Goal: Task Accomplishment & Management: Manage account settings

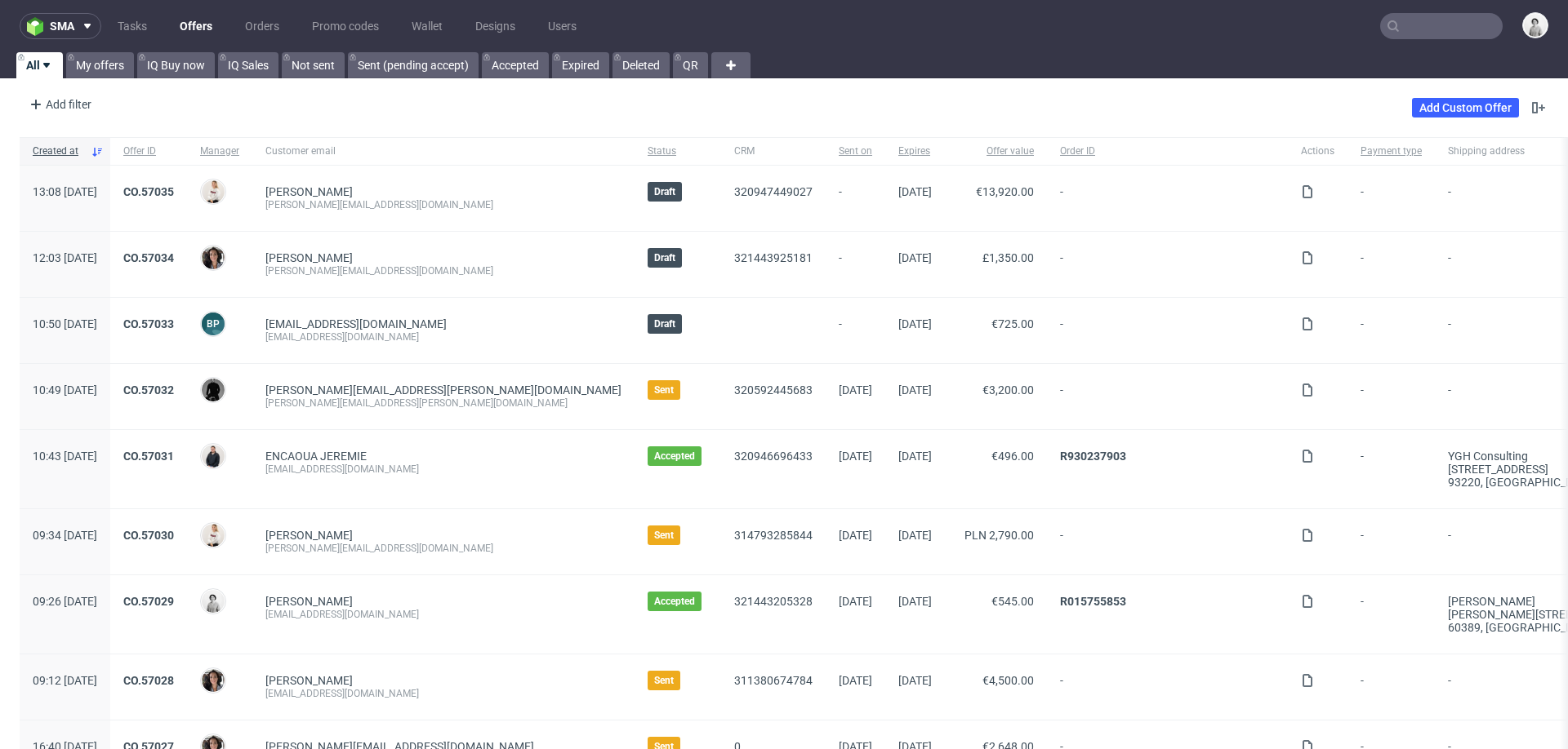
click at [1433, 19] on input "text" at bounding box center [1441, 26] width 122 height 26
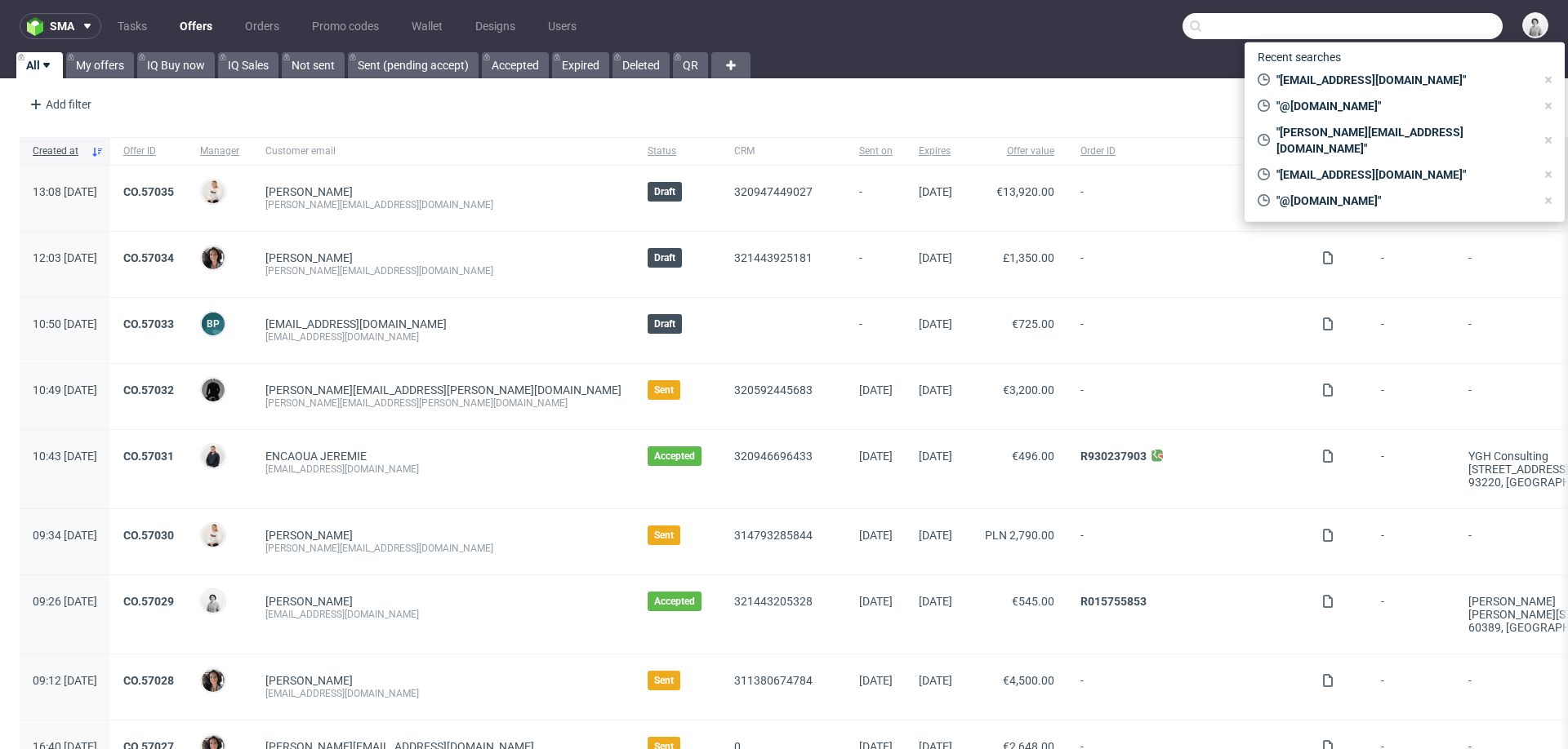
paste input "ksanchez@textilo.com"
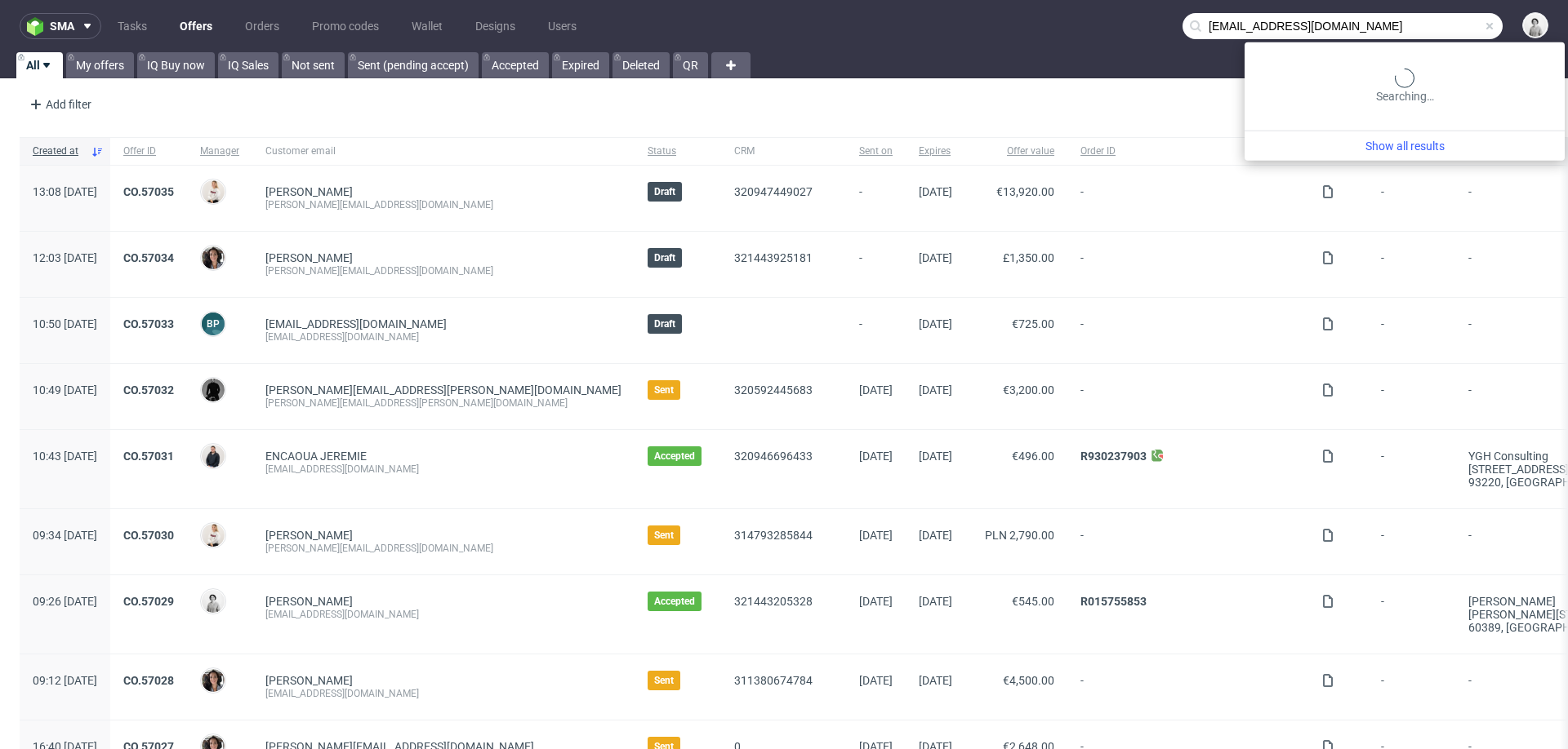
type input "ksanchez@textilo.com"
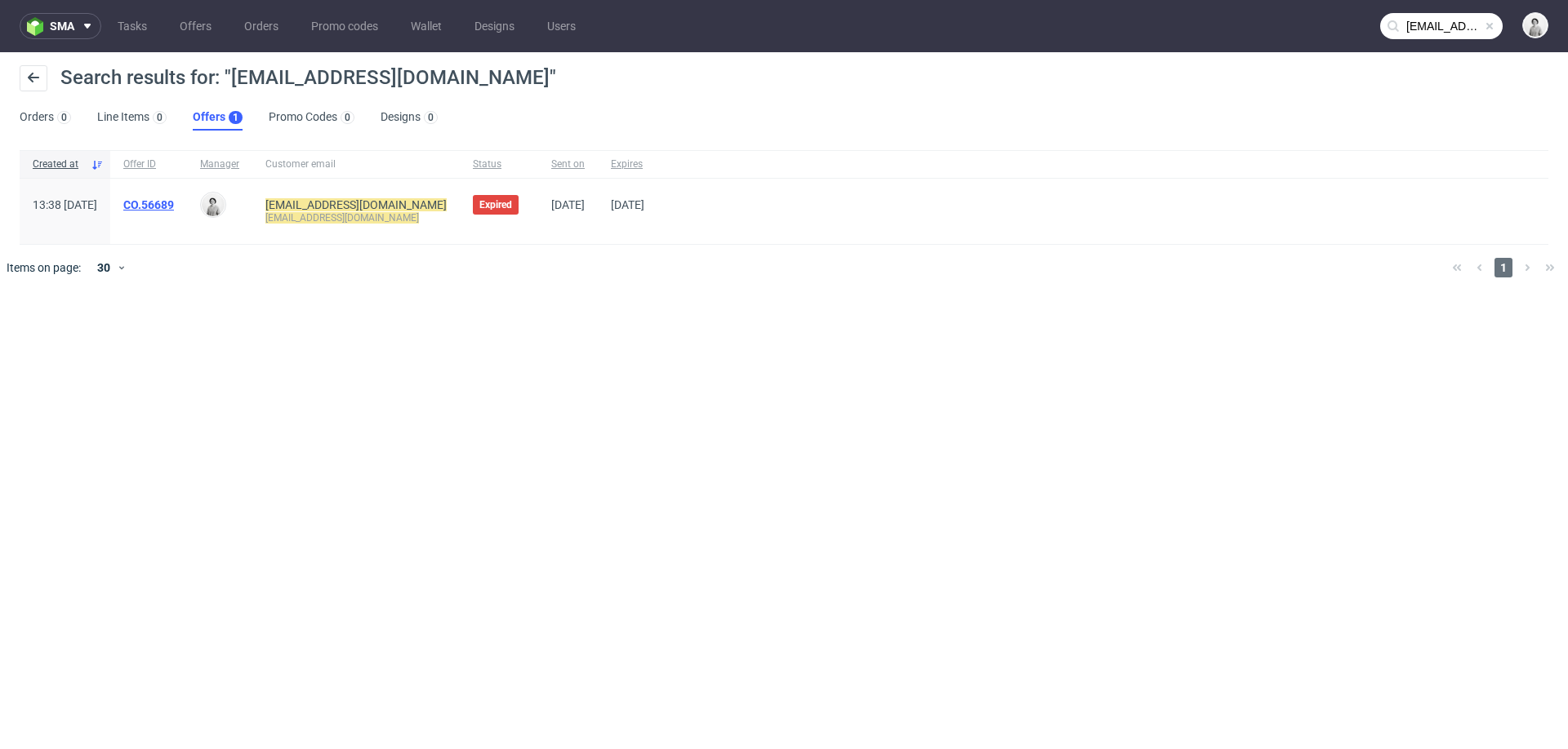
click at [174, 198] on link "CO.56689" at bounding box center [148, 205] width 51 height 13
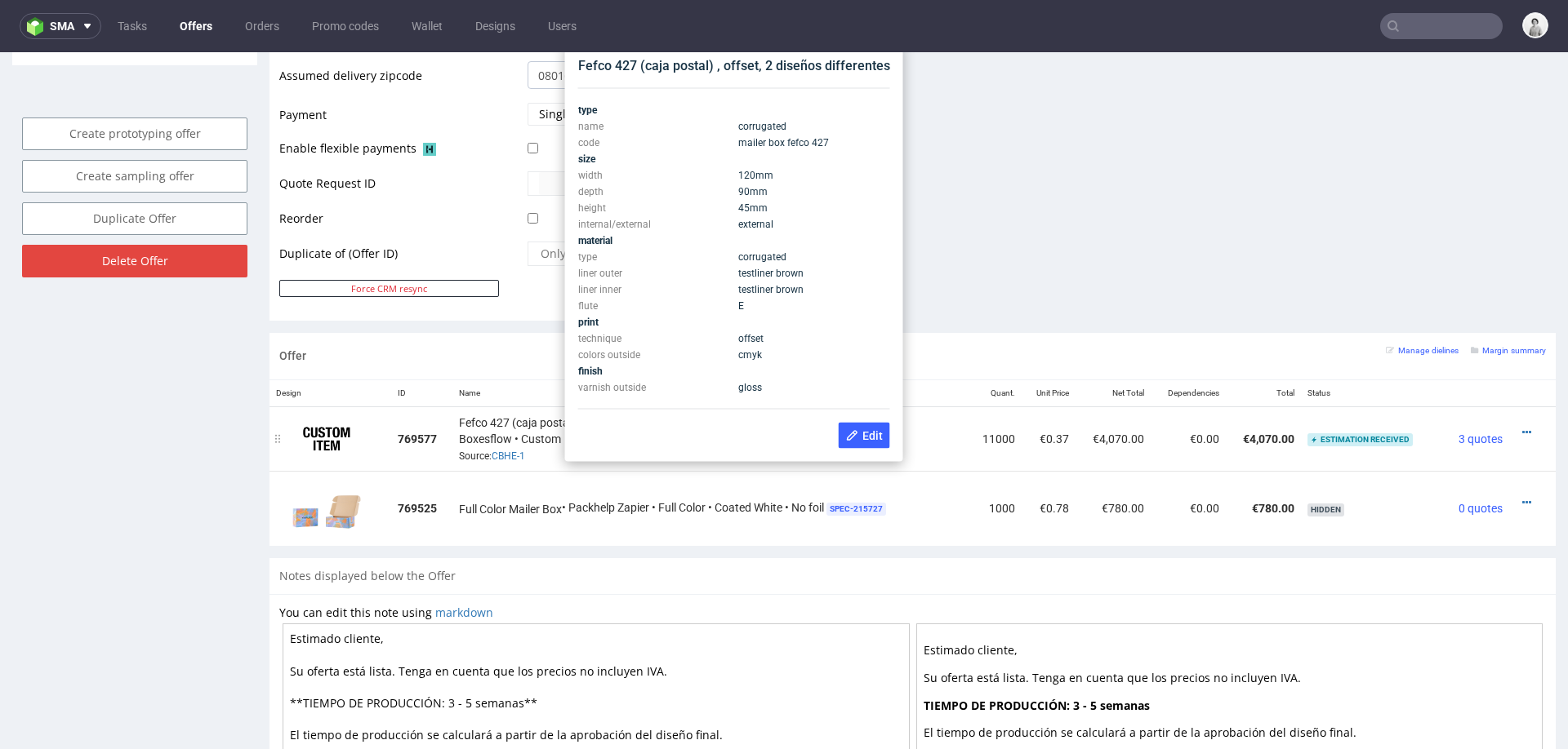
scroll to position [705, 0]
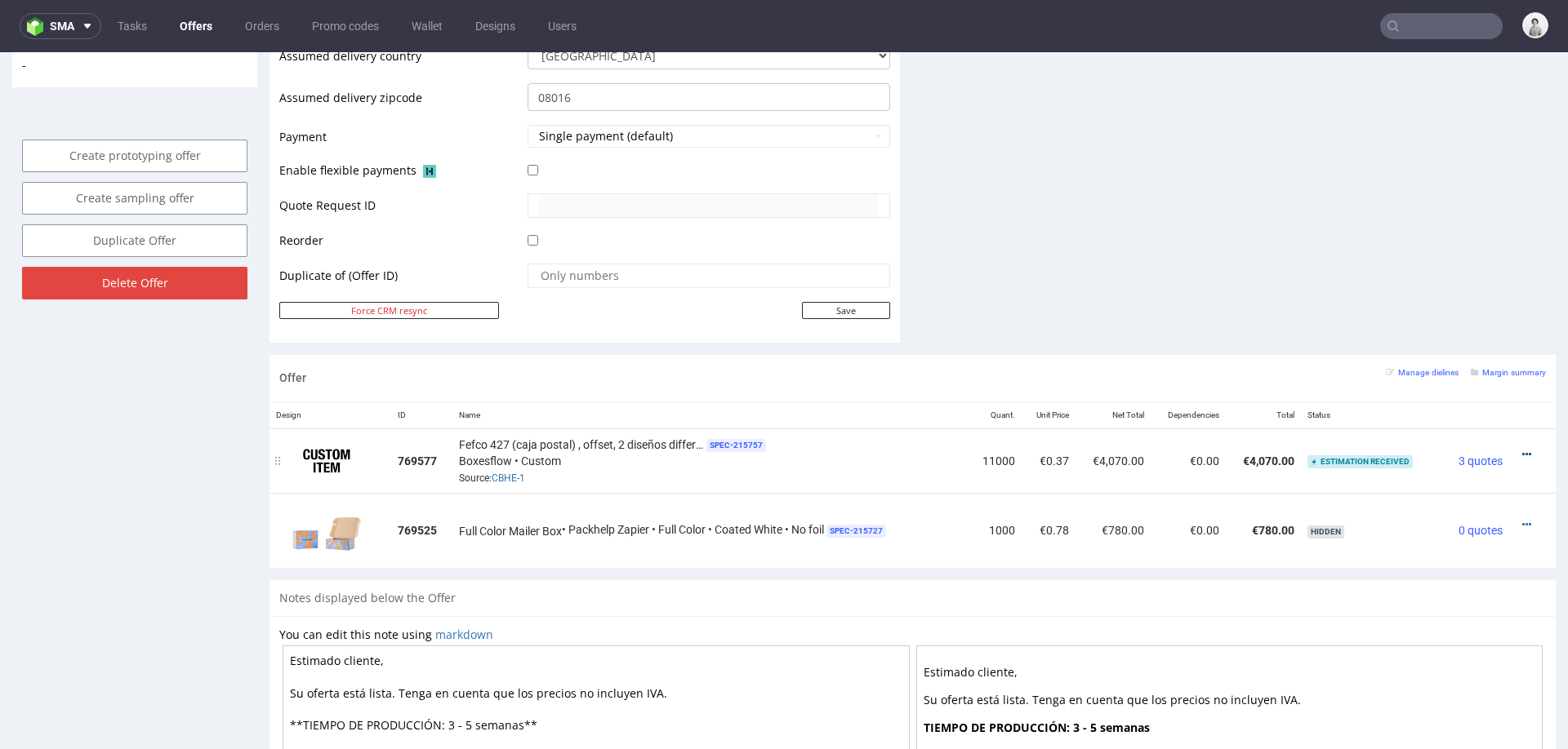
click at [1523, 451] on icon at bounding box center [1527, 455] width 9 height 11
click at [1461, 419] on span "View cost details" at bounding box center [1457, 419] width 122 height 17
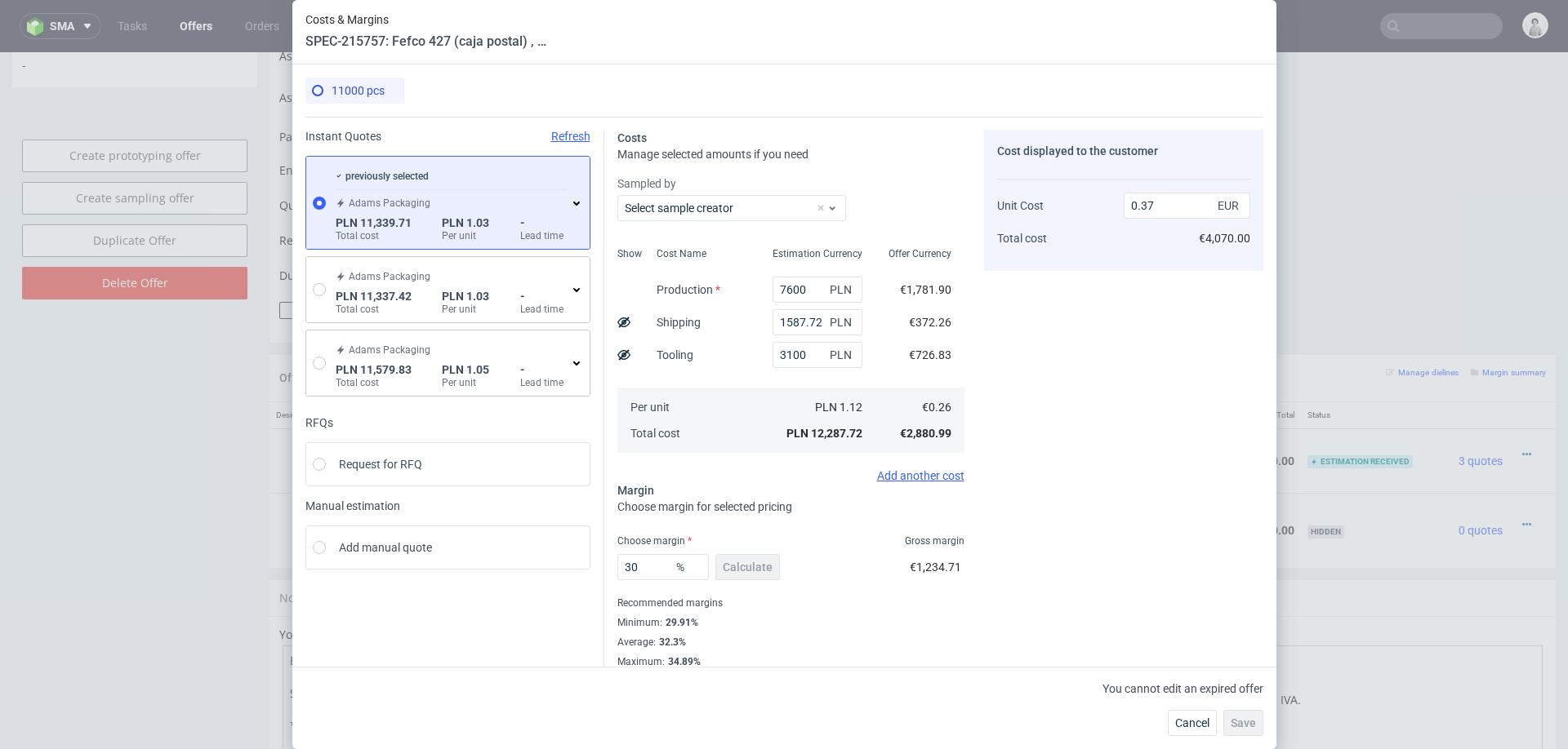
click at [577, 219] on div "previously selected Adams Packaging PLN 11,339.71 Total cost PLN 1.03 Per unit …" at bounding box center [458, 203] width 251 height 80
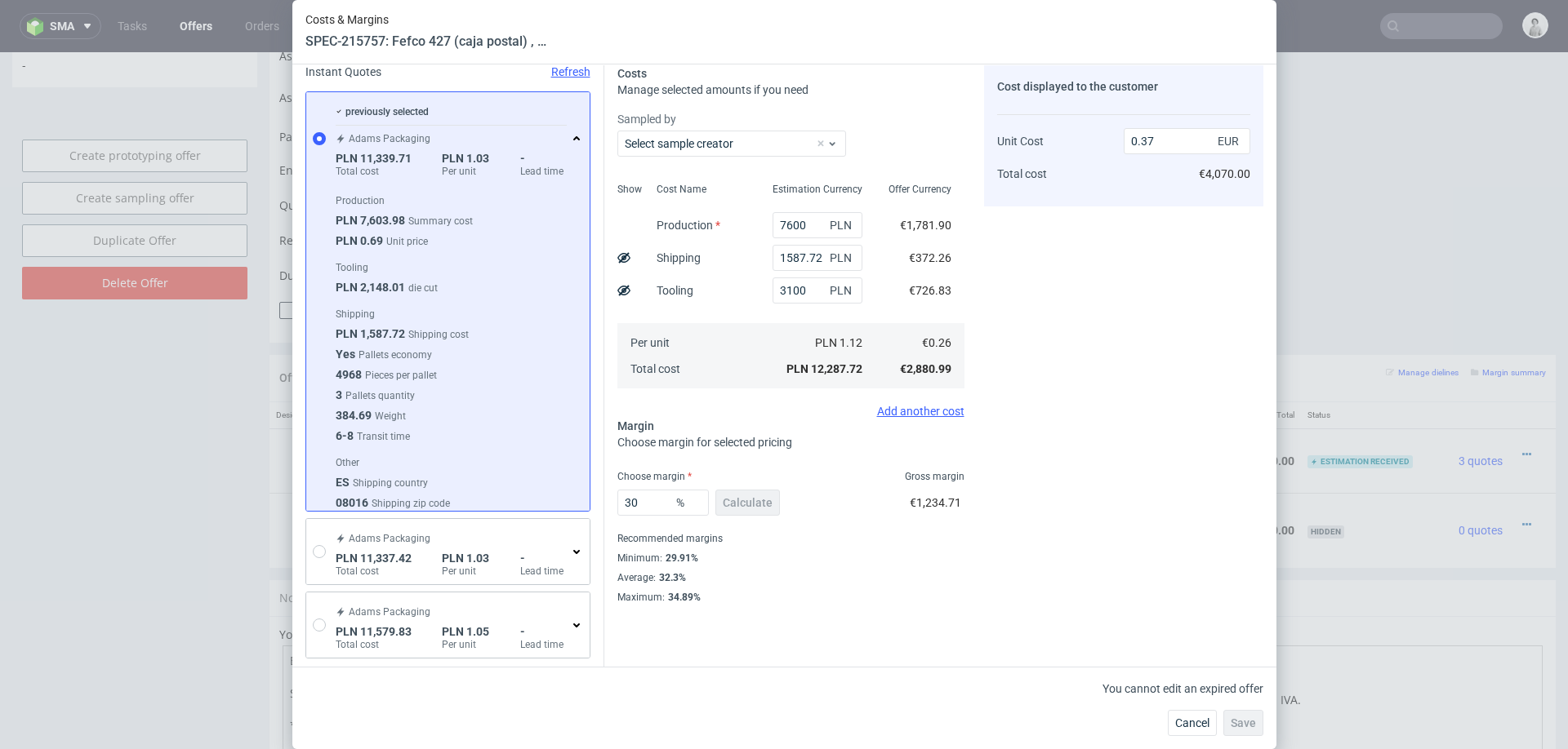
scroll to position [67, 0]
click at [1183, 715] on button "Cancel" at bounding box center [1192, 723] width 49 height 26
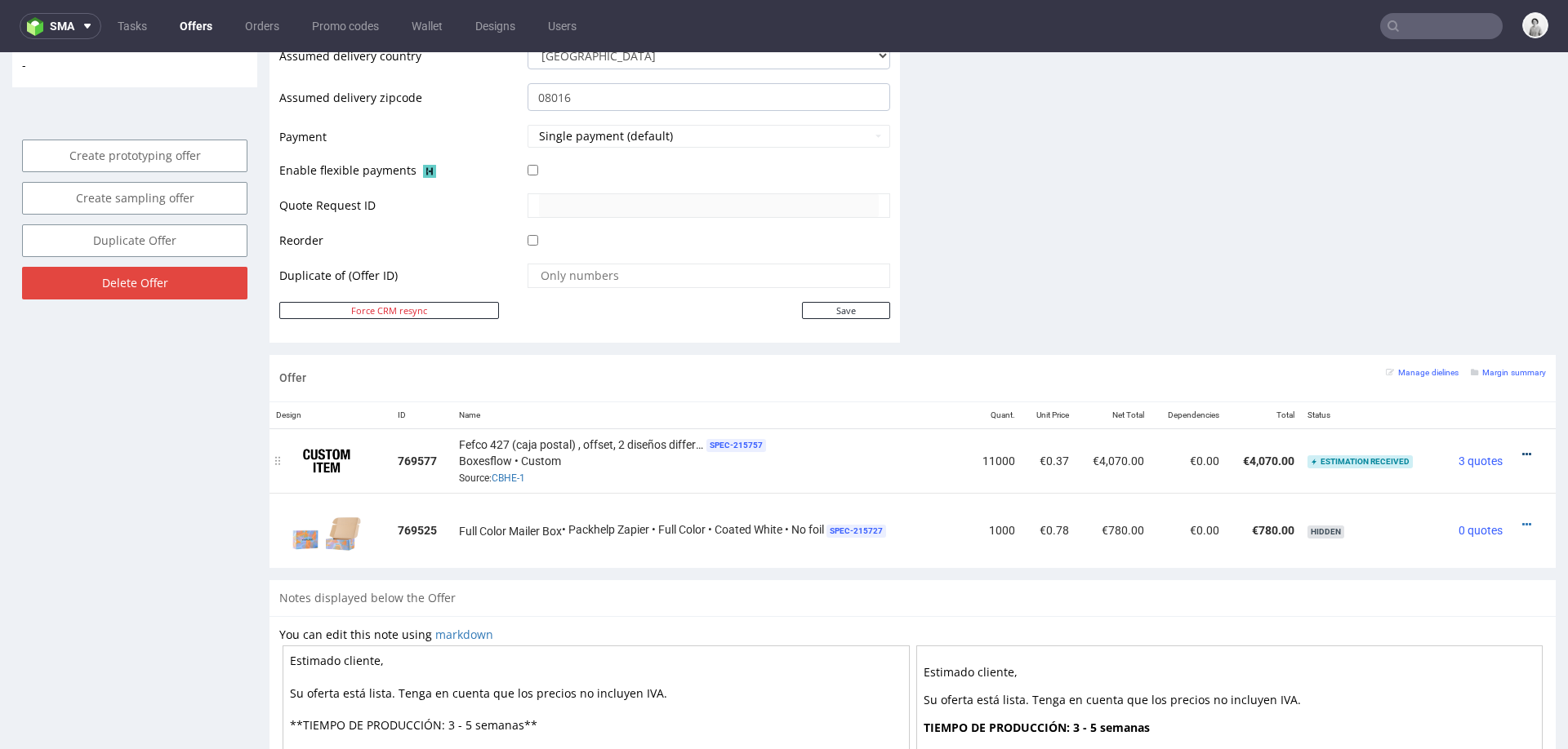
click at [1523, 451] on icon at bounding box center [1527, 455] width 9 height 11
click at [1460, 421] on span "View cost details" at bounding box center [1457, 419] width 122 height 17
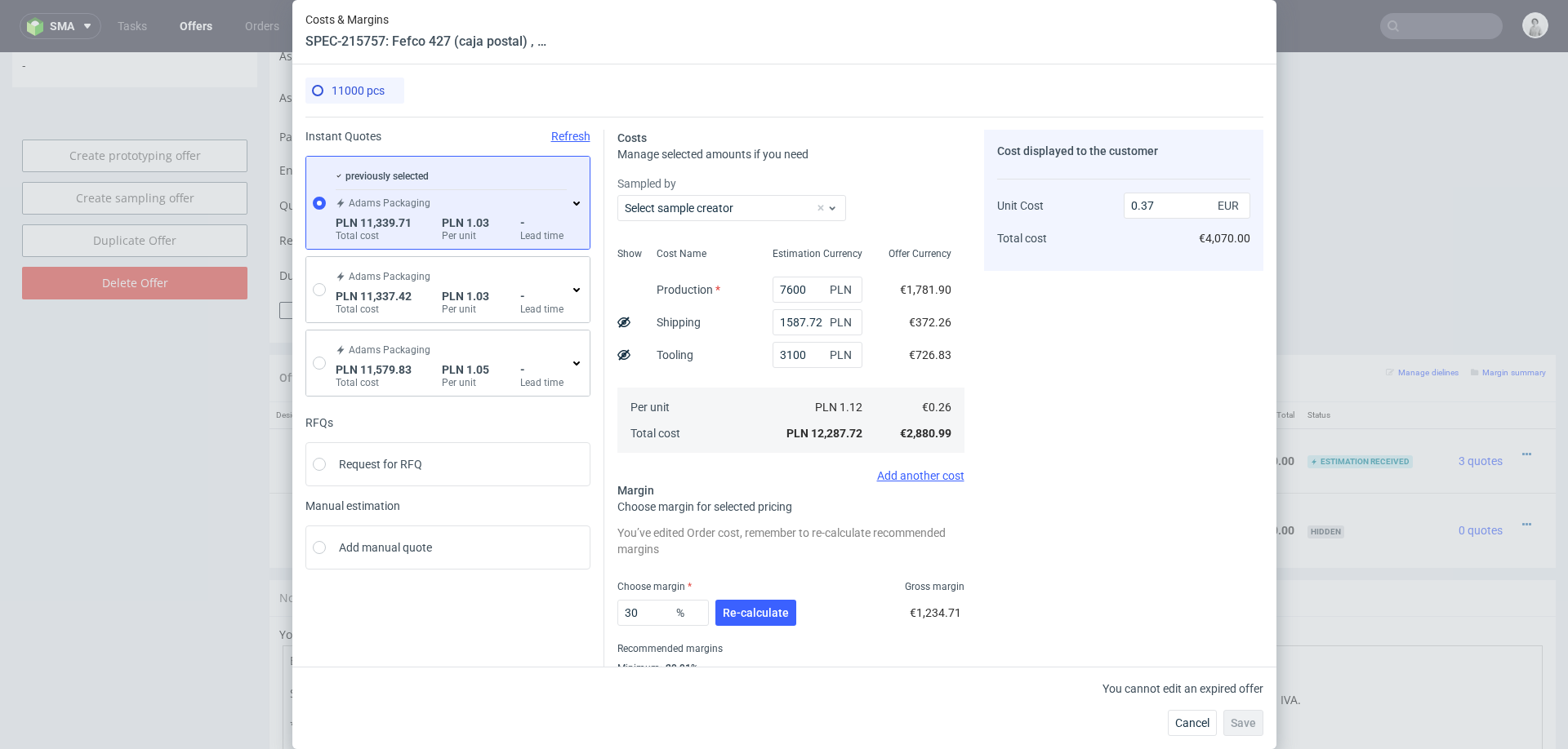
scroll to position [58, 0]
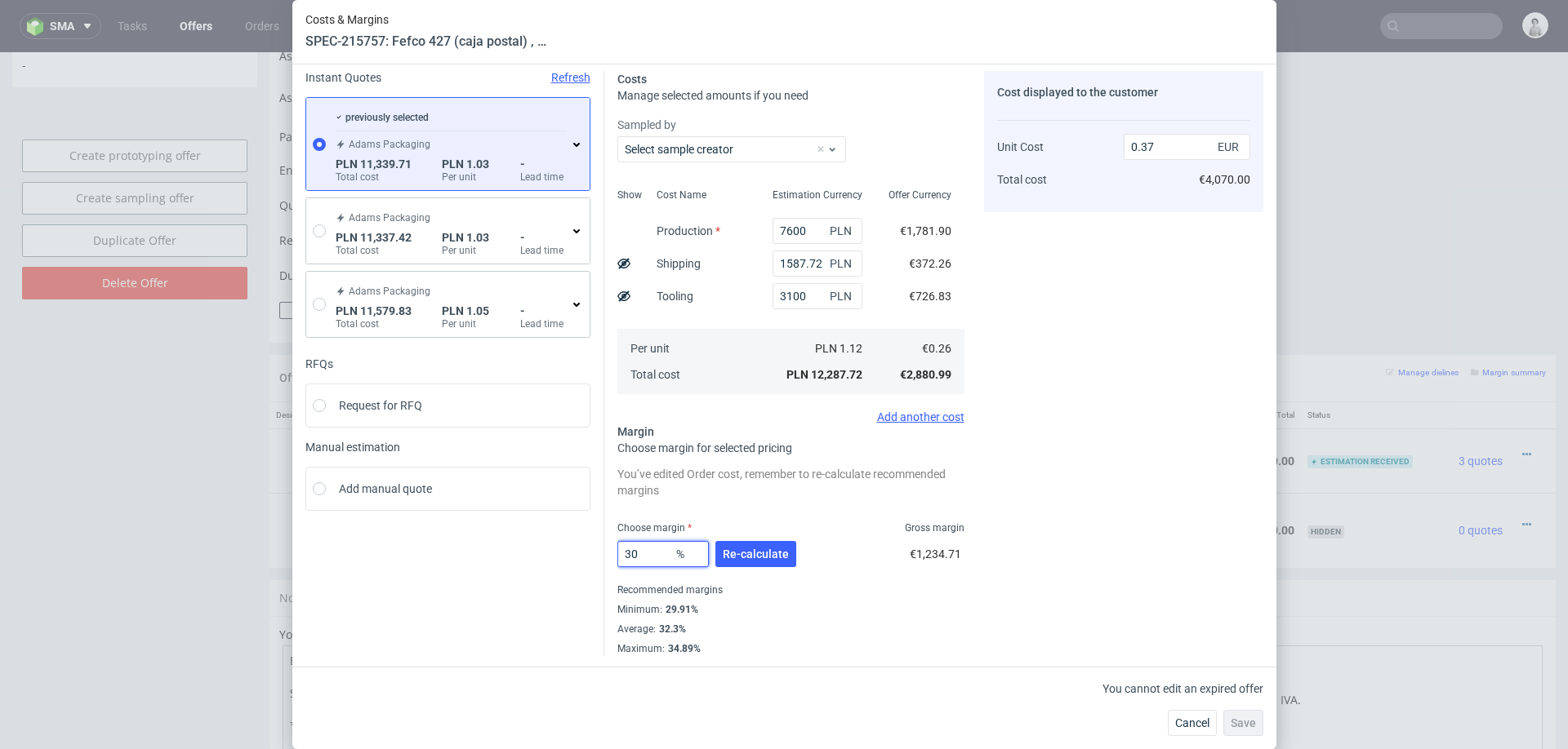
click at [654, 556] on input "30" at bounding box center [663, 555] width 92 height 26
type input "3"
type input "2"
type input "02"
type input "0.26"
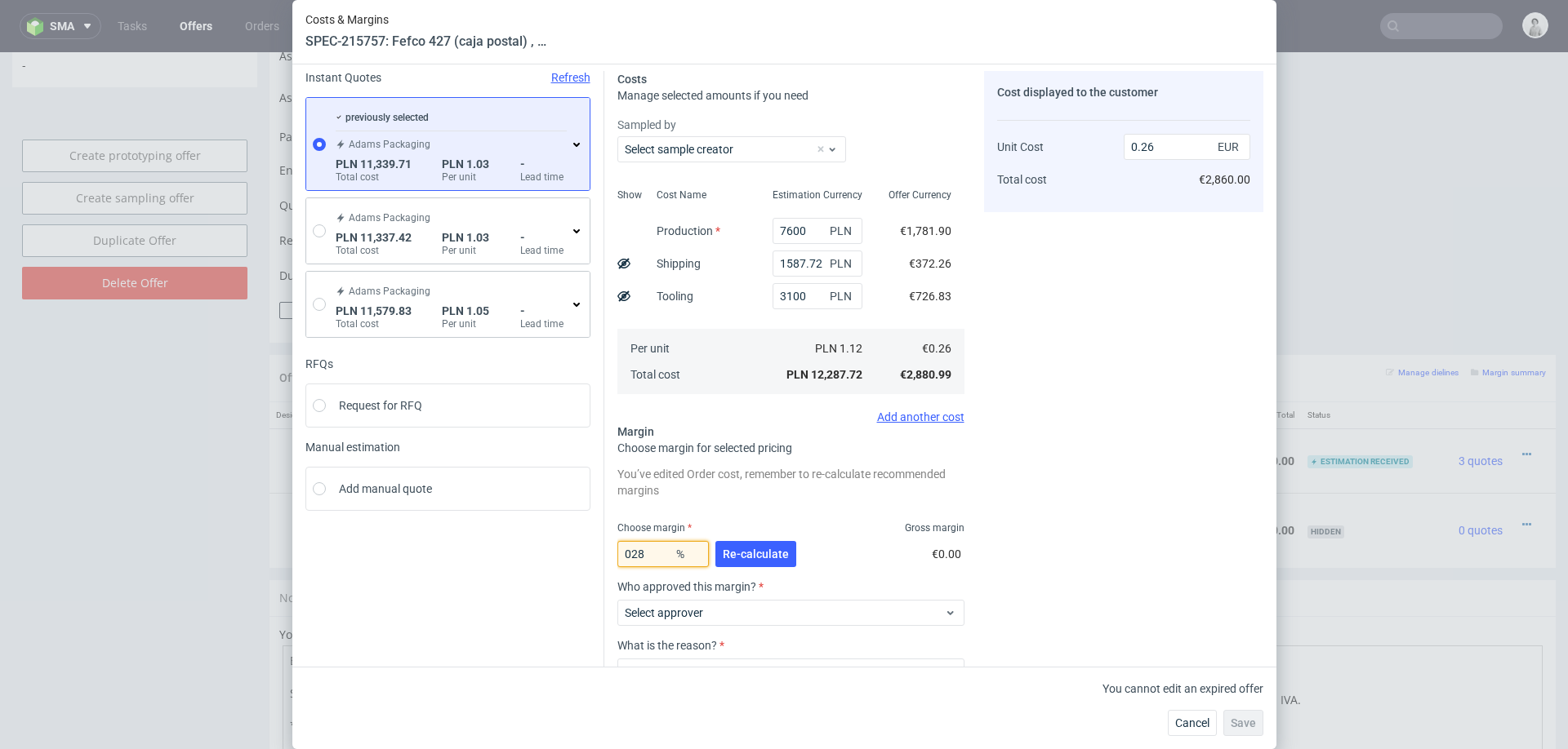
type input "28"
type input "0.36"
type input "24"
type input "0.34"
type input "25"
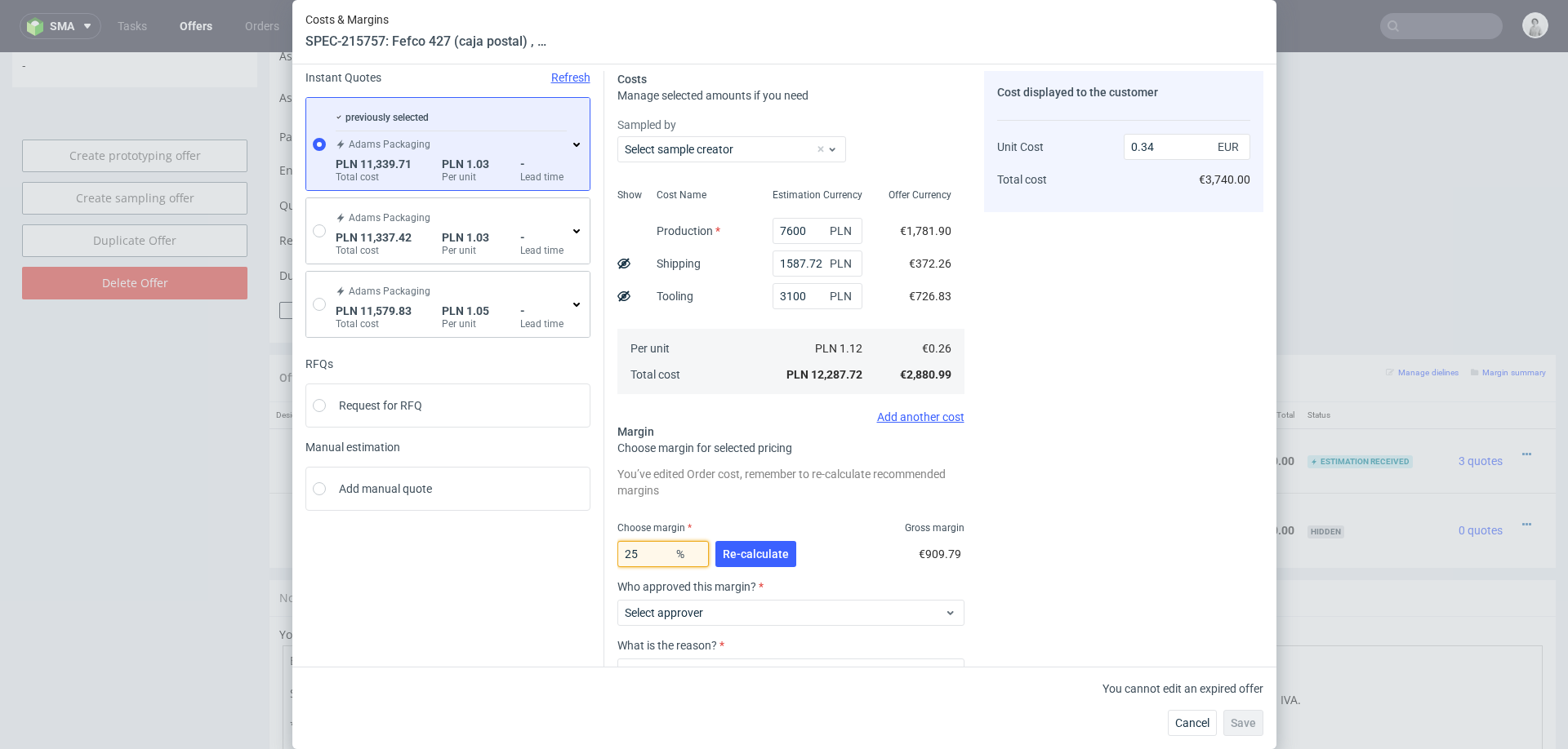
type input "0.35"
type input "25"
click at [1177, 493] on div "Cost displayed to the customer Unit Cost Total cost 0.35 EUR €3,850.00" at bounding box center [1124, 422] width 280 height 702
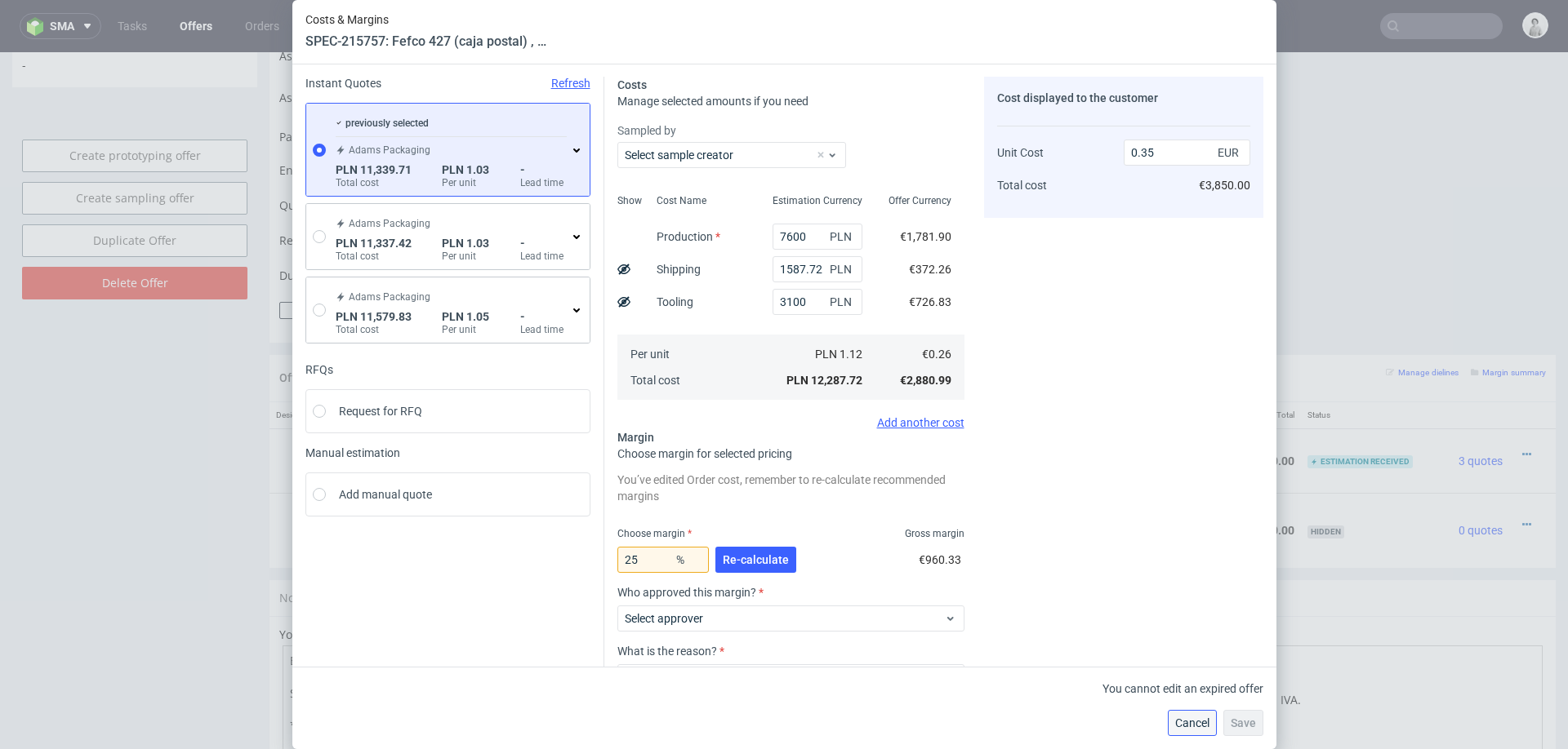
click at [1197, 727] on span "Cancel" at bounding box center [1192, 723] width 34 height 11
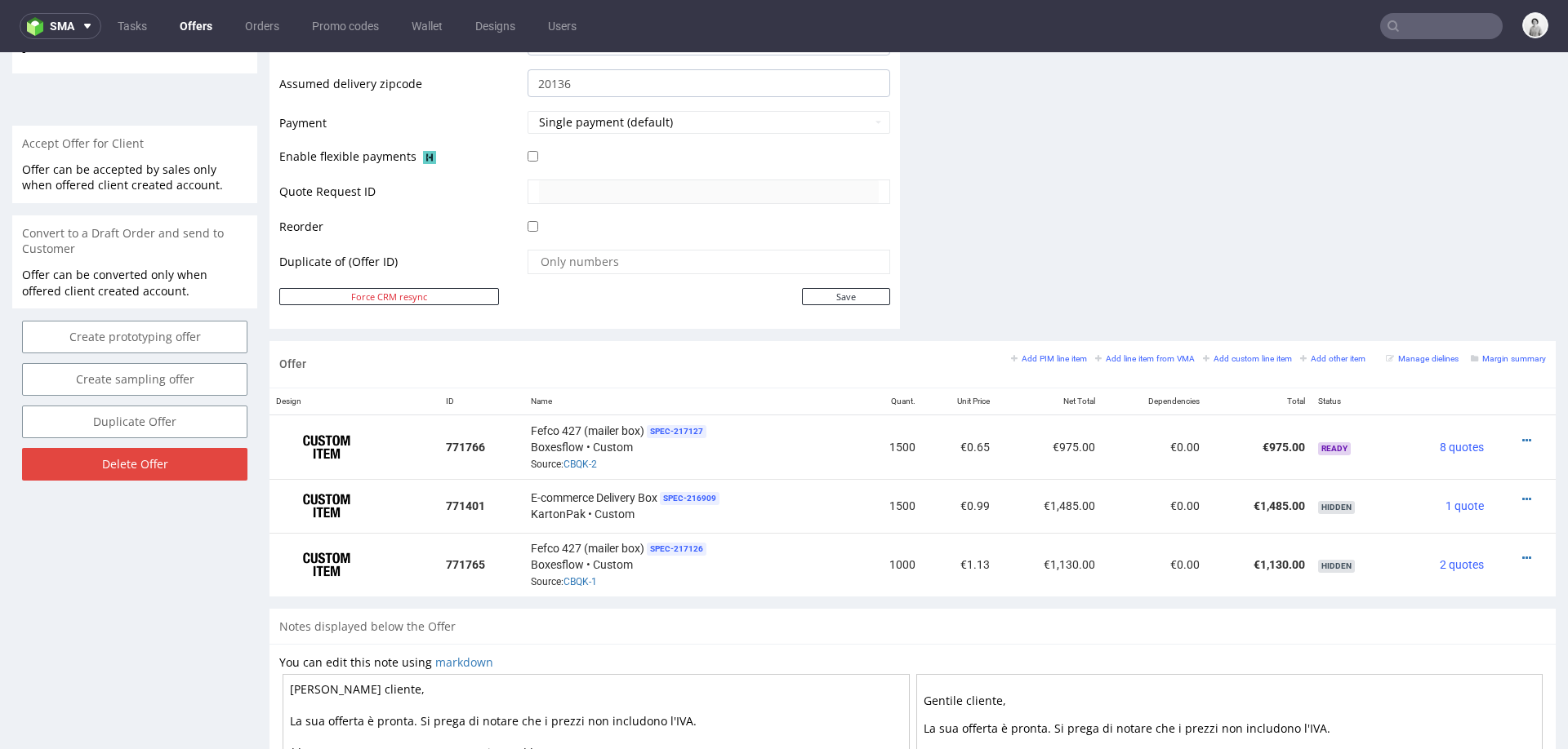
scroll to position [5, 0]
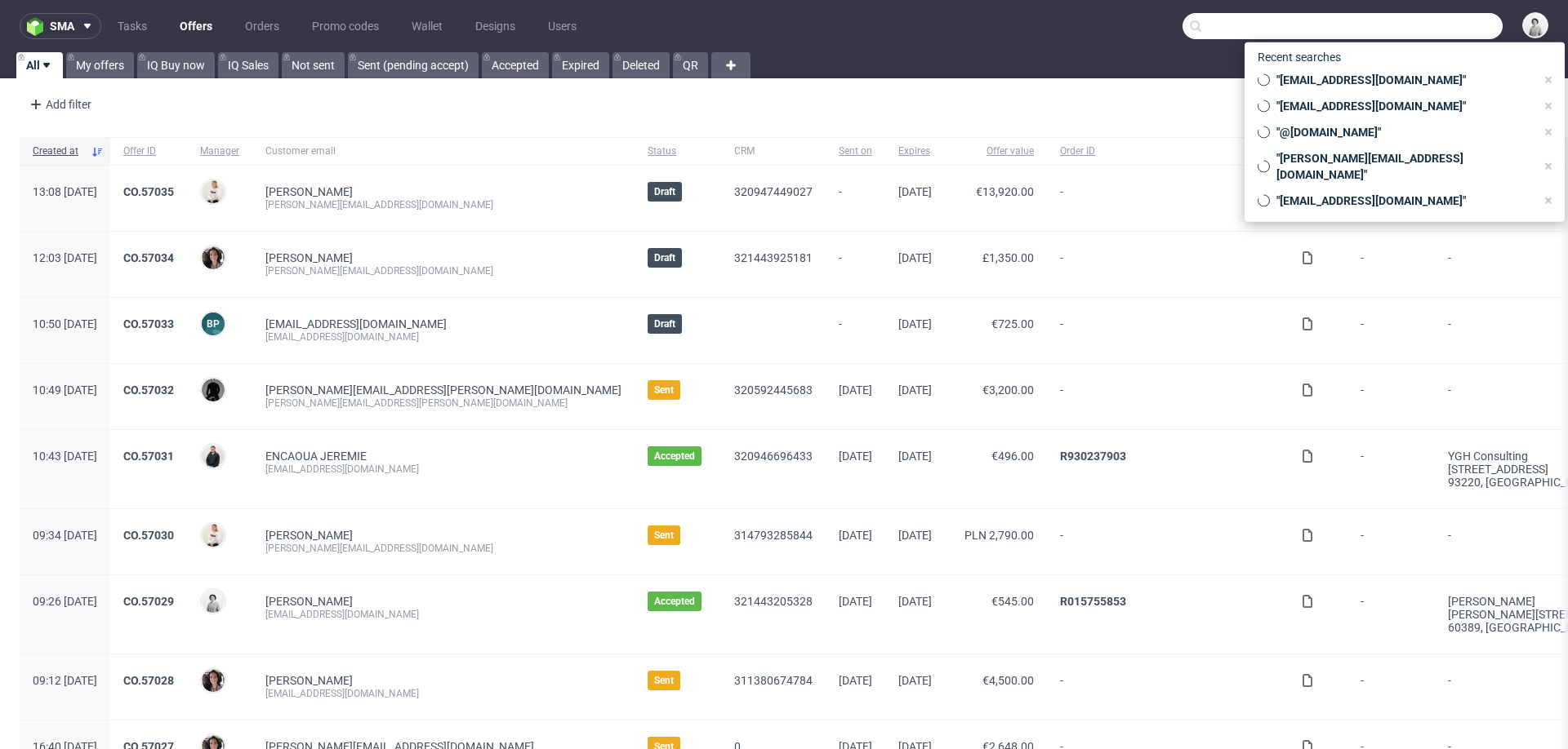
click at [1420, 23] on input "text" at bounding box center [1343, 26] width 320 height 26
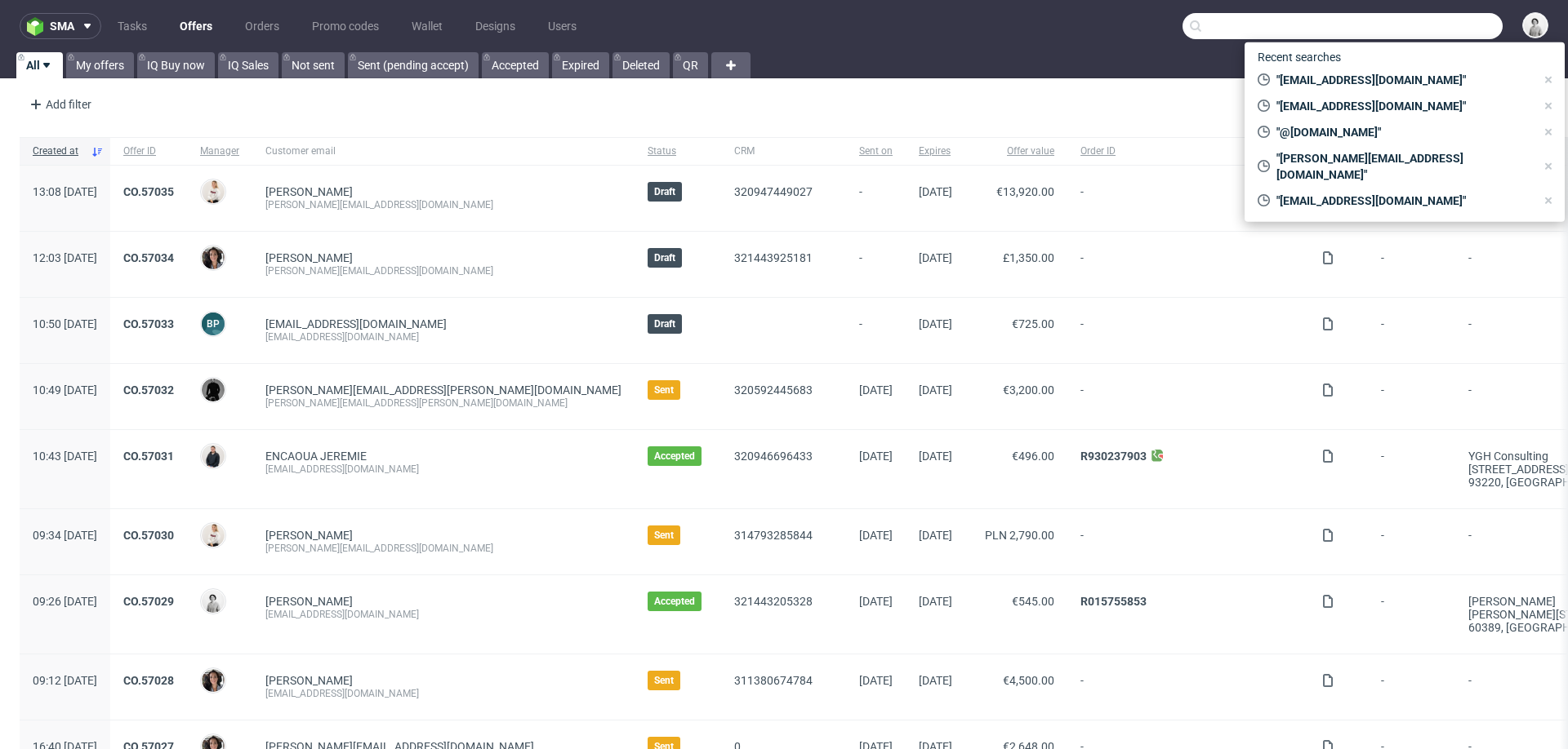
paste input "projectes@adfo.cat"
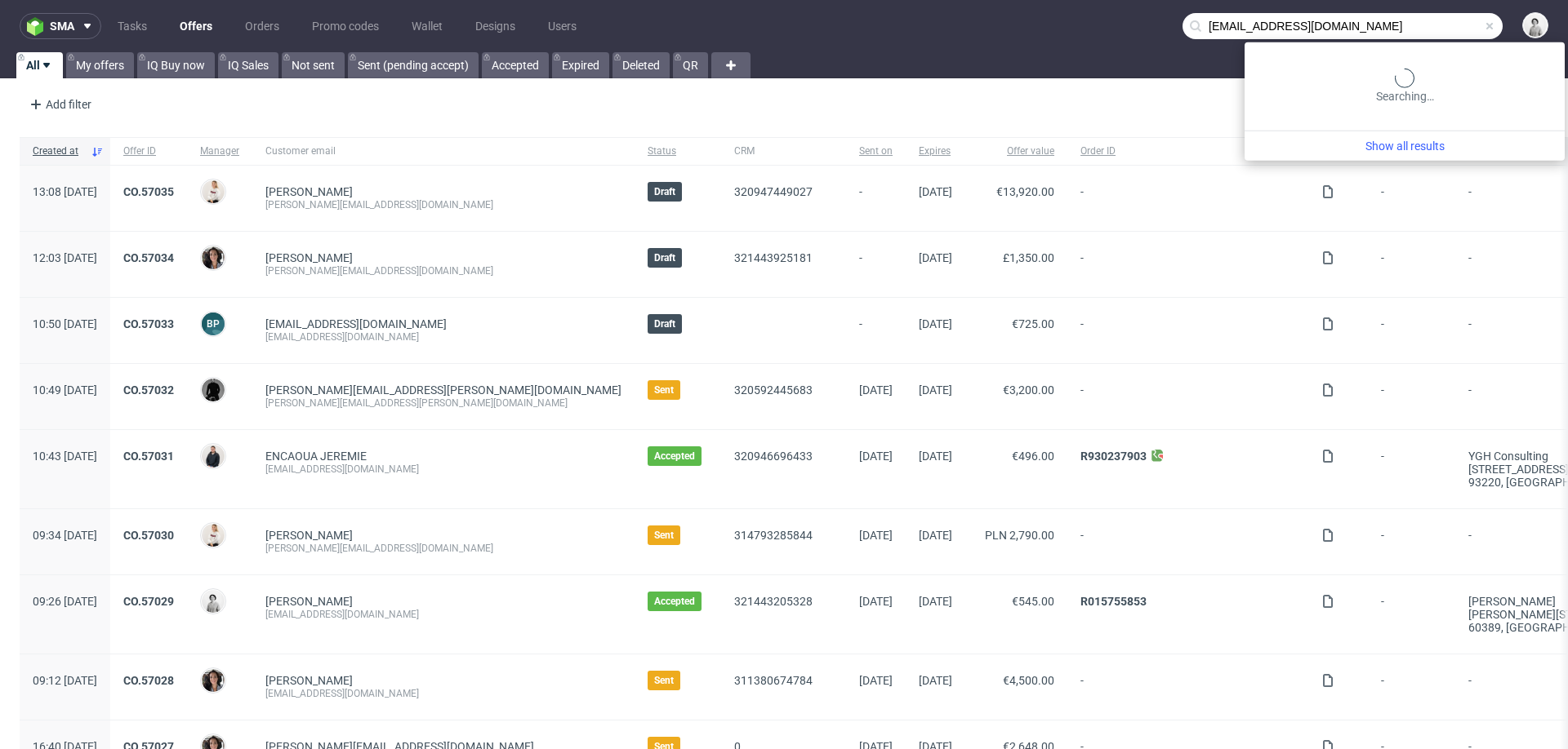
type input "projectes@adfo.cat"
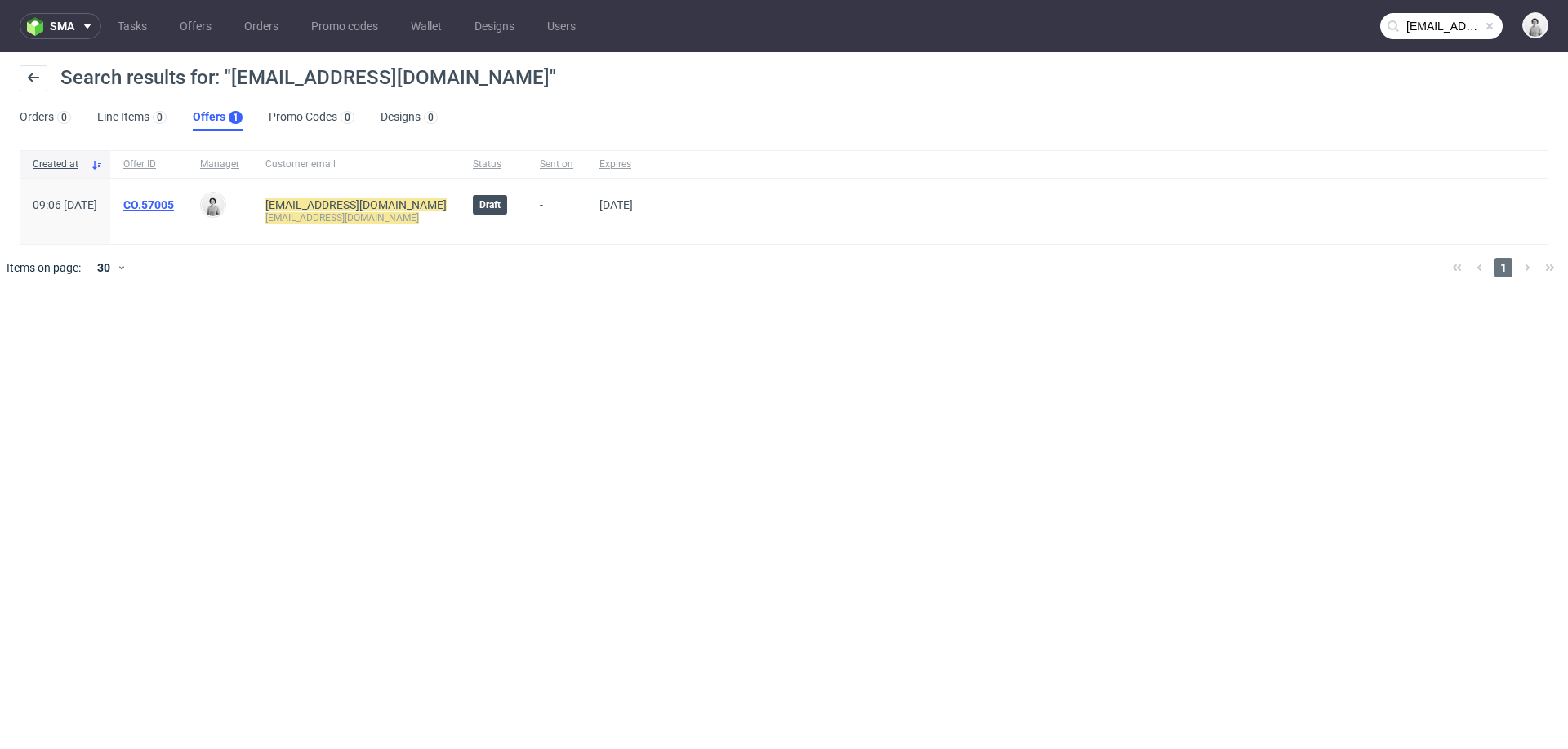
click at [174, 200] on link "CO.57005" at bounding box center [148, 205] width 51 height 13
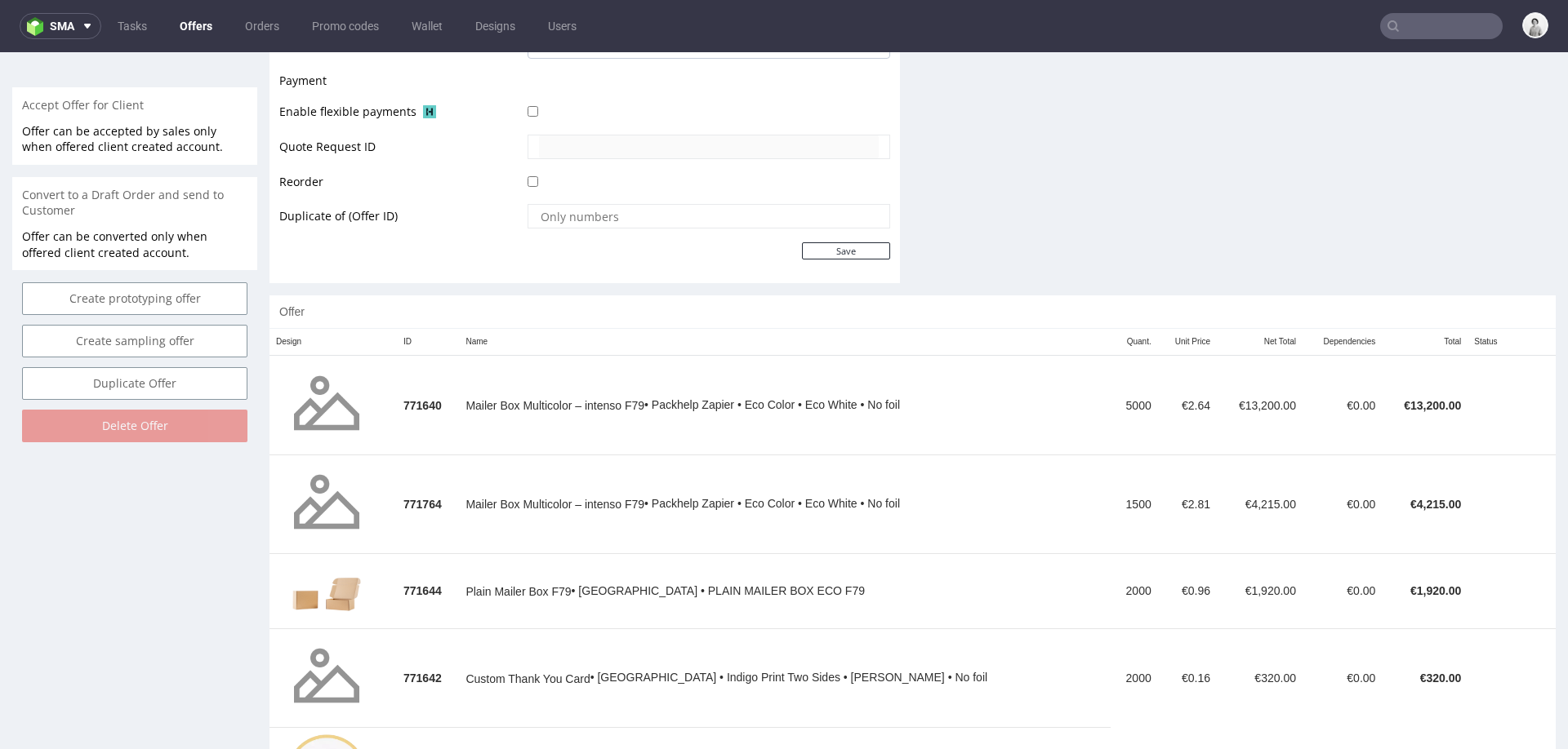
scroll to position [821, 0]
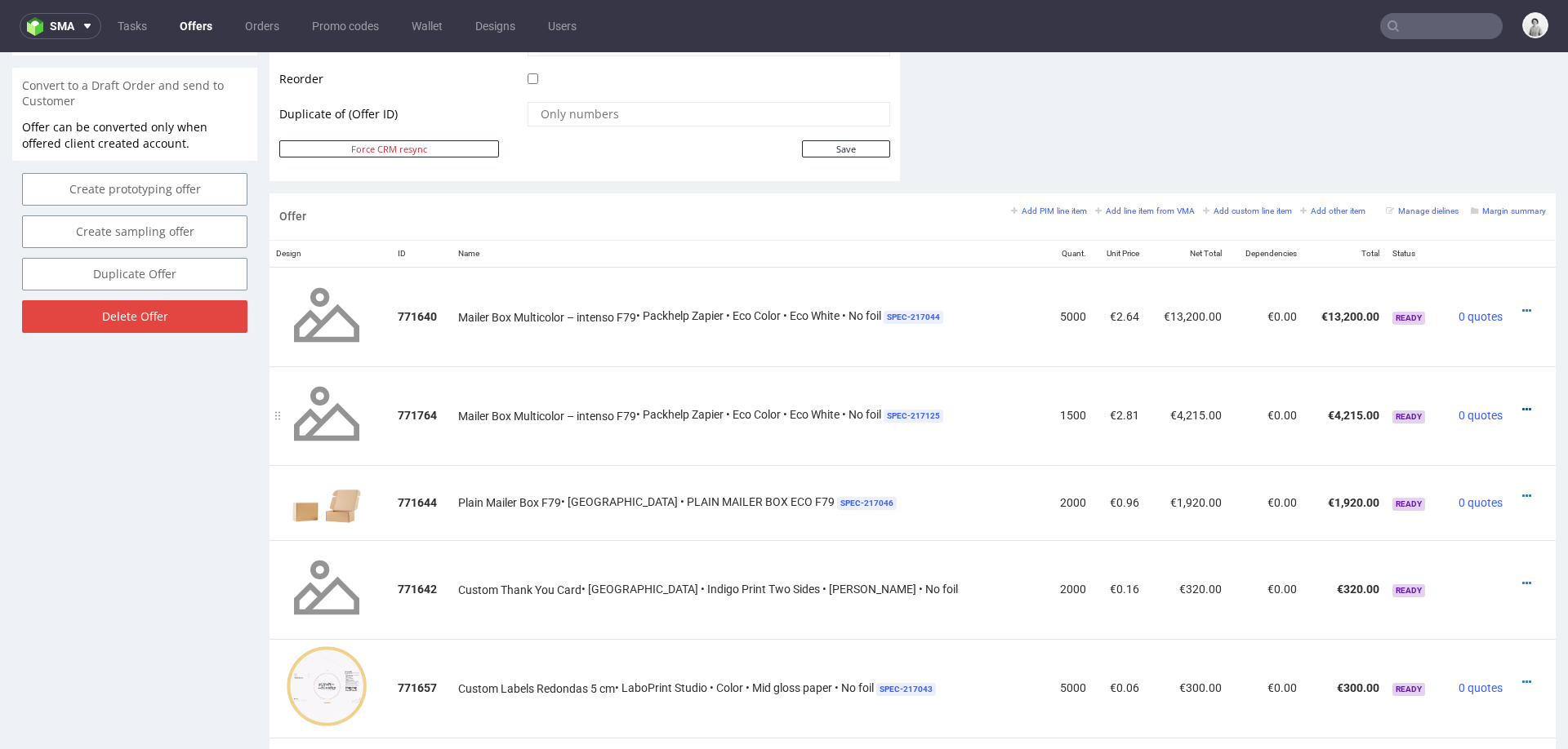
click at [1523, 406] on icon at bounding box center [1527, 409] width 9 height 11
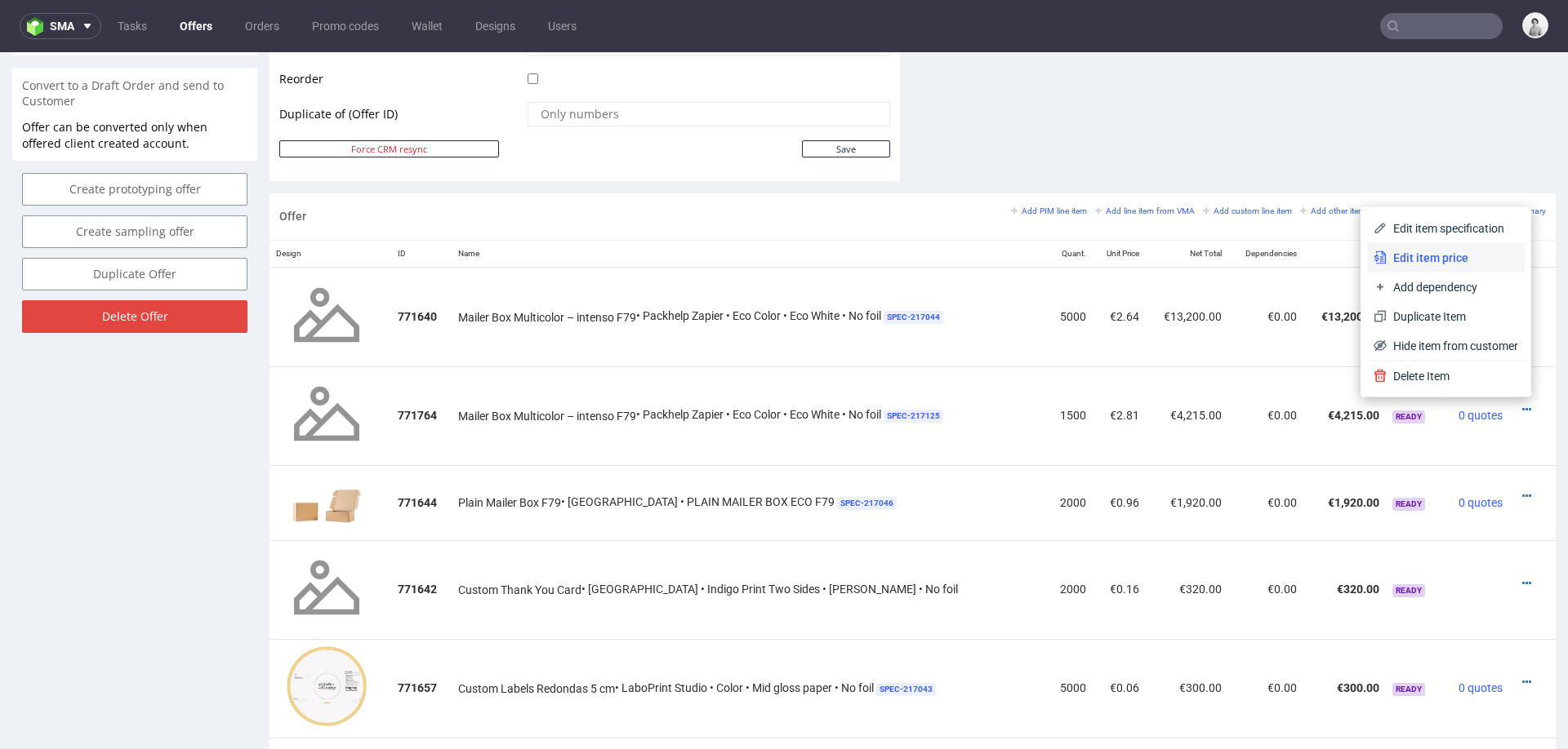
click at [1448, 266] on li "Edit item price" at bounding box center [1446, 258] width 157 height 30
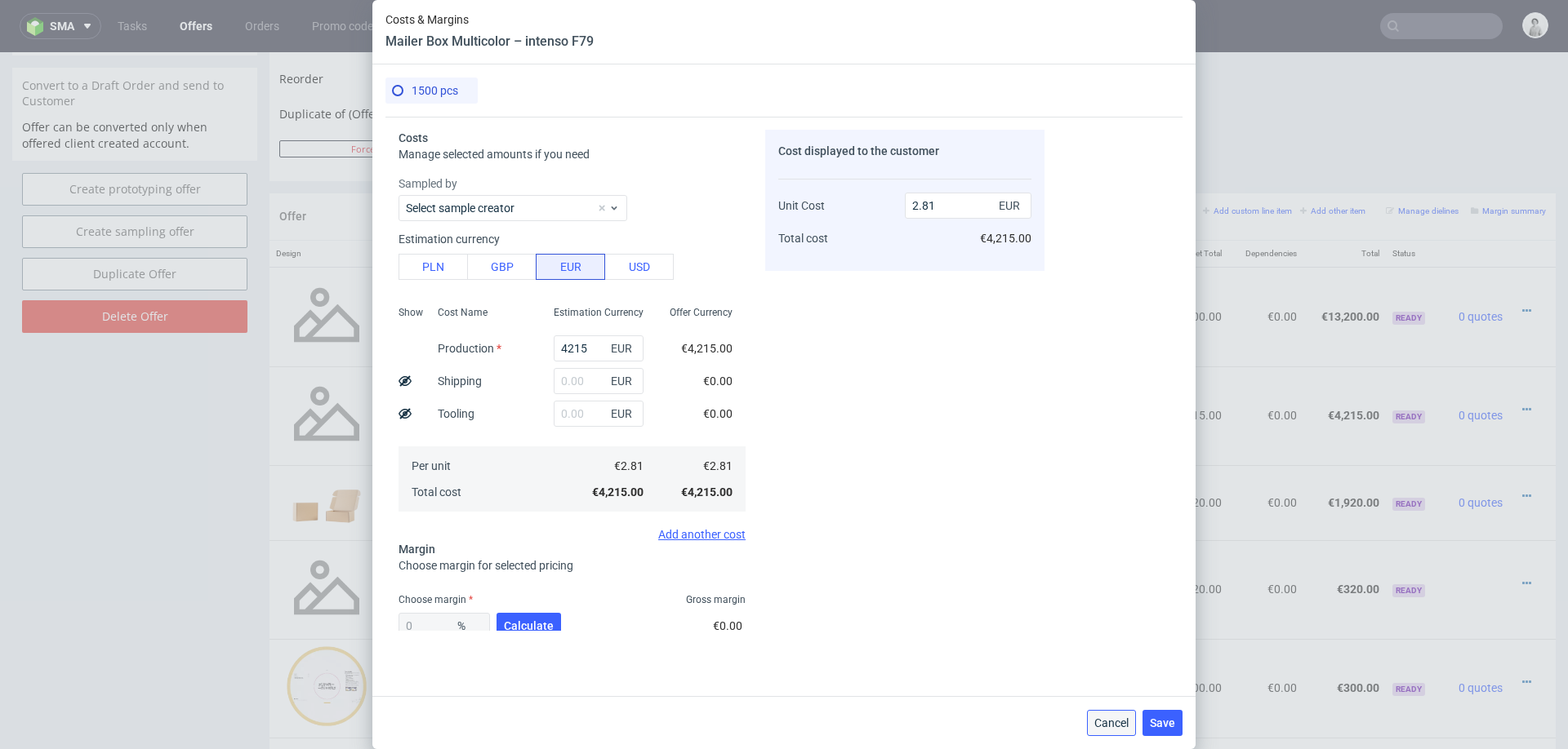
click at [1101, 729] on span "Cancel" at bounding box center [1111, 723] width 34 height 11
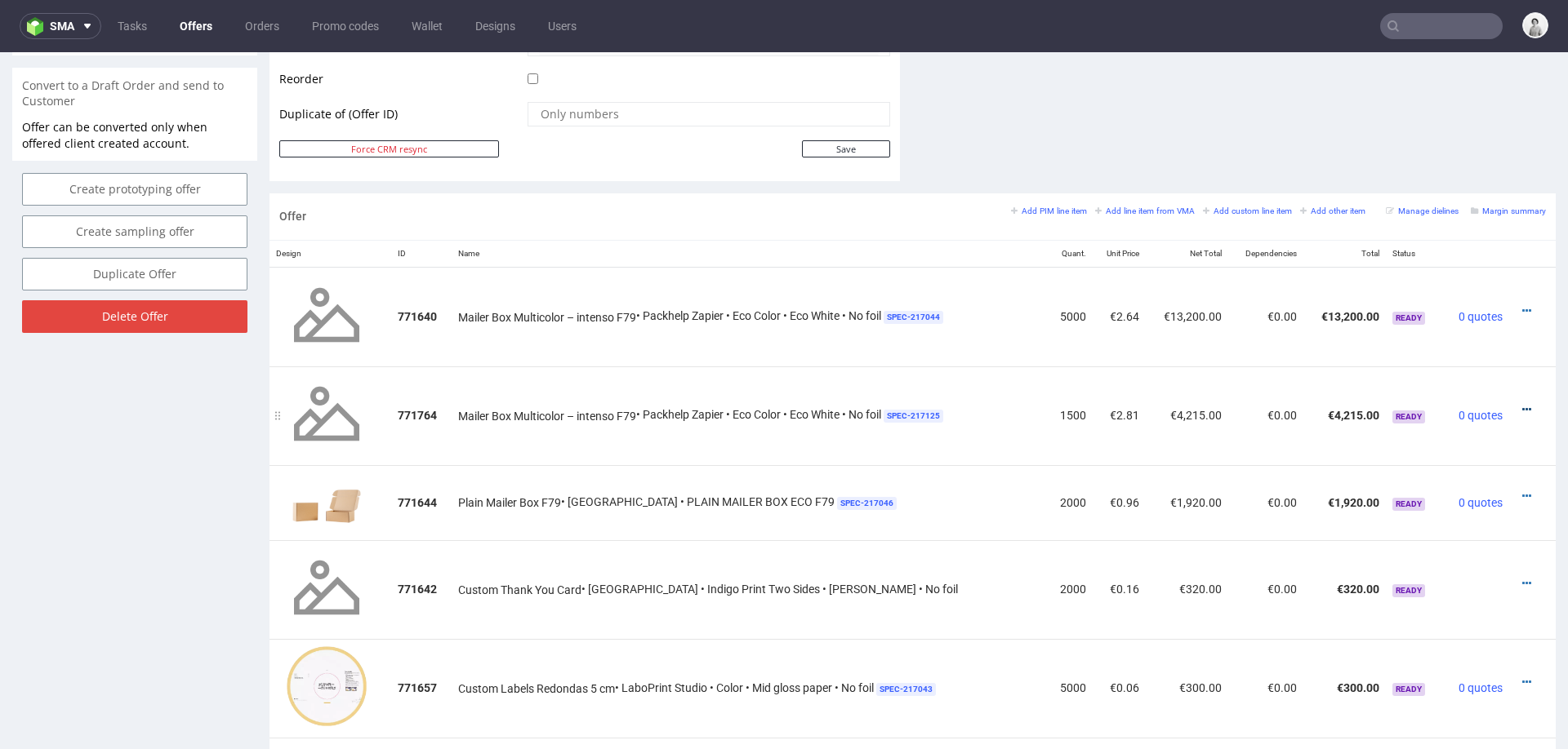
click at [1523, 408] on icon at bounding box center [1527, 409] width 9 height 11
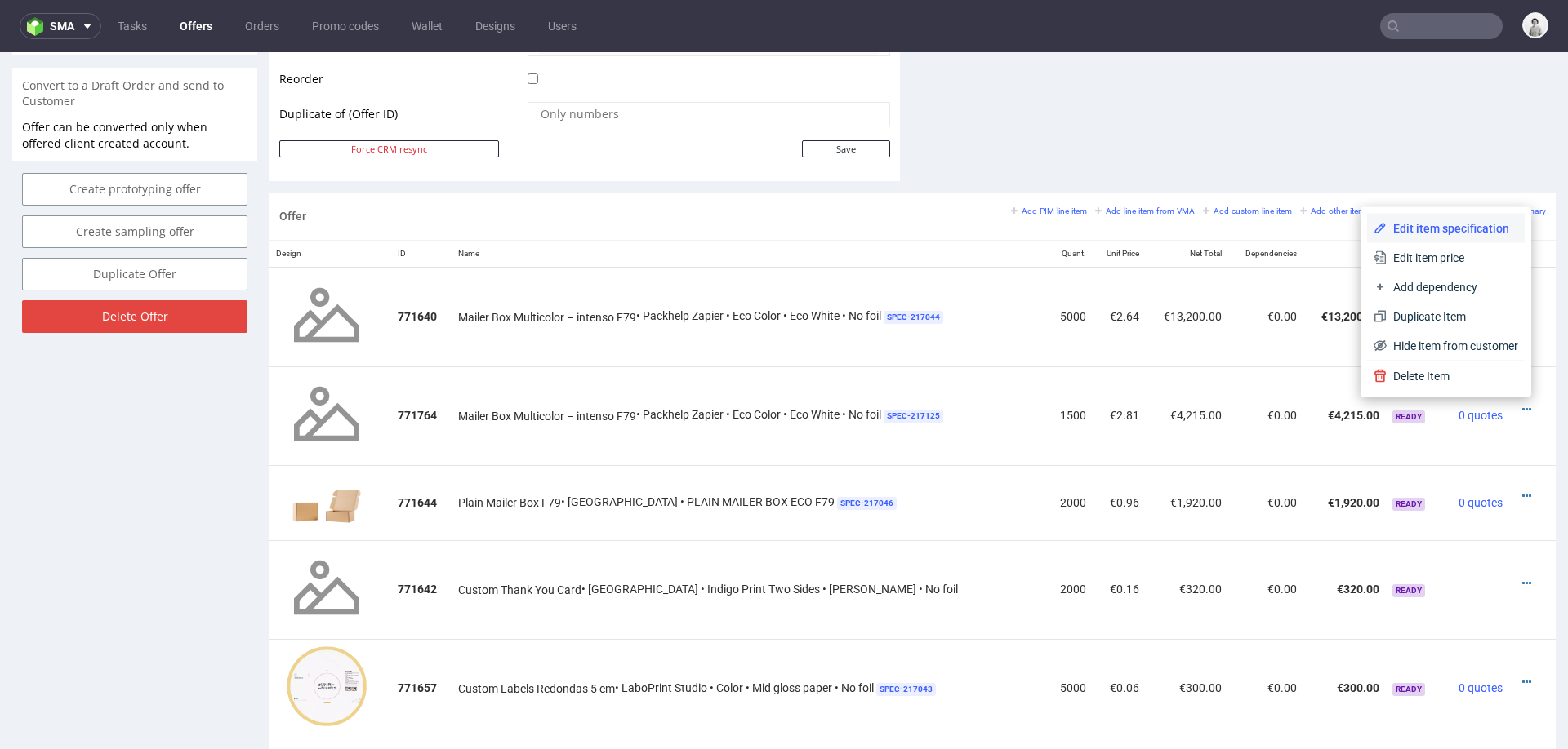
click at [1440, 227] on span "Edit item specification" at bounding box center [1452, 229] width 132 height 17
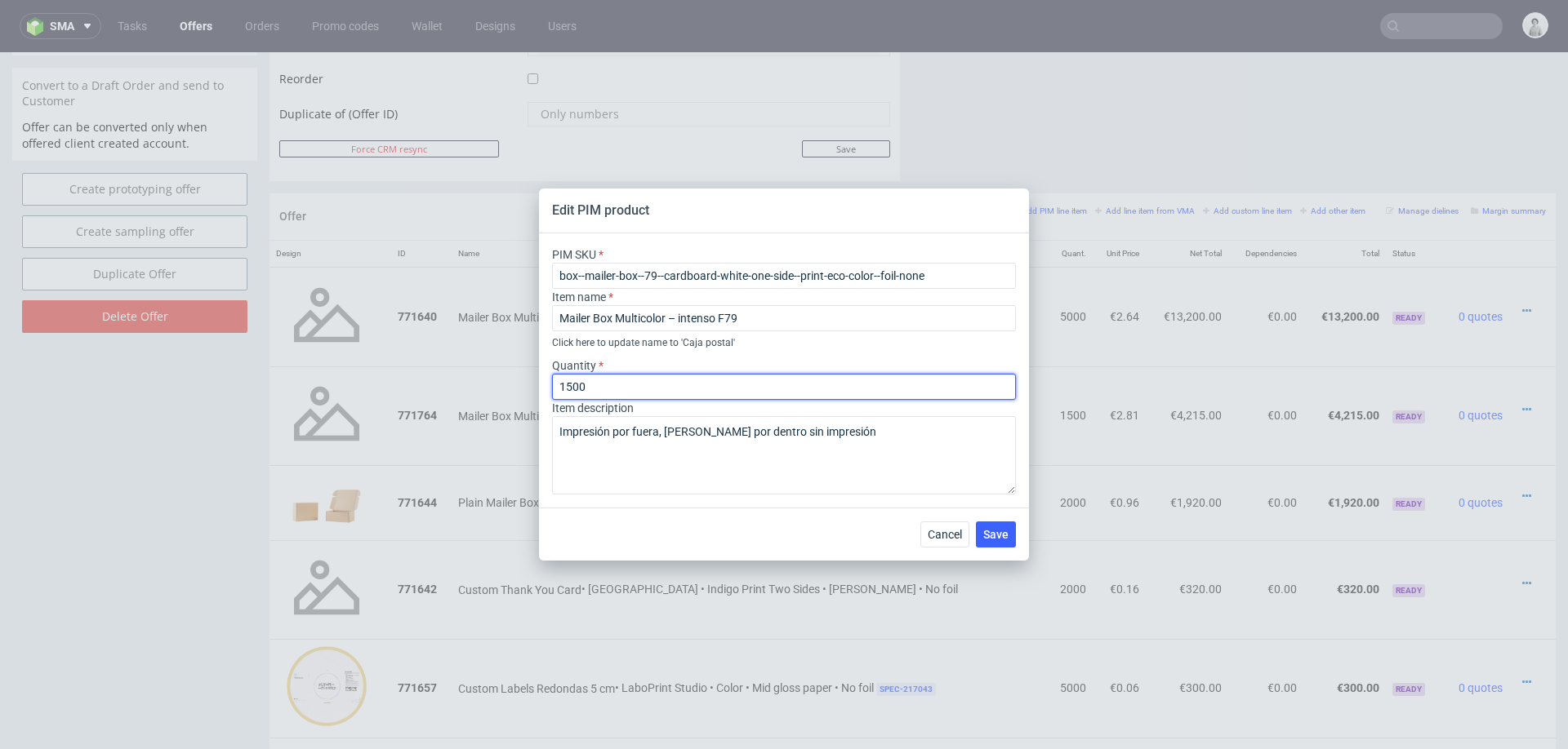
click at [633, 387] on input "1500" at bounding box center [784, 387] width 464 height 26
type input "2000"
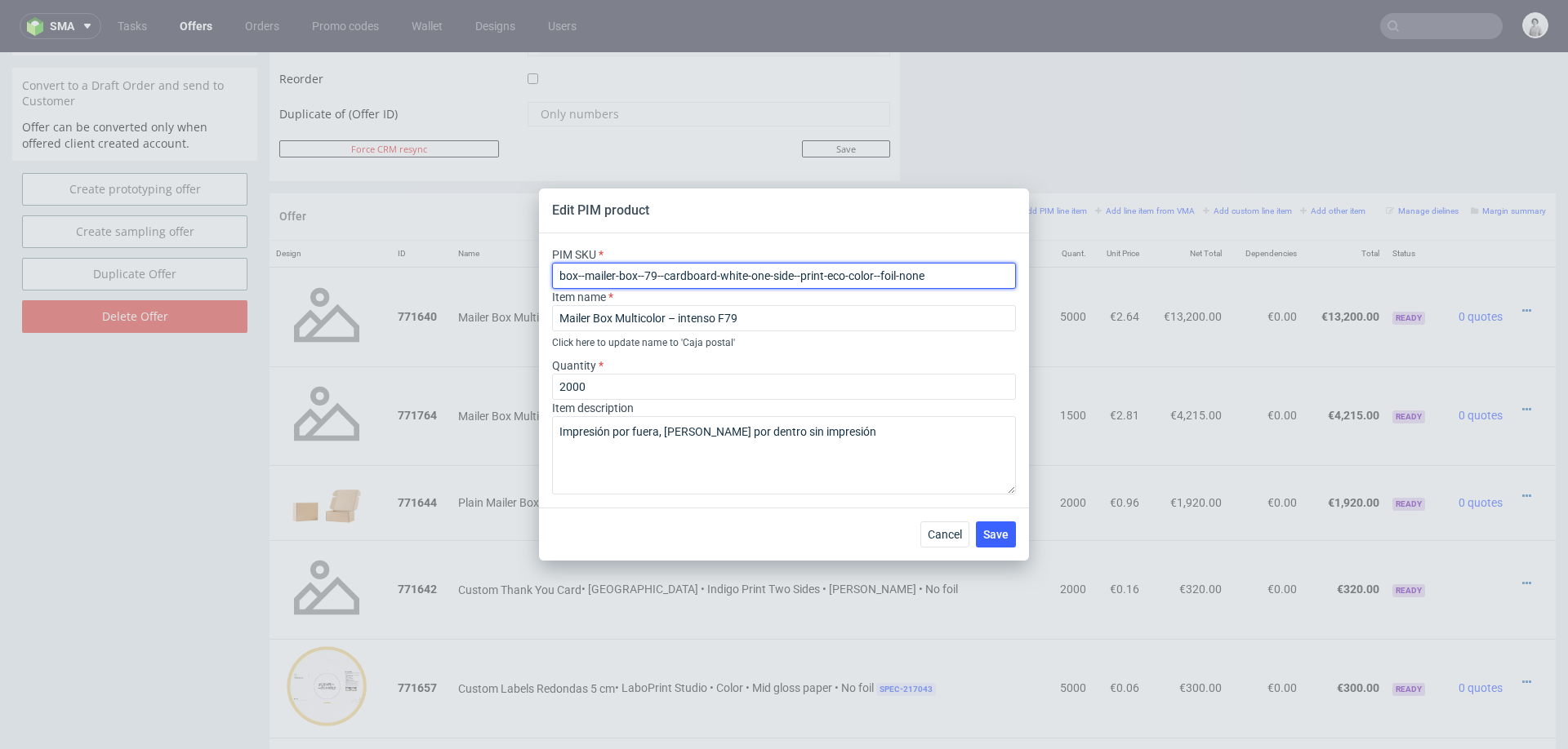
click at [688, 281] on input "box--mailer-box--79--cardboard-white-one-side--print-eco-color--foil-none" at bounding box center [784, 276] width 464 height 26
click at [985, 535] on span "Save" at bounding box center [996, 534] width 25 height 11
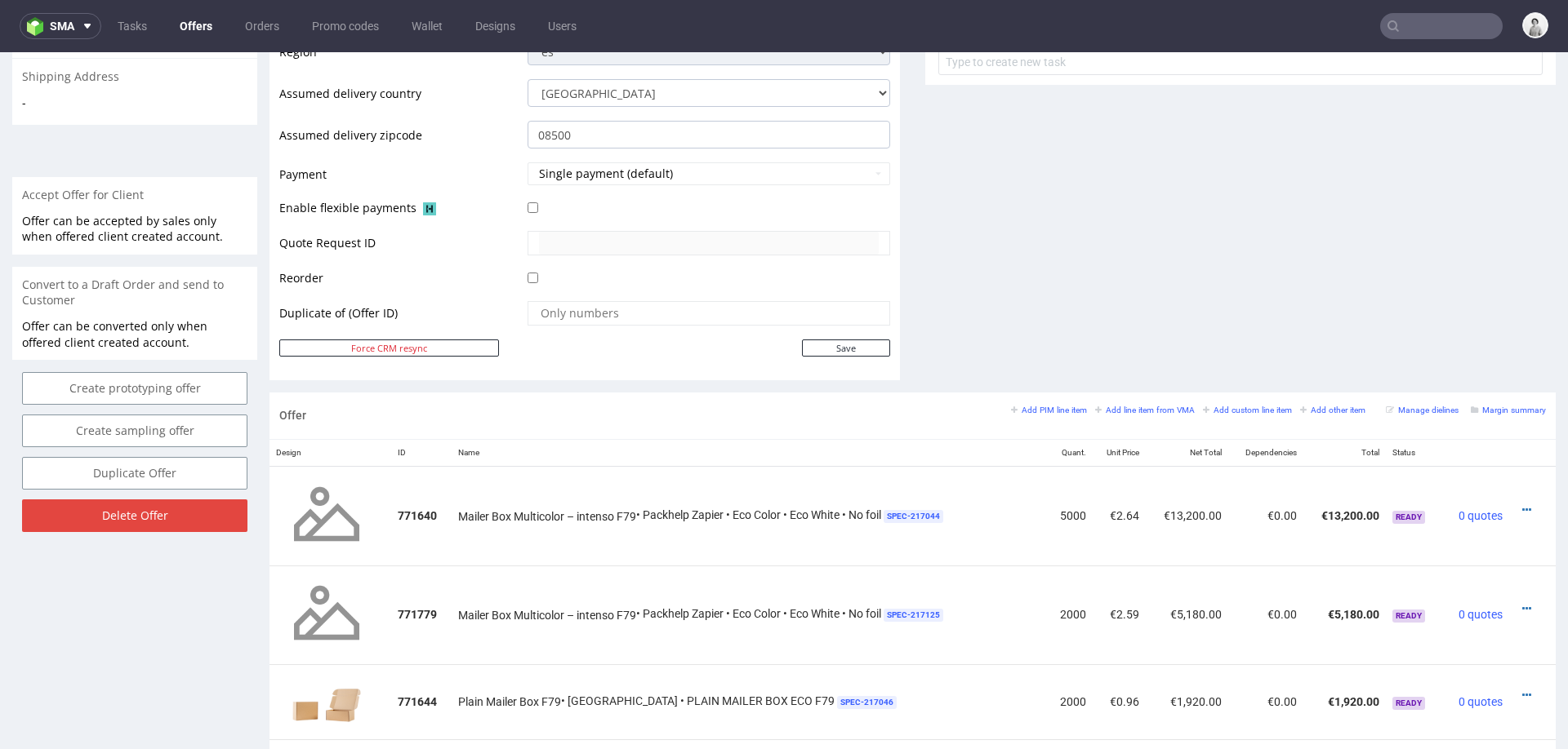
scroll to position [787, 0]
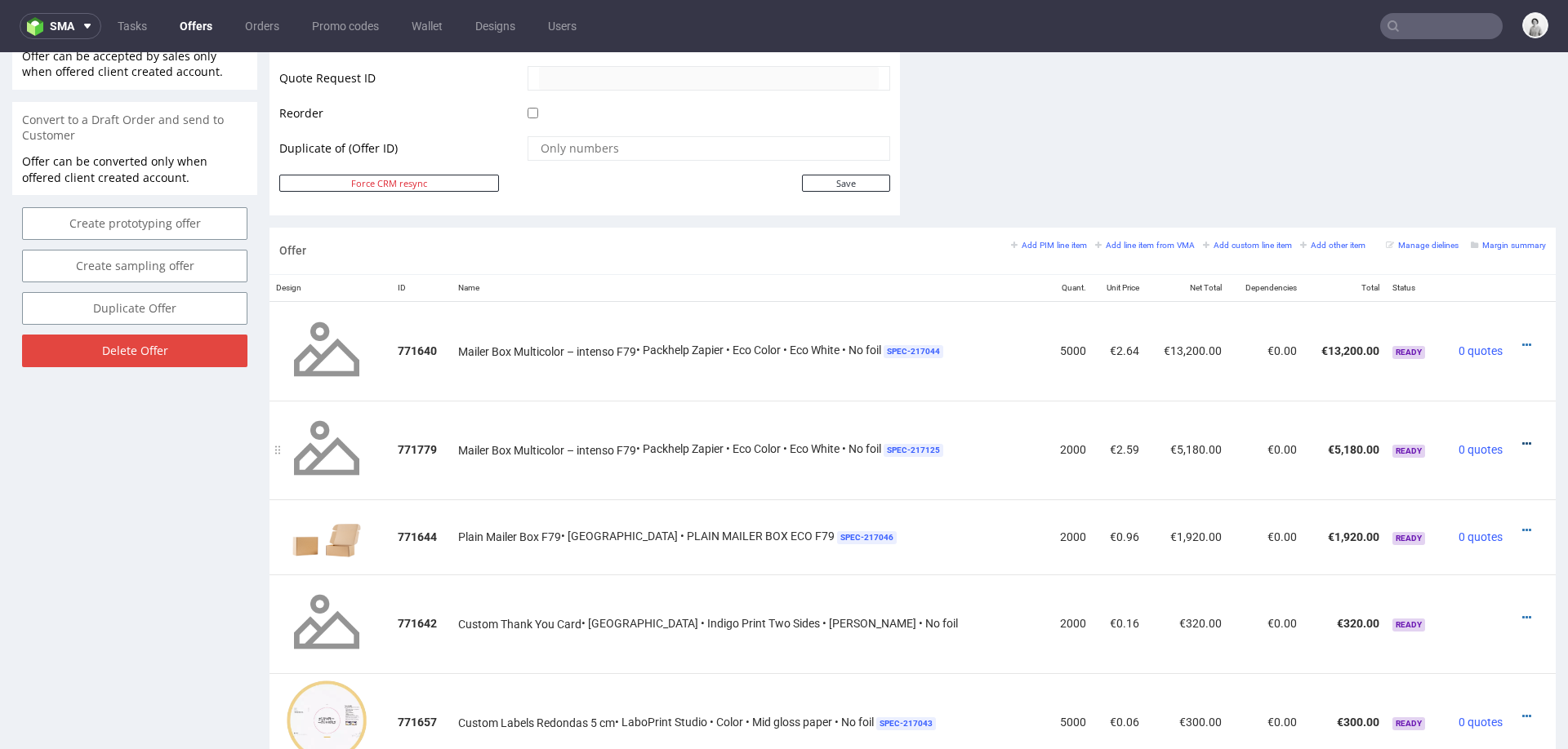
click at [1523, 440] on icon at bounding box center [1527, 444] width 9 height 11
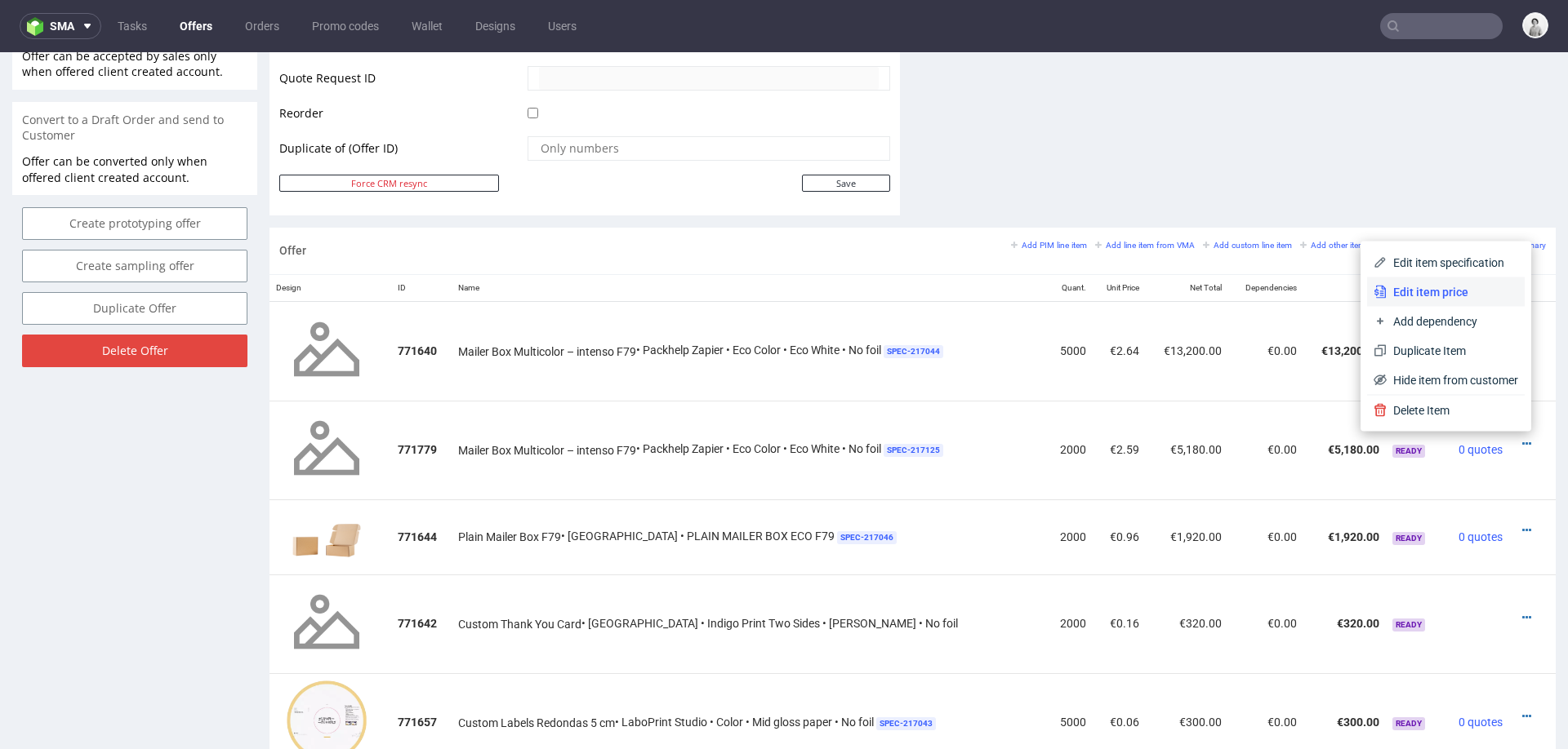
click at [1440, 291] on span "Edit item price" at bounding box center [1452, 293] width 132 height 17
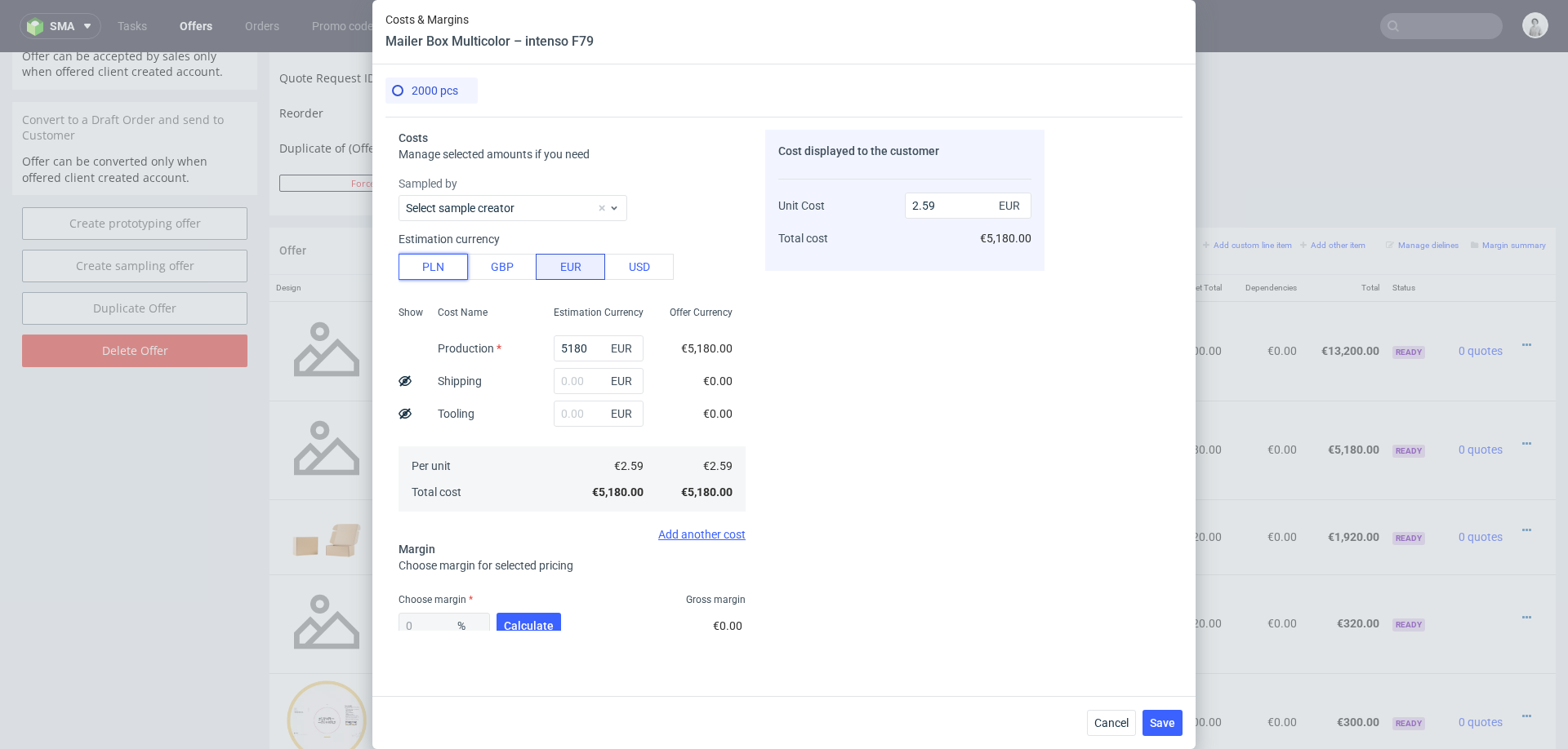
click at [432, 262] on button "PLN" at bounding box center [433, 267] width 69 height 26
type input "0.61"
click at [587, 349] on input "5180" at bounding box center [598, 348] width 90 height 26
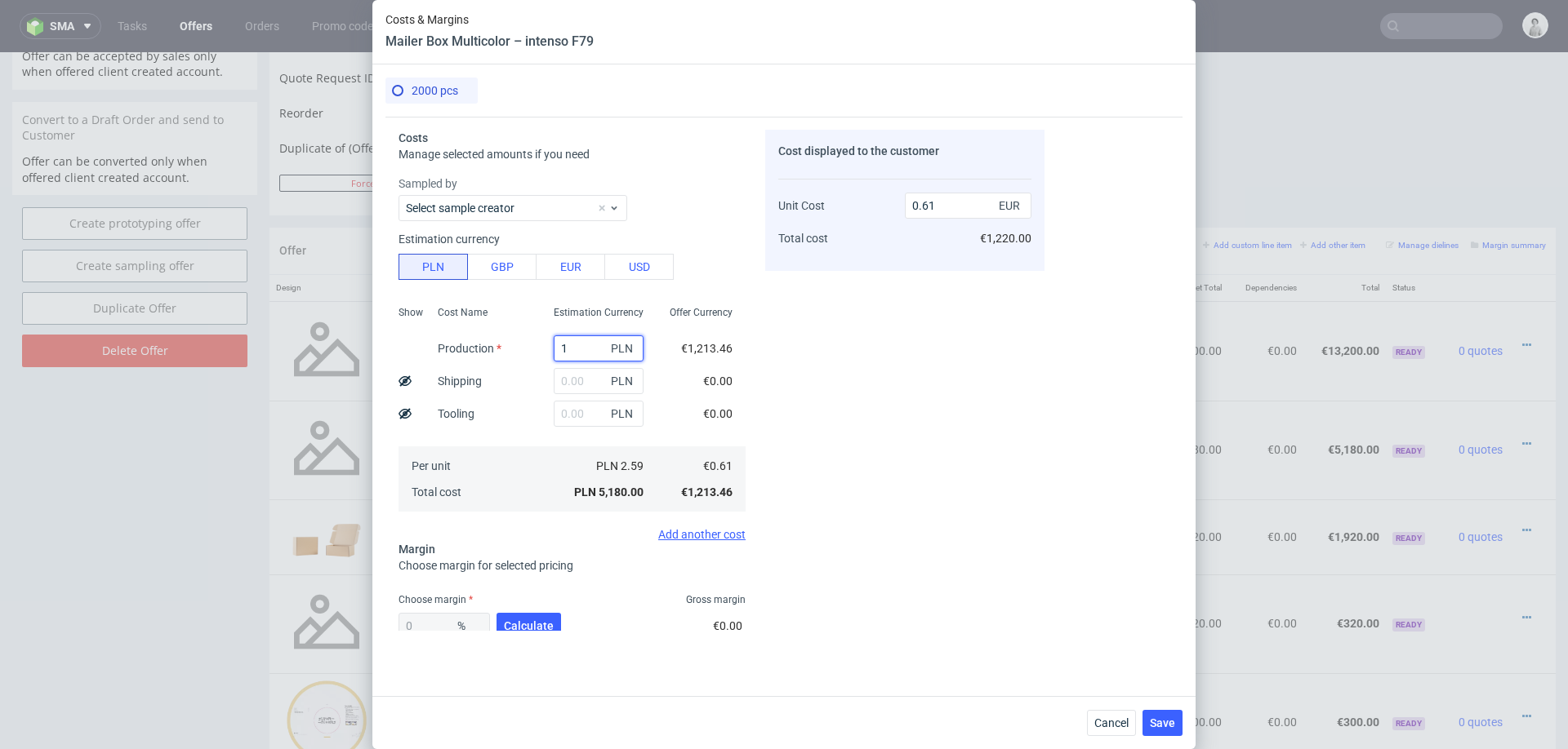
type input "11"
type input "0"
type input "11780"
type input "1.38"
type input "11780"
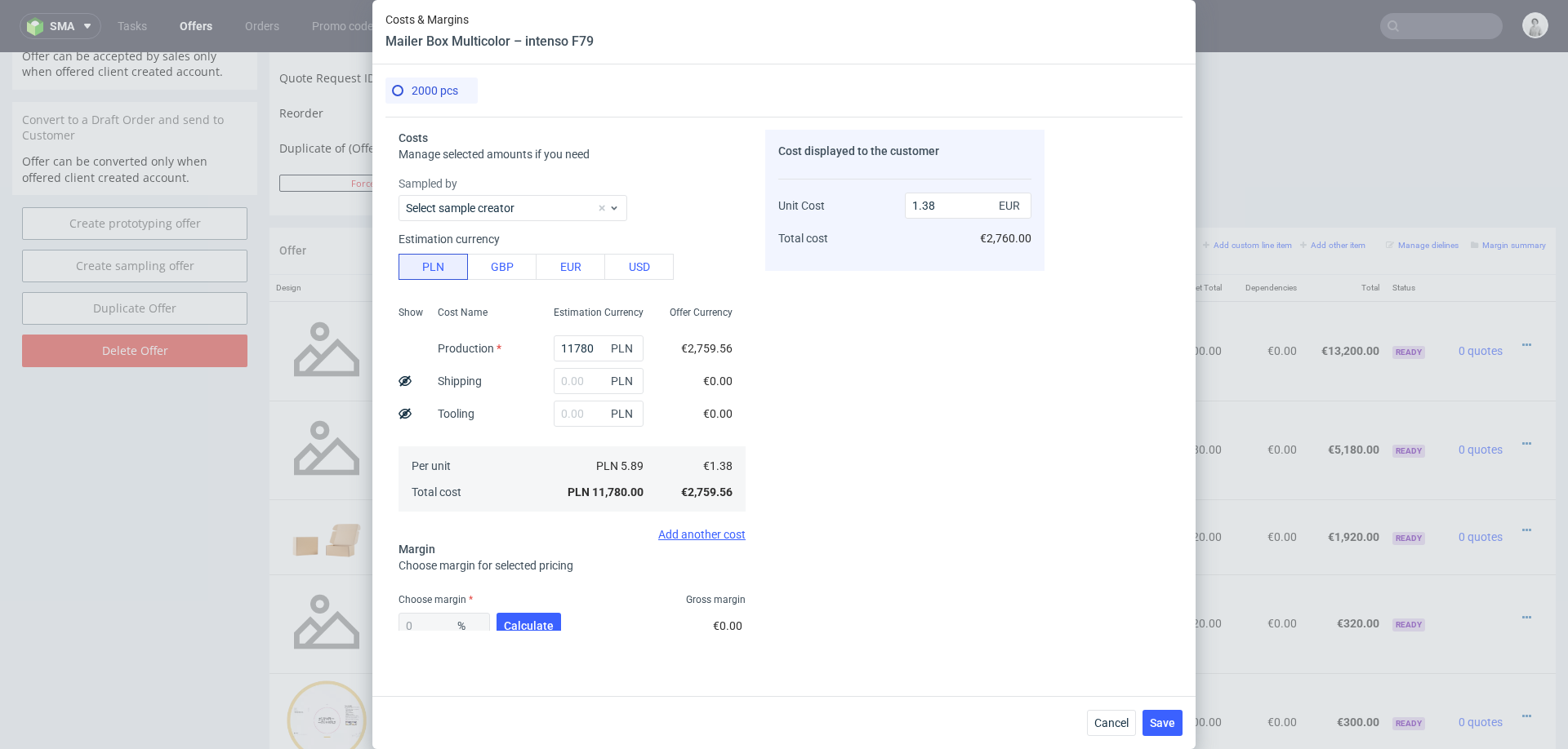
click at [935, 390] on div "Cost displayed to the customer Unit Cost Total cost 1.38 EUR €2,760.00" at bounding box center [905, 380] width 280 height 501
click at [584, 380] on input "text" at bounding box center [598, 381] width 90 height 26
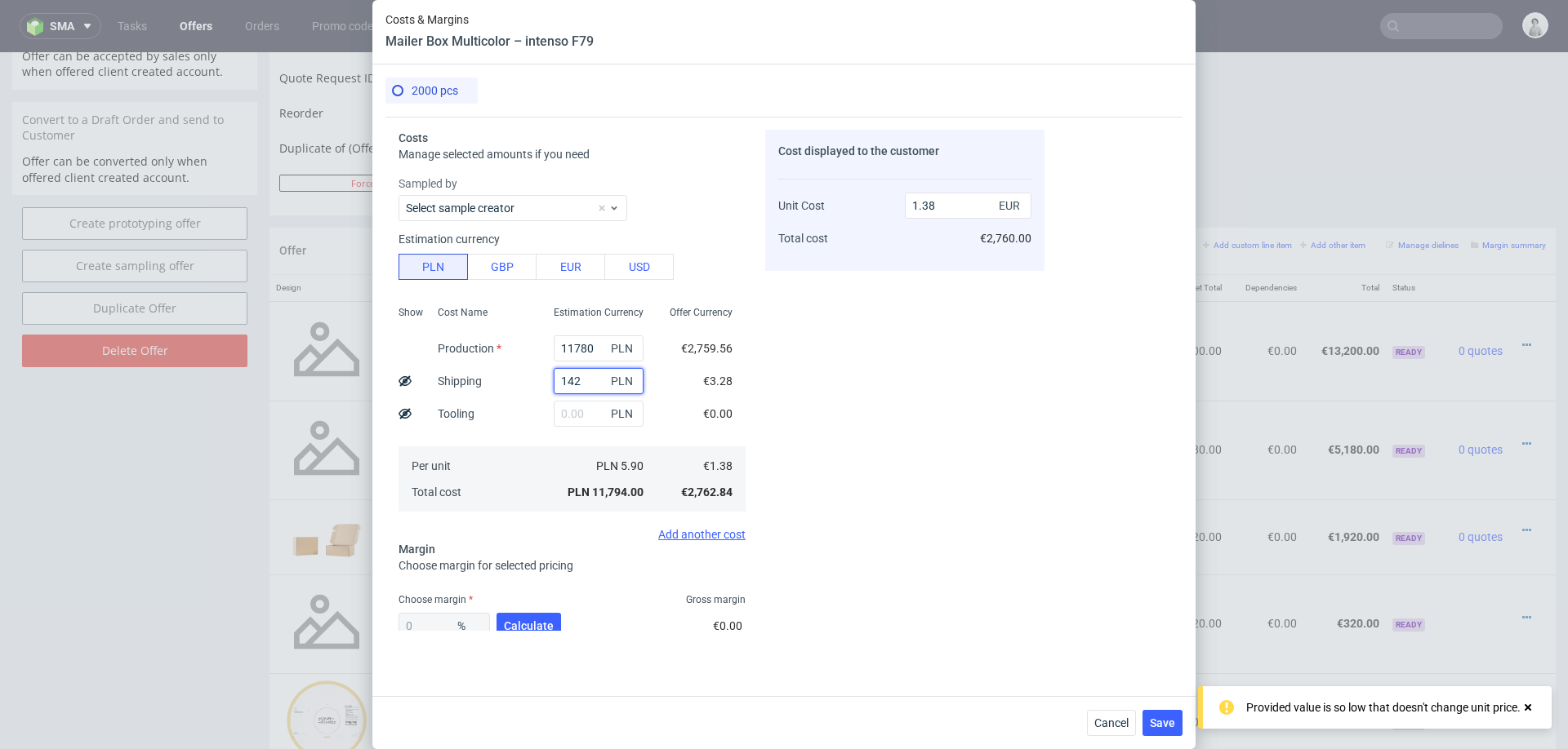
type input "1420"
type input "1.55"
type input "1420"
click at [861, 439] on div "Cost displayed to the customer Unit Cost Total cost 1.55 EUR €3,100.00" at bounding box center [905, 380] width 280 height 501
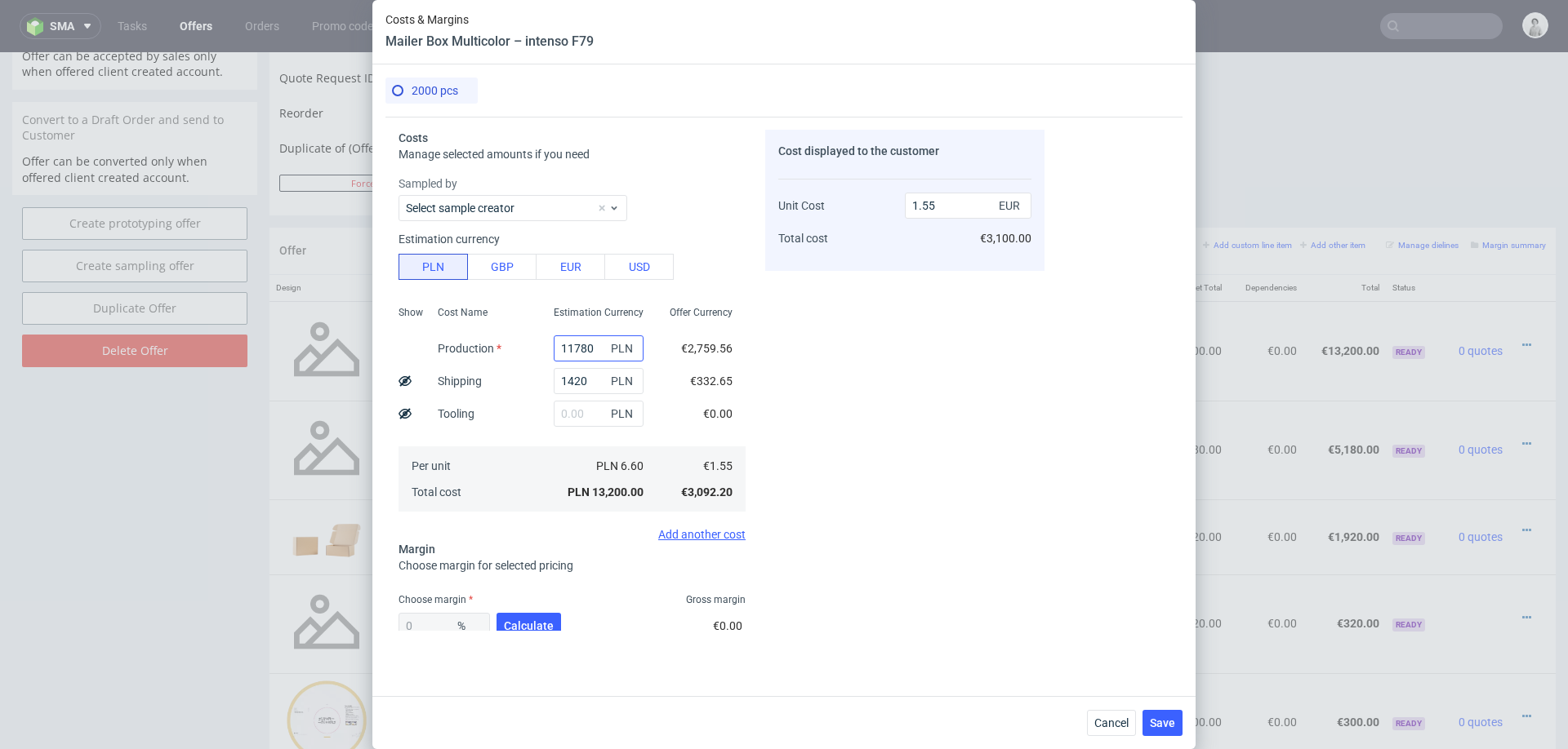
click at [580, 349] on input "11780" at bounding box center [598, 348] width 90 height 26
type input "16"
type input "0.17"
type input "16500"
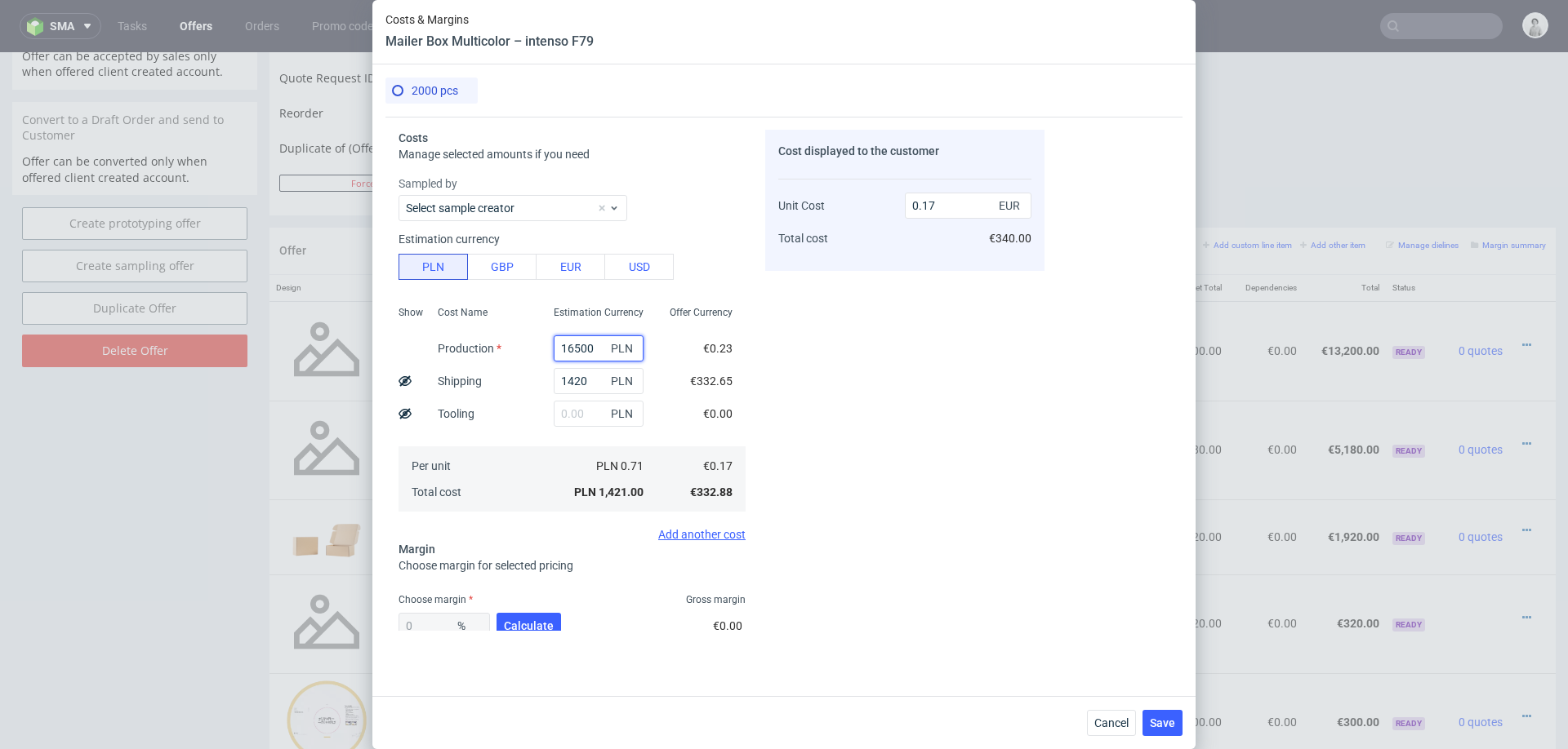
type input "2.1"
type input "16500"
click at [528, 620] on span "Calculate" at bounding box center [529, 626] width 50 height 11
type input "29.79"
type input "2.99"
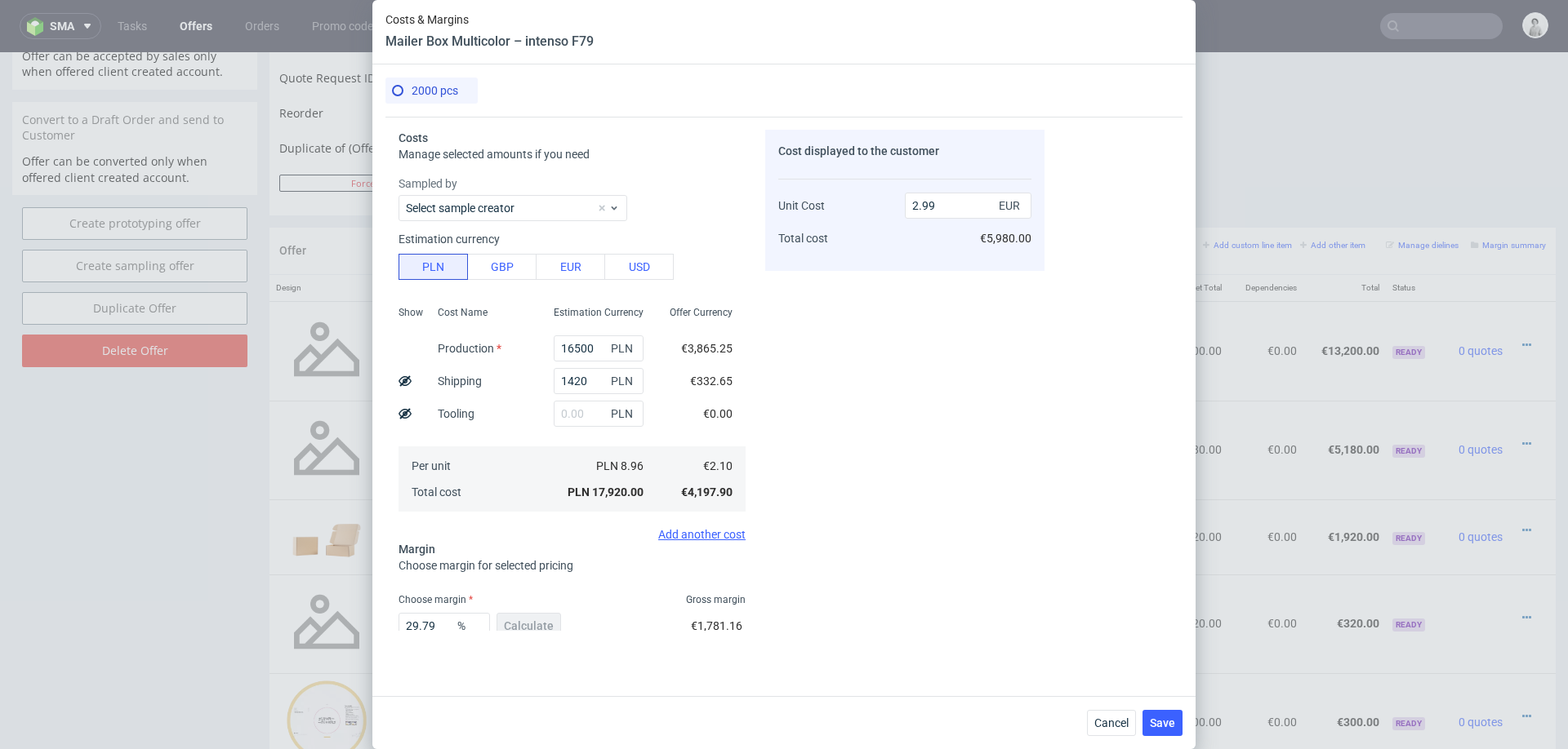
scroll to position [95, 0]
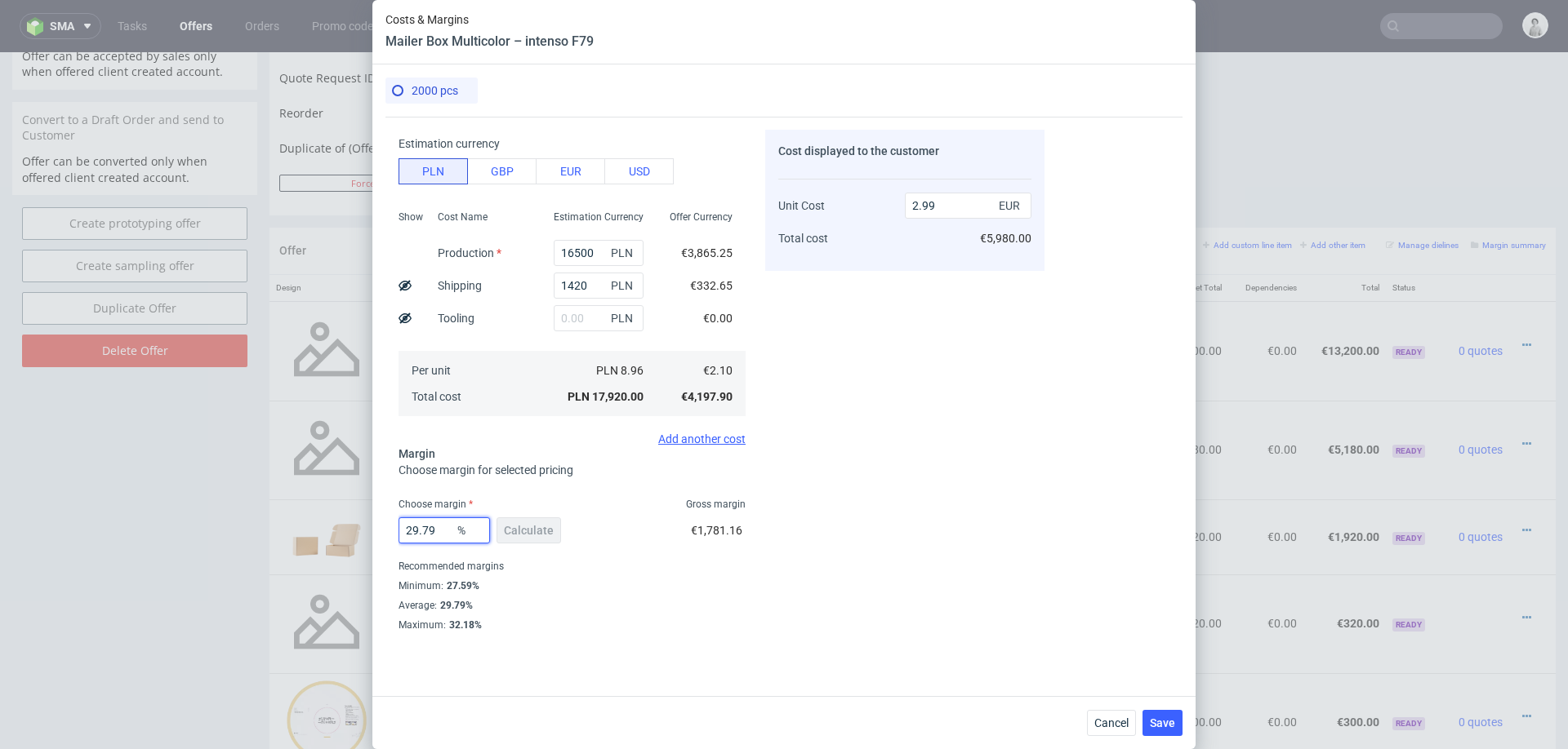
click at [445, 530] on input "29.79" at bounding box center [444, 531] width 92 height 26
type input "28"
type input "2.92"
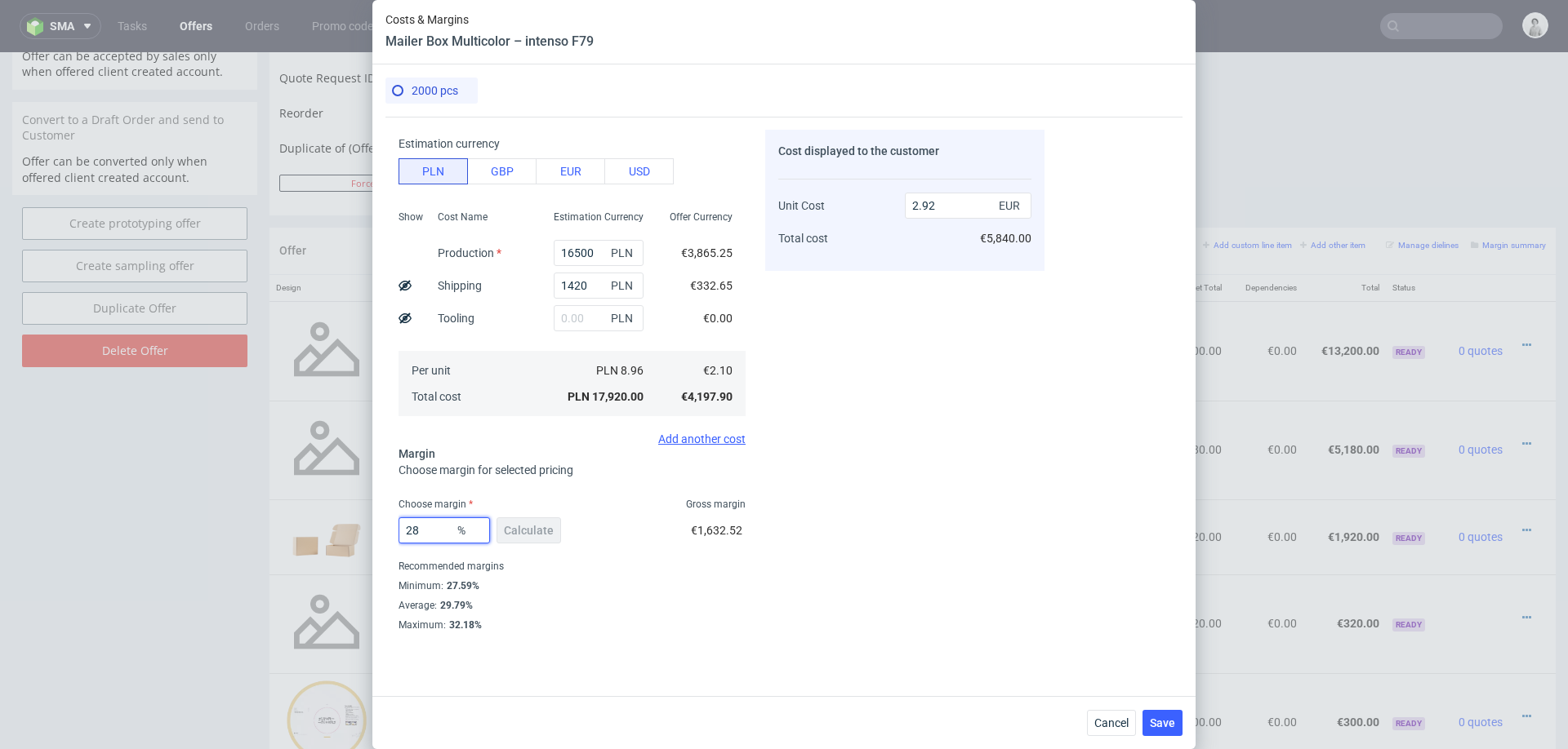
type input "28"
click at [1027, 555] on div "Cost displayed to the customer Unit Cost Total cost 2.92 EUR €5,840.00" at bounding box center [905, 380] width 280 height 501
click at [1150, 711] on button "Save" at bounding box center [1162, 723] width 40 height 26
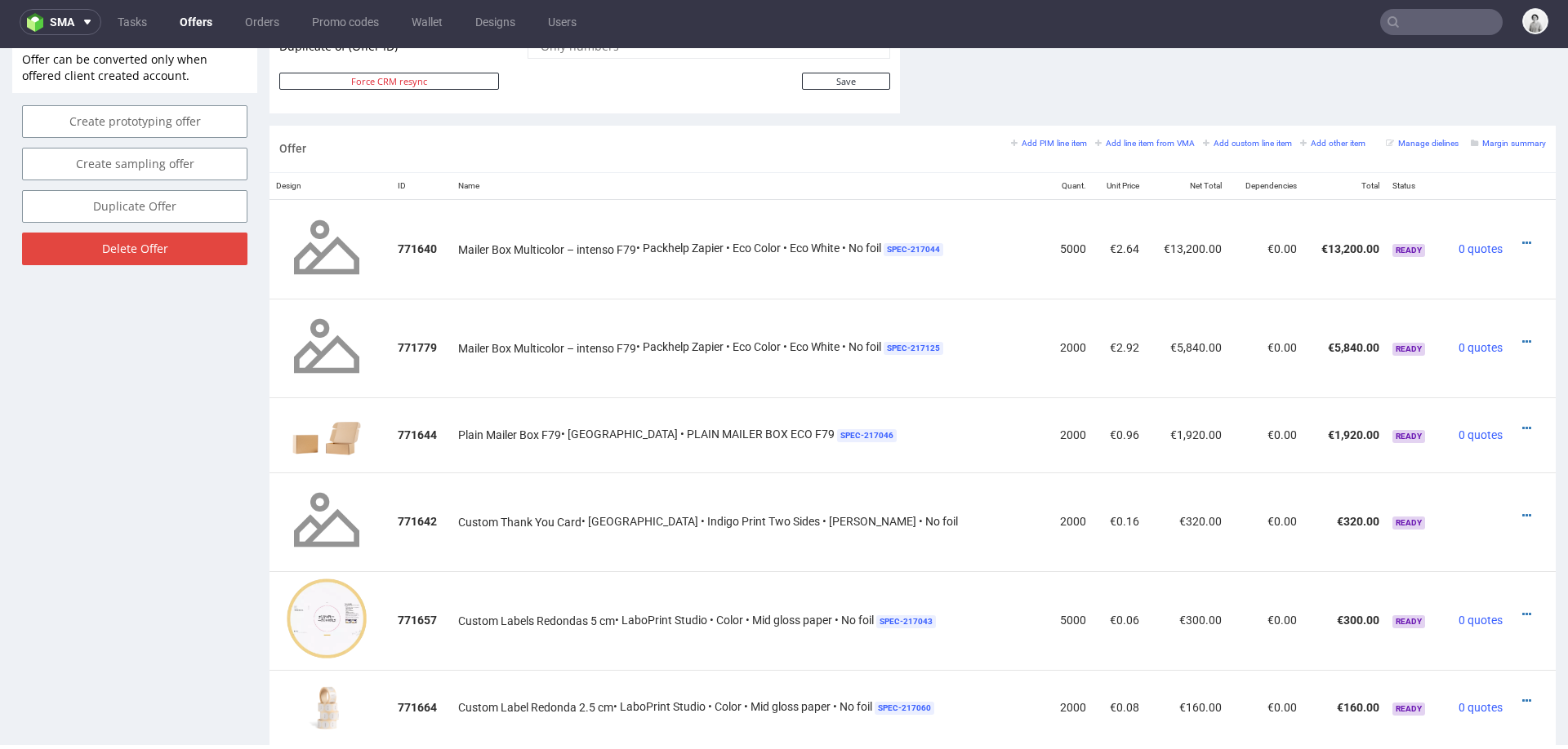
scroll to position [887, 0]
click at [1523, 236] on icon at bounding box center [1527, 241] width 9 height 11
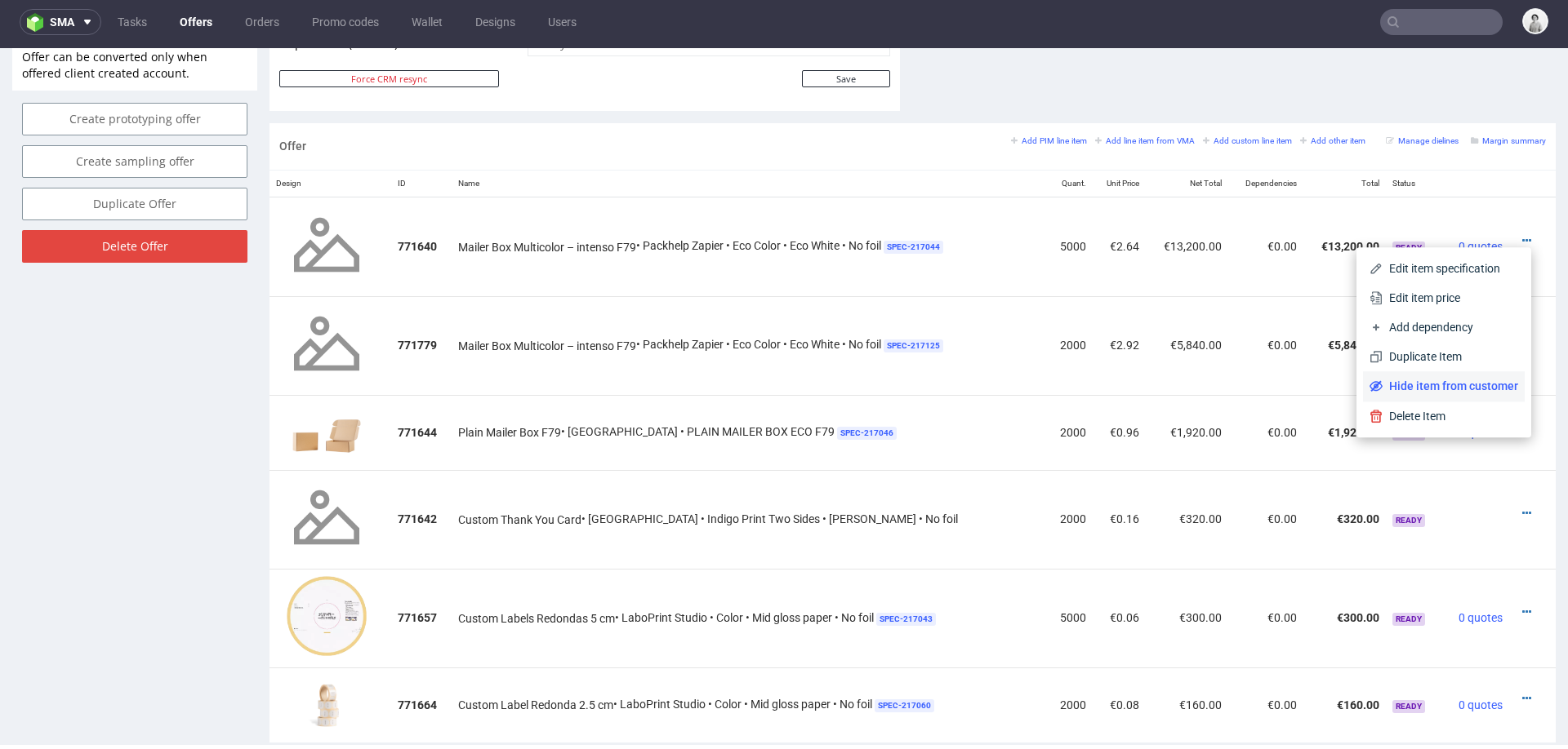
click at [1424, 376] on li "Hide item from customer" at bounding box center [1444, 386] width 162 height 30
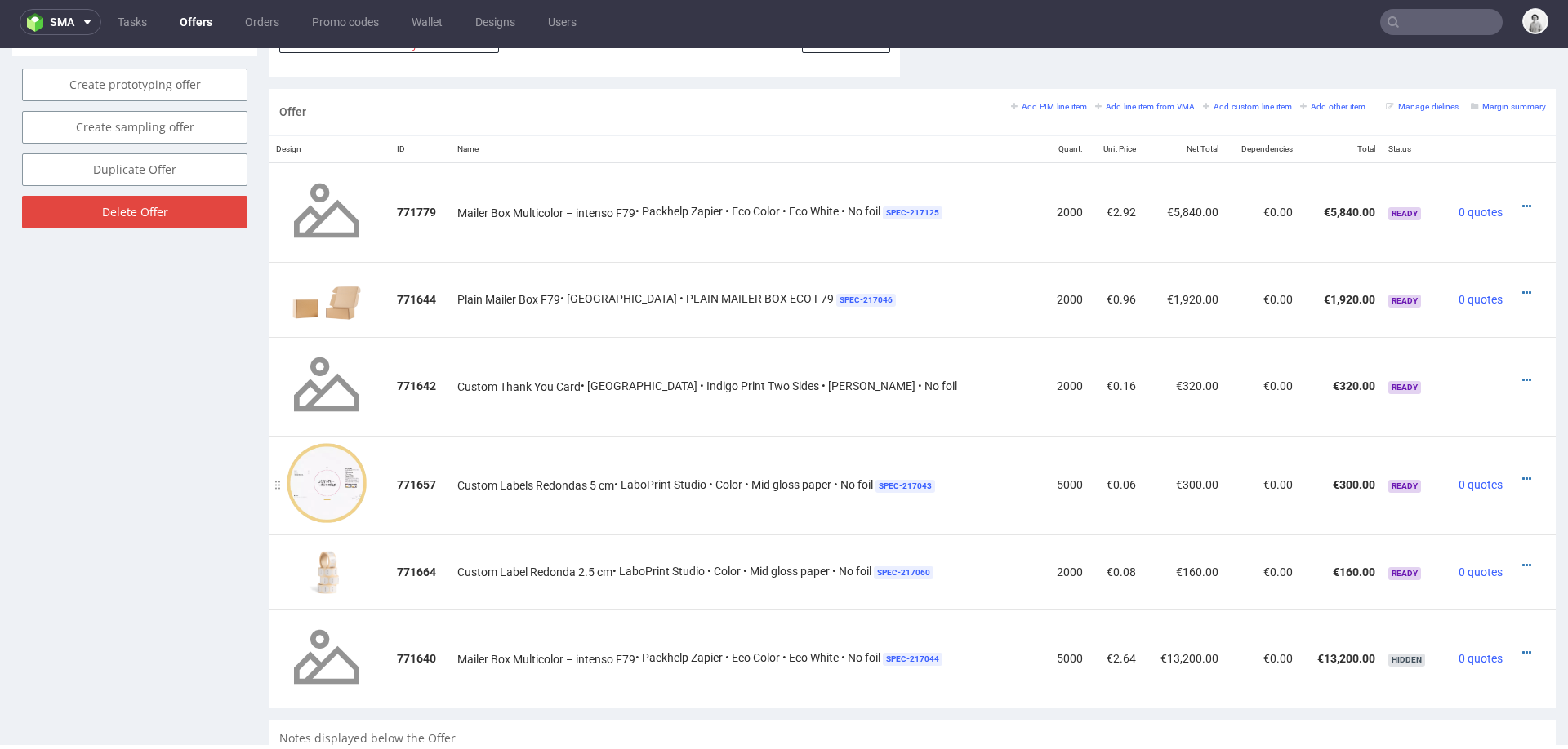
scroll to position [918, 0]
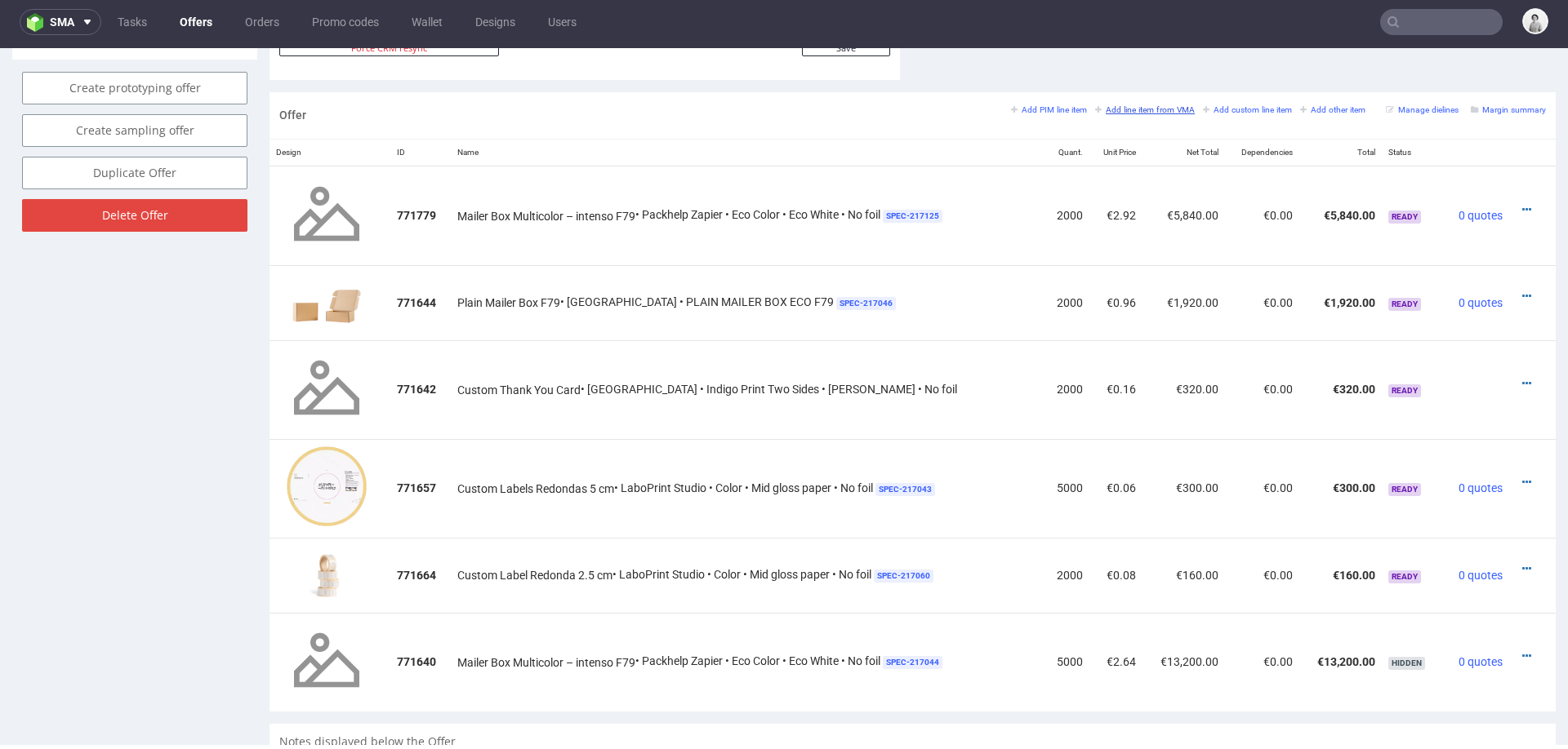
click at [1148, 111] on small "Add line item from VMA" at bounding box center [1145, 110] width 100 height 9
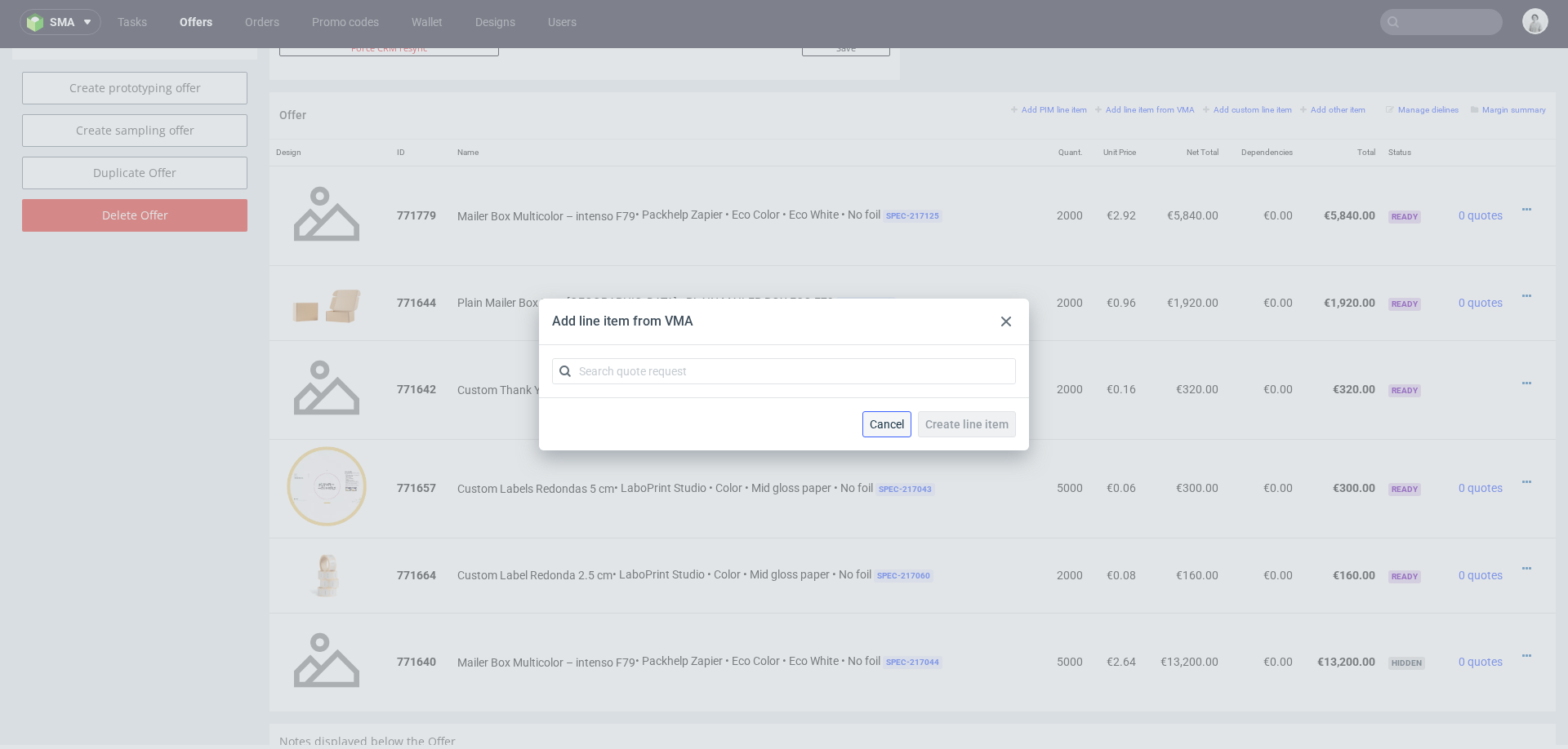
click at [897, 425] on span "Cancel" at bounding box center [886, 424] width 34 height 11
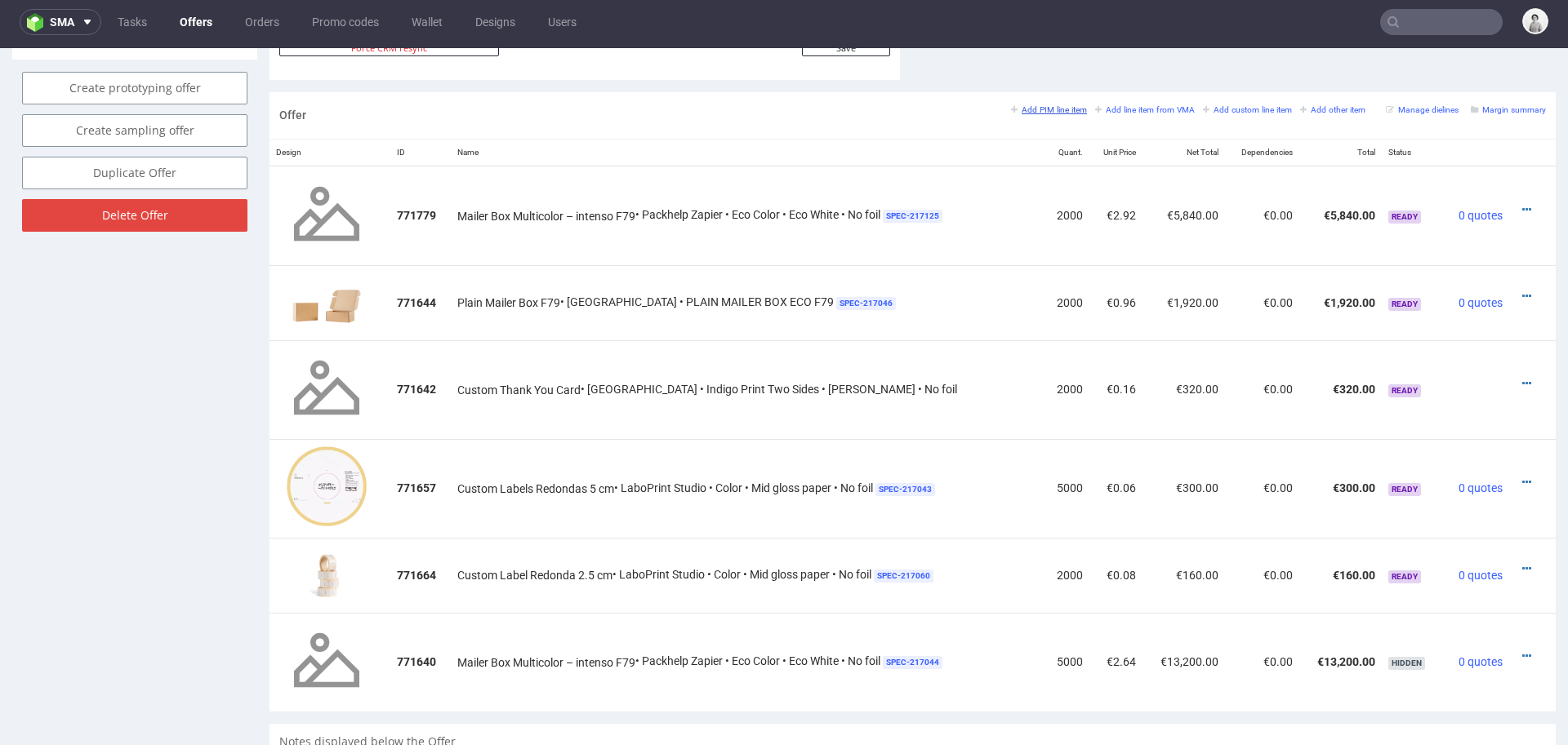
click at [1030, 106] on small "Add PIM line item" at bounding box center [1049, 110] width 76 height 9
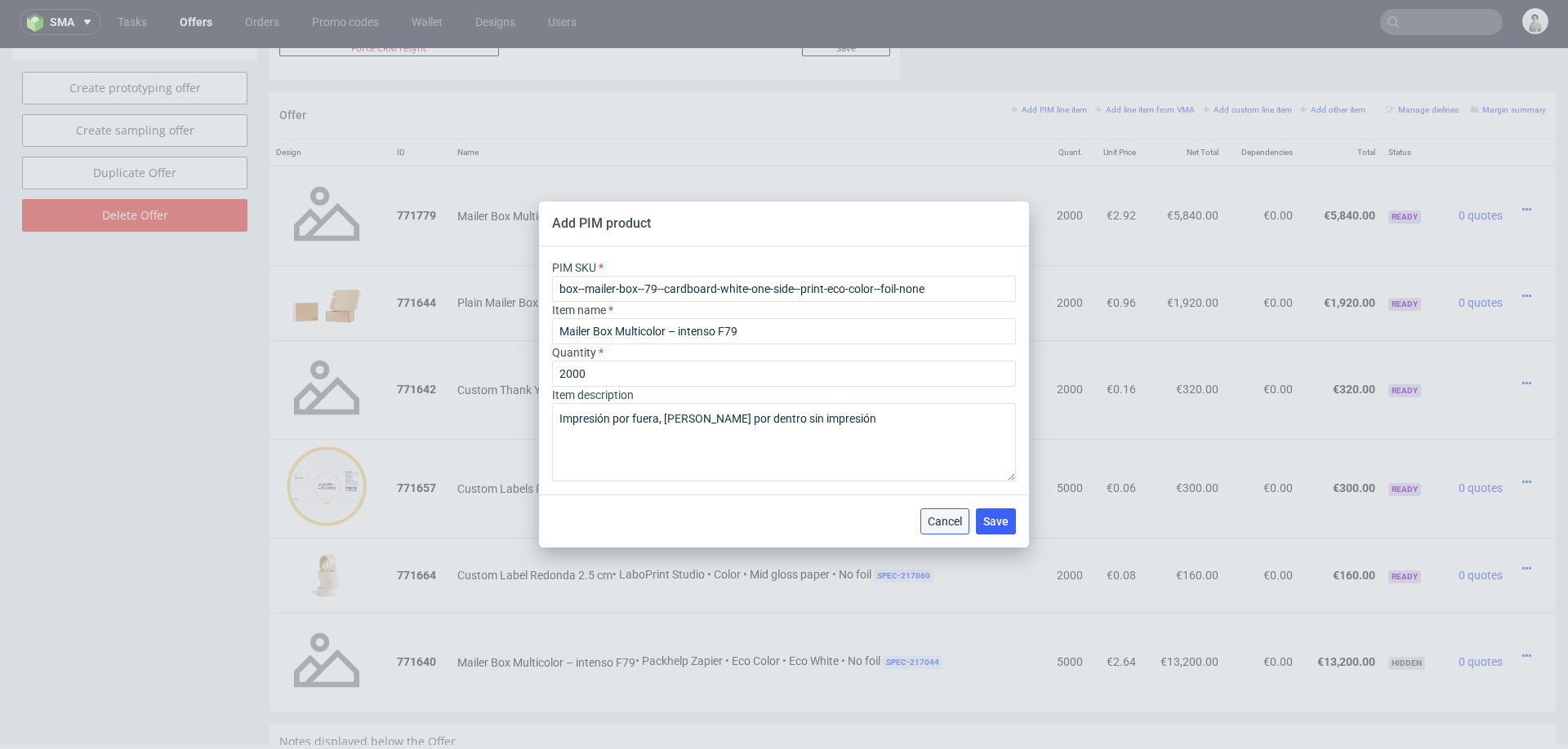
click at [939, 531] on button "Cancel" at bounding box center [945, 521] width 49 height 26
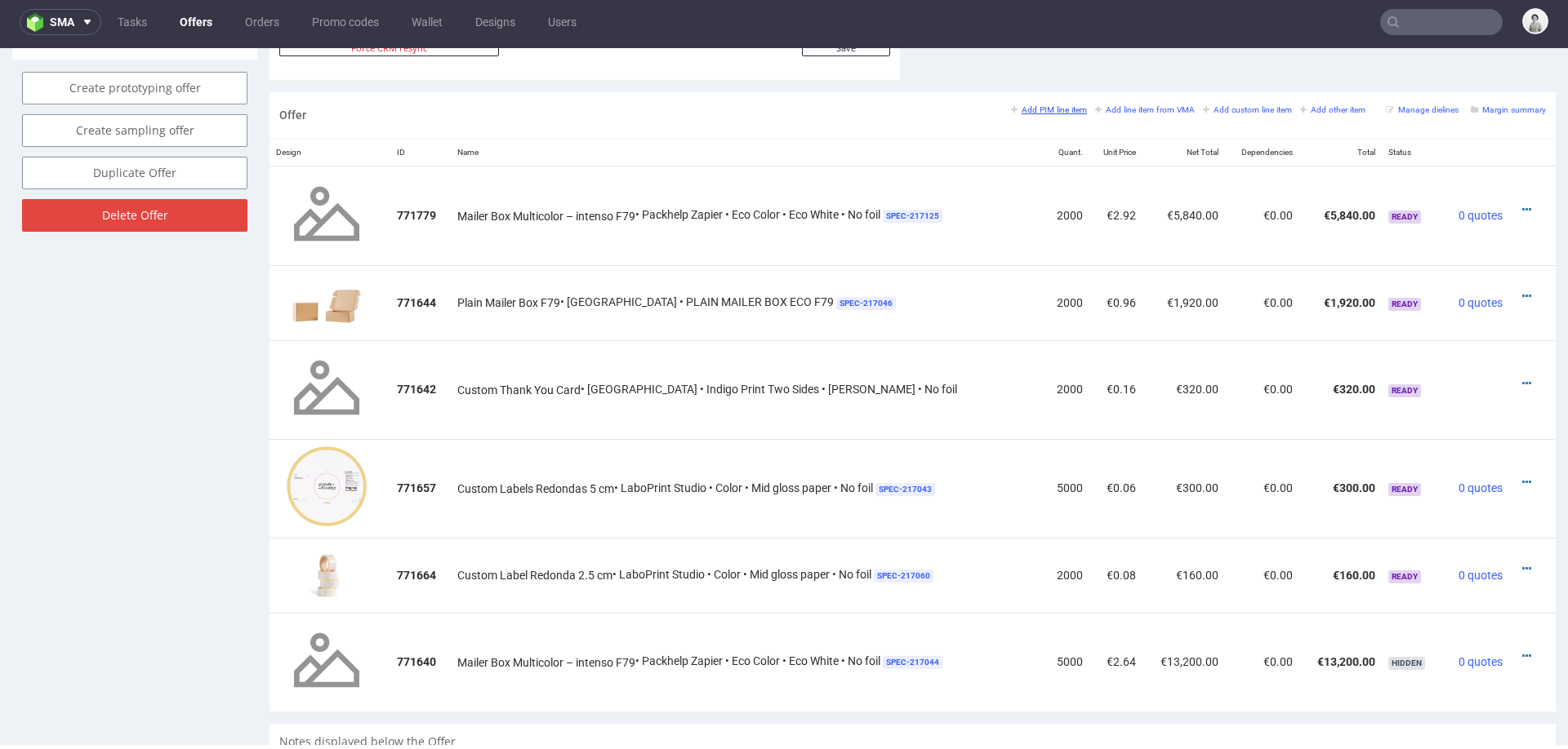
click at [1017, 106] on small "Add PIM line item" at bounding box center [1049, 110] width 76 height 9
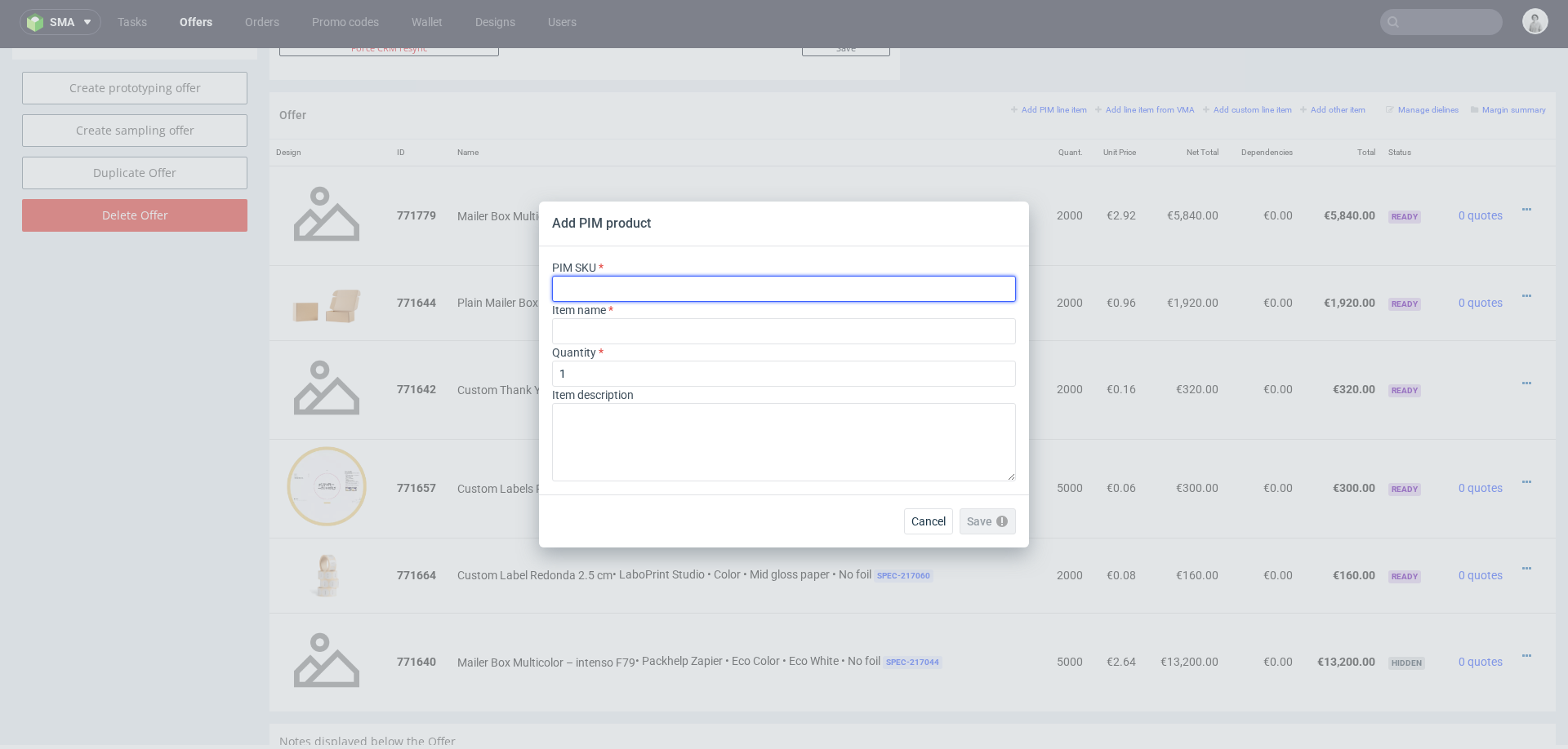
click at [764, 293] on input "text" at bounding box center [784, 289] width 464 height 26
paste input "box--mailer-box--79--cardboard-coated--print-color-hd--foil-none"
type input "box--mailer-box--79--cardboard-coated--print-color-hd--foil-none"
type input "Pudełko Fasonowe"
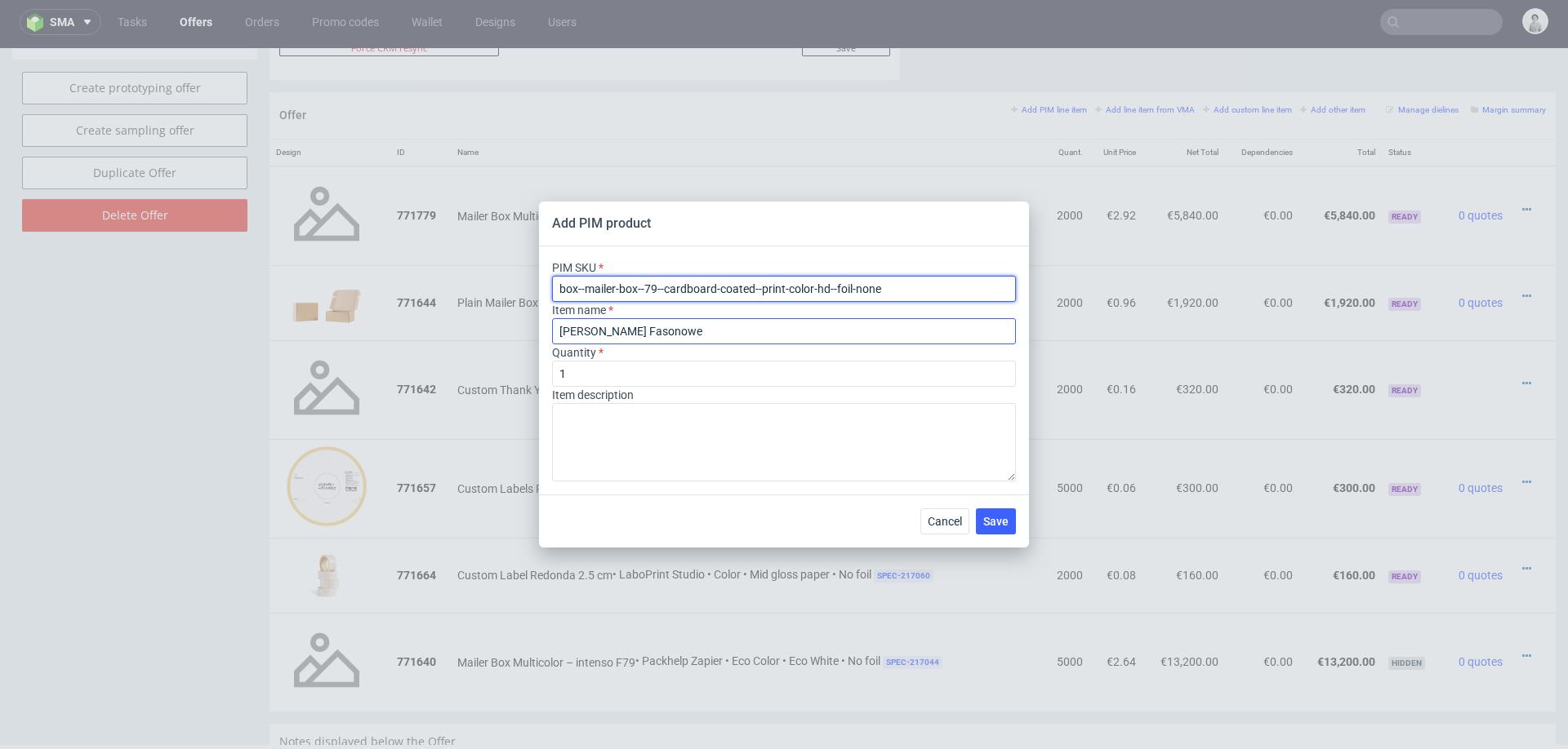
type input "box--mailer-box--79--cardboard-coated--print-color-hd--foil-none"
click at [718, 325] on input "Pudełko Fasonowe" at bounding box center [784, 331] width 464 height 26
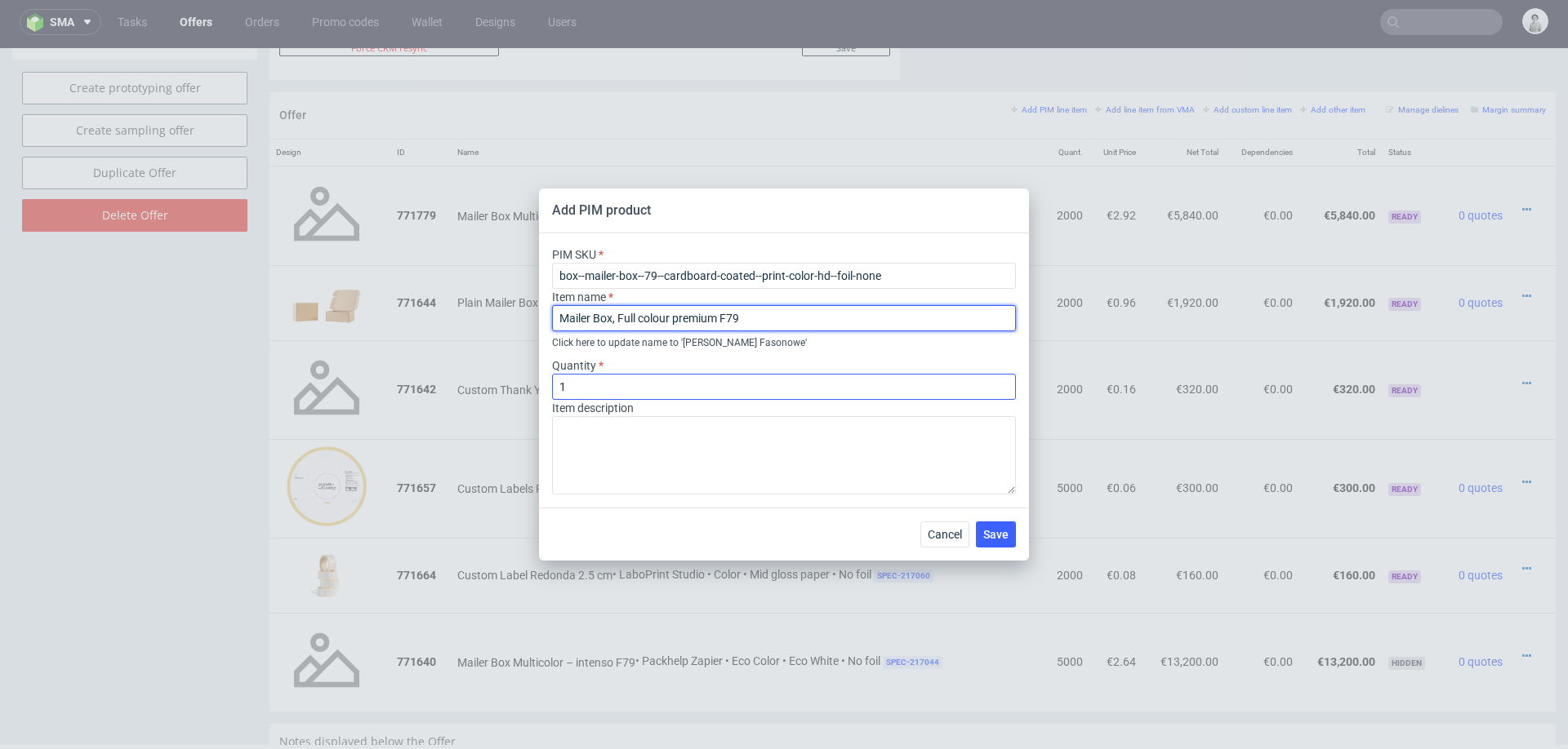
type input "Mailer Box, Full colour premium F79"
click at [593, 391] on input "1" at bounding box center [784, 387] width 464 height 26
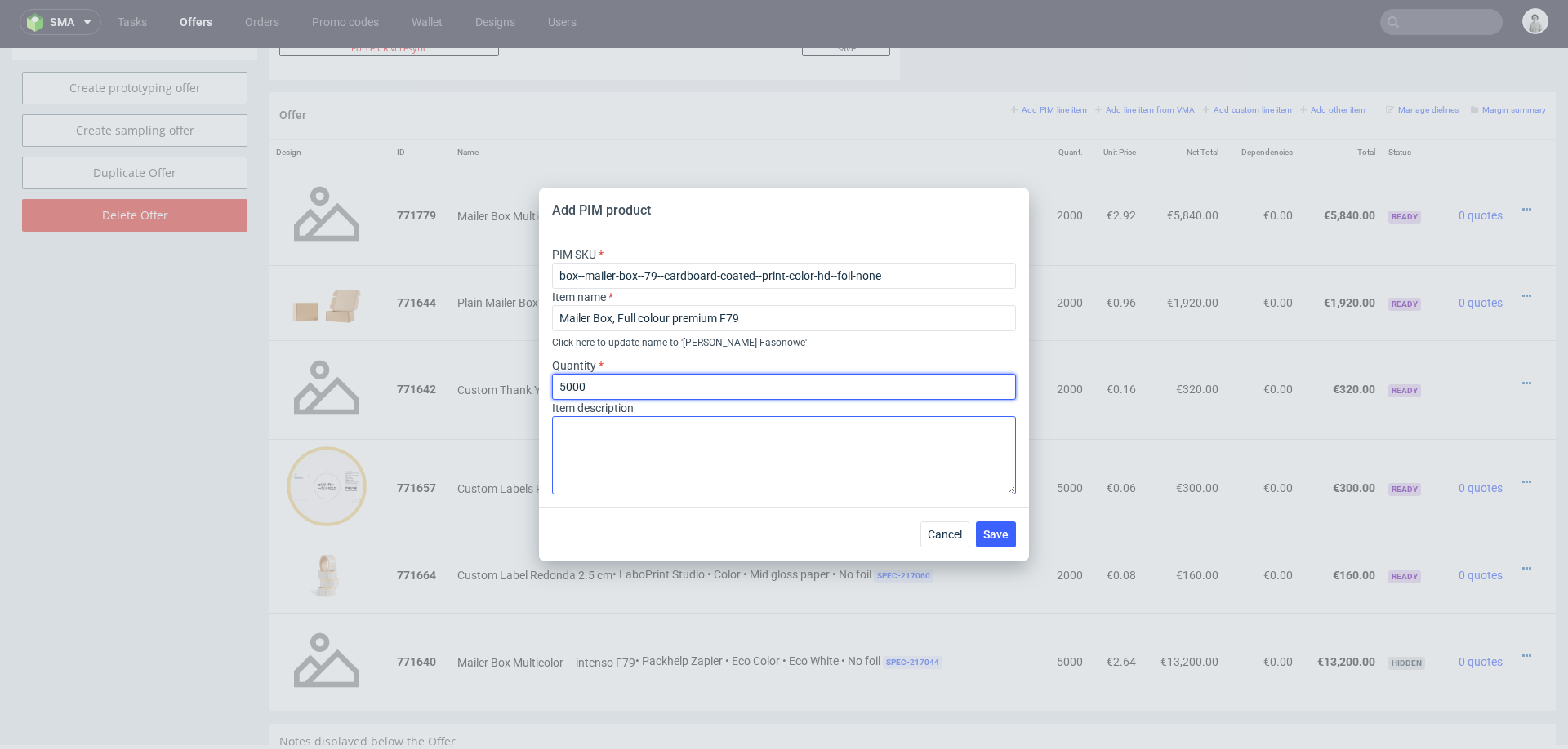
type input "5000"
click at [666, 446] on textarea at bounding box center [784, 456] width 464 height 79
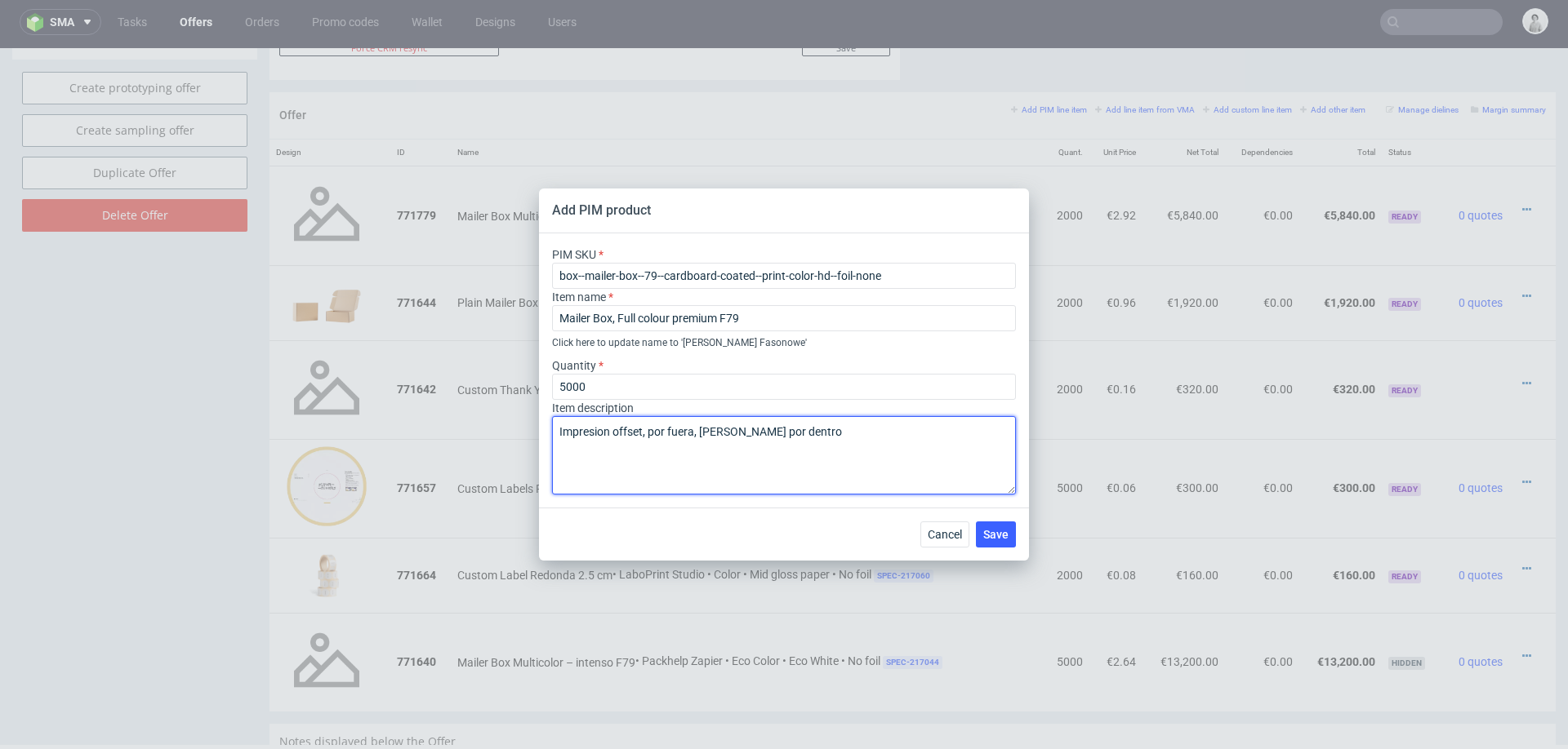
click at [647, 431] on textarea "Impresion offset, por fuera, marrón por dentro" at bounding box center [784, 456] width 464 height 79
type textarea "Impresion offset por fuera, marrón por dentro"
click at [808, 508] on div "Cancel Save" at bounding box center [784, 533] width 490 height 53
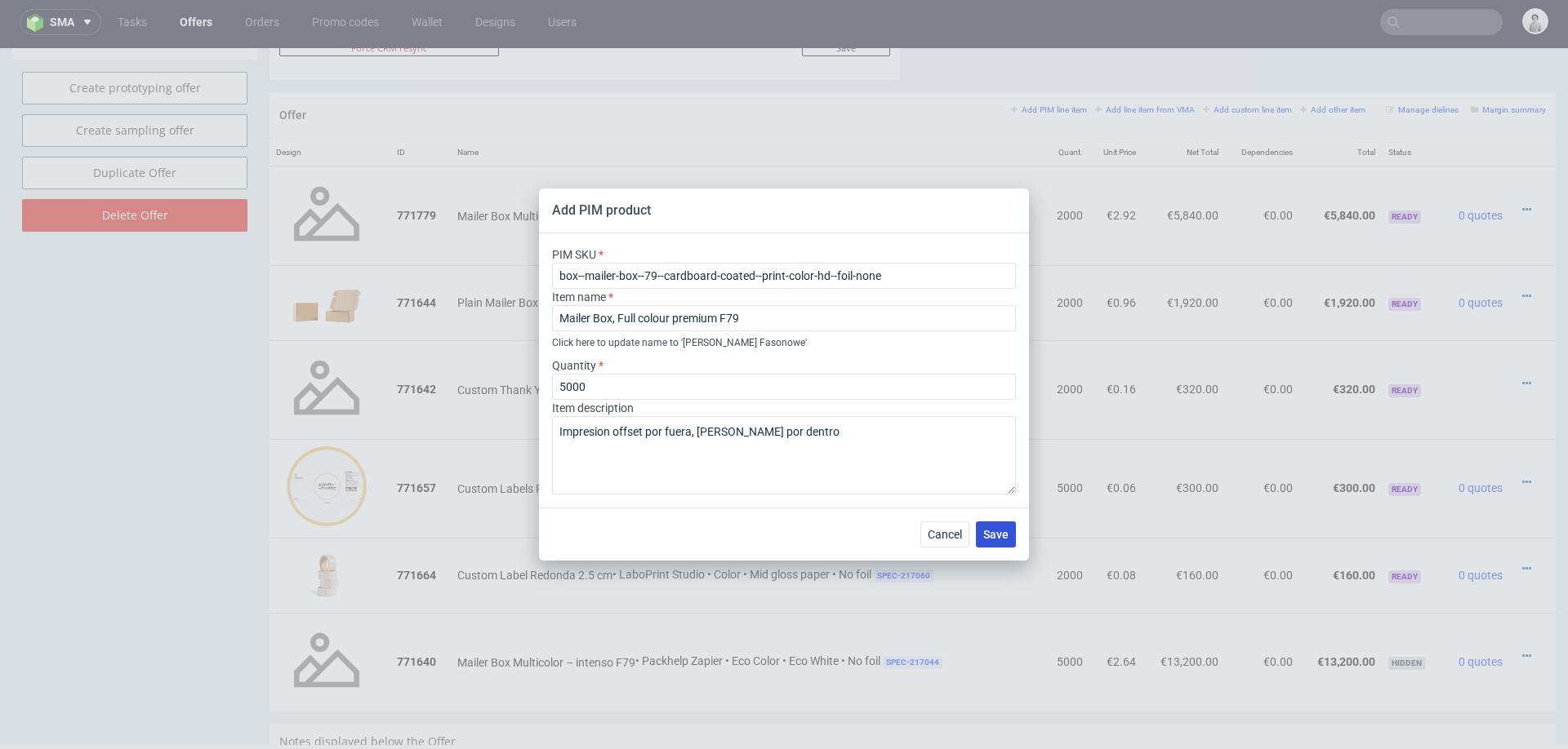
click at [985, 539] on span "Save" at bounding box center [996, 534] width 25 height 11
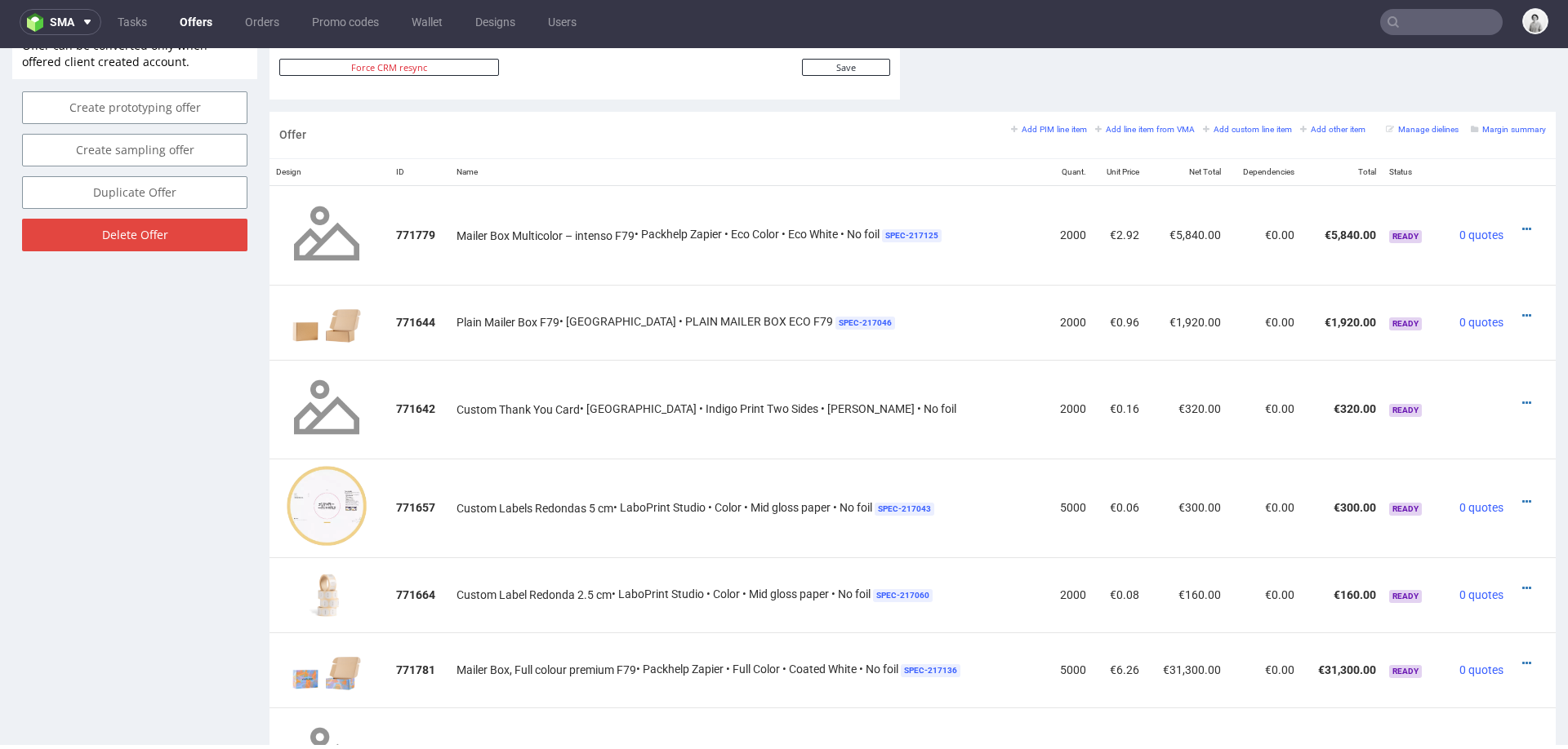
scroll to position [968, 0]
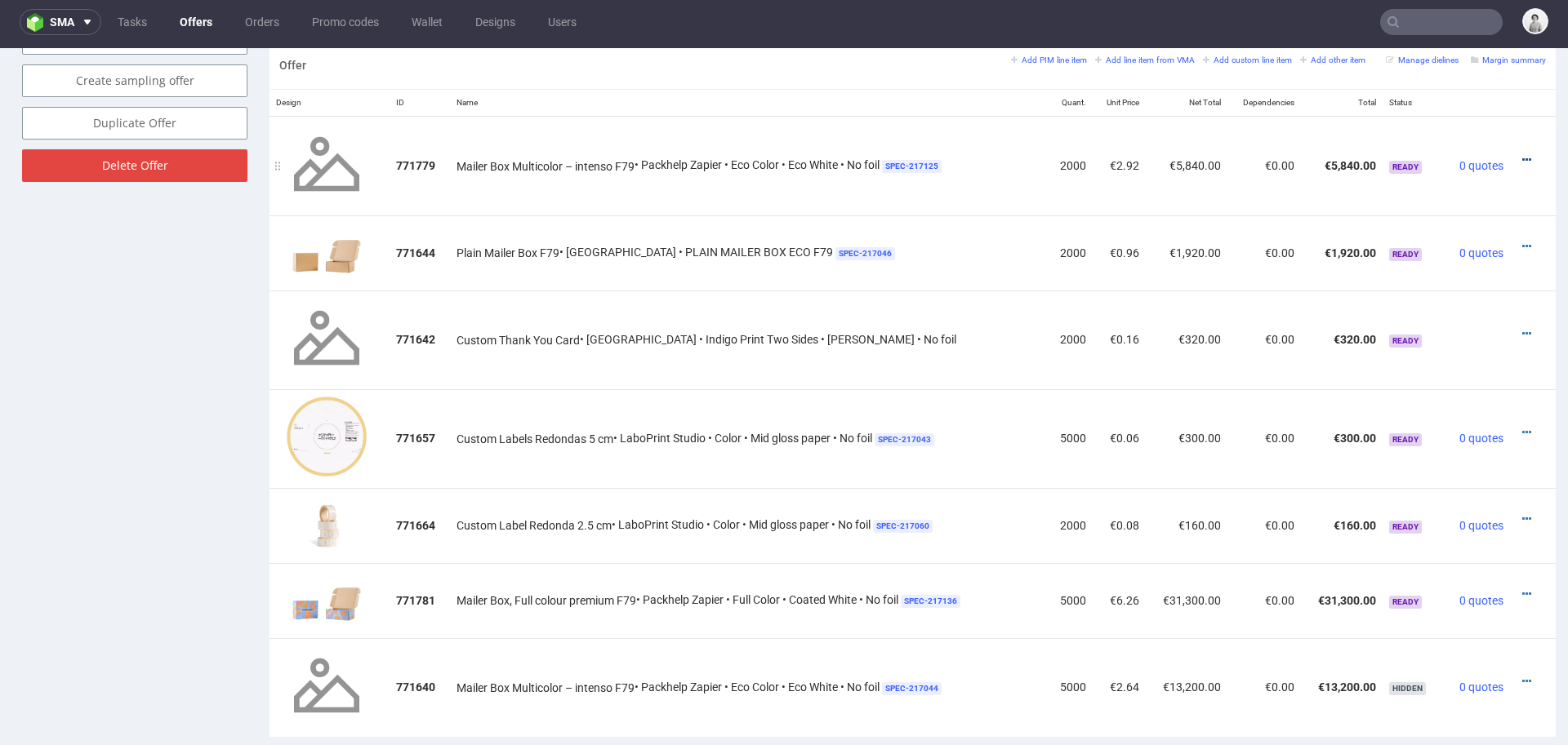
click at [1523, 155] on icon at bounding box center [1527, 160] width 9 height 11
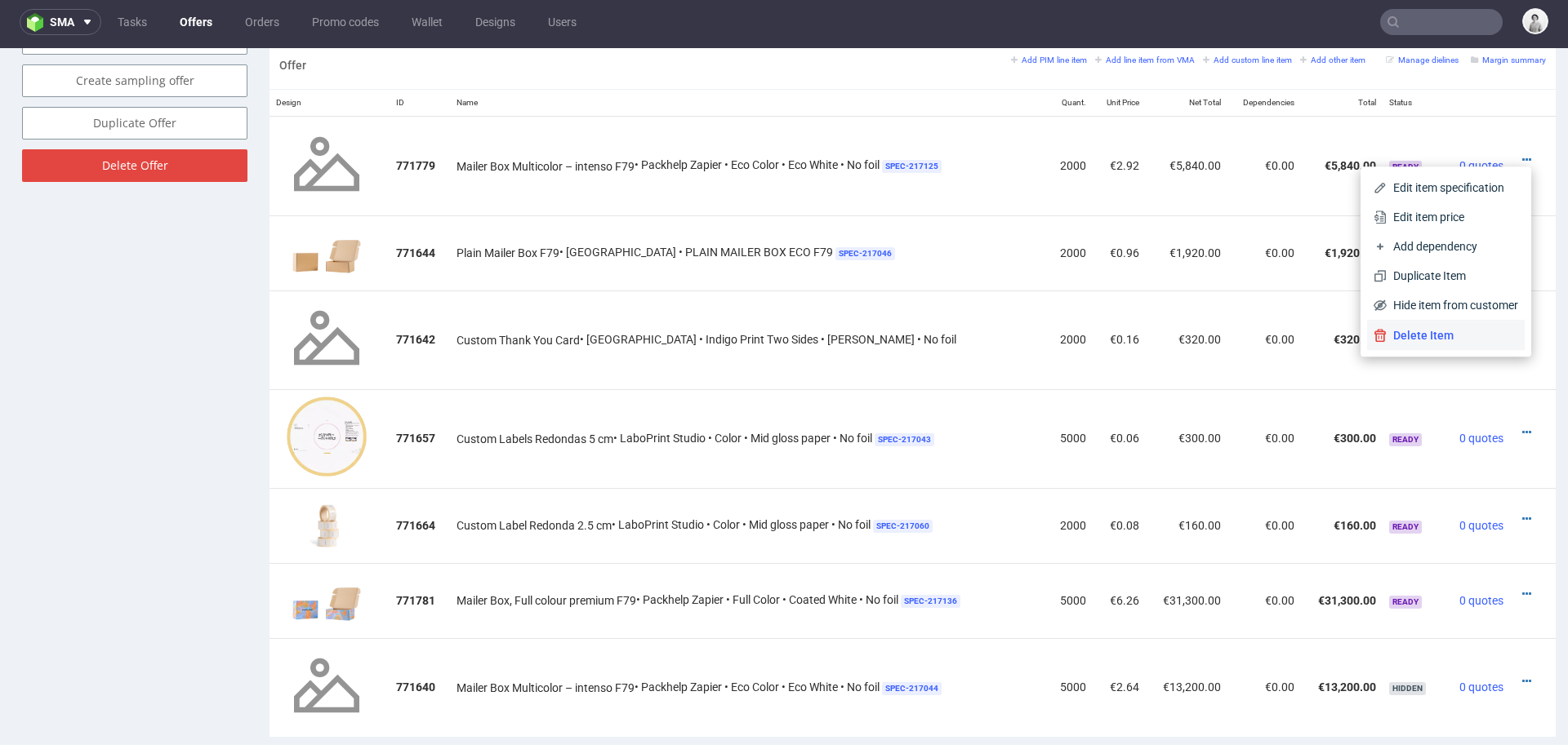
click at [1411, 326] on li "Delete Item" at bounding box center [1446, 336] width 157 height 30
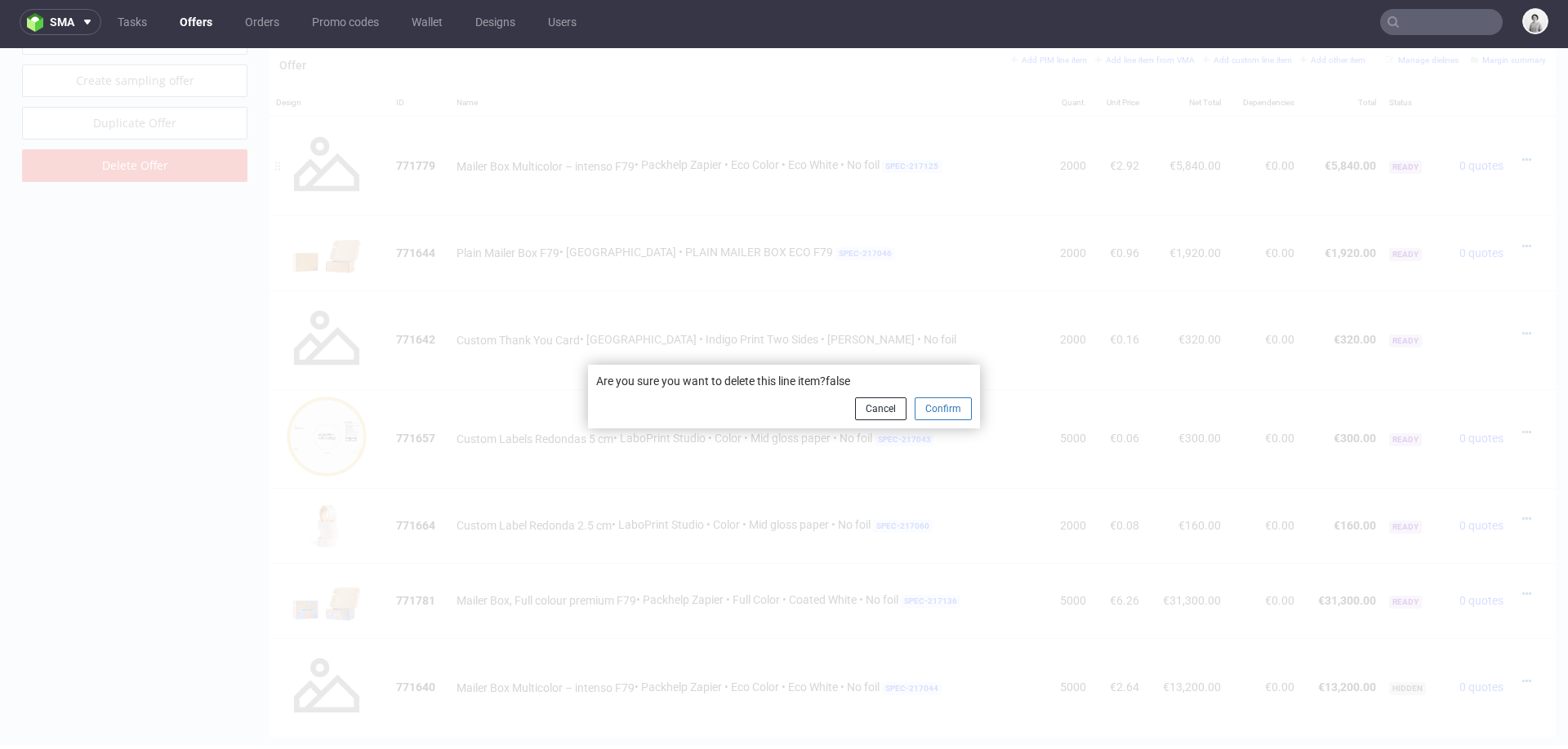
click at [923, 406] on button "Confirm" at bounding box center [944, 408] width 57 height 23
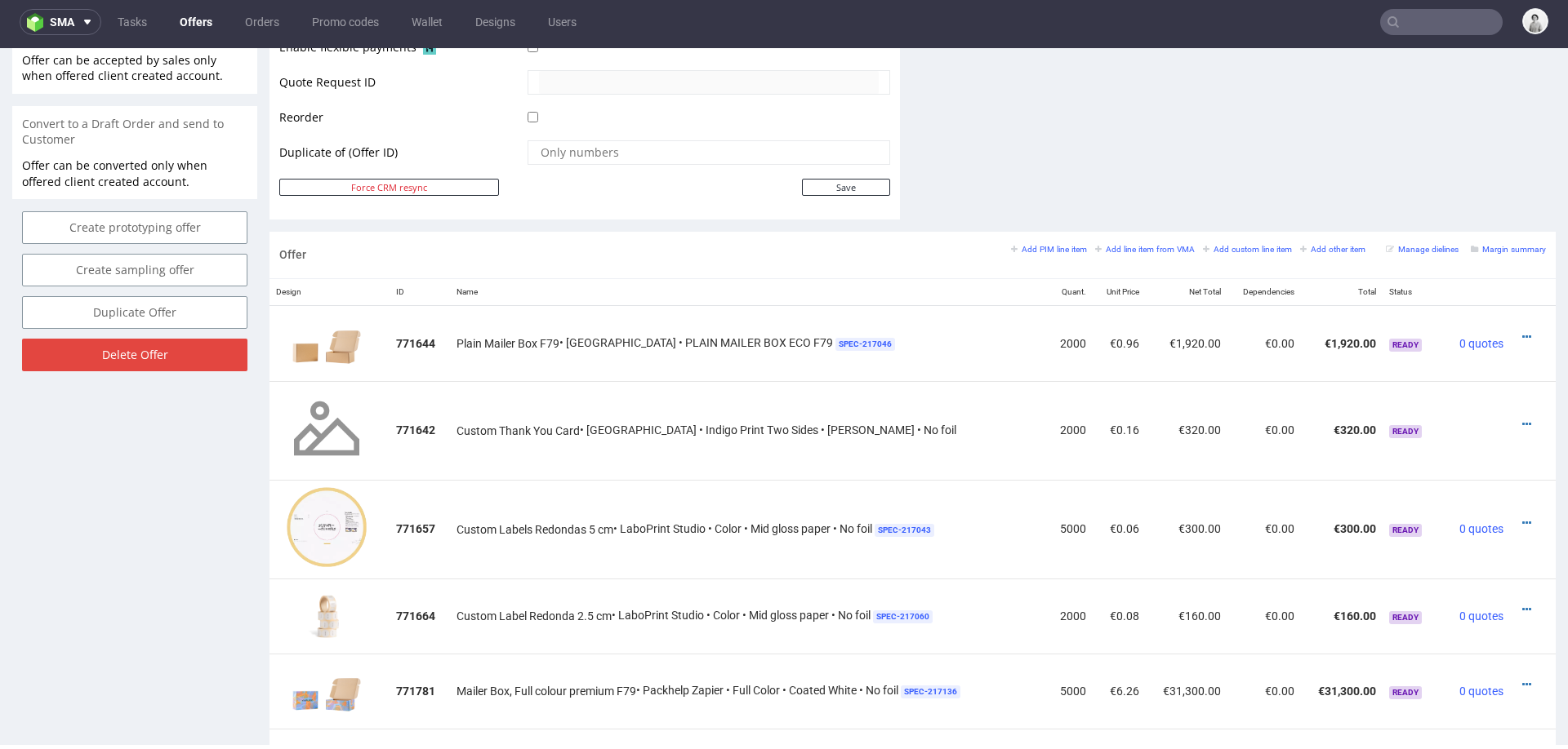
scroll to position [767, 0]
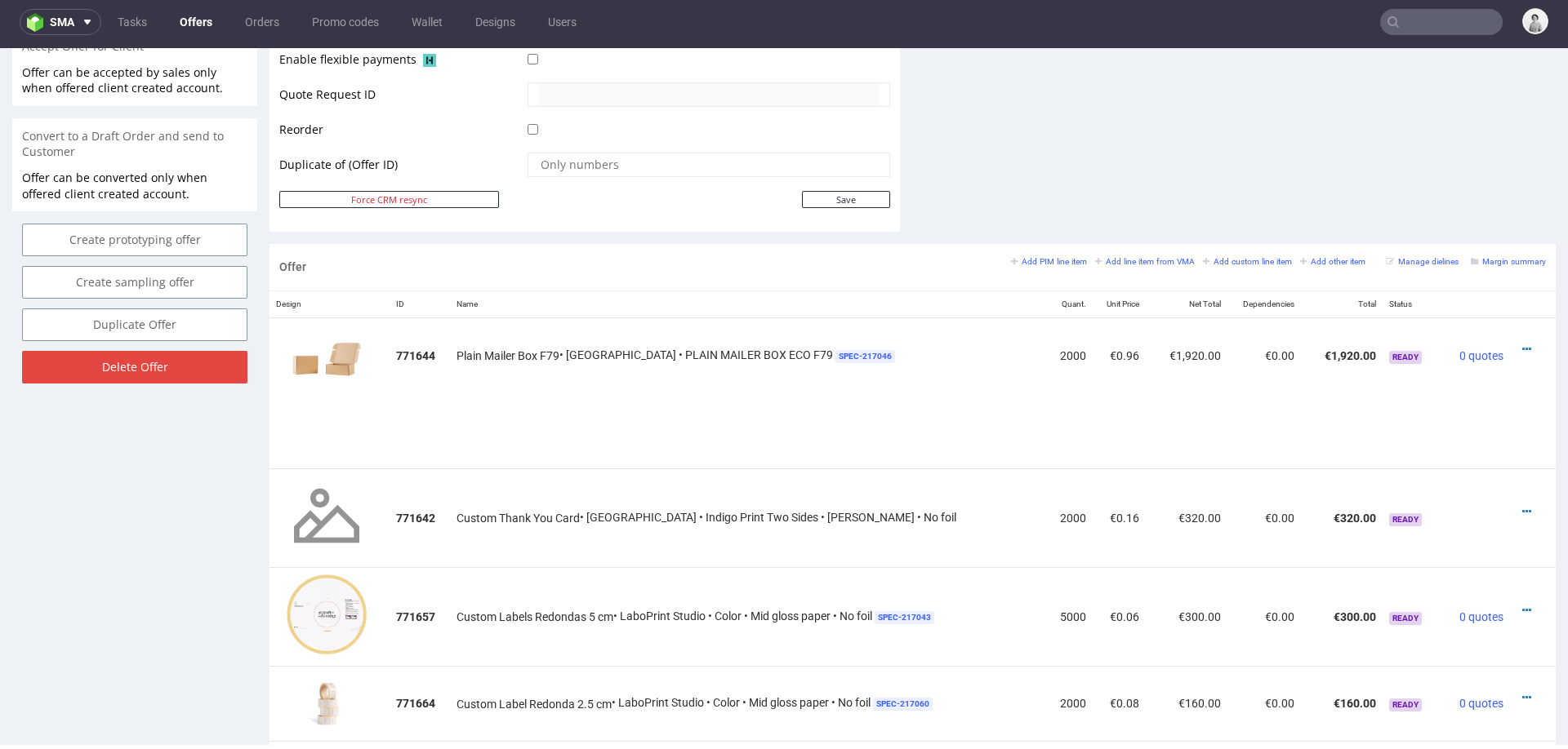
drag, startPoint x: 281, startPoint y: 705, endPoint x: 295, endPoint y: 423, distance: 282.3
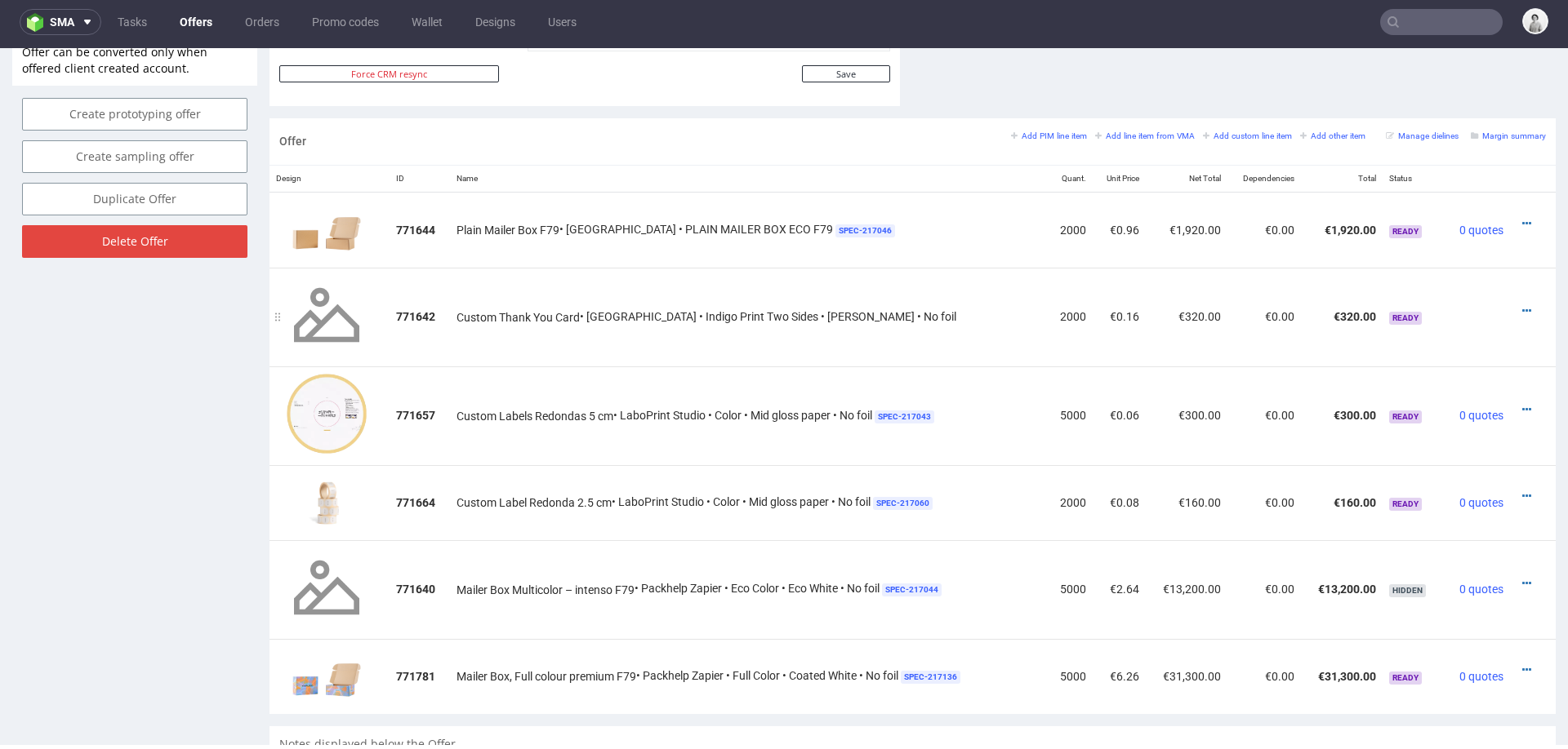
scroll to position [894, 0]
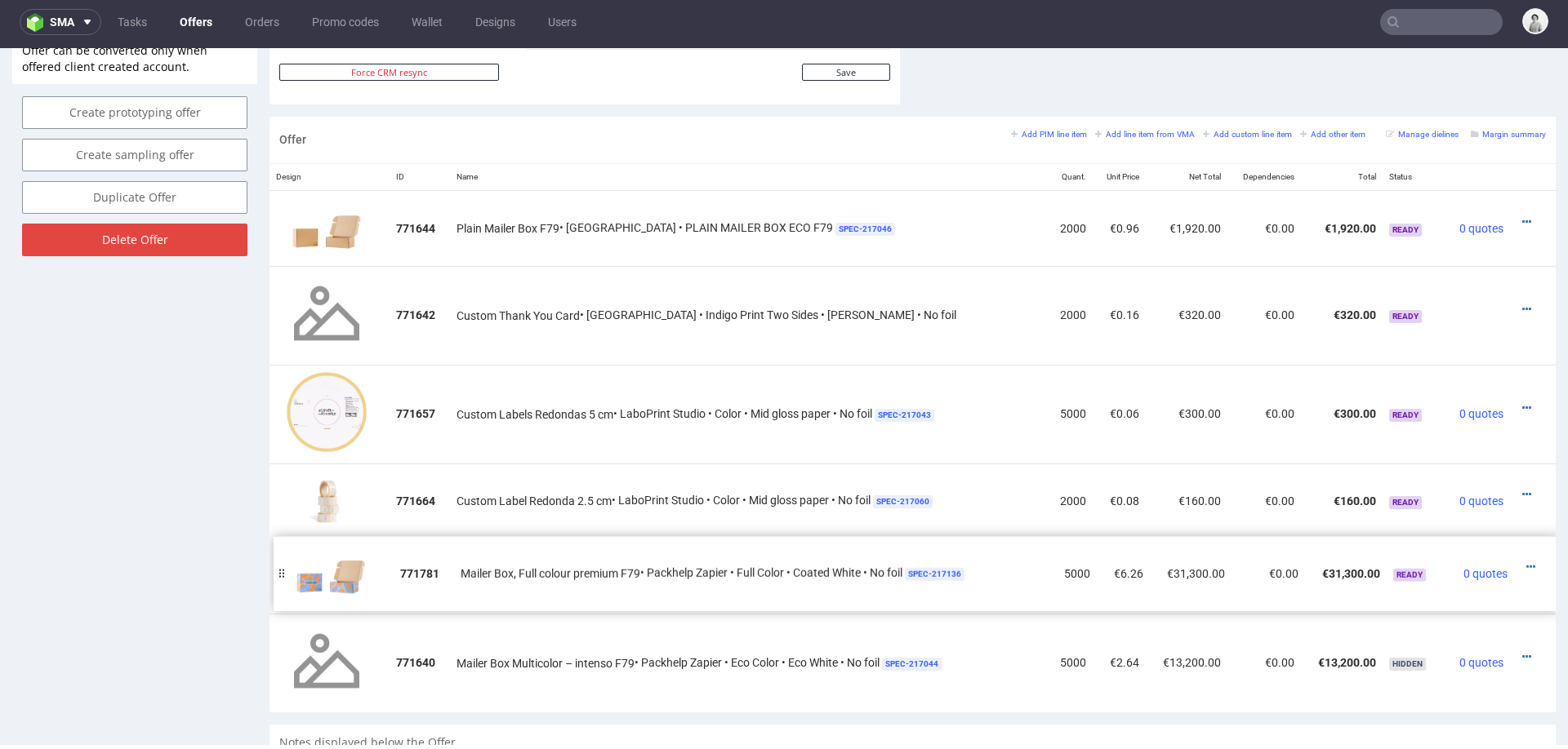
drag, startPoint x: 280, startPoint y: 669, endPoint x: 282, endPoint y: 566, distance: 103.0
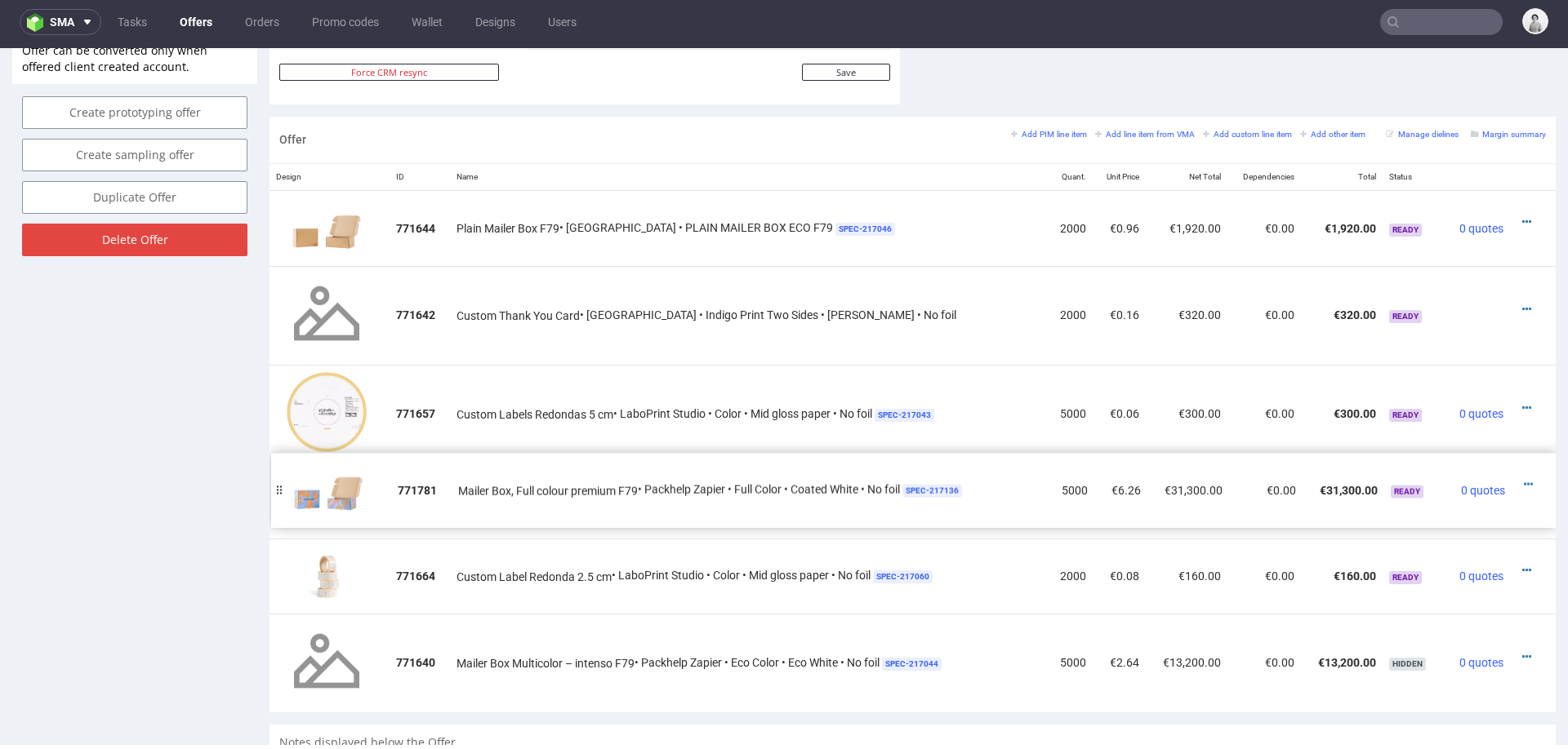
drag, startPoint x: 282, startPoint y: 586, endPoint x: 283, endPoint y: 501, distance: 85.0
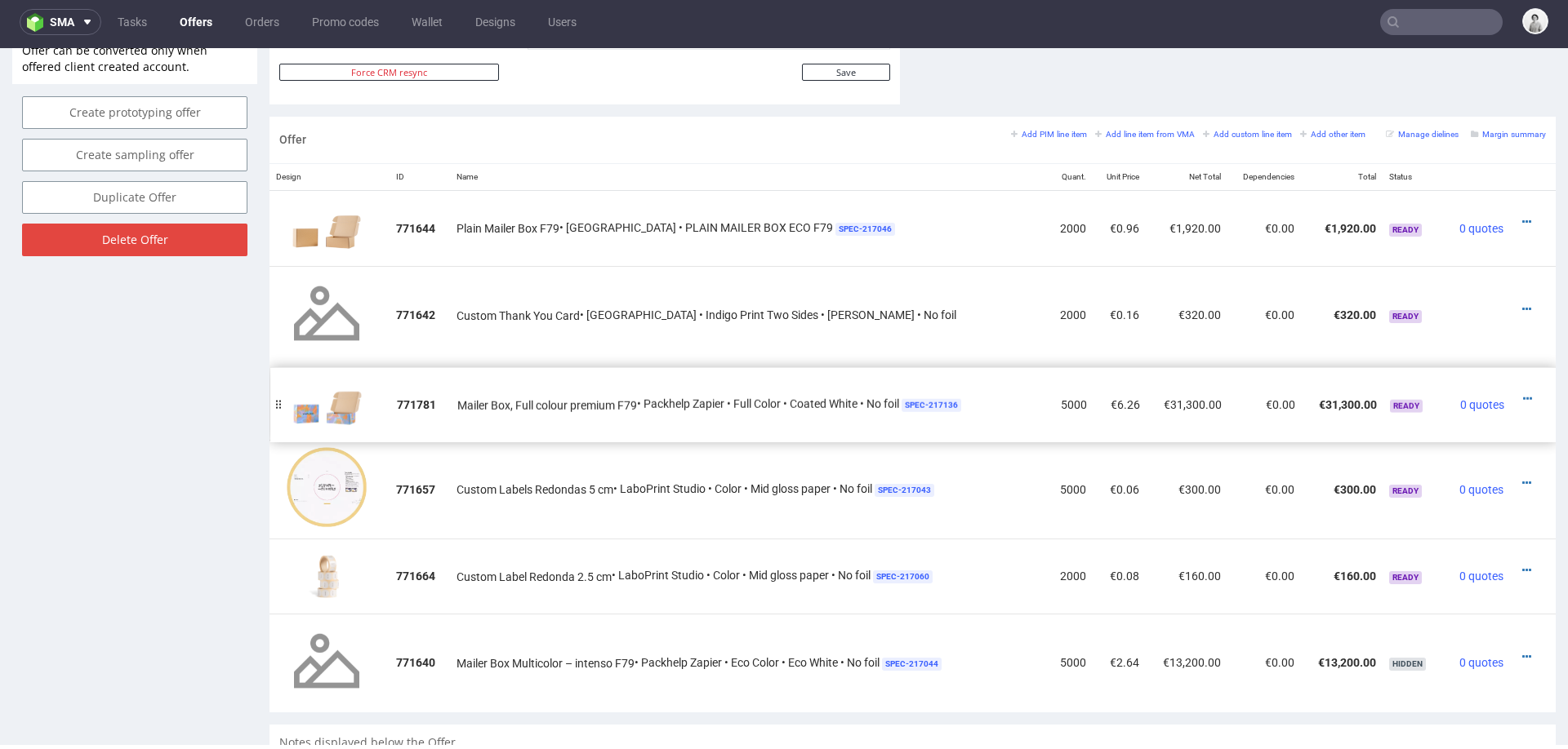
drag, startPoint x: 283, startPoint y: 501, endPoint x: 284, endPoint y: 404, distance: 97.0
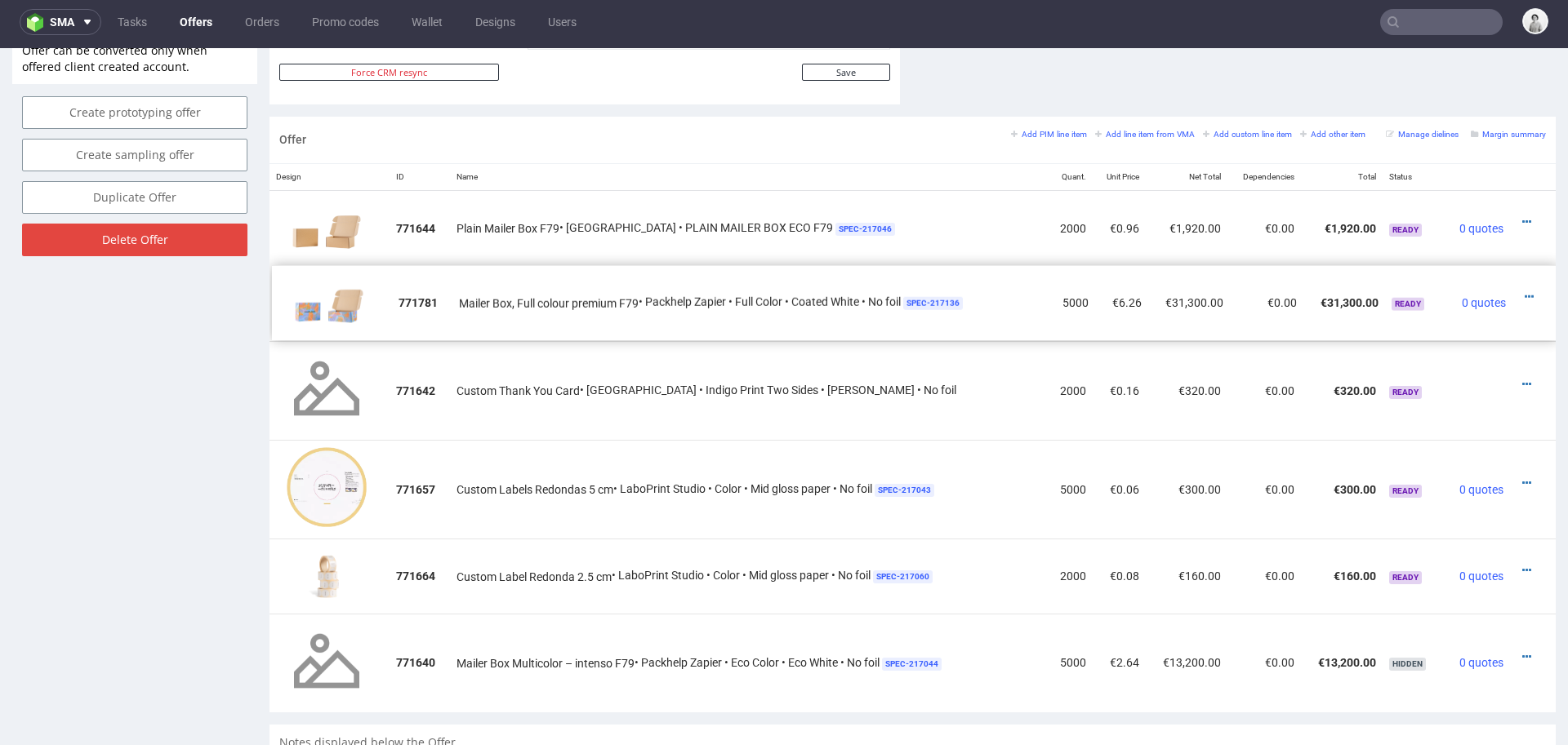
drag, startPoint x: 284, startPoint y: 407, endPoint x: 286, endPoint y: 307, distance: 100.0
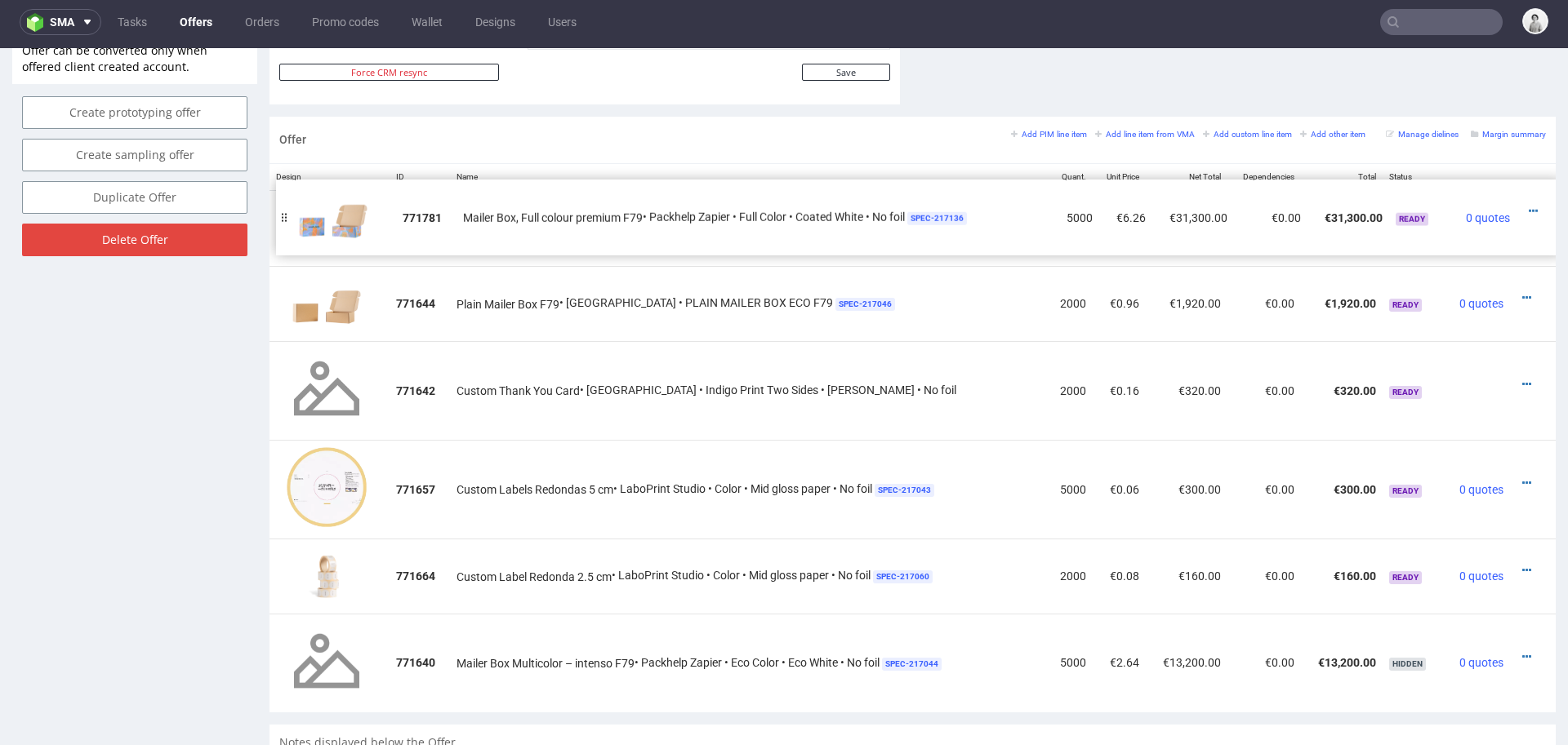
drag, startPoint x: 281, startPoint y: 304, endPoint x: 287, endPoint y: 218, distance: 86.2
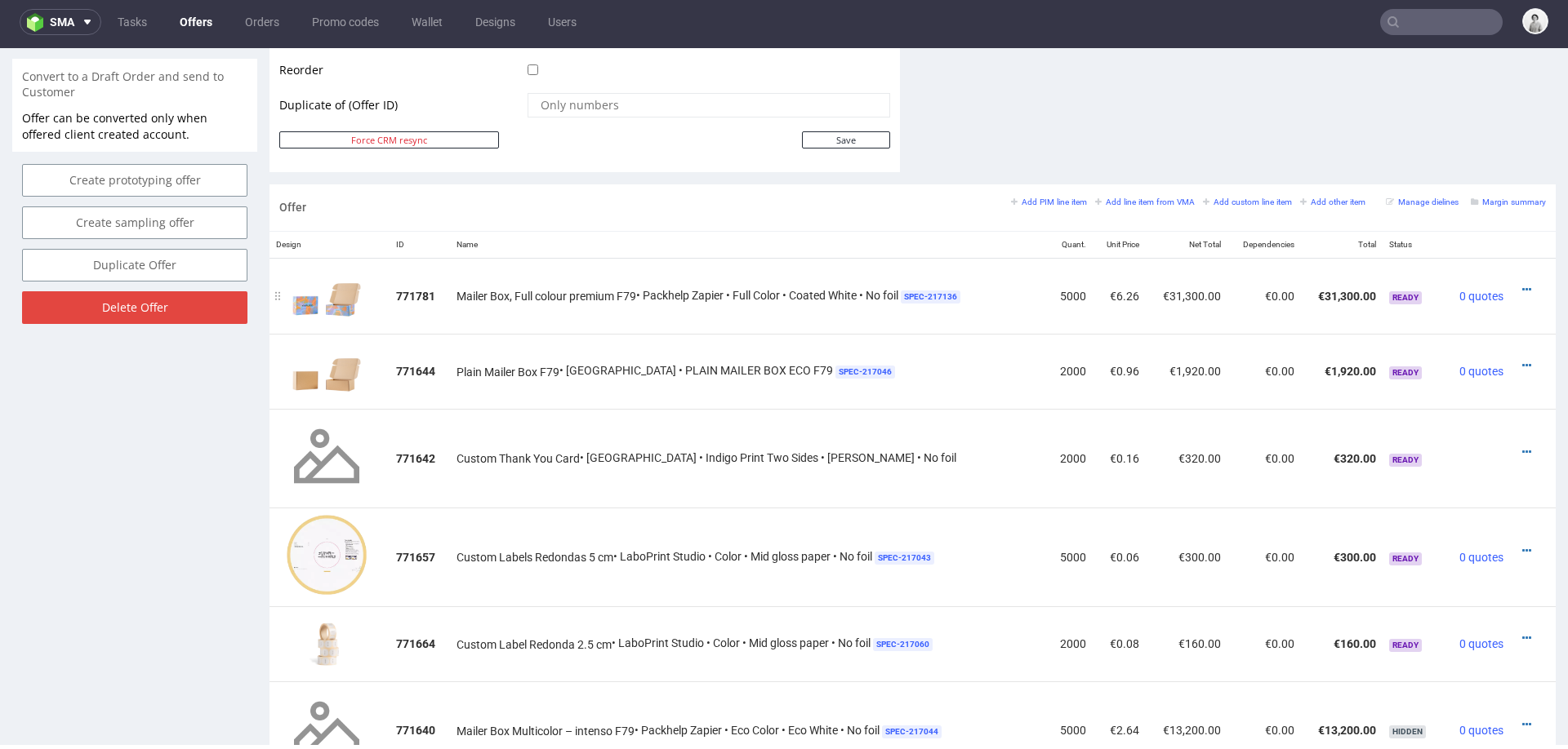
scroll to position [848, 0]
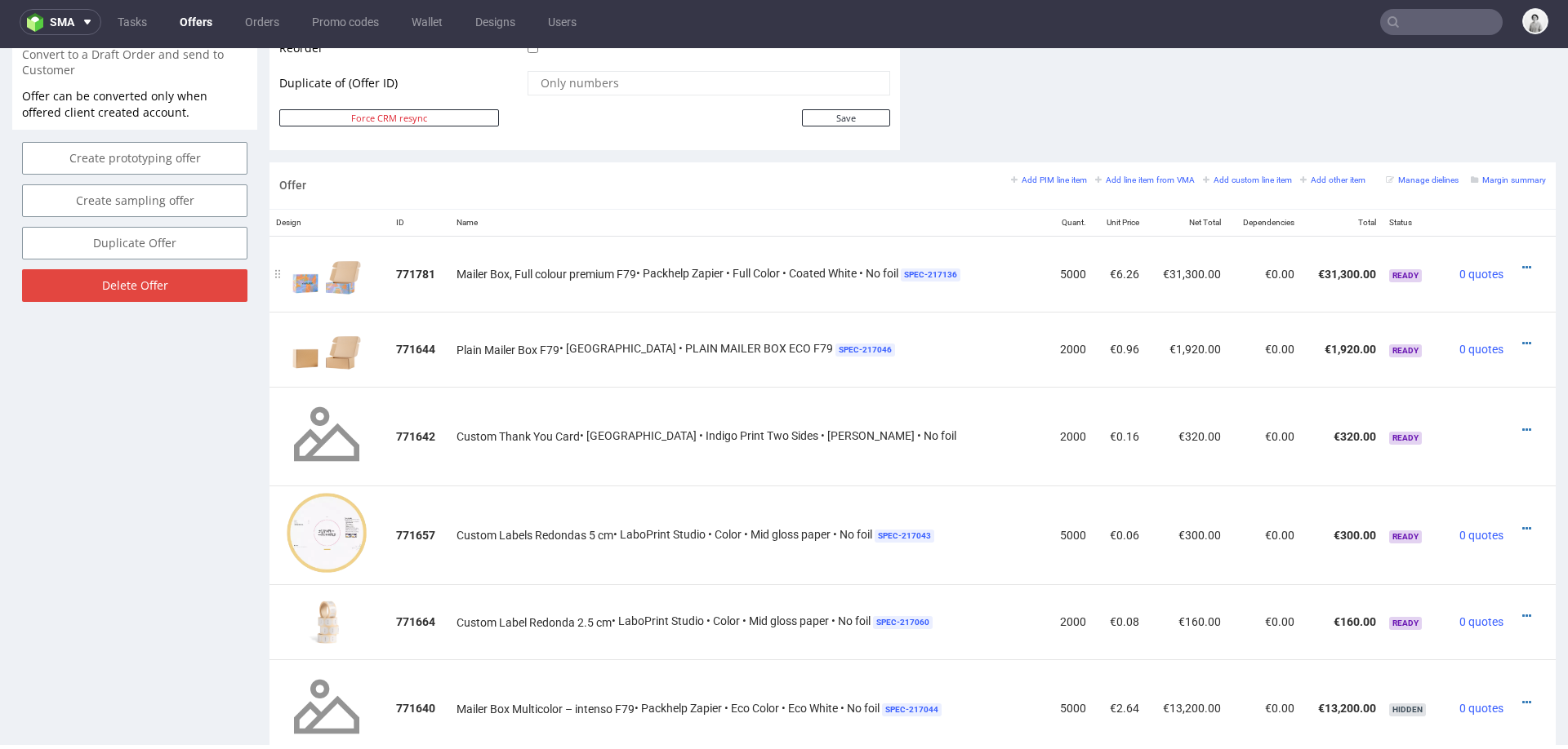
click at [1516, 259] on div at bounding box center [1527, 268] width 23 height 17
click at [1523, 264] on icon at bounding box center [1527, 268] width 9 height 11
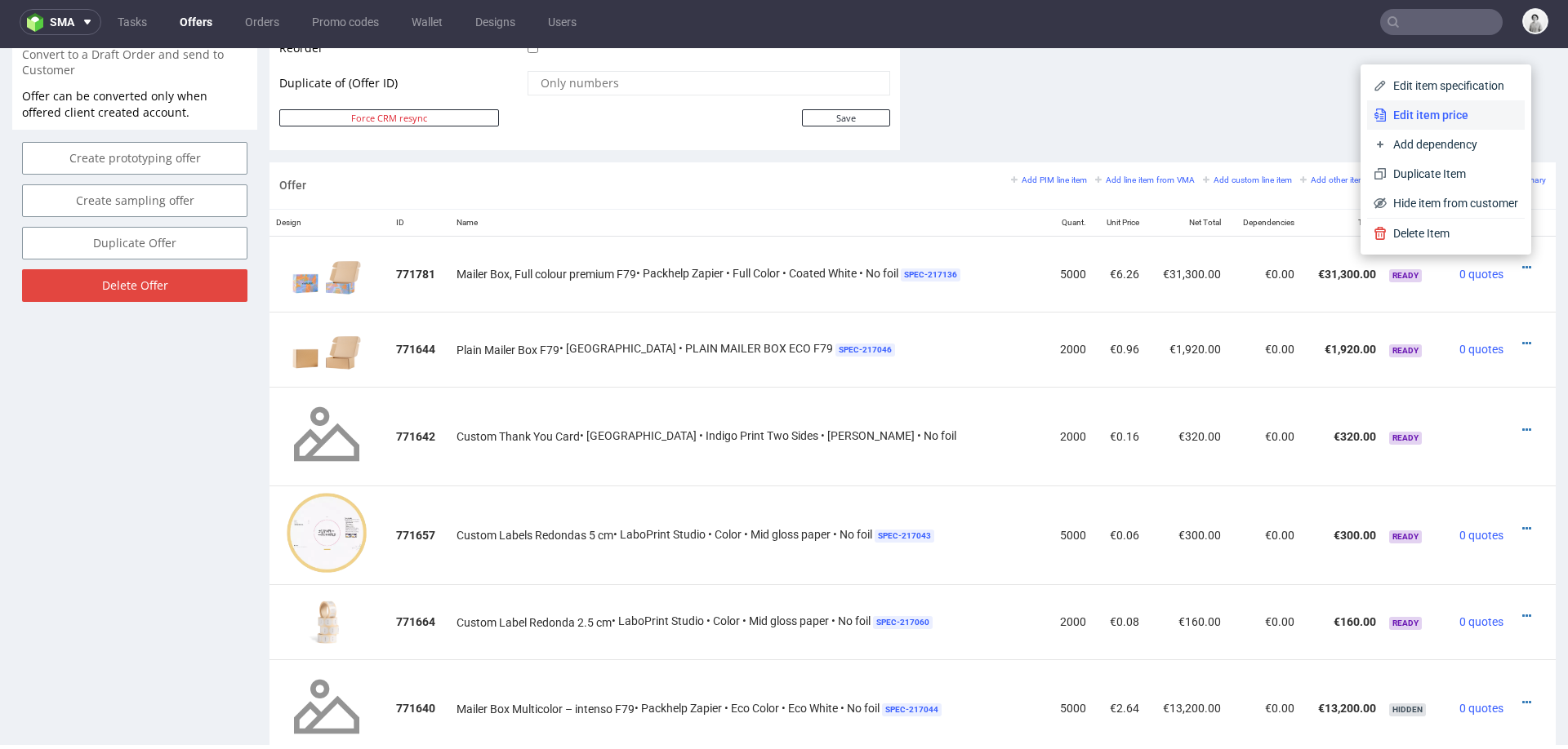
click at [1401, 112] on span "Edit item price" at bounding box center [1452, 116] width 132 height 17
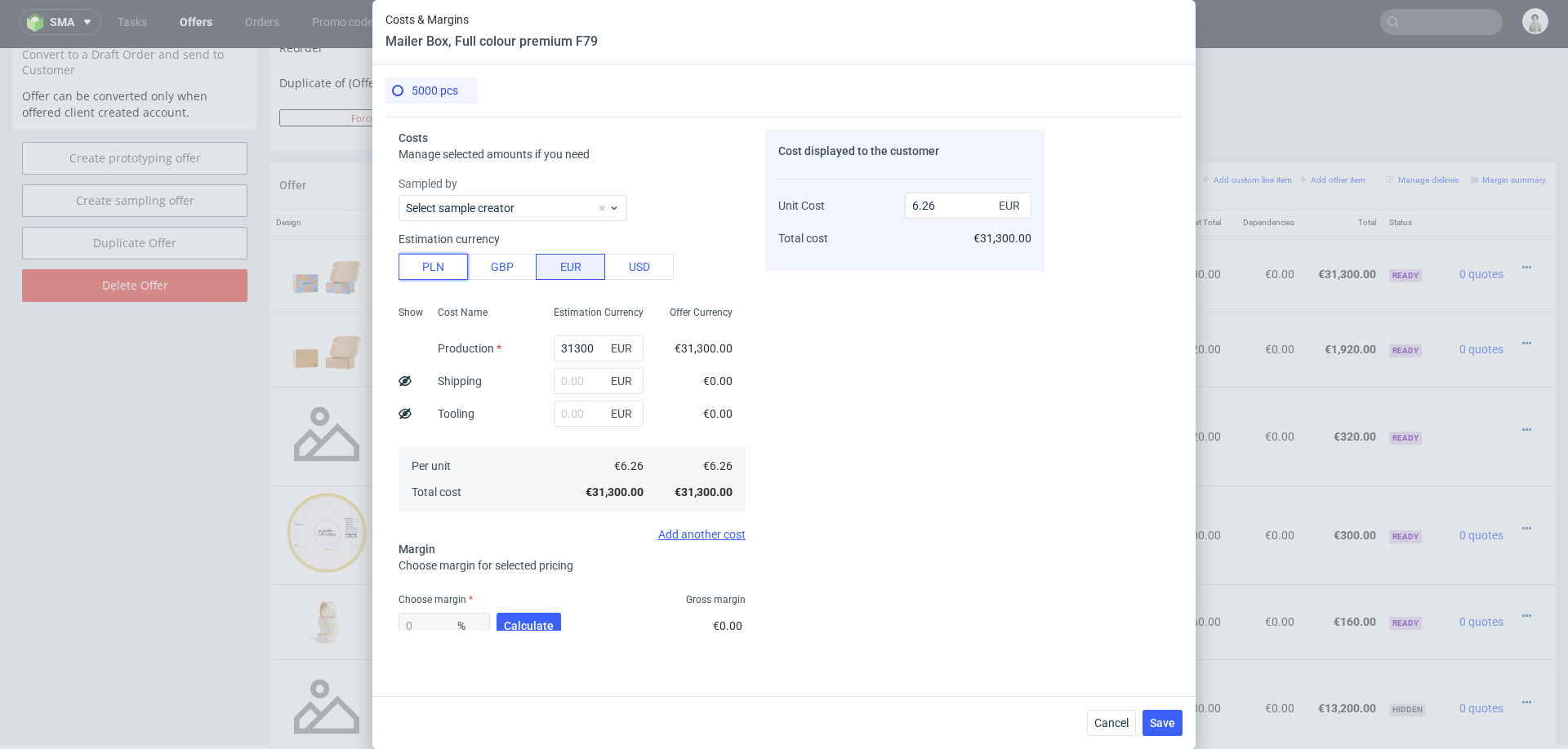
click at [431, 268] on button "PLN" at bounding box center [433, 267] width 69 height 26
type input "1.47"
click at [583, 344] on input "31300" at bounding box center [598, 348] width 90 height 26
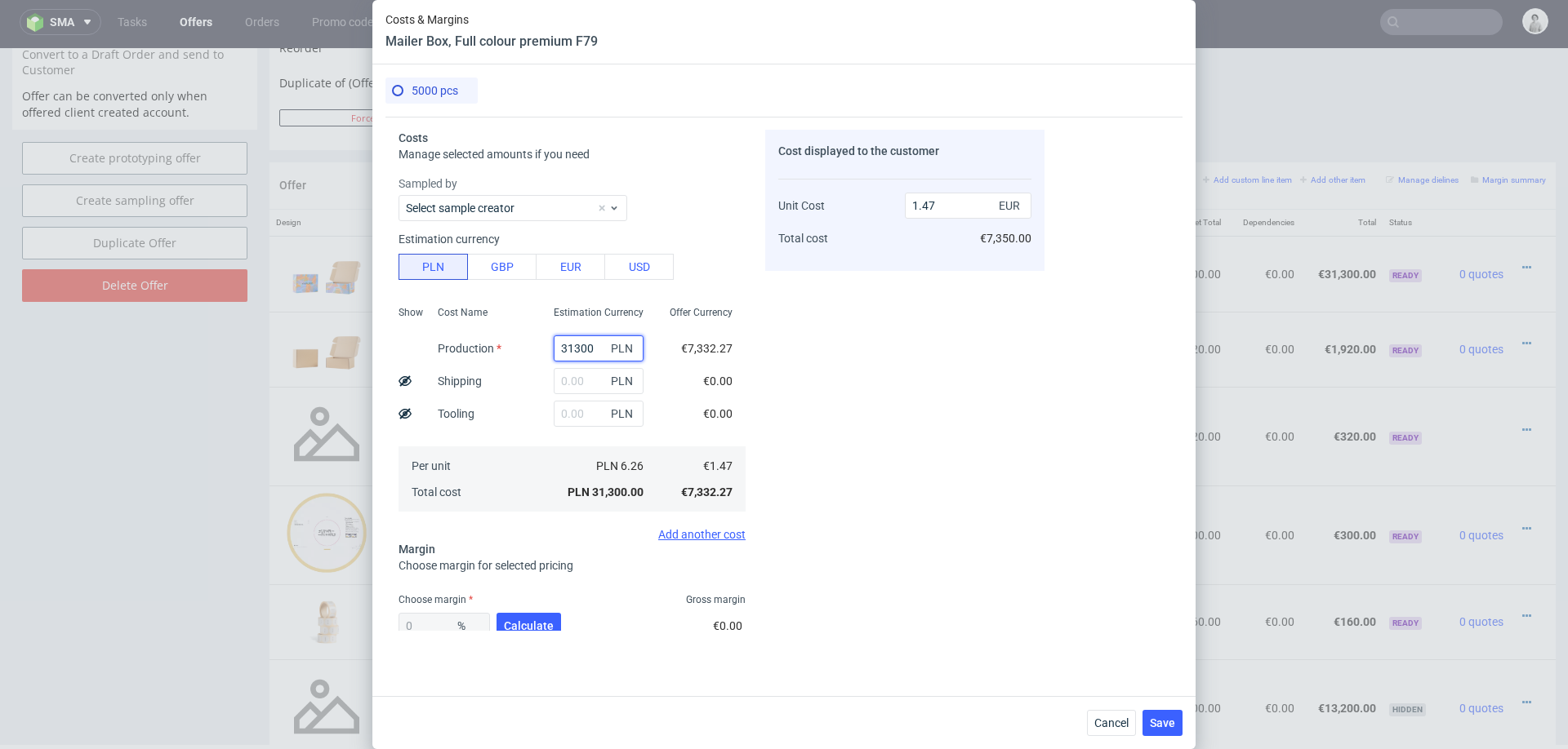
type input "2"
type input "0"
type input "27900"
type input "1.31"
type input "27900"
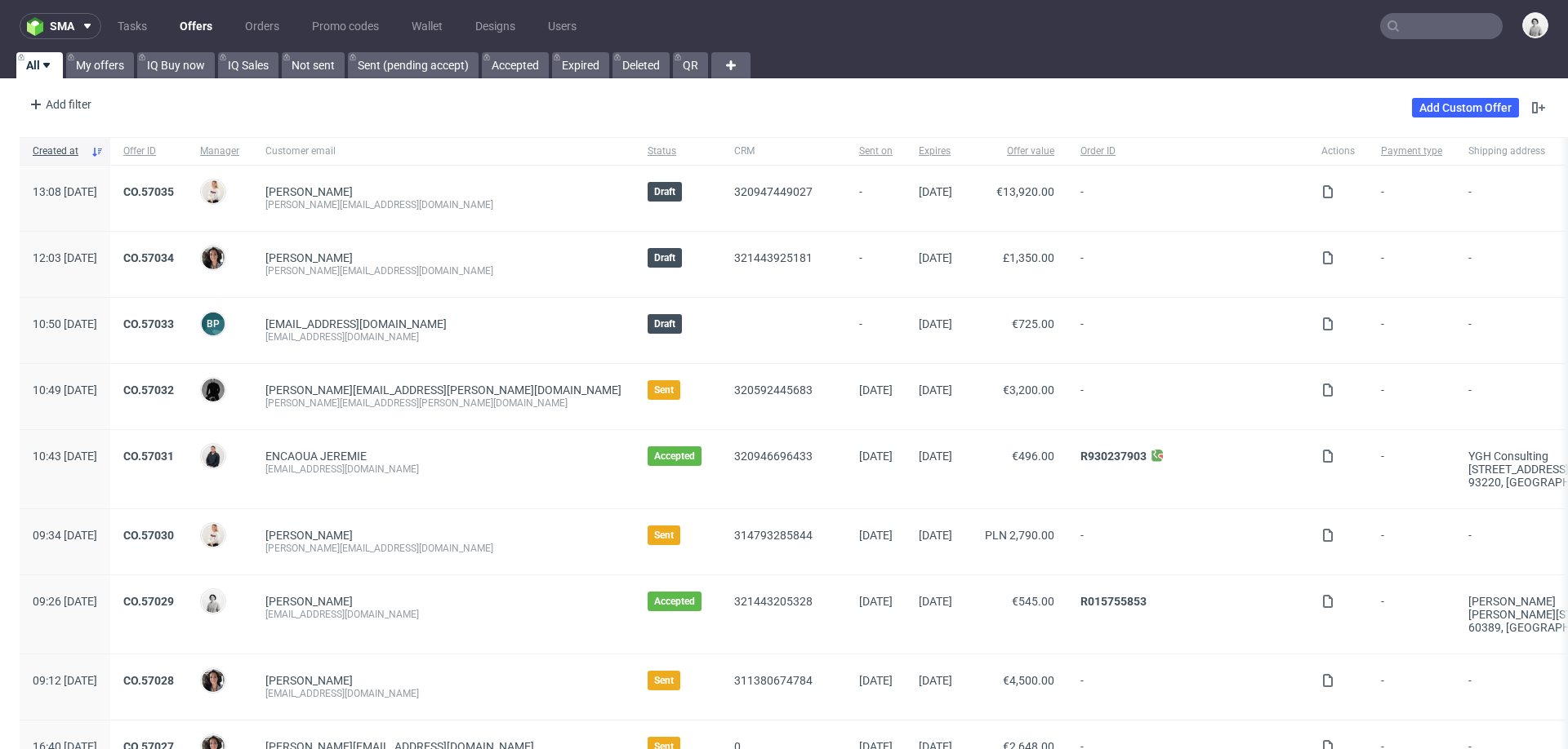
click at [1429, 19] on input "text" at bounding box center [1441, 26] width 122 height 26
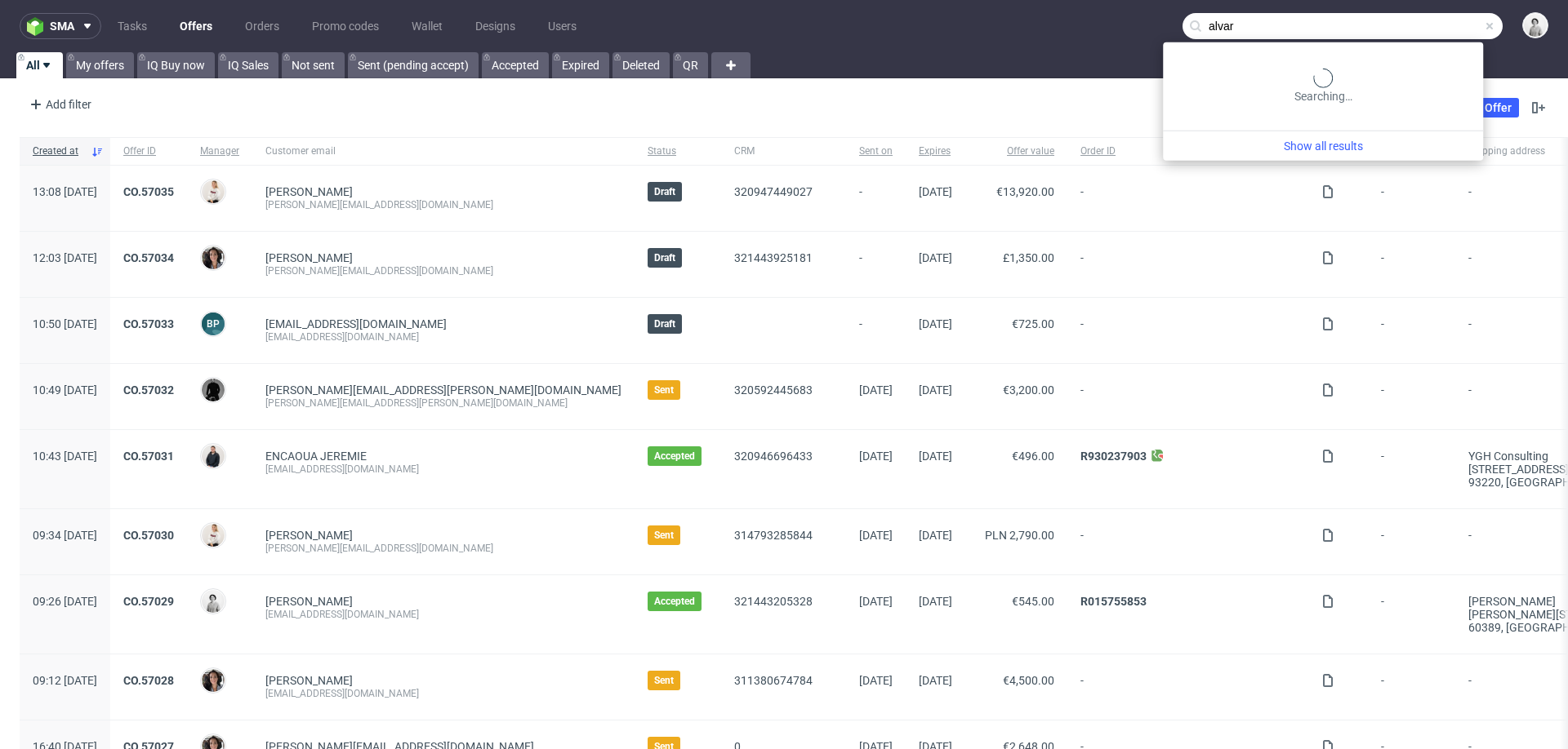
type input "[PERSON_NAME]"
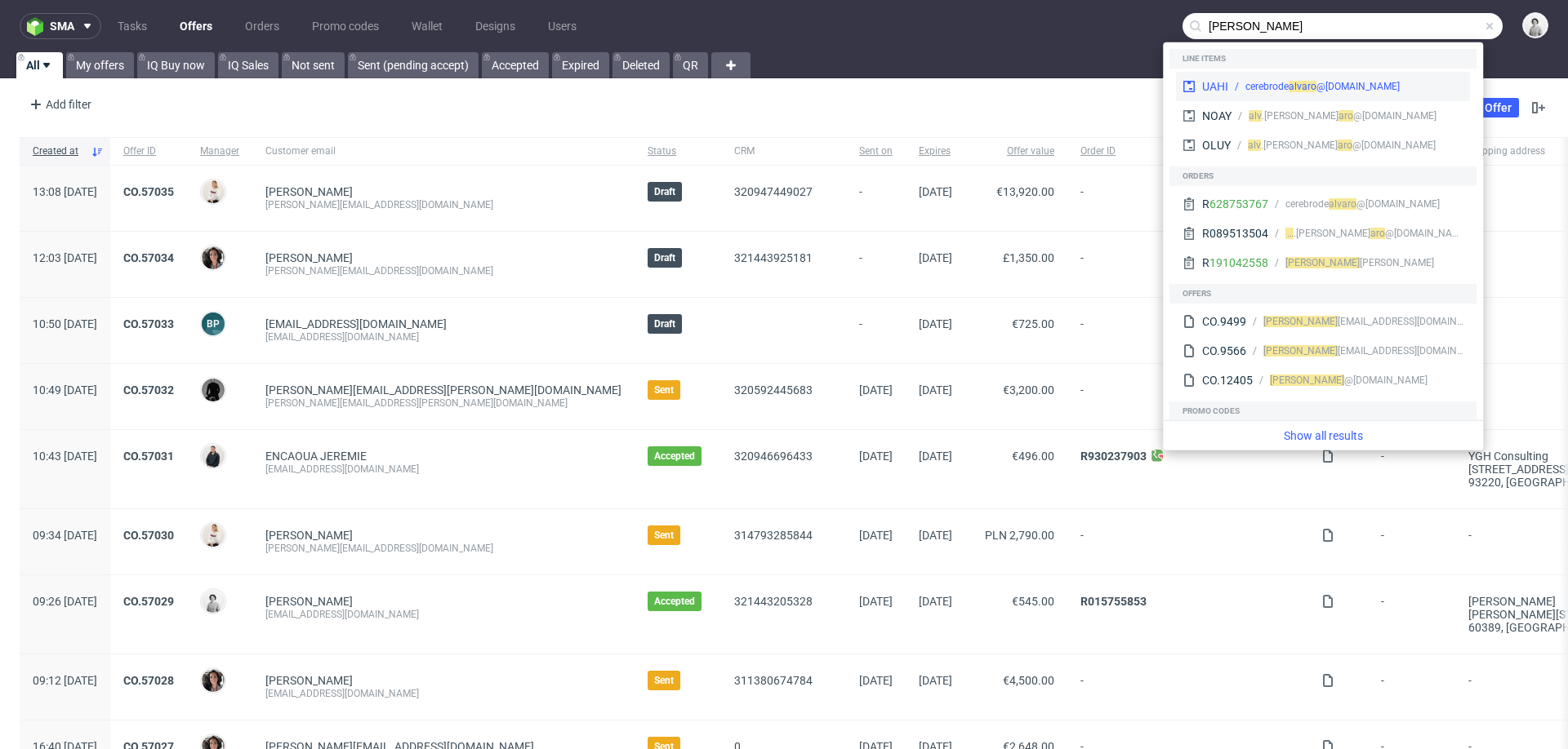
click at [1392, 98] on div "UAHI cerebrode alv aro @[DOMAIN_NAME]" at bounding box center [1323, 87] width 294 height 30
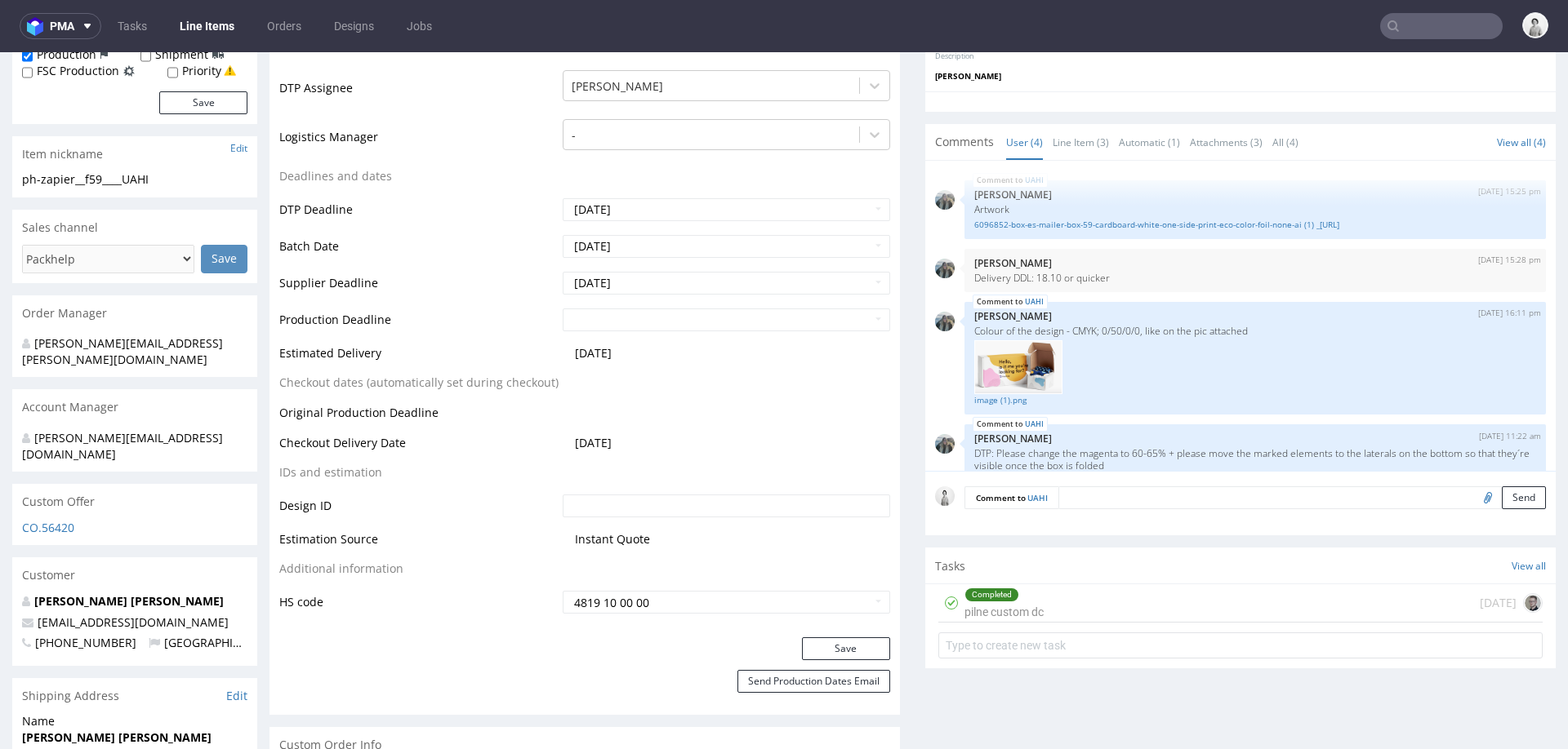
scroll to position [515, 0]
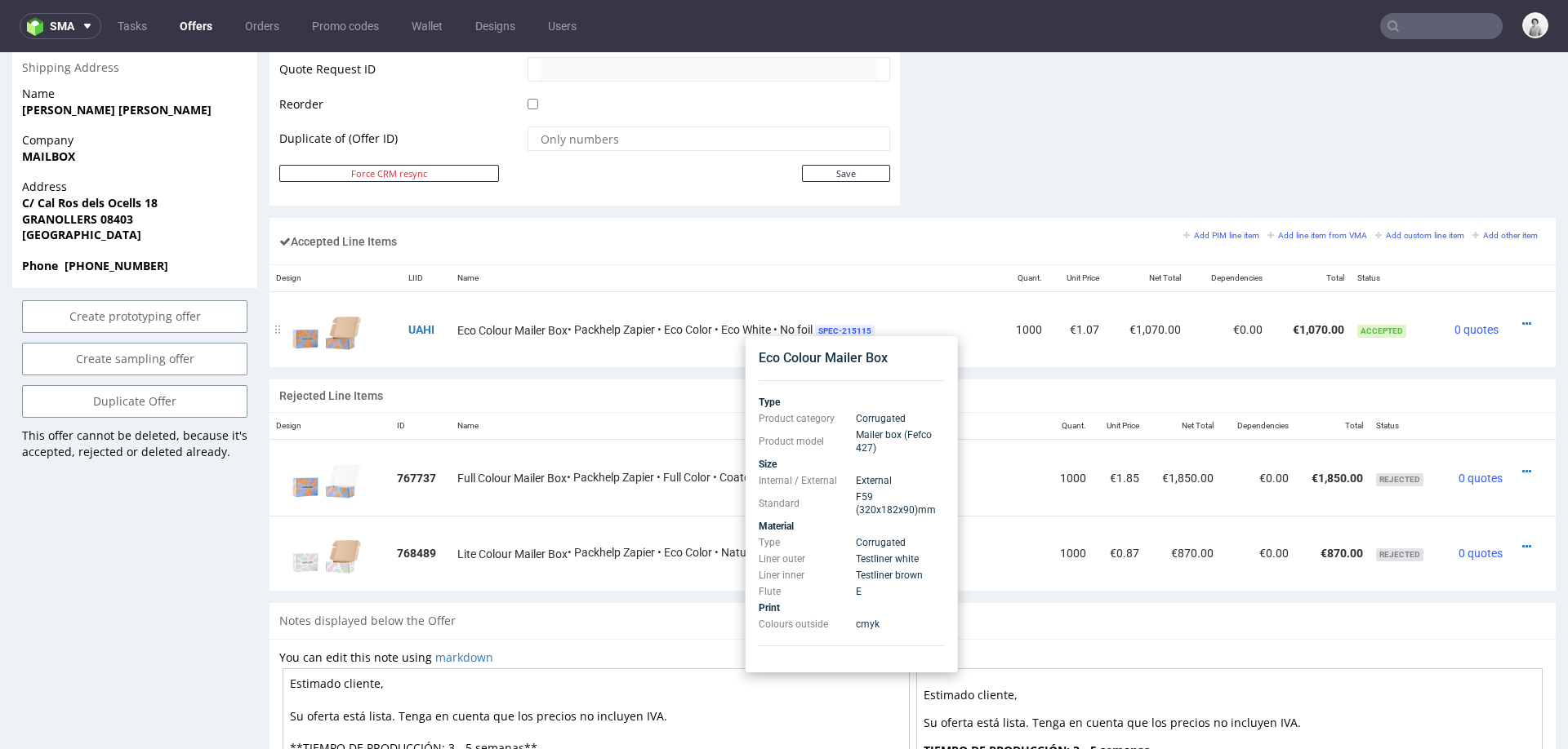
scroll to position [847, 0]
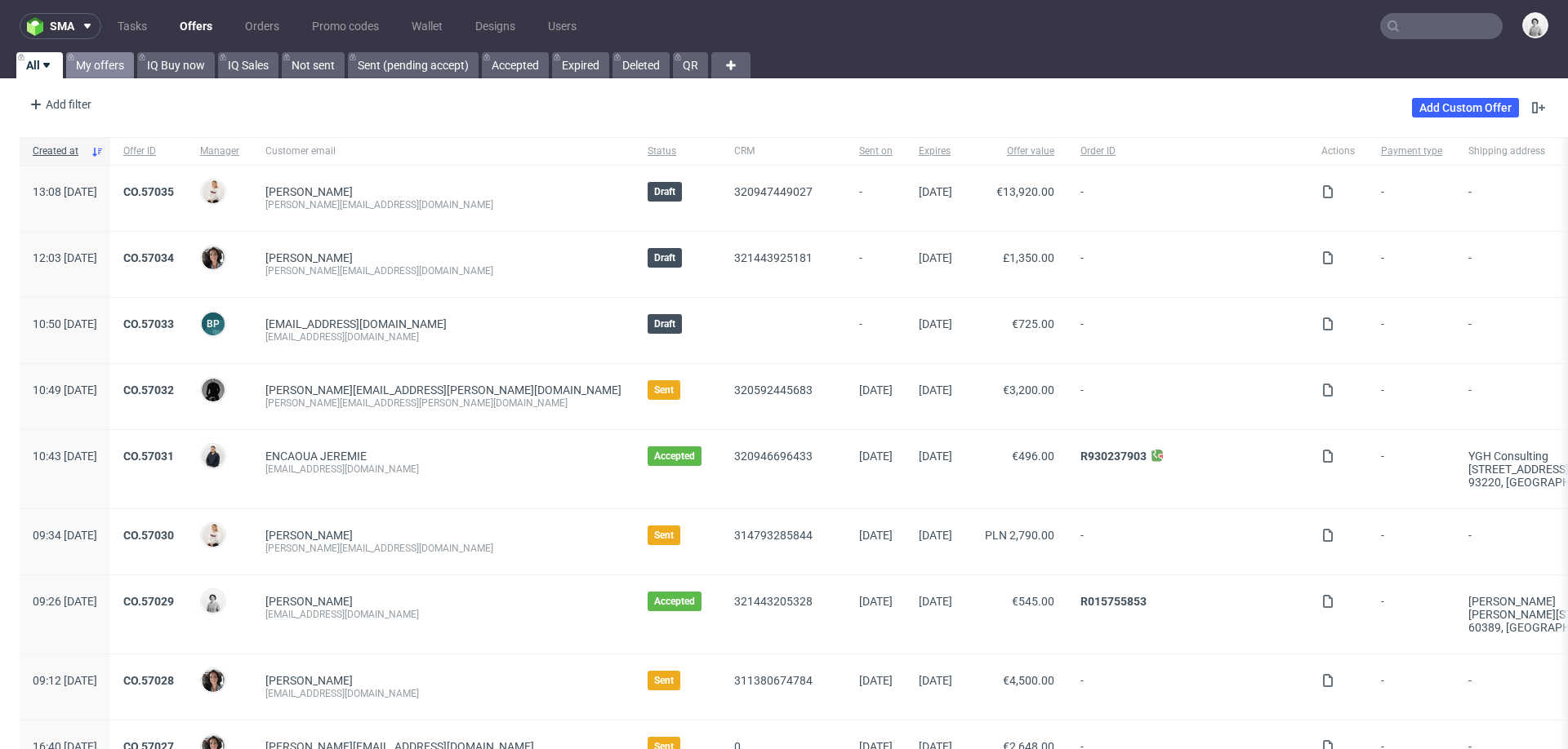
click at [100, 56] on link "My offers" at bounding box center [99, 65] width 68 height 26
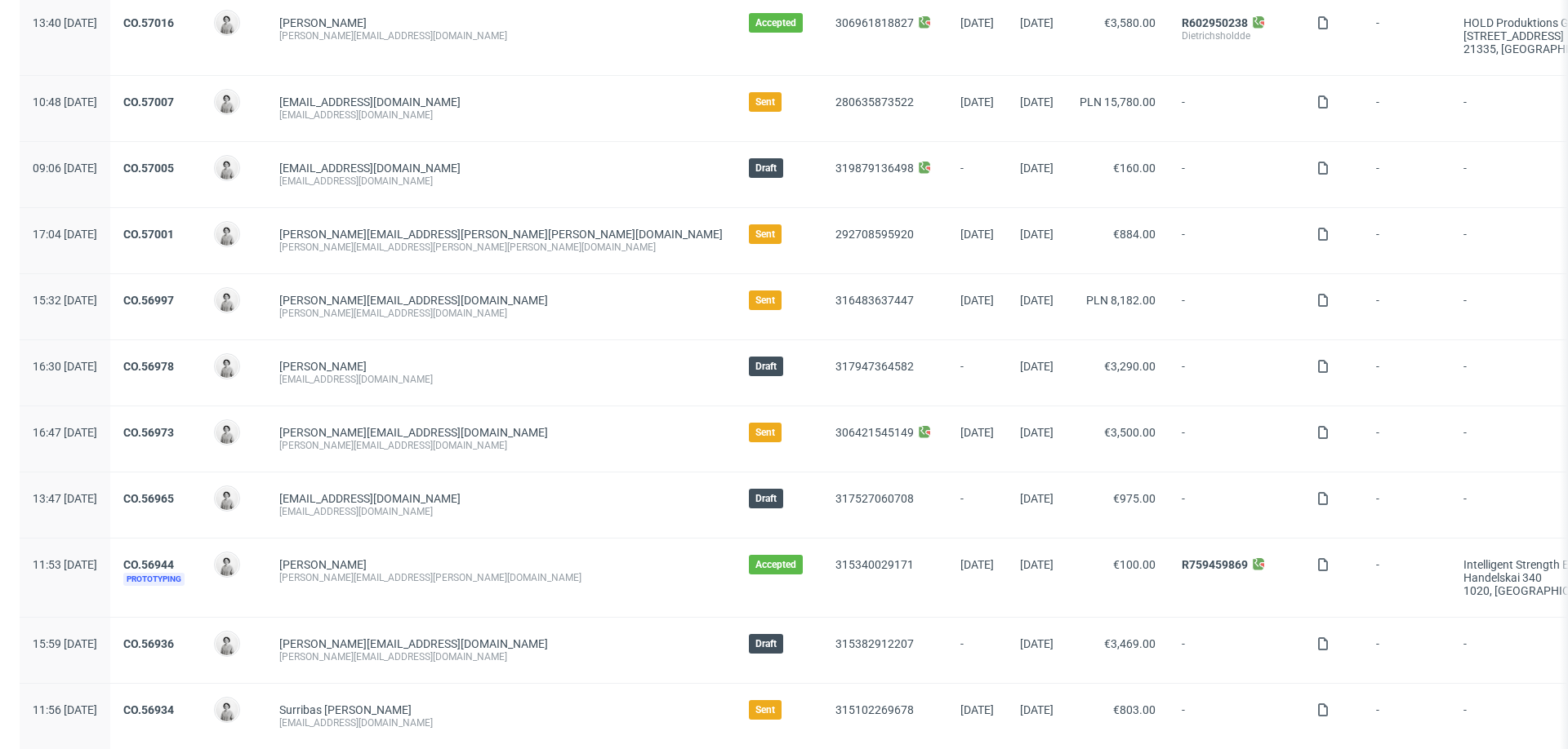
scroll to position [284, 0]
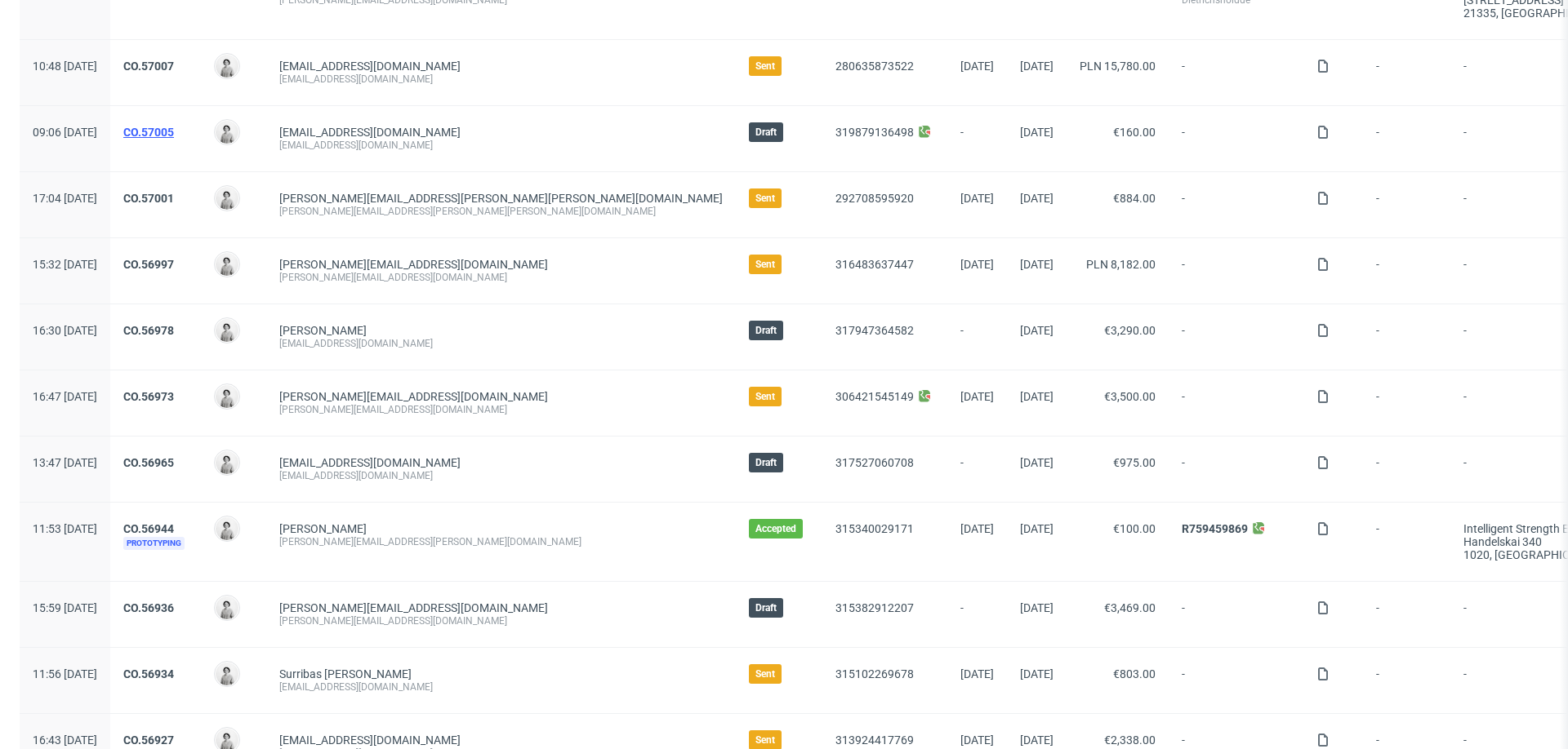
click at [174, 127] on link "CO.57005" at bounding box center [148, 132] width 51 height 13
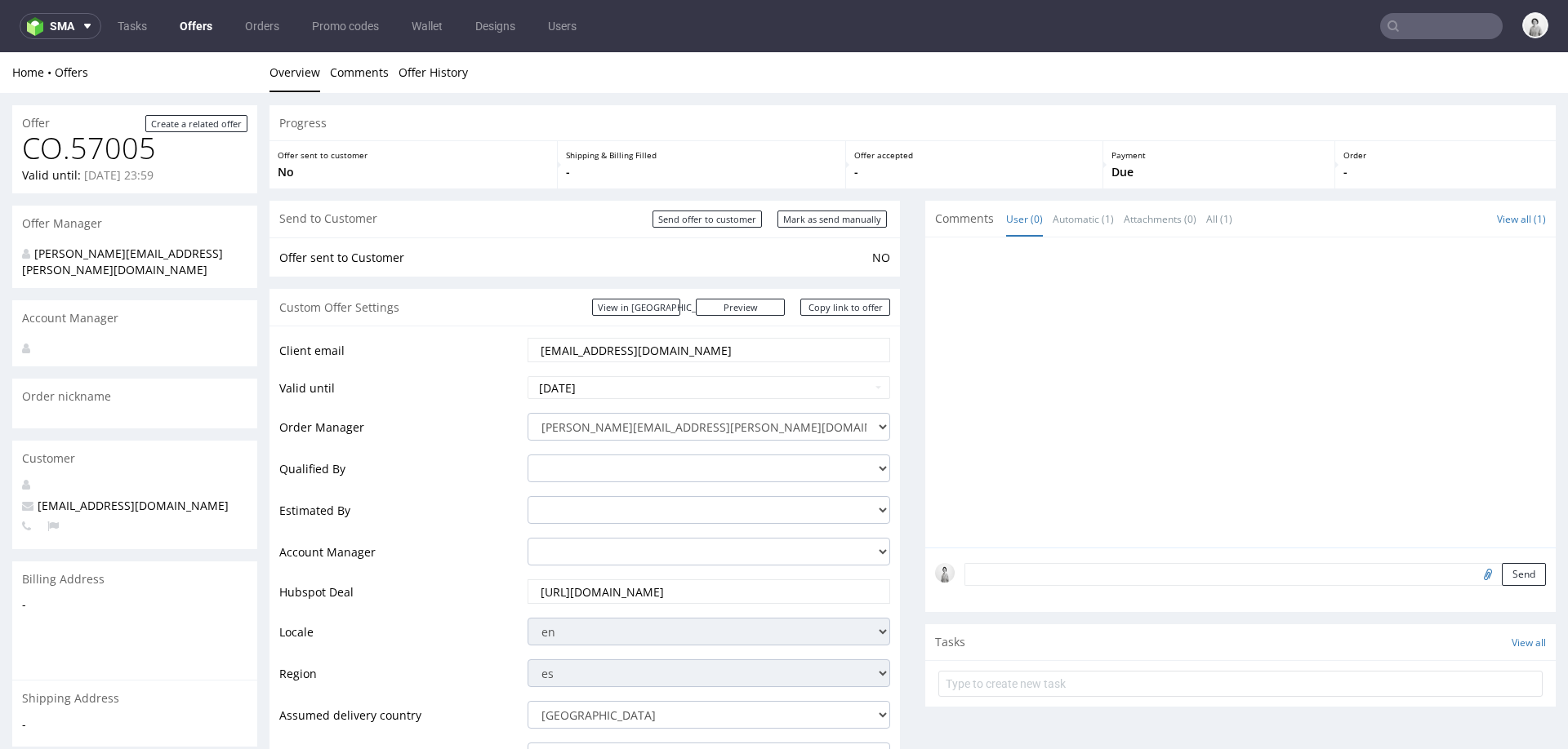
click at [669, 349] on input "projectes@adfo.cat" at bounding box center [709, 350] width 340 height 23
click at [669, 349] on input "[EMAIL_ADDRESS][DOMAIN_NAME]" at bounding box center [709, 350] width 340 height 23
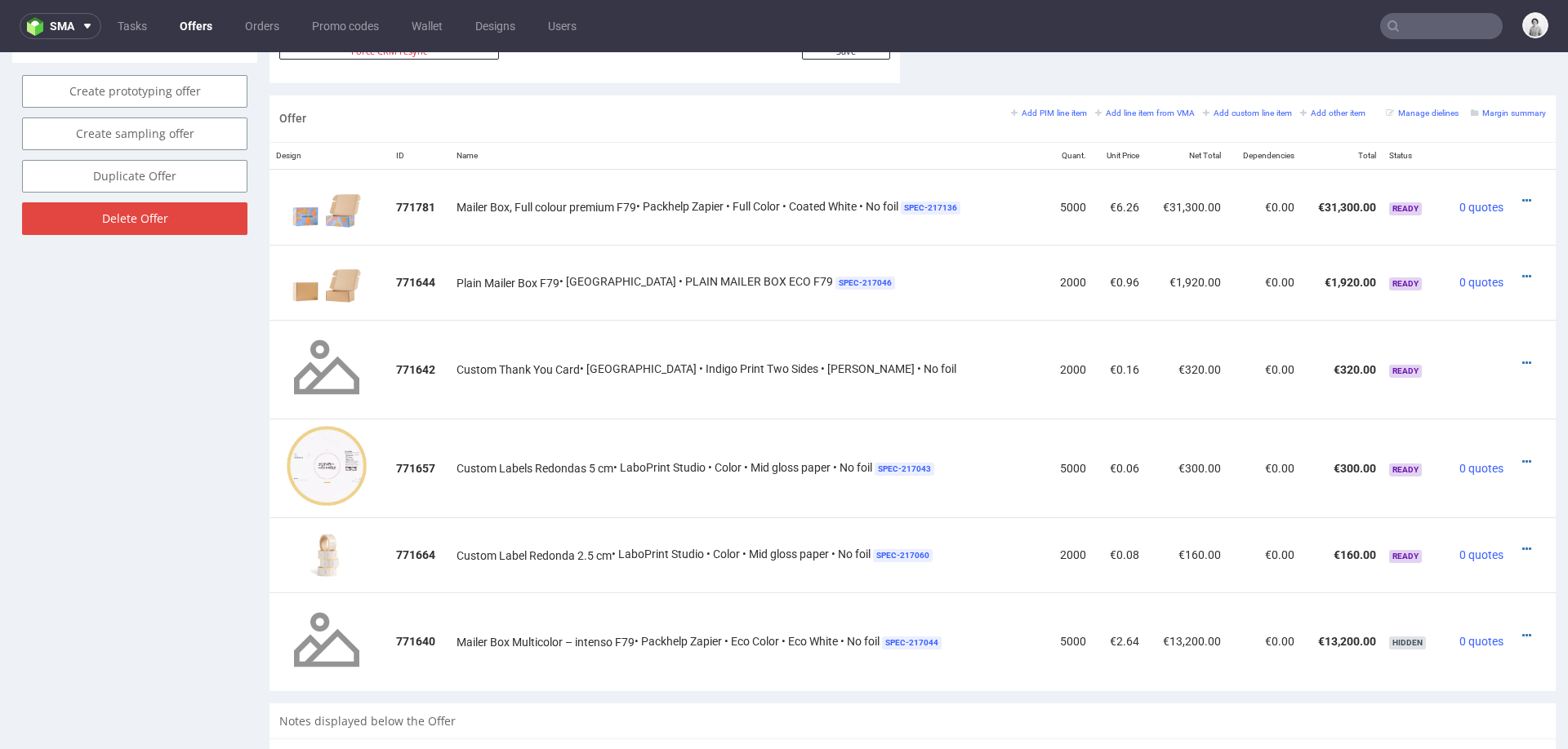
scroll to position [950, 0]
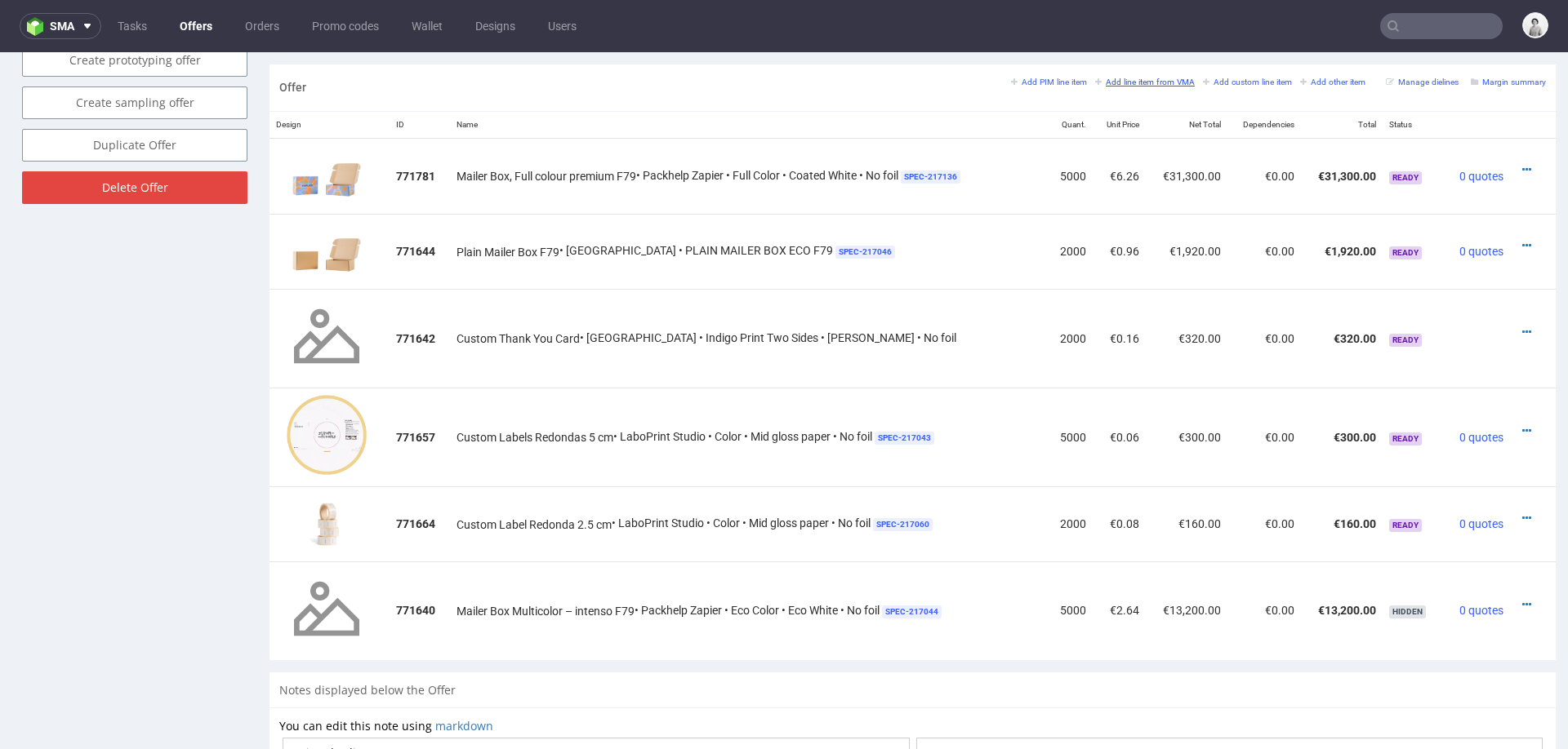
click at [1116, 82] on small "Add line item from VMA" at bounding box center [1145, 82] width 100 height 9
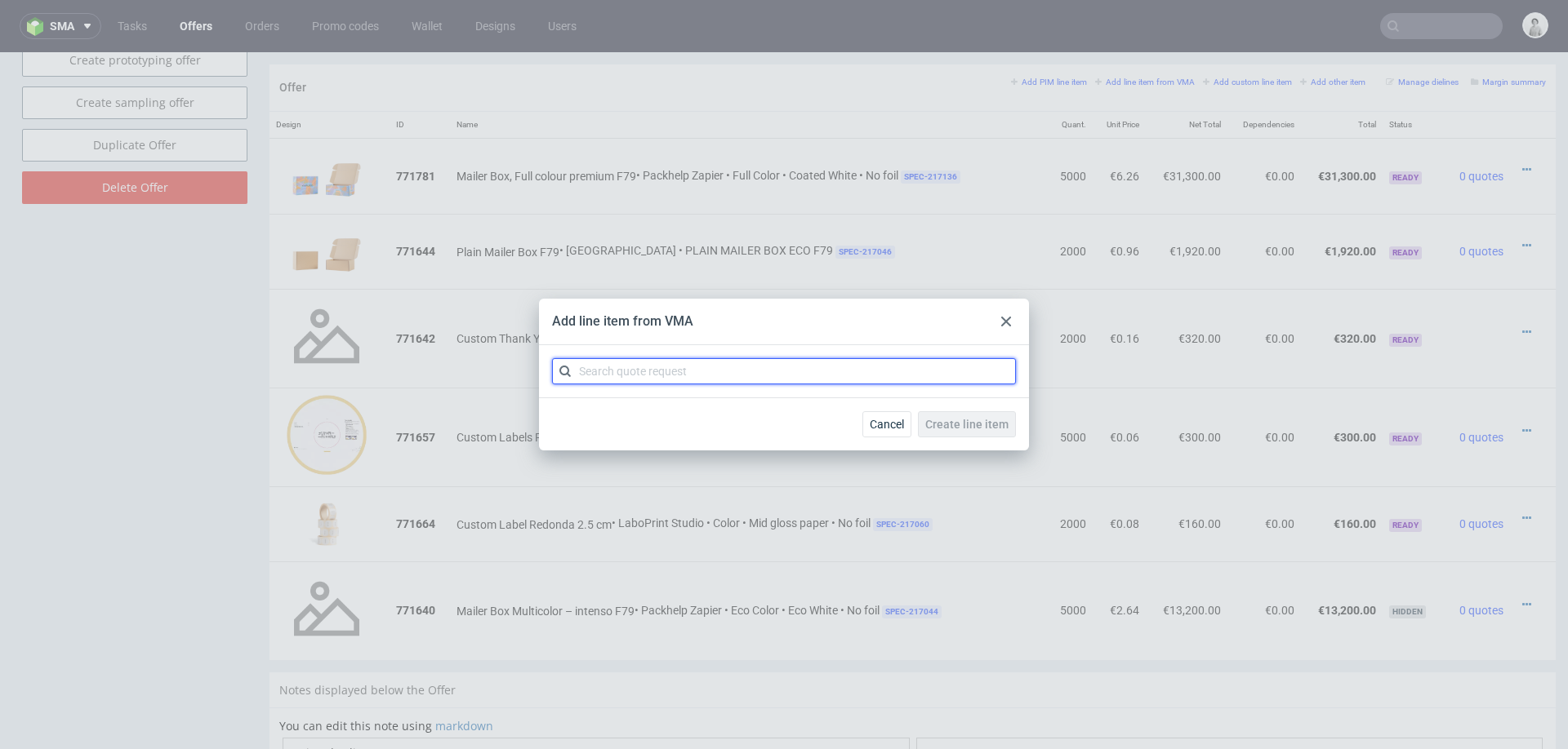
click at [679, 377] on input "text" at bounding box center [784, 371] width 464 height 26
type input "cbql"
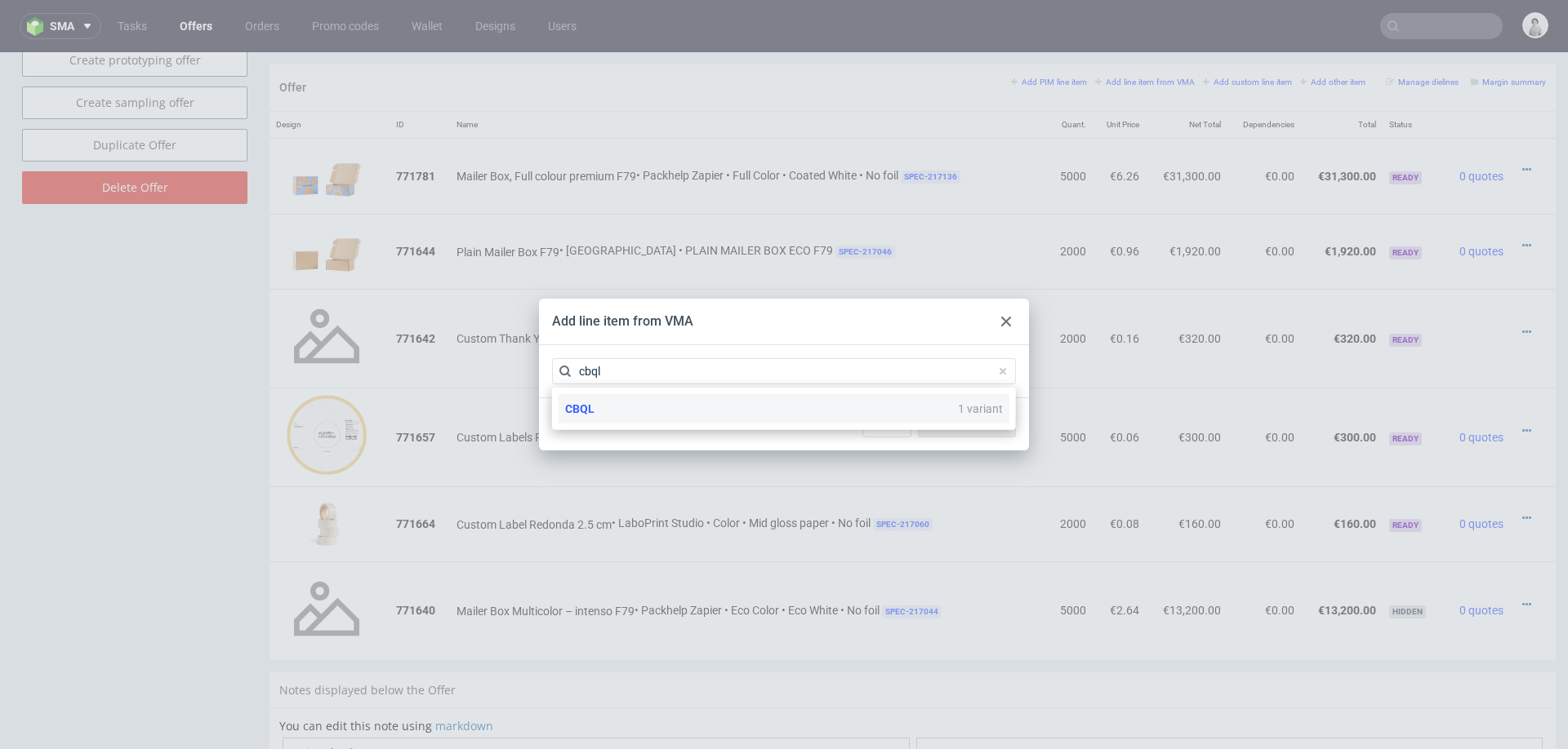
click at [700, 418] on div "CBQL 1 variant" at bounding box center [784, 409] width 451 height 30
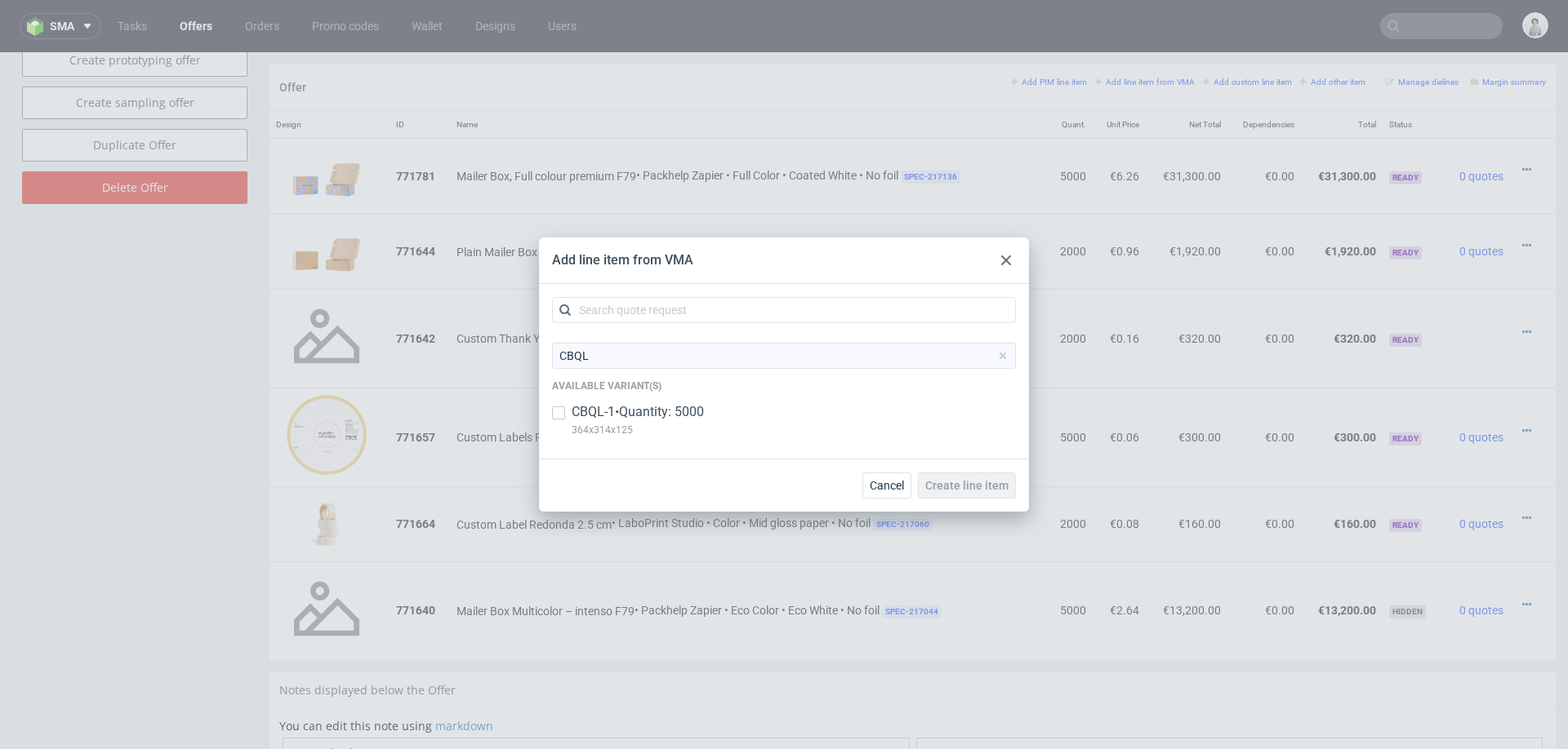
click at [670, 404] on p "CBQL-1 • Quantity: 5000" at bounding box center [637, 412] width 132 height 18
checkbox input "true"
click at [943, 473] on button "Create line item" at bounding box center [967, 486] width 98 height 26
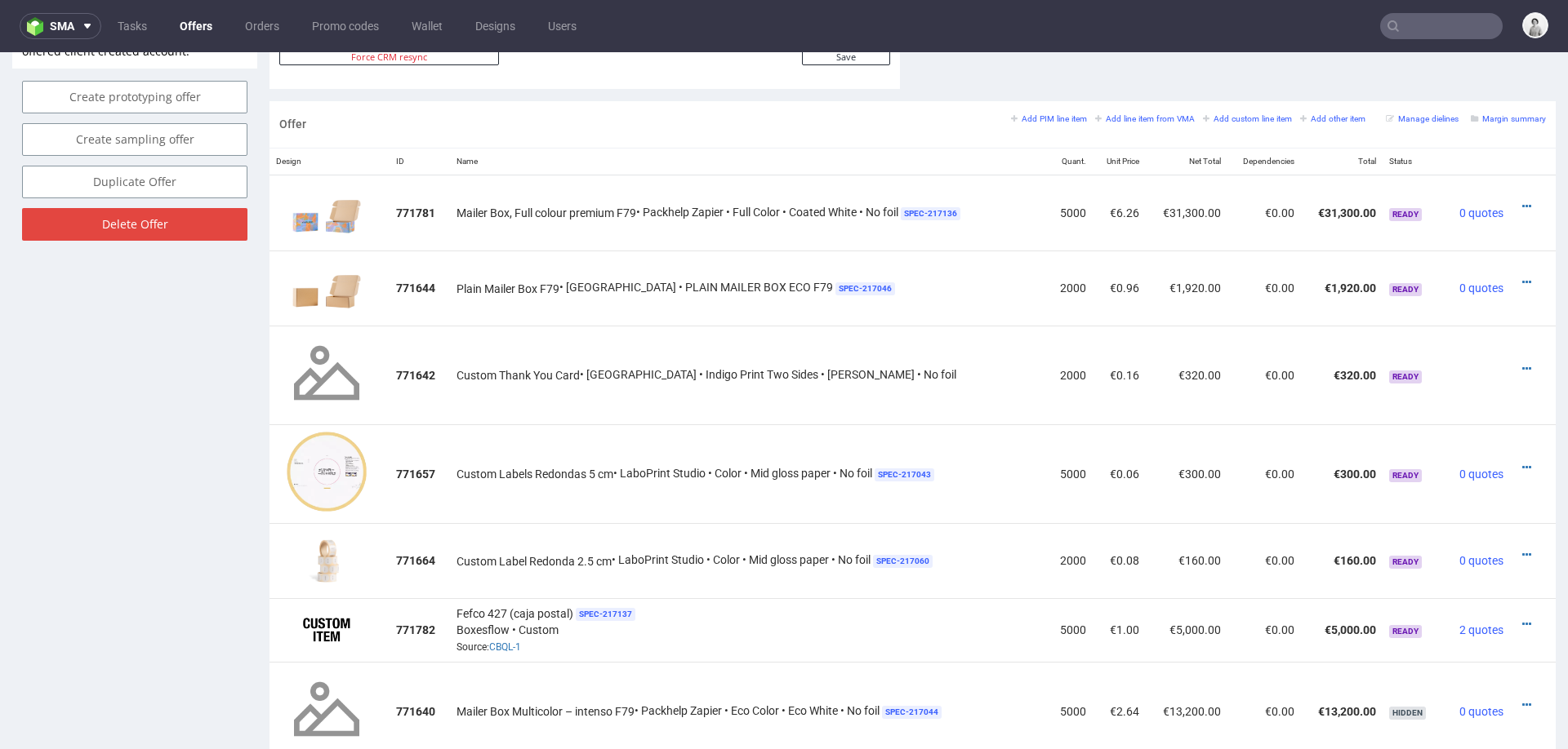
scroll to position [1071, 0]
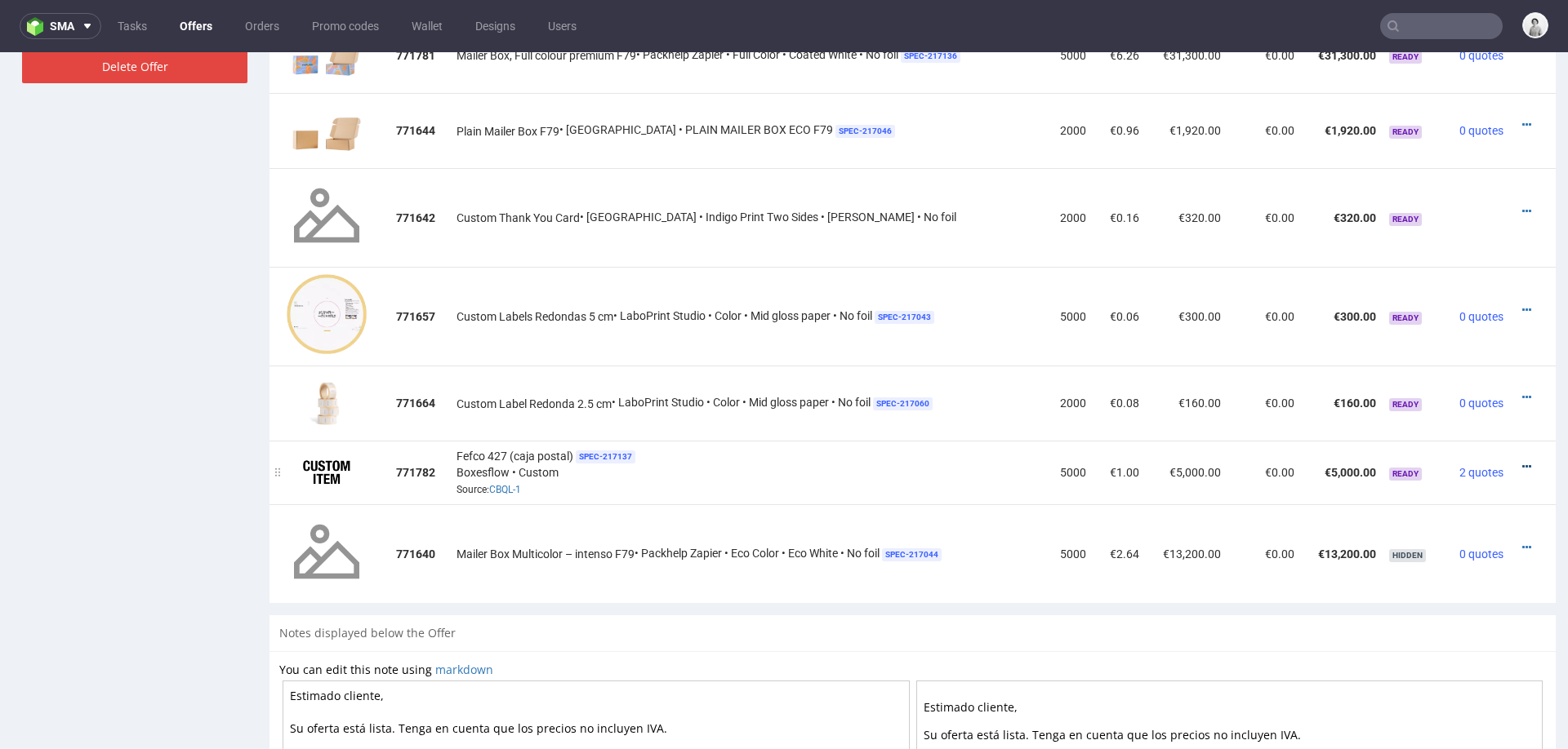
click at [1523, 461] on icon at bounding box center [1527, 467] width 9 height 11
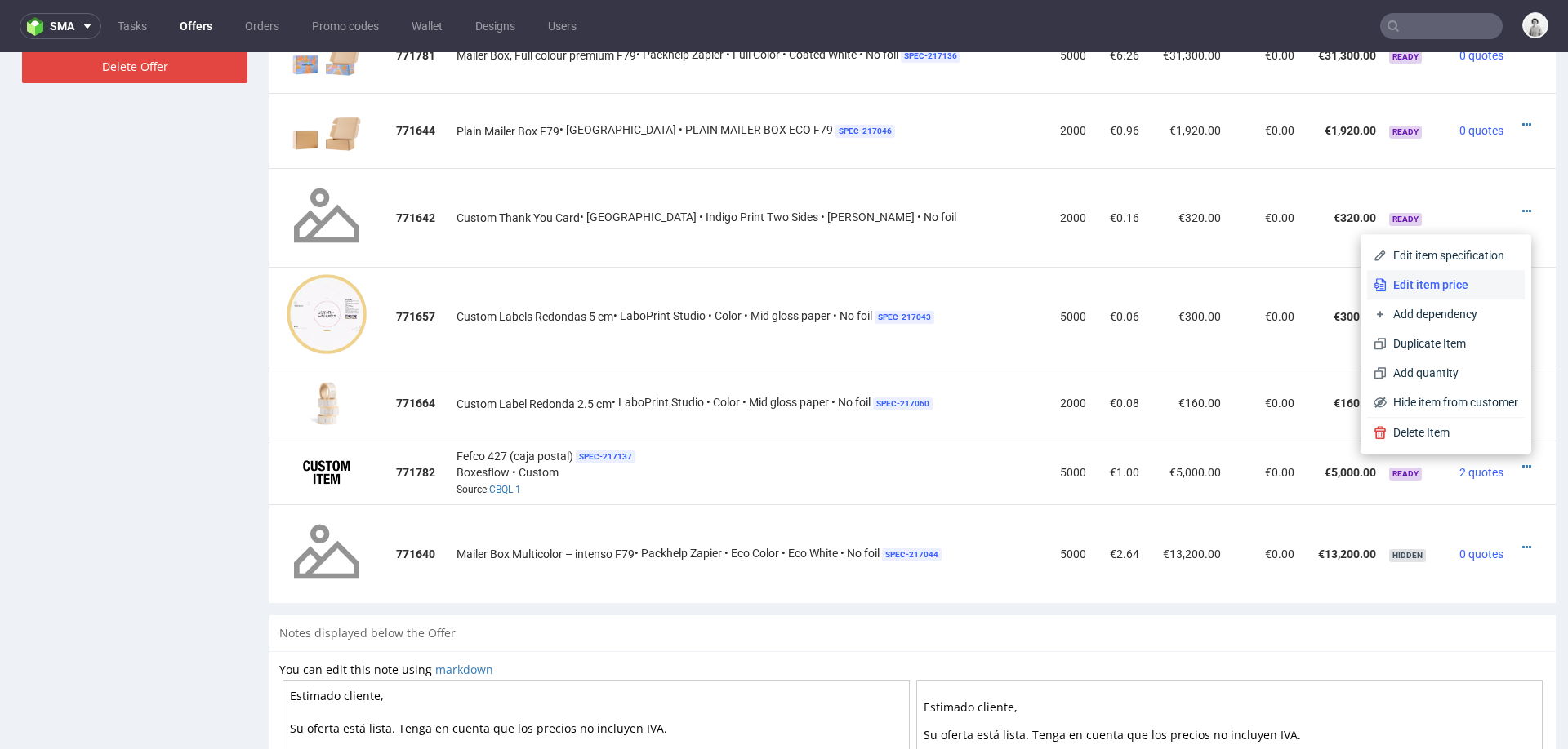
click at [1470, 289] on span "Edit item price" at bounding box center [1452, 285] width 132 height 17
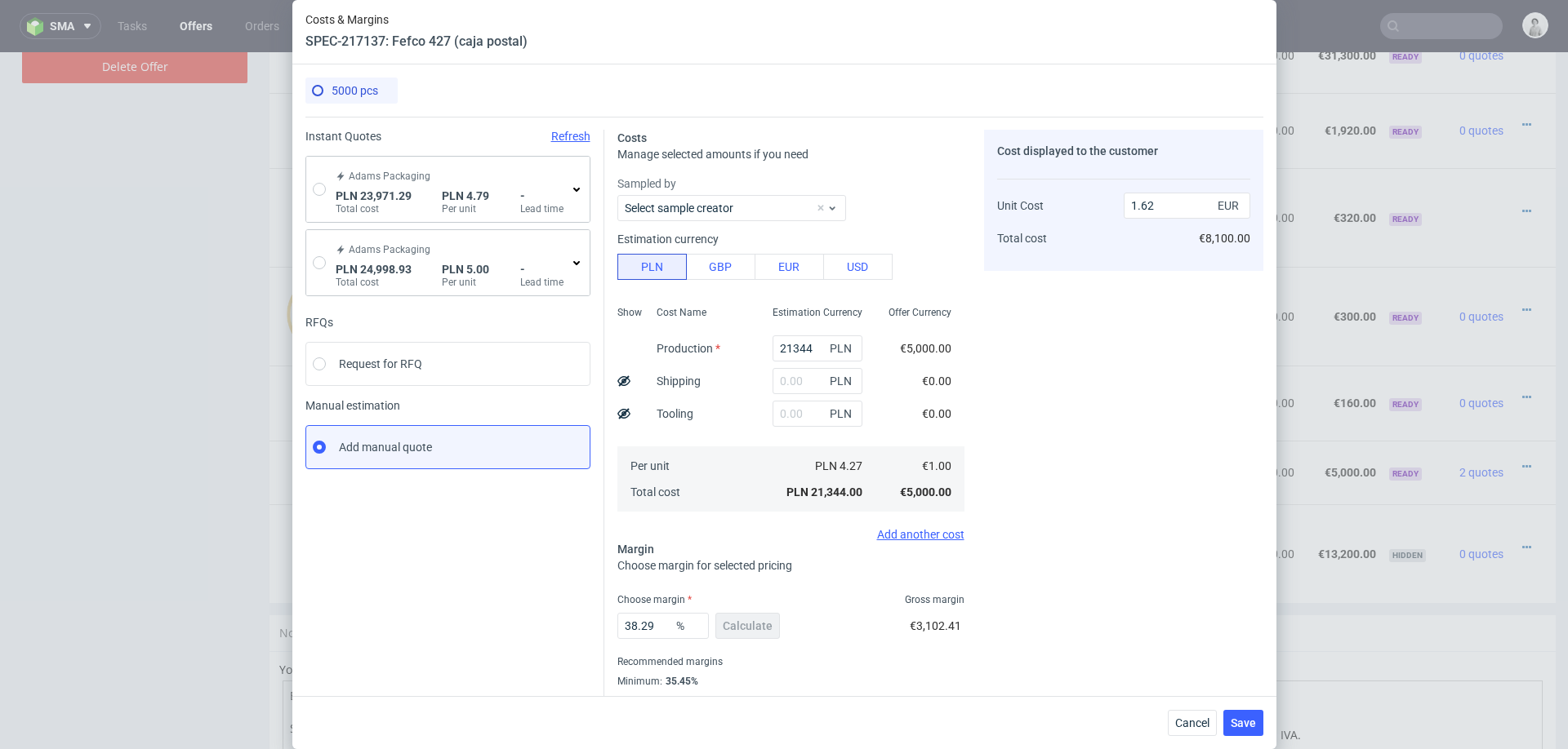
click at [318, 181] on div "Adams Packaging PLN 23,971.29 Total cost PLN 4.79 Per unit - Lead time" at bounding box center [448, 189] width 283 height 66
click at [575, 184] on icon at bounding box center [576, 190] width 13 height 13
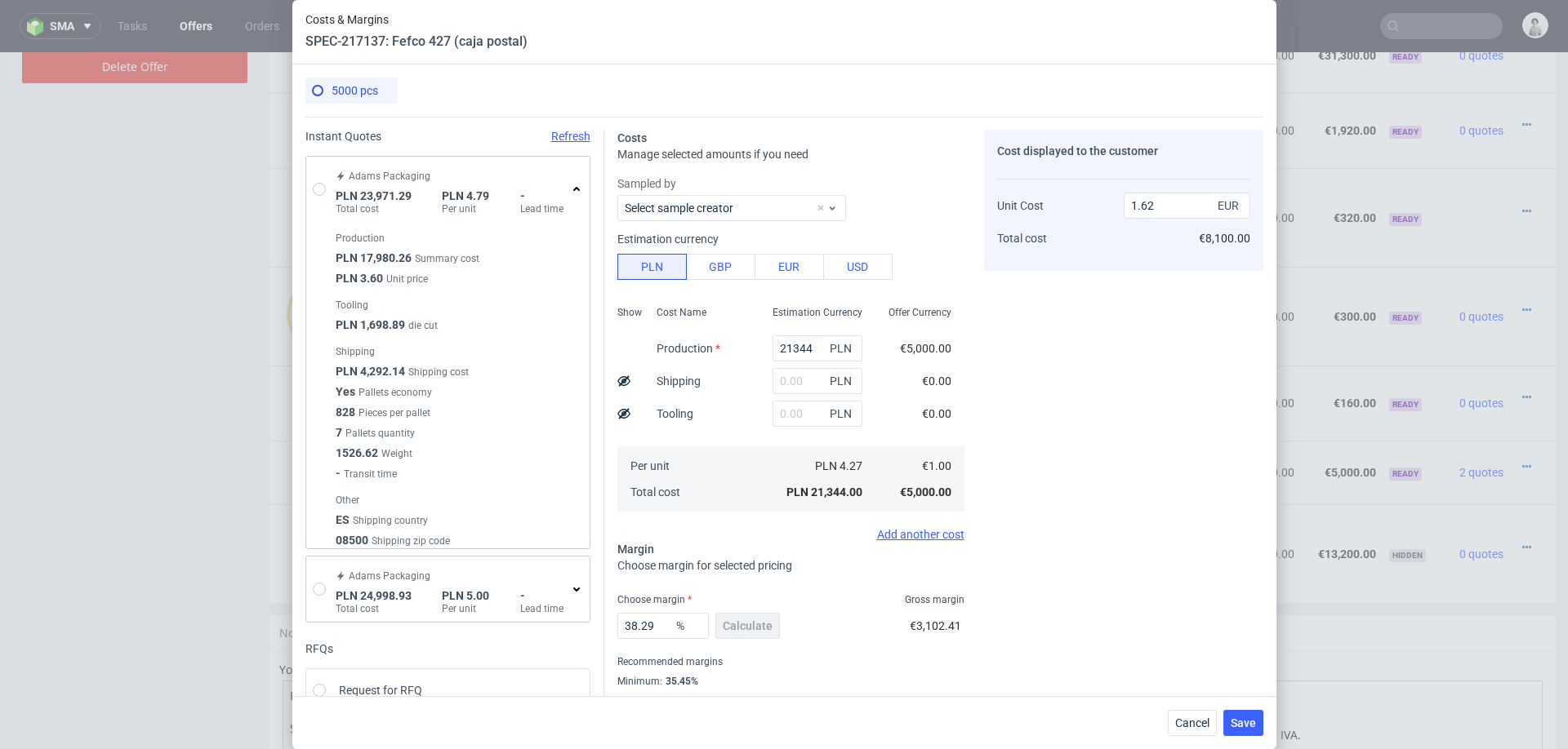
click at [322, 181] on div "Adams Packaging PLN 23,971.29 Total cost PLN 4.79 Per unit - Lead time" at bounding box center [448, 189] width 283 height 66
click at [321, 190] on input "radio" at bounding box center [320, 190] width 13 height 13
radio input "true"
radio input "false"
type input "17980.260000000002"
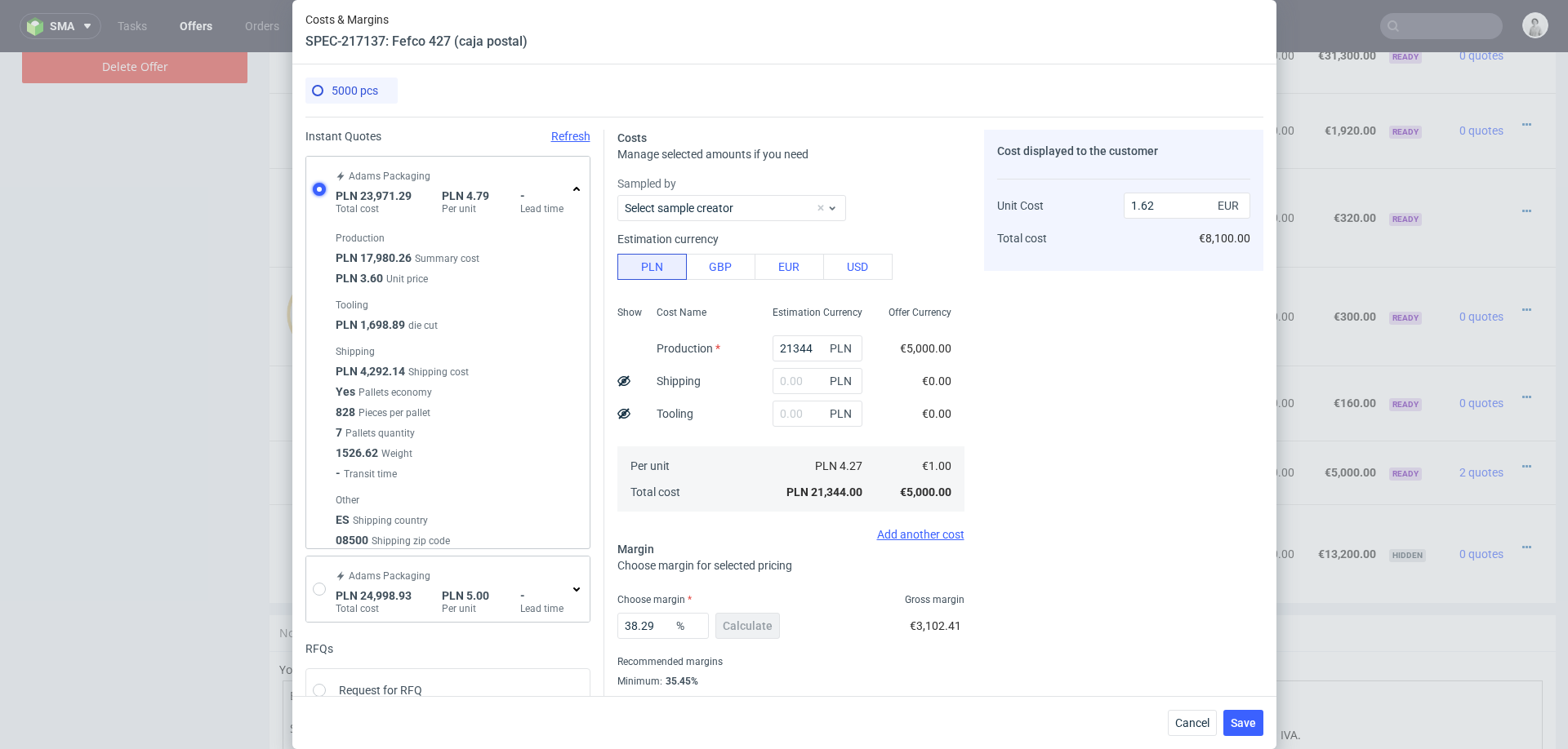
type input "4292.14"
type input "1698.89"
type input "1.12"
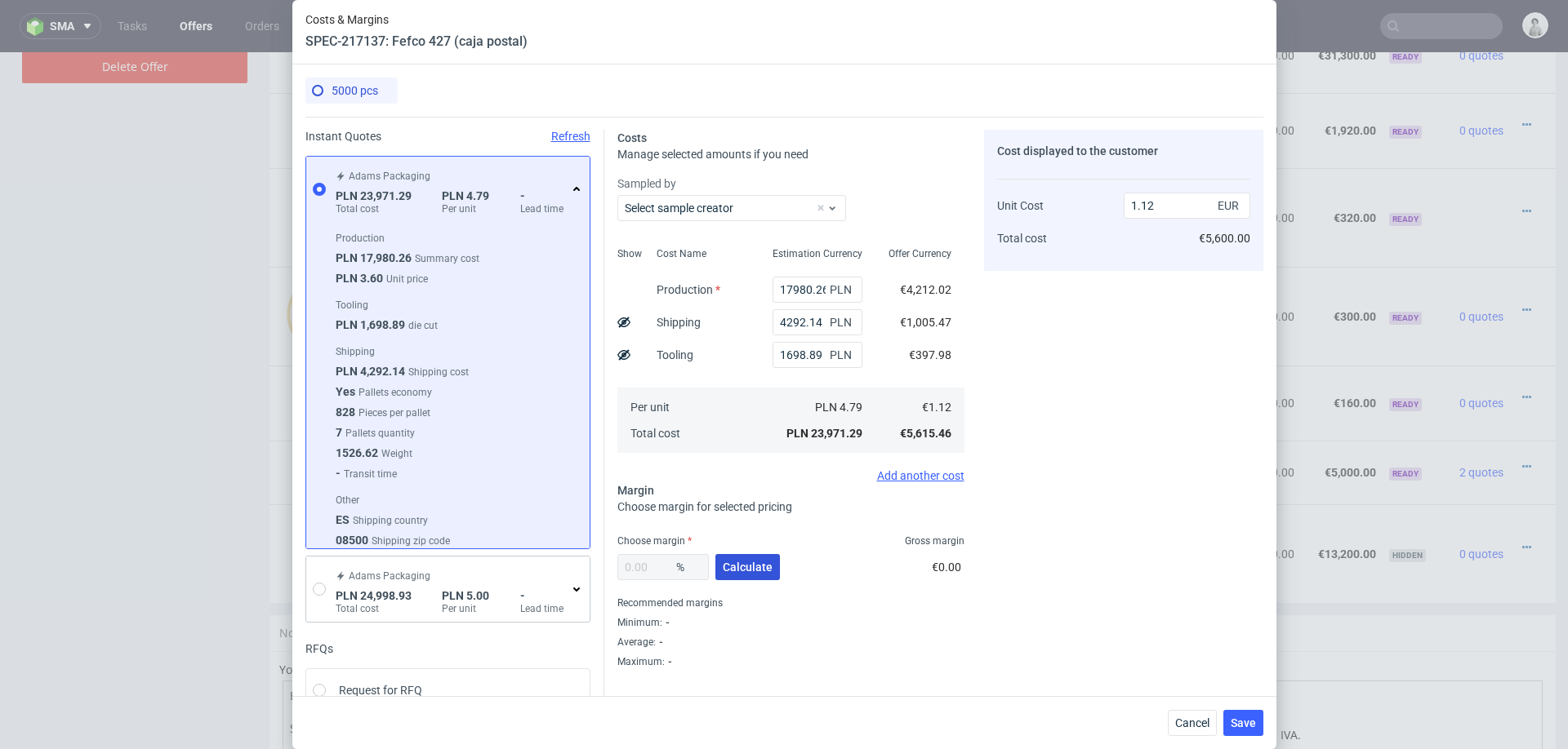
click at [757, 564] on span "Calculate" at bounding box center [747, 568] width 50 height 11
type input "27.85"
type input "1.56"
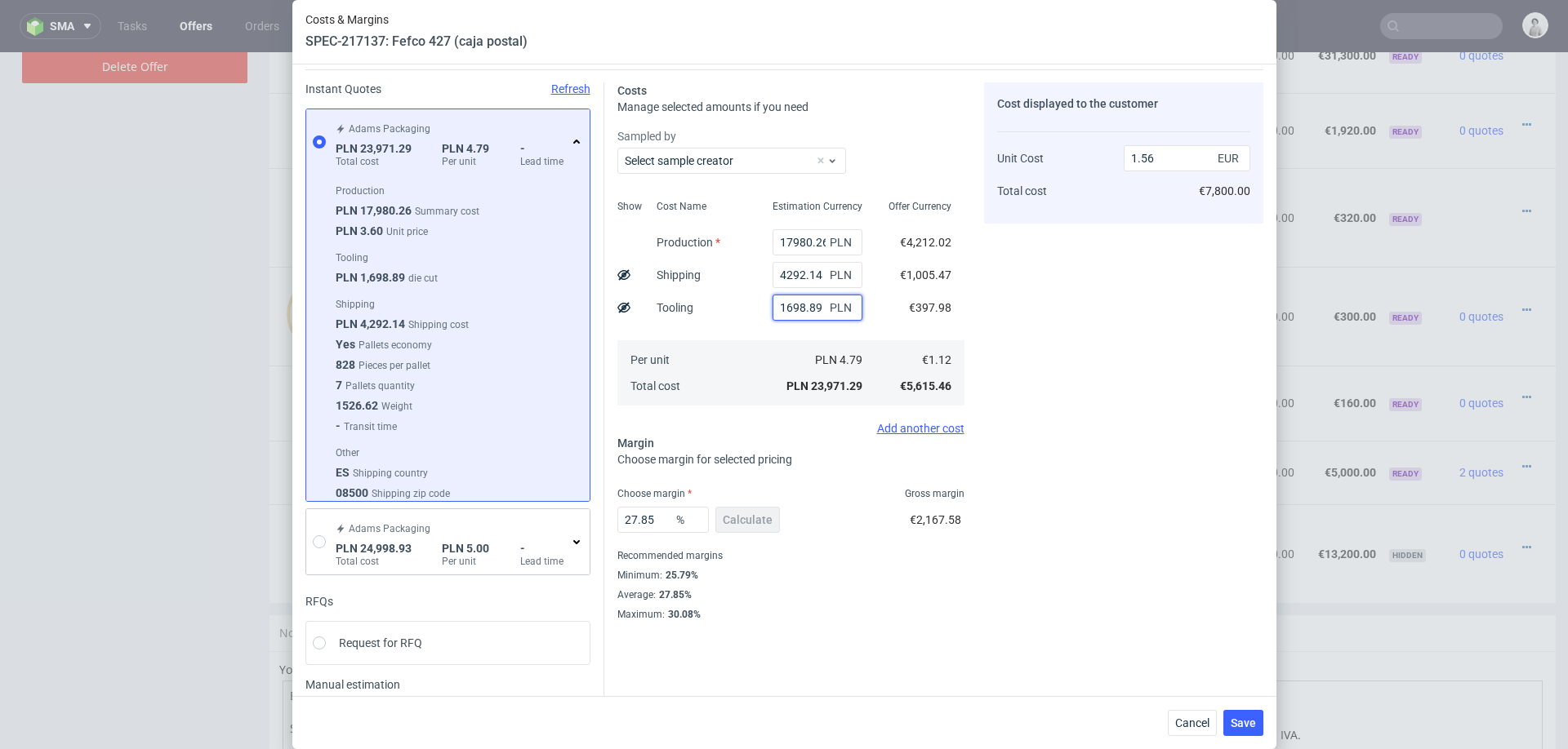
click at [794, 302] on input "1698.89" at bounding box center [817, 307] width 90 height 26
type input "1"
type input "1.45"
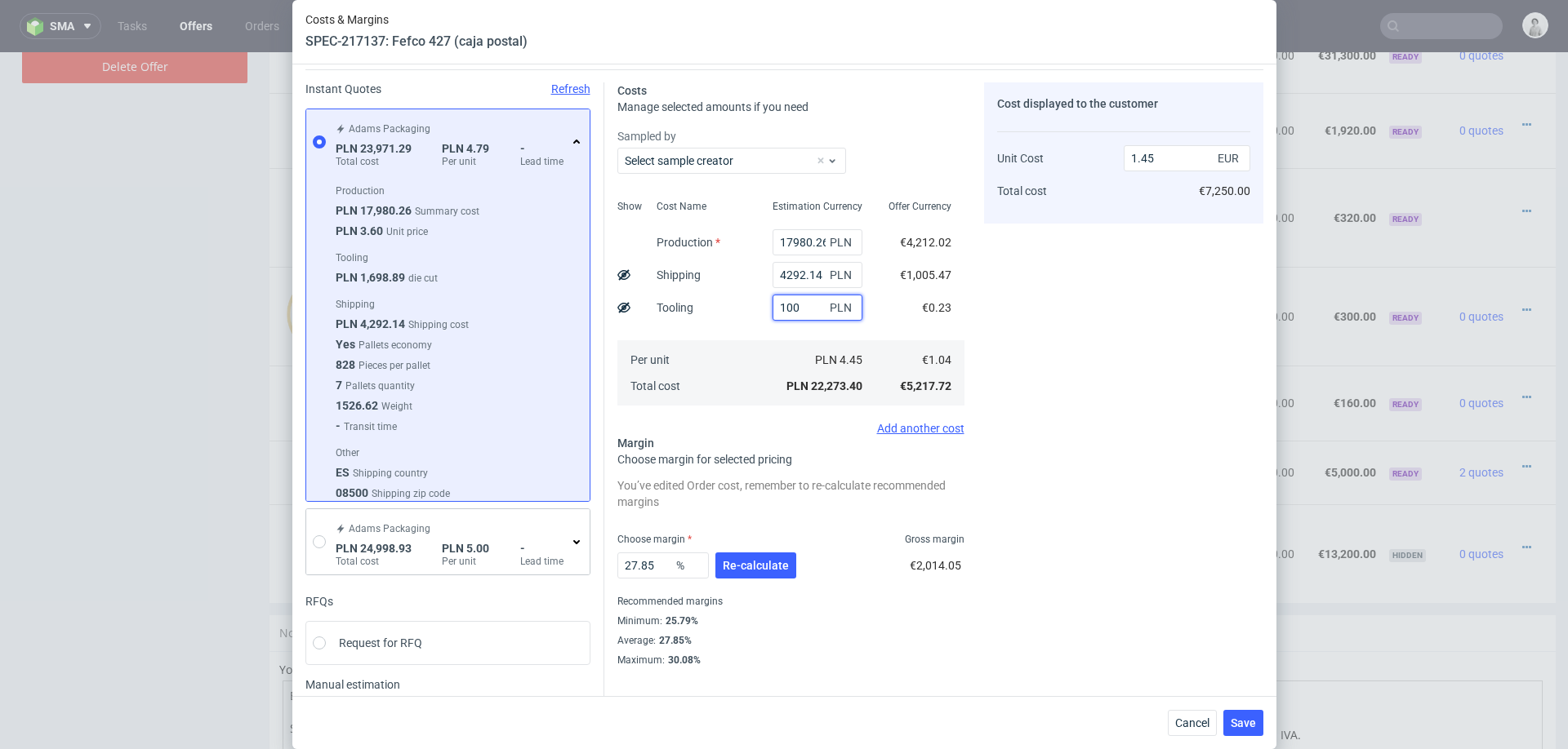
type input "1000"
type input "1.51"
type input "1000"
click at [738, 574] on button "Re-calculate" at bounding box center [755, 566] width 81 height 26
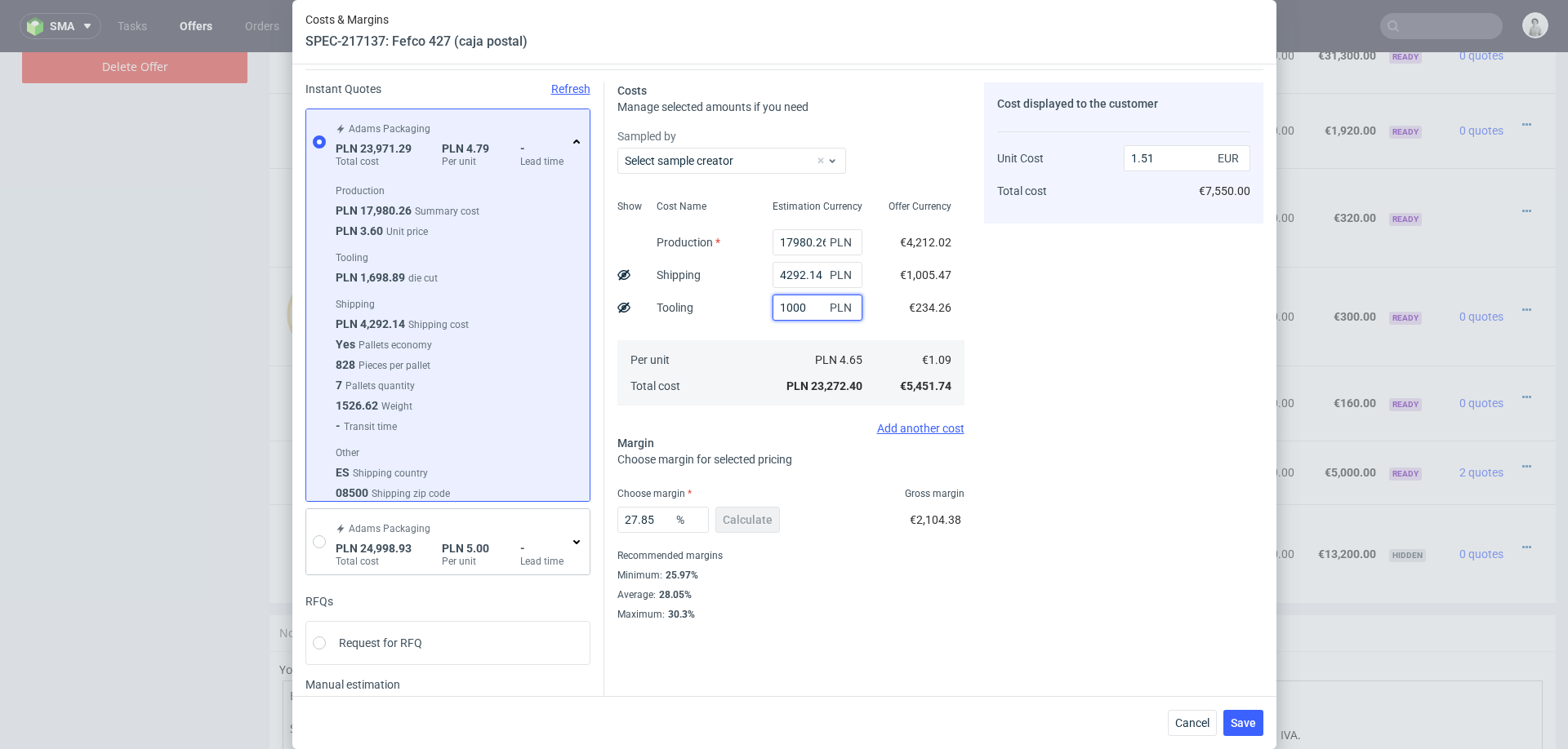
click at [793, 319] on input "1000" at bounding box center [817, 307] width 90 height 26
type input "1.45"
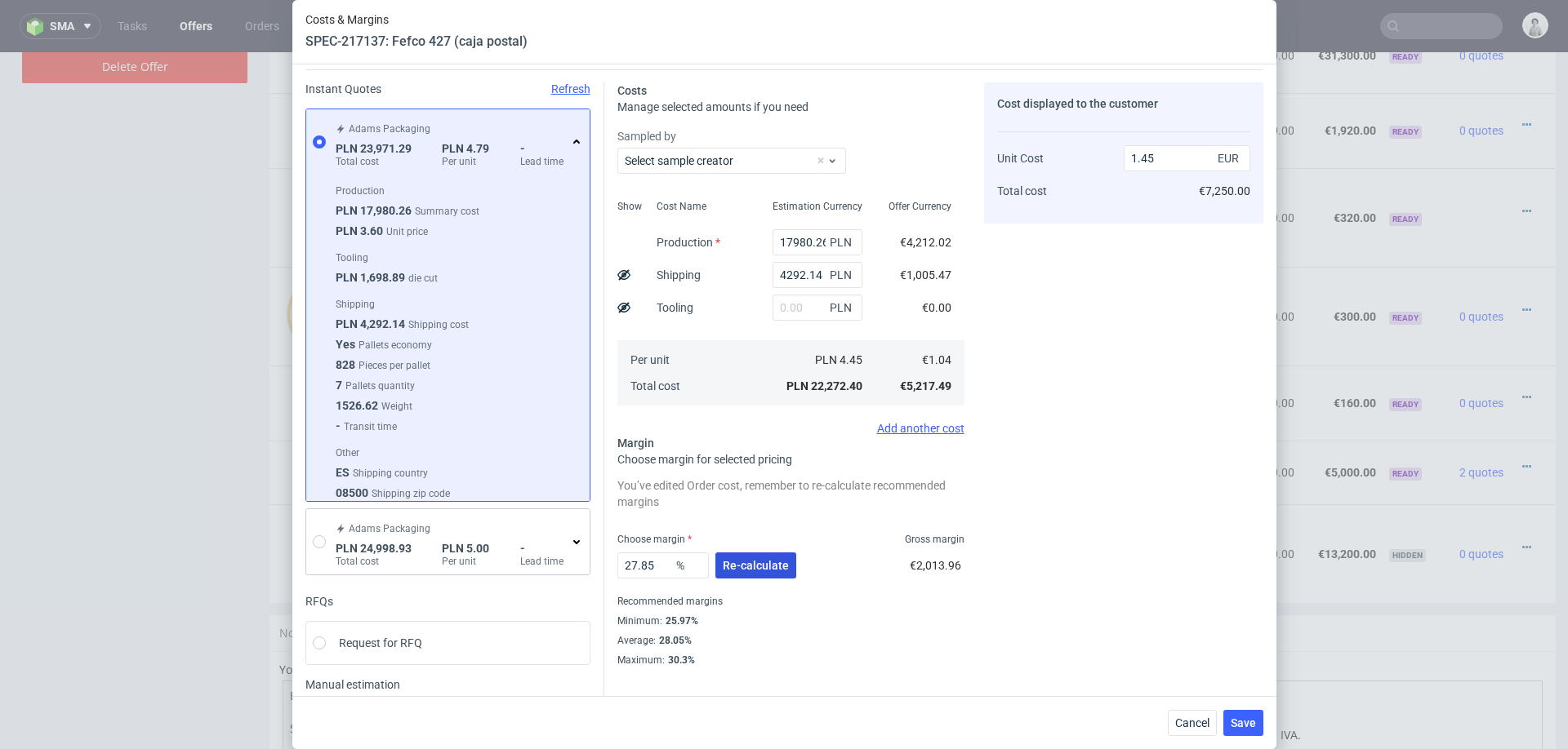
click at [750, 565] on span "Re-calculate" at bounding box center [755, 566] width 66 height 11
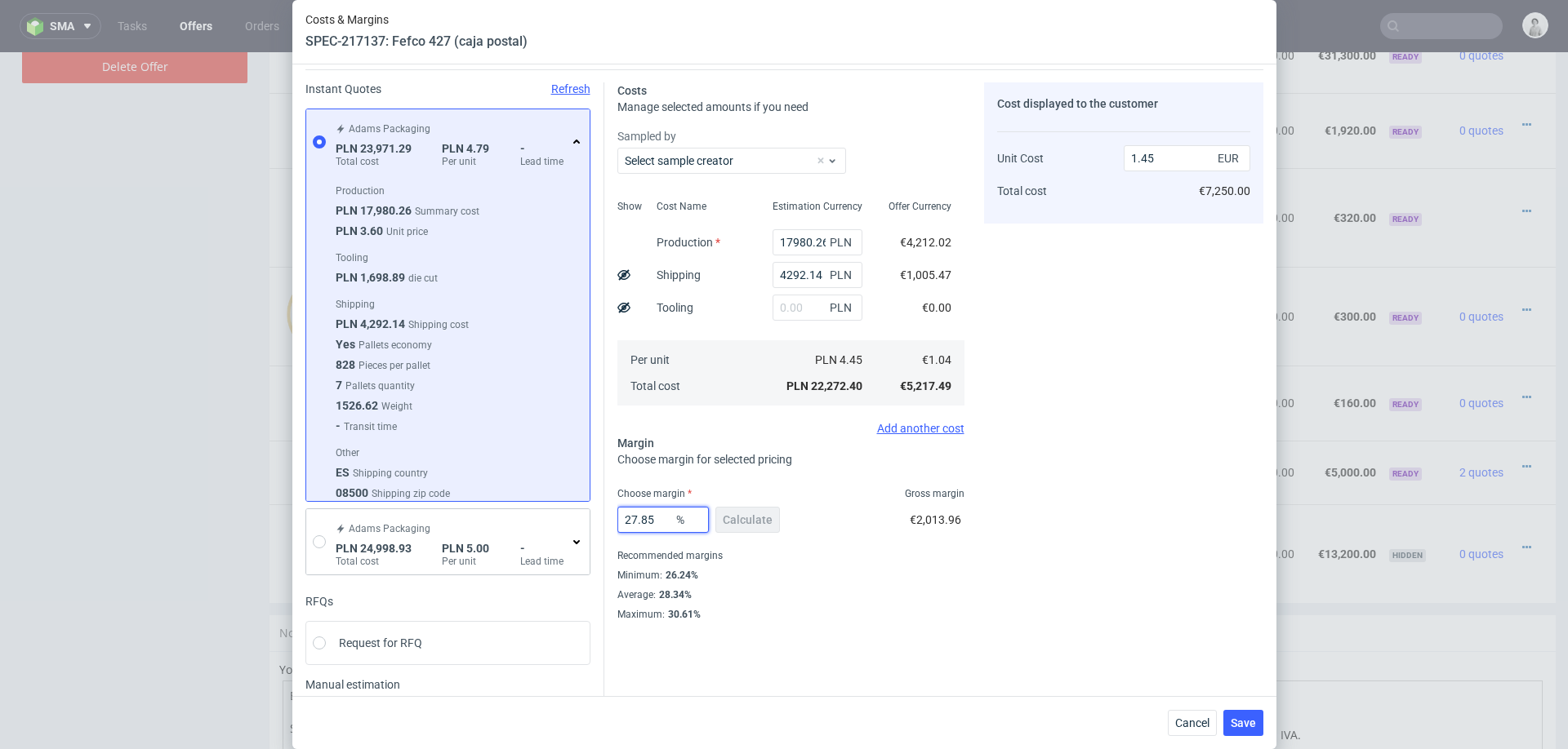
click at [657, 528] on input "27.85" at bounding box center [663, 520] width 92 height 26
type input "26"
type input "1.41"
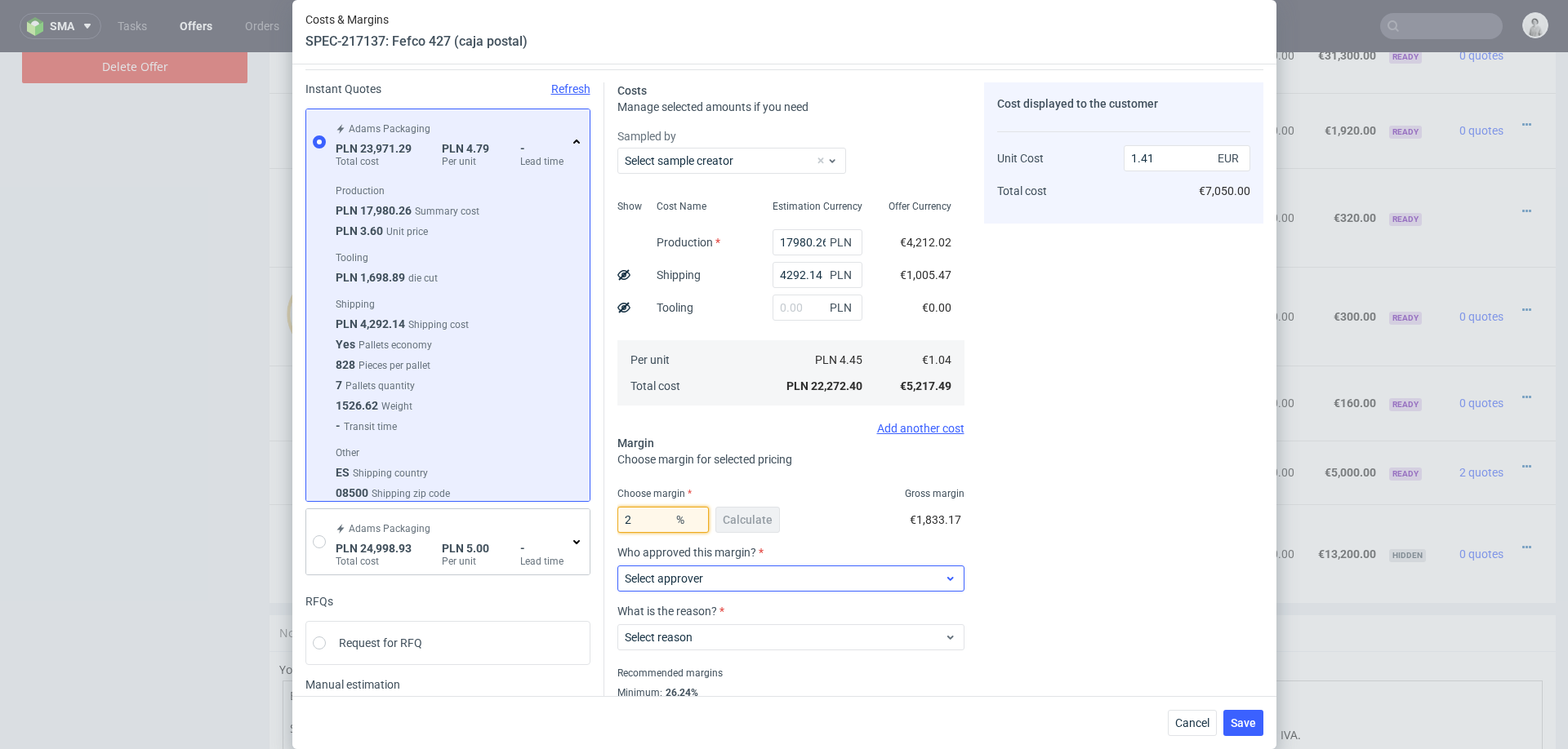
type input "27"
type input "1.43"
click at [1198, 534] on div "Cost displayed to the customer Unit Cost Total cost 1.43 EUR €7,150.00" at bounding box center [1124, 352] width 280 height 539
click at [658, 515] on input "27" at bounding box center [663, 520] width 92 height 26
type input "26"
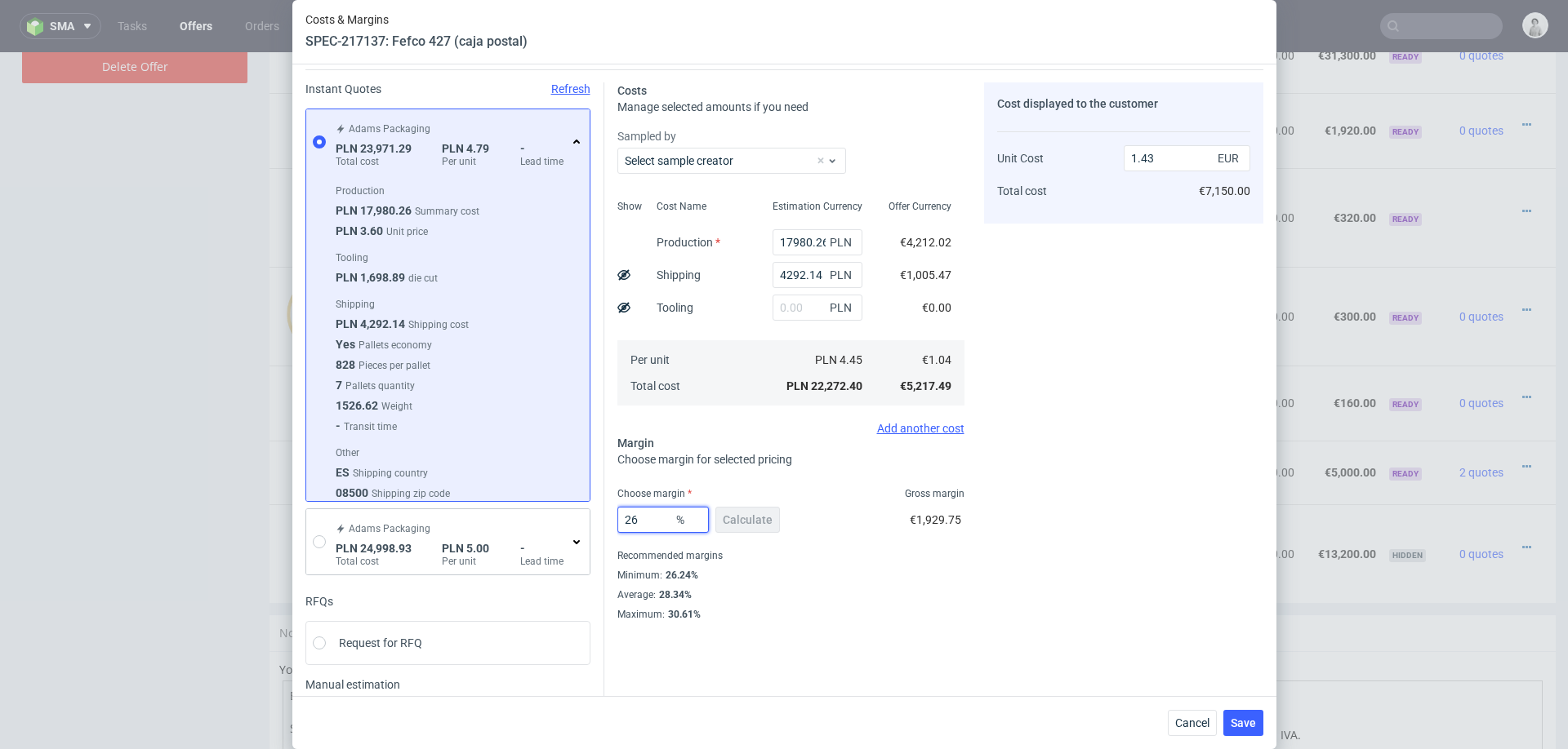
type input "1.41"
type input "25"
type input "1.39"
type input "25"
click at [1113, 514] on div "Cost displayed to the customer Unit Cost Total cost 1.39 EUR €6,950.00" at bounding box center [1124, 410] width 280 height 656
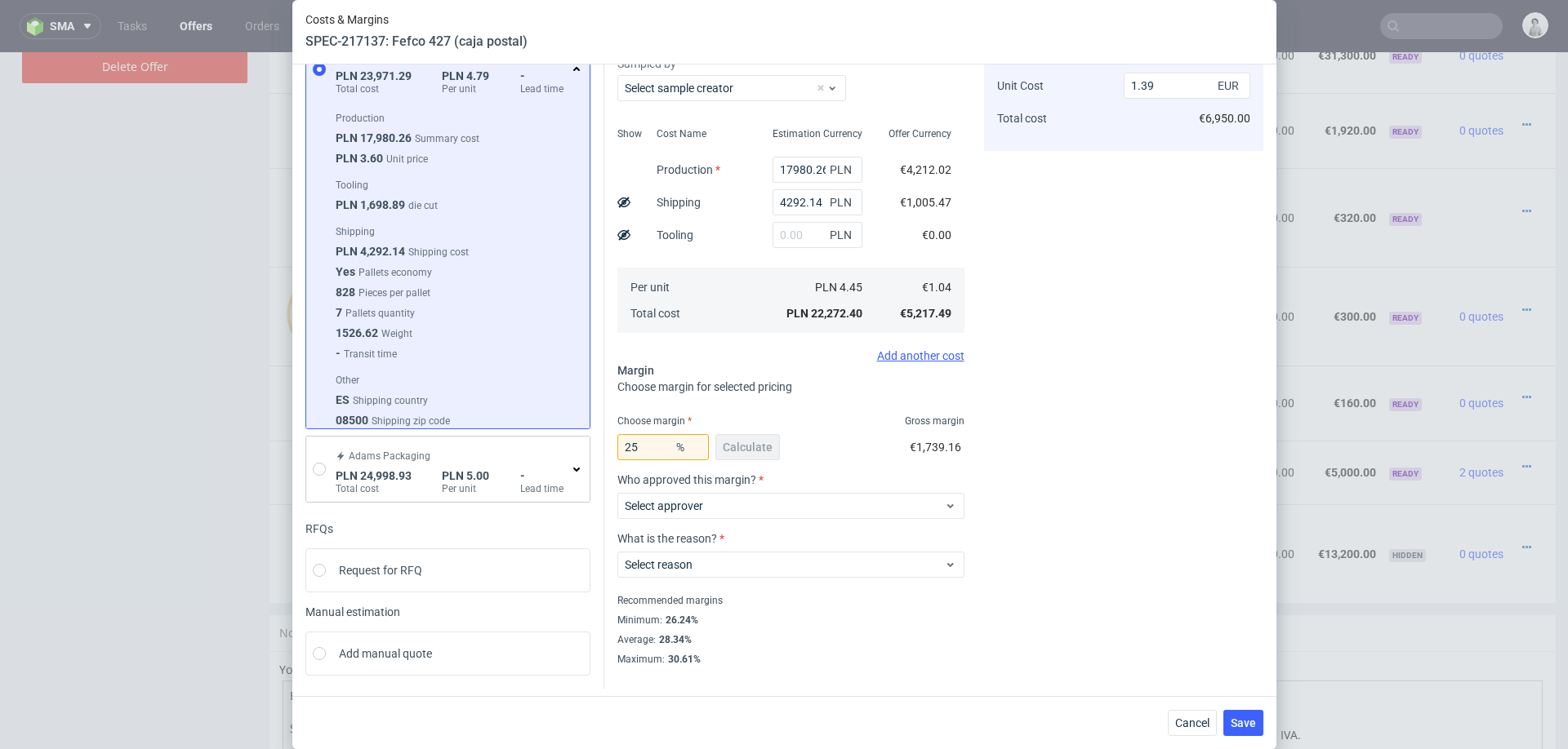
scroll to position [122, 0]
click at [795, 501] on span "Select approver" at bounding box center [785, 504] width 320 height 17
type input "pawe"
click at [715, 546] on div "pawel.grygierczyk@packhelp.com" at bounding box center [790, 541] width 334 height 30
click at [707, 559] on span "Select reason" at bounding box center [785, 563] width 320 height 17
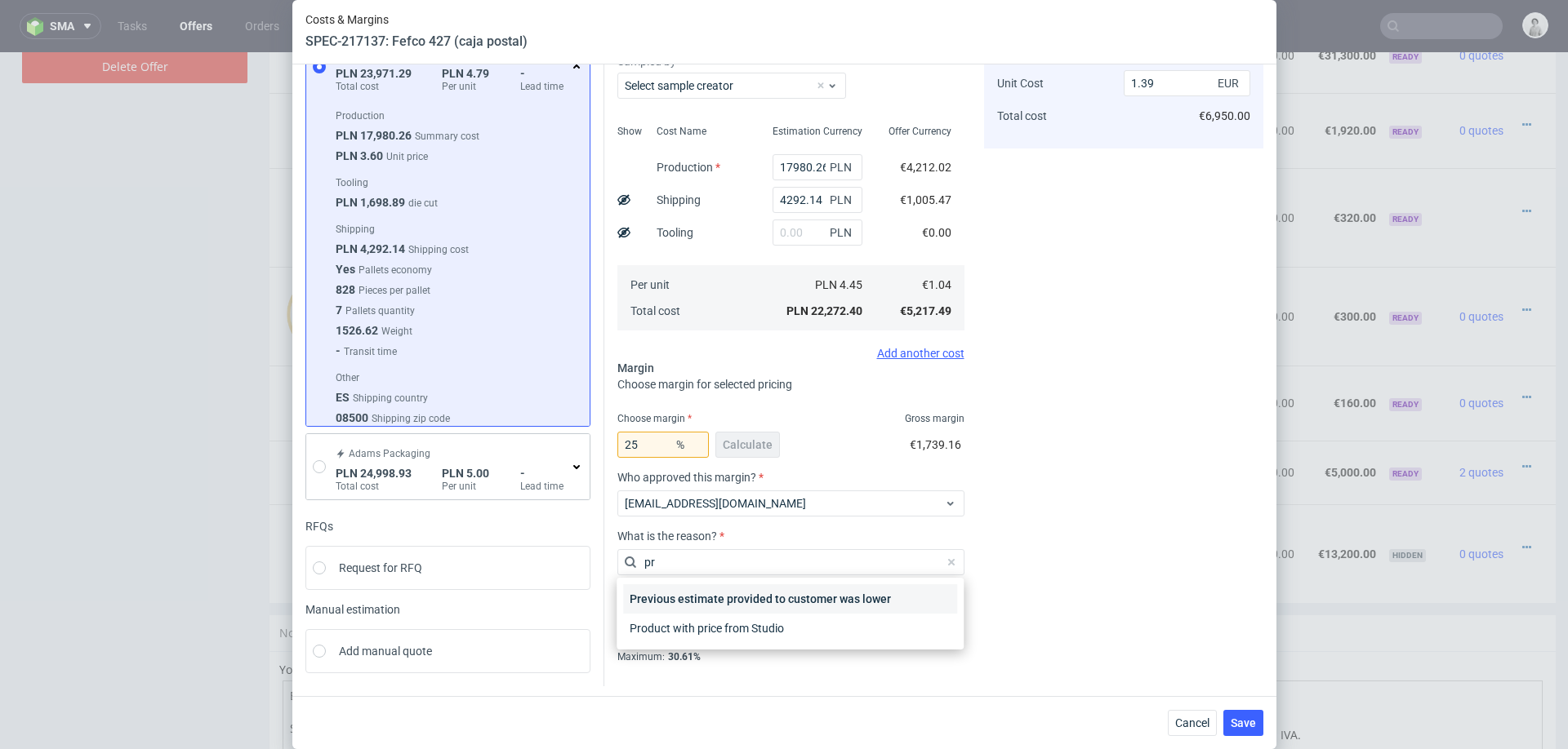
type input "pro"
click at [715, 632] on div "Product with price from Studio" at bounding box center [790, 629] width 334 height 30
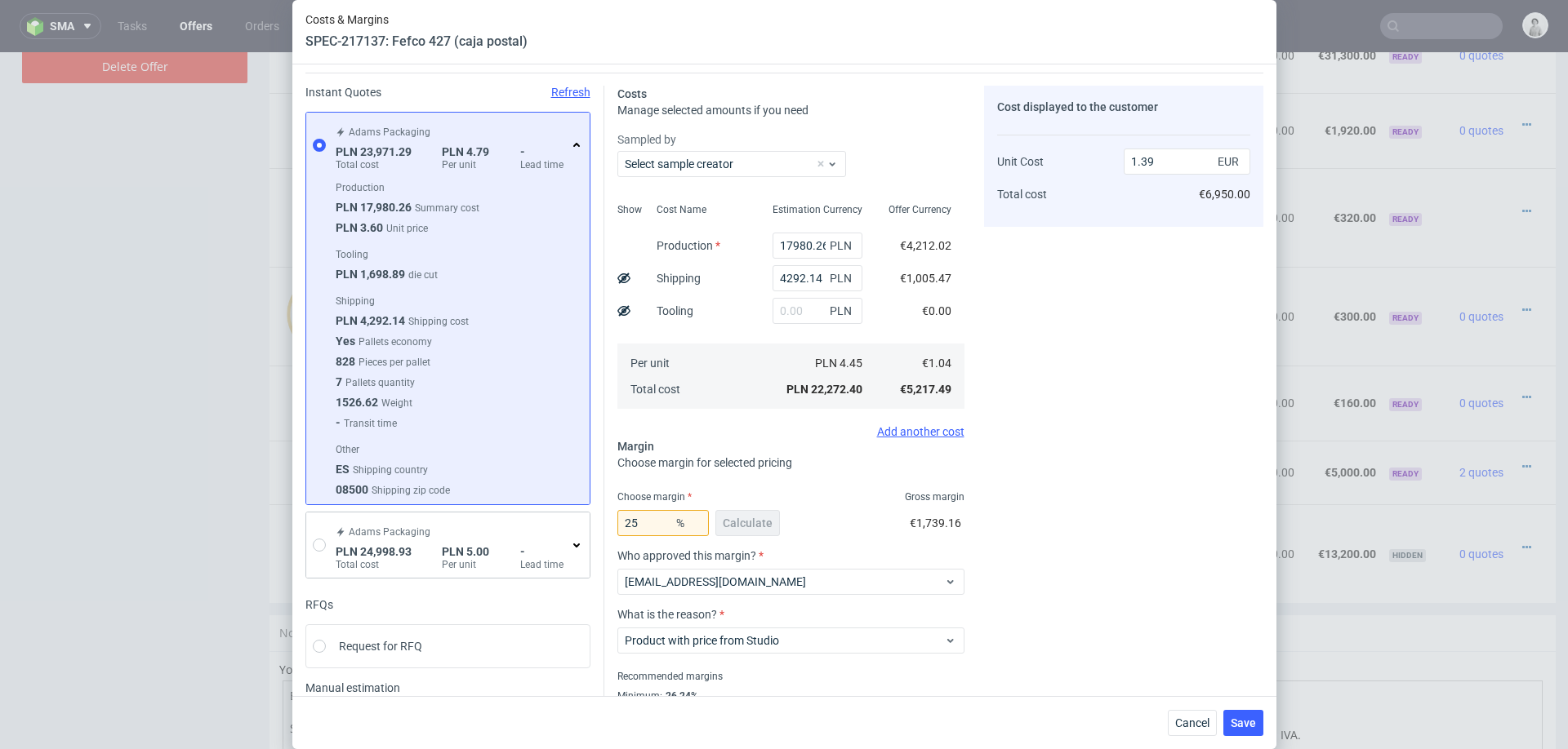
scroll to position [0, 0]
click at [1138, 454] on div "Cost displayed to the customer Unit Cost Total cost 1.39 EUR €6,950.00" at bounding box center [1124, 414] width 280 height 656
click at [1238, 723] on span "Save" at bounding box center [1243, 723] width 25 height 11
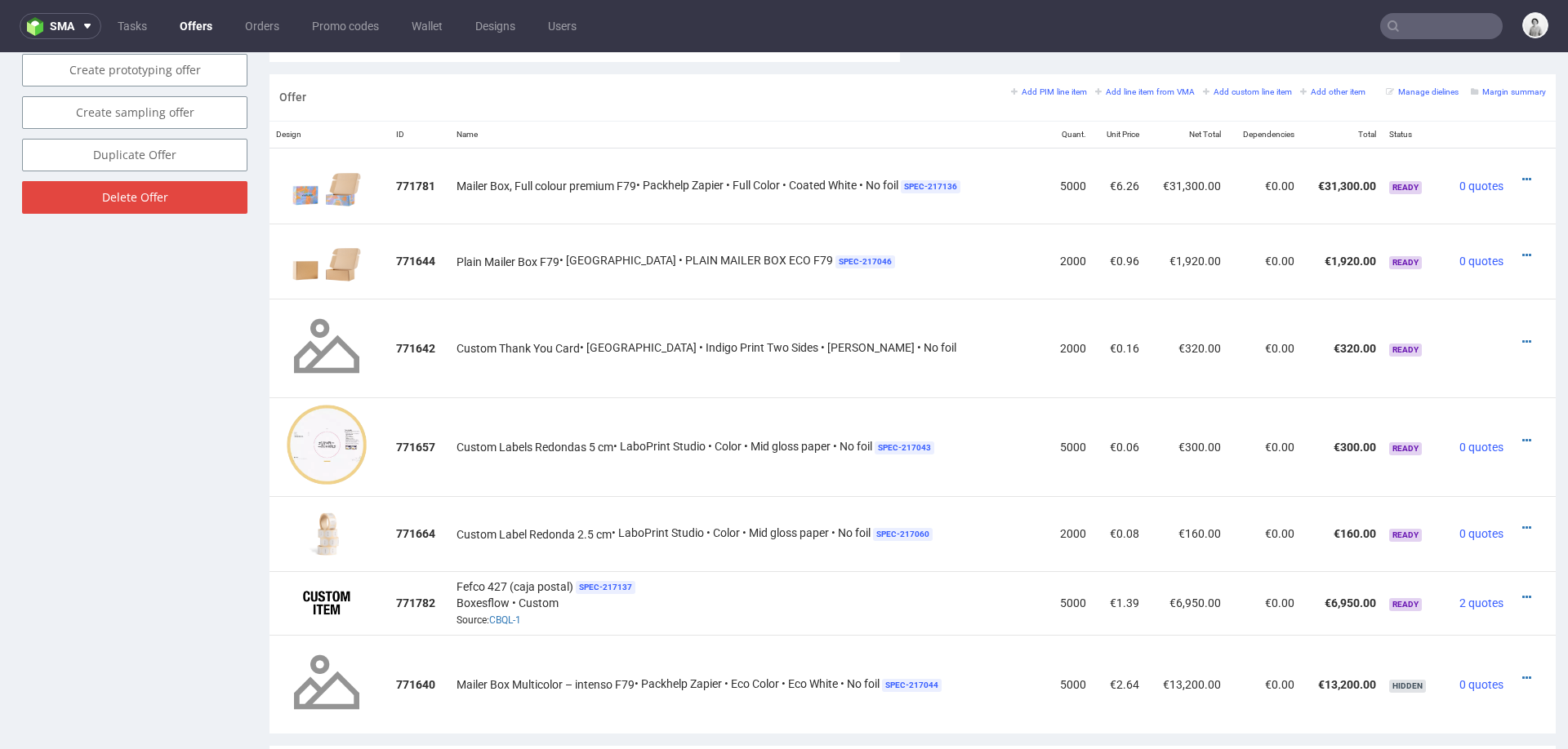
scroll to position [938, 0]
click at [1523, 594] on icon at bounding box center [1527, 600] width 9 height 11
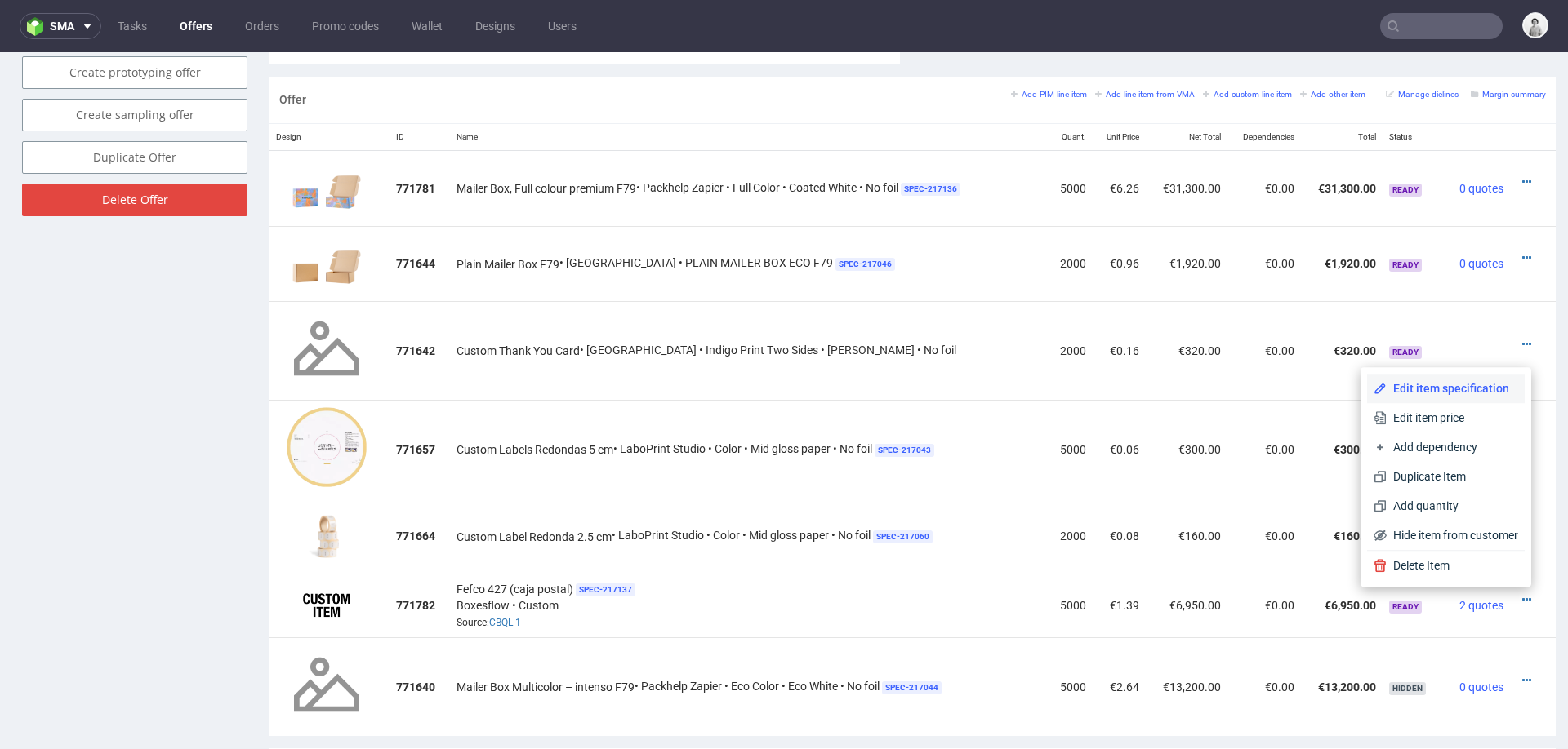
click at [1431, 385] on span "Edit item specification" at bounding box center [1452, 389] width 132 height 17
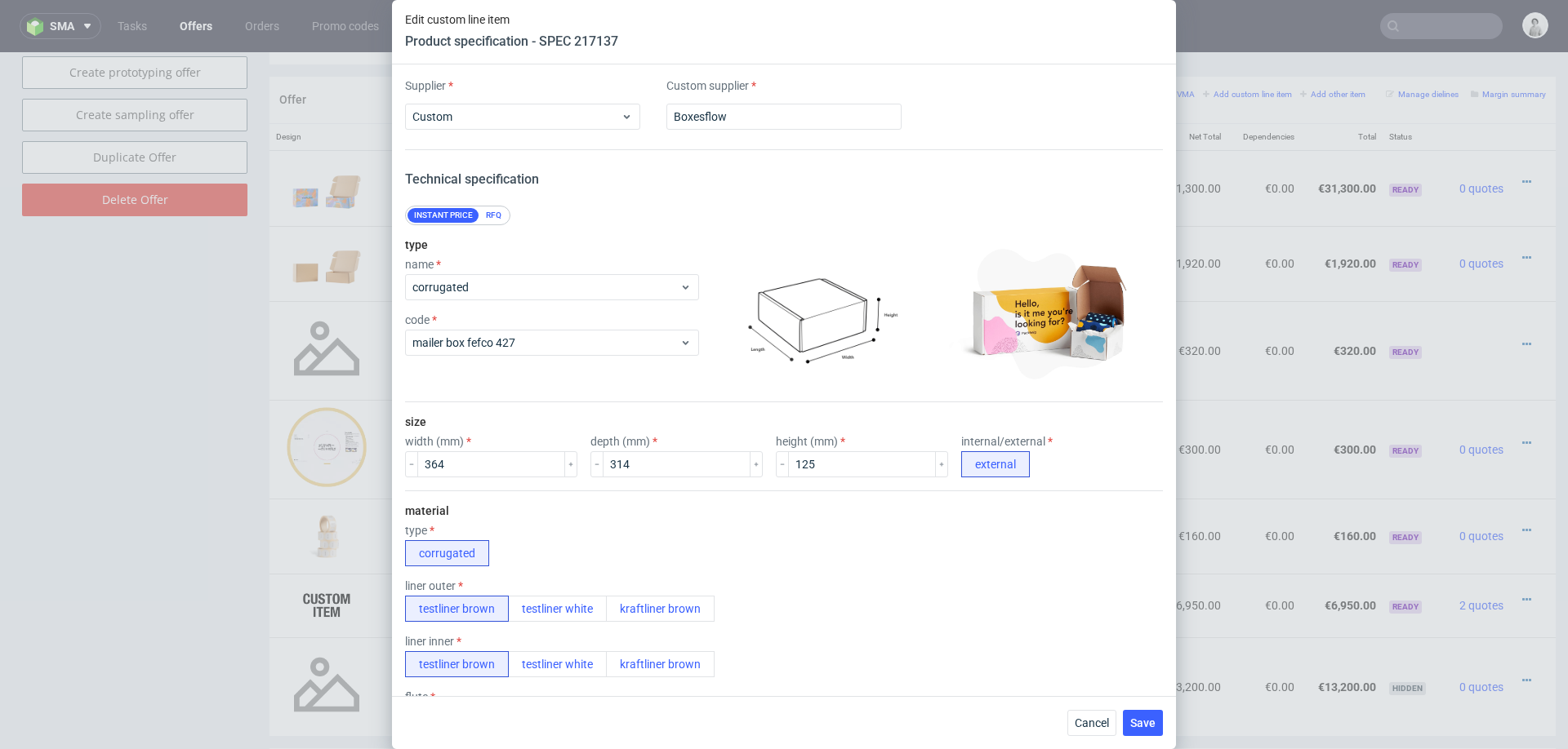
click at [1083, 706] on div "Cancel Save" at bounding box center [784, 722] width 784 height 53
click at [1085, 715] on button "Cancel" at bounding box center [1091, 723] width 49 height 26
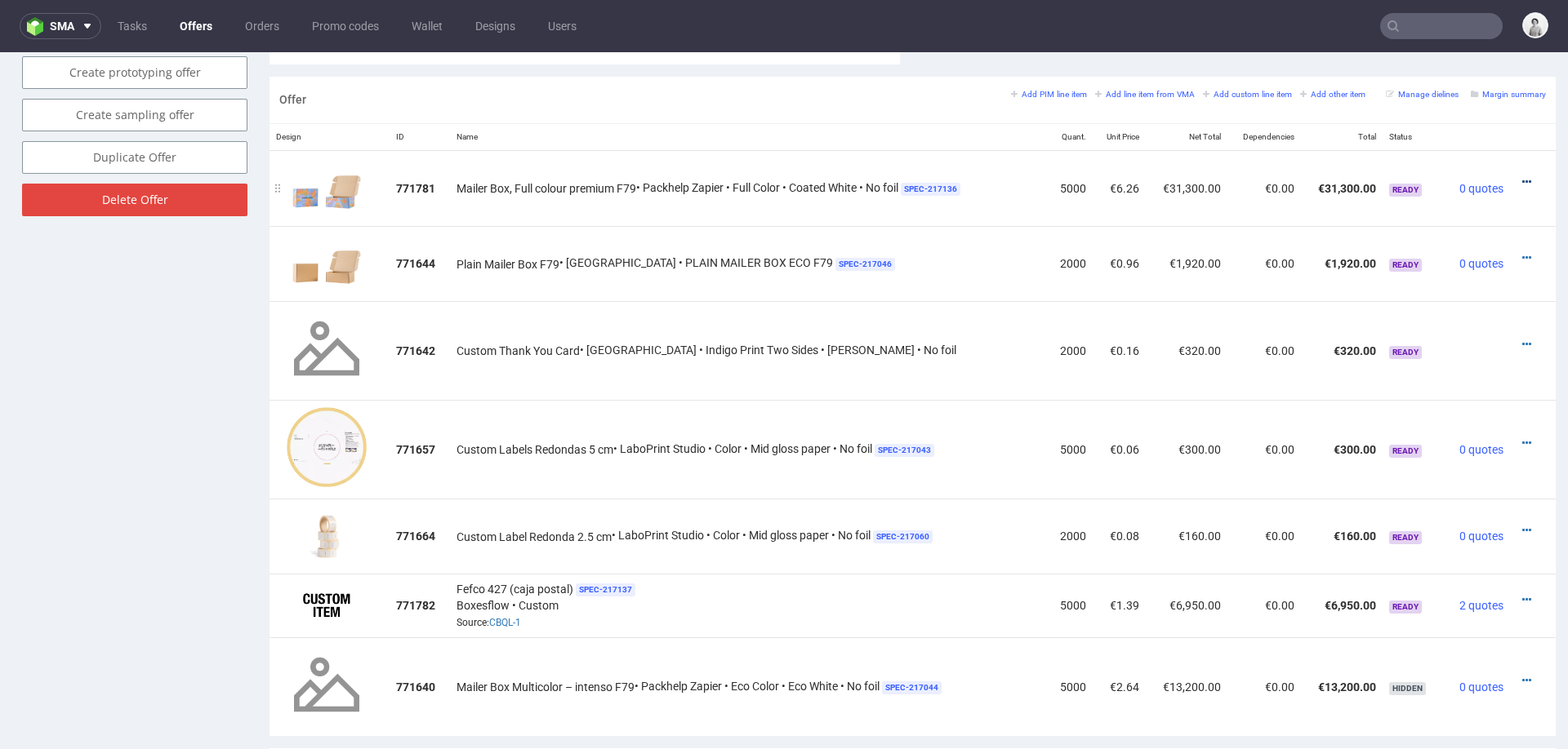
click at [1523, 176] on icon at bounding box center [1527, 181] width 9 height 11
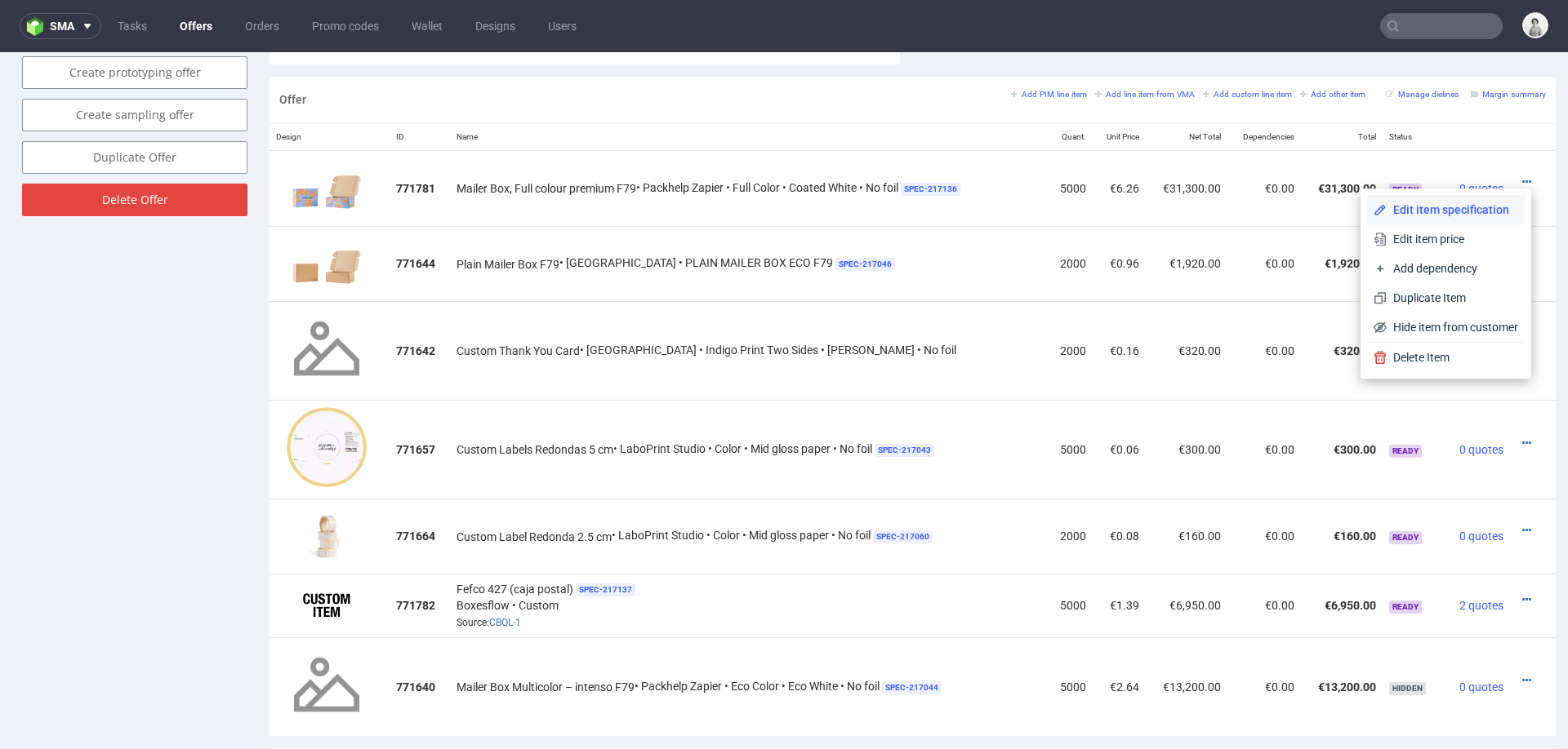
click at [1433, 209] on span "Edit item specification" at bounding box center [1452, 210] width 132 height 17
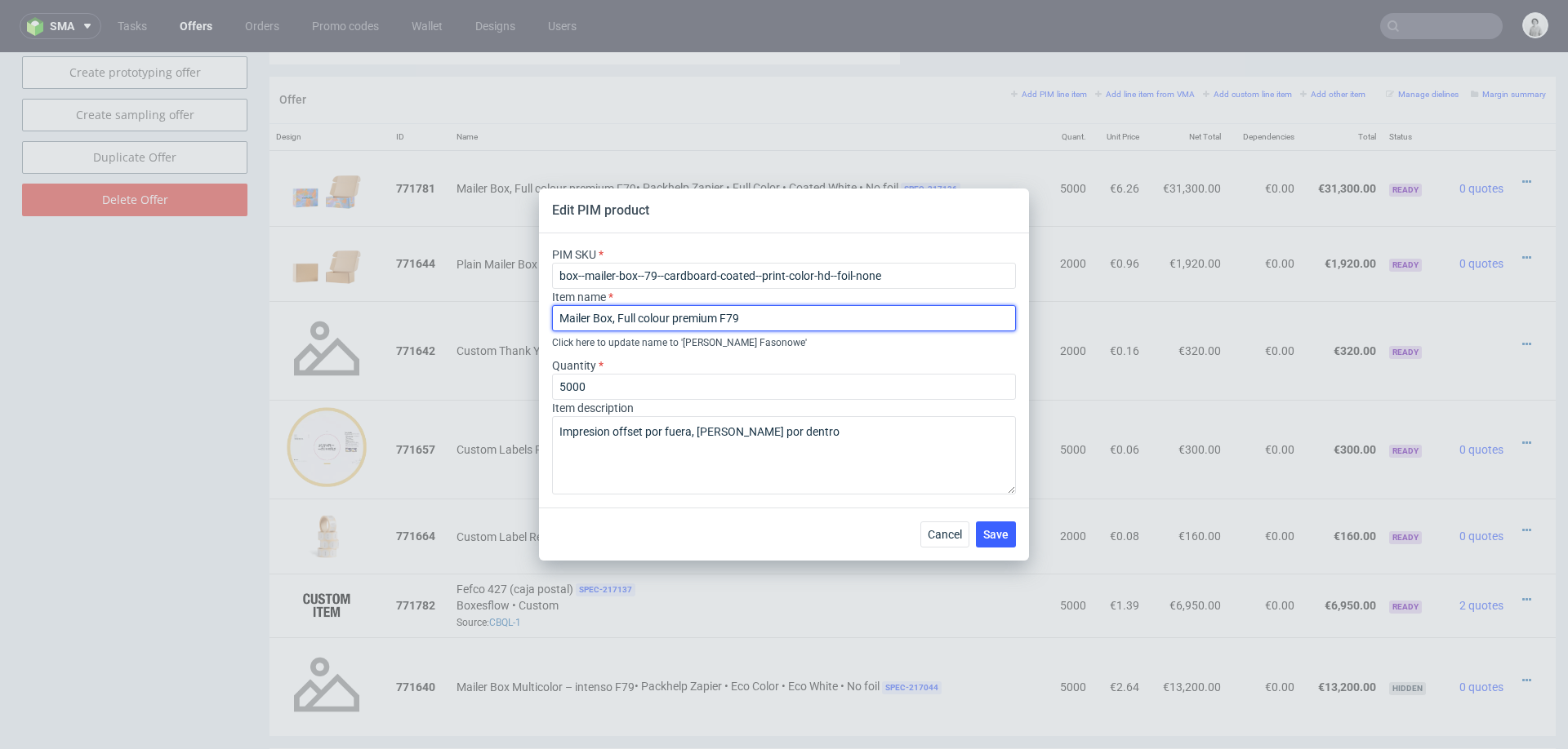
click at [690, 314] on input "Mailer Box, Full colour premium F79" at bounding box center [784, 318] width 464 height 26
click at [934, 531] on span "Cancel" at bounding box center [945, 534] width 34 height 11
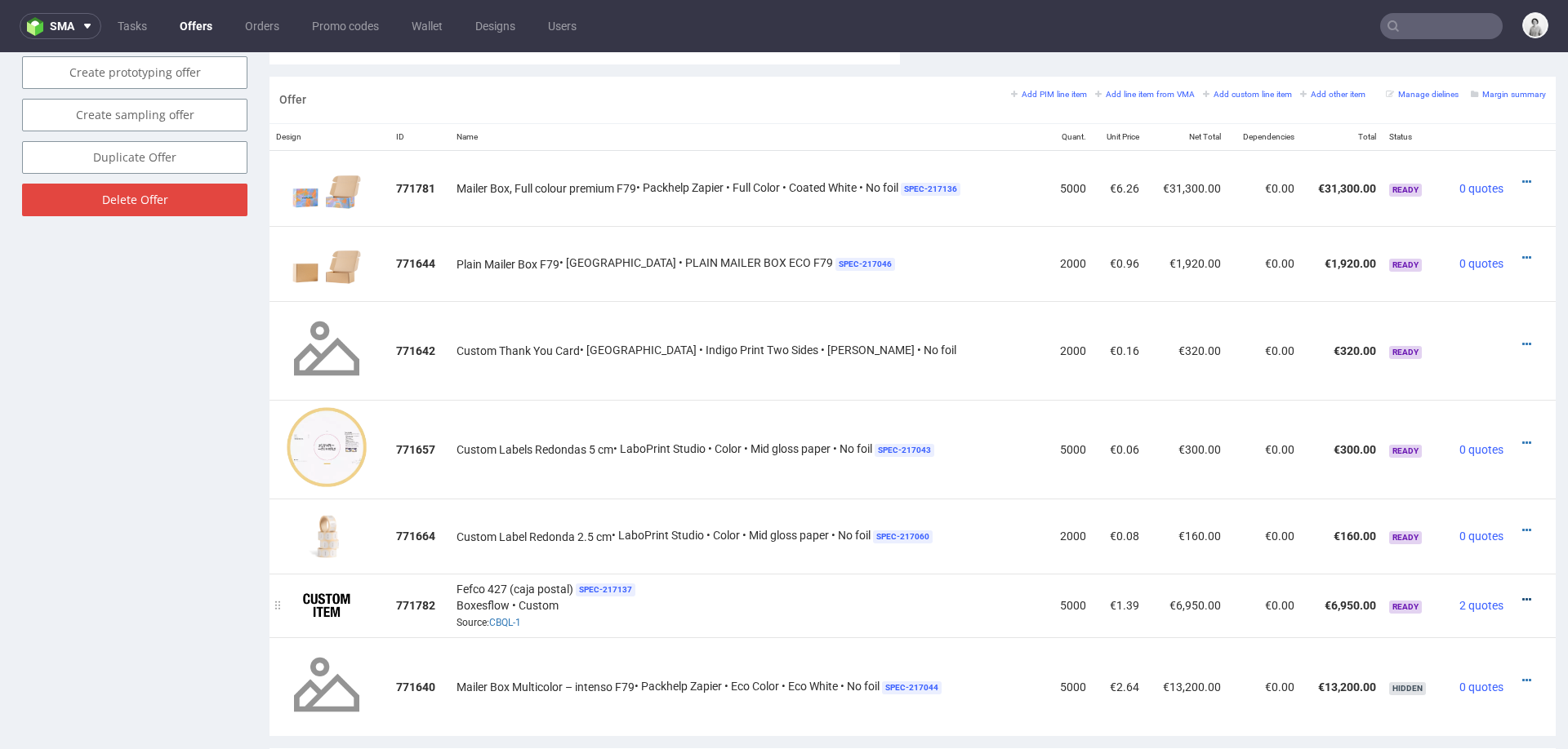
click at [1523, 594] on icon at bounding box center [1527, 600] width 9 height 11
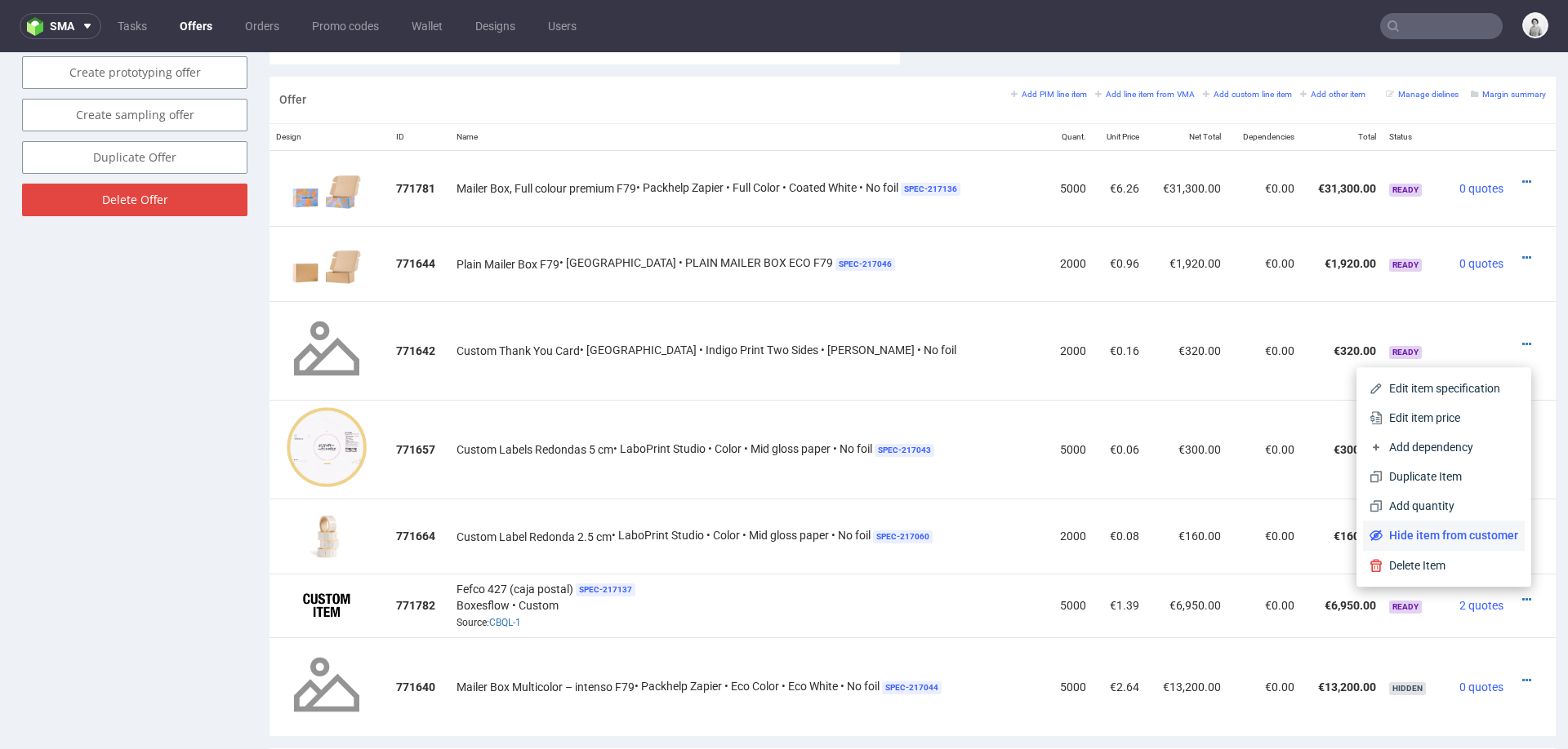
click at [1408, 542] on span "Hide item from customer" at bounding box center [1450, 536] width 135 height 17
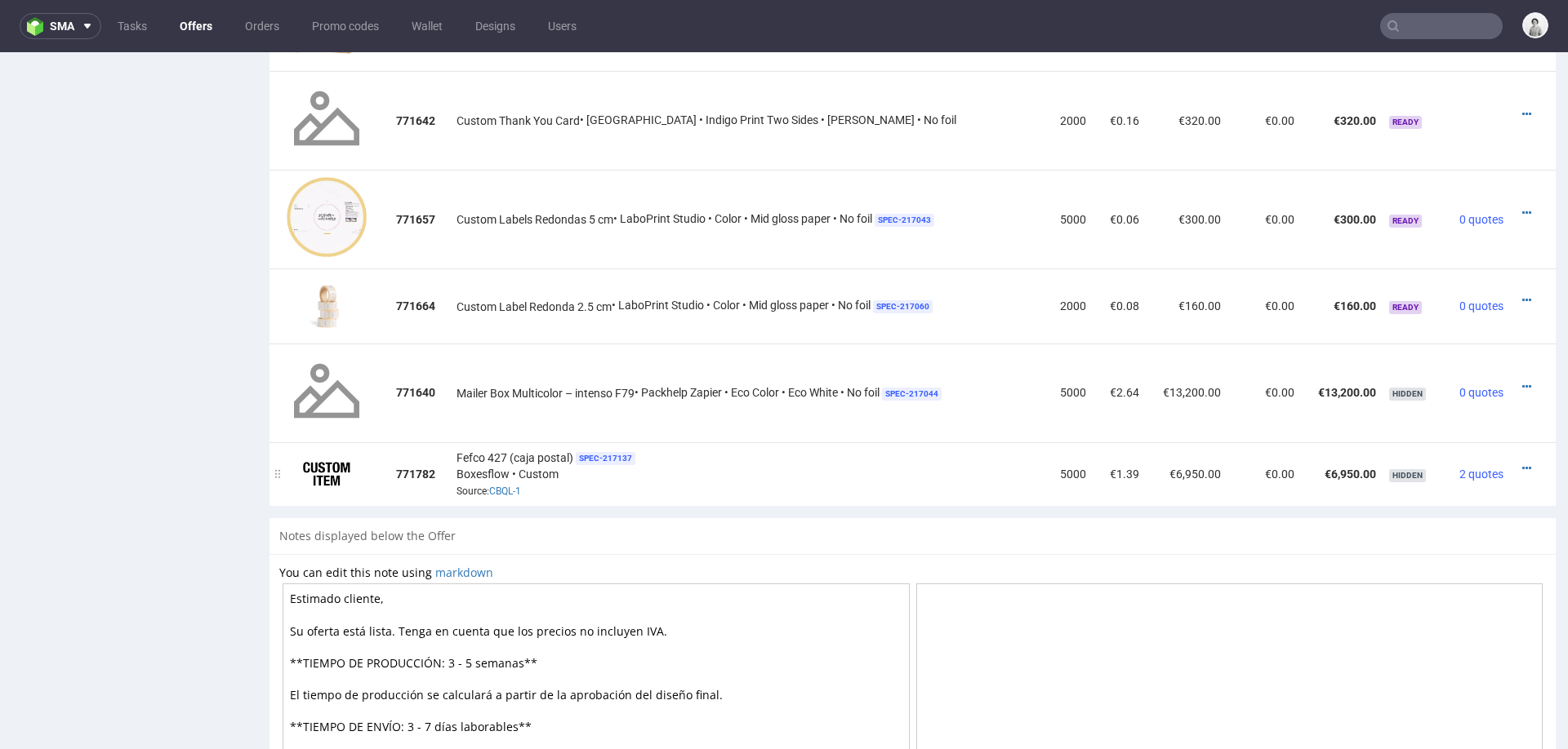
scroll to position [1177, 0]
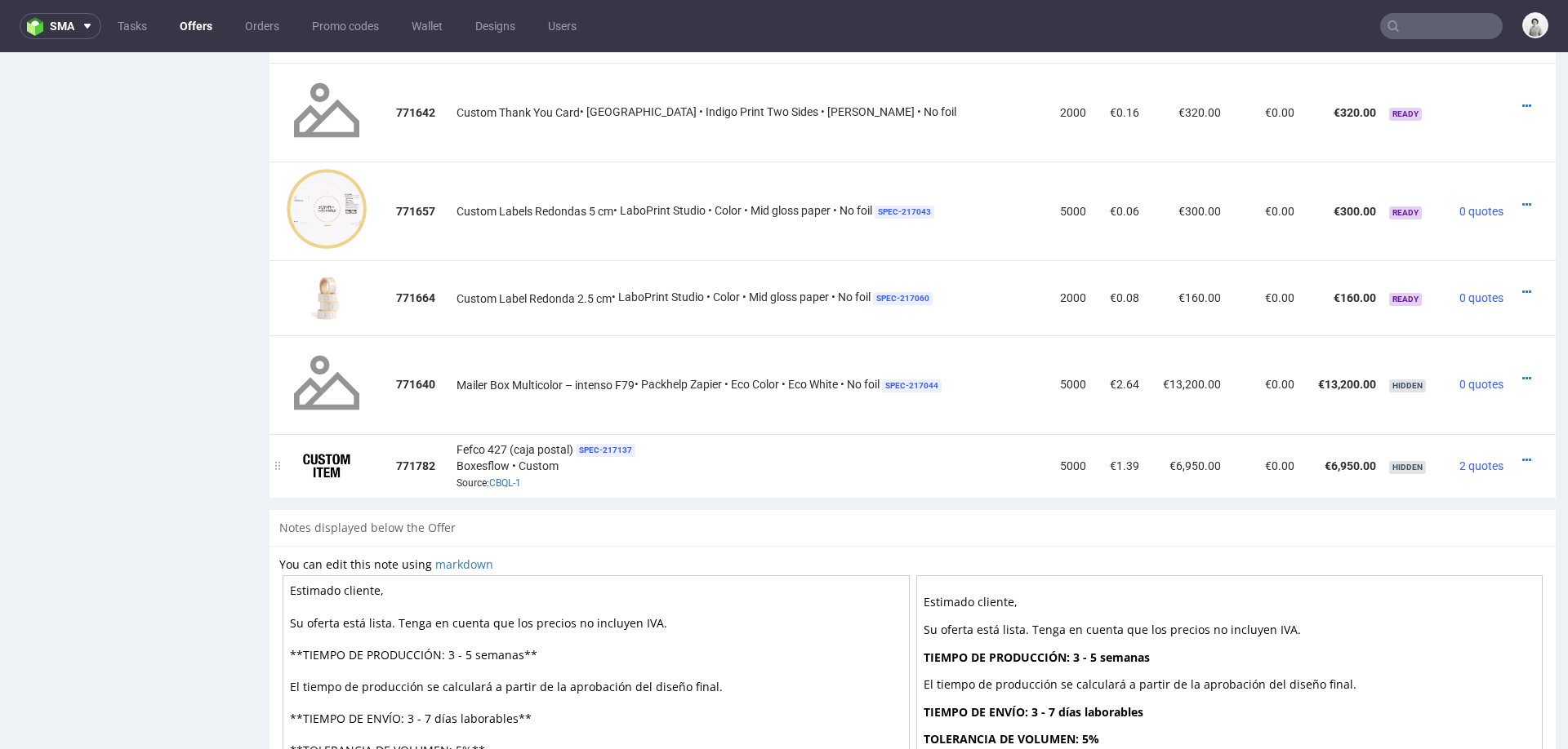
click at [1516, 455] on div at bounding box center [1527, 460] width 23 height 17
click at [1523, 455] on icon at bounding box center [1527, 460] width 9 height 11
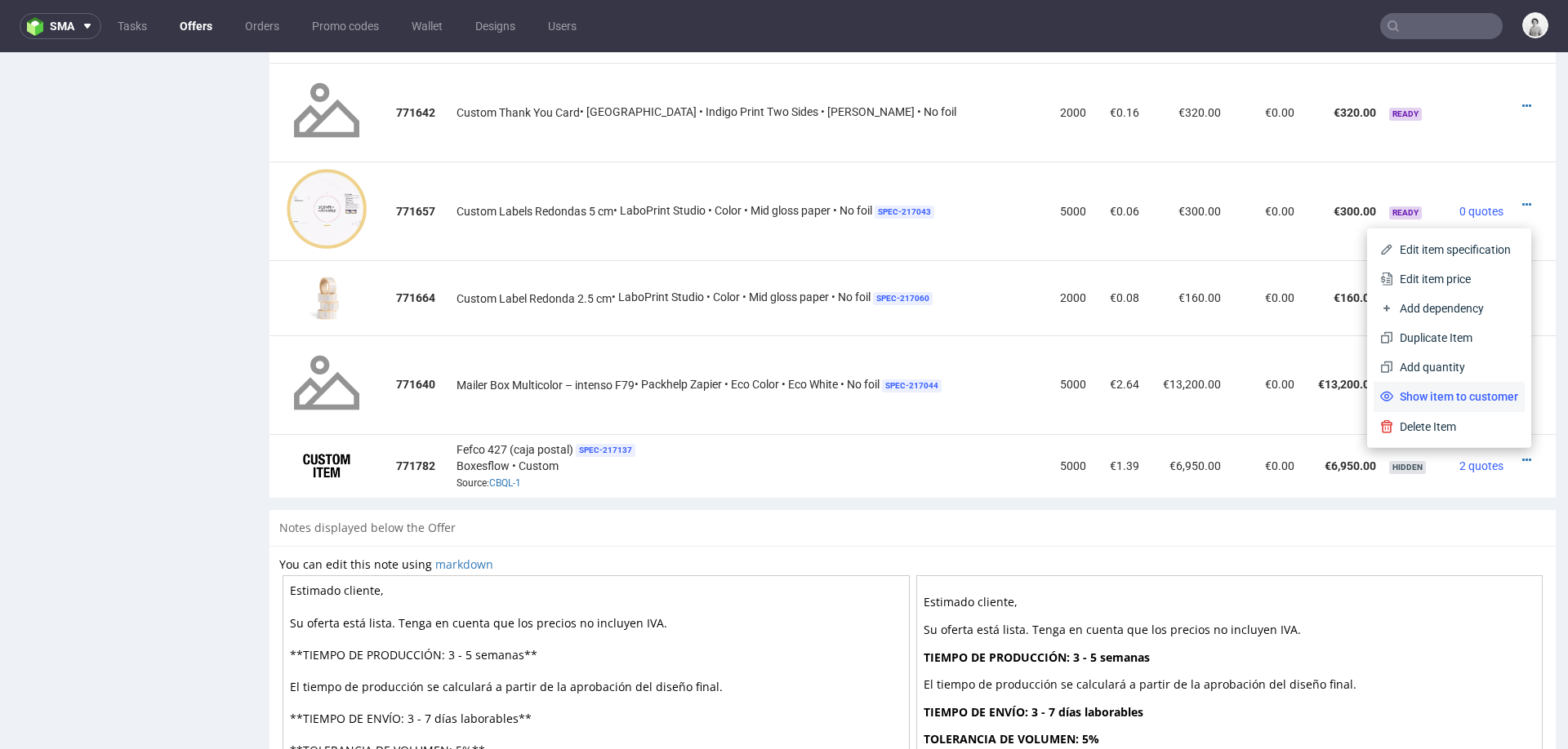
click at [1481, 396] on span "Show item to customer" at bounding box center [1455, 397] width 125 height 17
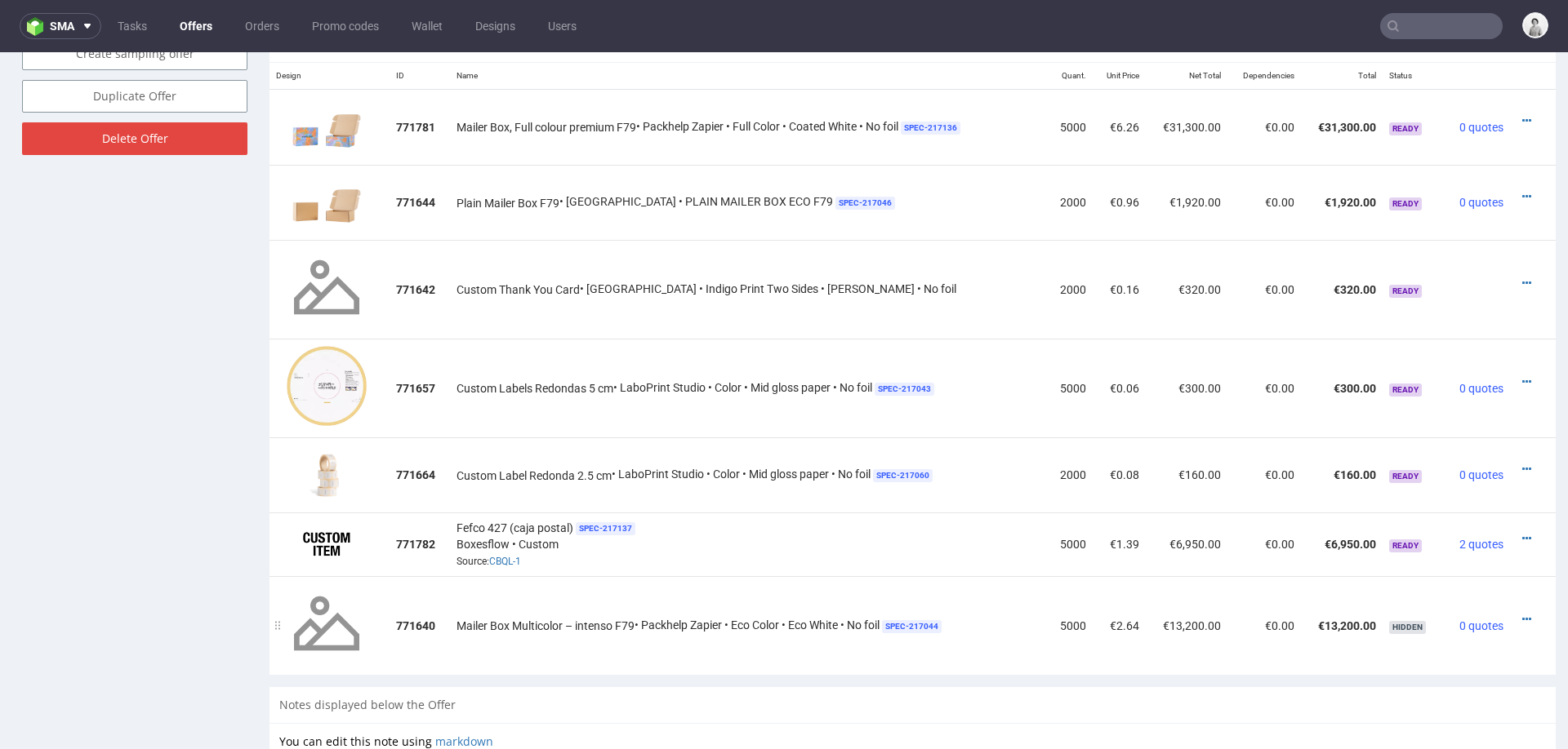
scroll to position [1048, 0]
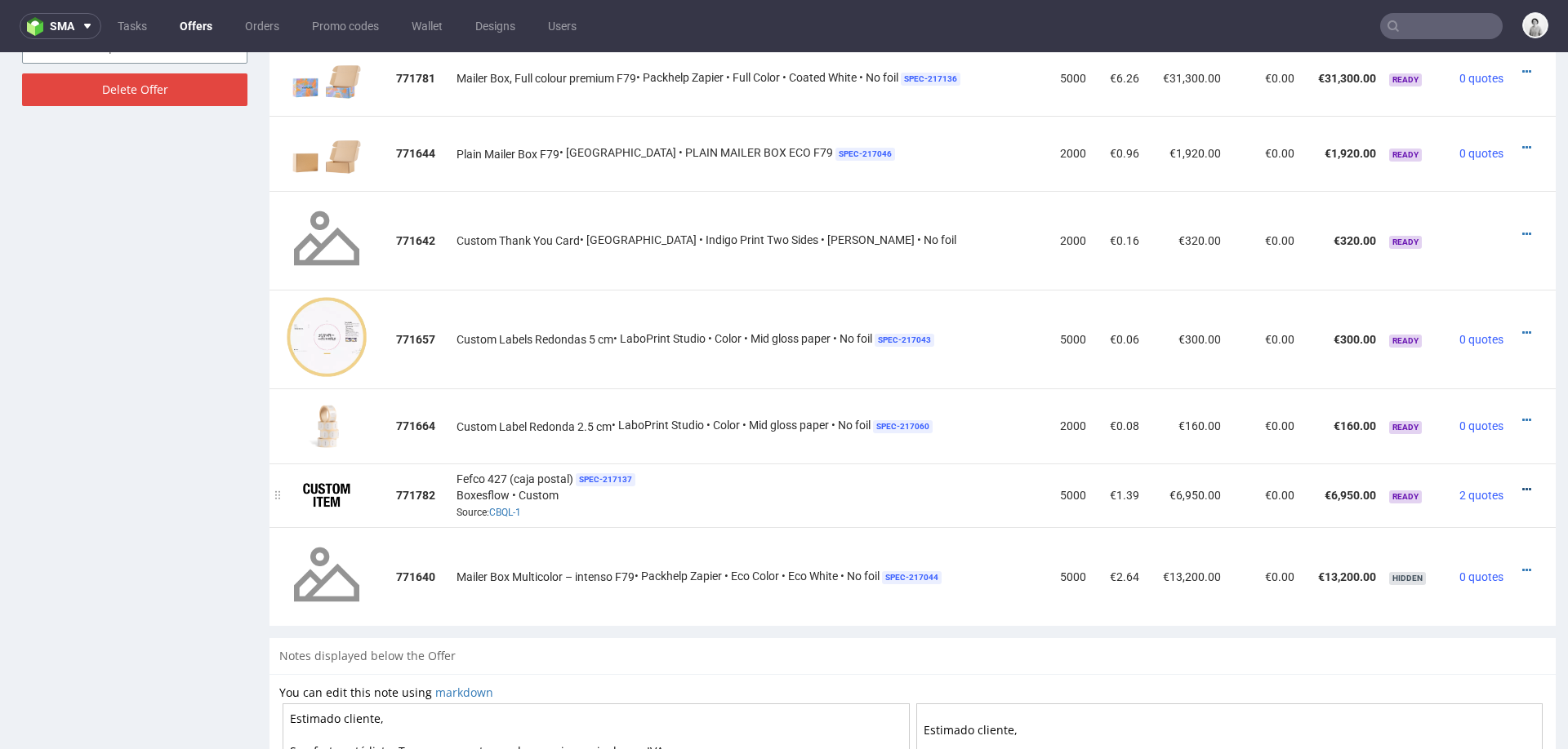
click at [1523, 484] on icon at bounding box center [1527, 490] width 9 height 11
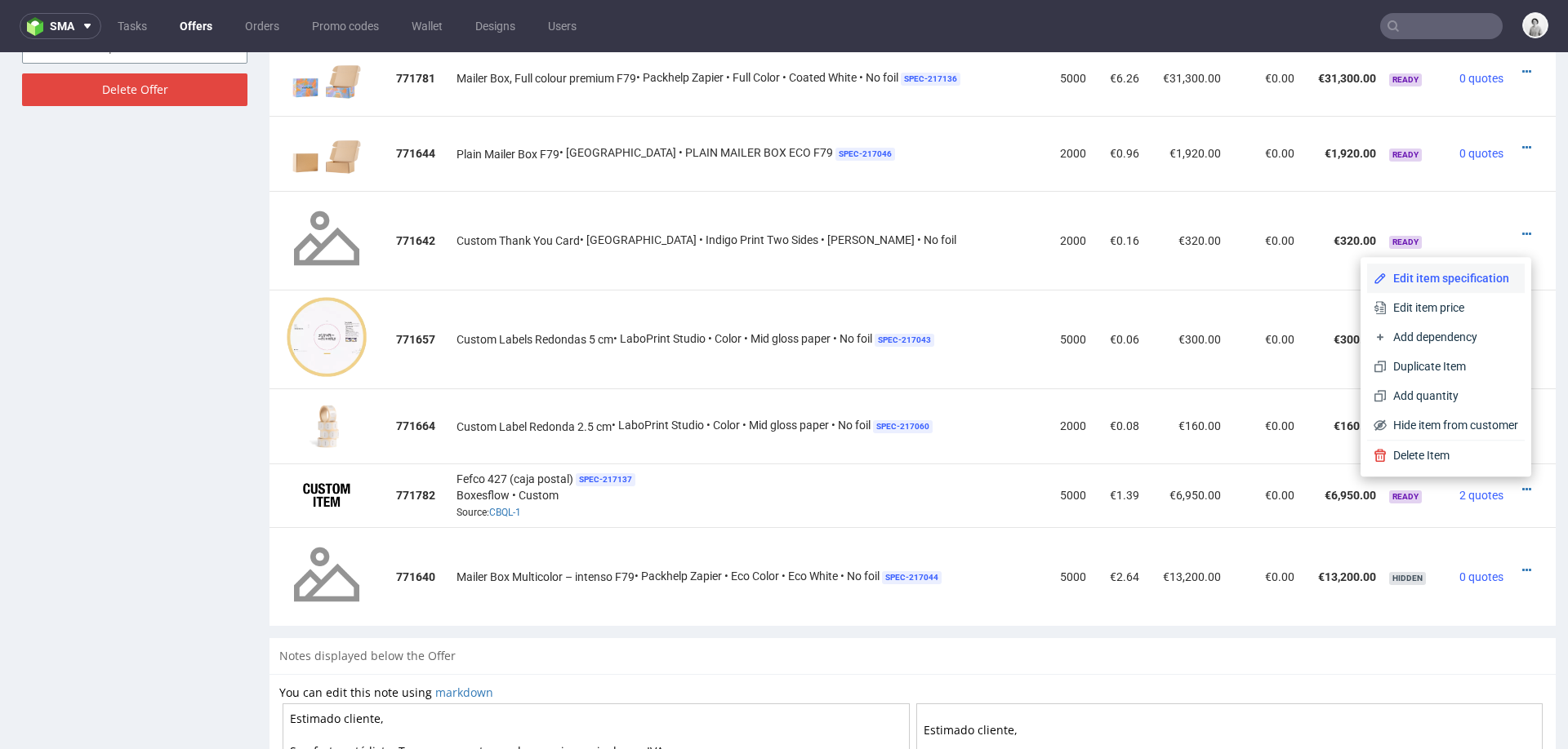
click at [1458, 274] on span "Edit item specification" at bounding box center [1452, 279] width 132 height 17
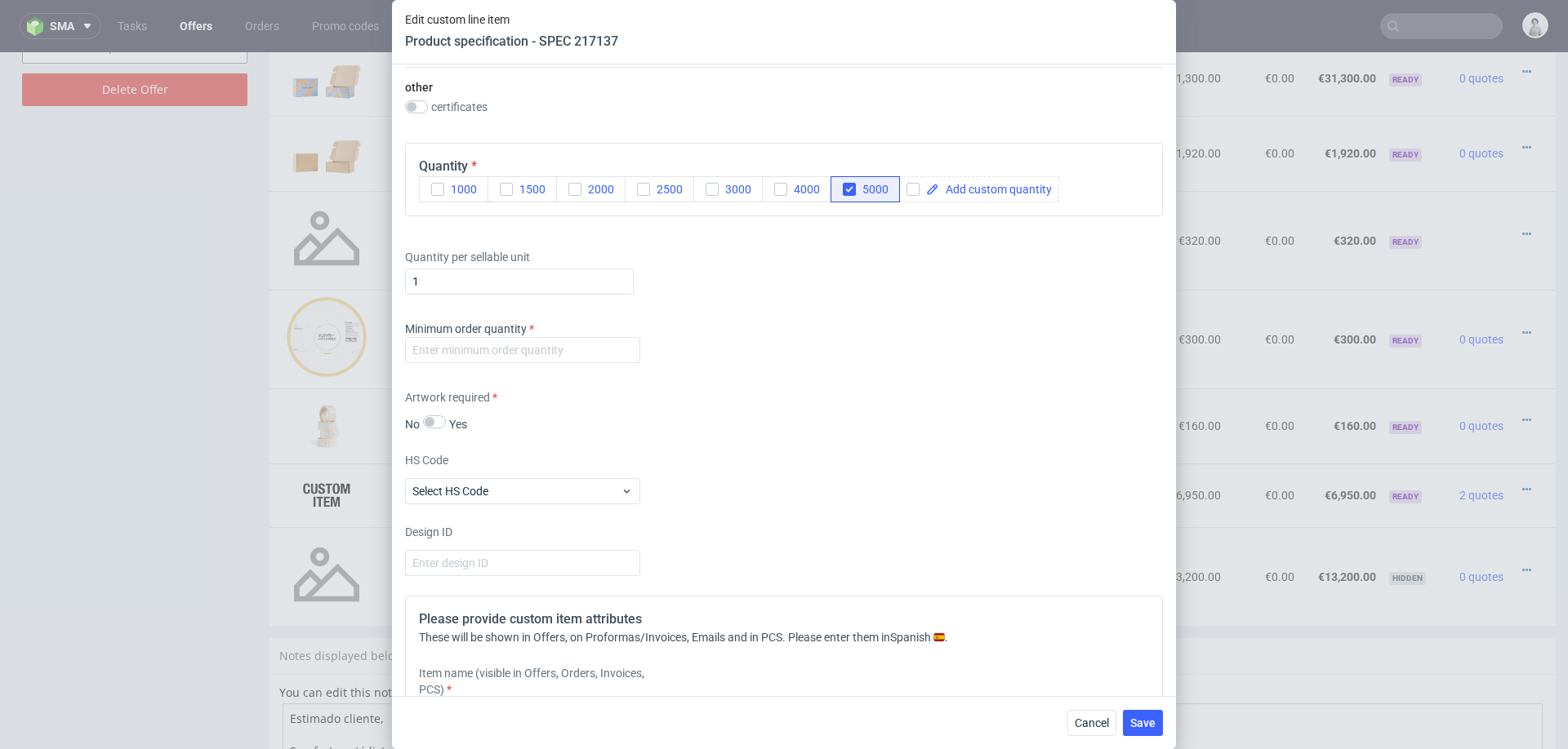
scroll to position [1155, 0]
click at [580, 343] on input "number" at bounding box center [522, 348] width 235 height 26
type input "1000"
click at [847, 418] on div "Artwork required No Yes" at bounding box center [784, 408] width 758 height 44
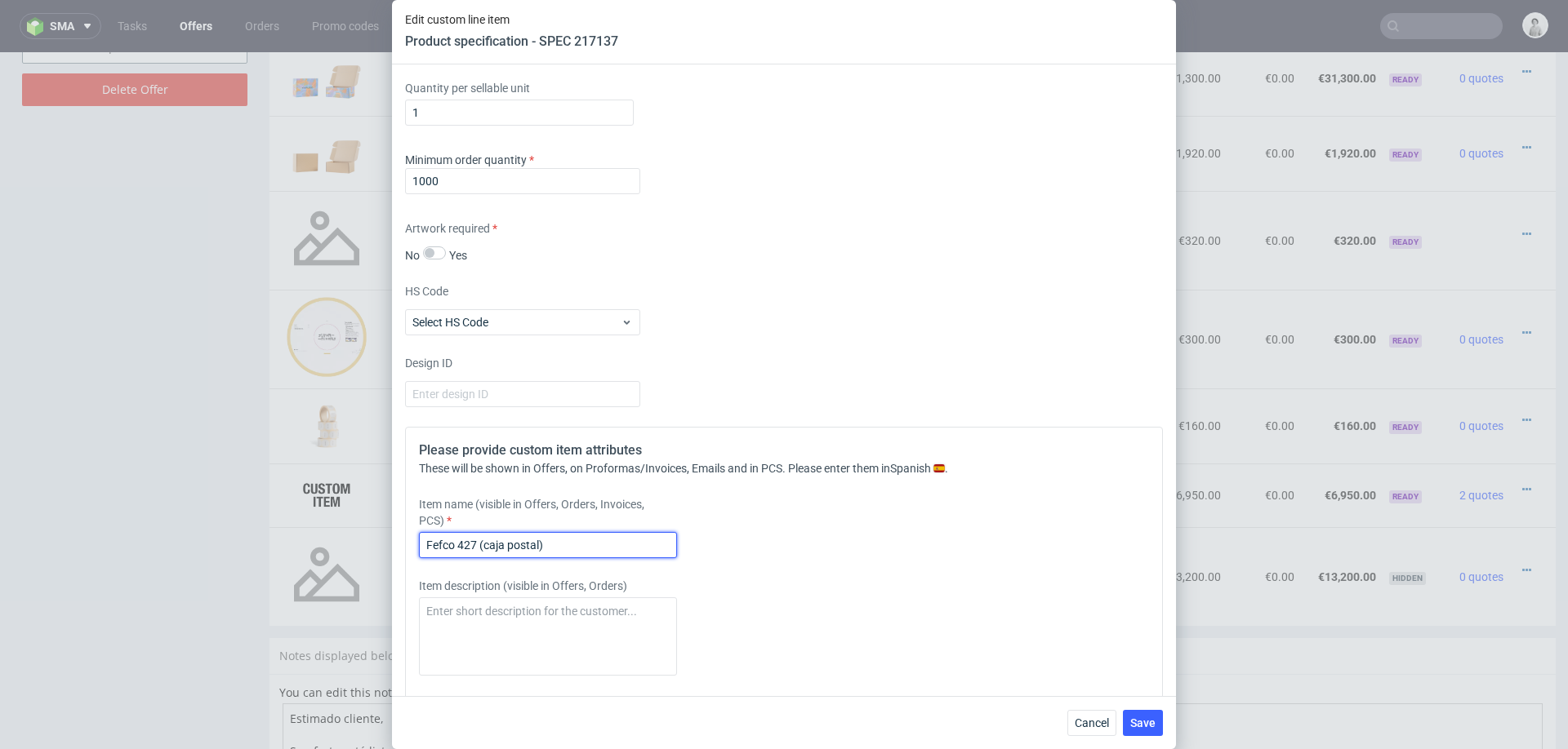
click at [646, 539] on input "Fefco 427 (caja postal)" at bounding box center [547, 545] width 258 height 26
click at [637, 543] on input "Fefco 427 (caja postal)" at bounding box center [547, 545] width 258 height 26
paste input "Mailer Box, Full colour premium F79"
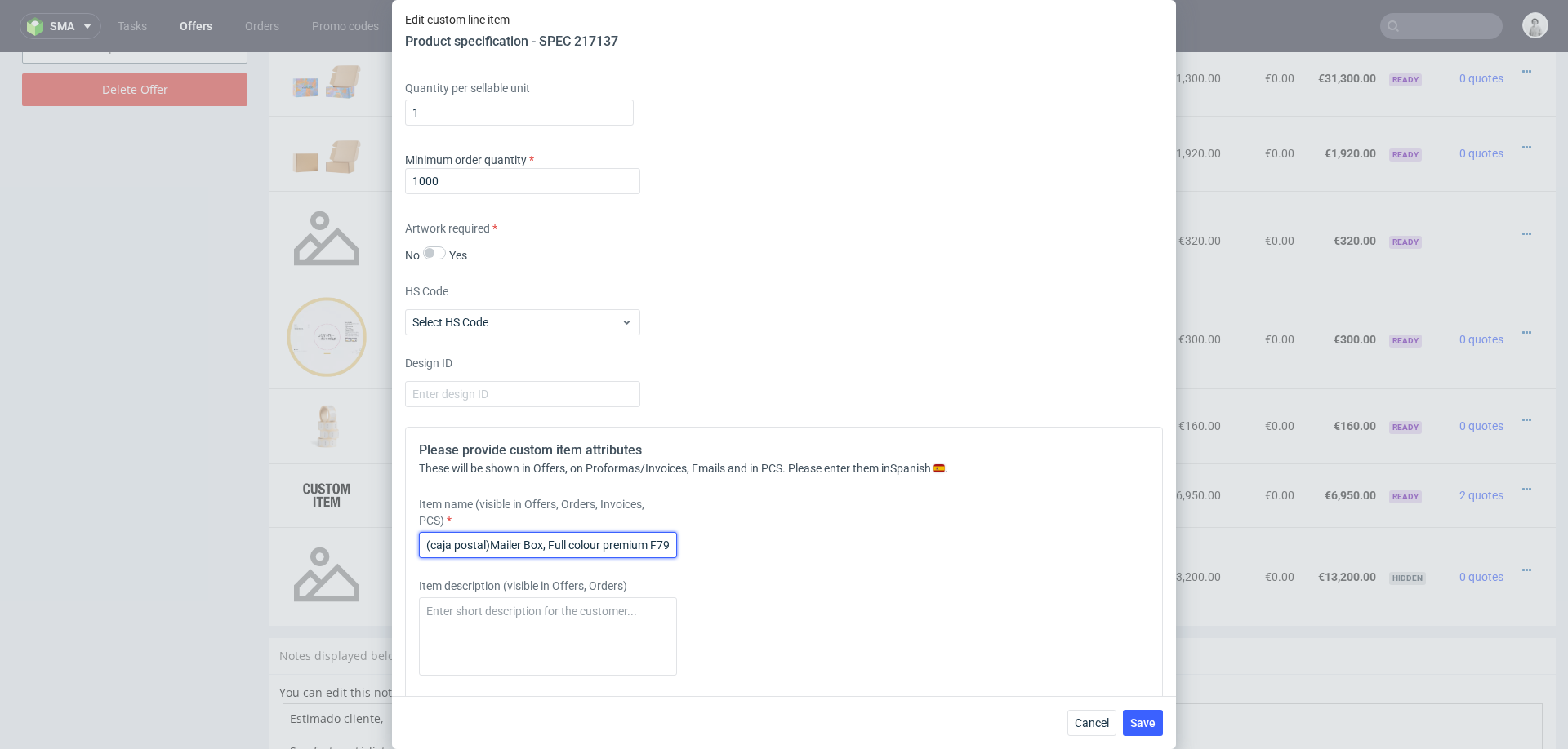
scroll to position [0, 0]
drag, startPoint x: 488, startPoint y: 541, endPoint x: 384, endPoint y: 541, distance: 104.0
click at [384, 541] on div "Edit custom line item Product specification - SPEC 217137 Supplier Custom Custo…" at bounding box center [784, 374] width 1568 height 749
type input "Mailer Box, Full colour premium F79"
click at [726, 546] on div "Item name (visible in Offers, Orders, Invoices, PCS) Mailer Box, Full colour pr…" at bounding box center [689, 527] width 542 height 62
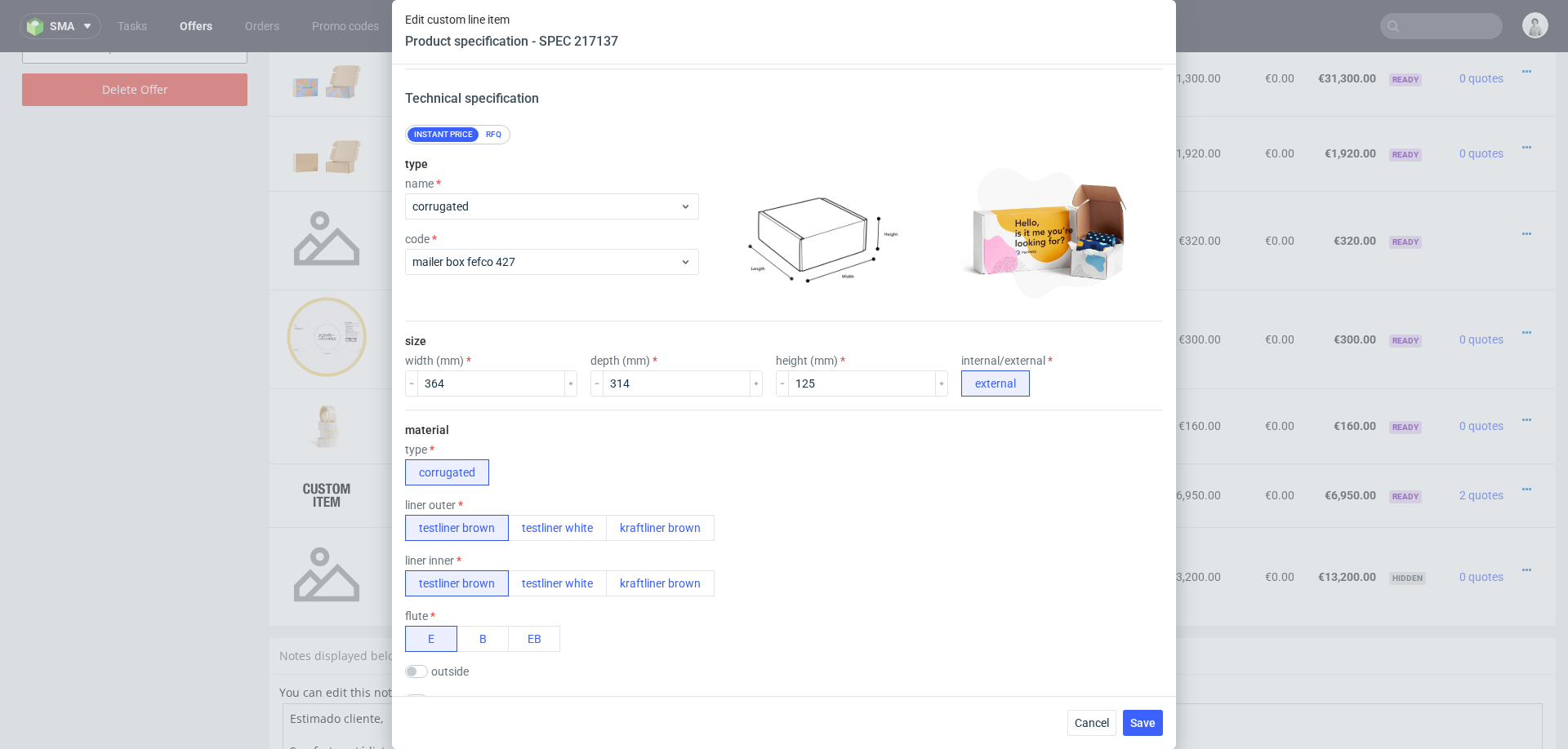
scroll to position [80, 0]
click at [1135, 726] on span "Save" at bounding box center [1142, 723] width 25 height 11
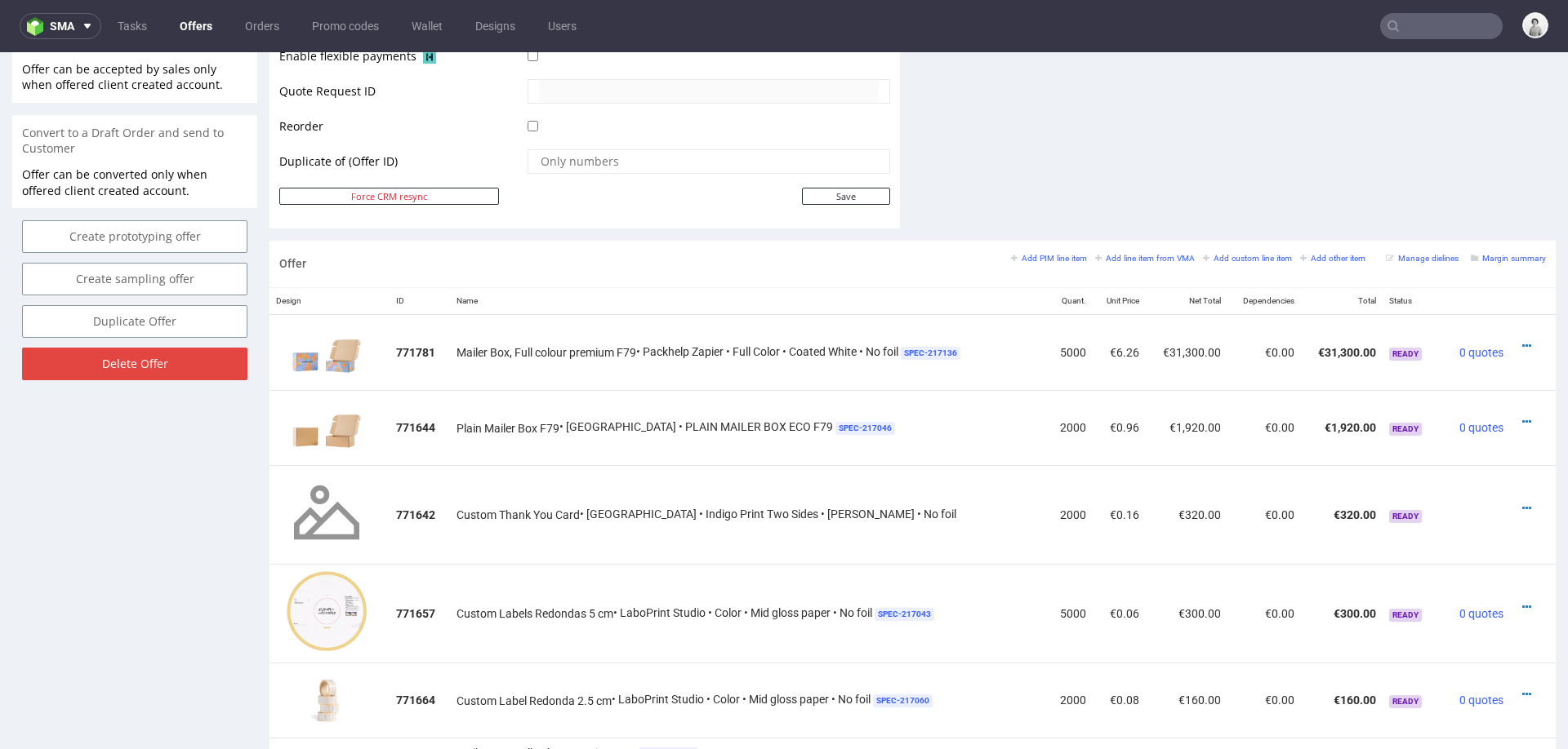
scroll to position [777, 0]
click at [1523, 338] on icon at bounding box center [1527, 343] width 9 height 11
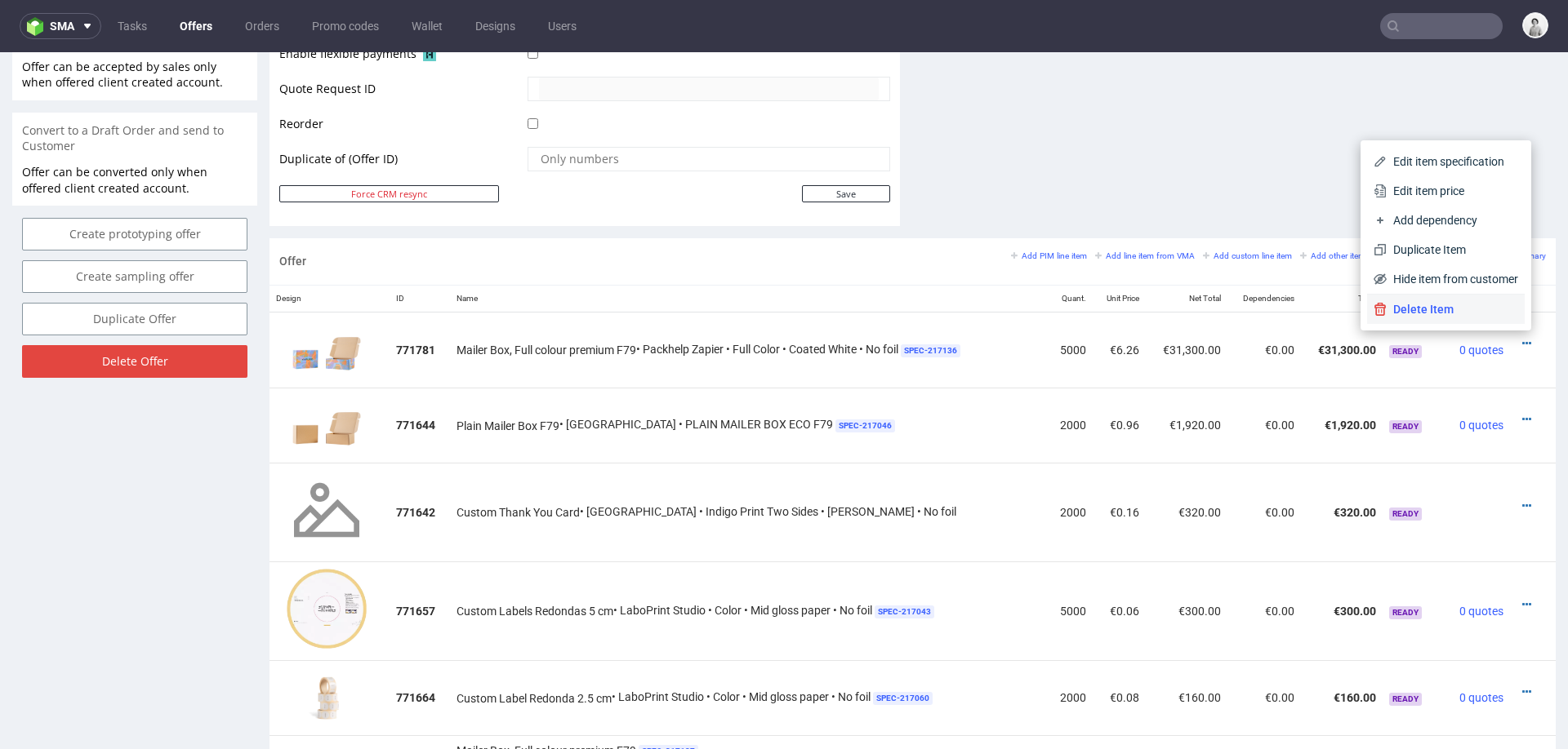
click at [1429, 303] on span "Delete Item" at bounding box center [1452, 309] width 132 height 17
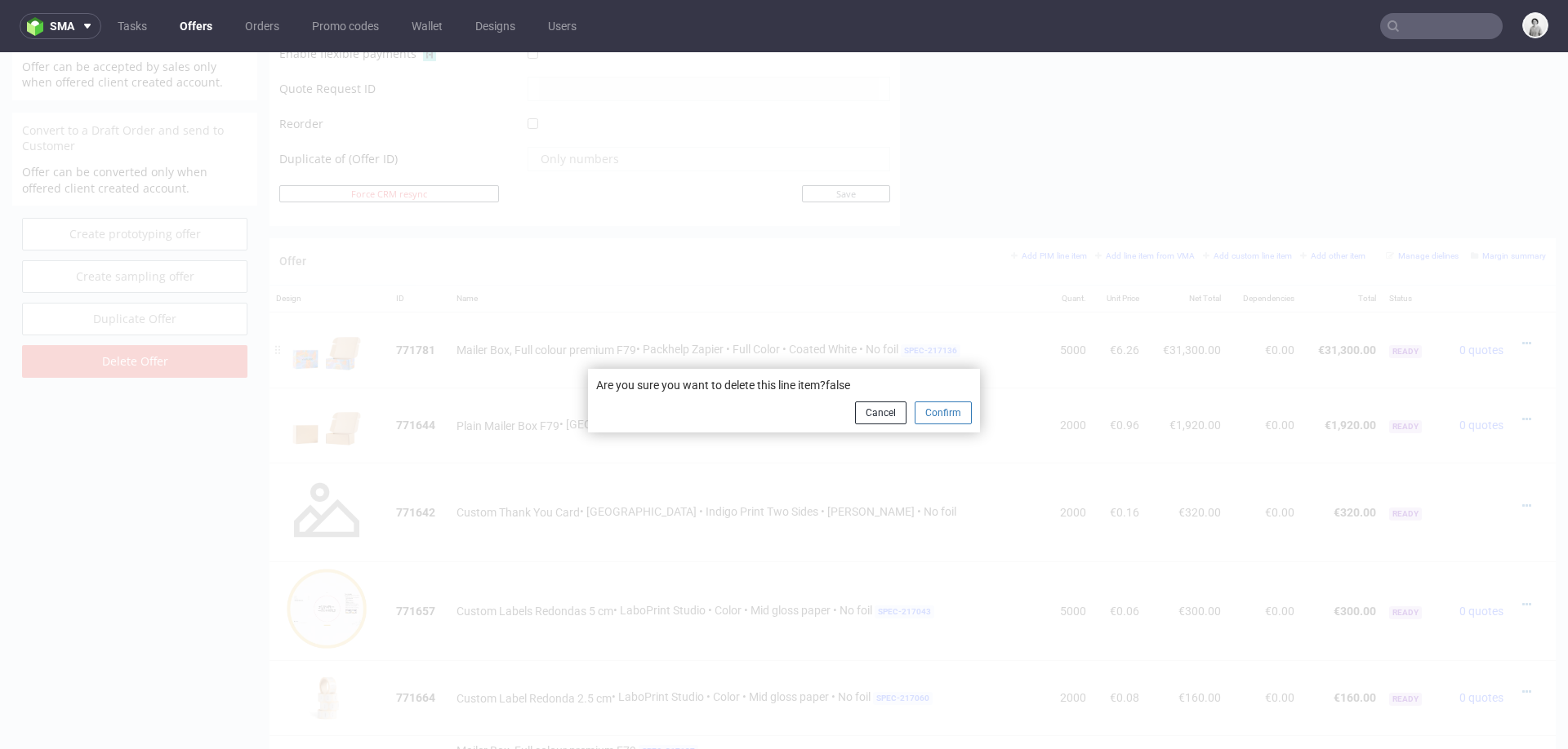
click at [938, 413] on button "Confirm" at bounding box center [944, 413] width 57 height 23
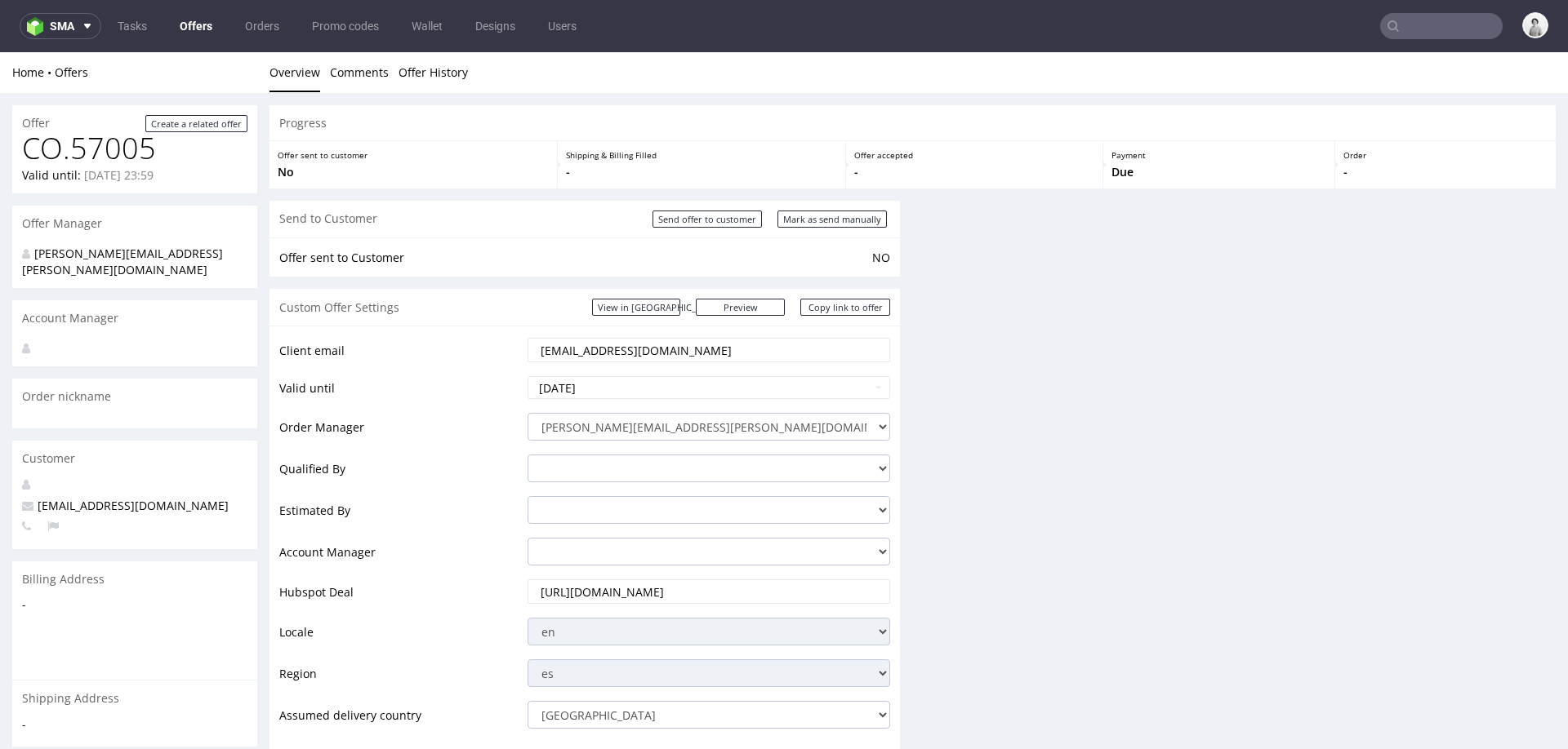
scroll to position [0, 0]
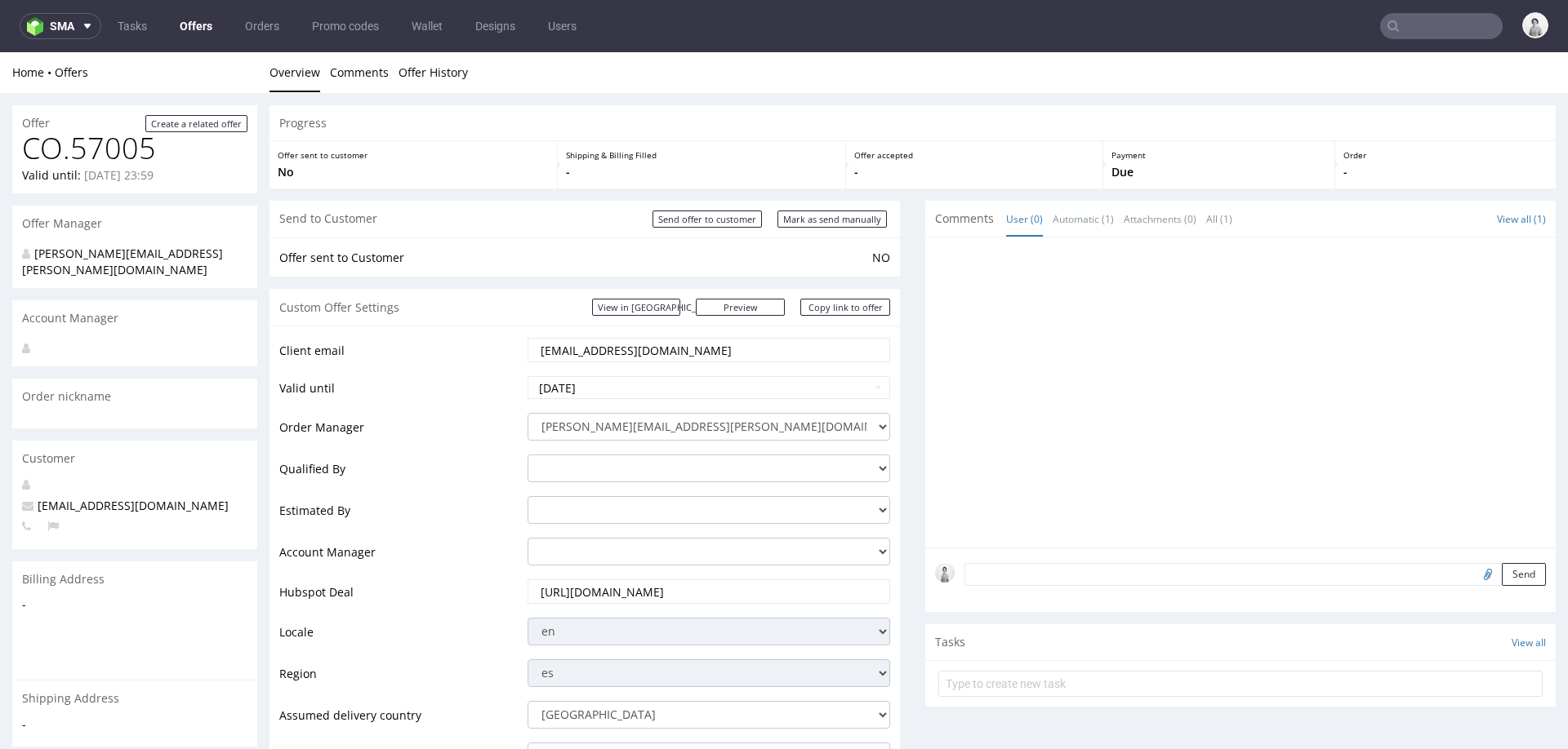
scroll to position [771, 0]
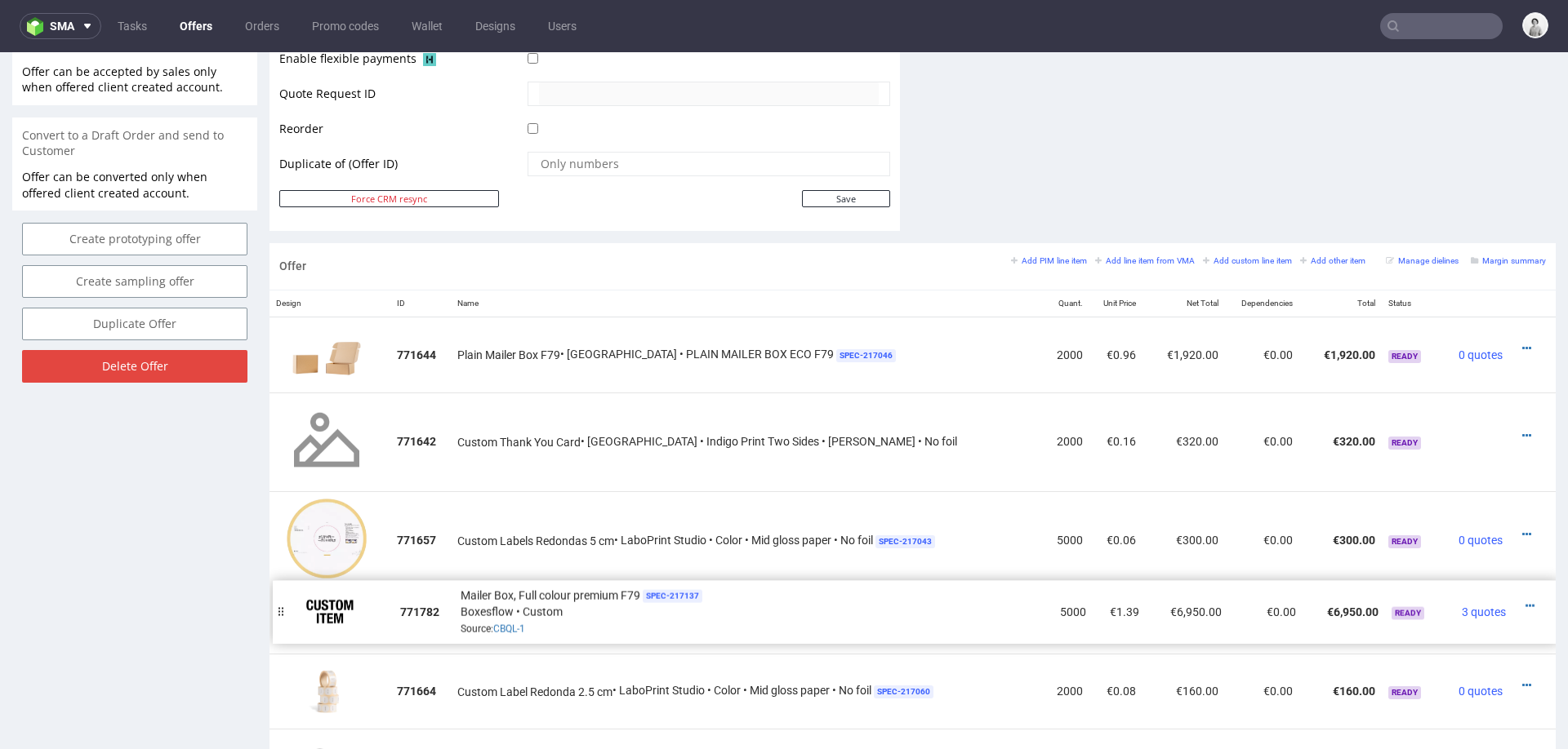
drag, startPoint x: 275, startPoint y: 692, endPoint x: 279, endPoint y: 606, distance: 86.1
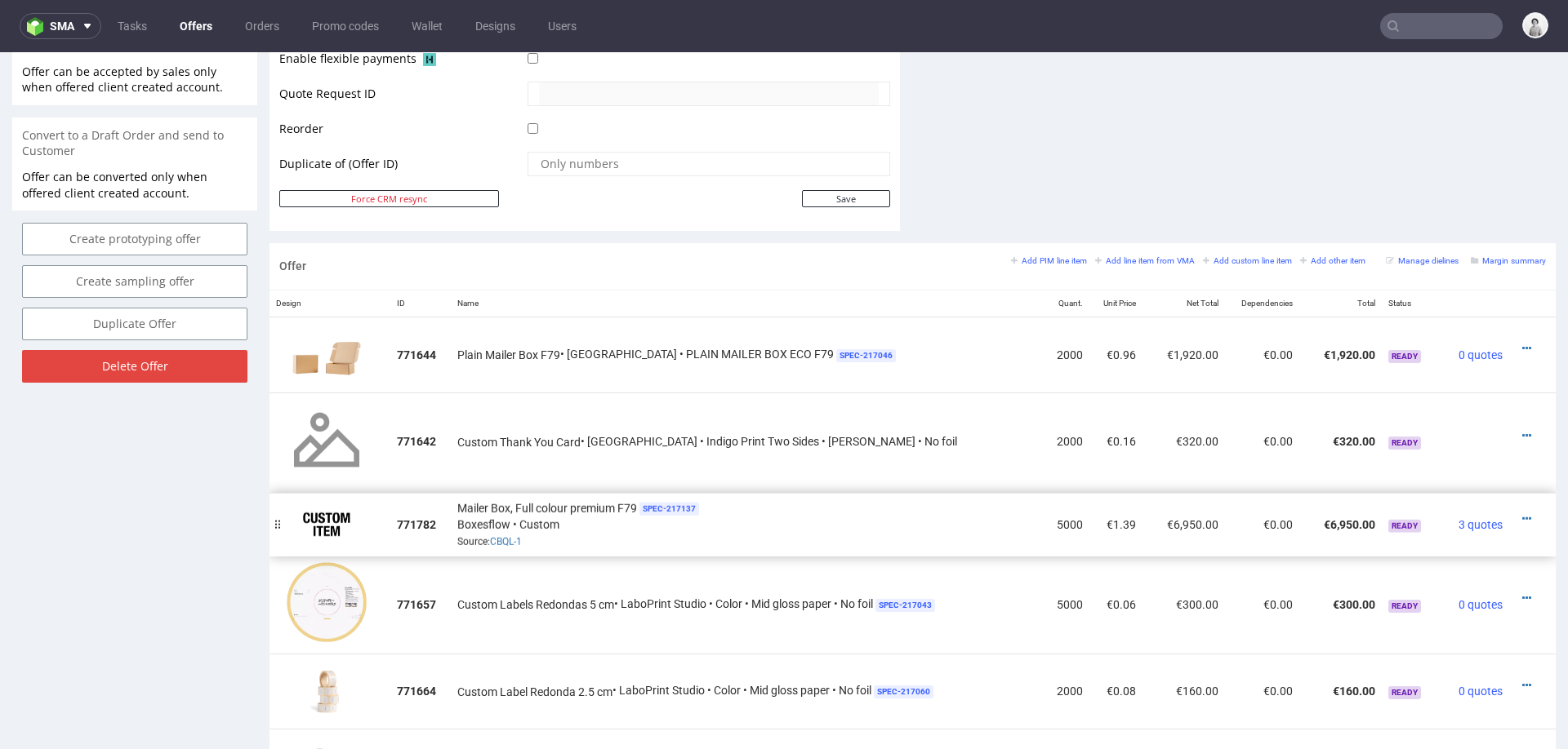
drag, startPoint x: 280, startPoint y: 623, endPoint x: 280, endPoint y: 524, distance: 99.0
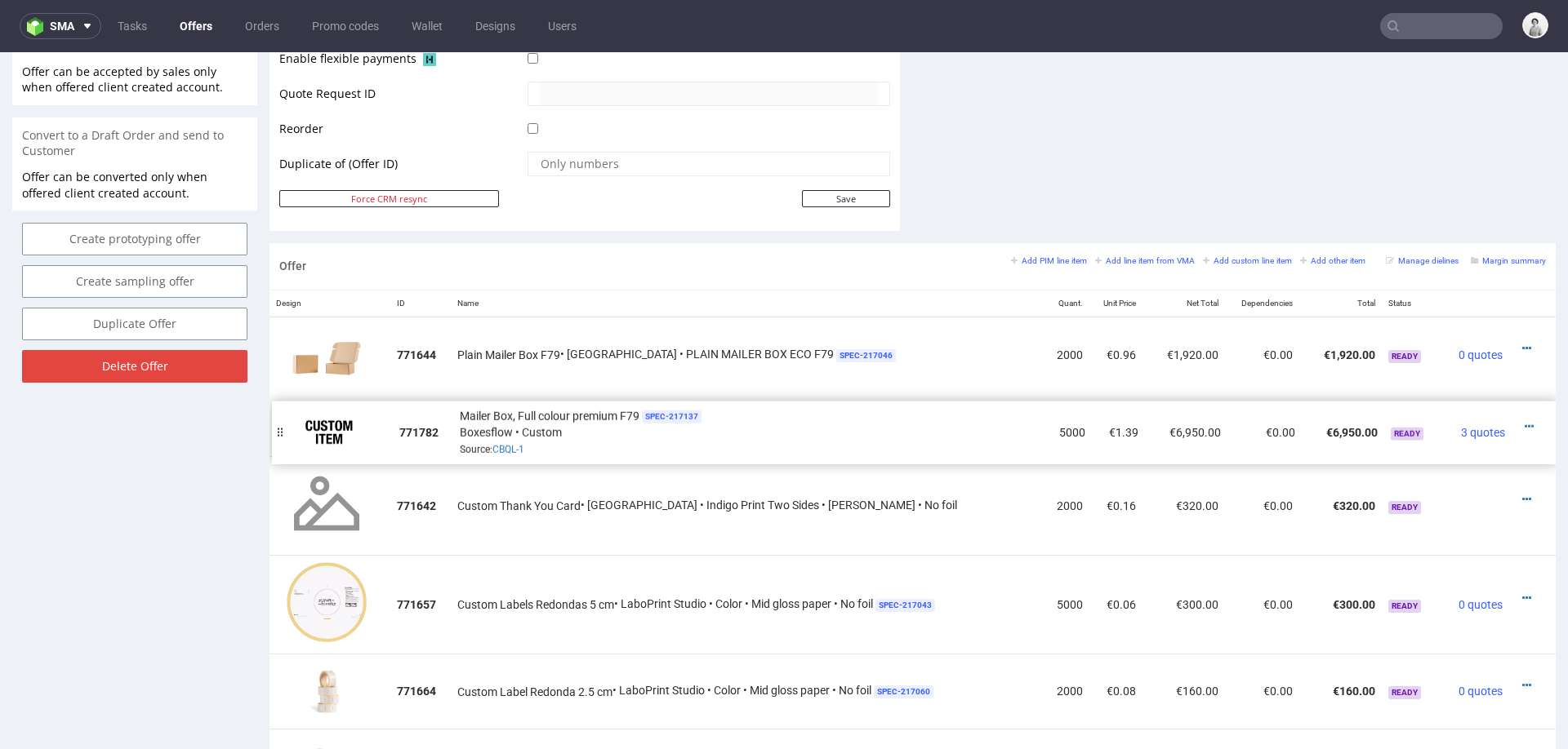
drag, startPoint x: 280, startPoint y: 524, endPoint x: 282, endPoint y: 432, distance: 92.0
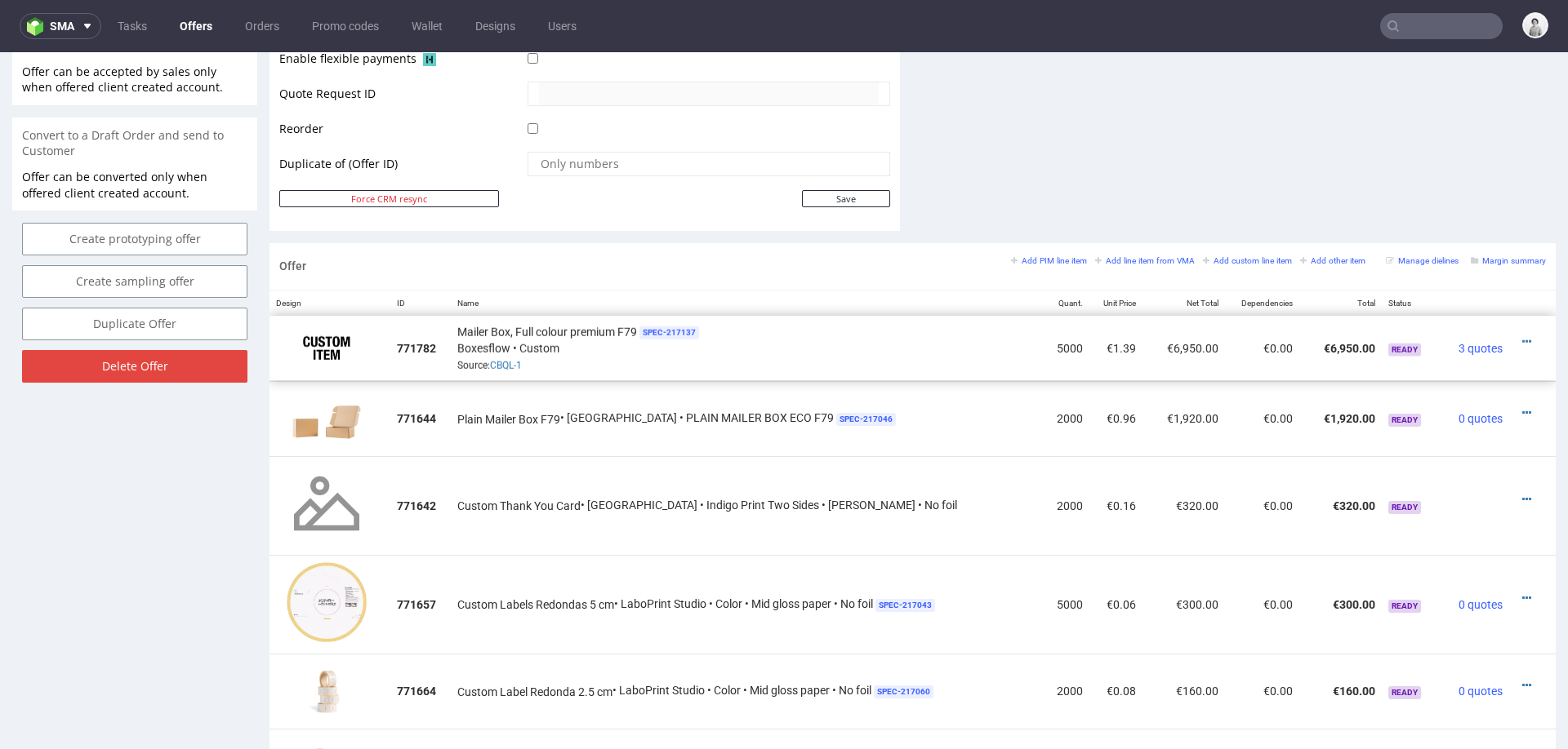
drag, startPoint x: 282, startPoint y: 434, endPoint x: 282, endPoint y: 357, distance: 77.0
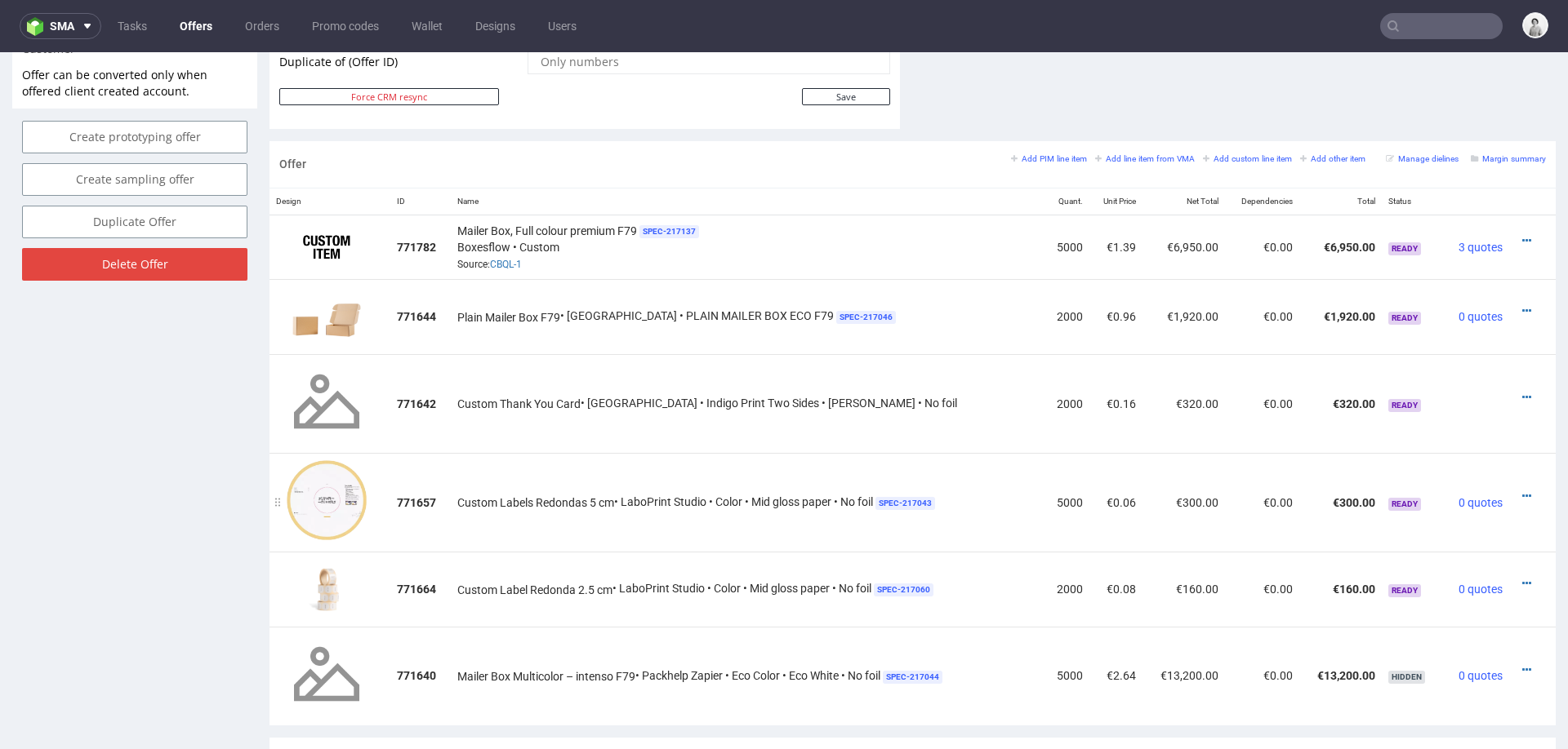
scroll to position [895, 0]
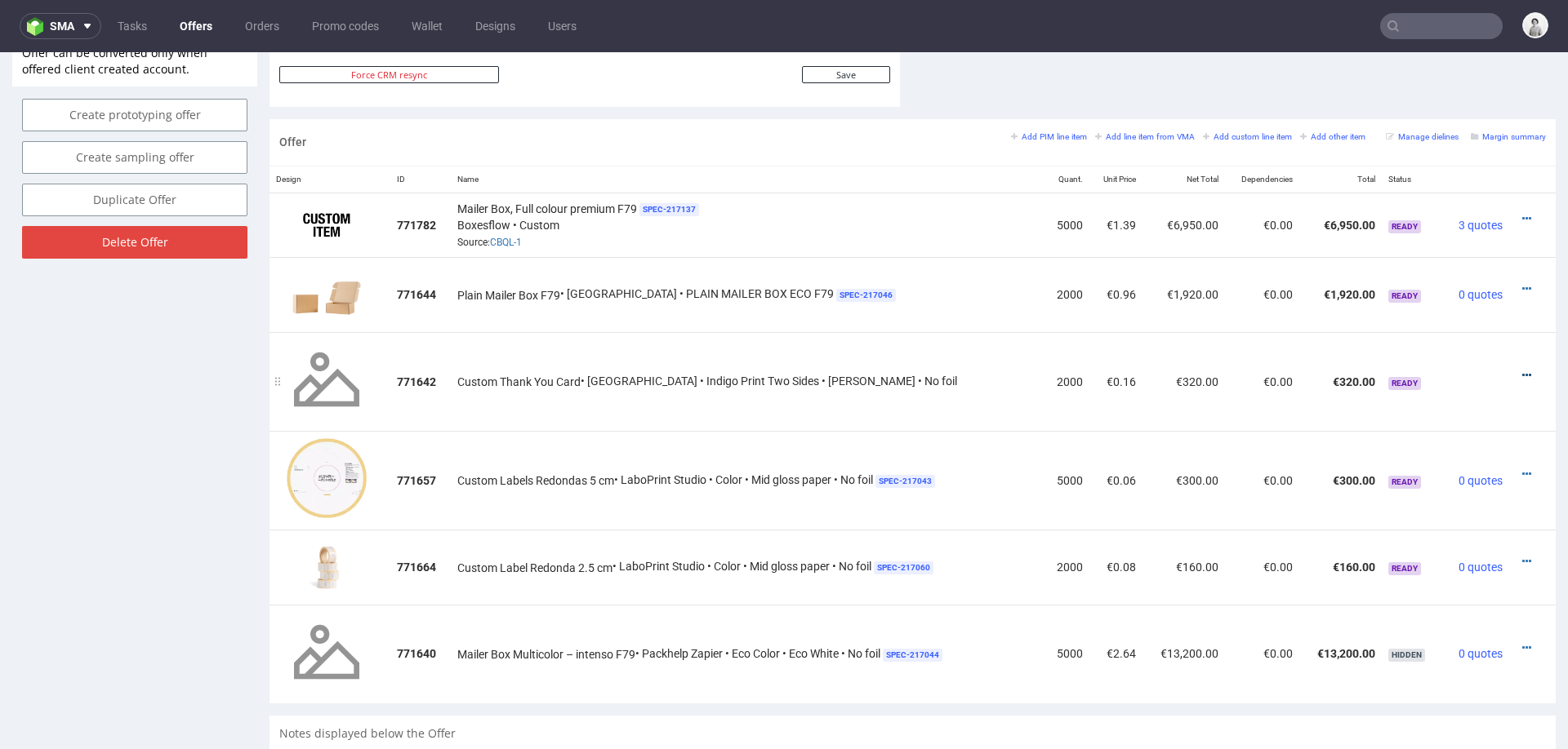
click at [1523, 373] on icon at bounding box center [1527, 375] width 9 height 11
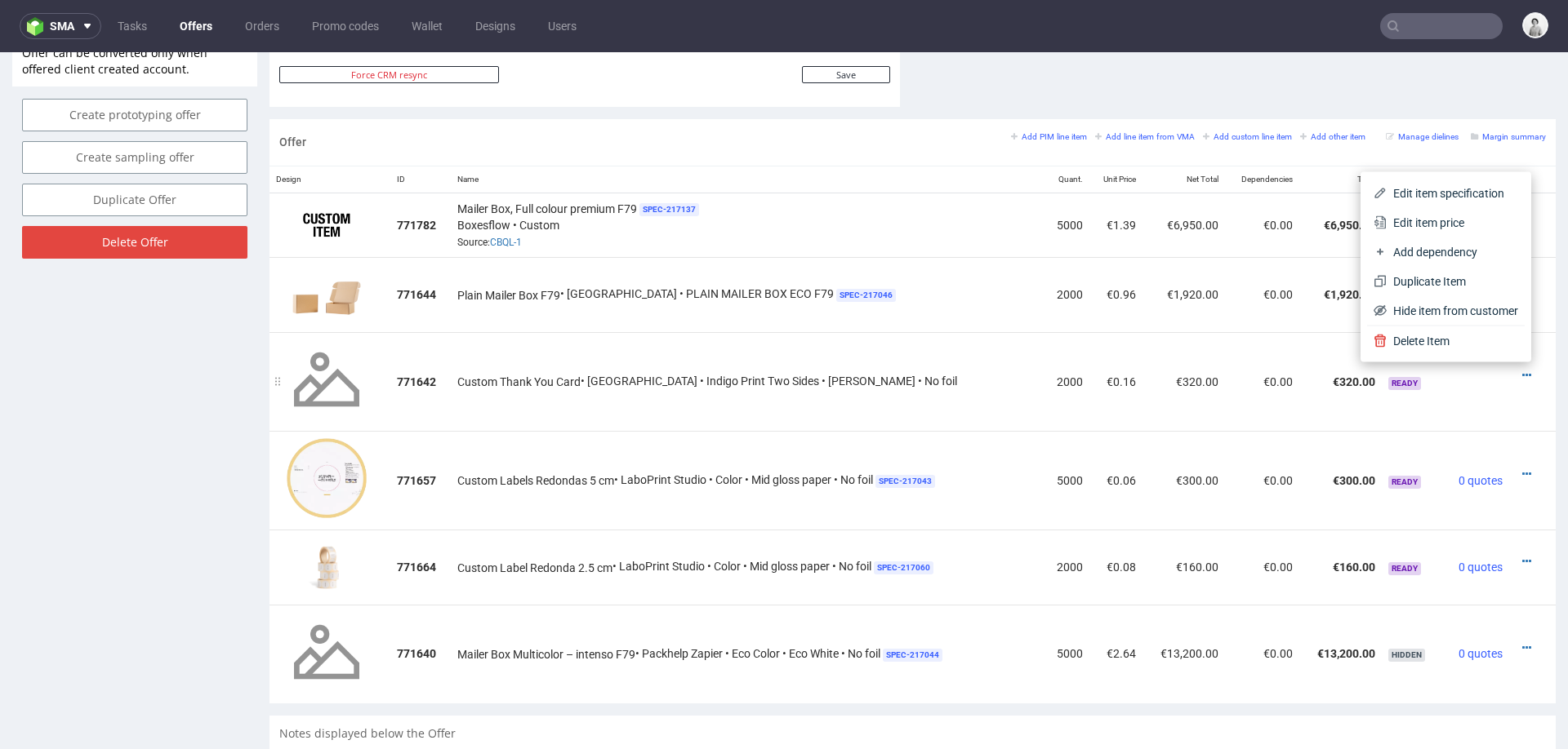
click at [1325, 423] on td "€320.00" at bounding box center [1340, 381] width 82 height 99
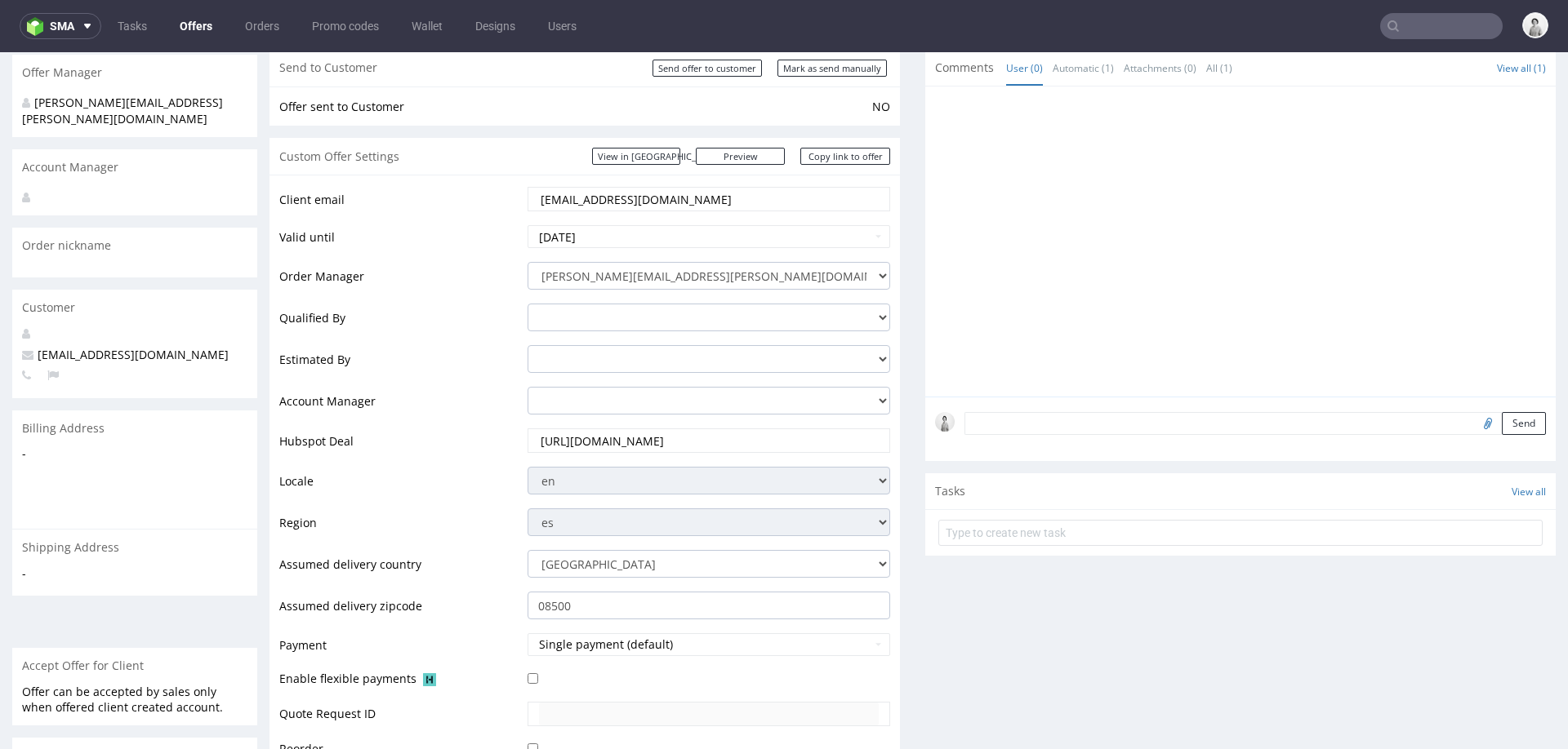
scroll to position [144, 0]
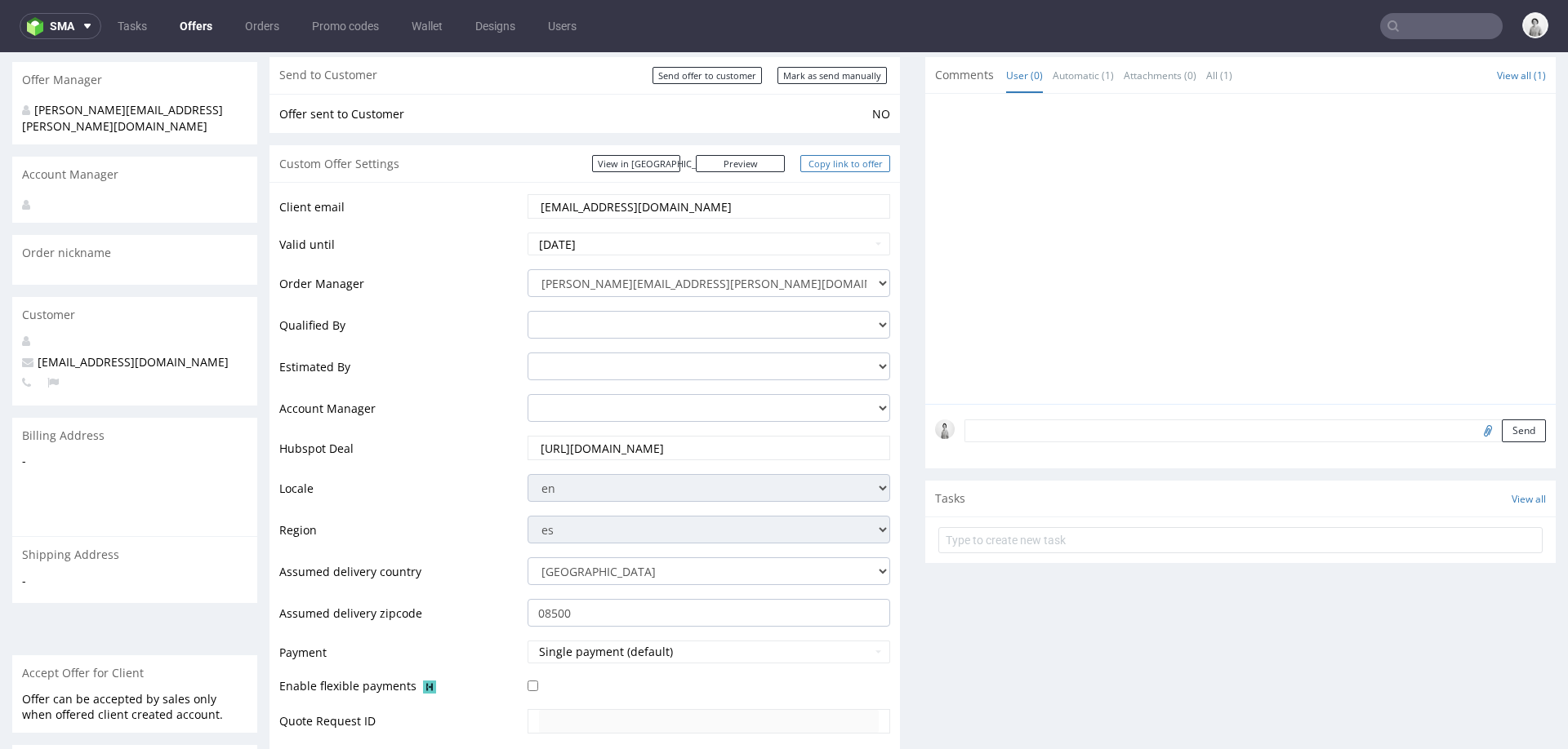
click at [839, 158] on link "Copy link to offer" at bounding box center [845, 164] width 90 height 18
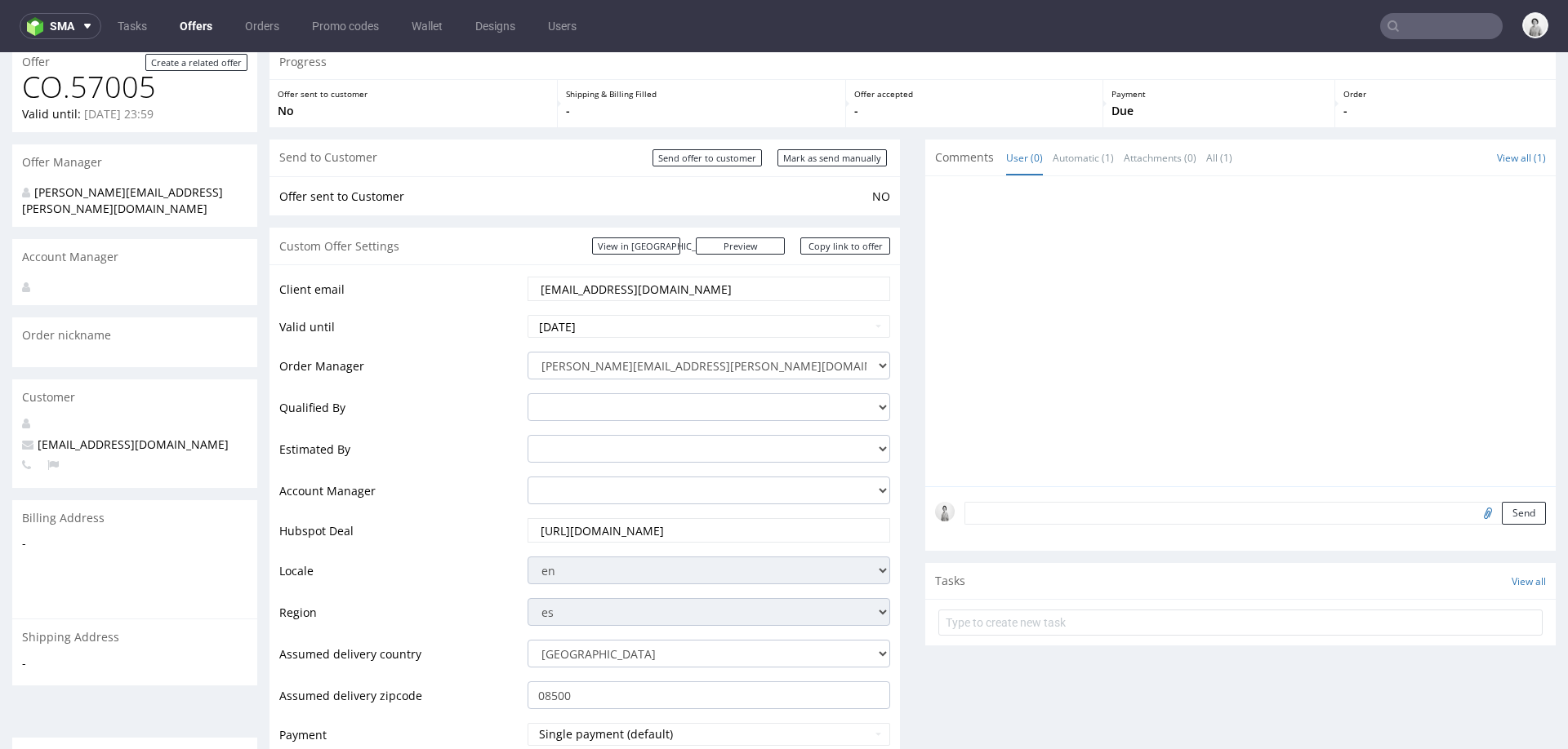
scroll to position [44, 0]
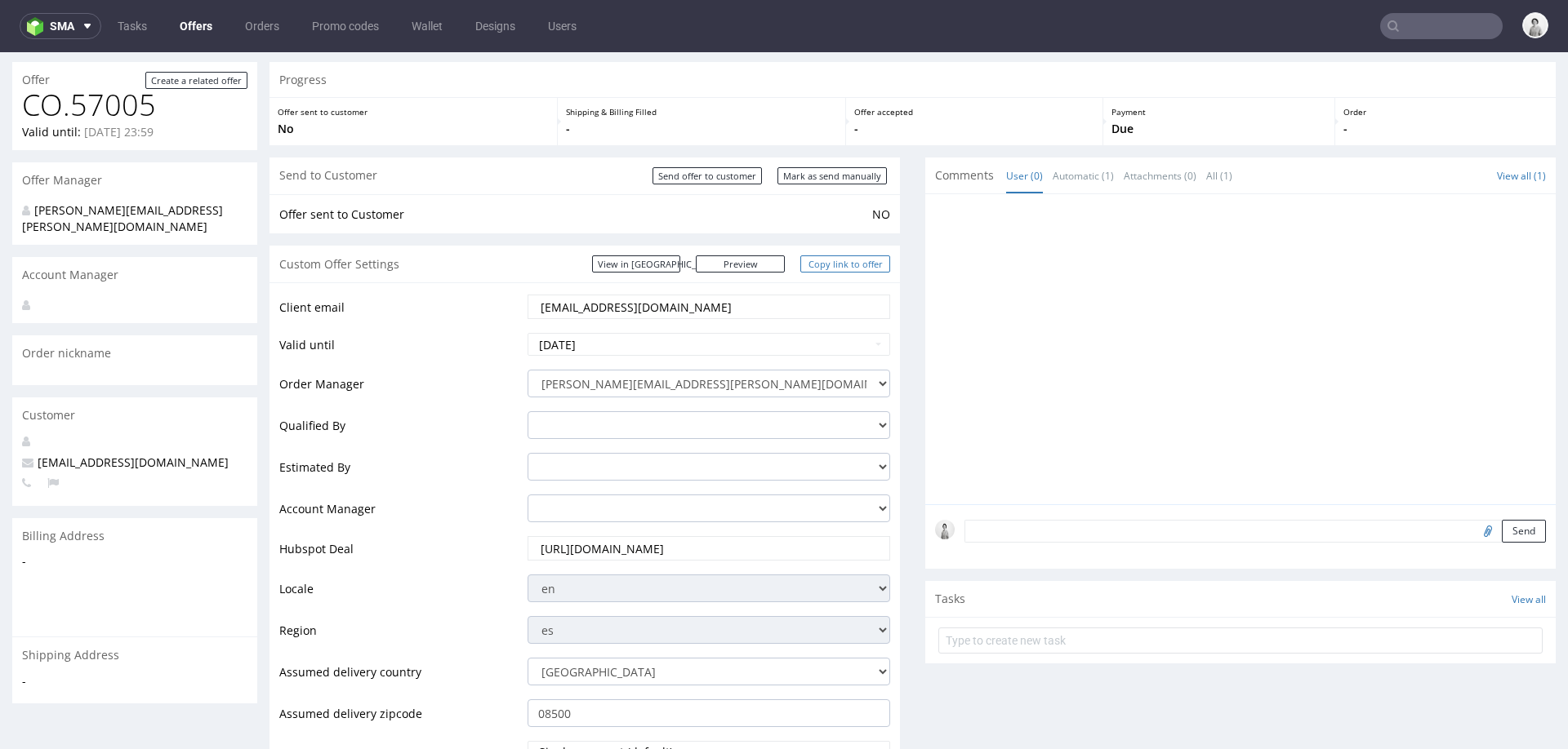
click at [813, 259] on link "Copy link to offer" at bounding box center [845, 264] width 90 height 18
click at [838, 168] on form "Mark as send manually" at bounding box center [834, 176] width 113 height 18
click at [839, 178] on input "Mark as send manually" at bounding box center [832, 176] width 109 height 18
type input "In progress..."
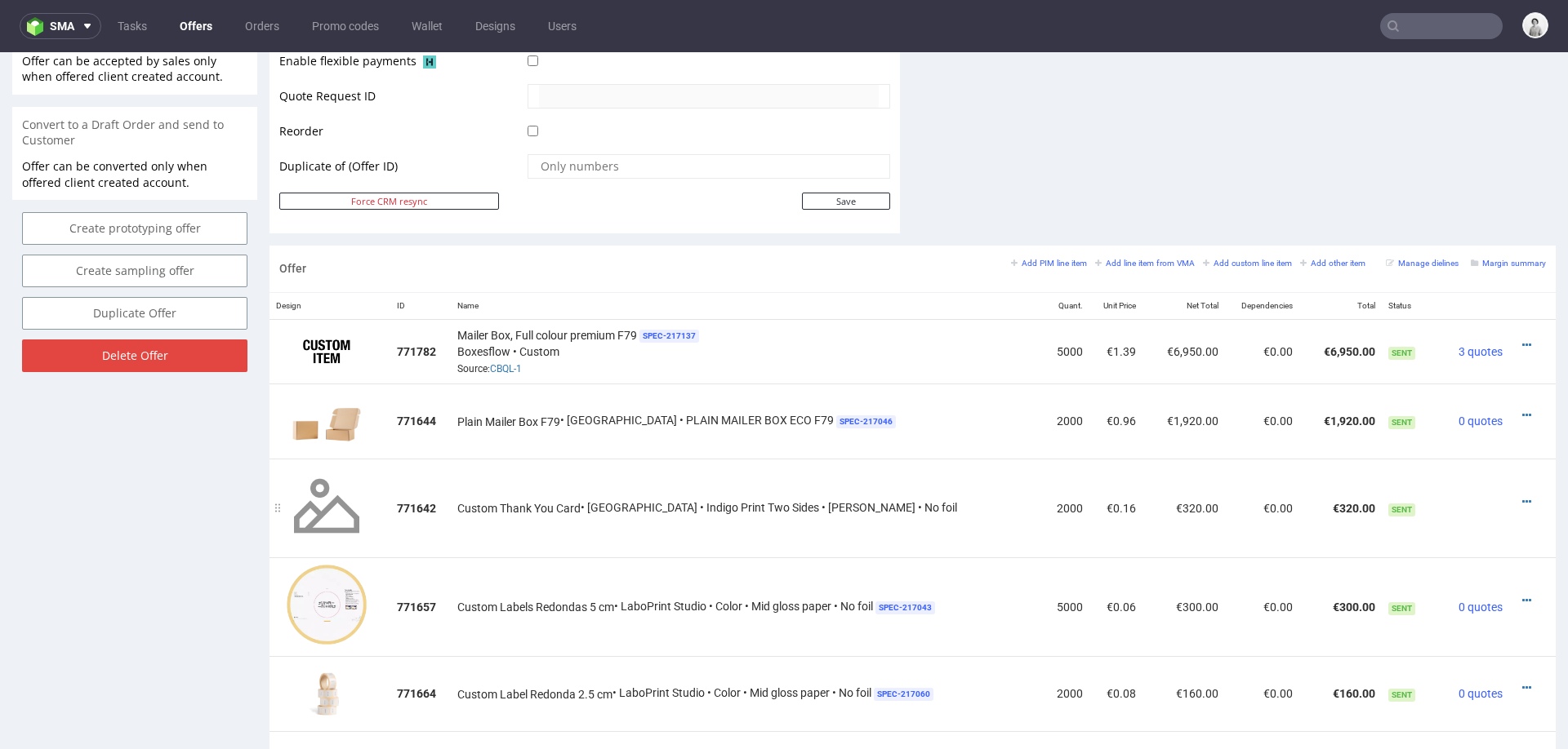
scroll to position [924, 0]
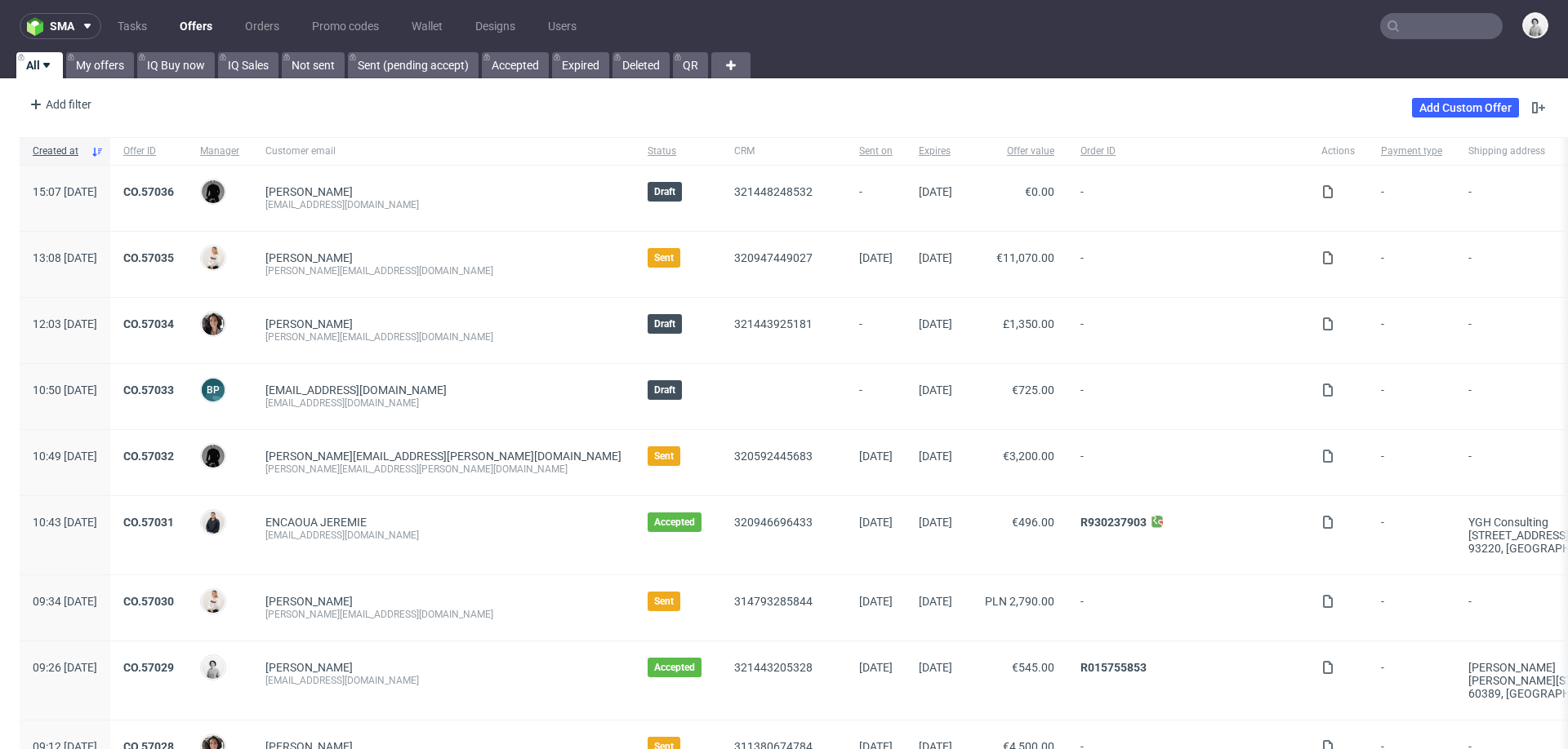
click at [1419, 25] on input "text" at bounding box center [1441, 26] width 122 height 26
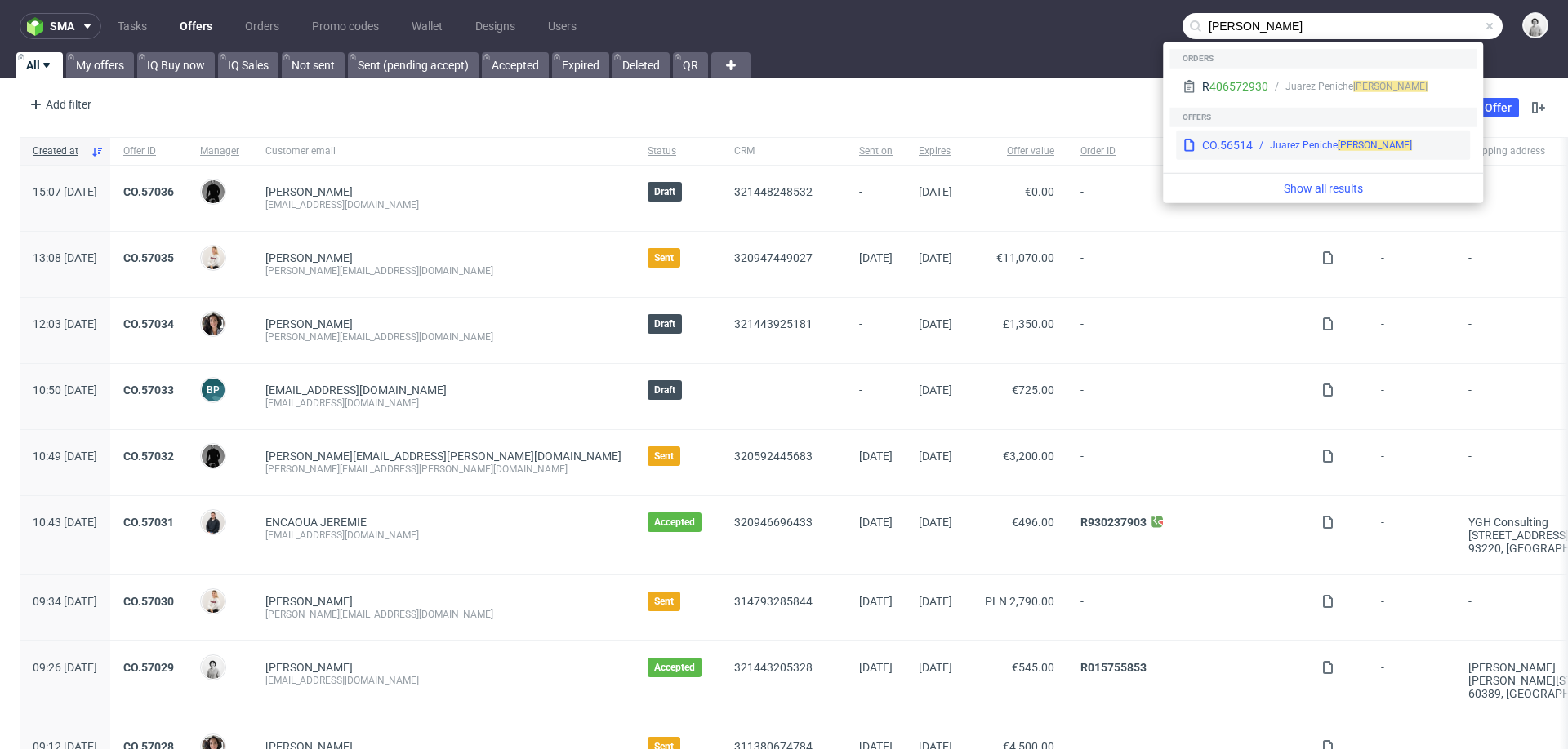
type input "[PERSON_NAME]"
click at [1258, 152] on div "Juarez Peniche Ursulo" at bounding box center [1358, 145] width 210 height 15
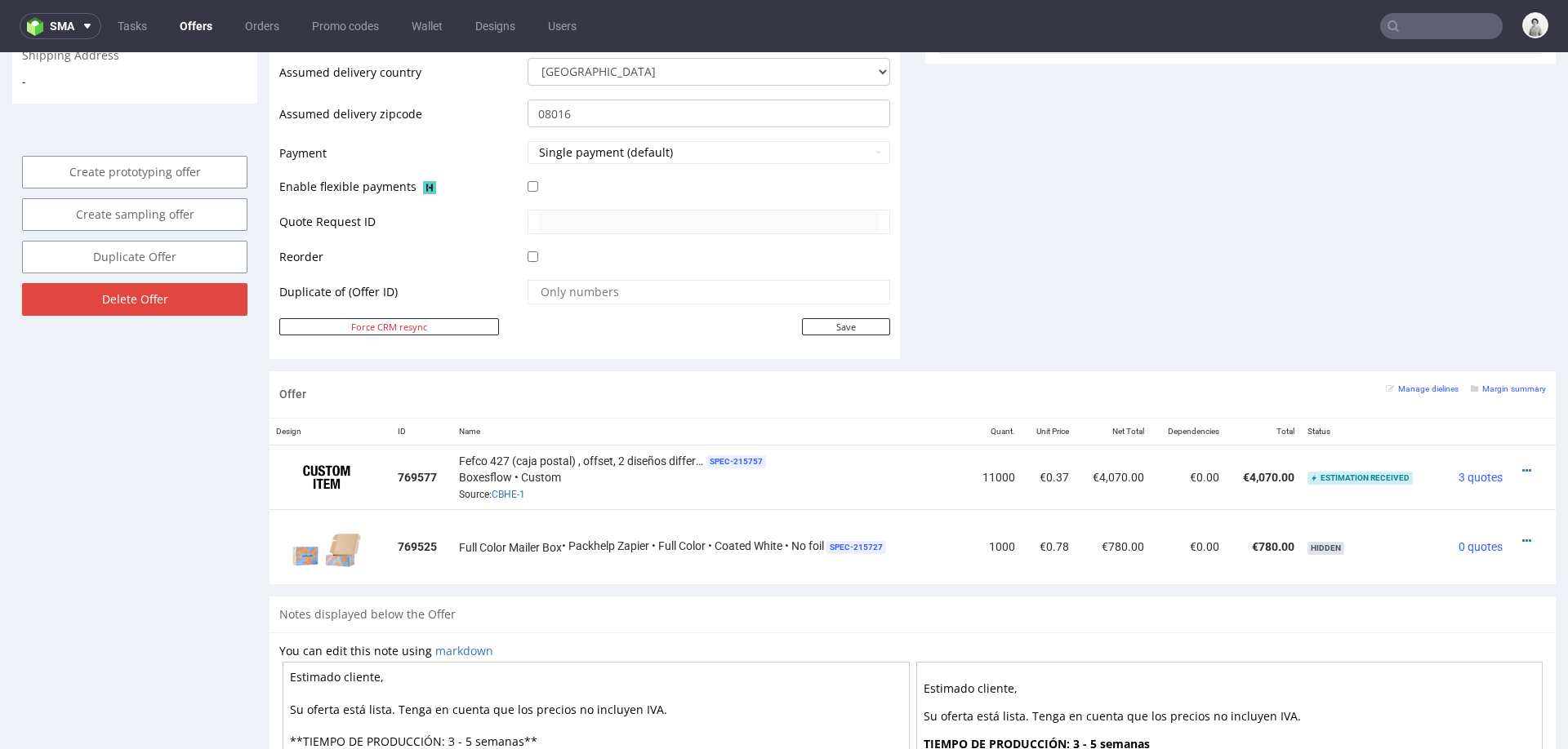
scroll to position [718, 0]
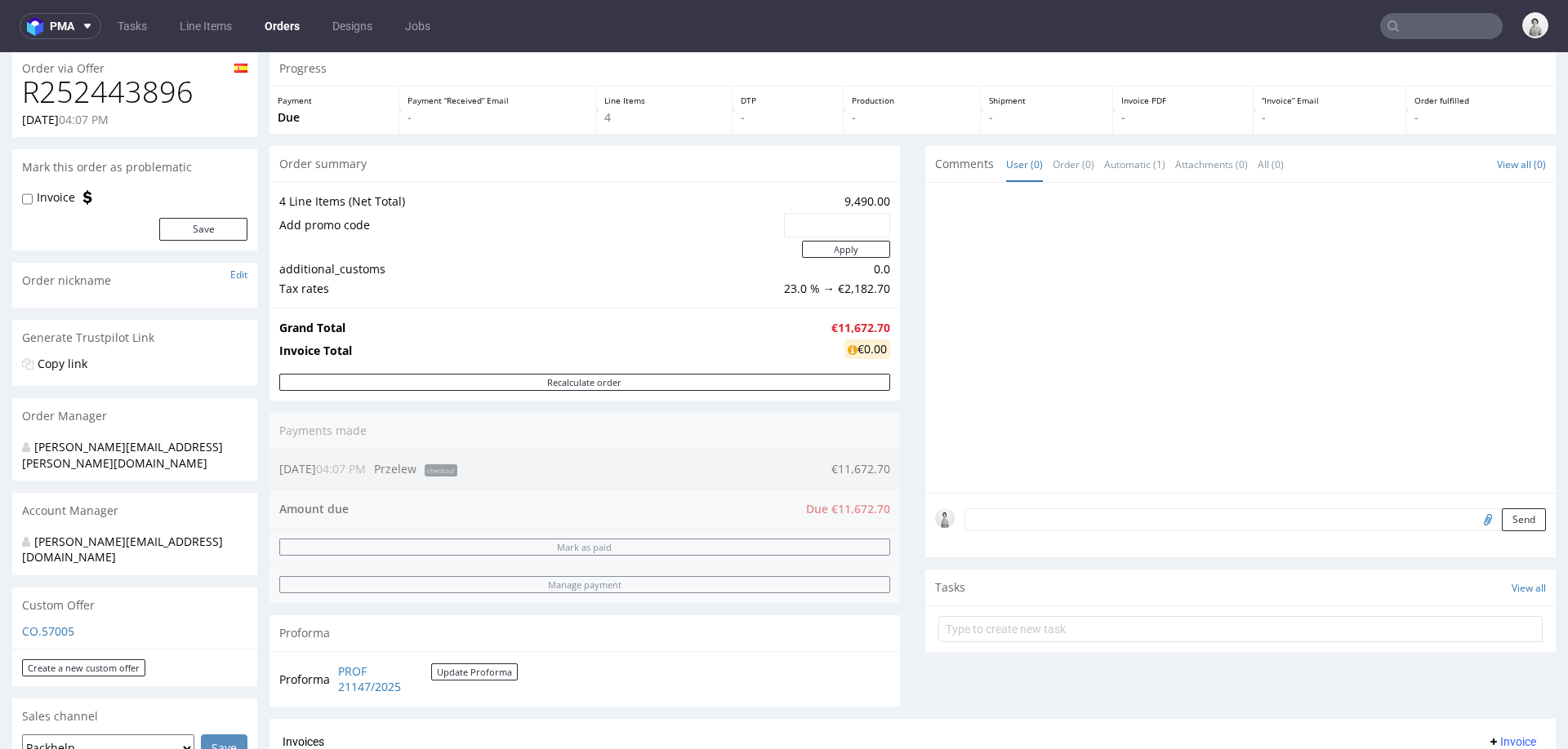
scroll to position [169, 0]
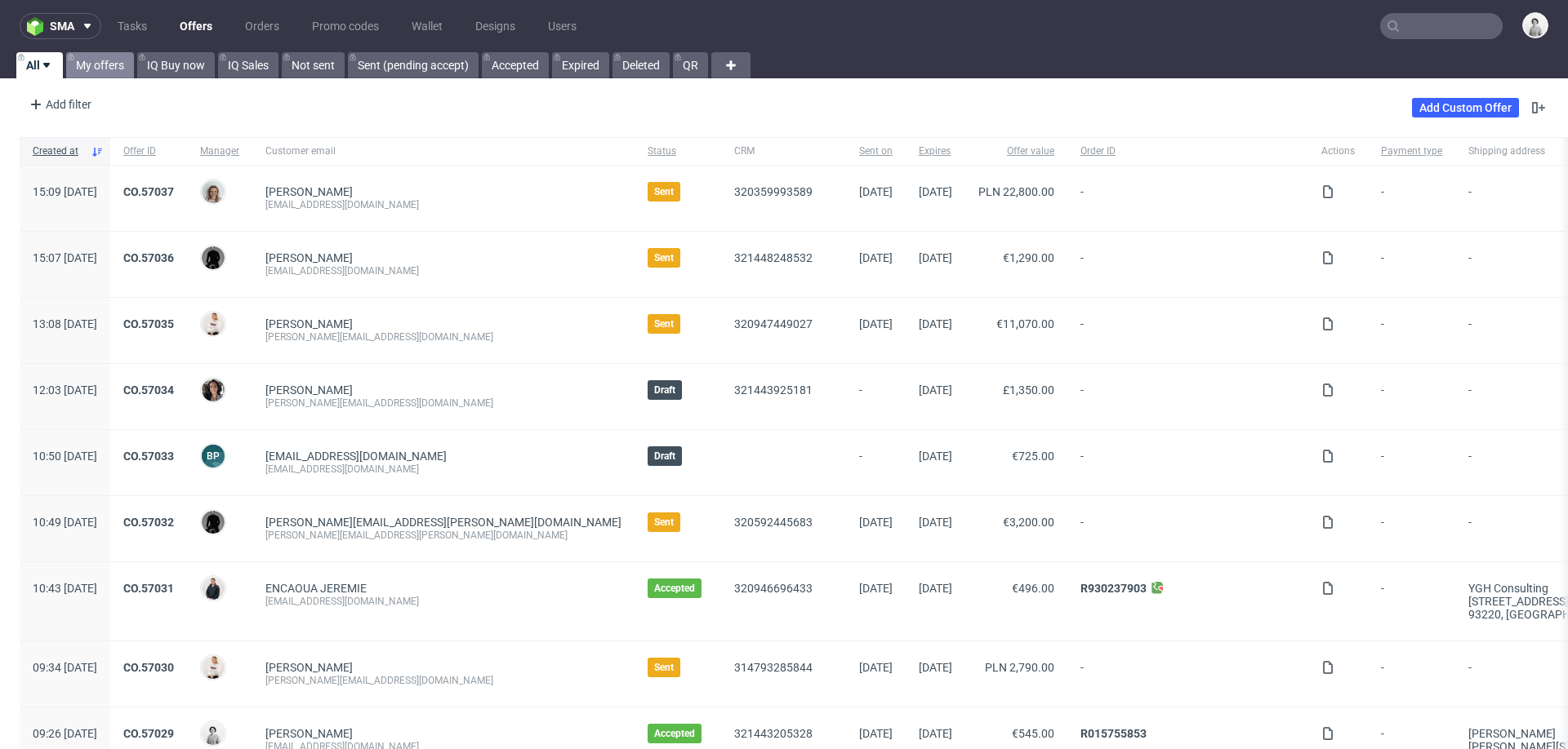
click at [96, 75] on link "My offers" at bounding box center [99, 65] width 68 height 26
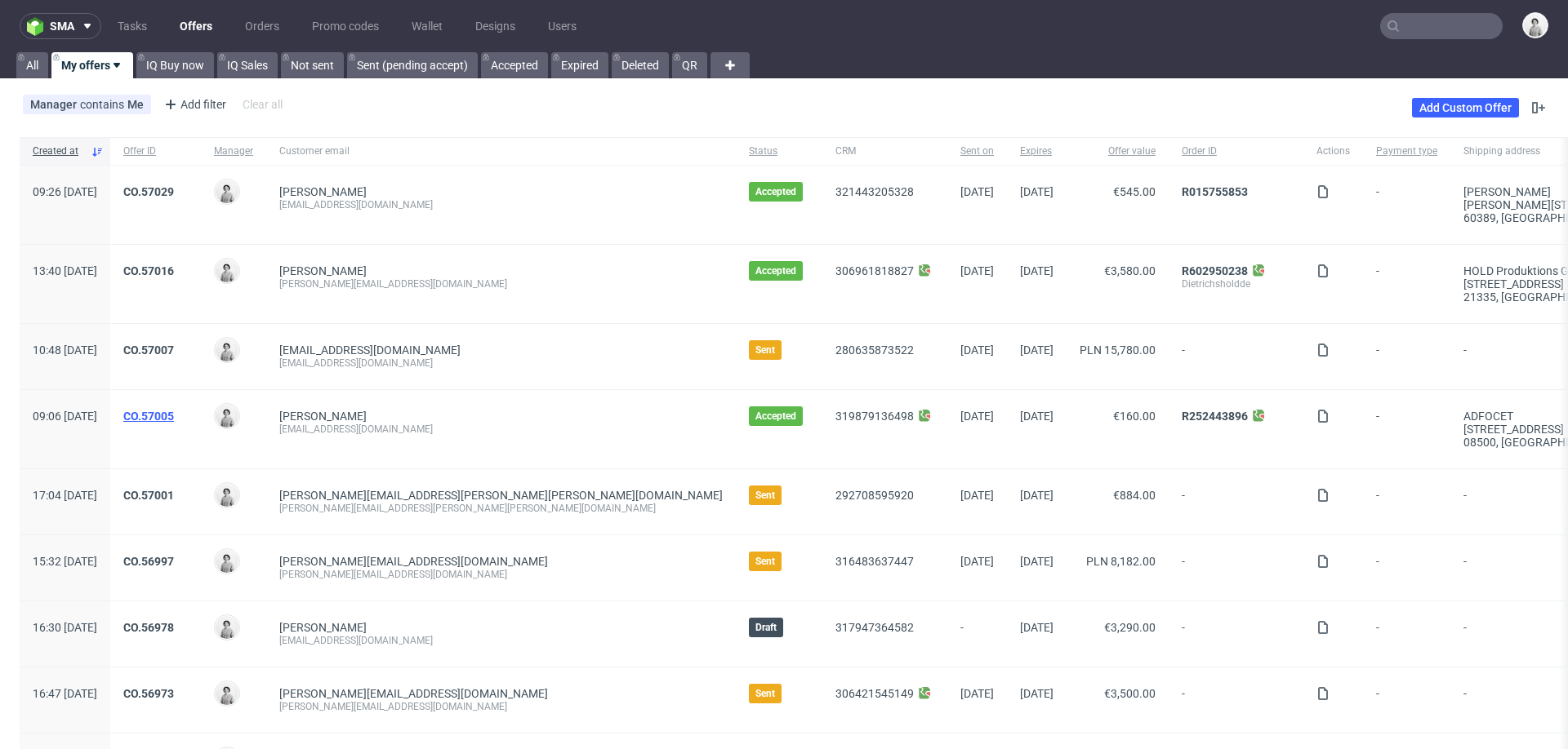
click at [174, 412] on link "CO.57005" at bounding box center [148, 417] width 51 height 13
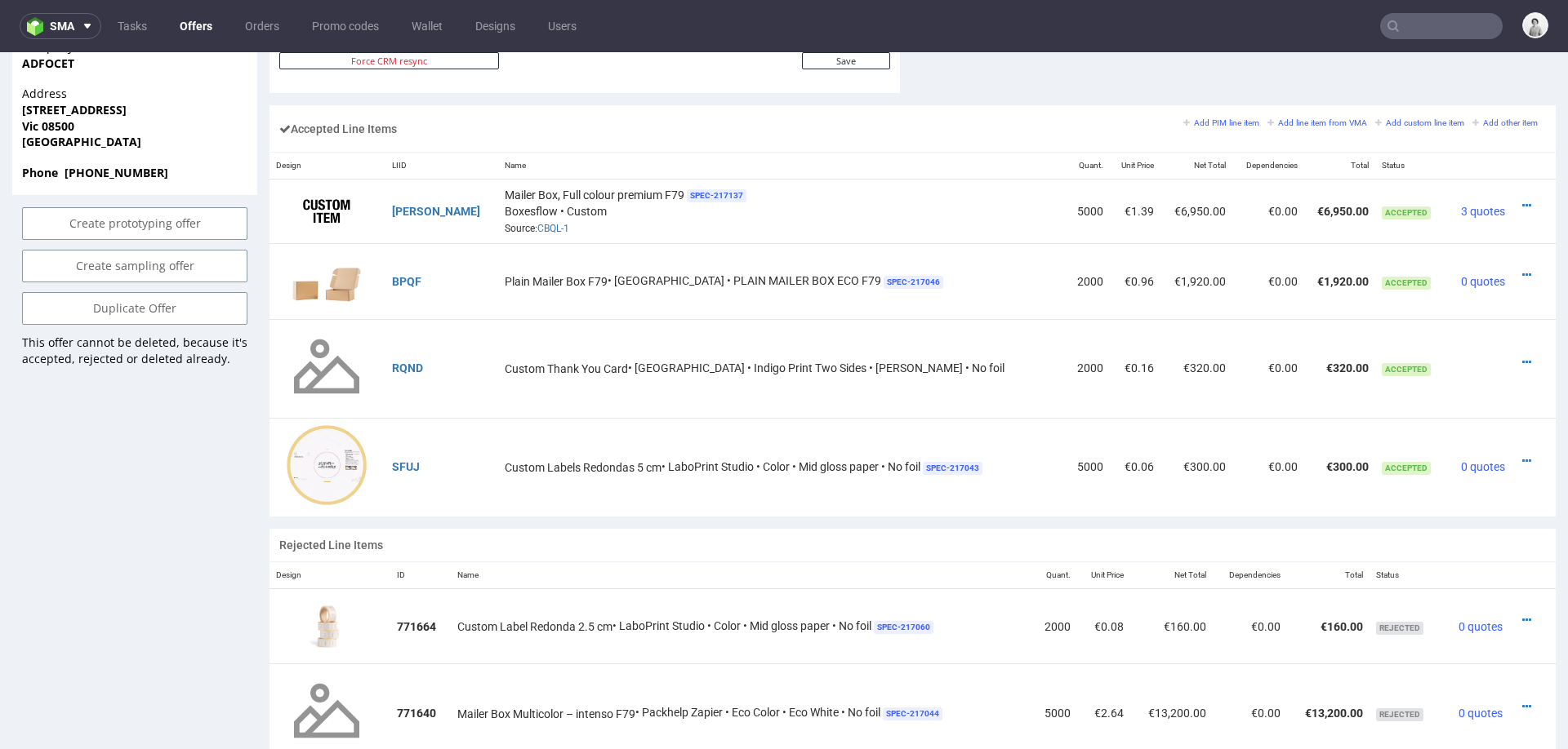
scroll to position [966, 0]
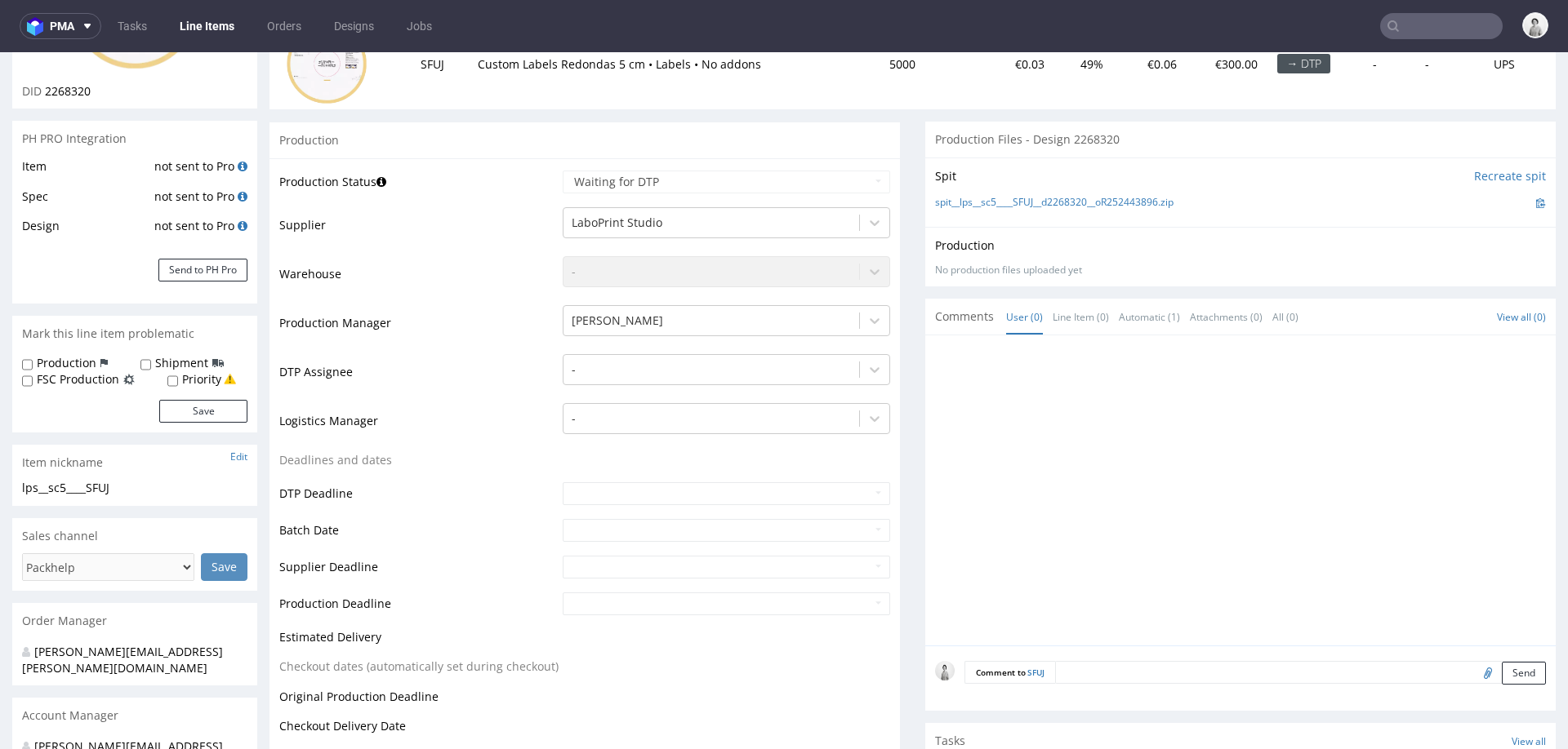
scroll to position [238, 0]
click at [1057, 210] on link "spit__lps__sc5____SFUJ__d2268320__oR252443896.zip" at bounding box center [1054, 205] width 238 height 14
click at [1333, 240] on div "Production" at bounding box center [1241, 248] width 611 height 17
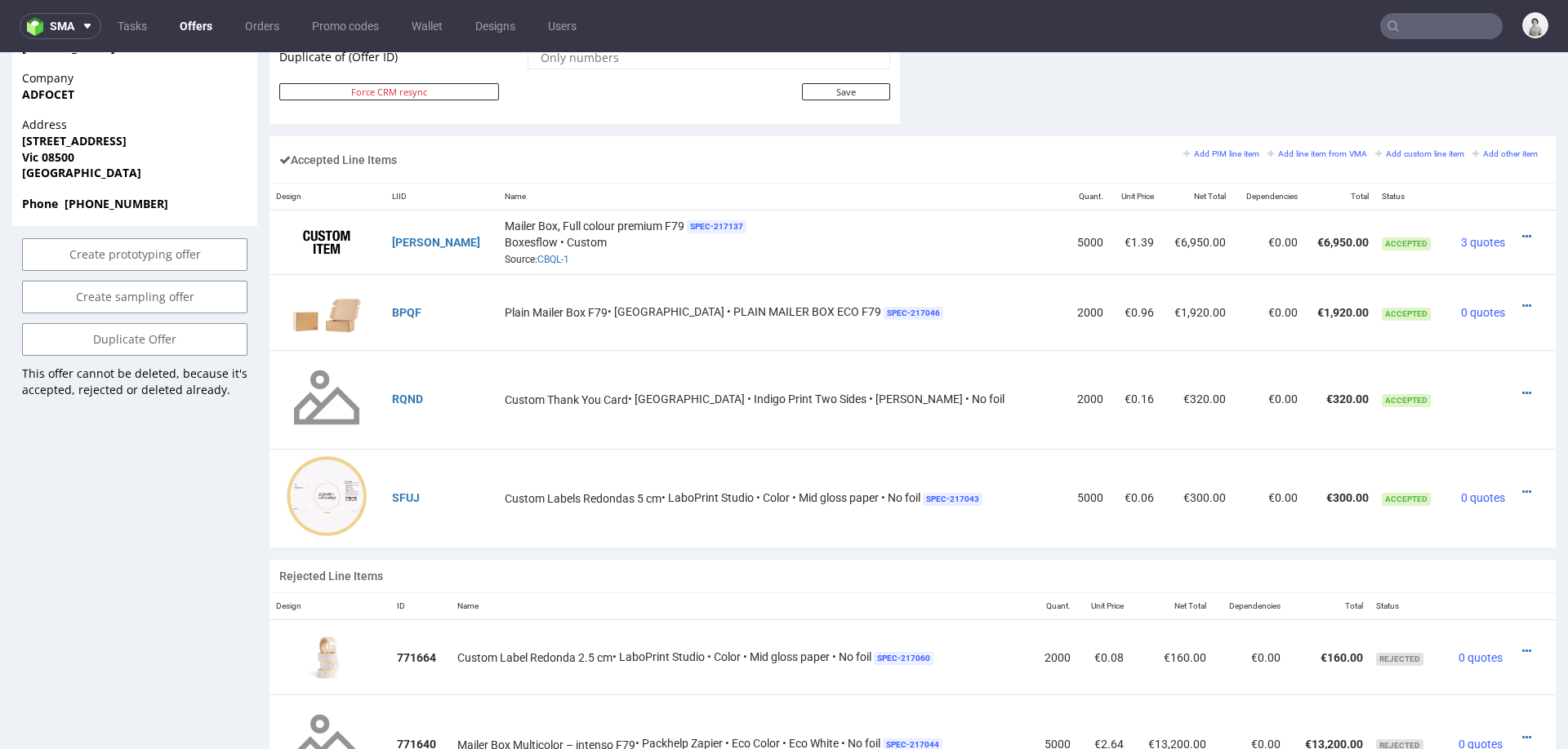
scroll to position [953, 0]
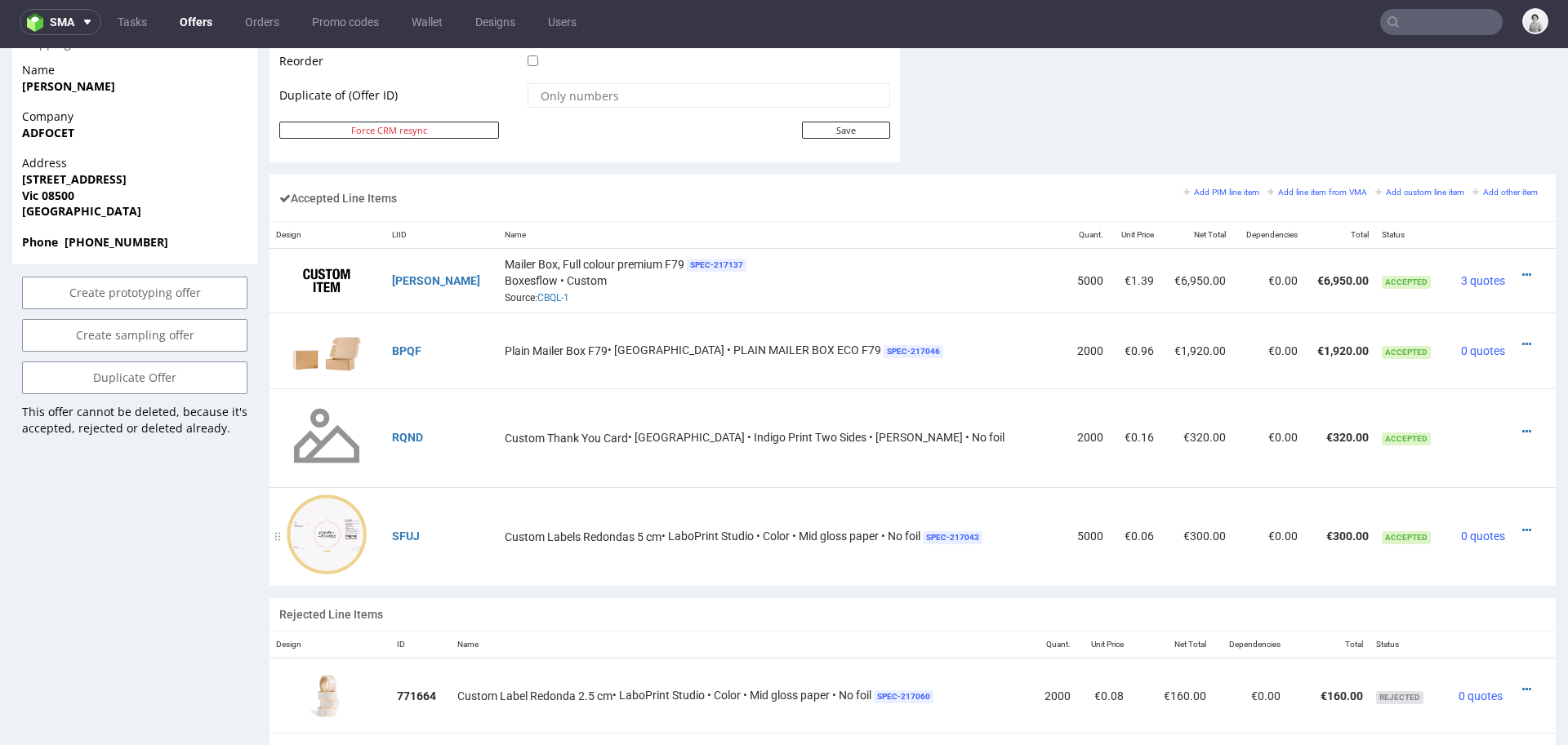
scroll to position [890, 0]
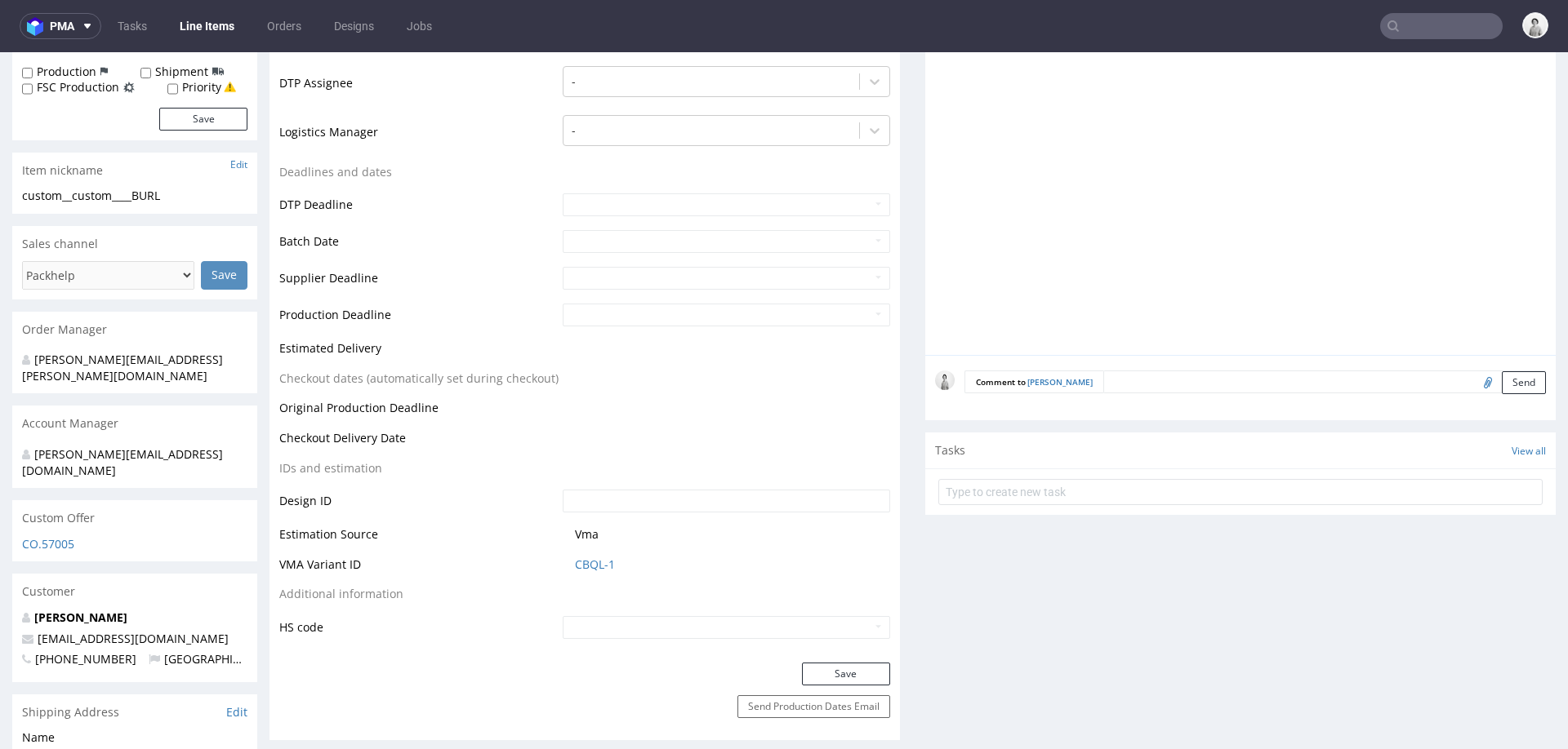
scroll to position [493, 0]
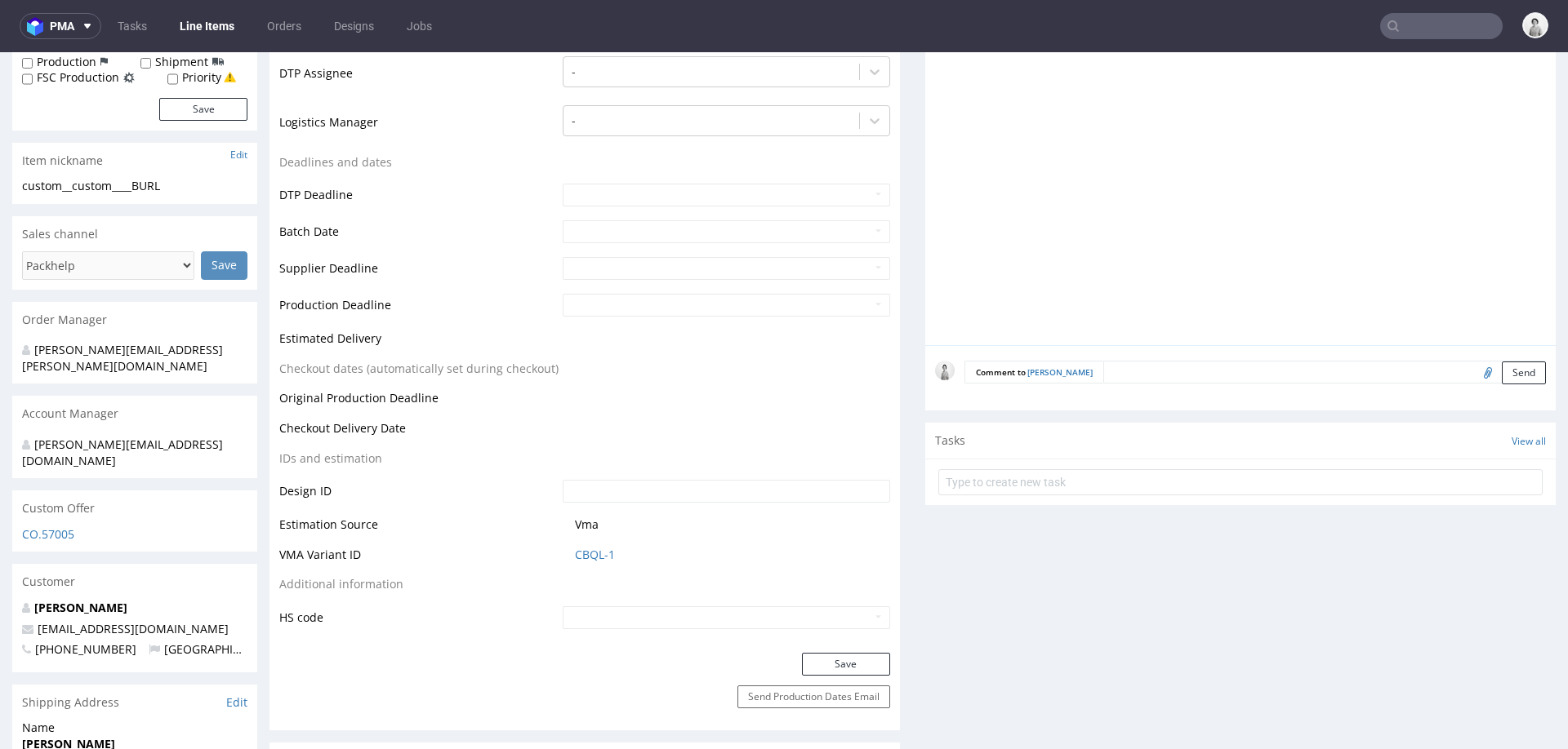
click at [1474, 362] on input "file" at bounding box center [1486, 372] width 23 height 21
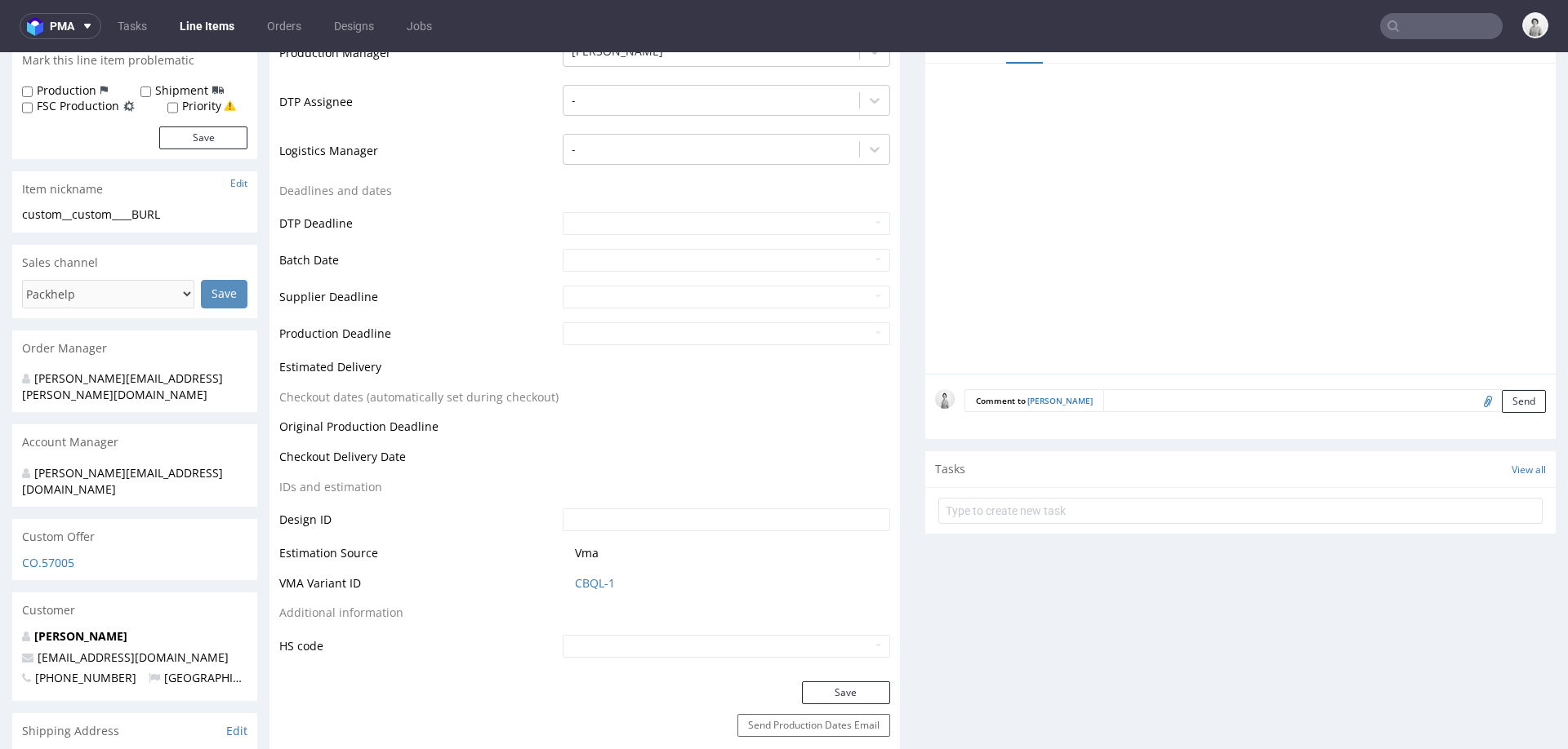
scroll to position [452, 0]
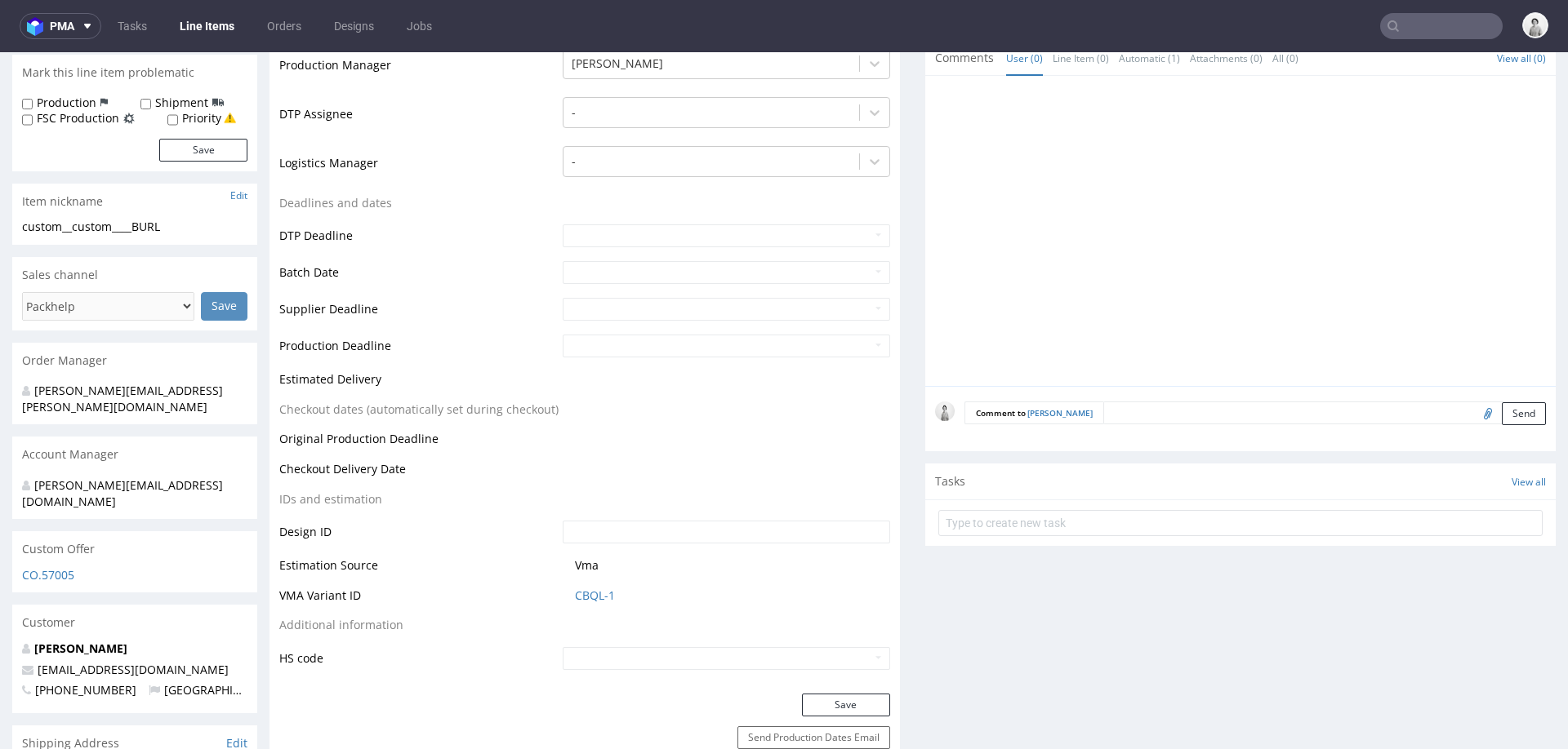
click at [1474, 403] on input "file" at bounding box center [1486, 413] width 23 height 21
type input "C:\fakepath\69f2c024-4c06-4491-9c01-f1797c7231a6-visual_reference-ADFO-caixa-25…"
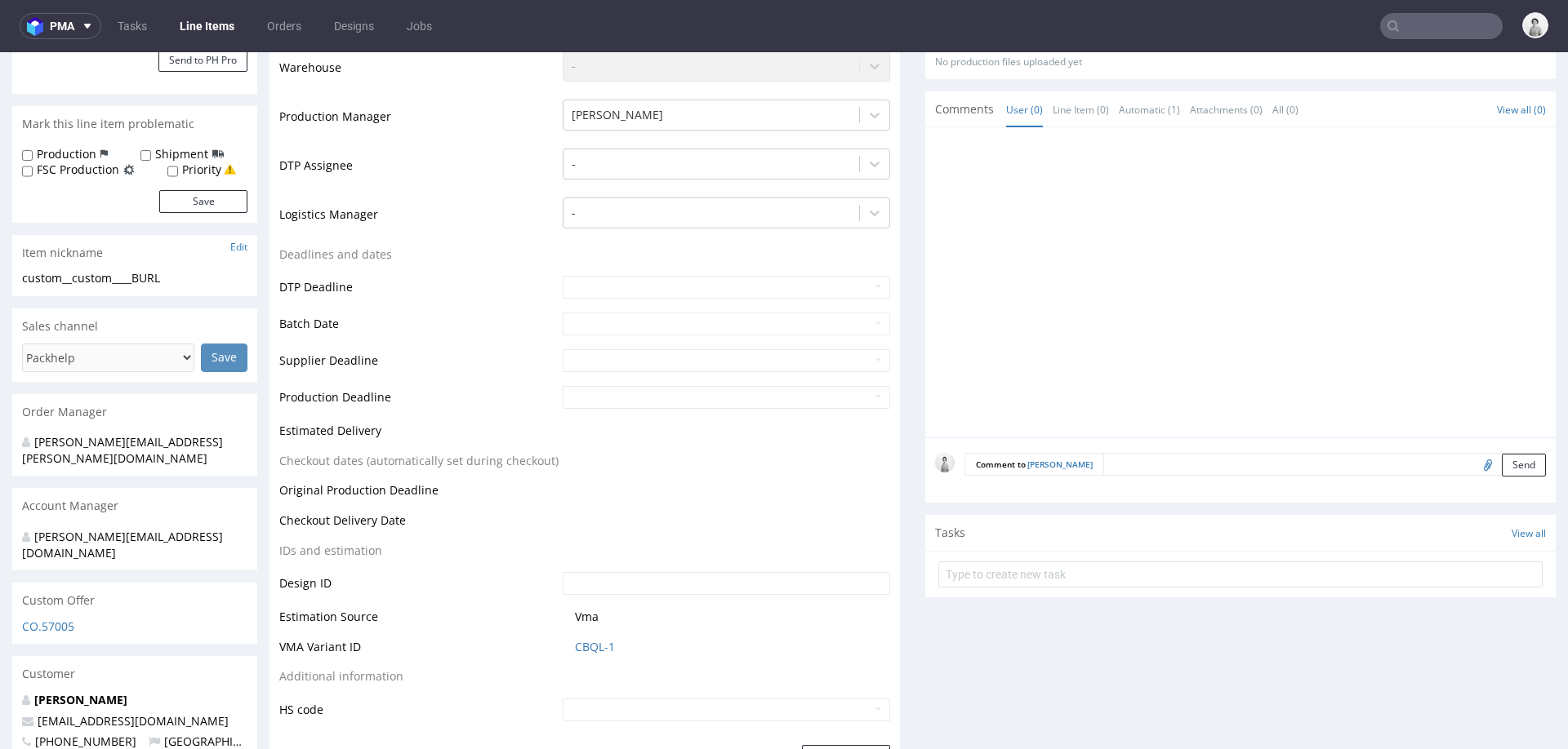
scroll to position [418, 0]
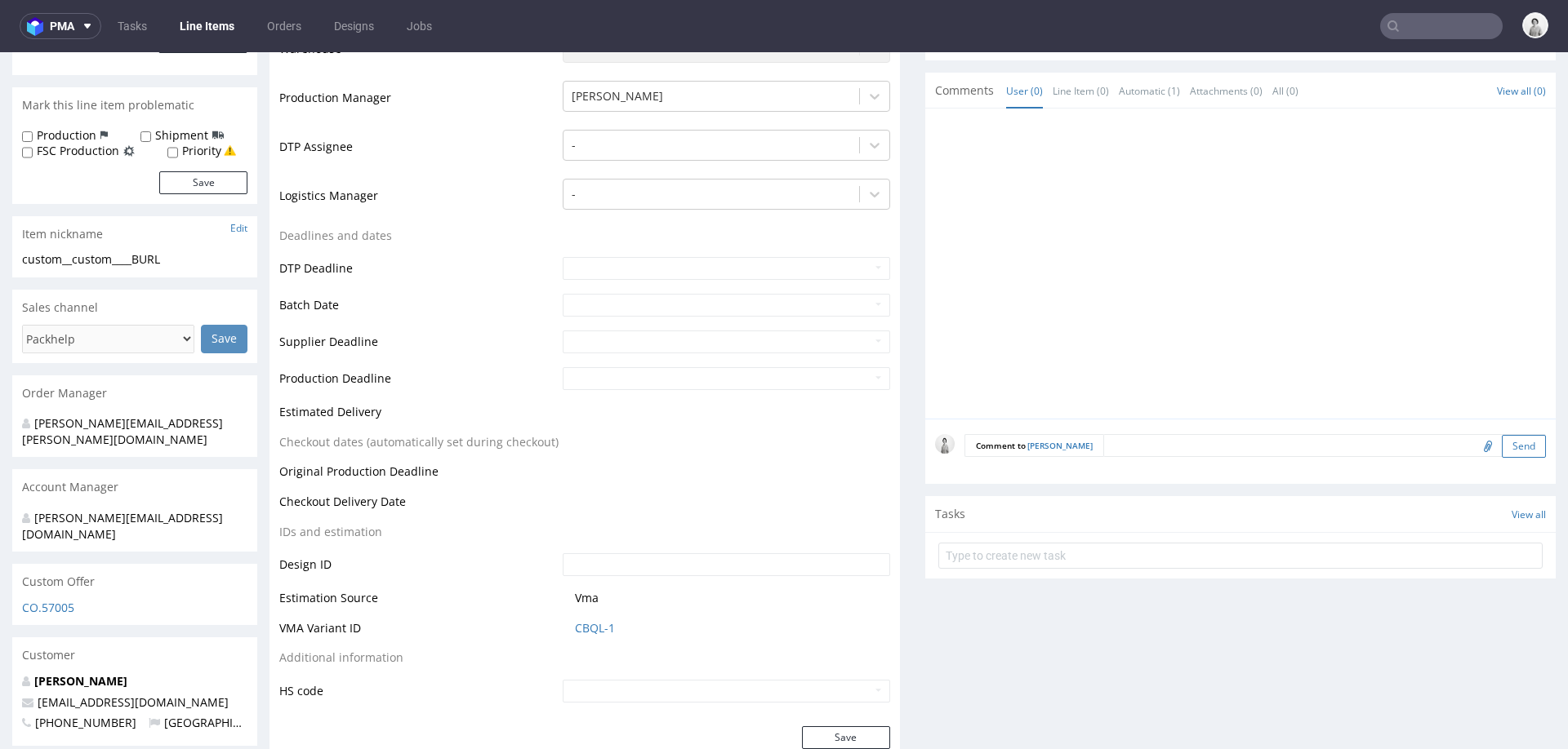
click at [1502, 435] on button "Send" at bounding box center [1524, 446] width 44 height 23
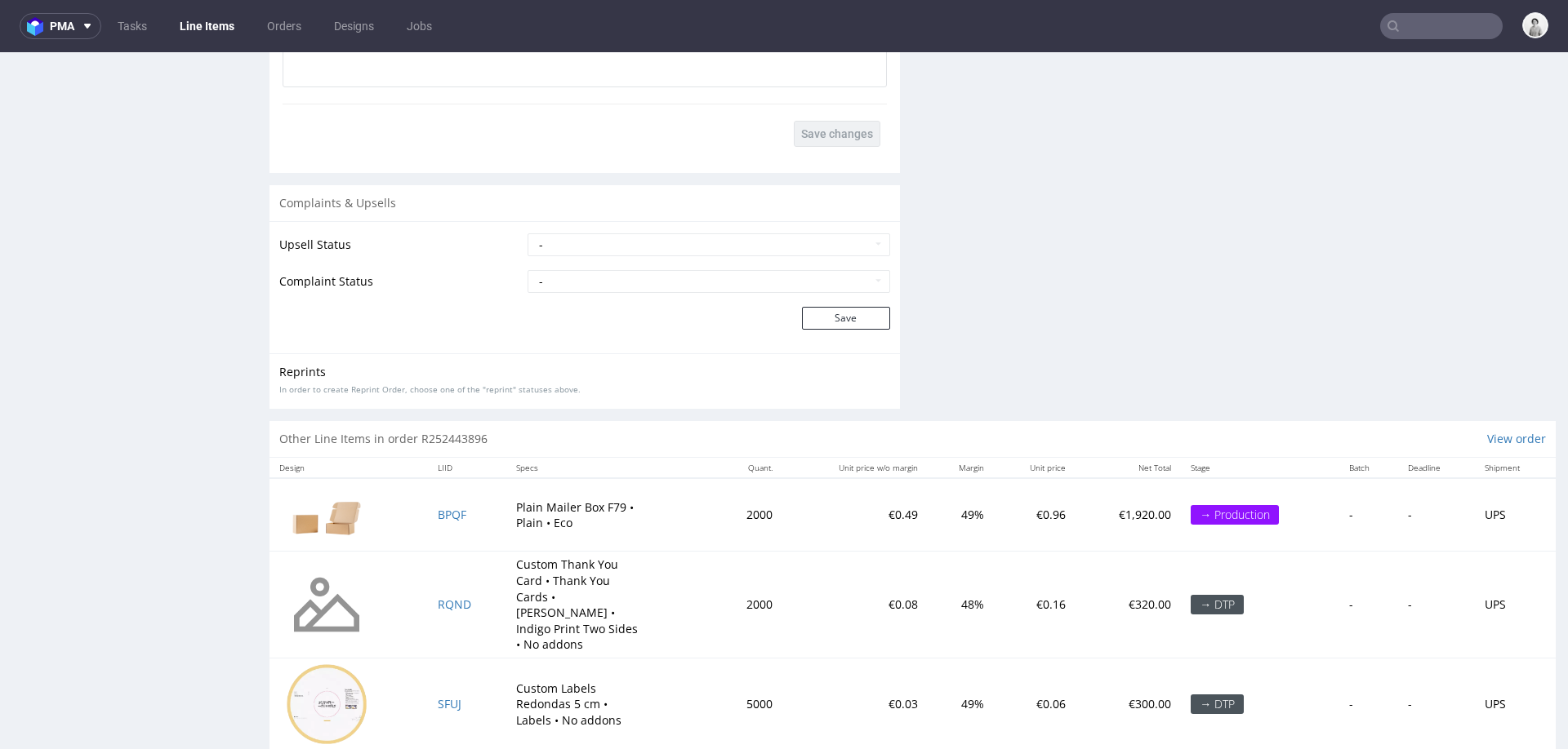
scroll to position [5, 0]
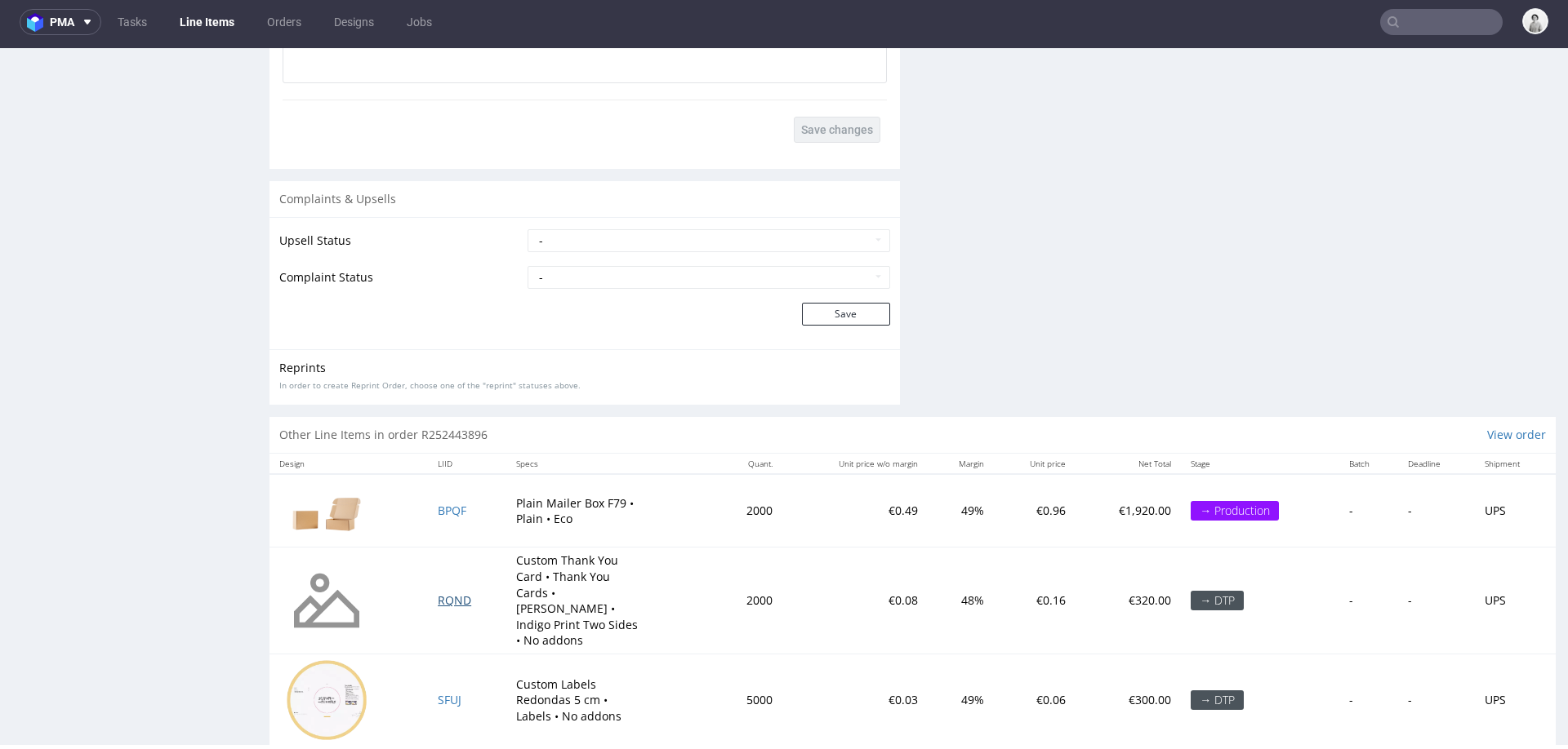
click at [453, 593] on span "RQND" at bounding box center [455, 600] width 33 height 16
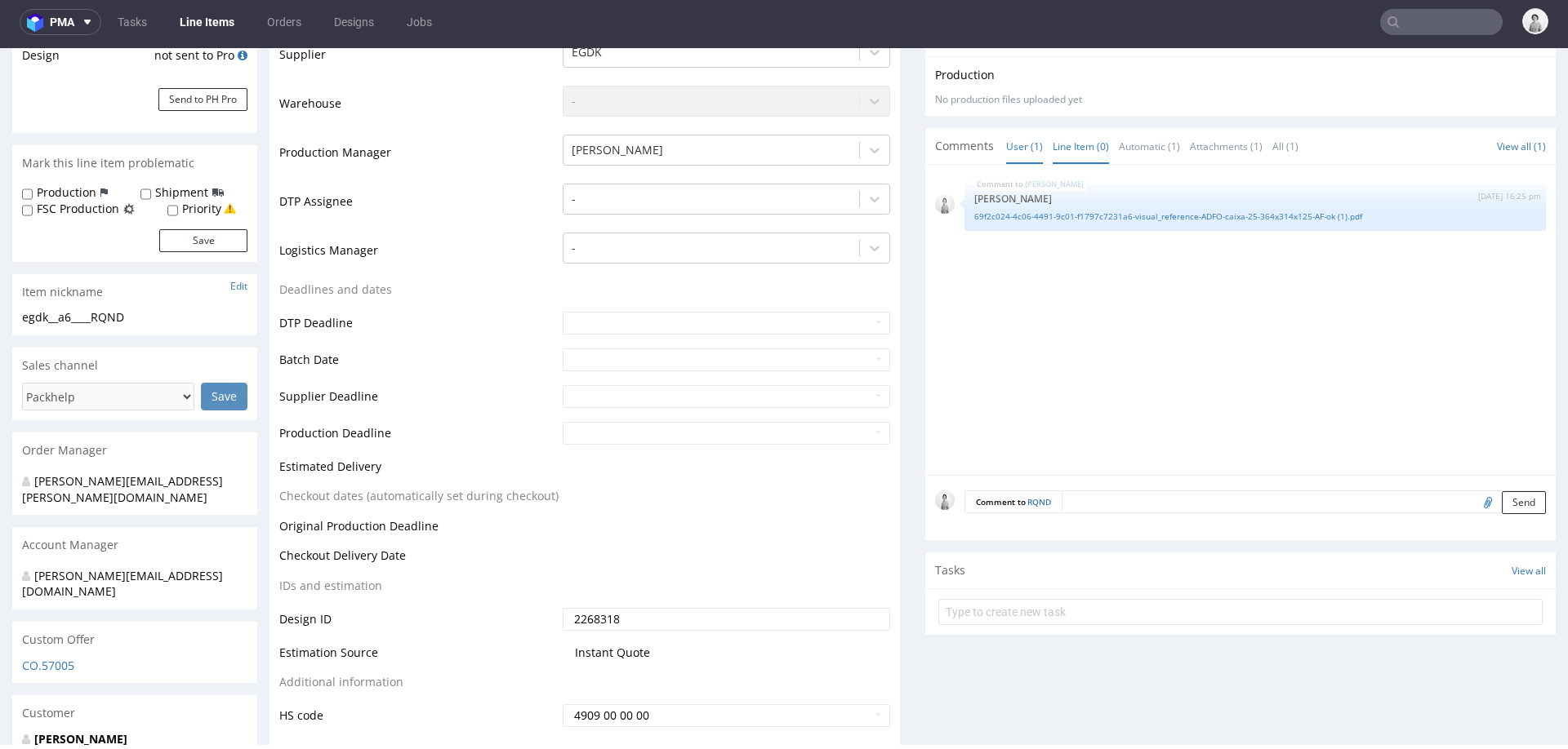
scroll to position [409, 0]
click at [1107, 507] on form "Comment to RQND Send" at bounding box center [1255, 500] width 582 height 24
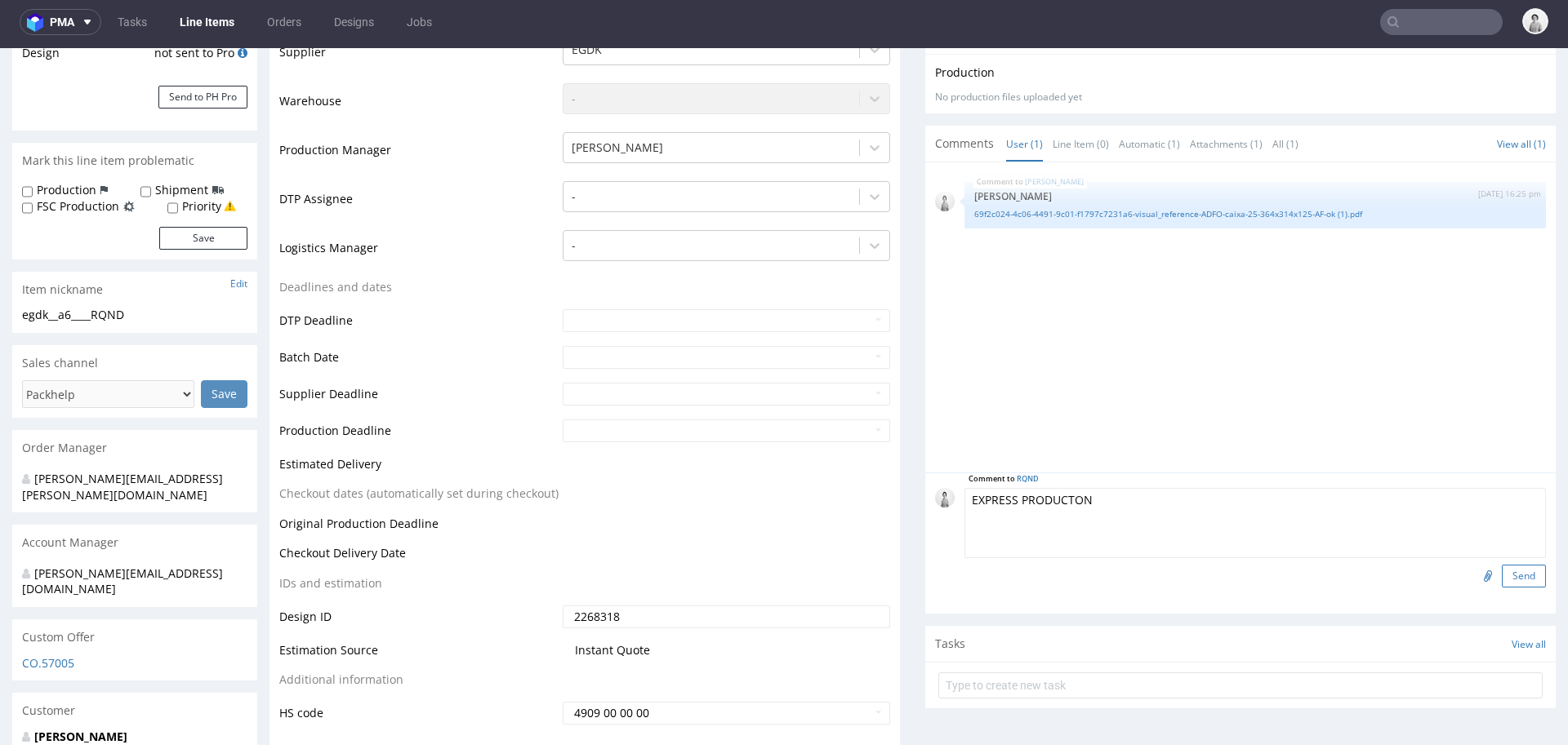
type textarea "EXPRESS PRODUCTON"
click at [1508, 569] on button "Send" at bounding box center [1524, 576] width 44 height 23
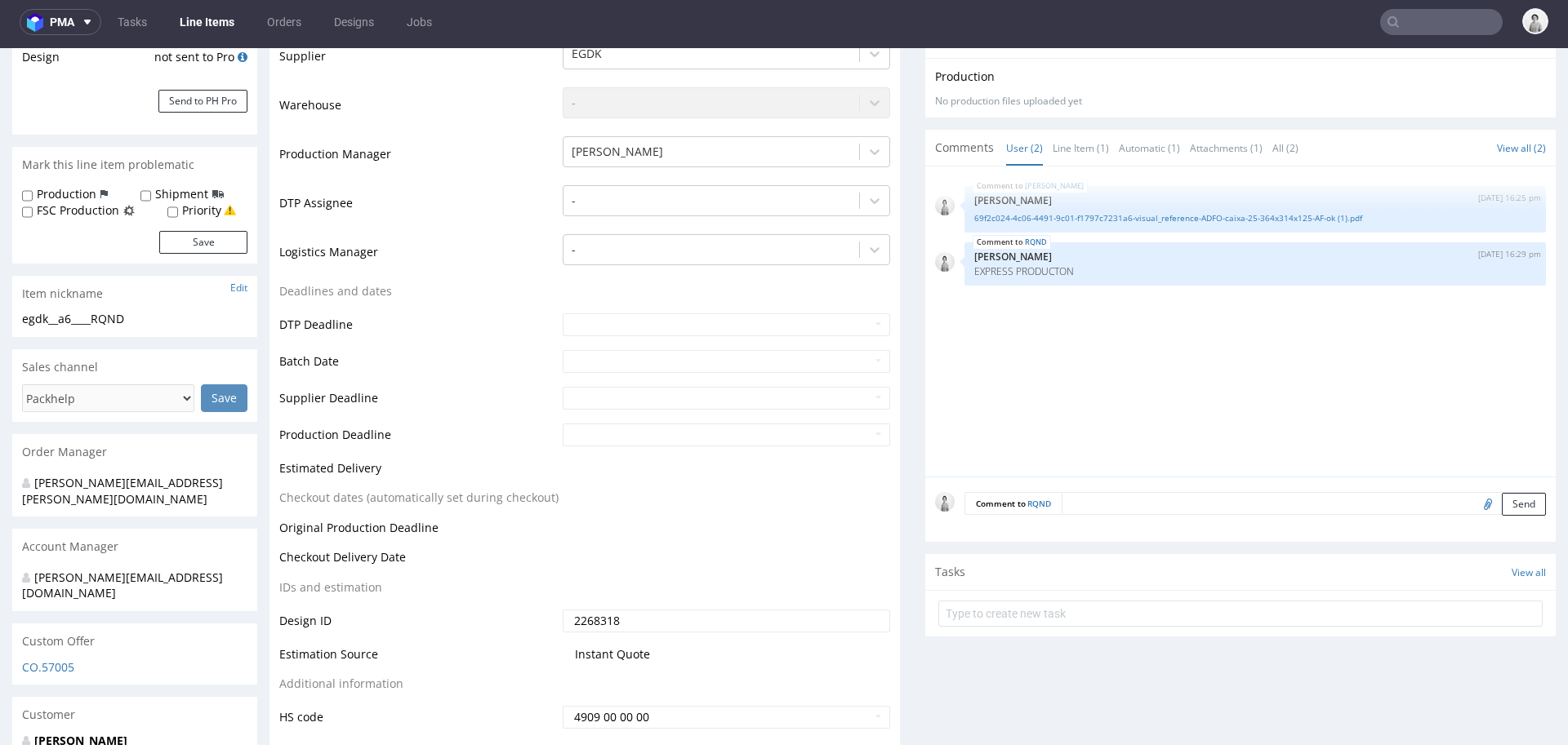
scroll to position [407, 0]
click at [1243, 507] on form "Comment to RQND Send" at bounding box center [1255, 502] width 582 height 24
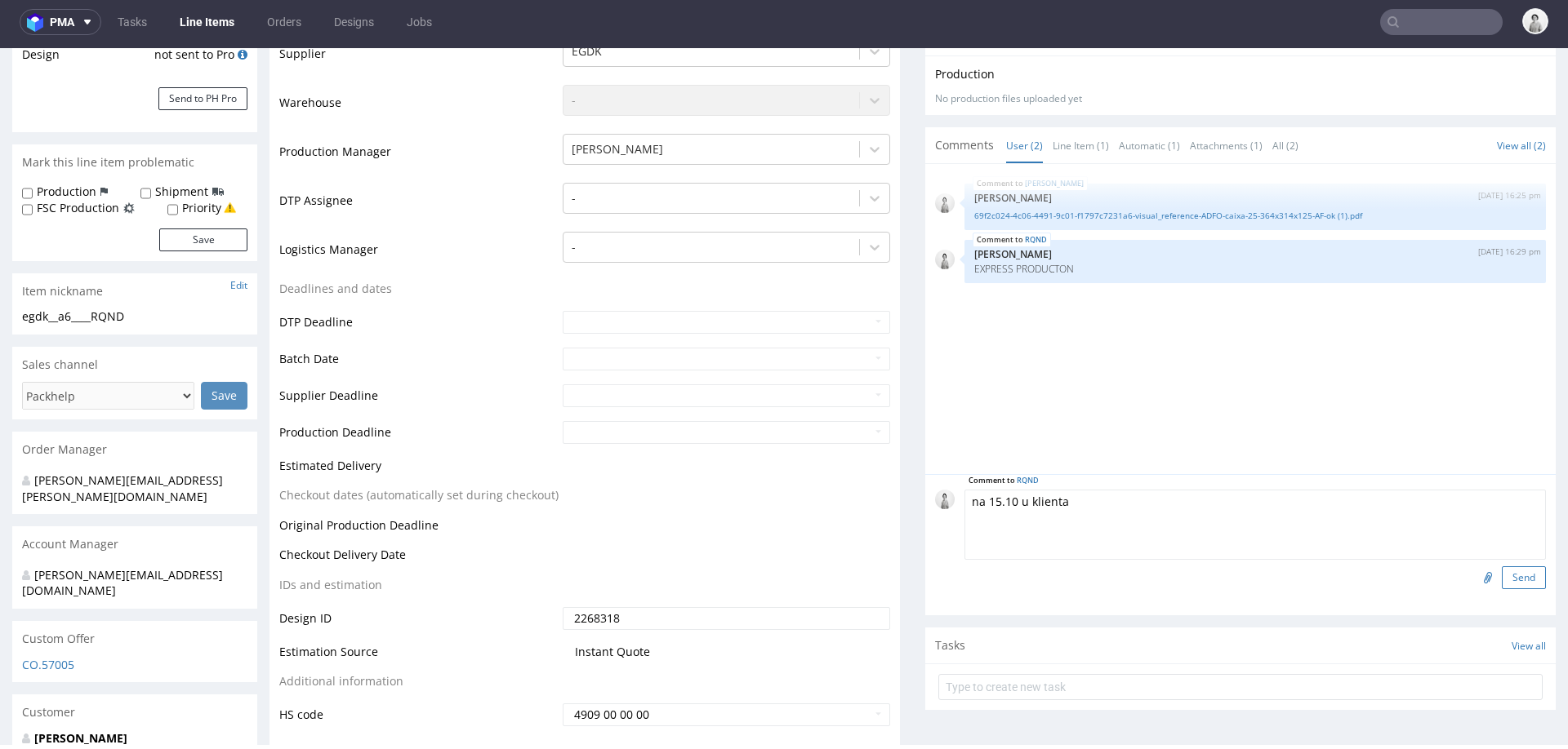
type textarea "na 15.10 u klienta"
click at [1502, 578] on button "Send" at bounding box center [1524, 578] width 44 height 23
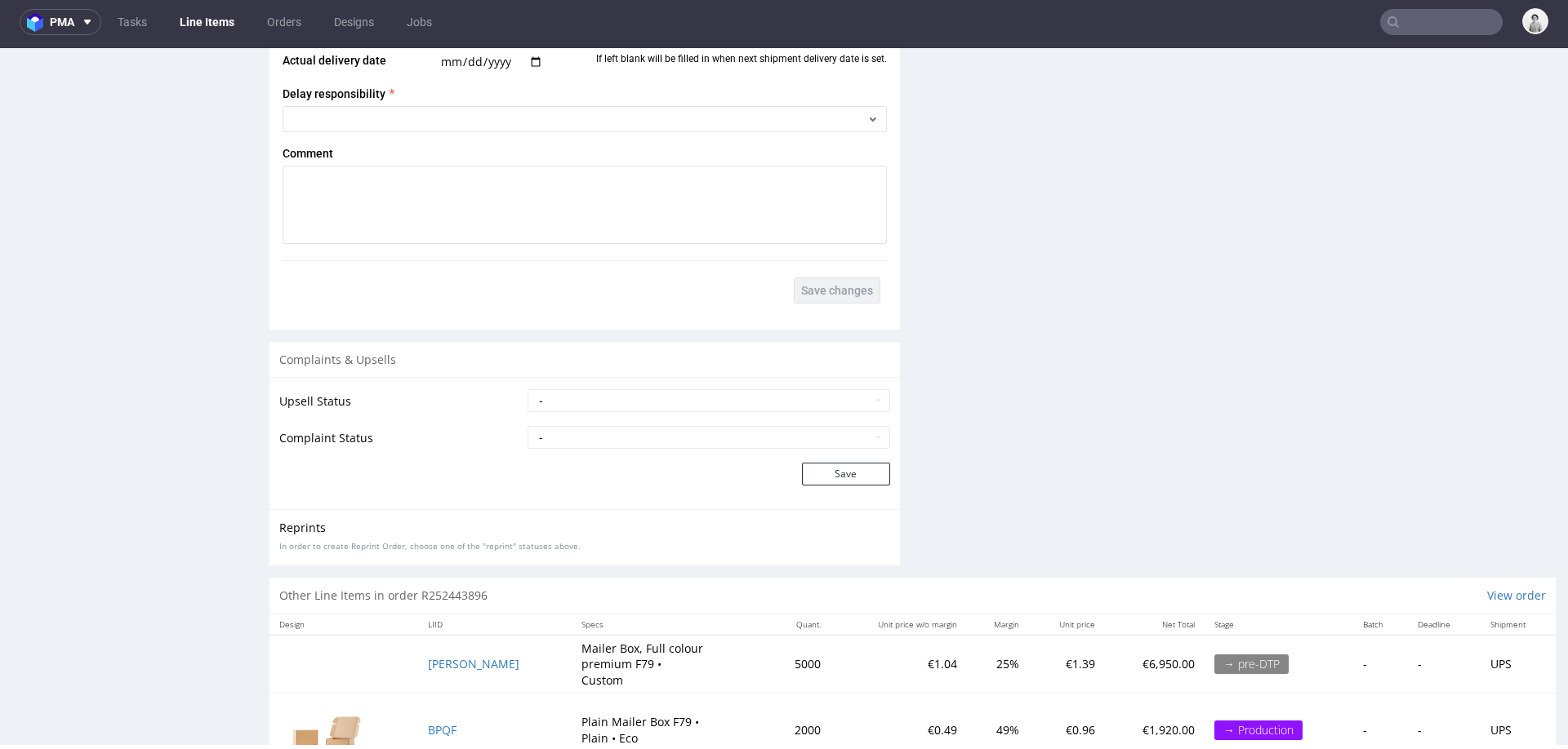
scroll to position [2563, 0]
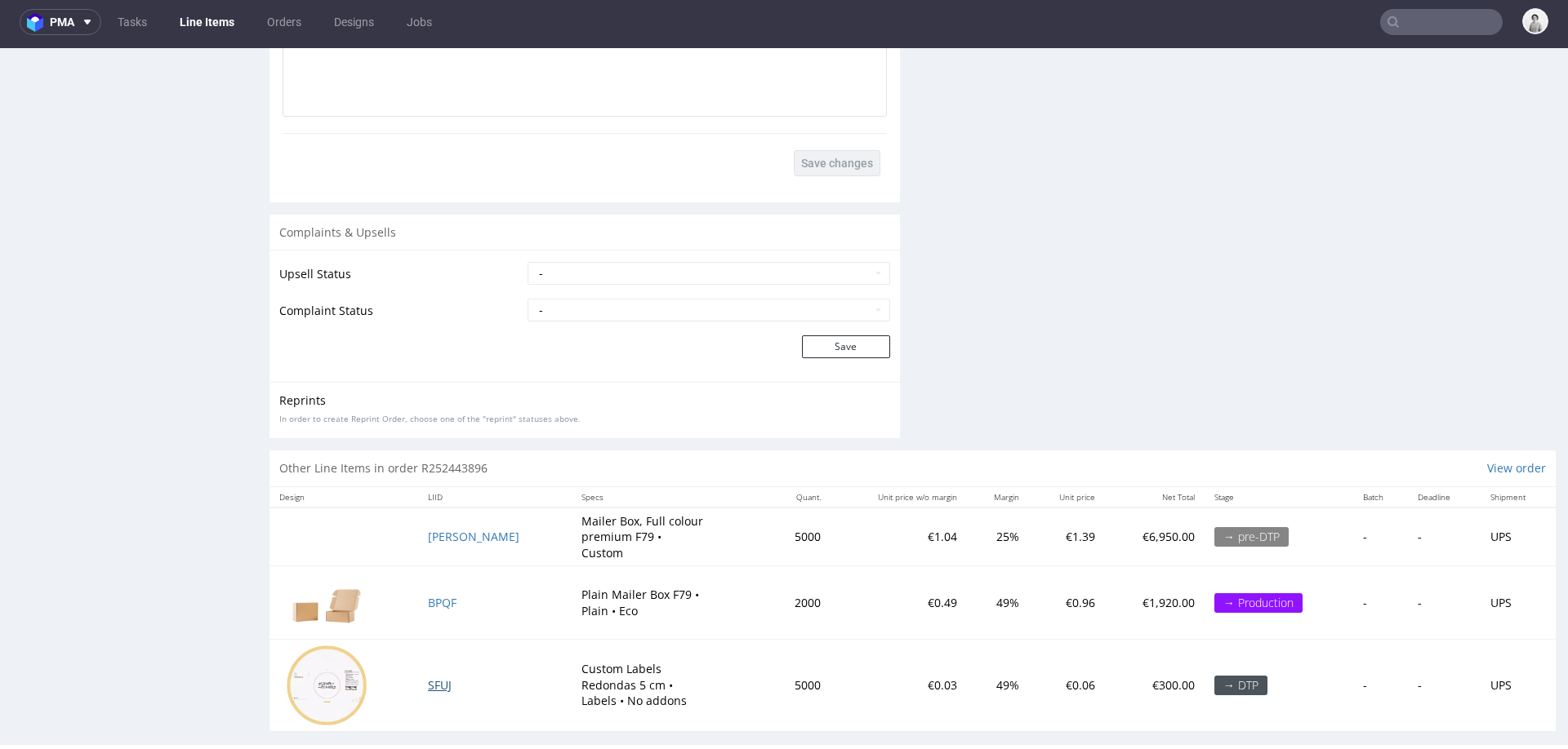
click at [433, 678] on span "SFUJ" at bounding box center [440, 685] width 24 height 16
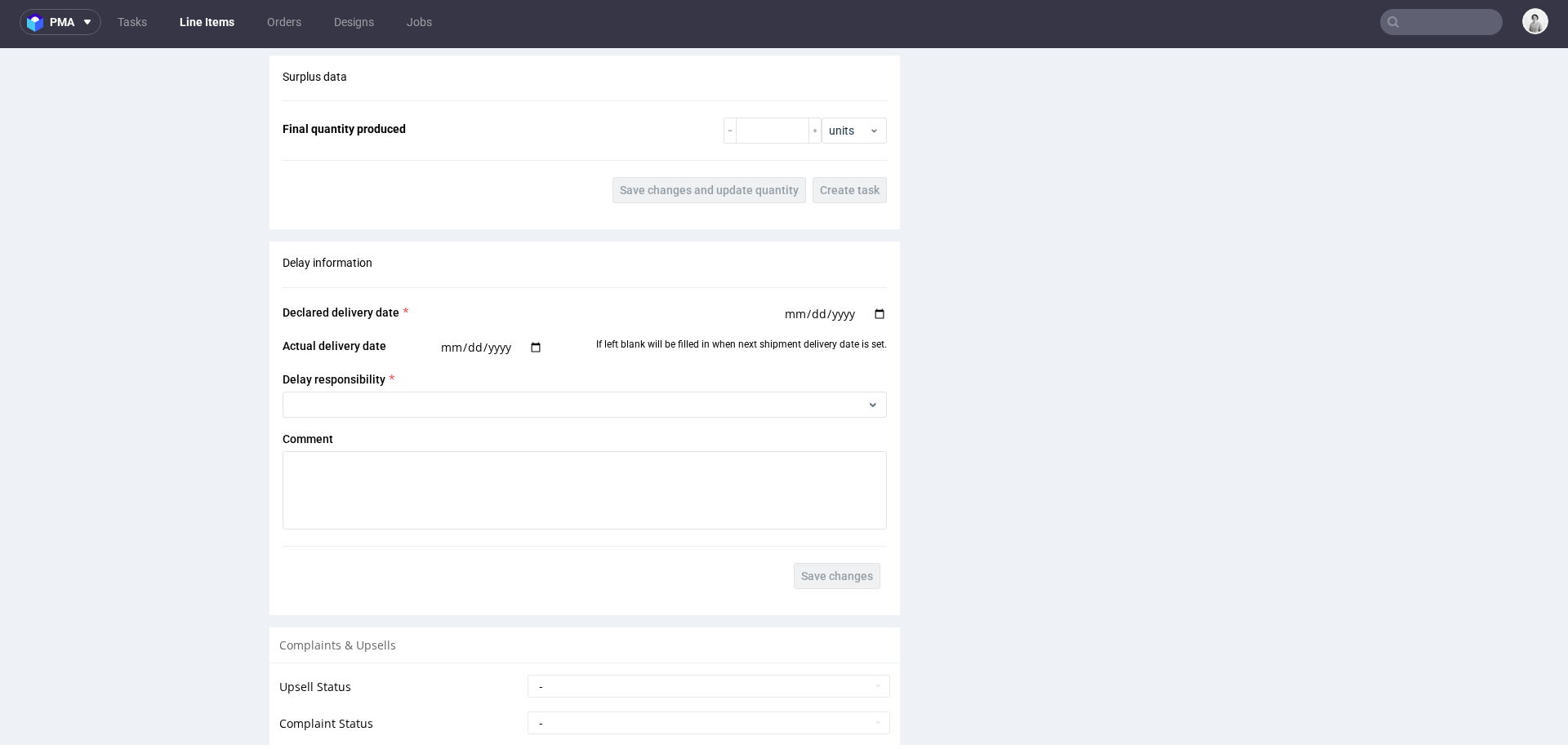
scroll to position [2735, 0]
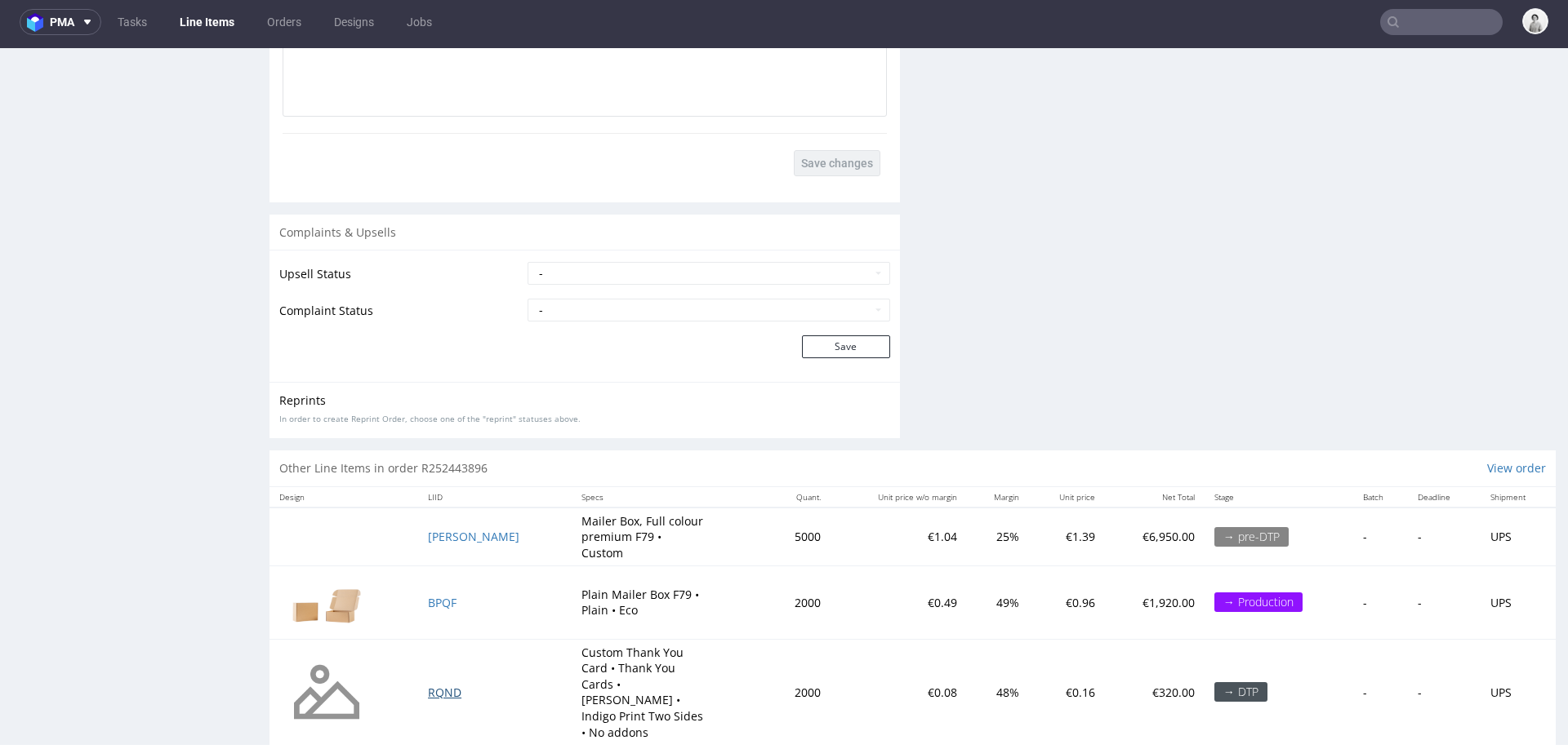
click at [455, 685] on span "RQND" at bounding box center [445, 693] width 33 height 16
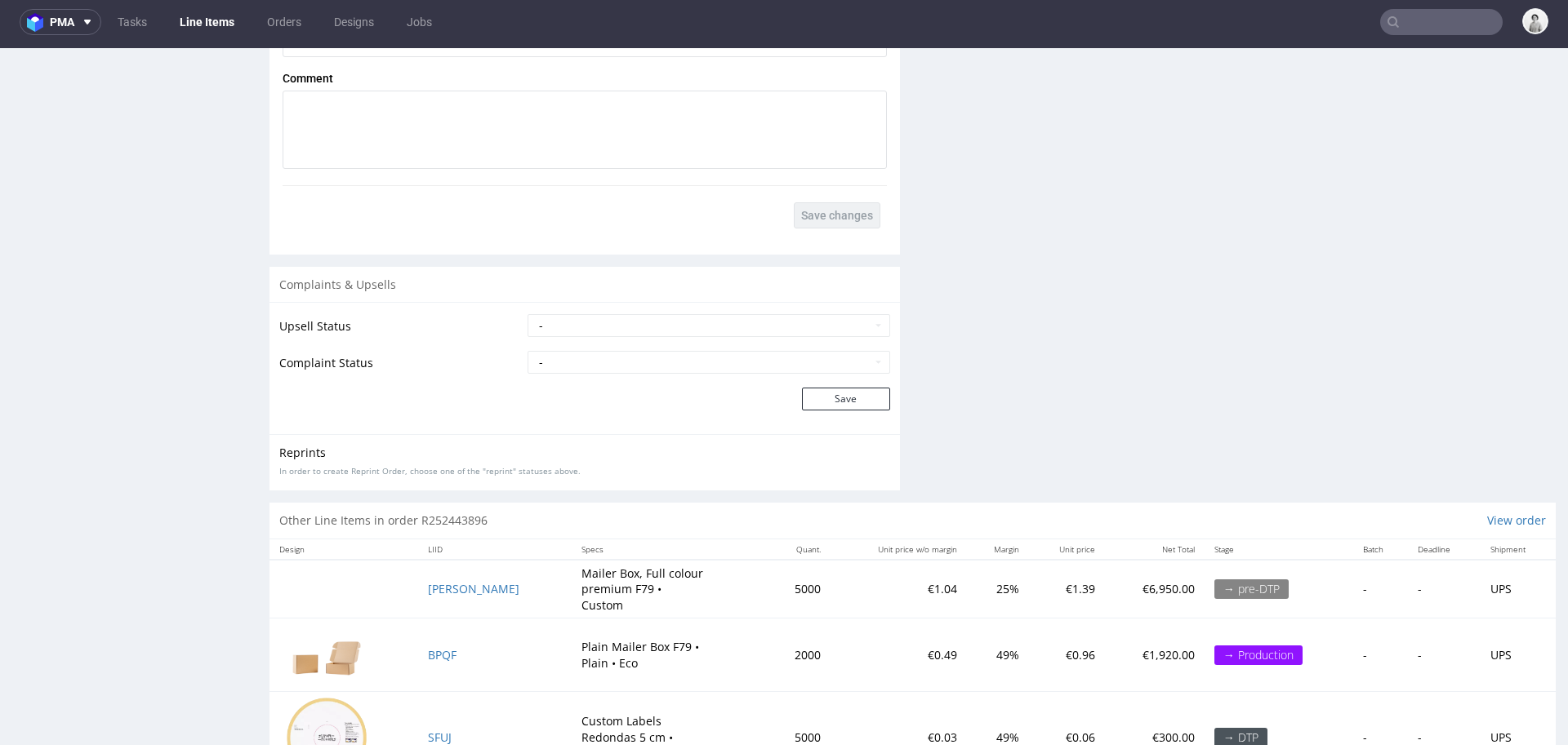
scroll to position [2563, 0]
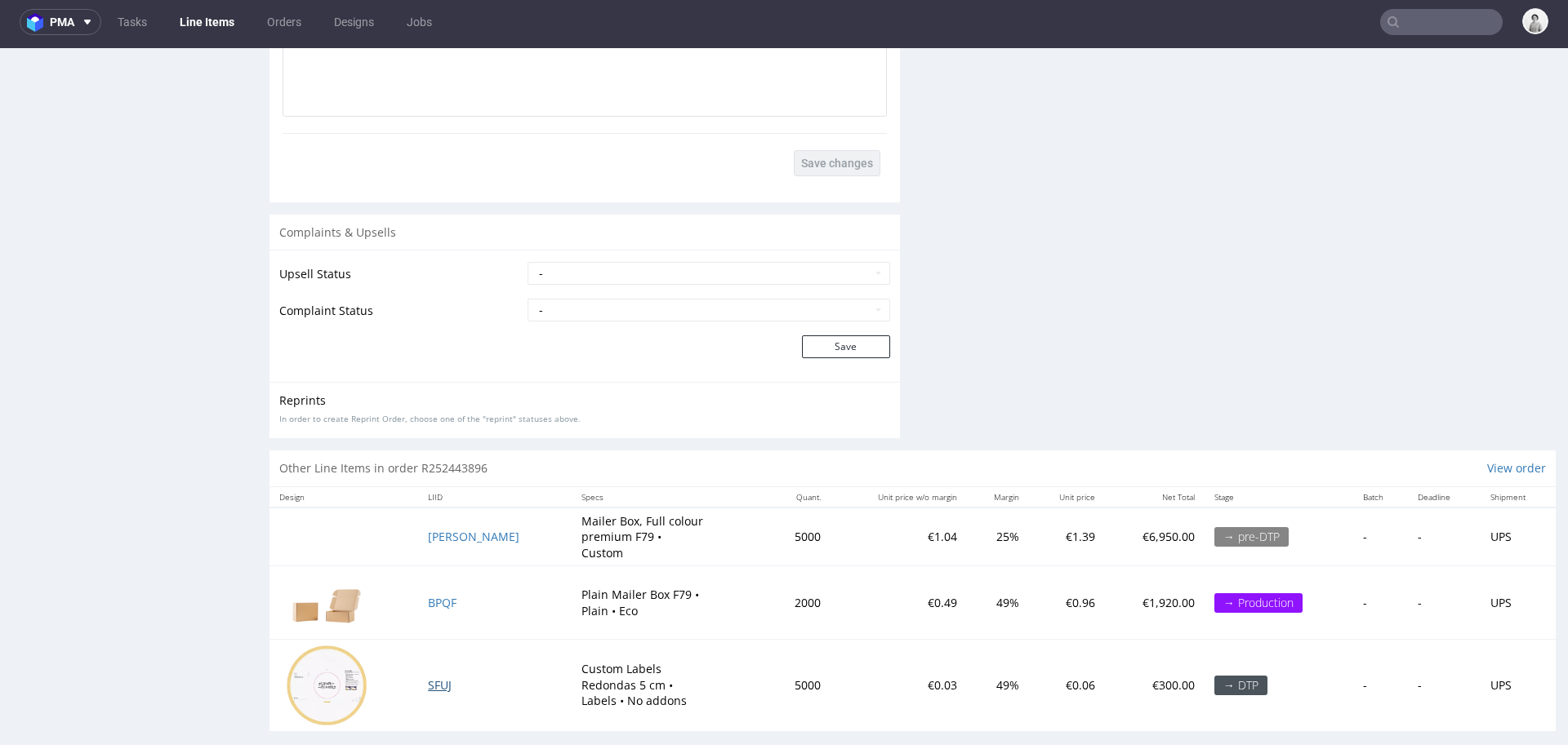
click at [440, 678] on span "SFUJ" at bounding box center [440, 685] width 24 height 16
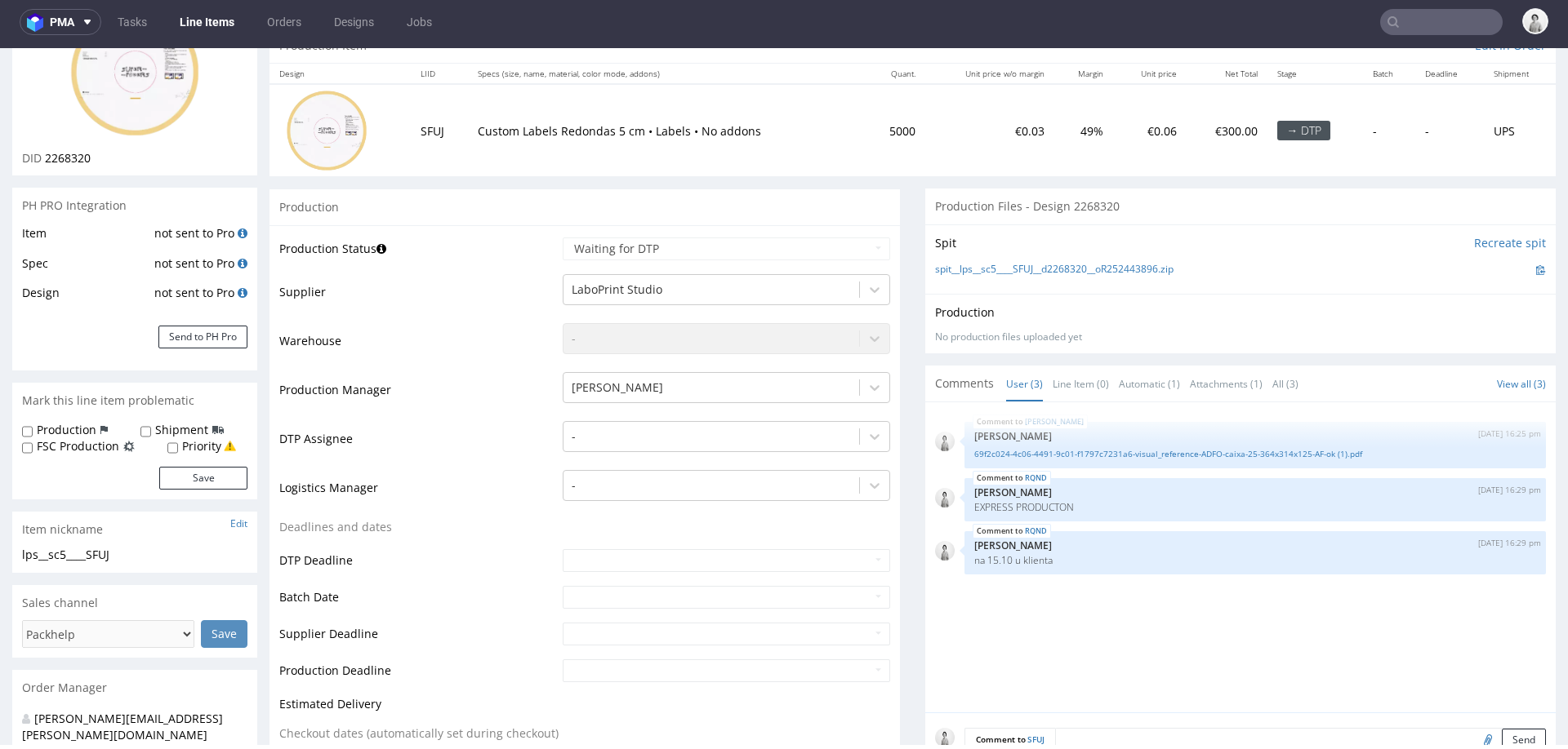
scroll to position [306, 0]
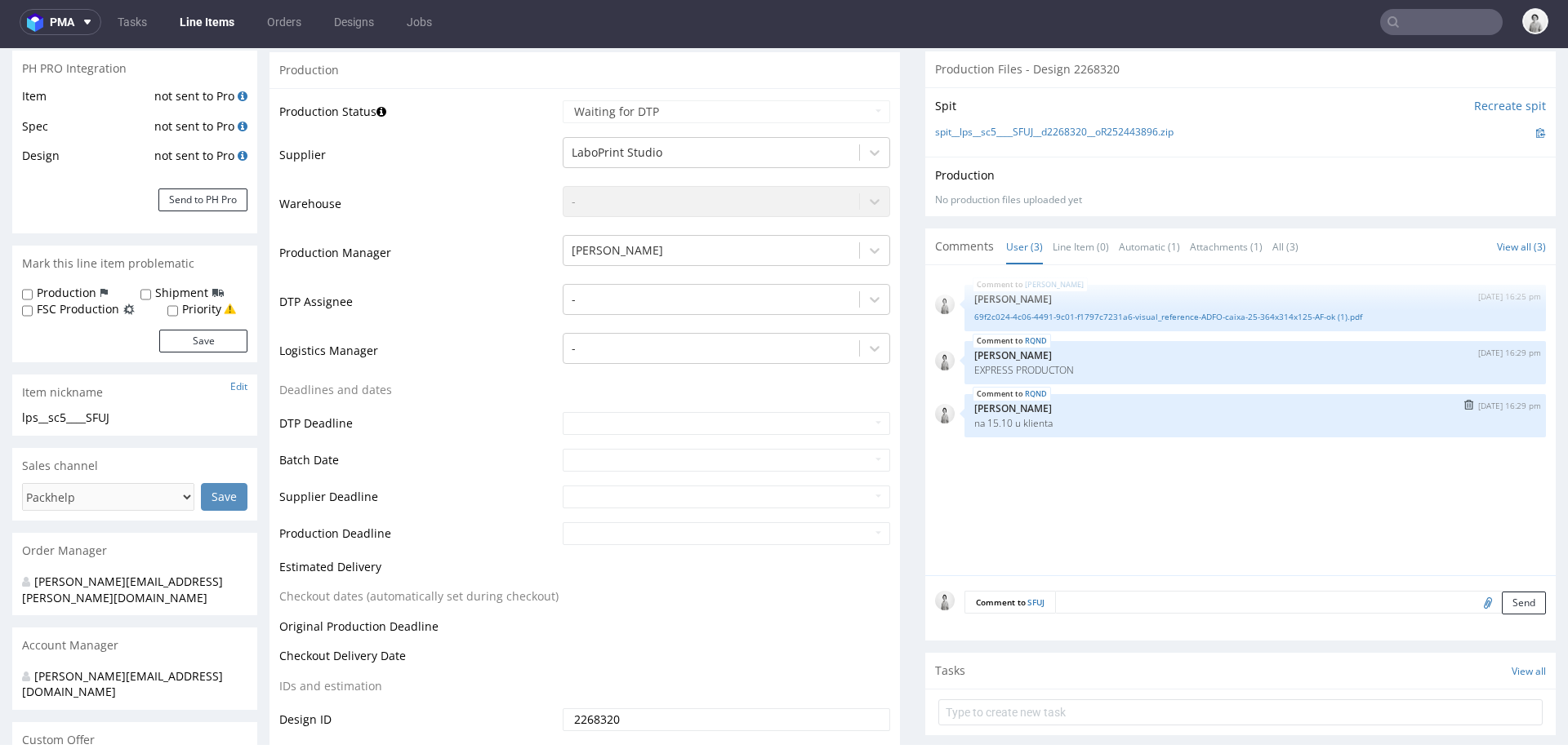
drag, startPoint x: 967, startPoint y: 422, endPoint x: 1057, endPoint y: 421, distance: 90.0
click at [1057, 421] on p "na 15.10 u klienta" at bounding box center [1255, 423] width 562 height 12
click at [1038, 421] on p "na 15.10 u klienta" at bounding box center [1255, 423] width 562 height 12
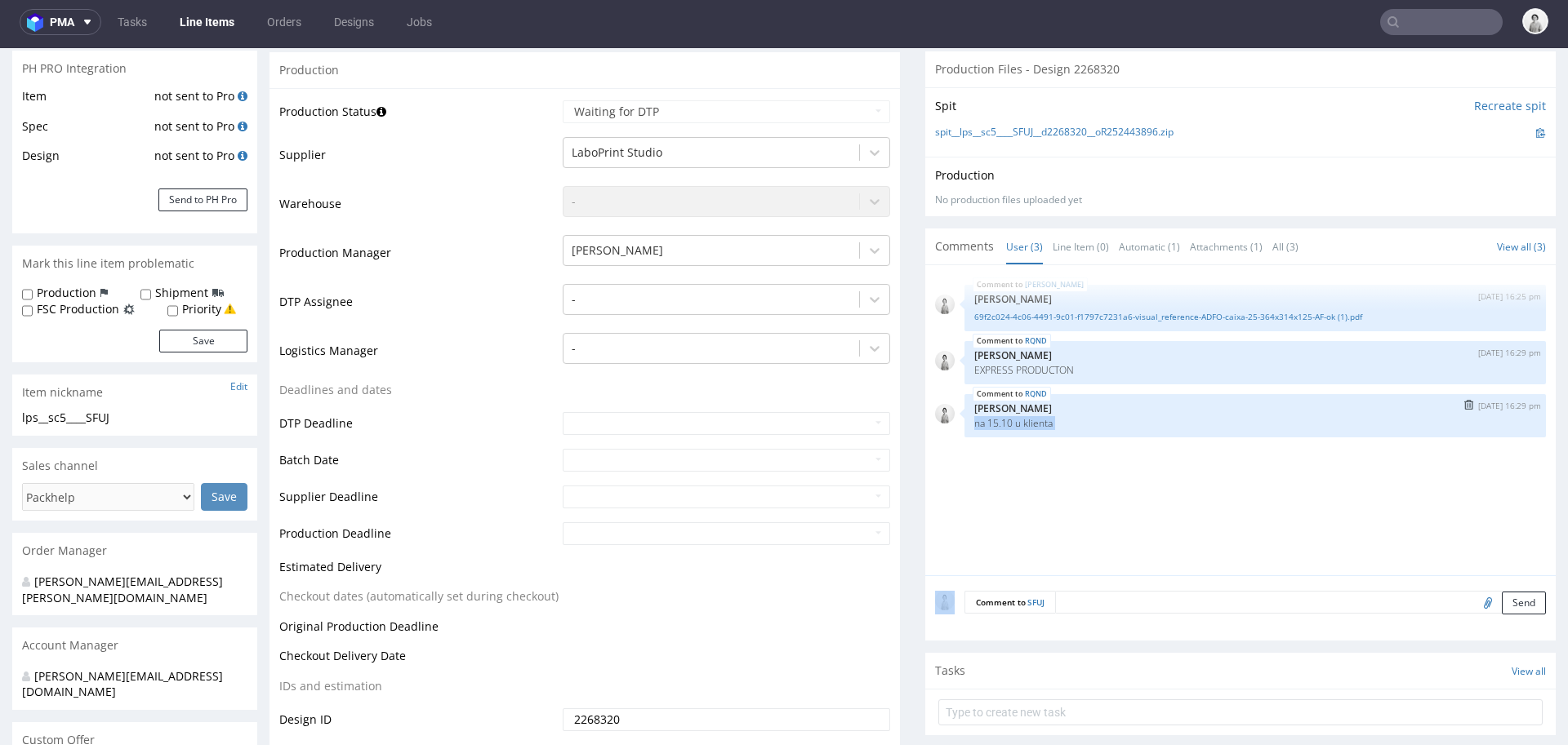
copy section "na 15.10 u klienta 30th Sep 25 | 09:06 am Bot Packhelp Estimation: 14650 EUR - …"
click at [1086, 604] on textarea at bounding box center [1300, 602] width 491 height 23
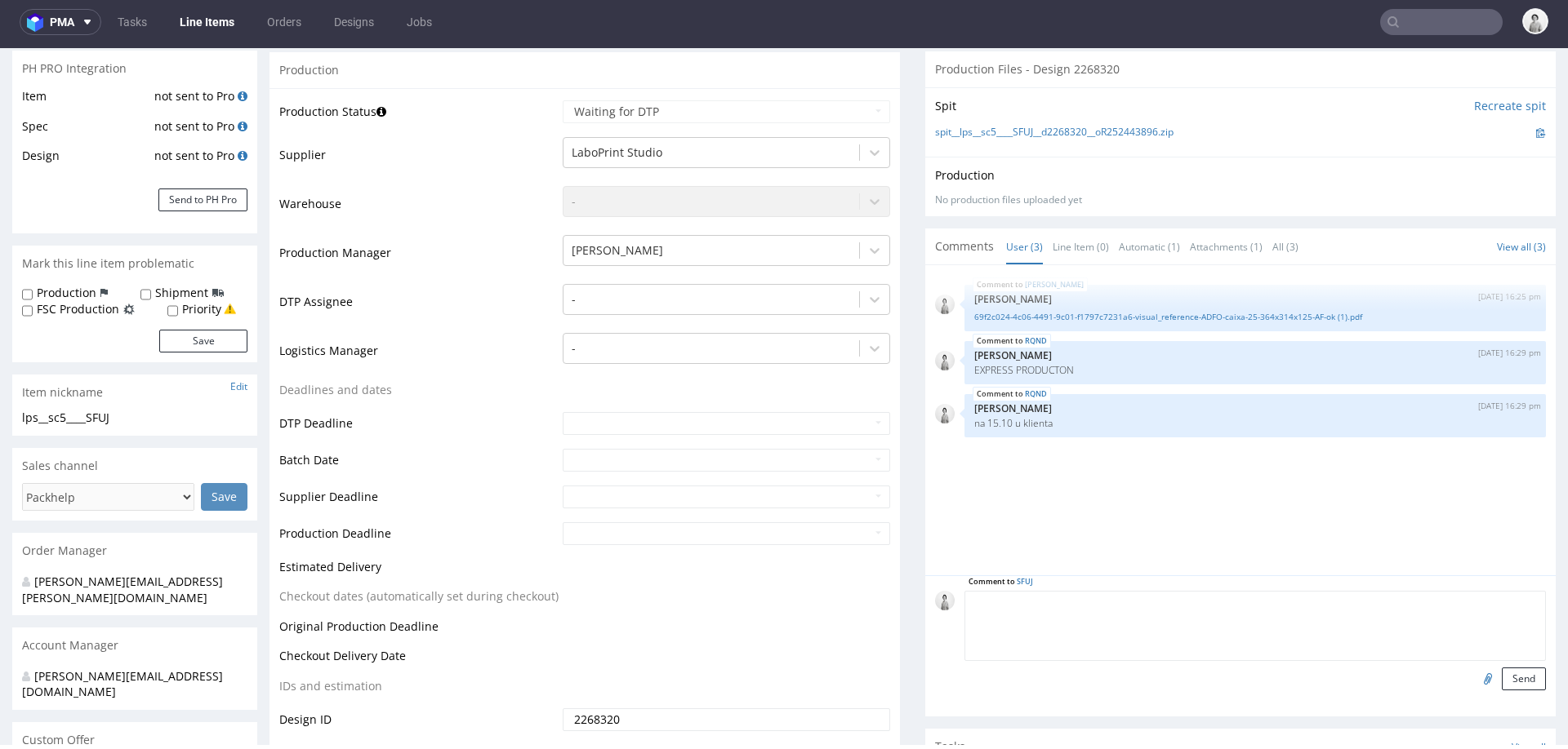
paste textarea "na 15.10 u klienta"
type textarea "na 15.10 u klienta"
click at [1507, 670] on button "Send" at bounding box center [1524, 679] width 44 height 23
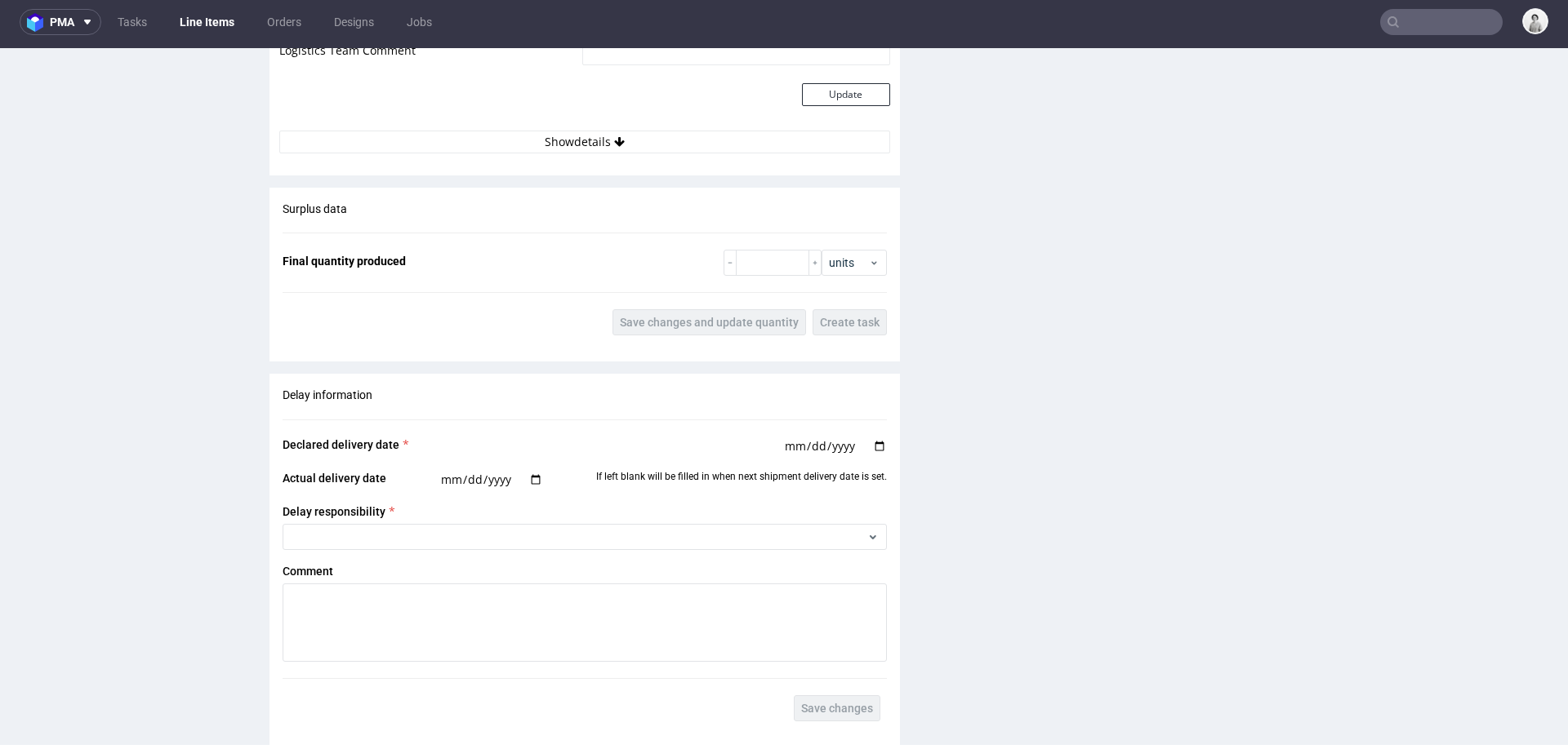
scroll to position [1831, 0]
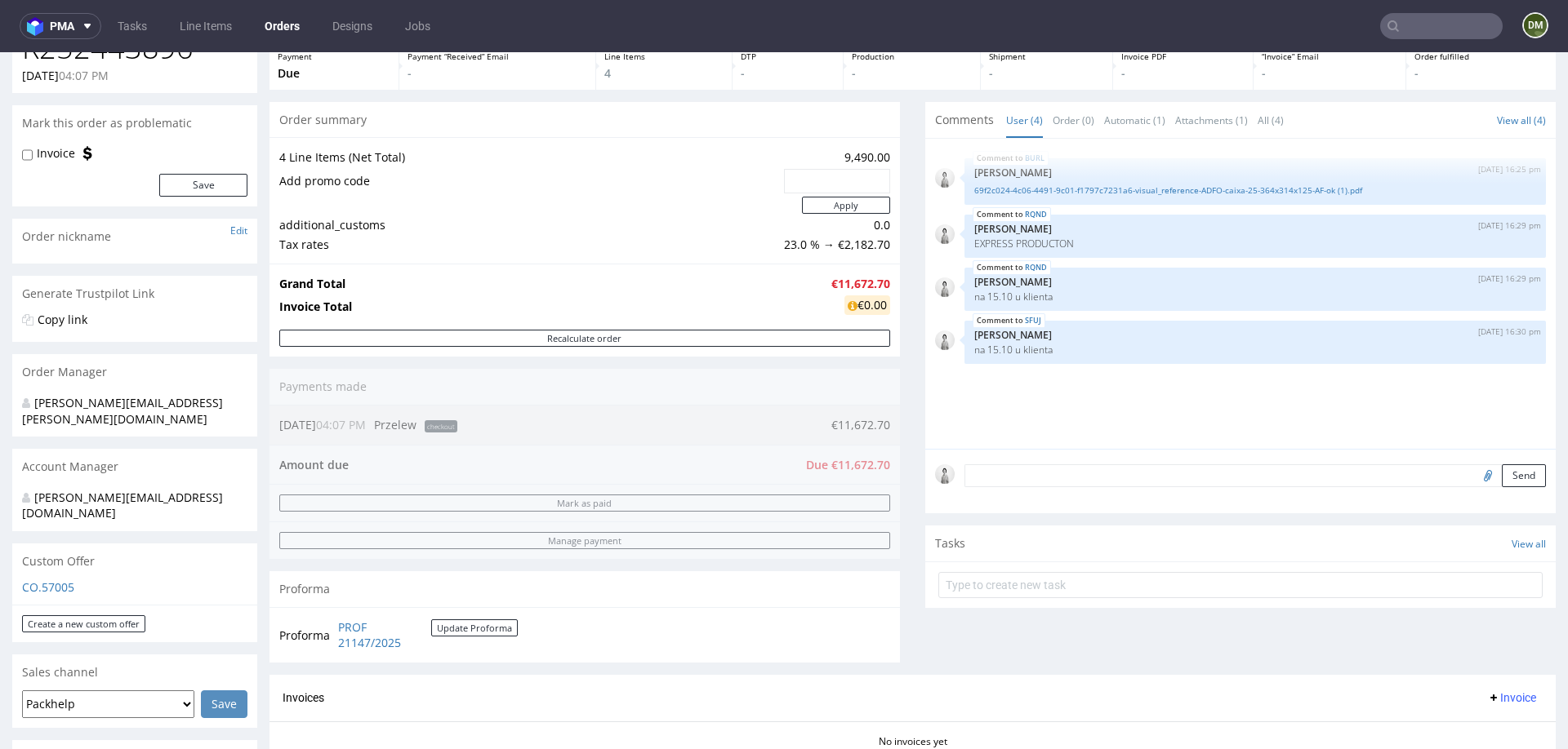
scroll to position [145, 0]
click at [372, 634] on link "PROF 21147/2025" at bounding box center [384, 634] width 94 height 31
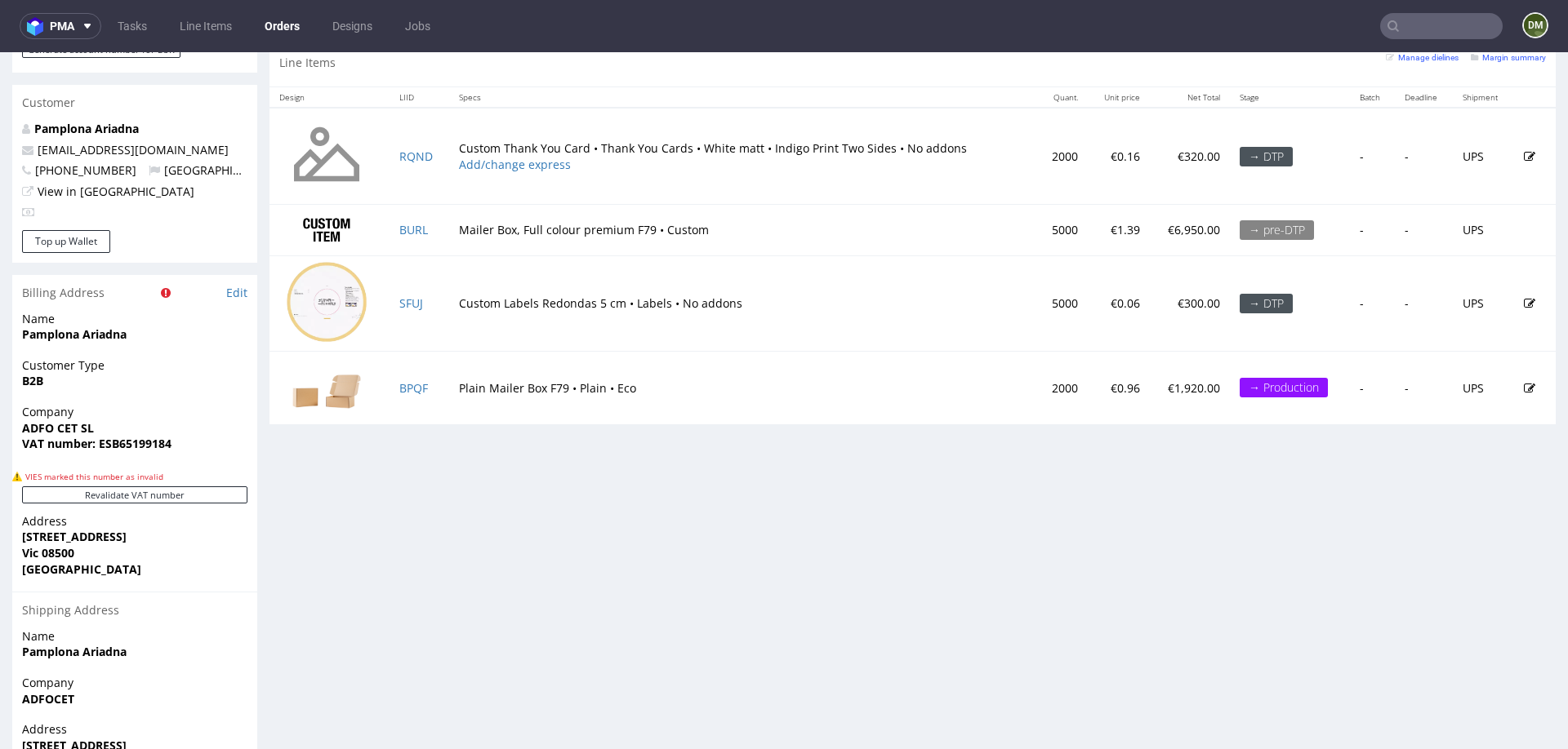
scroll to position [949, 0]
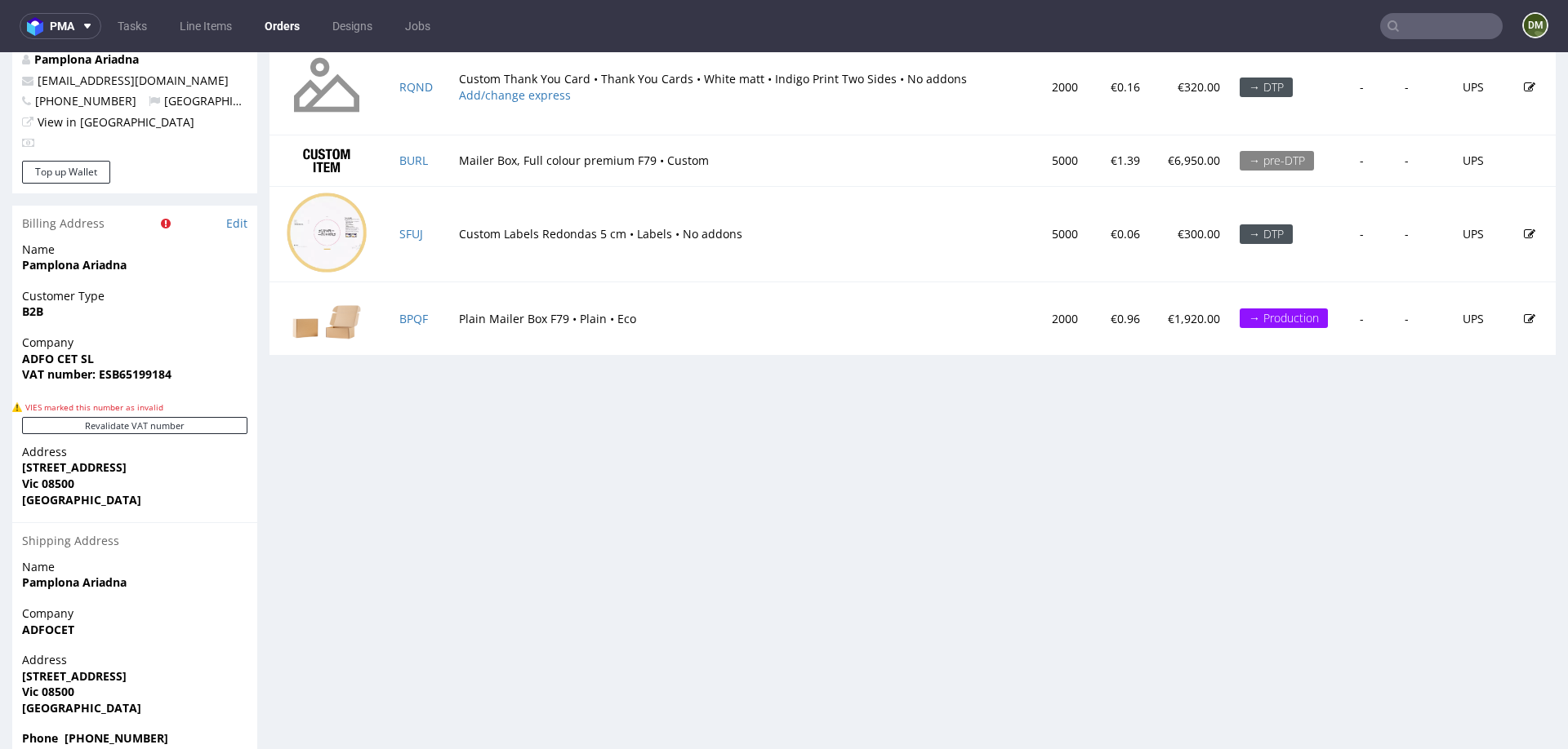
click at [52, 622] on strong "ADFOCET" at bounding box center [48, 630] width 52 height 16
copy strong "ADFOCET"
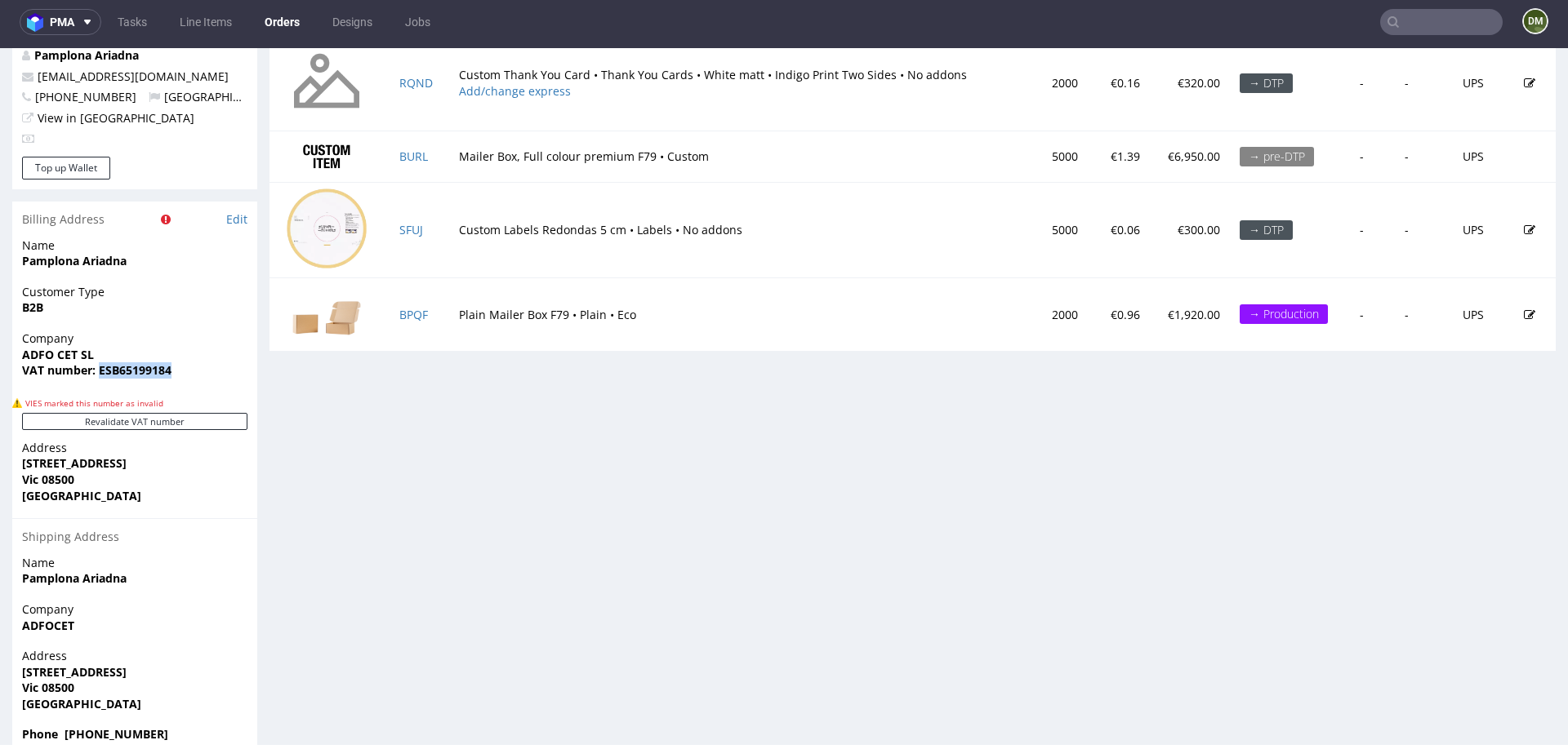
drag, startPoint x: 96, startPoint y: 335, endPoint x: 190, endPoint y: 335, distance: 94.0
click at [190, 362] on span "VAT number: ESB65199184" at bounding box center [134, 370] width 225 height 17
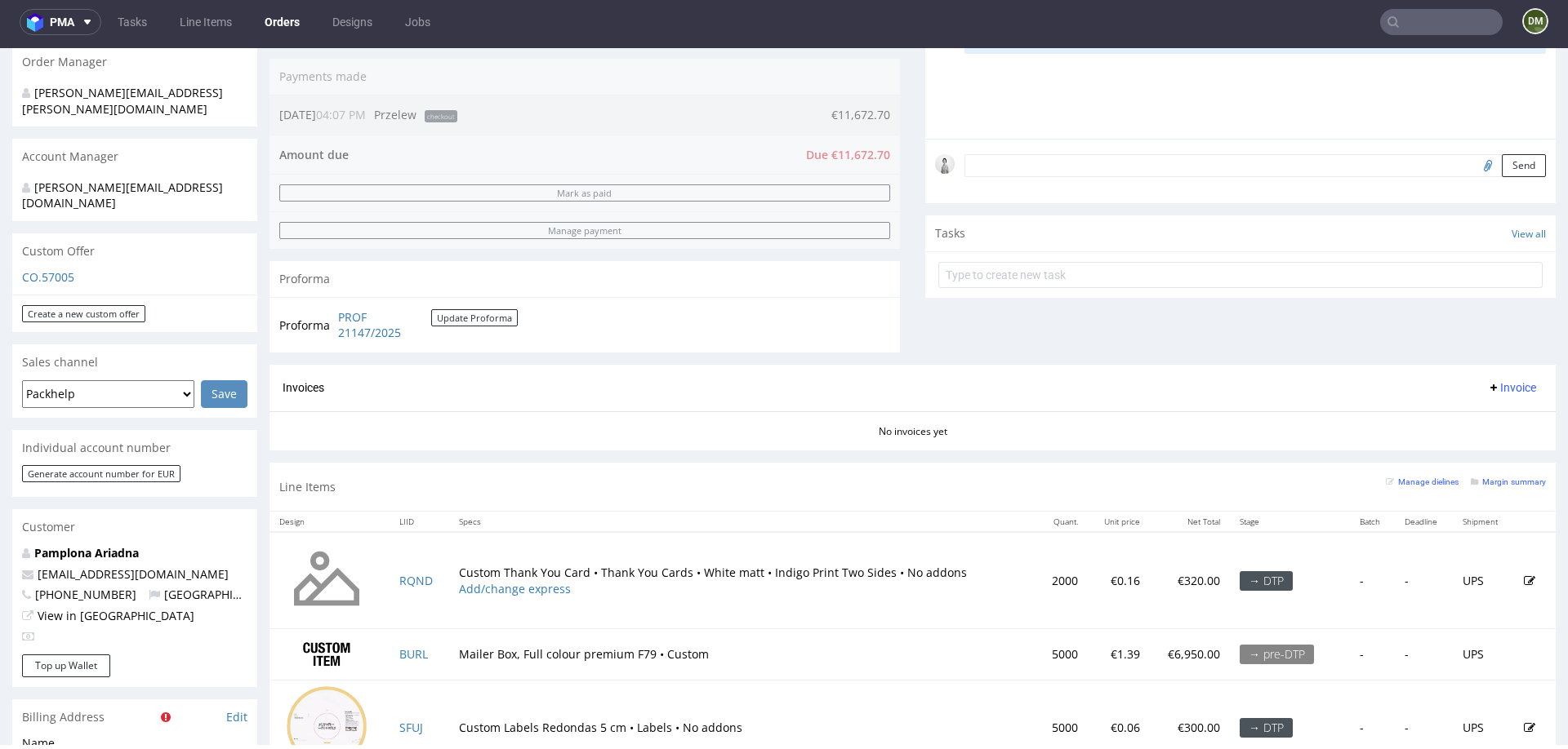
scroll to position [446, 0]
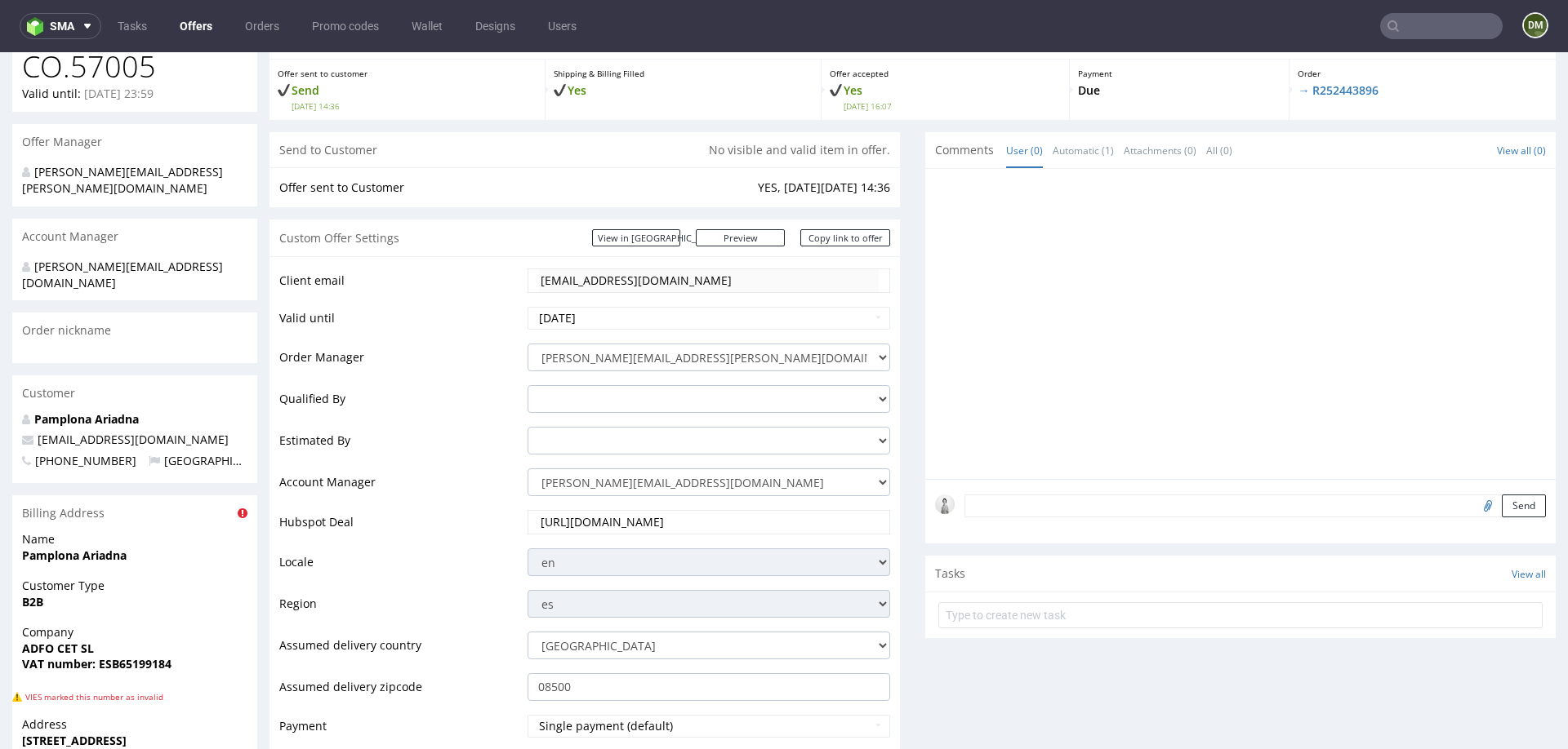
scroll to position [122, 0]
click at [1322, 100] on p "→ R252443896" at bounding box center [1423, 94] width 250 height 17
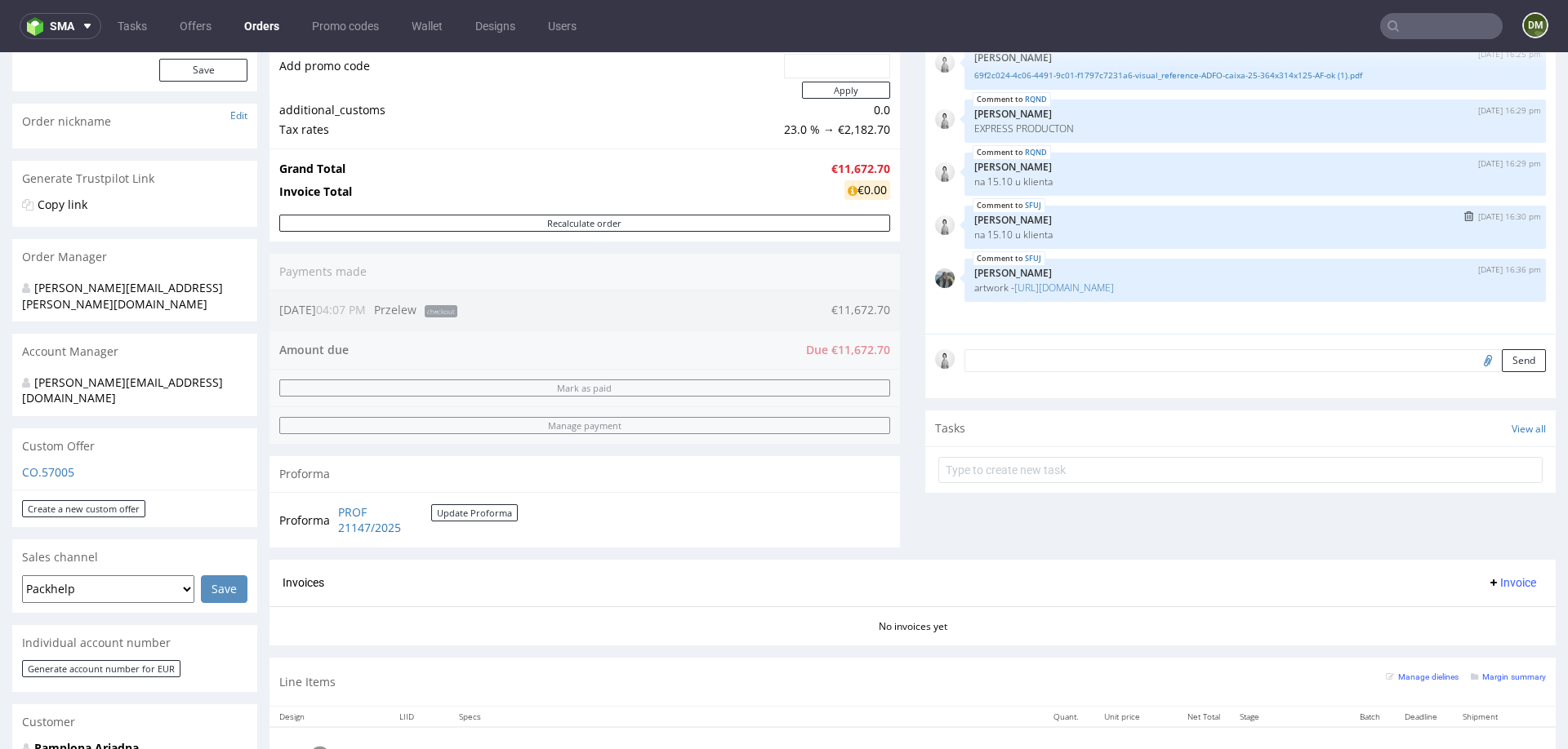
scroll to position [262, 0]
click at [1474, 355] on input "file" at bounding box center [1486, 357] width 23 height 21
type input "C:\fakepath\transf. Prof 21147 2025 -Packhelp- [DATE].pdf"
click at [1502, 356] on button "Send" at bounding box center [1524, 358] width 44 height 23
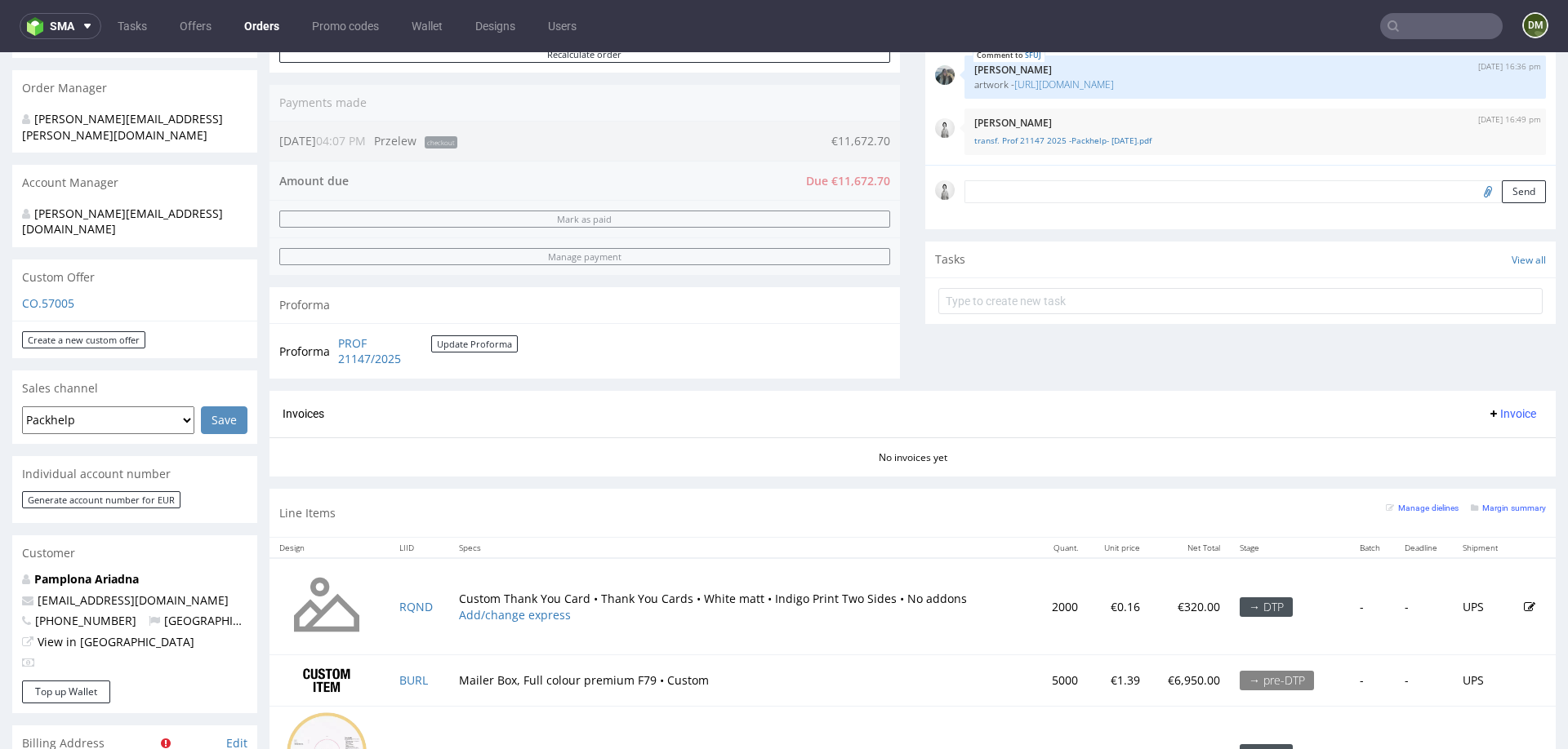
scroll to position [433, 0]
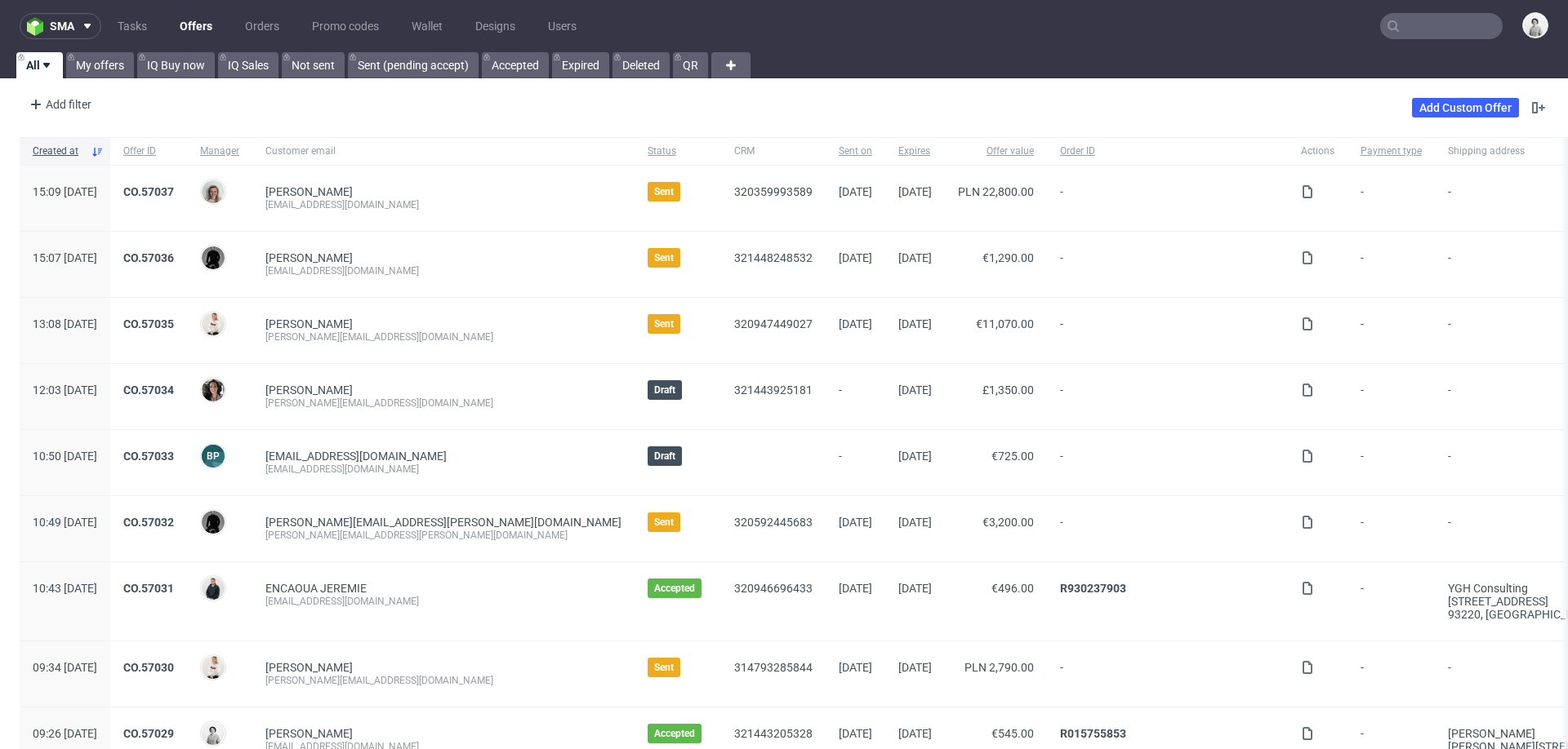
click at [1410, 24] on input "text" at bounding box center [1441, 26] width 122 height 26
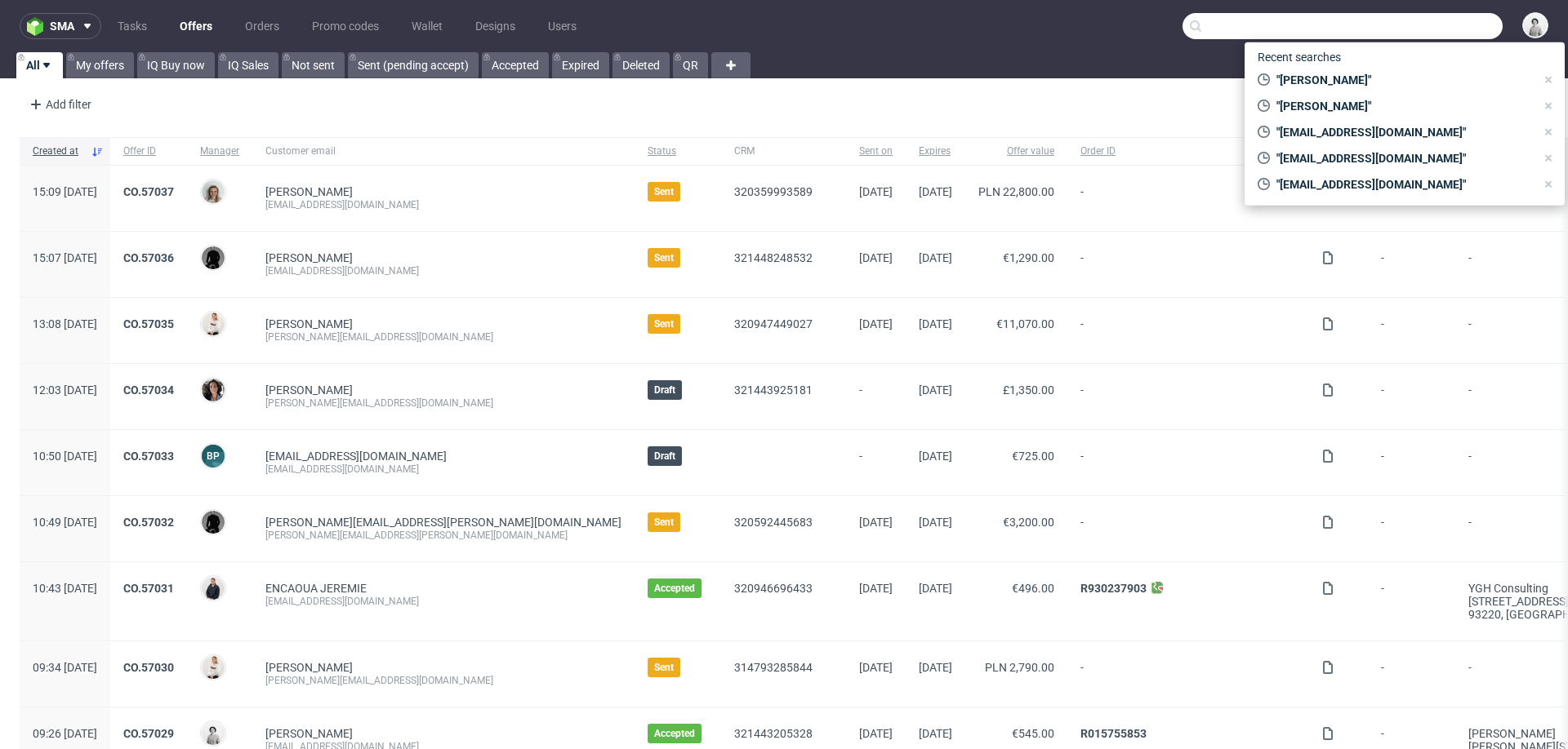
paste input "ADFOCET"
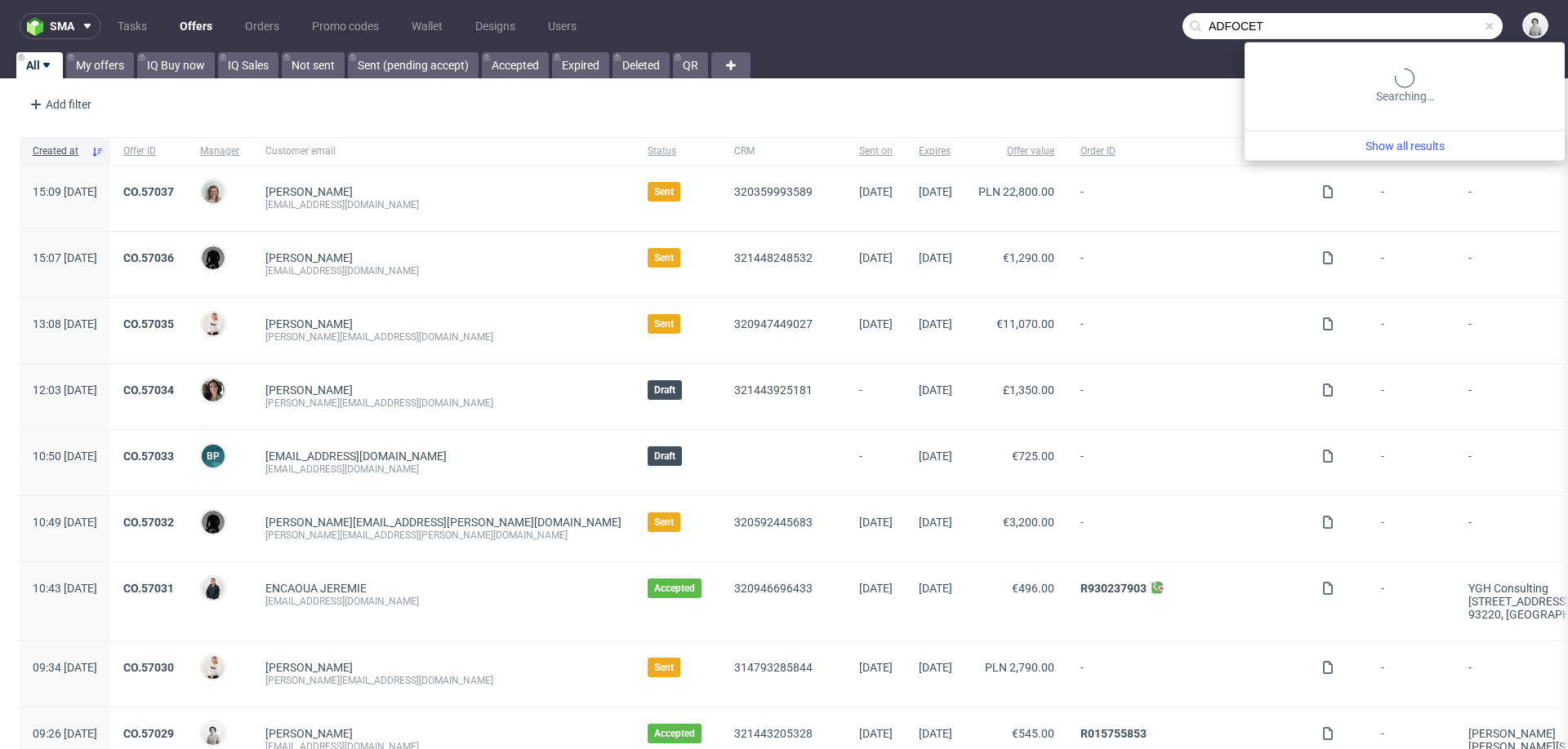
type input "ADFOCET"
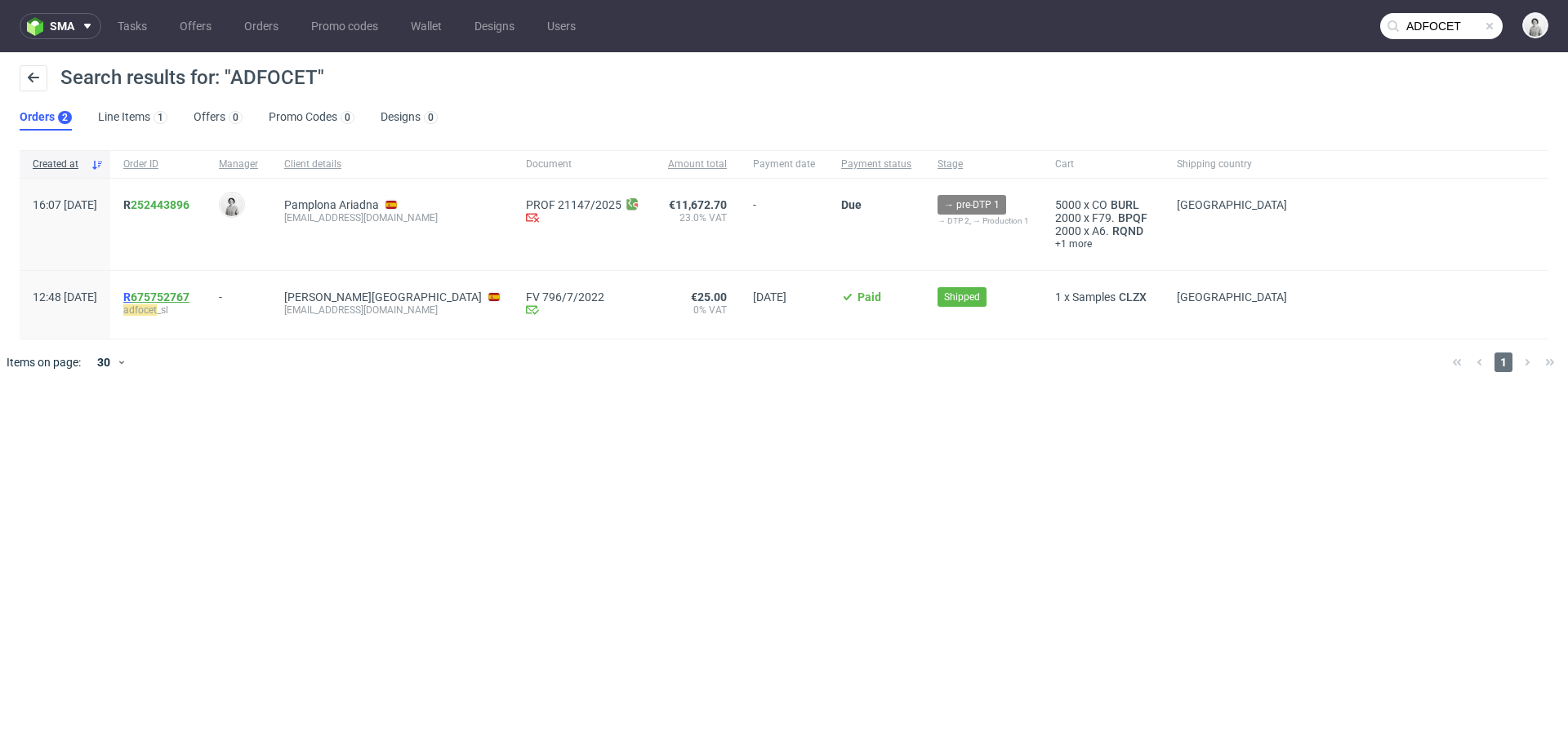
click at [190, 293] on link "675752767" at bounding box center [159, 297] width 58 height 13
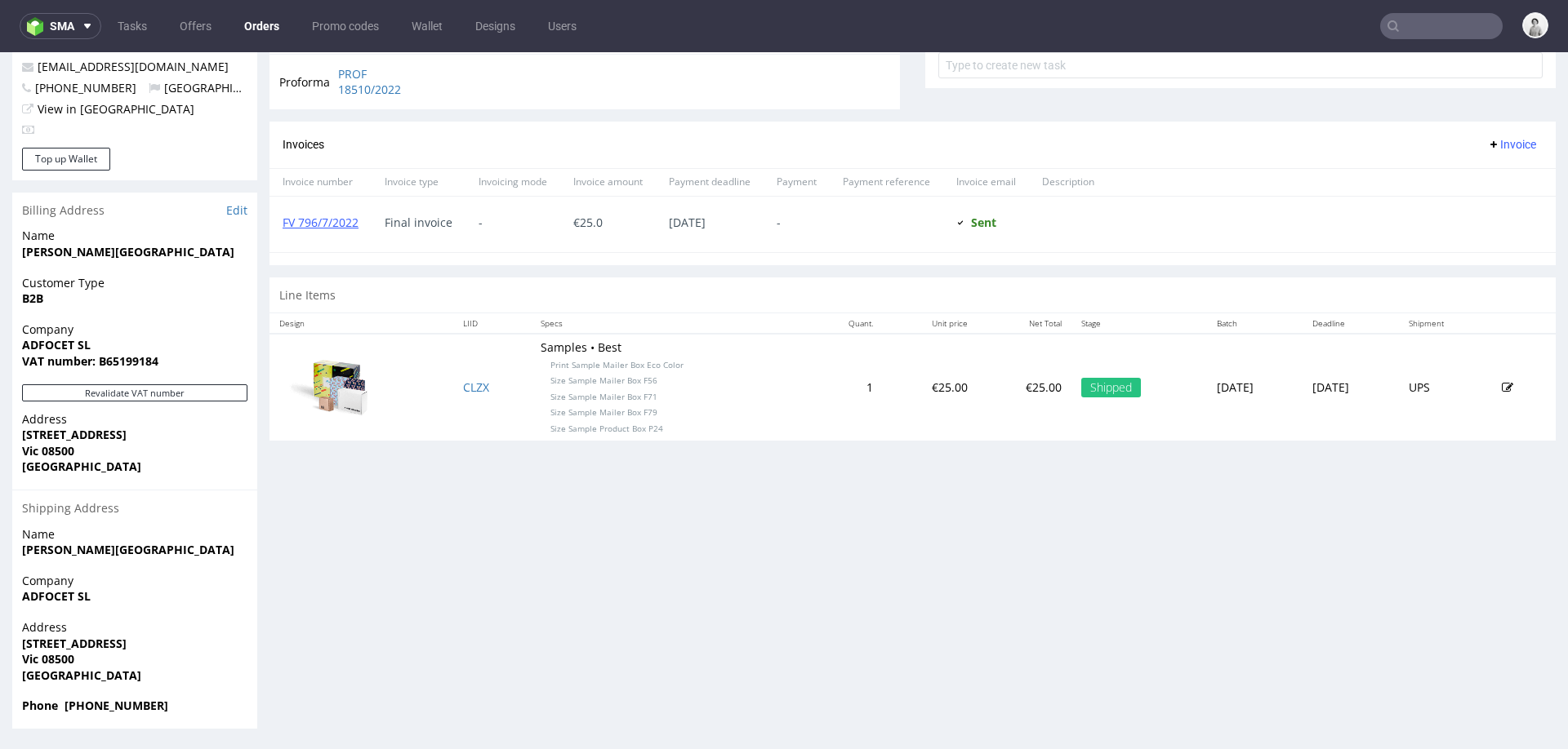
scroll to position [630, 0]
click at [123, 363] on strong "VAT number: B65199184" at bounding box center [90, 363] width 136 height 16
copy strong "B65199184"
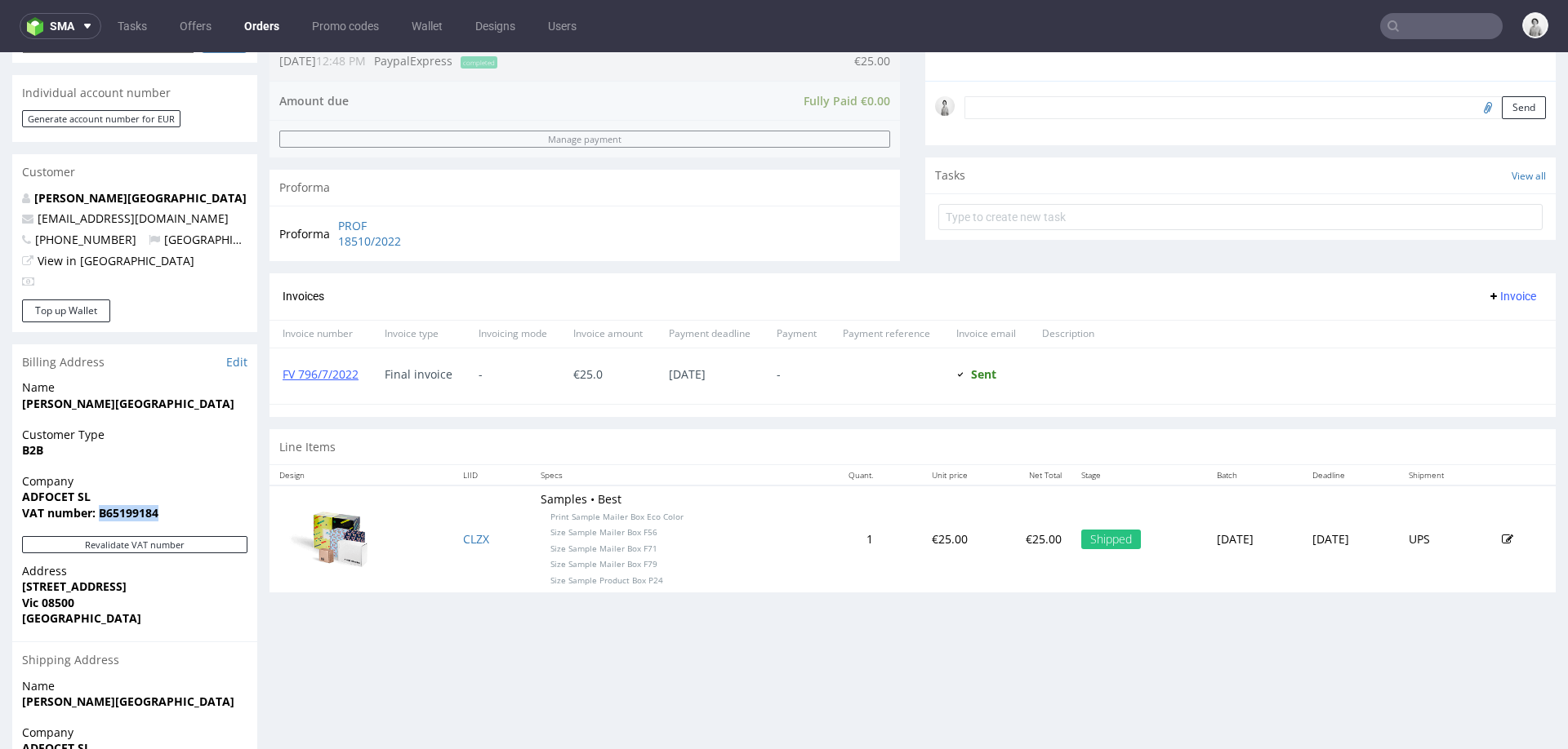
scroll to position [468, 0]
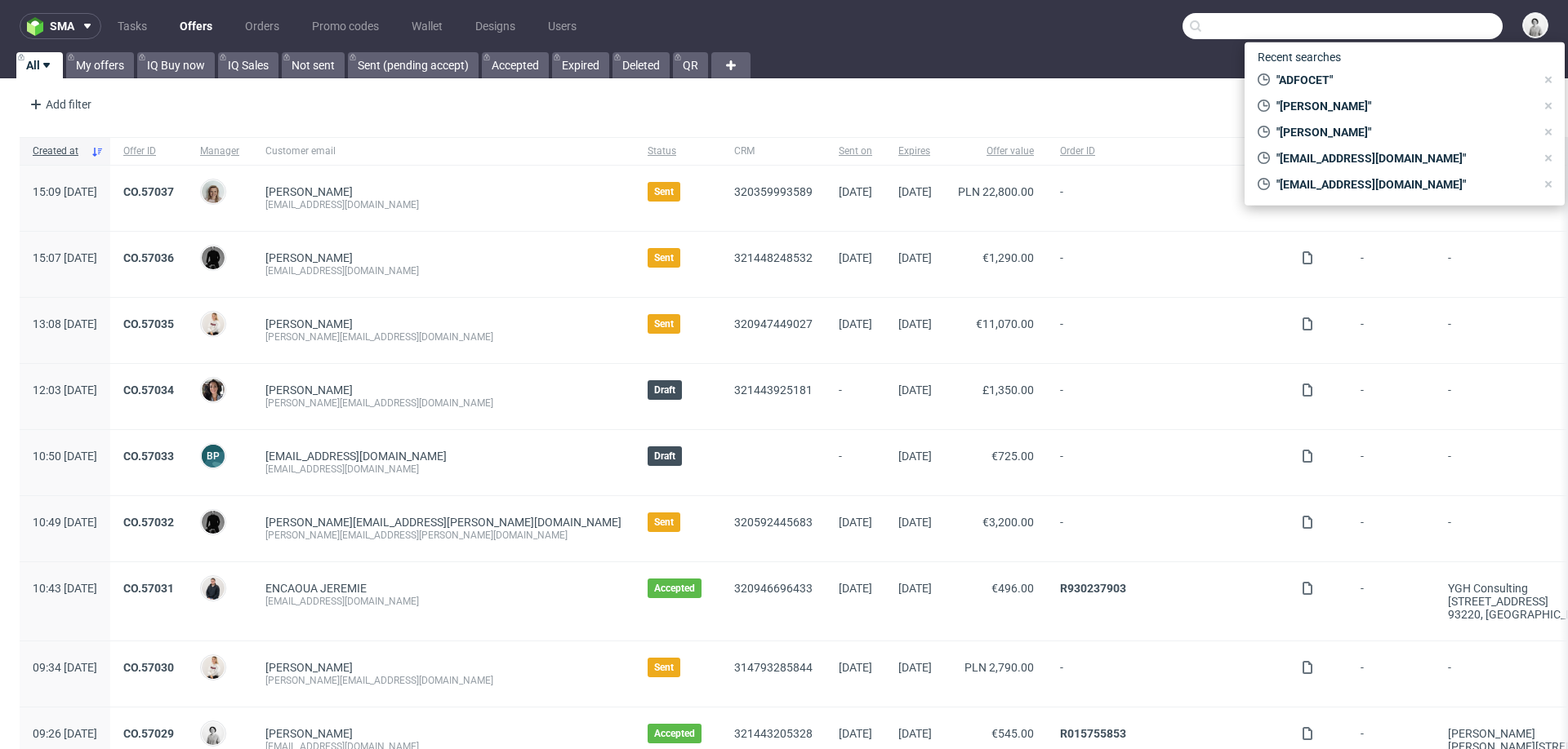
click at [1415, 22] on input "text" at bounding box center [1343, 26] width 320 height 26
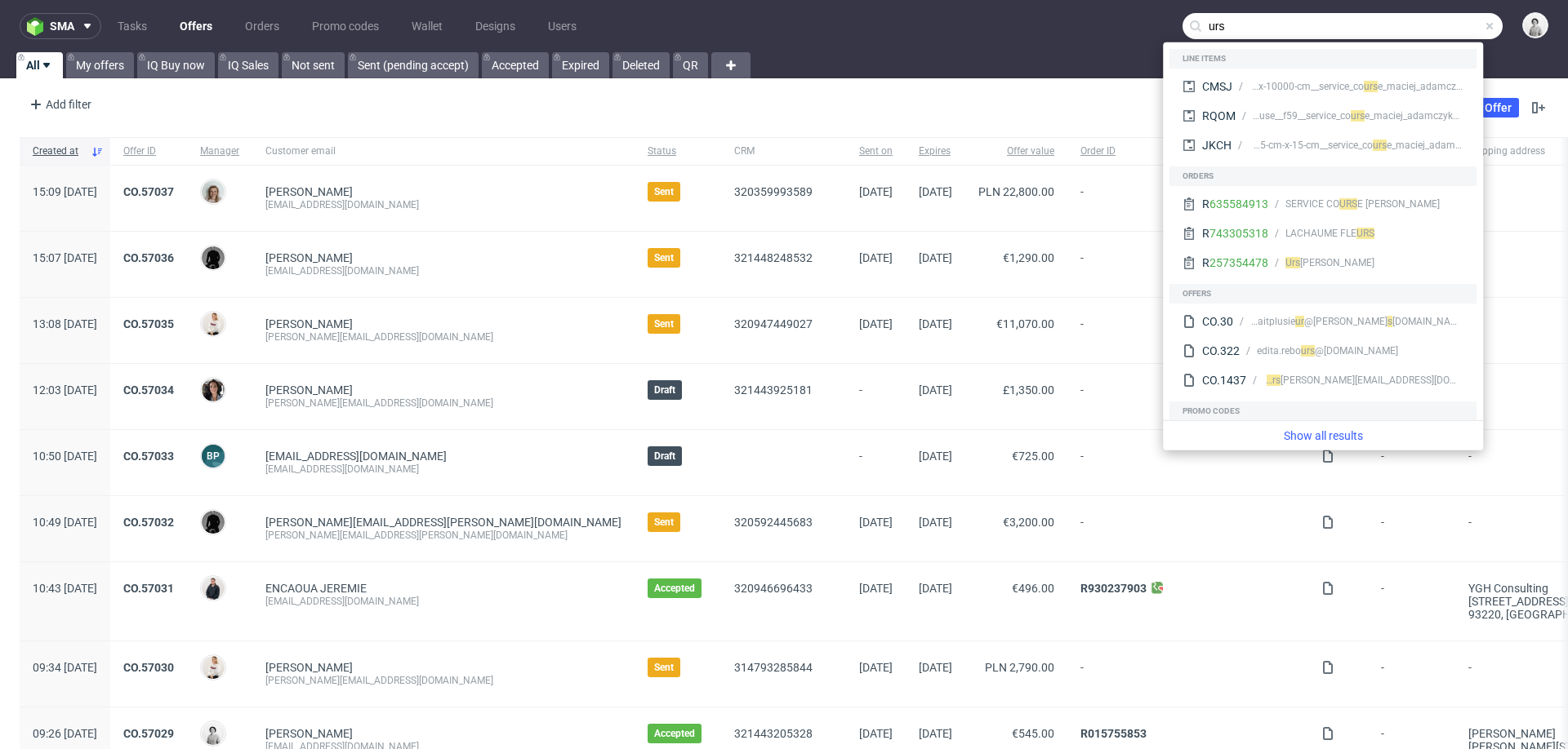
click at [1255, 36] on input "urs" at bounding box center [1343, 26] width 320 height 26
paste input ".[PERSON_NAME][EMAIL_ADDRESS][PERSON_NAME][DOMAIN_NAME]"
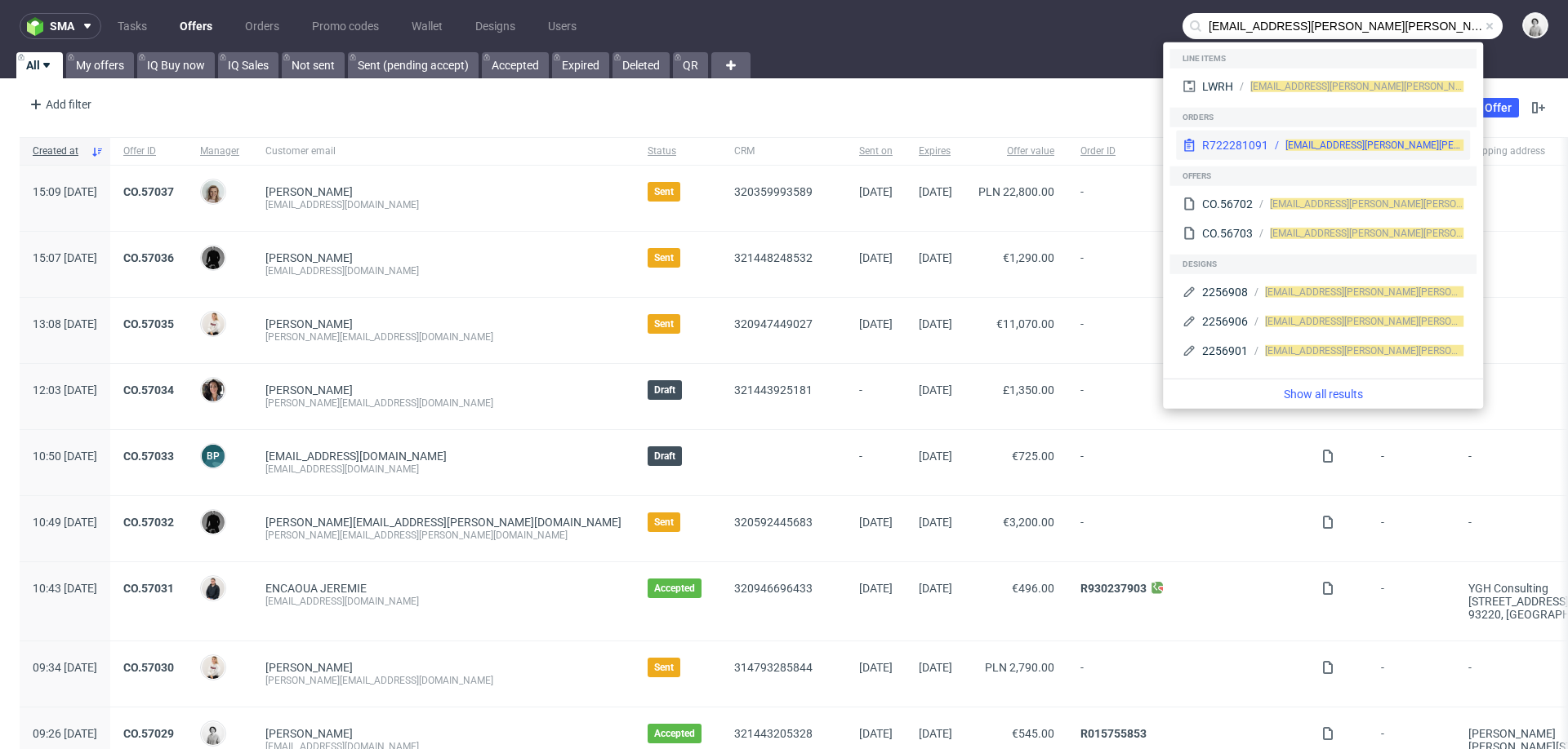
type input "urs.graber@elmore.ch"
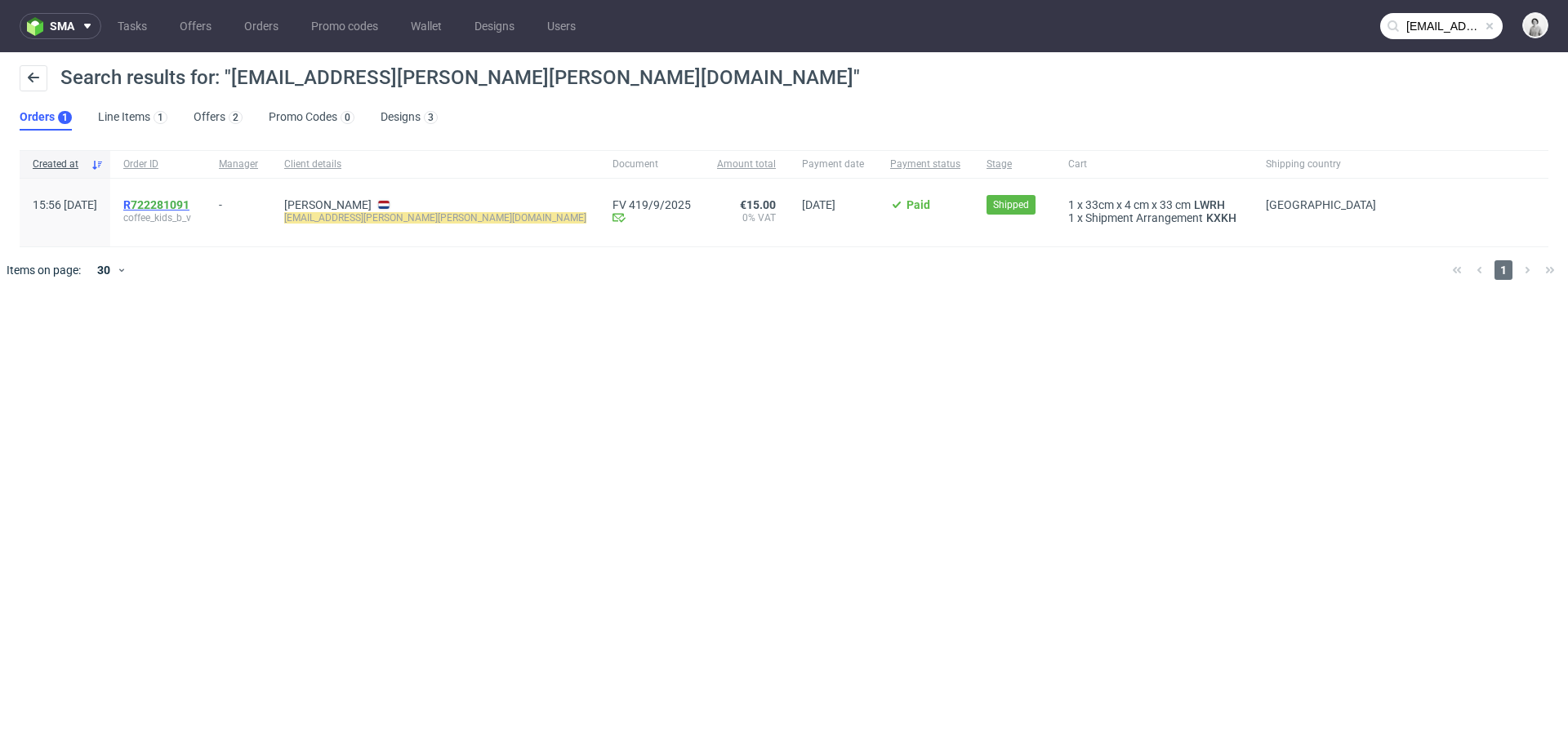
click at [190, 200] on link "722281091" at bounding box center [159, 205] width 58 height 13
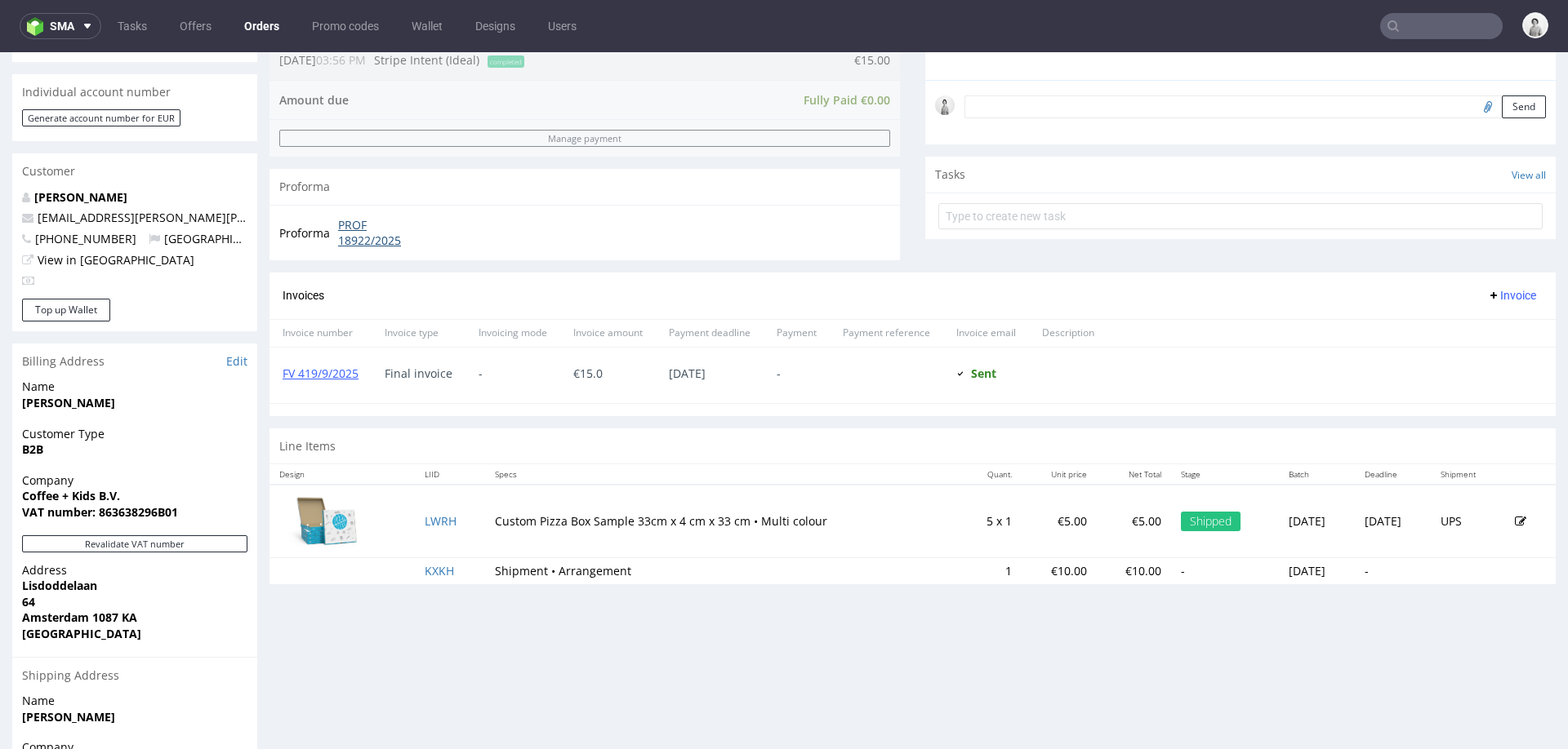
scroll to position [488, 0]
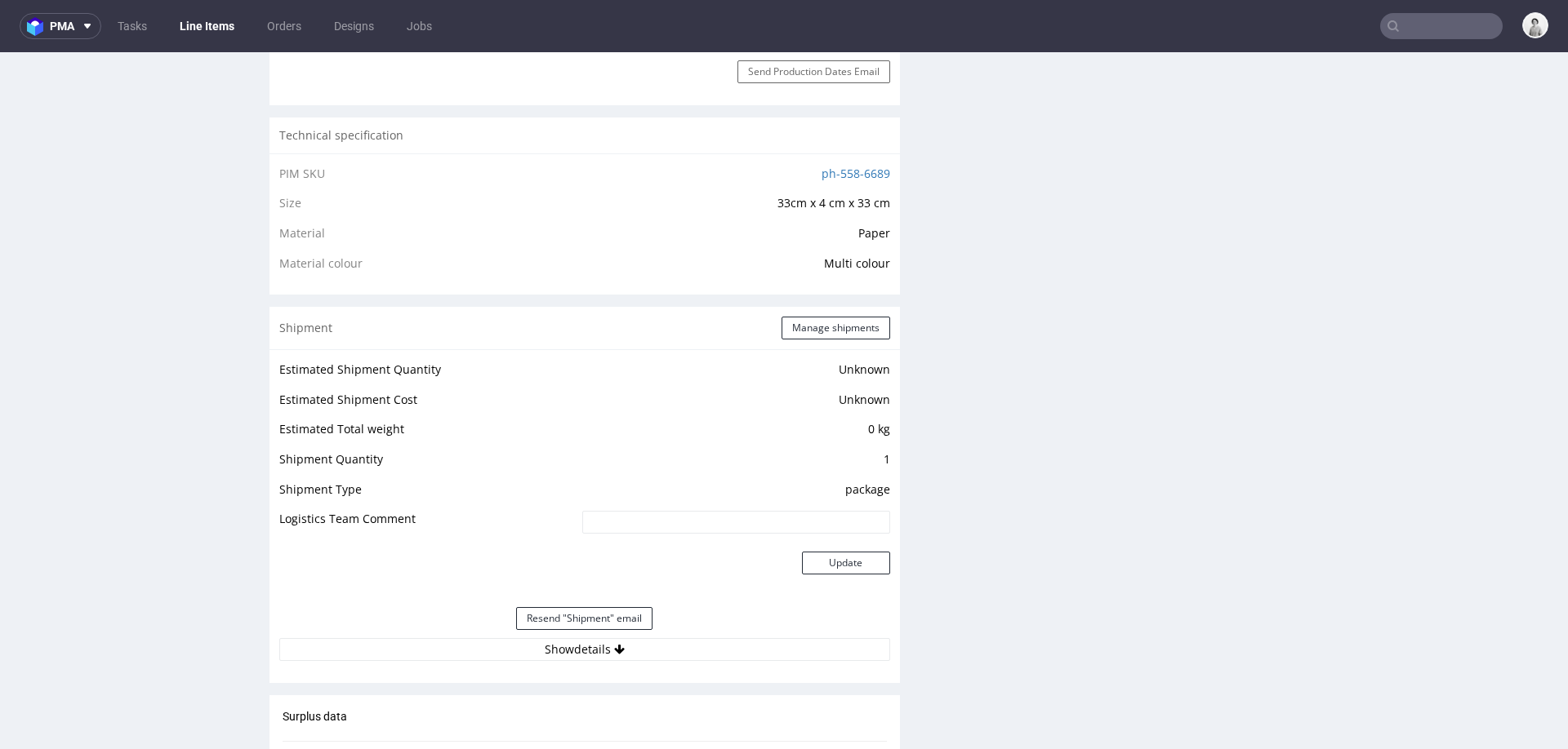
scroll to position [1098, 0]
click at [822, 168] on link "ph-558-6689" at bounding box center [856, 172] width 69 height 16
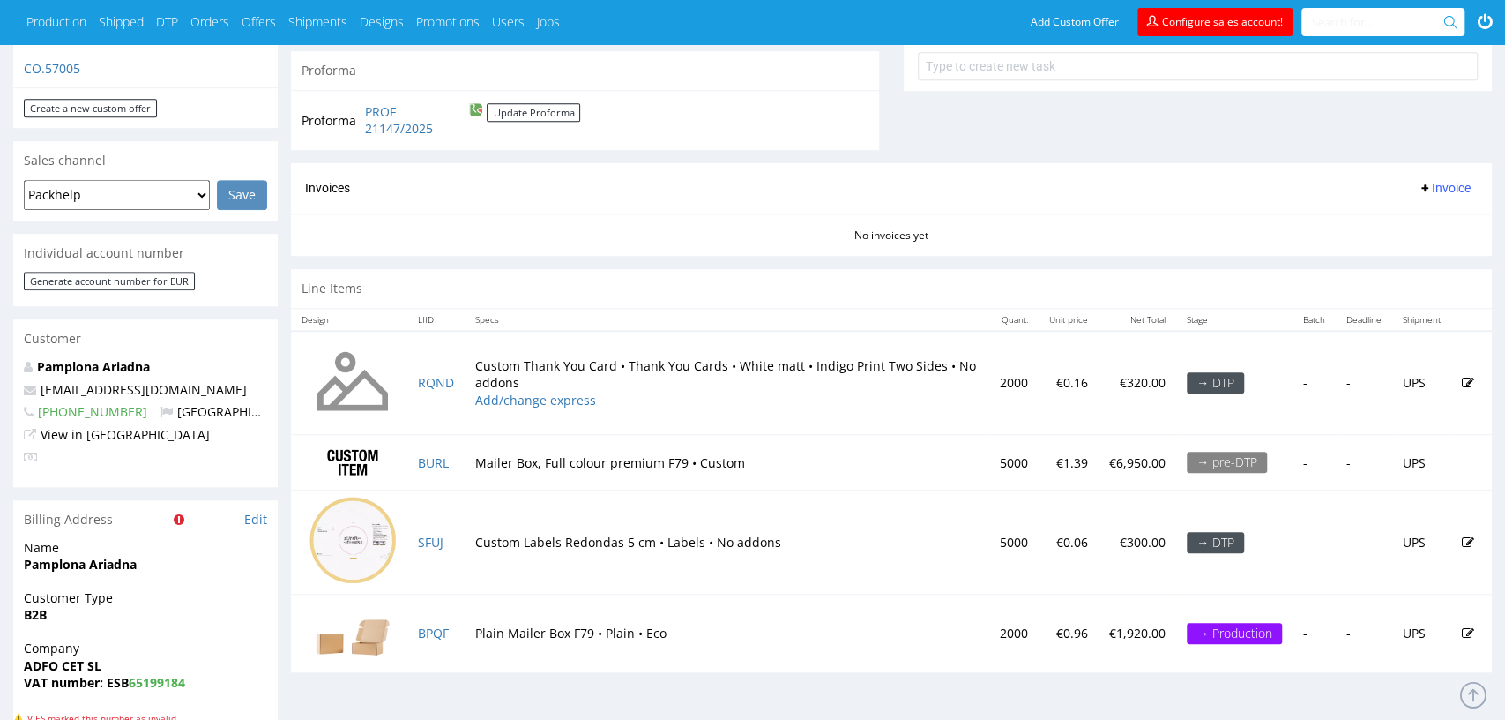
scroll to position [712, 0]
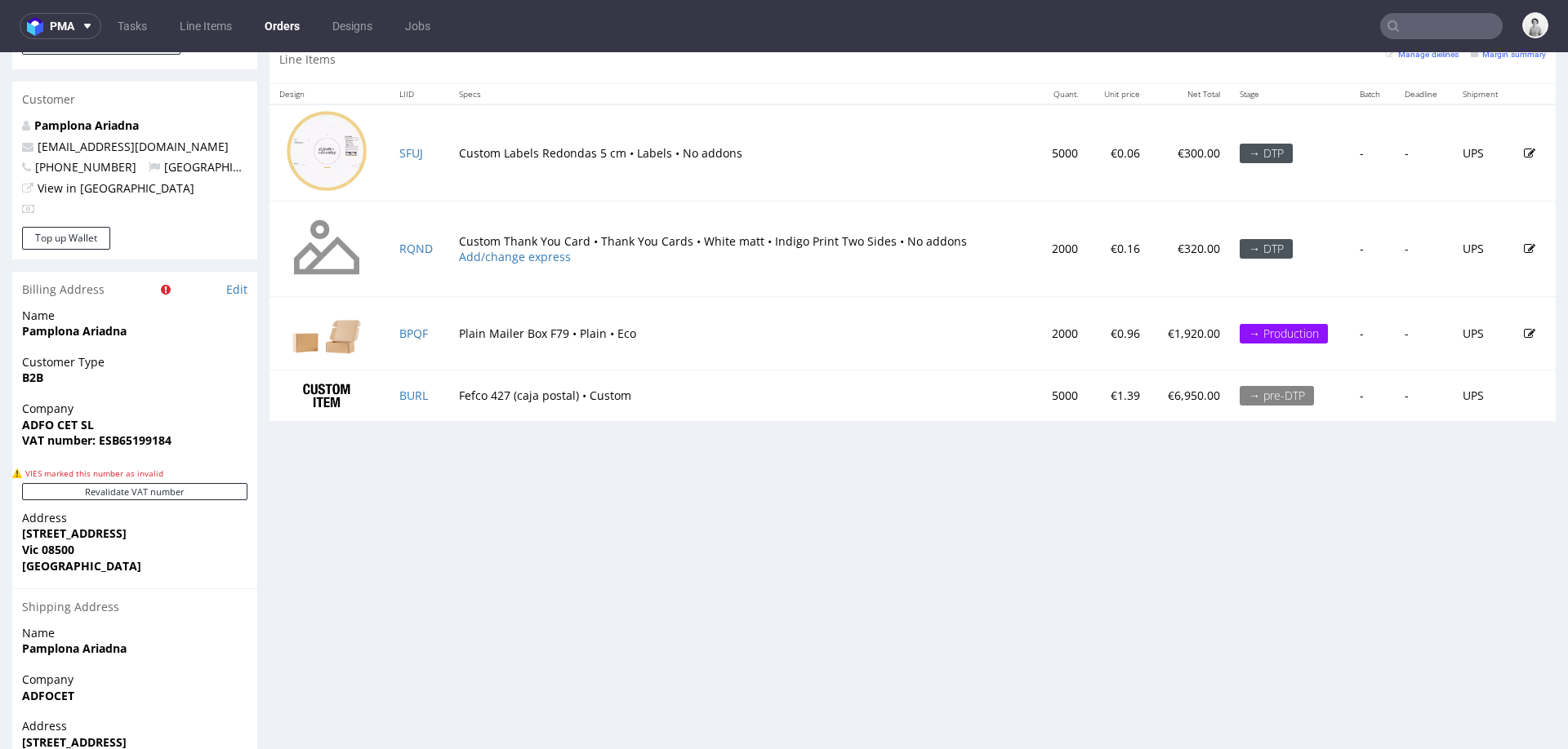
scroll to position [870, 0]
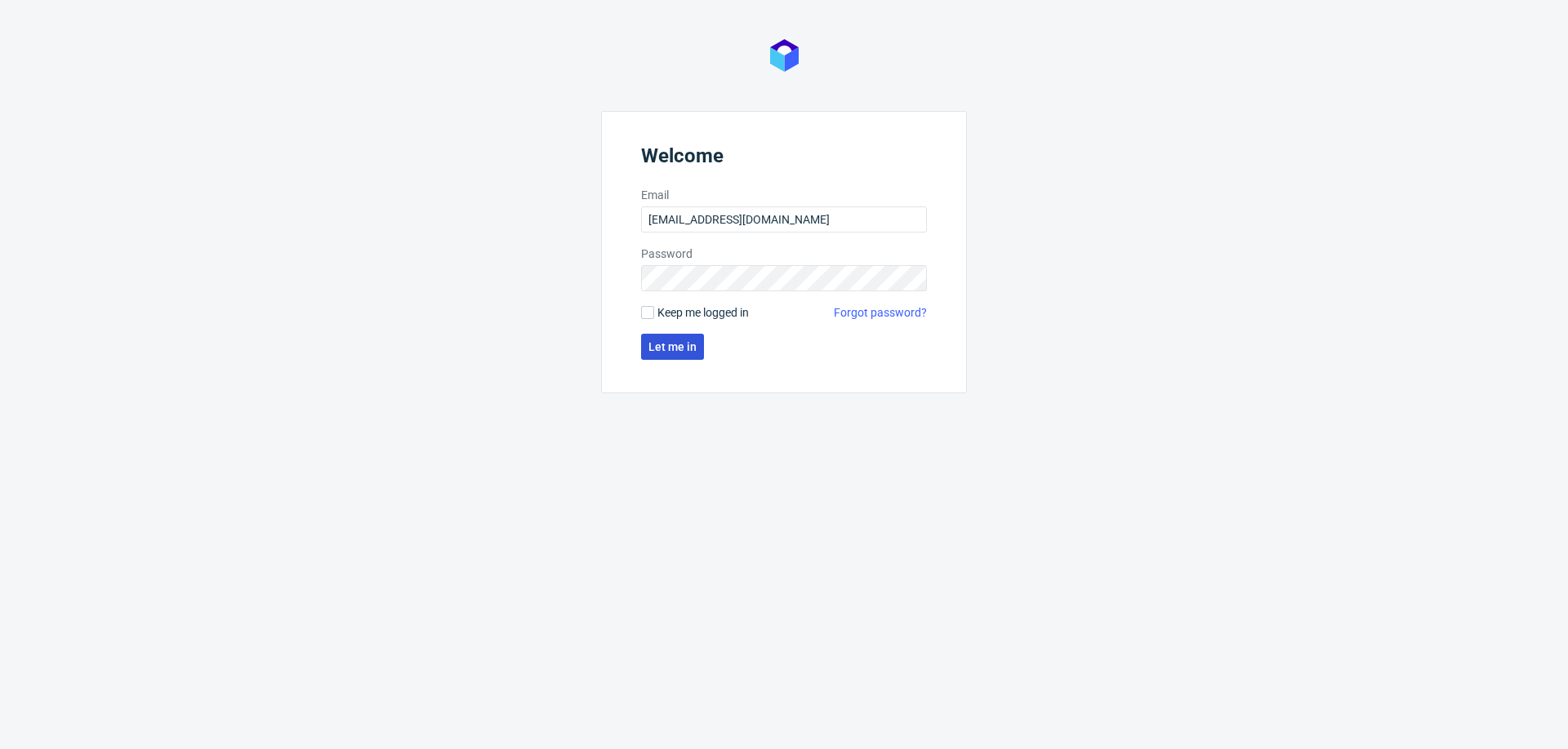
click at [679, 345] on span "Let me in" at bounding box center [672, 347] width 48 height 11
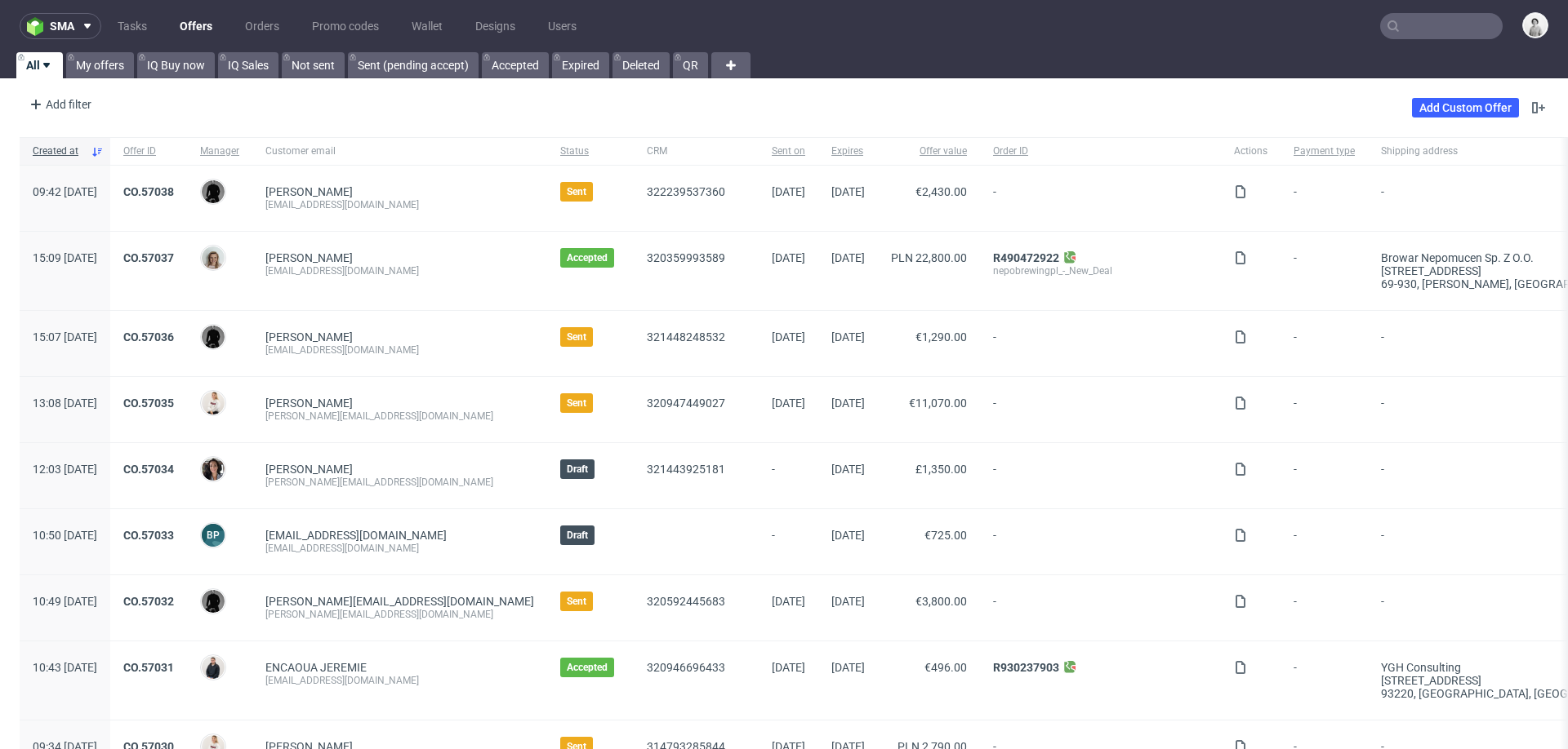
click at [1426, 24] on input "text" at bounding box center [1441, 26] width 122 height 26
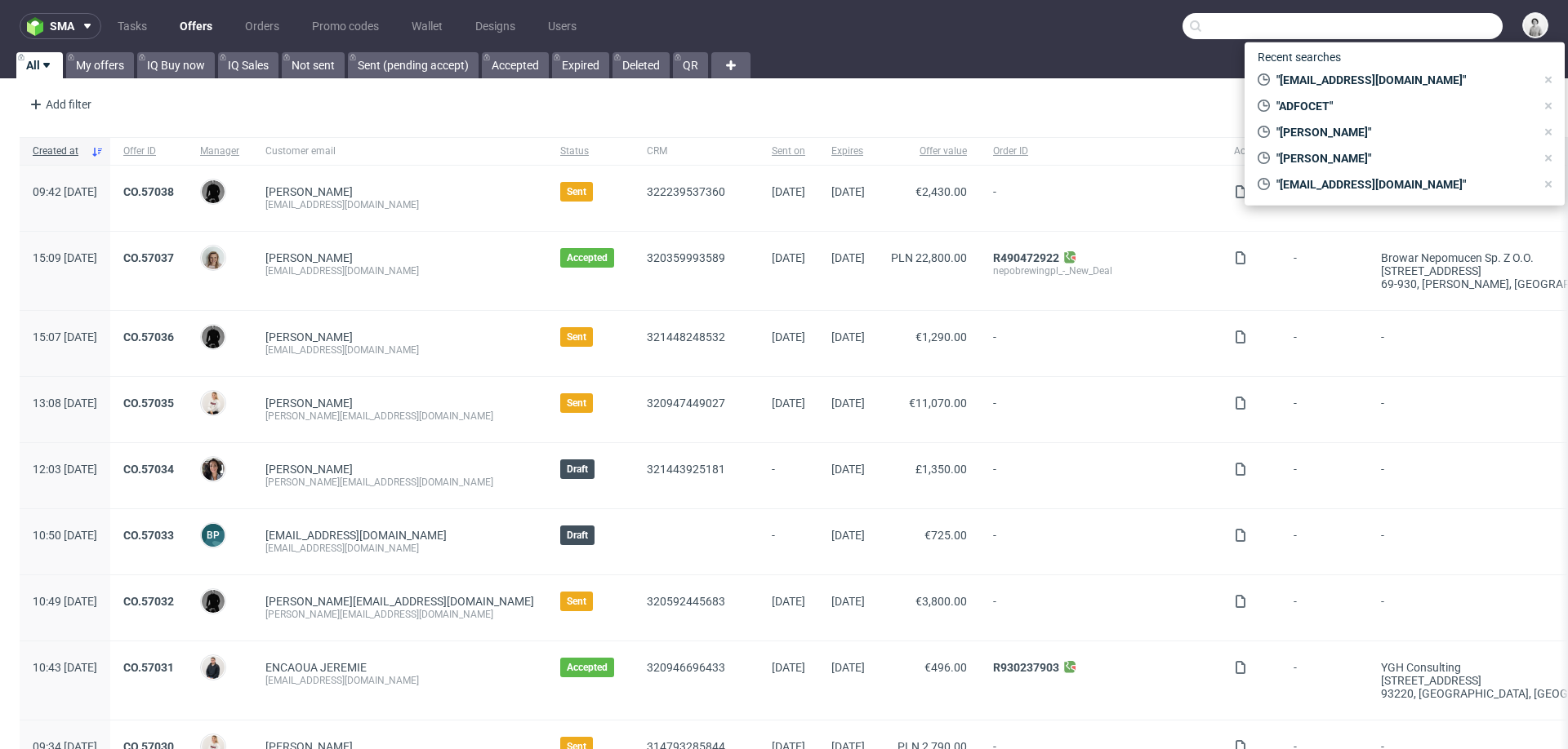
paste input "[EMAIL_ADDRESS][PERSON_NAME][PERSON_NAME][DOMAIN_NAME]"
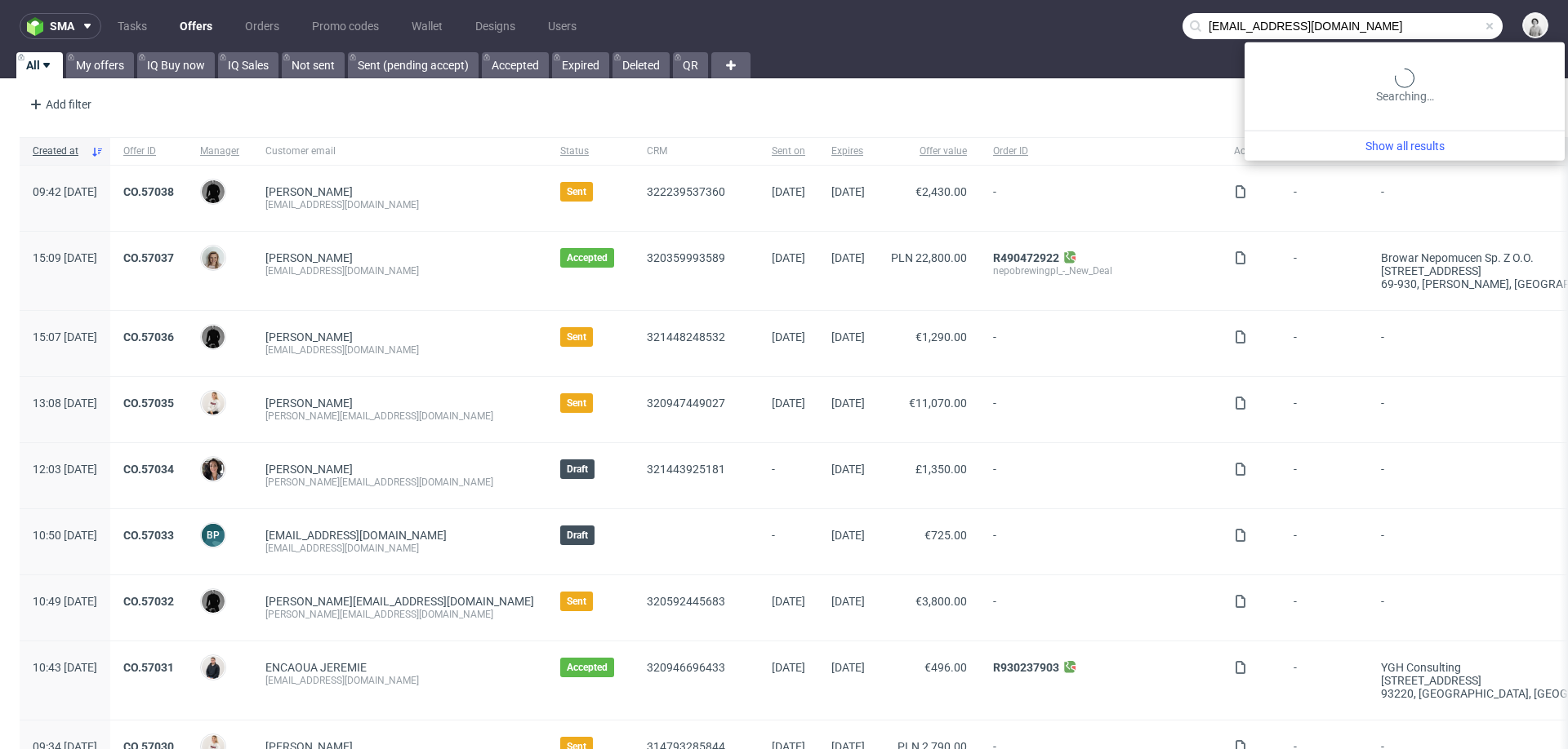
type input "[EMAIL_ADDRESS][PERSON_NAME][PERSON_NAME][DOMAIN_NAME]"
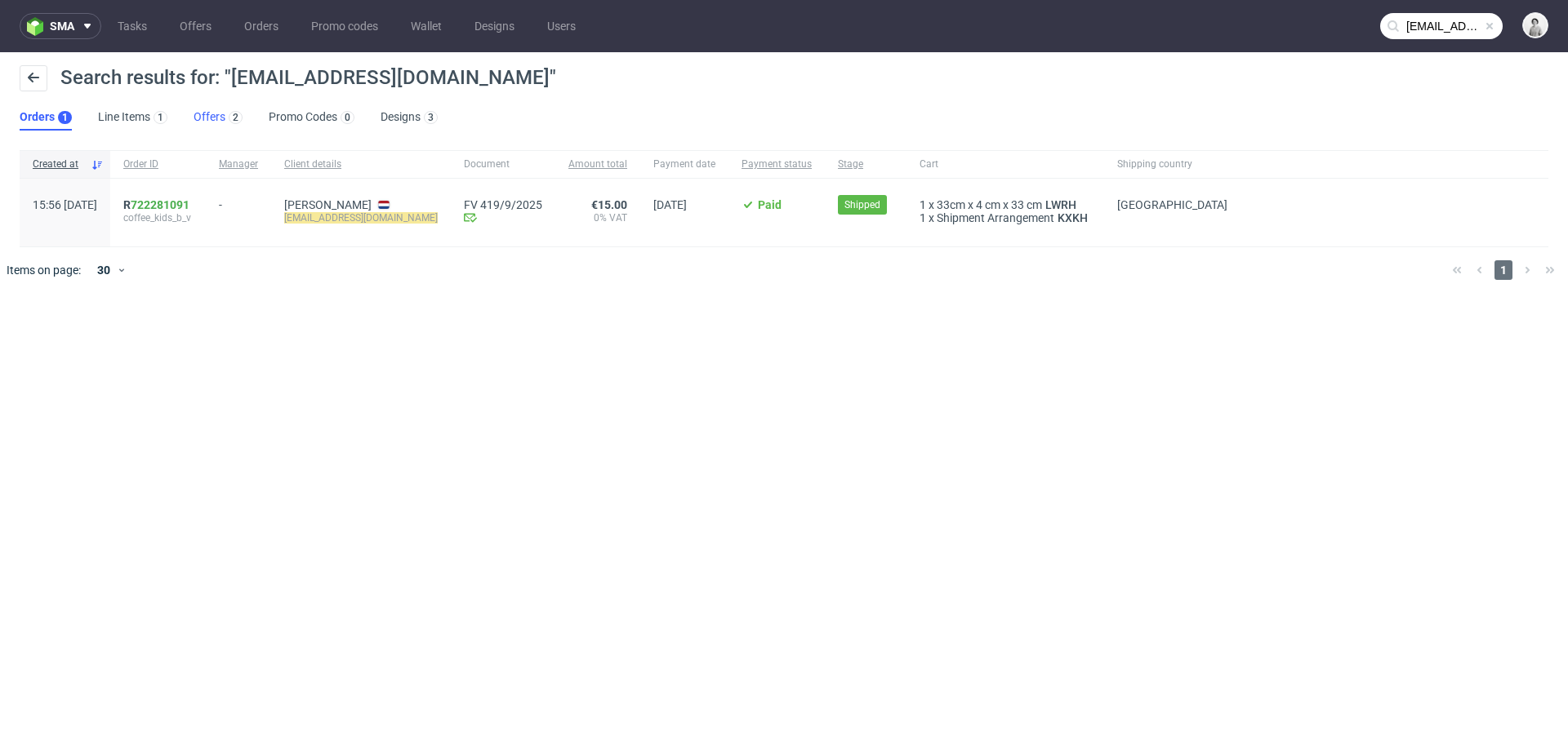
click at [203, 110] on link "Offers 2" at bounding box center [218, 118] width 49 height 26
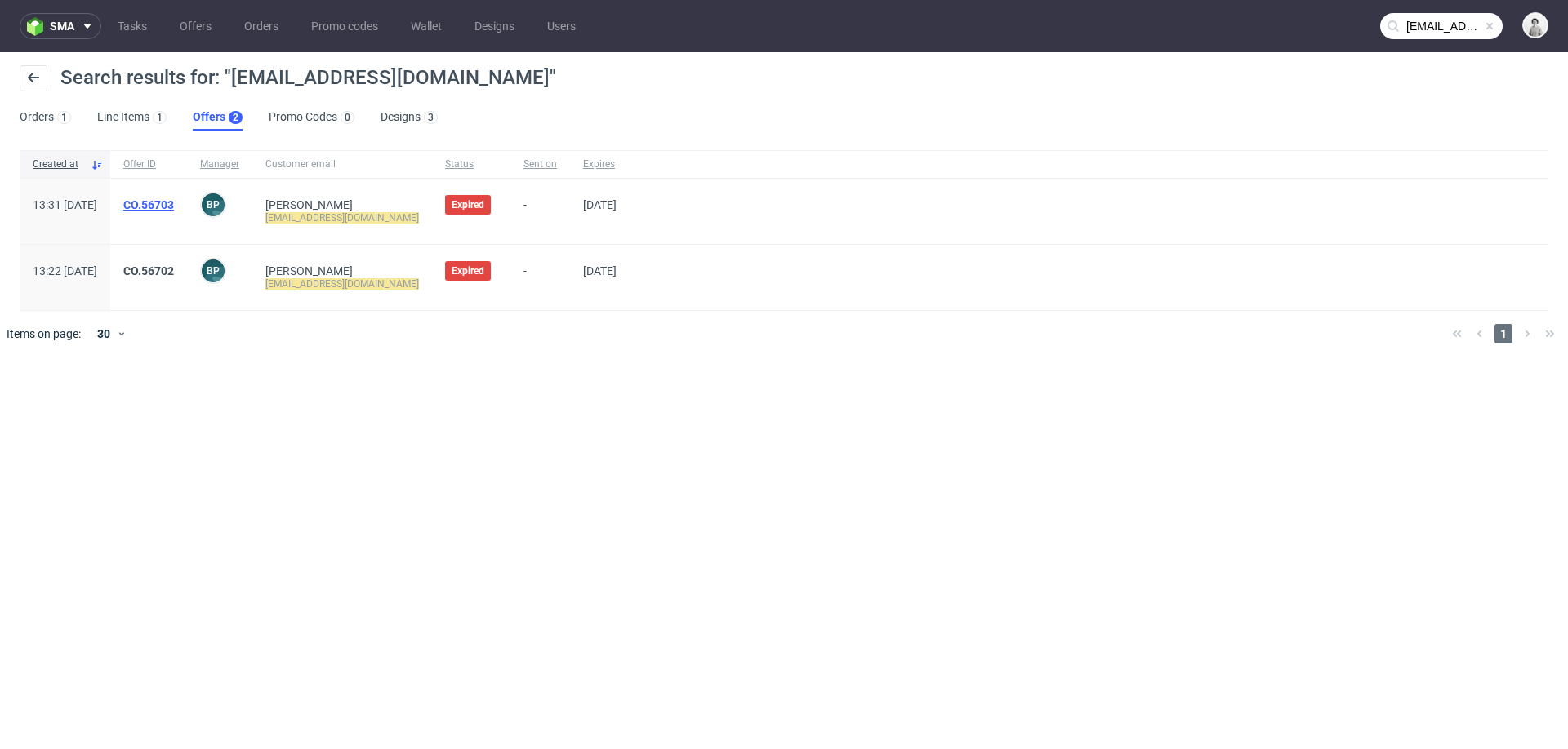
click at [174, 202] on link "CO.56703" at bounding box center [148, 205] width 51 height 13
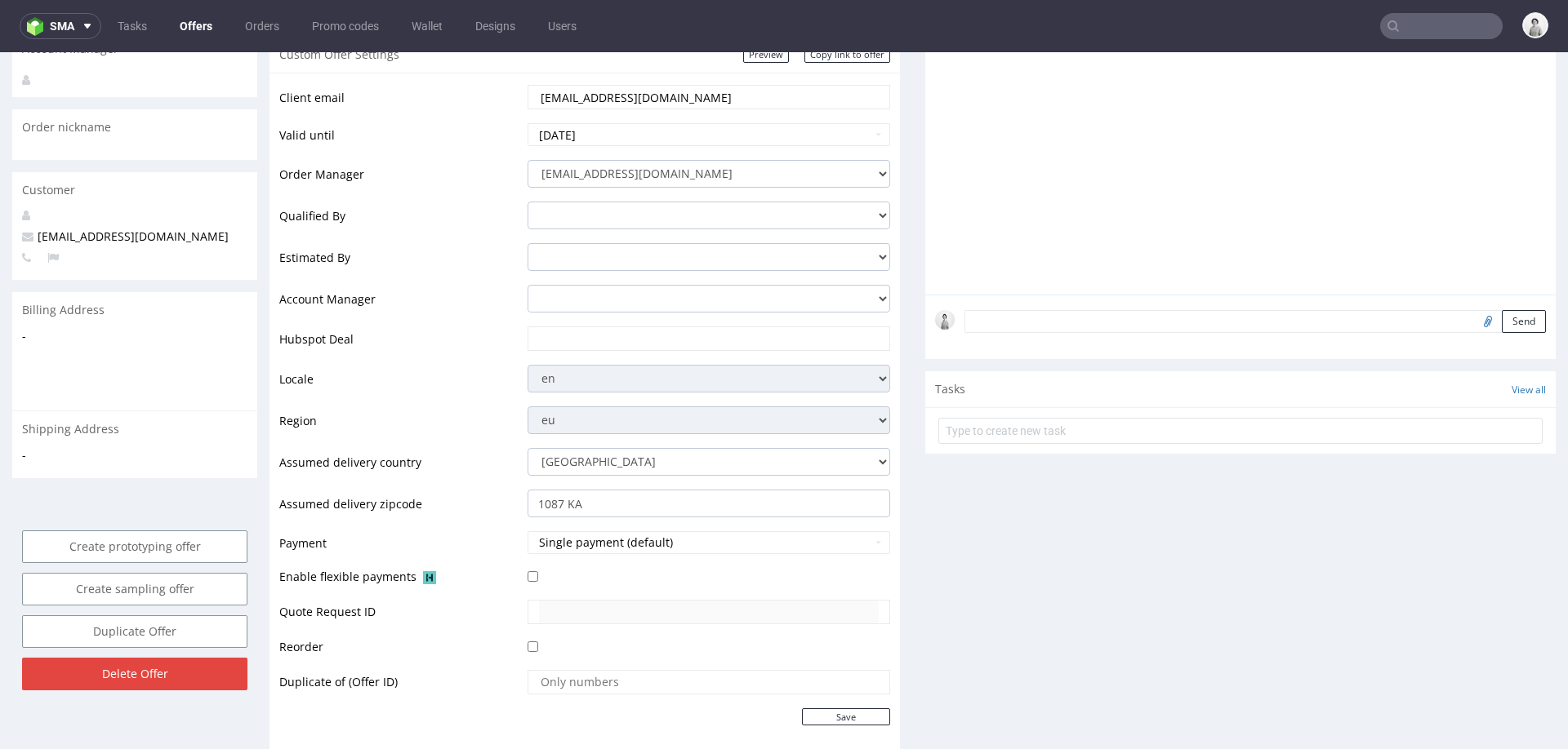
scroll to position [104, 0]
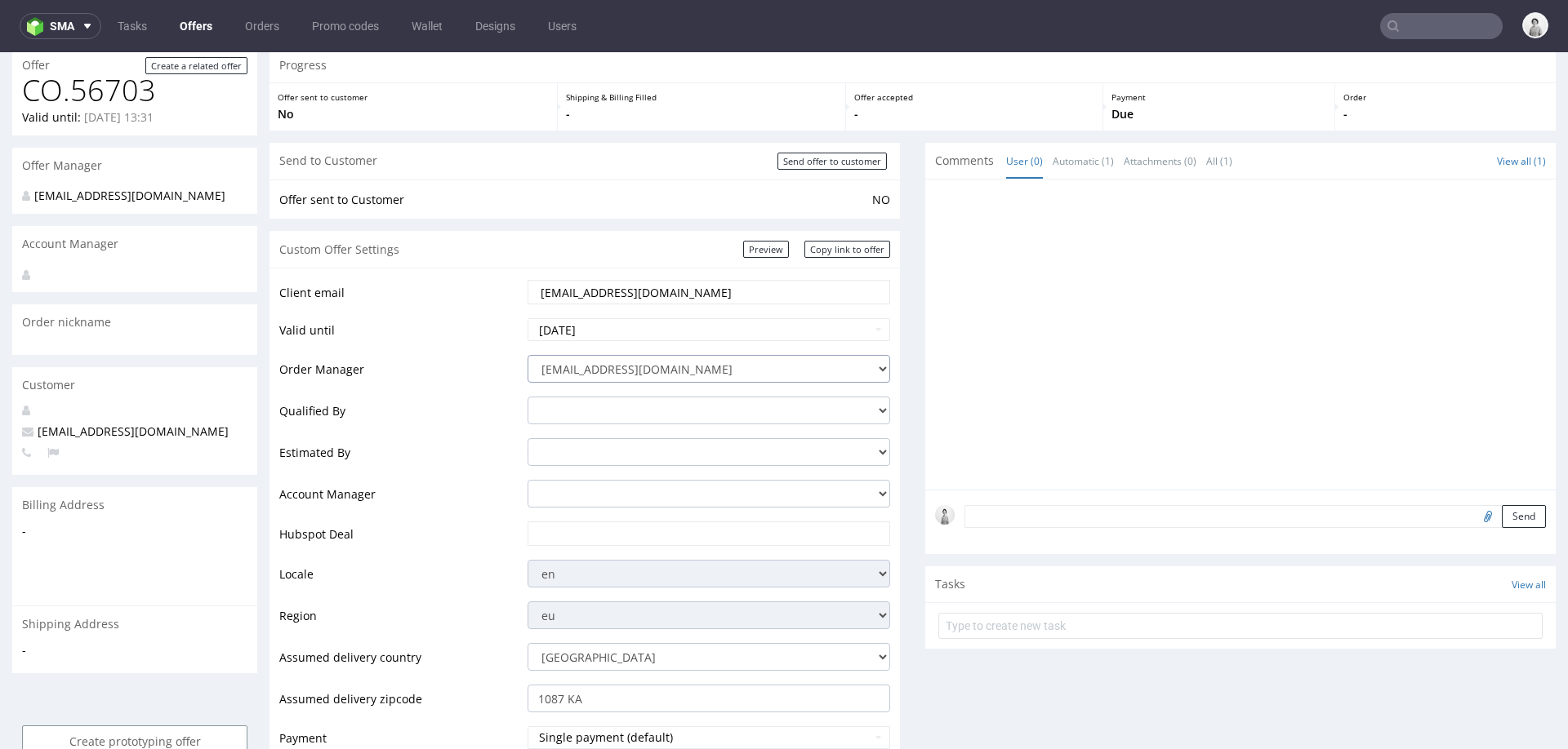
click at [781, 370] on select "integrations@packhelp.com adrian.grudzien@packhelp.com adrian.margula@packhelp.…" at bounding box center [709, 369] width 362 height 28
select select "20998342"
click at [528, 356] on select "integrations@packhelp.com adrian.grudzien@packhelp.com adrian.margula@packhelp.…" at bounding box center [709, 369] width 362 height 28
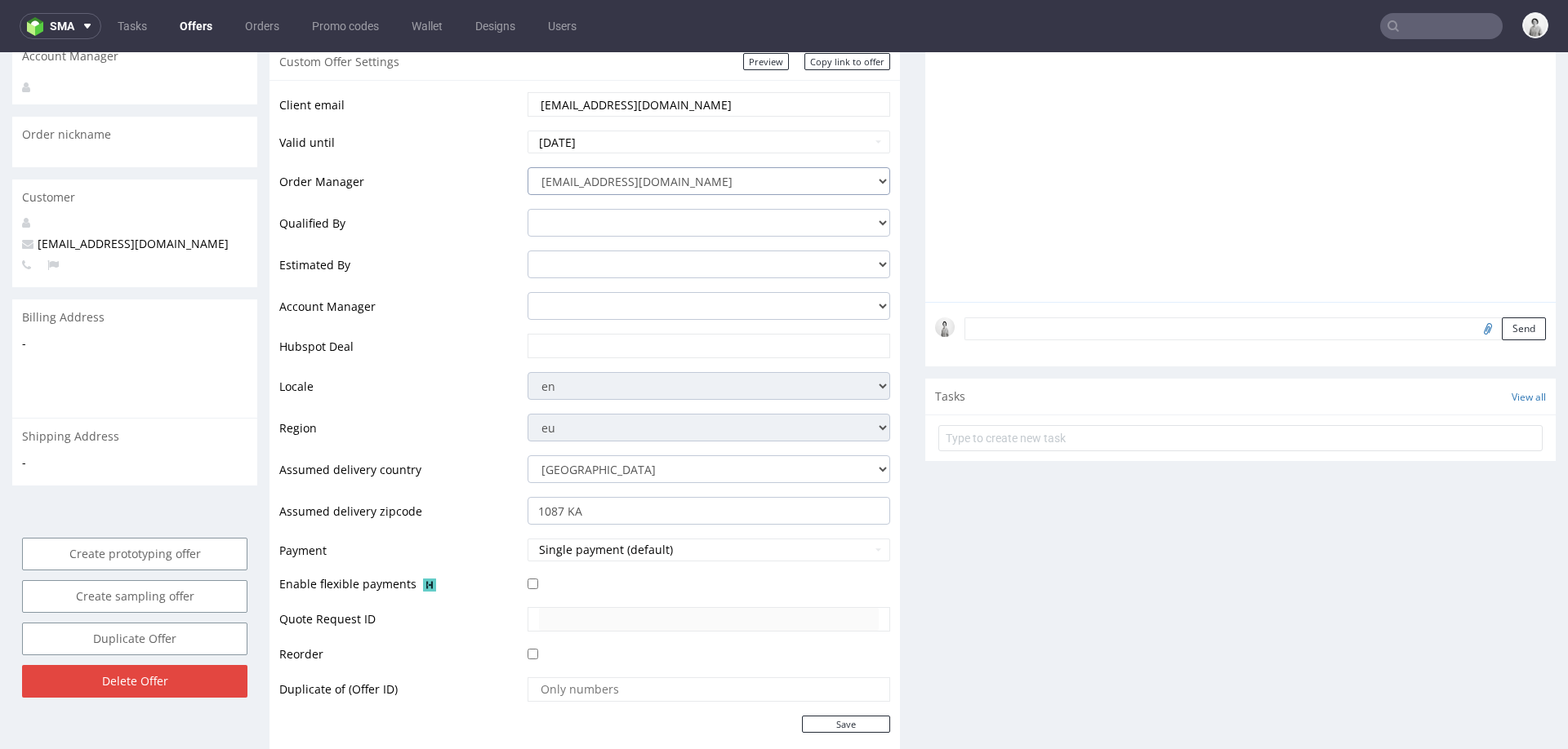
scroll to position [290, 0]
click at [556, 339] on input "text" at bounding box center [709, 347] width 340 height 23
paste input "https://app-eu1.hubspot.com/contacts/25600958/record/0-3/302565908685"
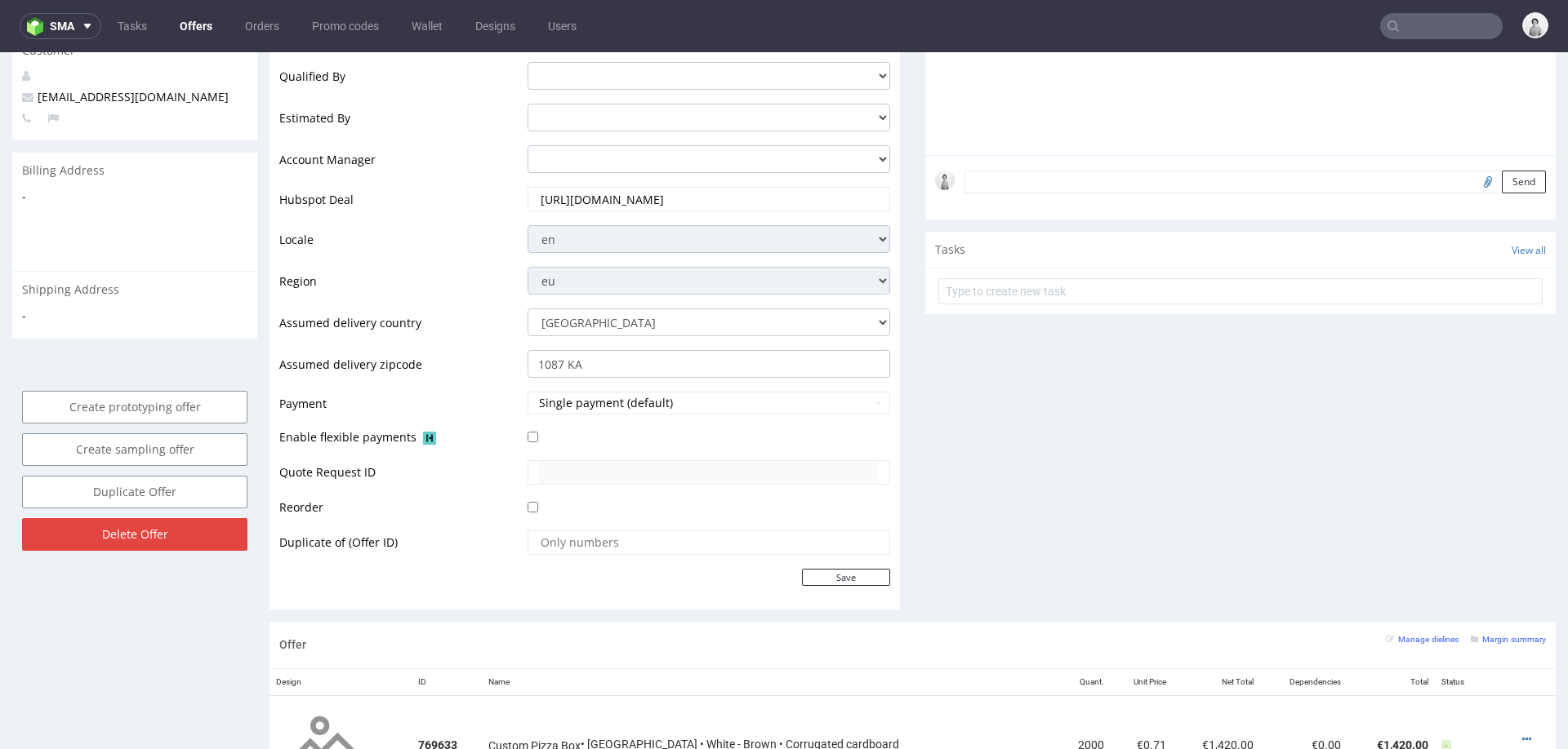
type input "https://app-eu1.hubspot.com/contacts/25600958/record/0-3/302565908685"
click at [861, 584] on td "Save" at bounding box center [707, 578] width 367 height 20
click at [850, 573] on input "Save" at bounding box center [846, 578] width 88 height 18
type input "In progress..."
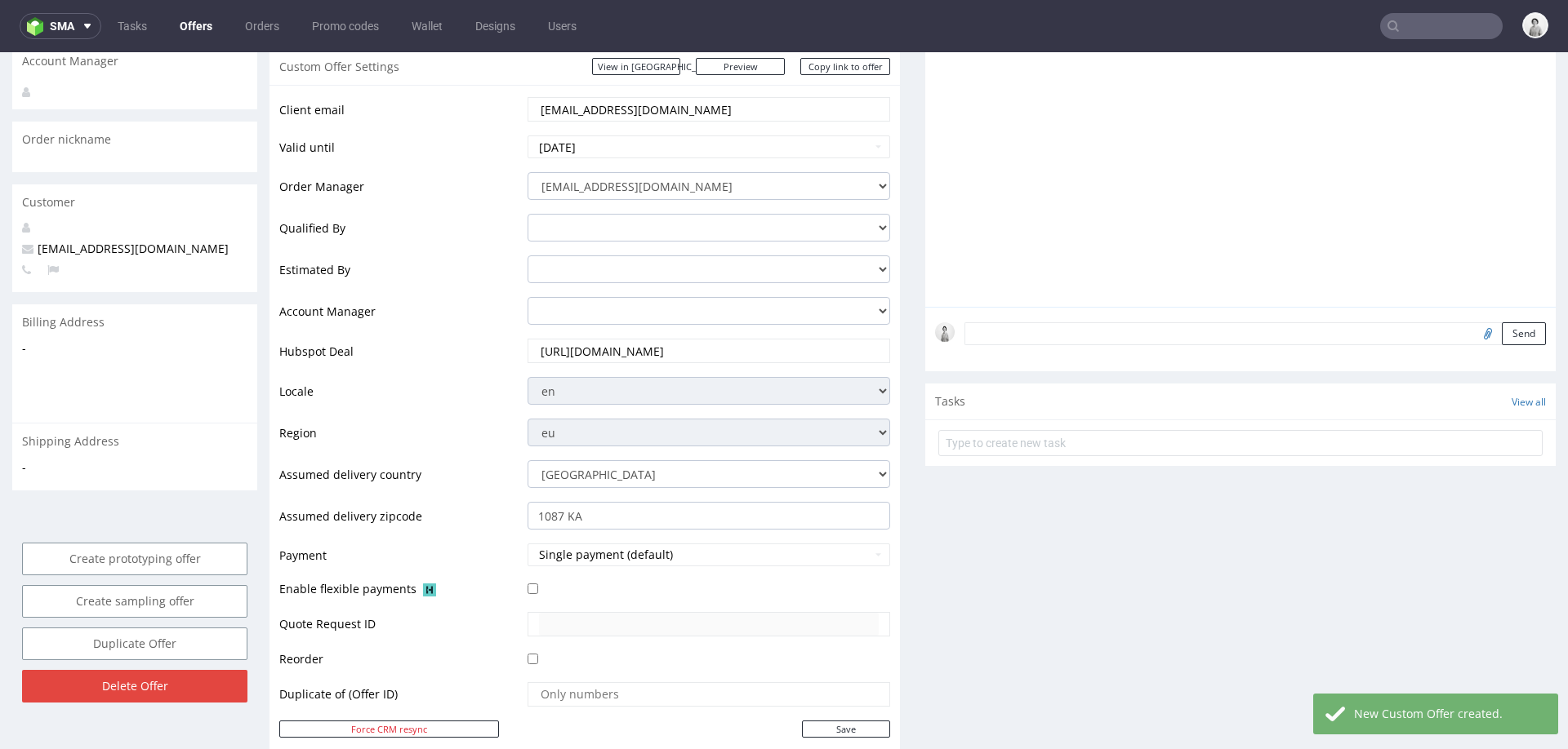
scroll to position [79, 0]
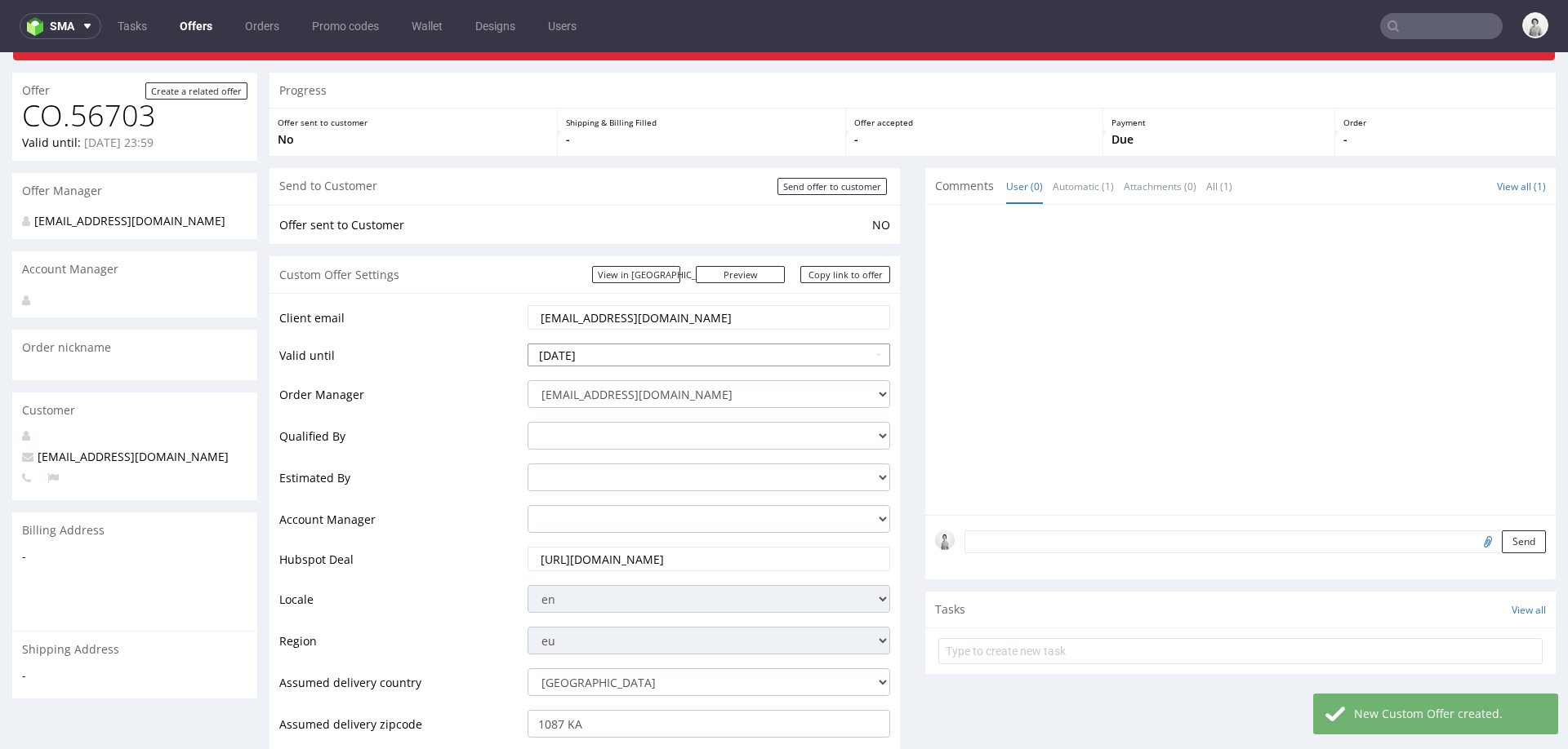
click at [709, 358] on input "2025-09-18" at bounding box center [709, 355] width 362 height 23
click at [687, 156] on icon at bounding box center [689, 159] width 4 height 11
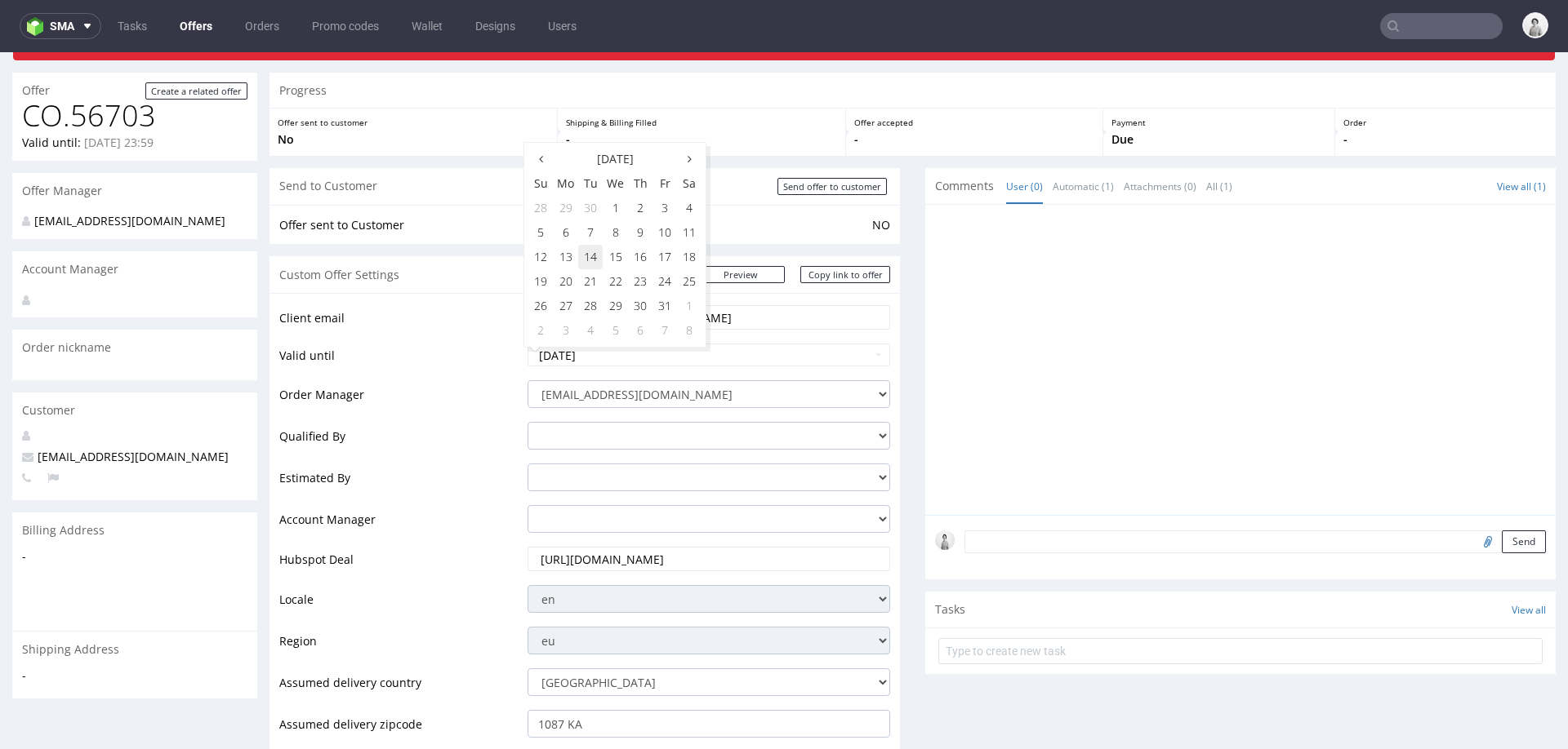
click at [591, 259] on td "14" at bounding box center [590, 257] width 24 height 24
type input "[DATE]"
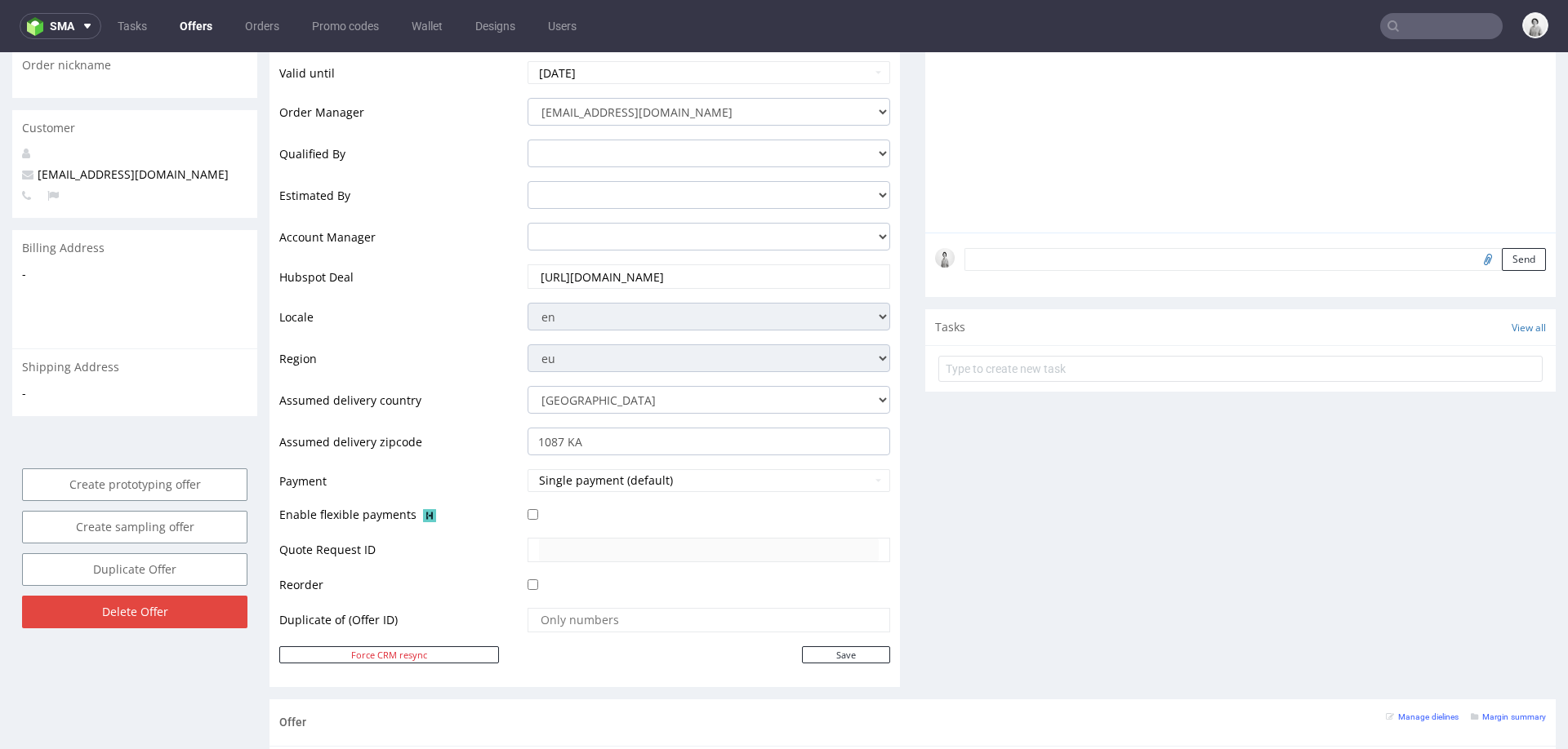
scroll to position [366, 0]
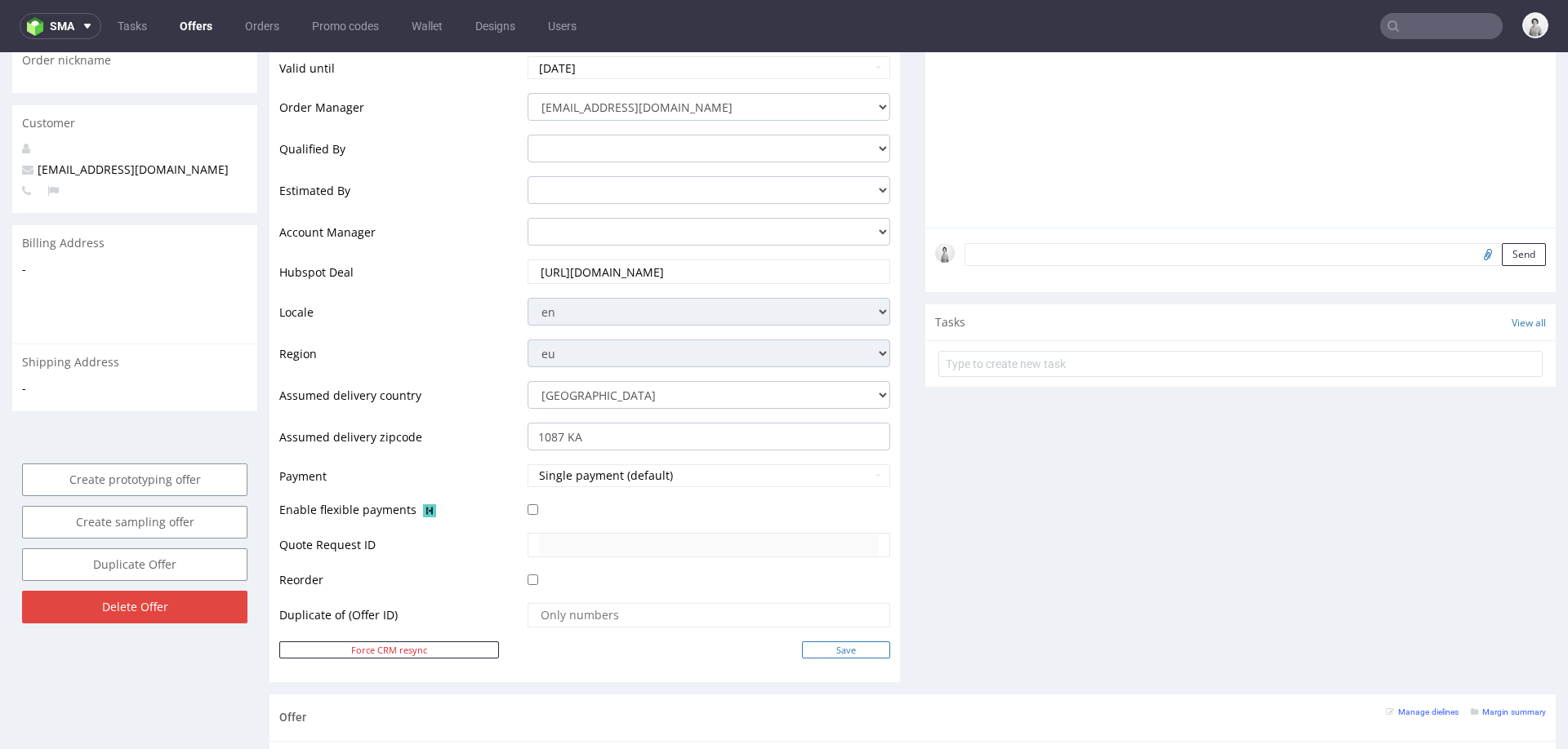
click at [867, 647] on input "Save" at bounding box center [846, 650] width 88 height 18
type input "In progress..."
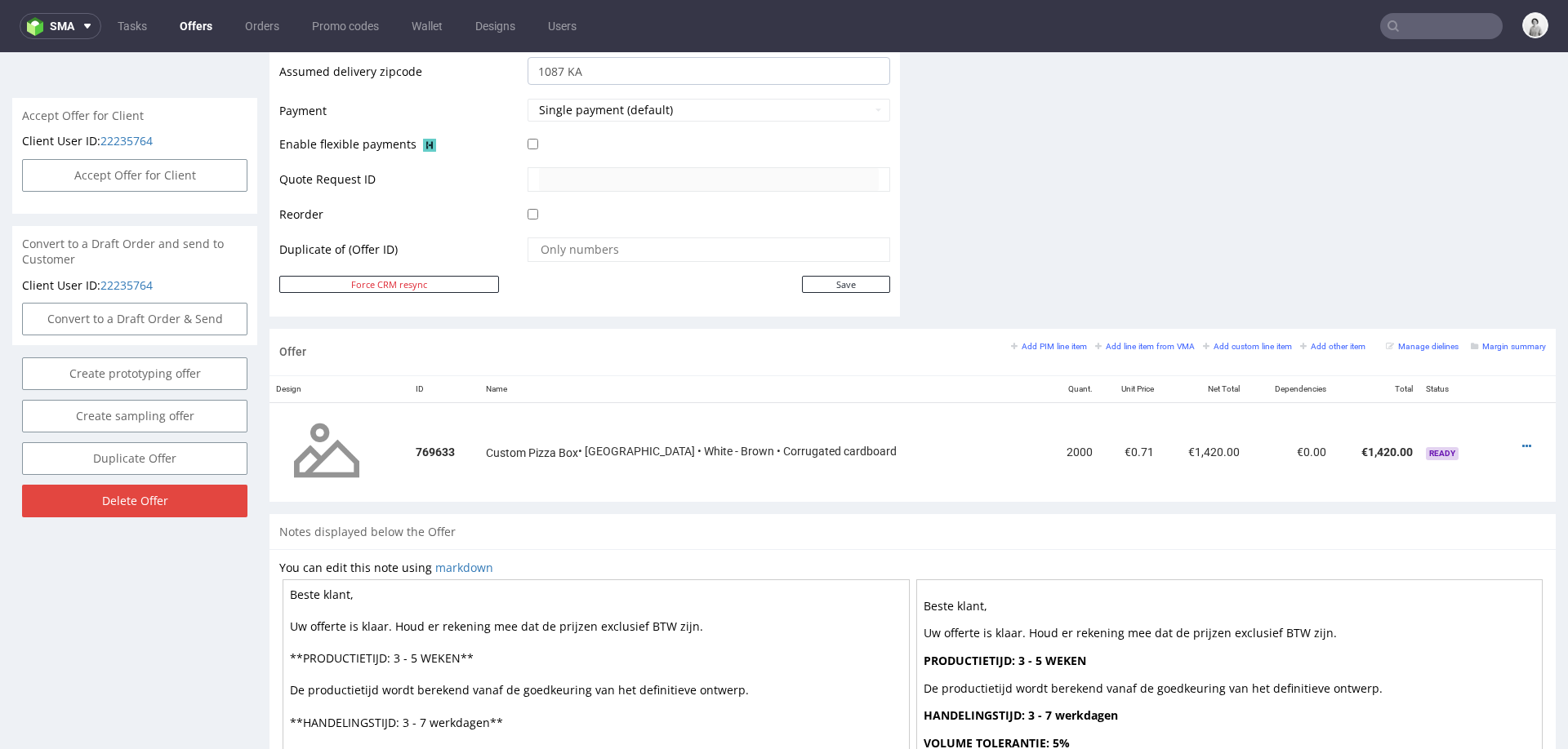
scroll to position [701, 0]
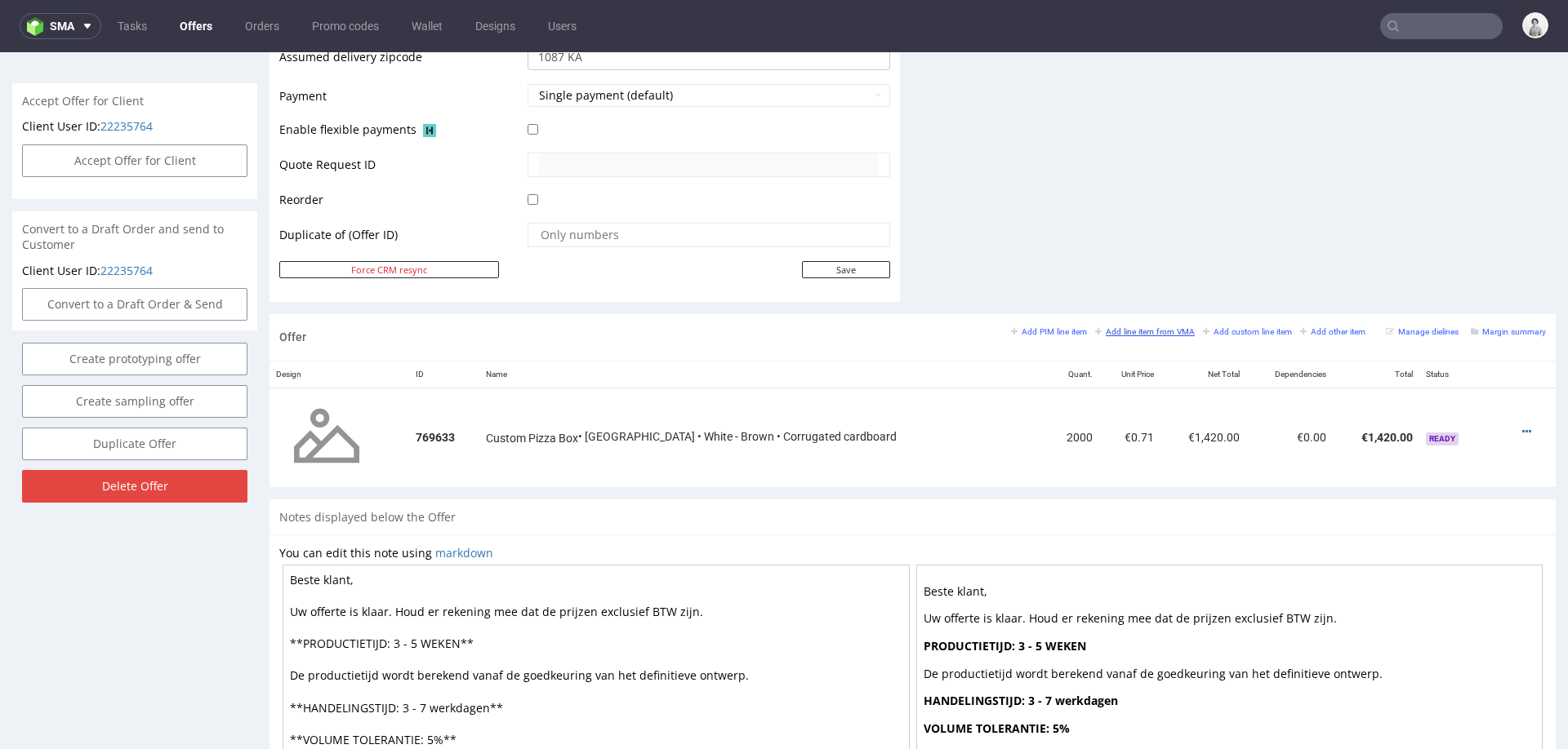
click at [1102, 328] on small "Add line item from VMA" at bounding box center [1145, 332] width 100 height 9
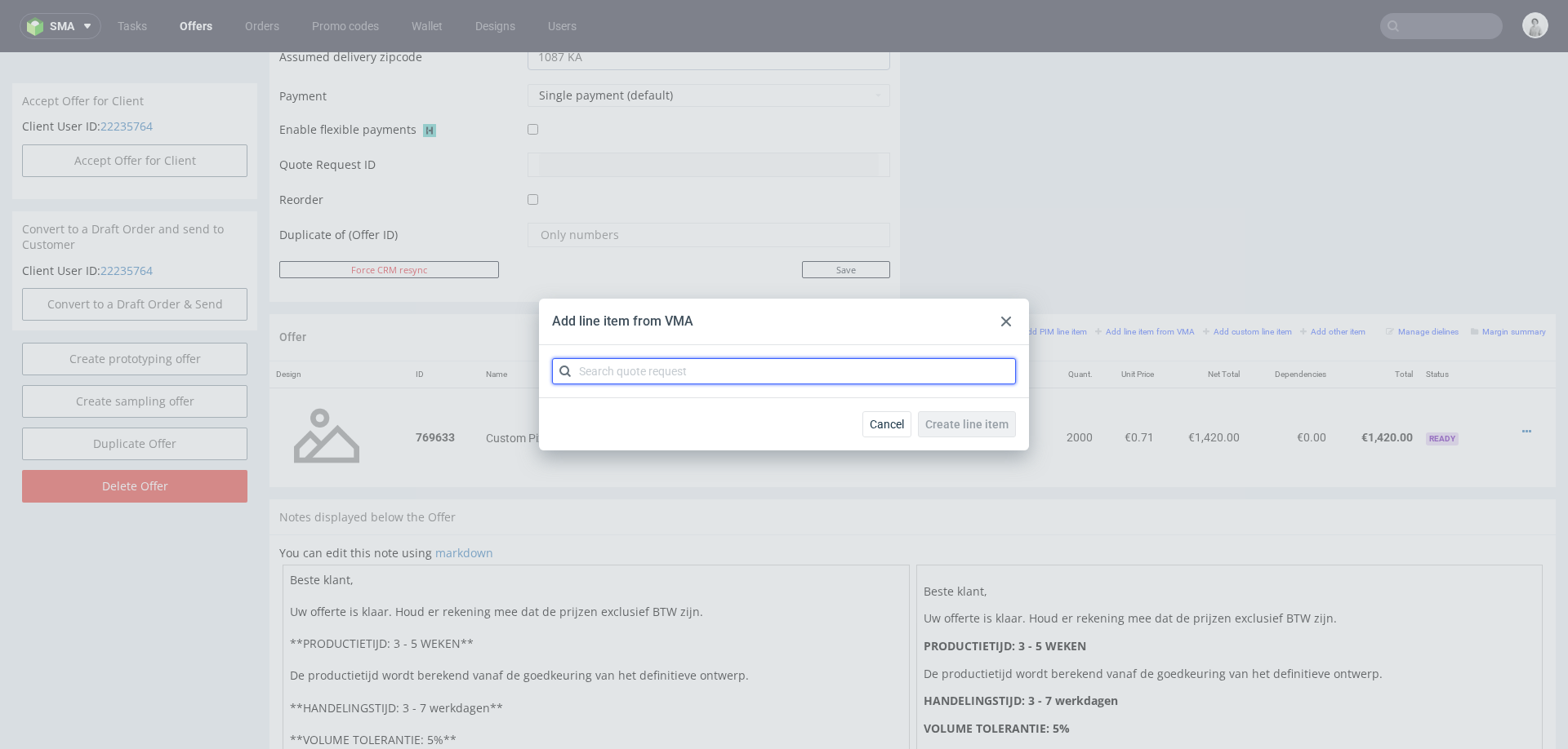
click at [797, 370] on input "text" at bounding box center [784, 371] width 464 height 26
paste input "CBQM"
type input "CBQM"
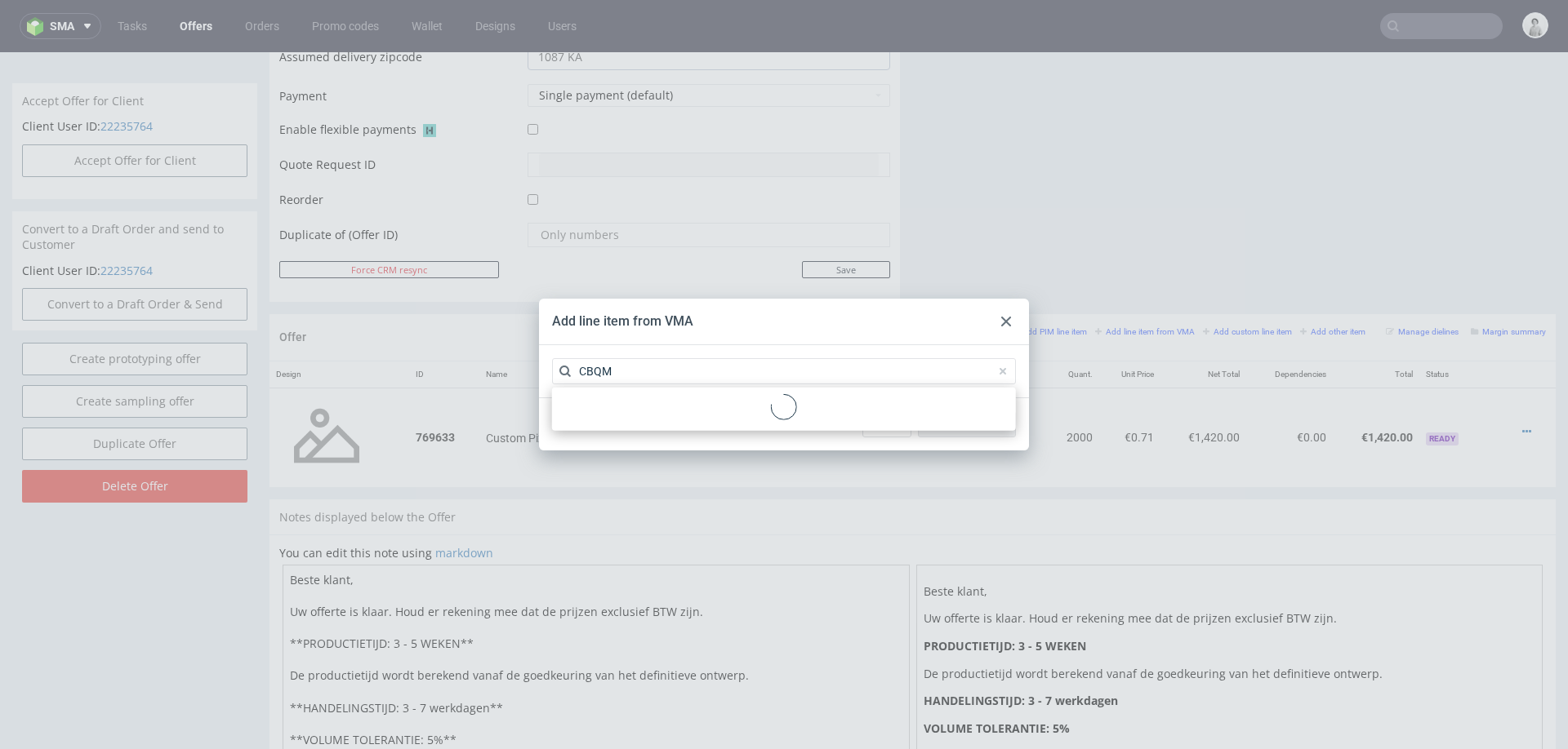
click at [766, 404] on div at bounding box center [784, 409] width 451 height 31
click at [766, 404] on div "CBQM 1 variant" at bounding box center [784, 409] width 451 height 30
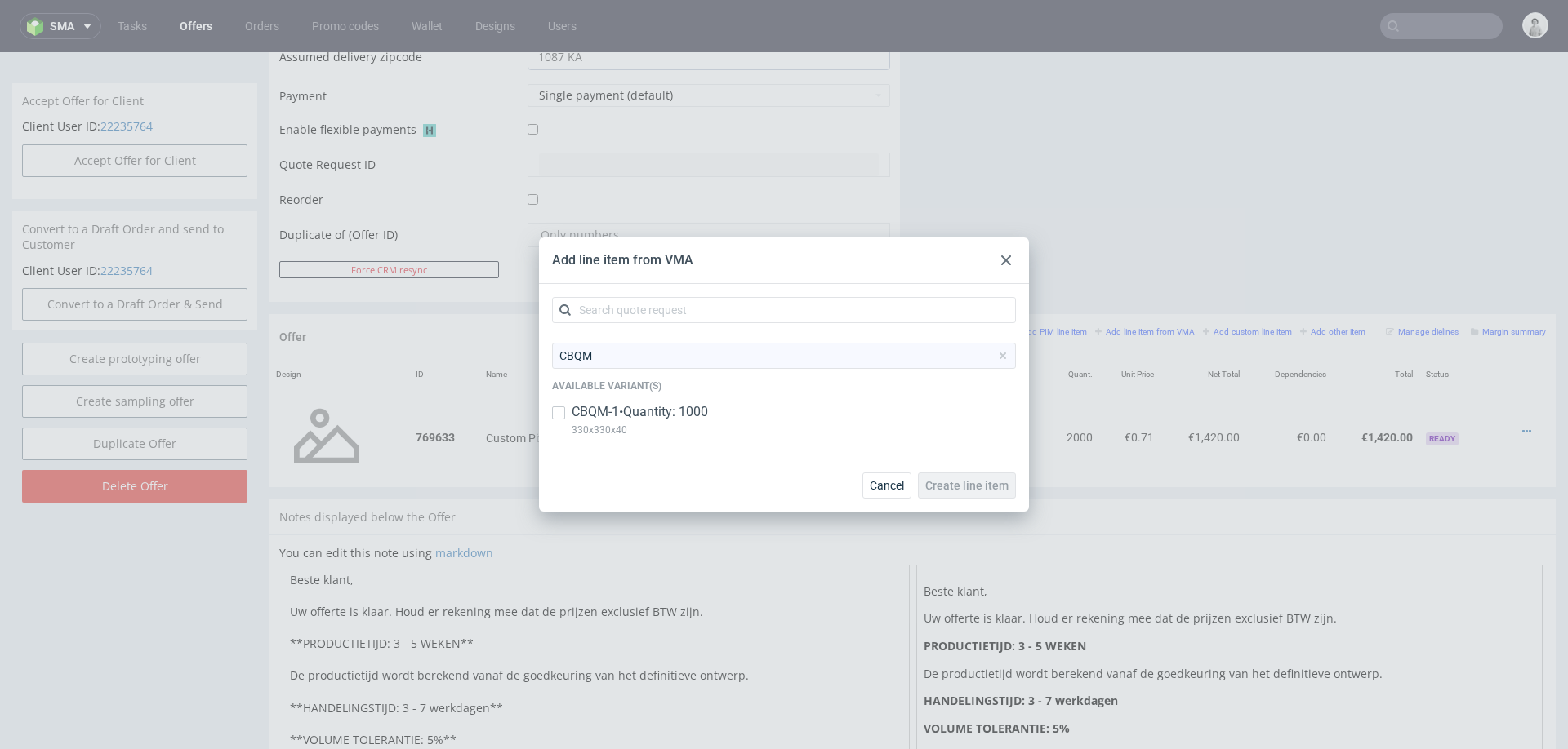
click at [702, 416] on p "CBQM-1 • Quantity: 1000" at bounding box center [639, 412] width 136 height 18
checkbox input "true"
click at [949, 484] on span "Create line item" at bounding box center [967, 485] width 83 height 11
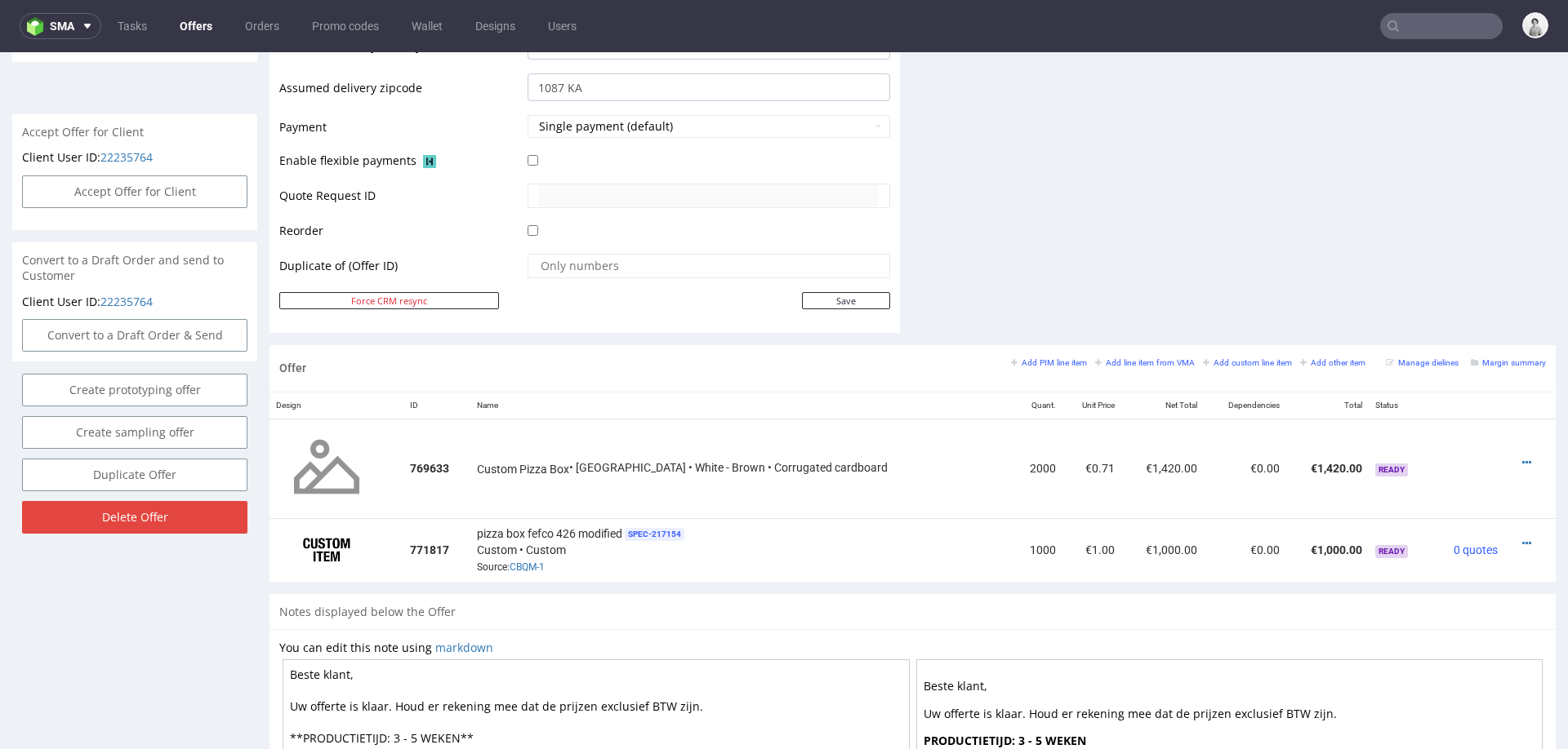
scroll to position [671, 0]
click at [1523, 456] on icon at bounding box center [1527, 461] width 9 height 11
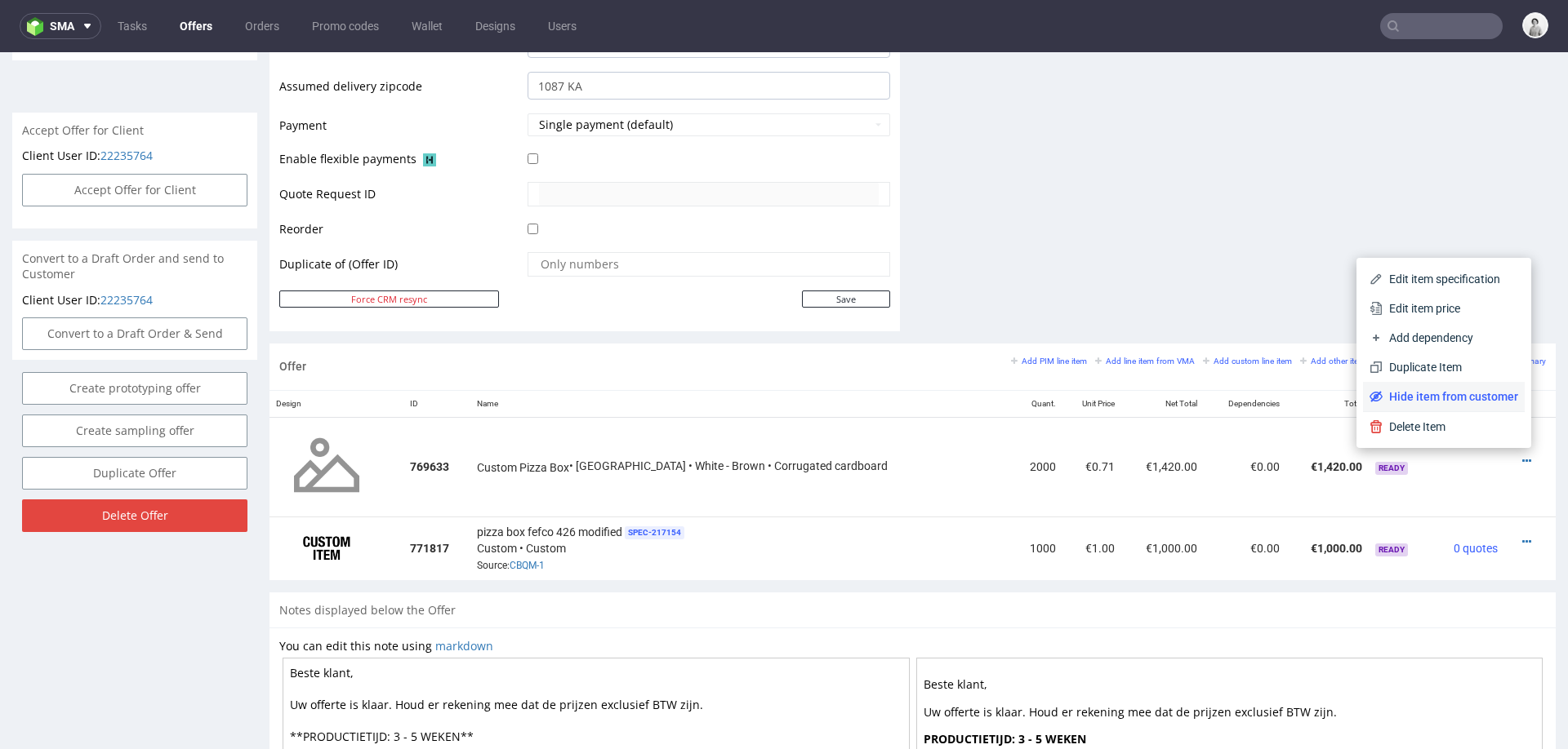
click at [1478, 399] on span "Hide item from customer" at bounding box center [1450, 397] width 135 height 17
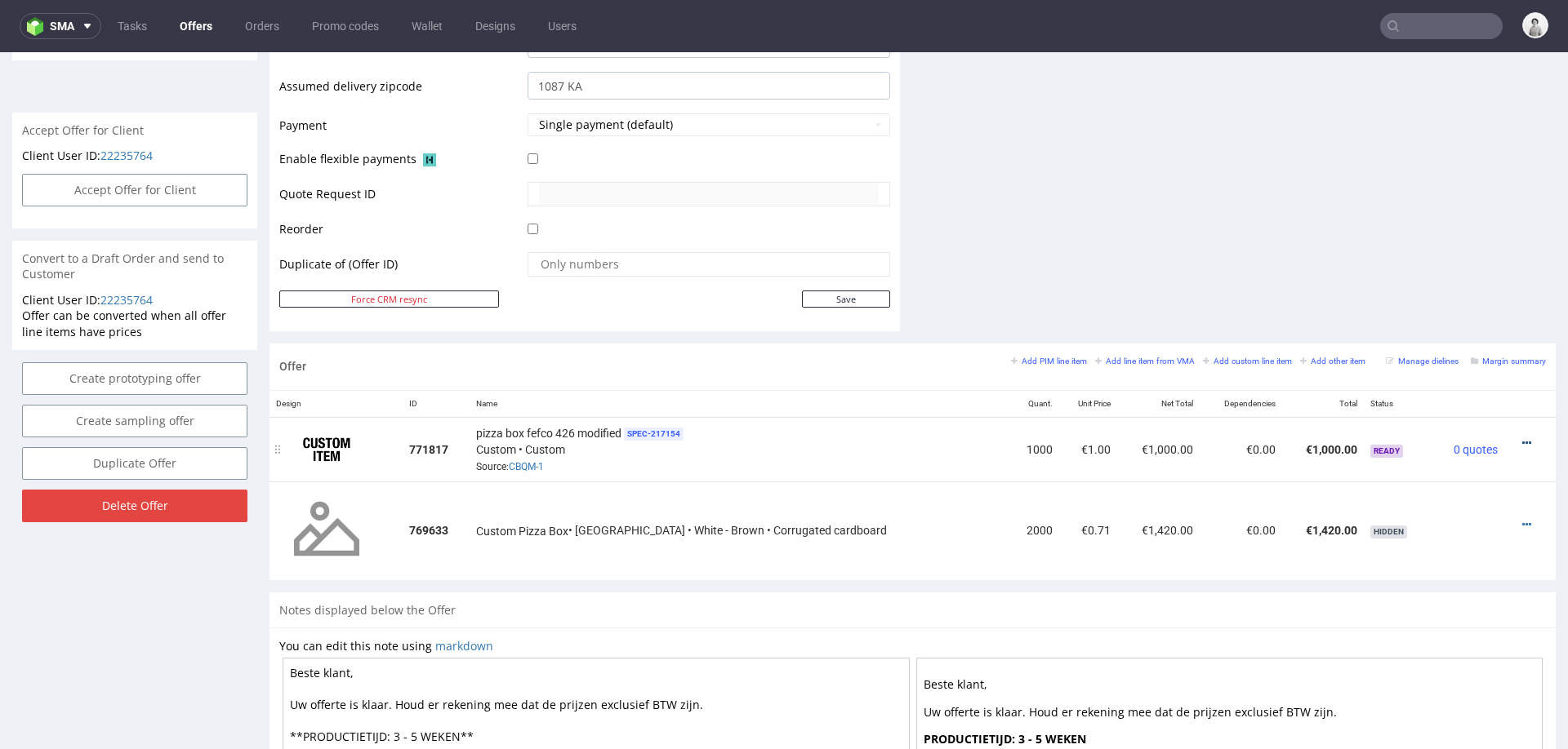
click at [1523, 438] on icon at bounding box center [1527, 443] width 9 height 11
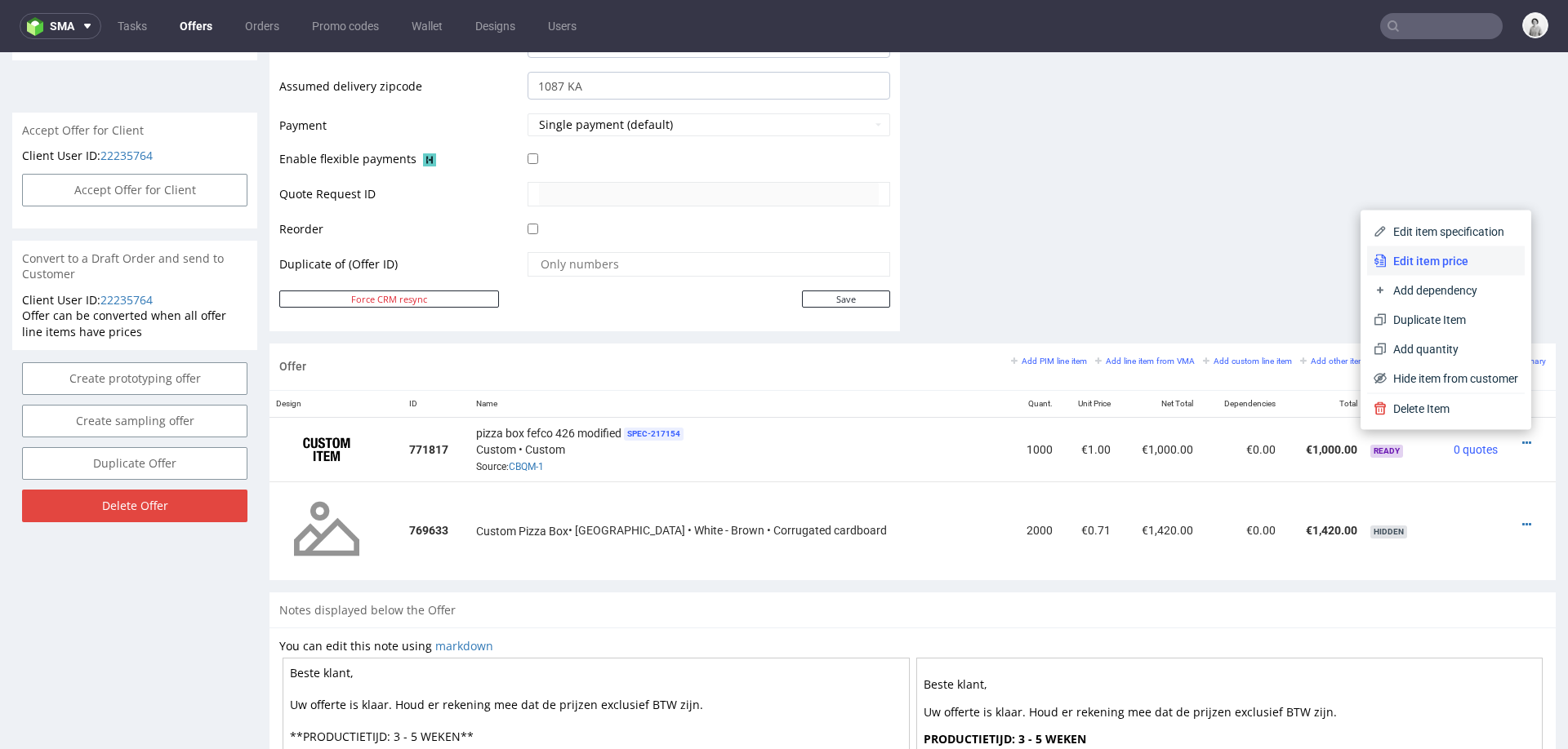
click at [1465, 251] on li "Edit item price" at bounding box center [1446, 261] width 157 height 30
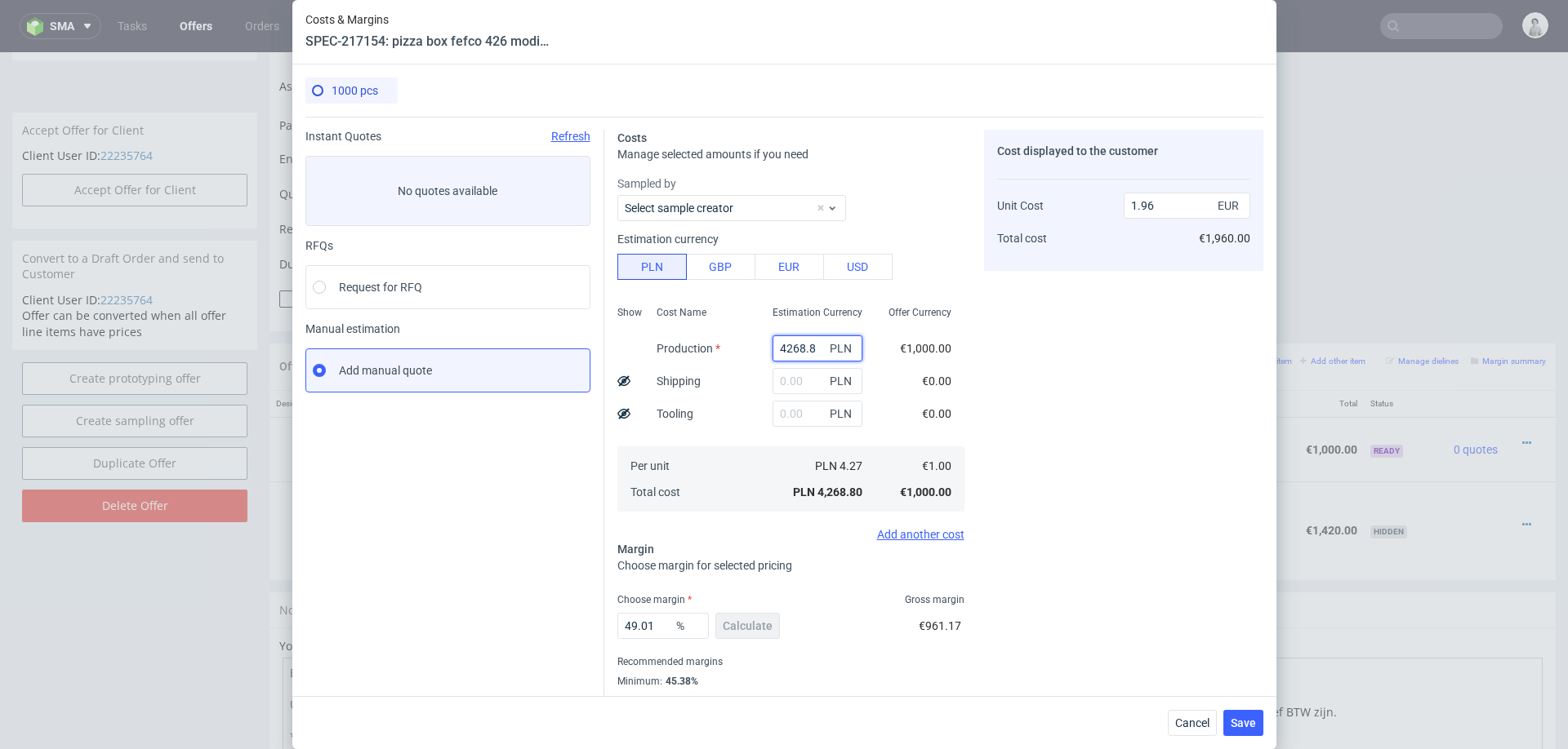
click at [798, 342] on input "4268.8" at bounding box center [817, 348] width 90 height 26
paste input "3390."
type input "3390"
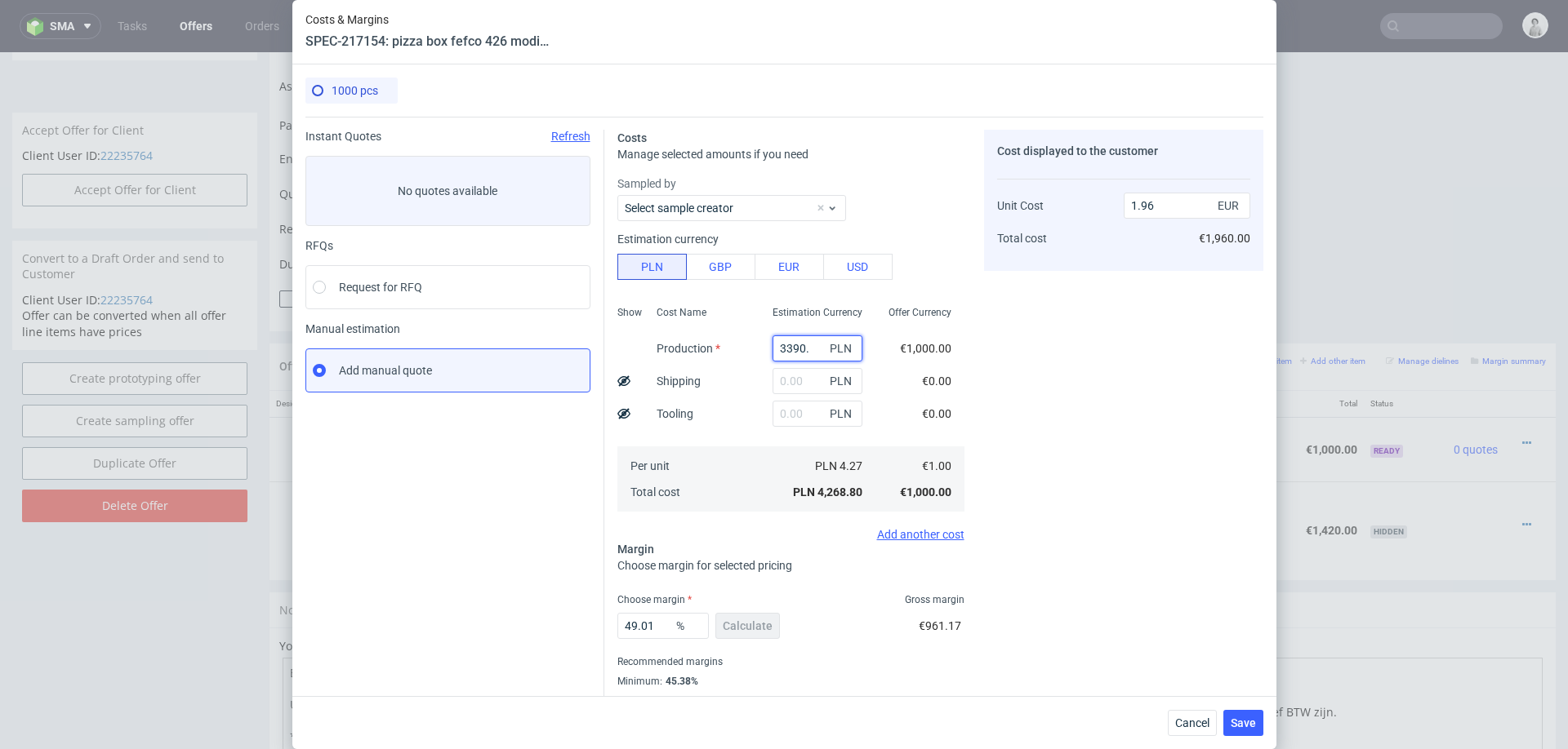
type input "1.56"
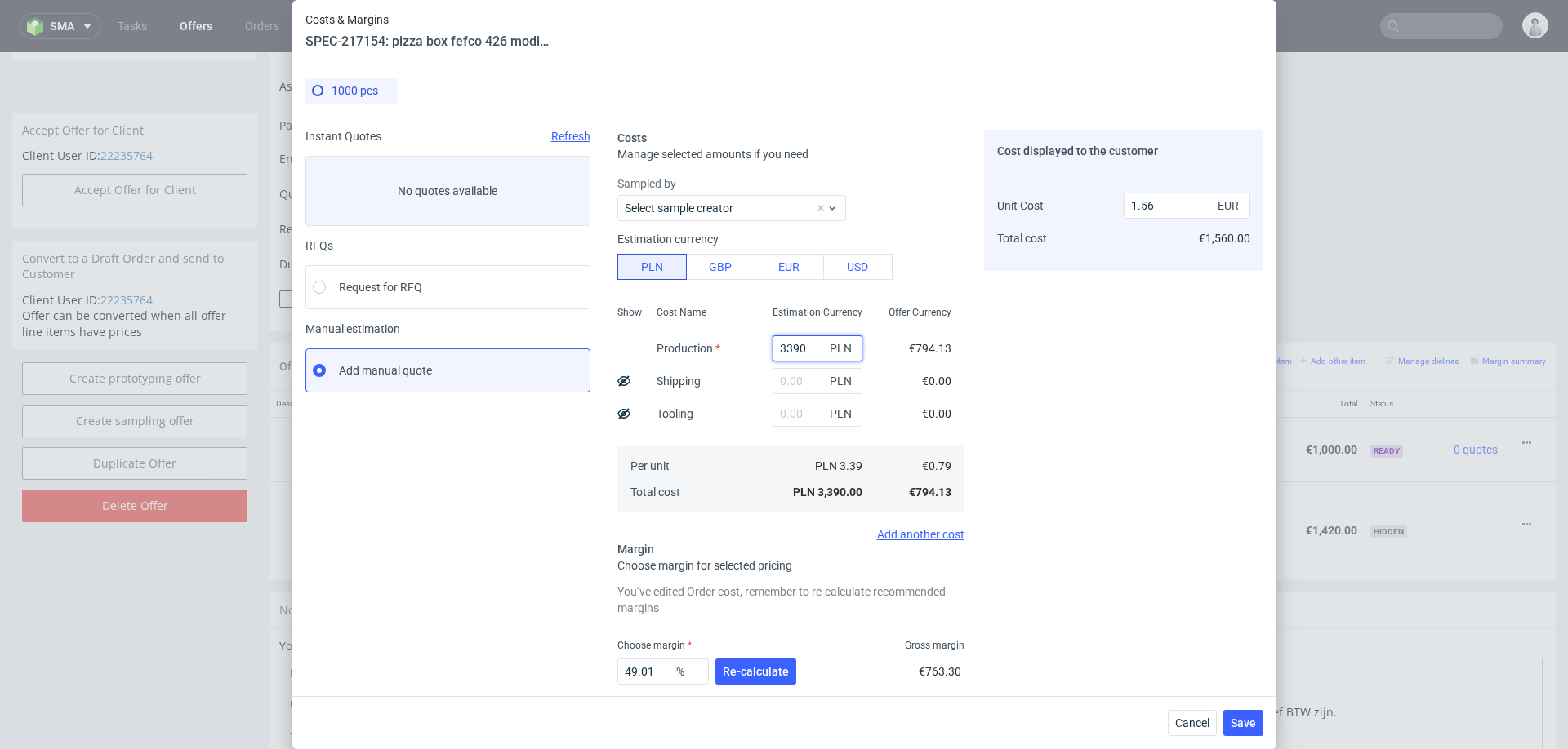
type input "3390"
click at [1092, 273] on div "Cost displayed to the customer Unit Cost Total cost 1.56 EUR €1,560.00" at bounding box center [1124, 451] width 280 height 643
click at [805, 381] on input "text" at bounding box center [817, 381] width 90 height 26
type input "500"
type input "1.79"
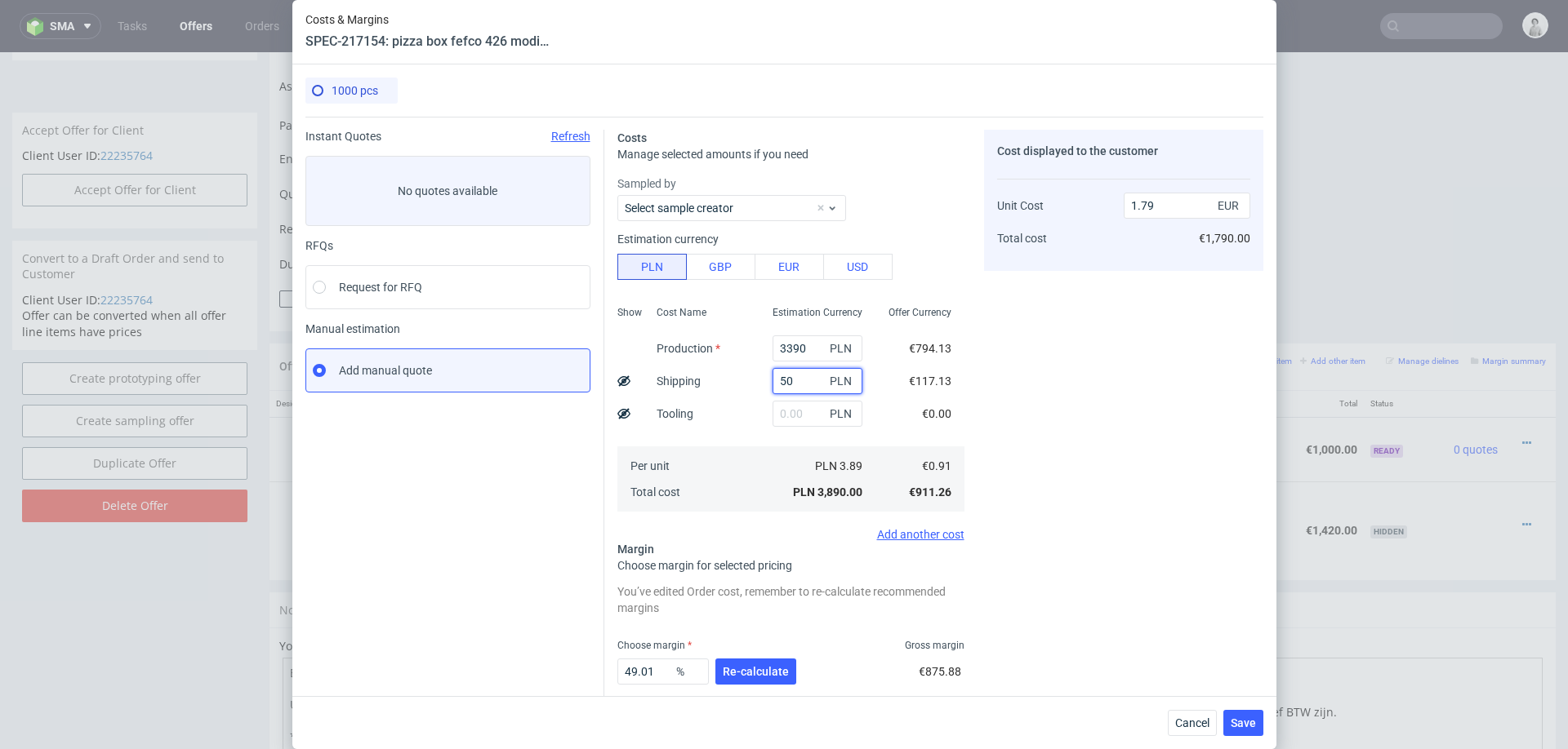
type input "5"
type input "1.56"
type input "520"
type input "1.79"
type input "5"
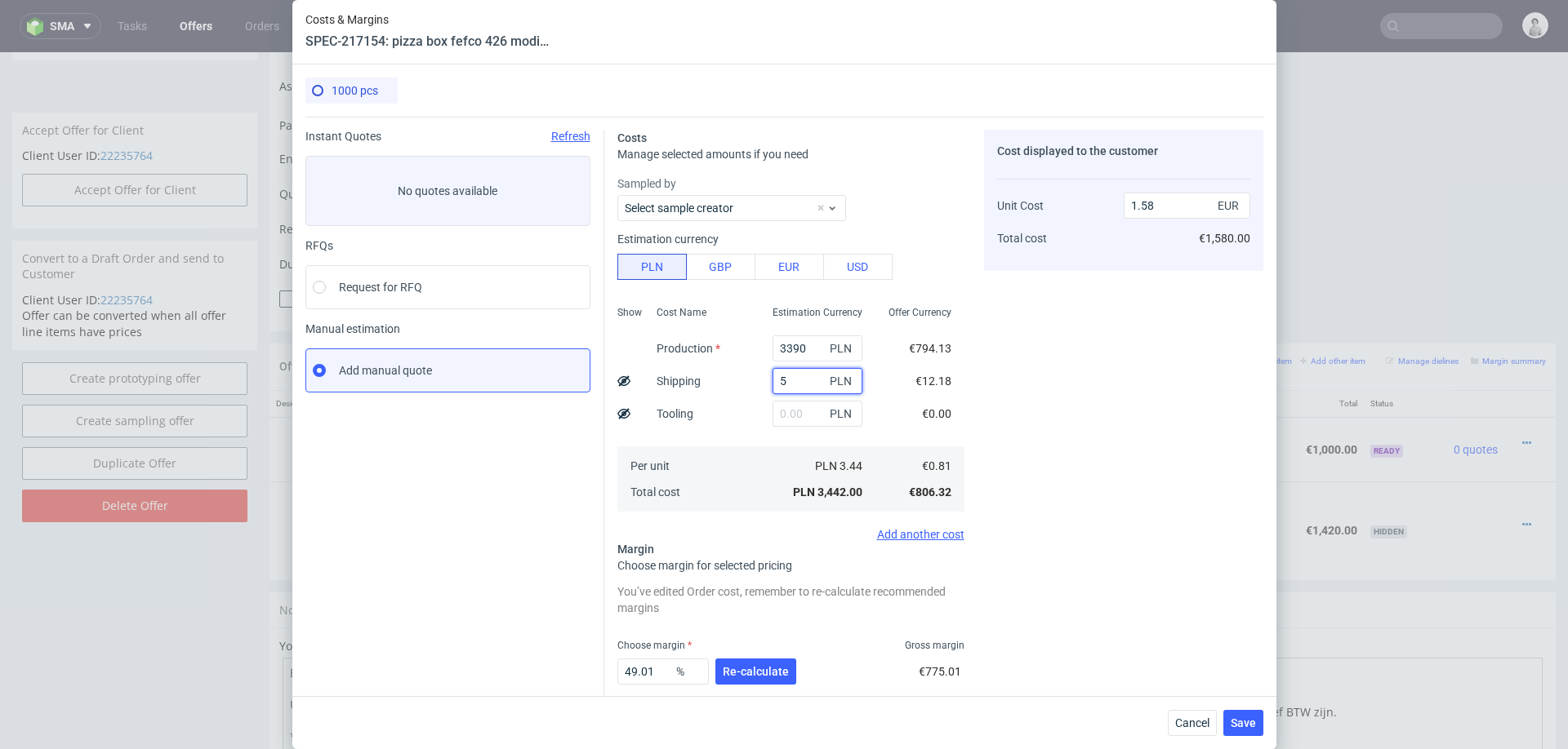
type input "1.56"
type input "530"
type input "1.8"
type input "530"
click at [759, 678] on button "Re-calculate" at bounding box center [755, 672] width 81 height 26
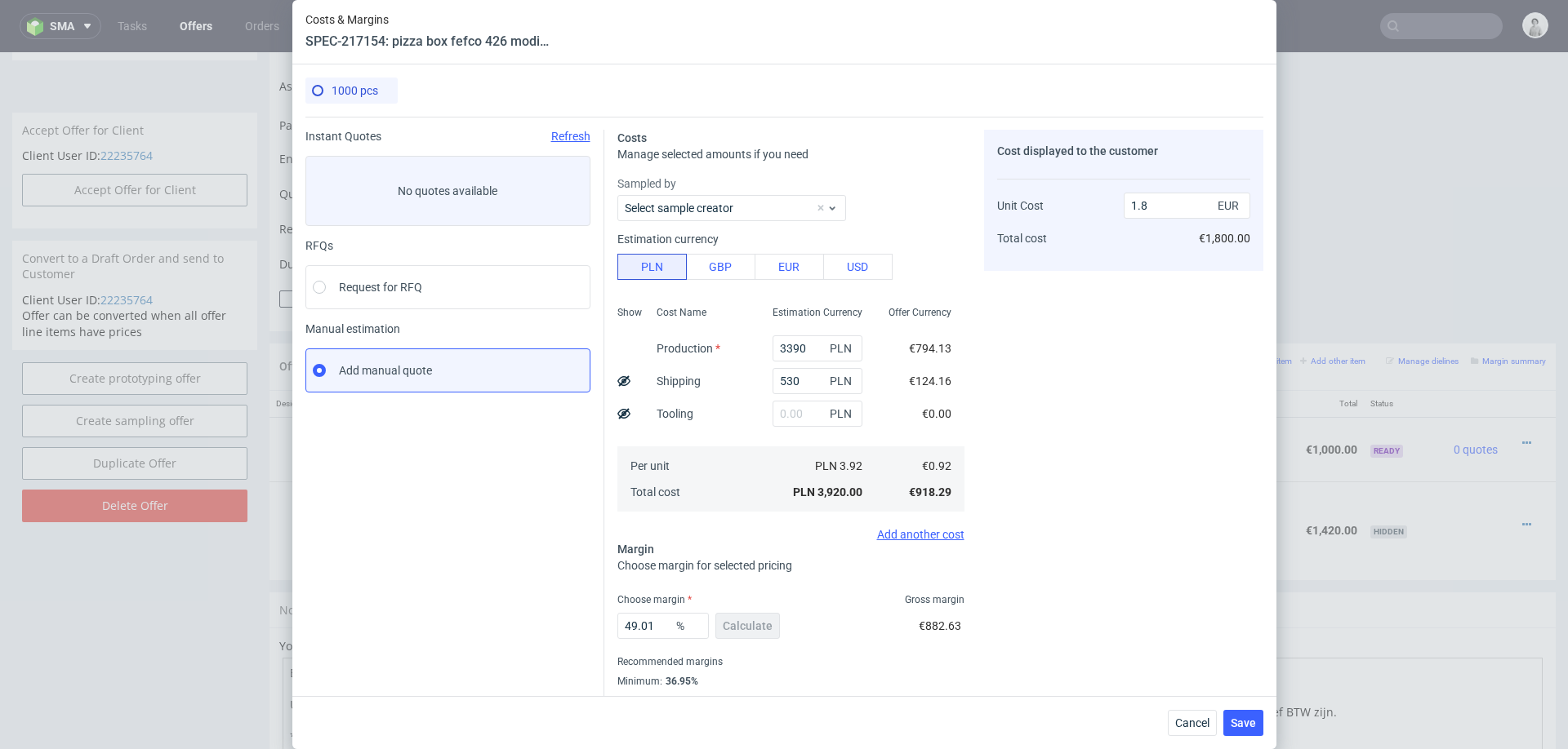
scroll to position [44, 0]
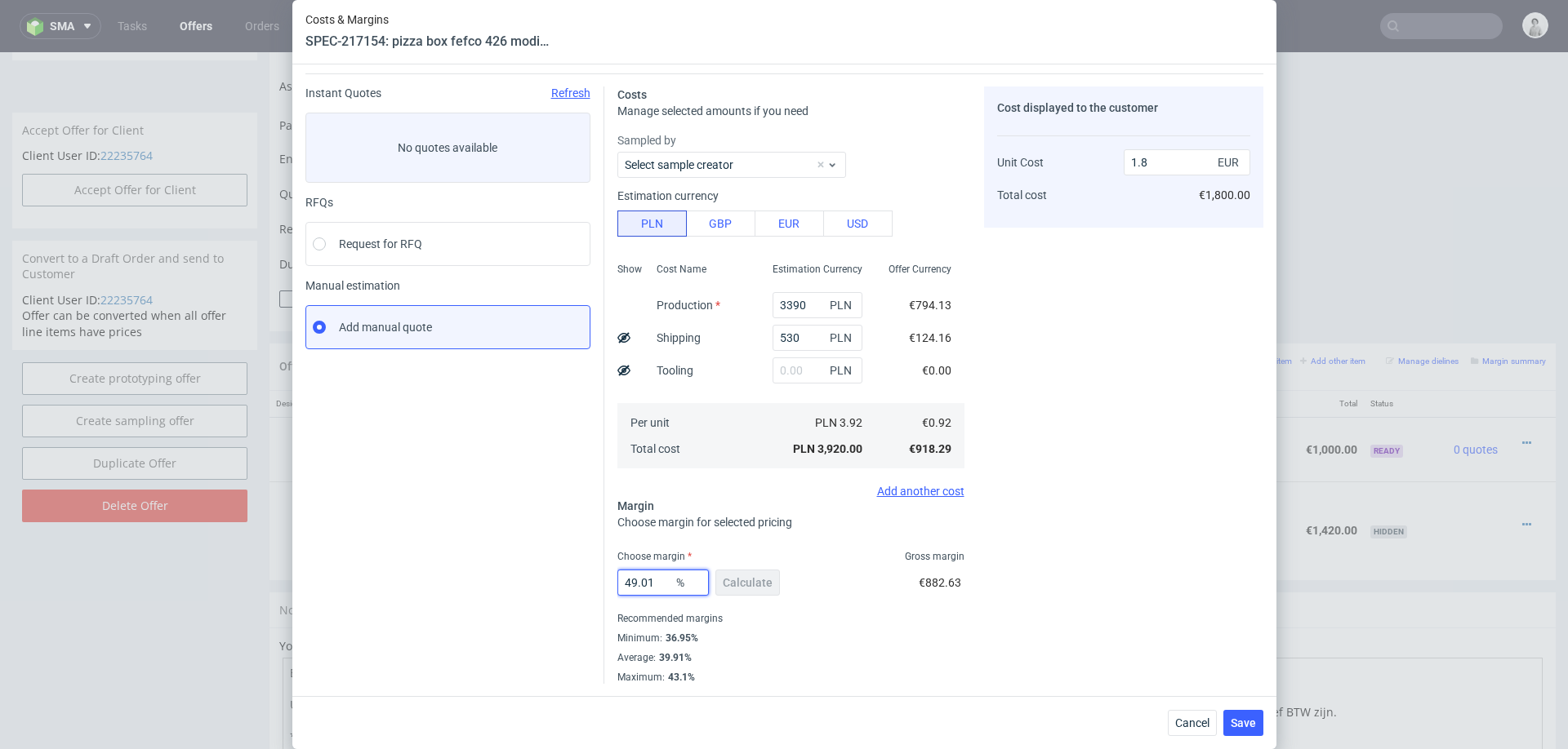
click at [661, 569] on input "49.01" at bounding box center [663, 582] width 92 height 26
type input "38"
type input "1.48"
type input "38"
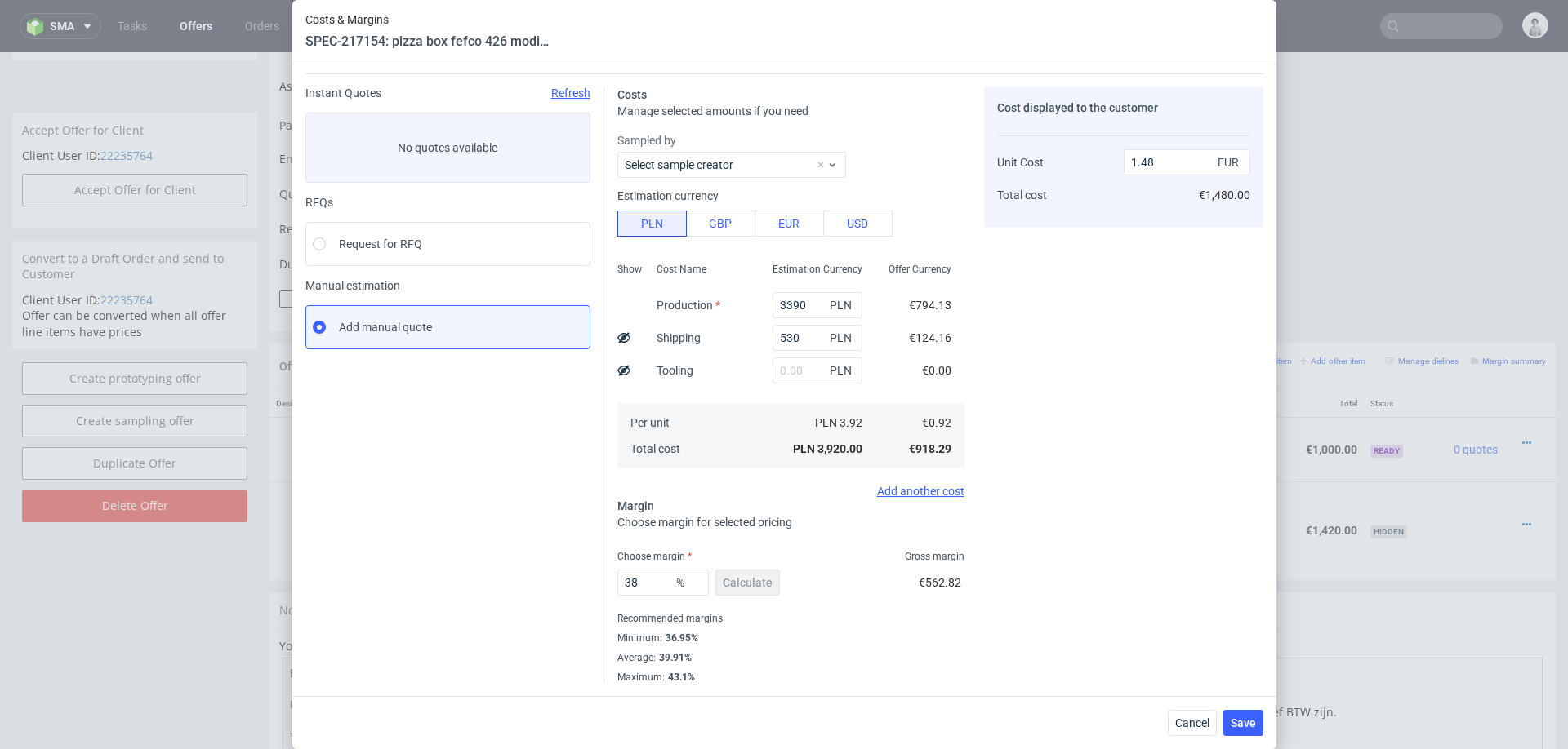
click at [1137, 561] on div "Cost displayed to the customer Unit Cost Total cost 1.48 EUR €1,480.00" at bounding box center [1124, 384] width 280 height 597
click at [1241, 718] on span "Save" at bounding box center [1243, 723] width 25 height 11
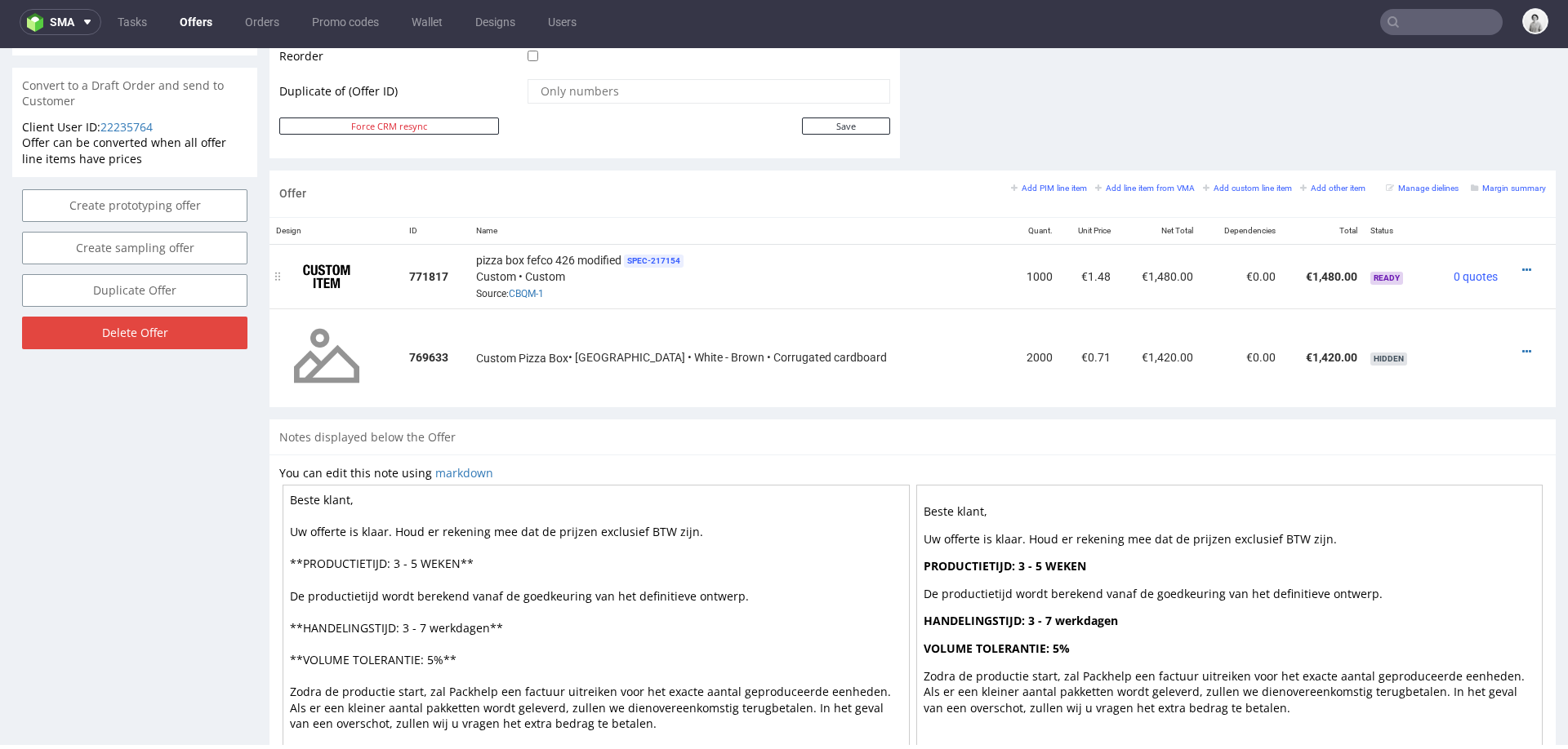
scroll to position [867, 0]
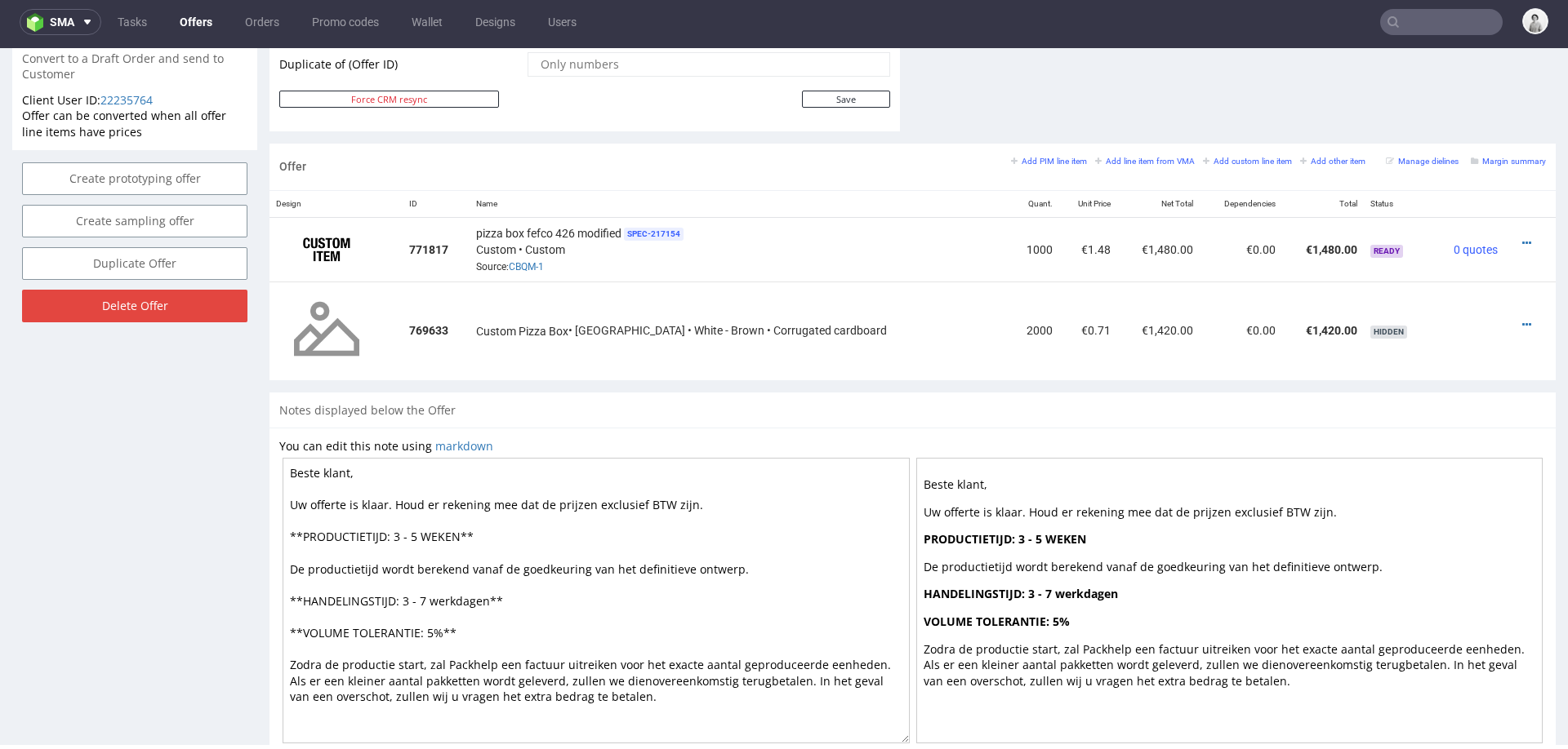
click at [444, 604] on textarea "Beste klant, Uw offerte is klaar. Houd er rekening mee dat de prijzen exclusief…" at bounding box center [596, 601] width 627 height 286
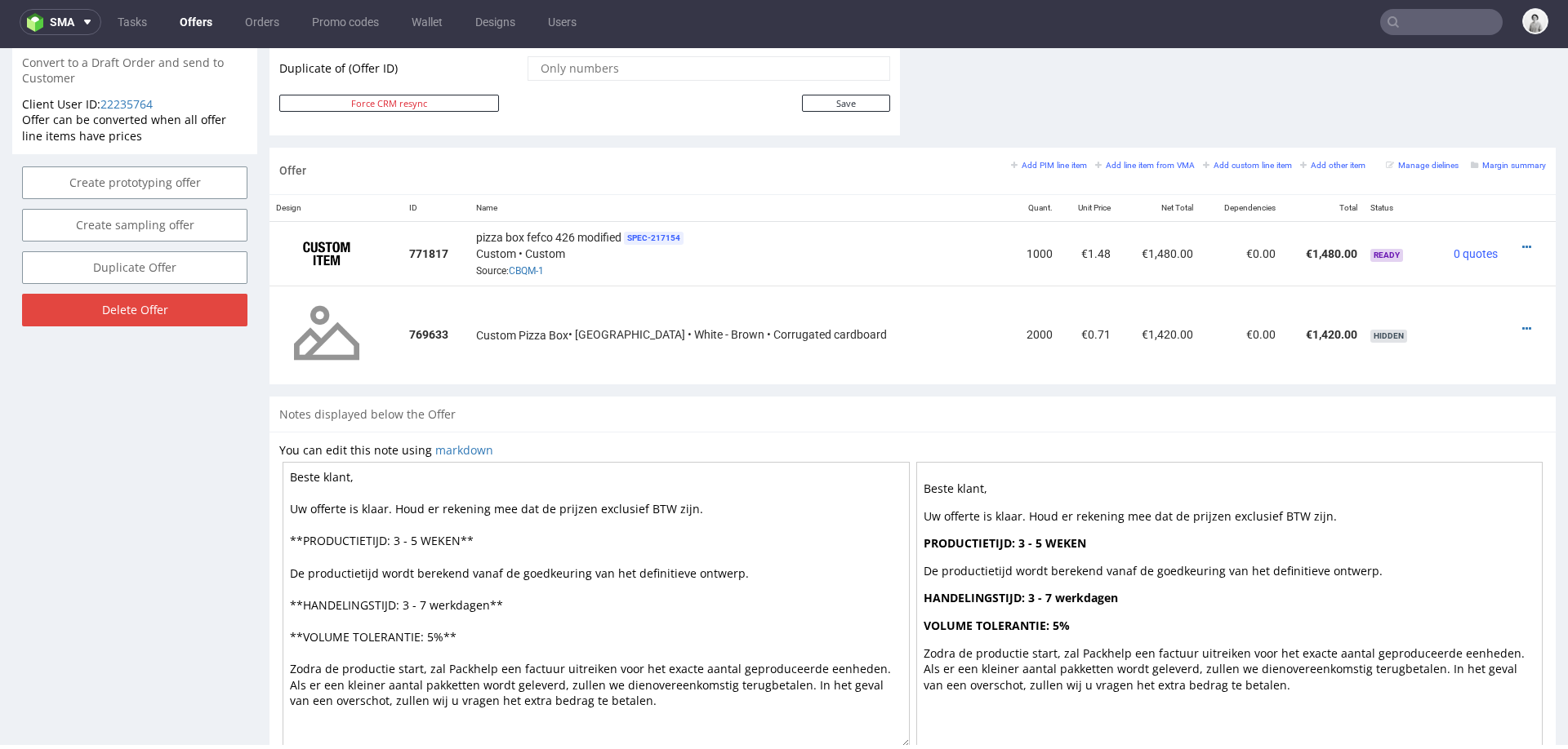
scroll to position [880, 0]
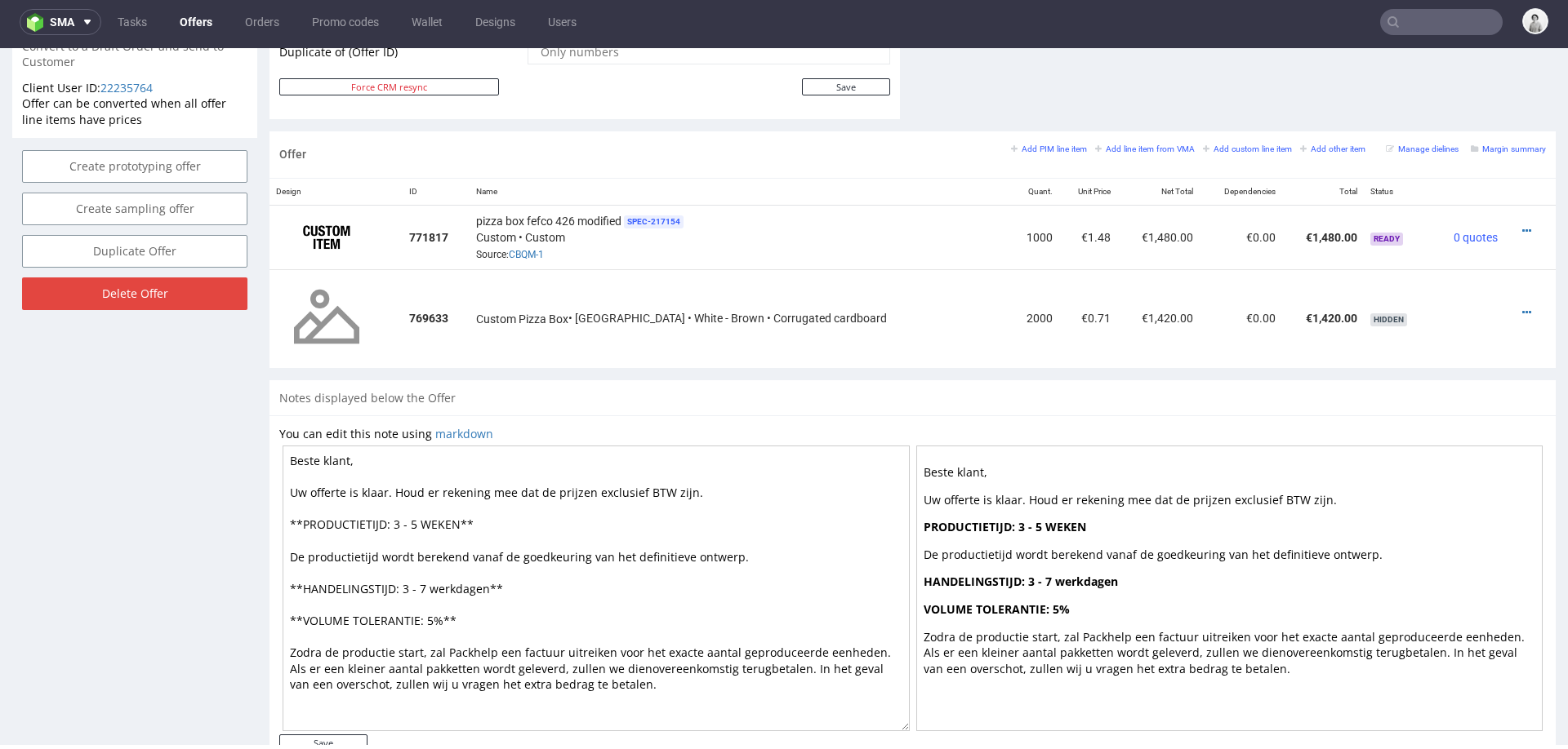
drag, startPoint x: 395, startPoint y: 524, endPoint x: 421, endPoint y: 524, distance: 26.0
click at [421, 524] on textarea "Beste klant, Uw offerte is klaar. Houd er rekening mee dat de prijzen exclusief…" at bounding box center [596, 588] width 627 height 286
click at [437, 521] on textarea "Beste klant, Uw offerte is klaar. Houd er rekening mee dat de prijzen exclusief…" at bounding box center [596, 588] width 627 height 286
paste textarea "werkdagen"
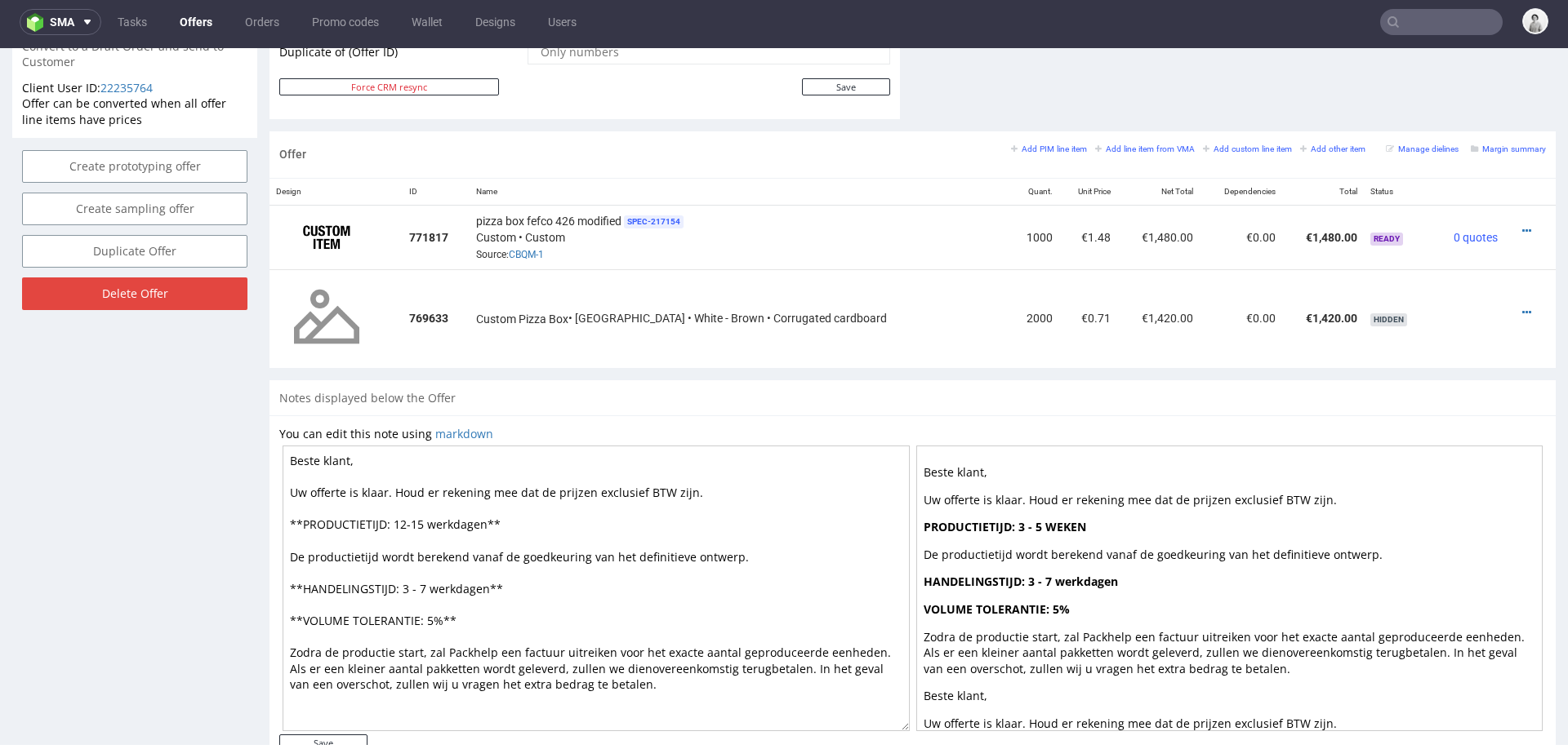
type textarea "Beste klant, Uw offerte is klaar. Houd er rekening mee dat de prijzen exclusief…"
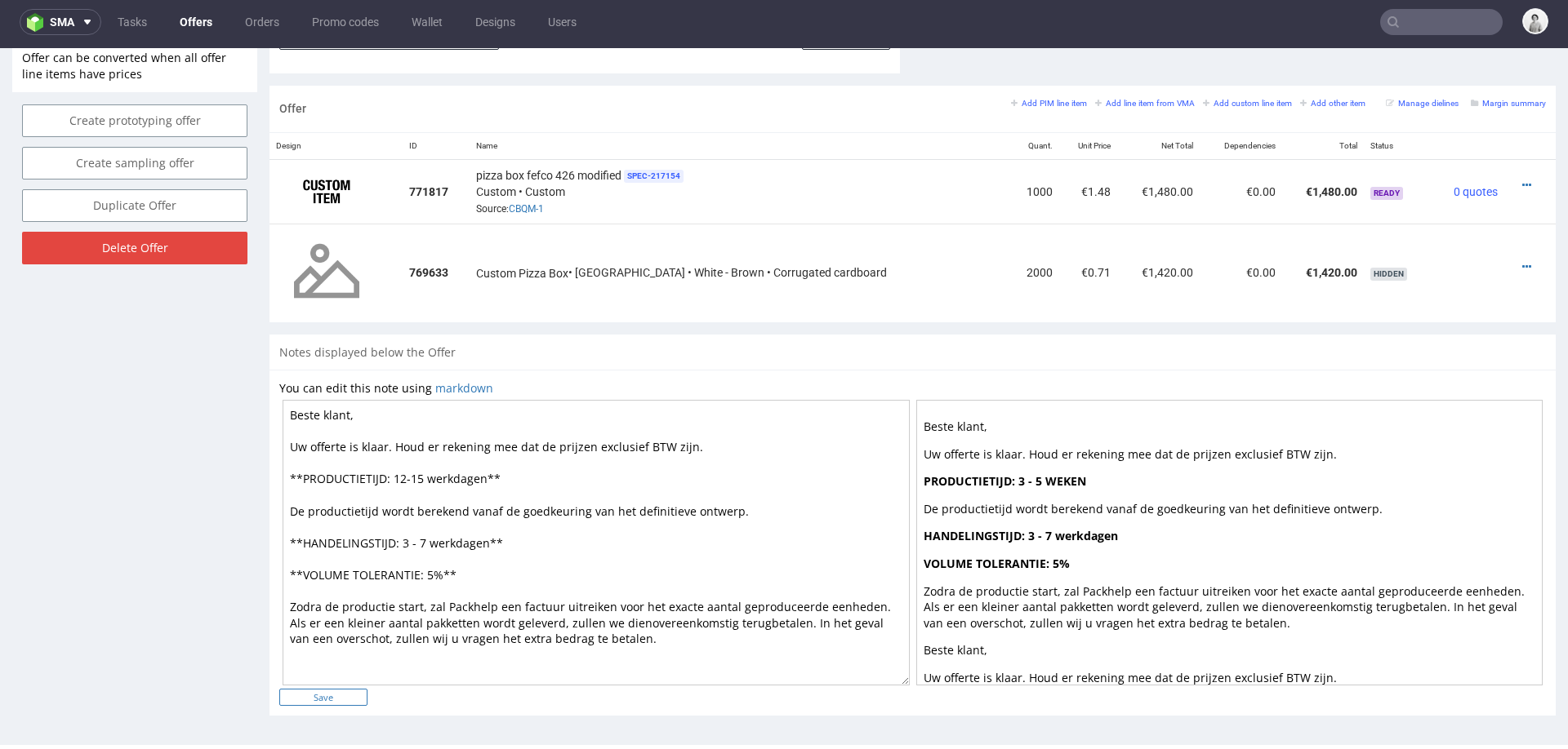
click at [336, 690] on input "Save" at bounding box center [323, 697] width 88 height 18
type input "In progress..."
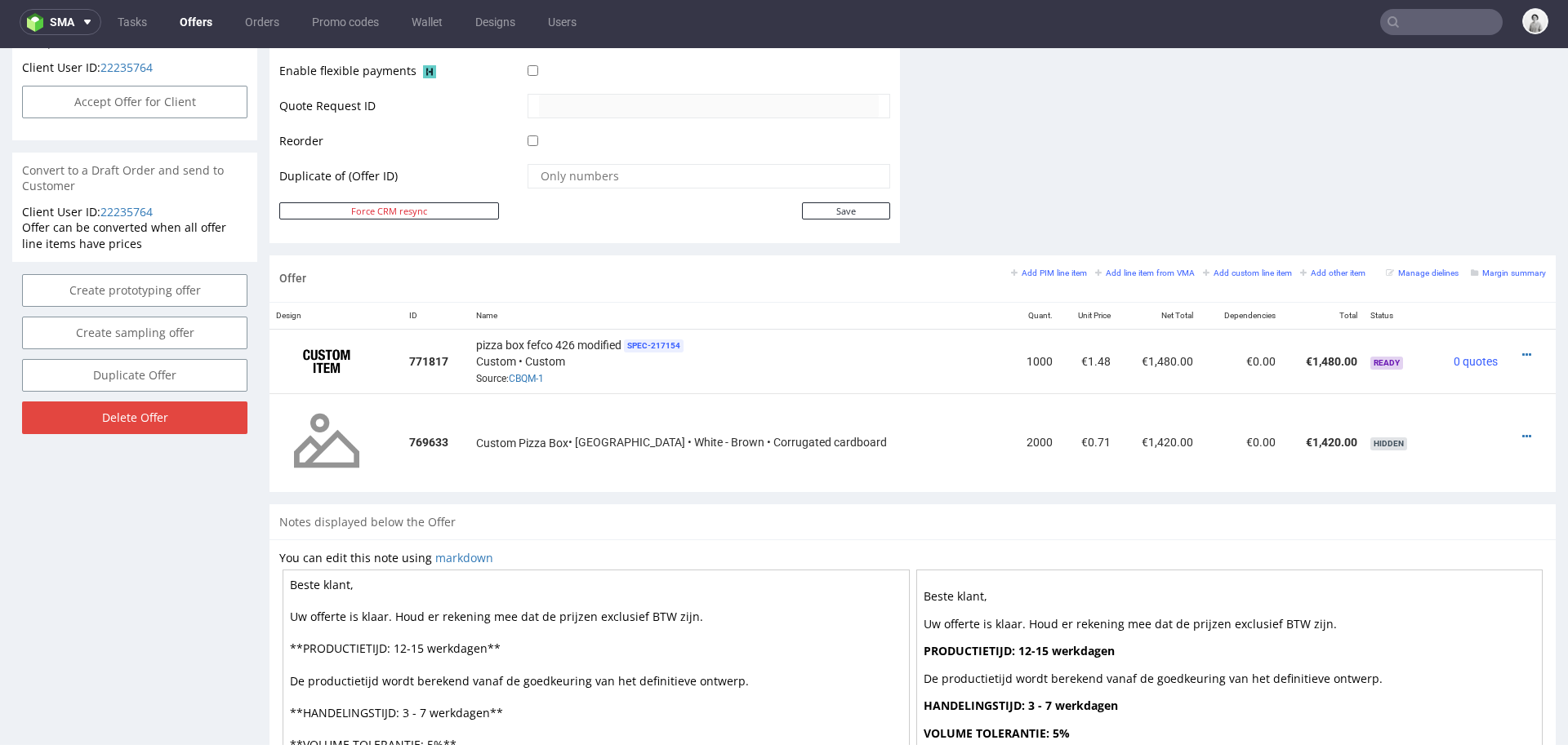
scroll to position [777, 0]
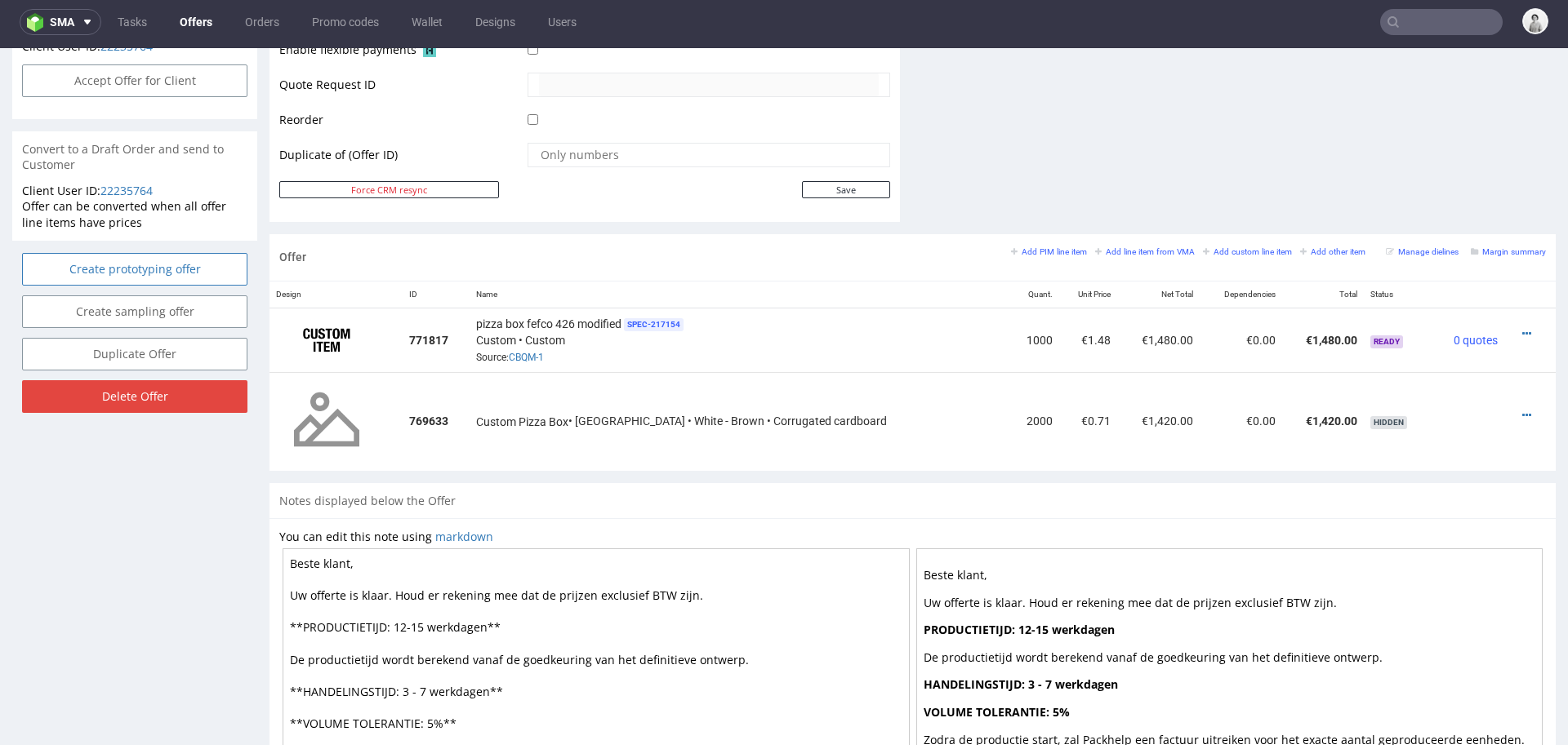
click at [162, 272] on link "Create prototyping offer" at bounding box center [134, 268] width 225 height 32
click at [104, 224] on icon at bounding box center [100, 223] width 10 height 11
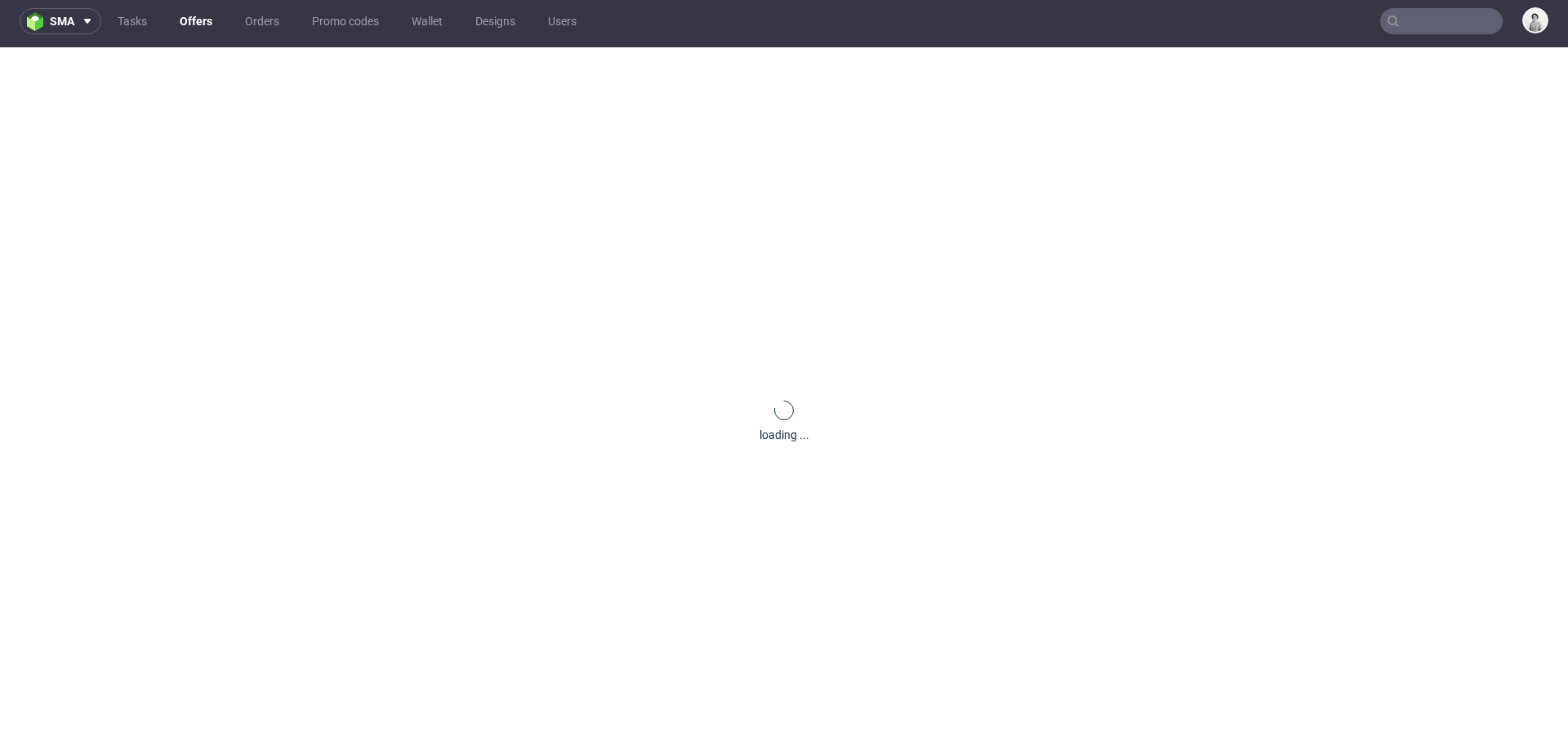
scroll to position [0, 0]
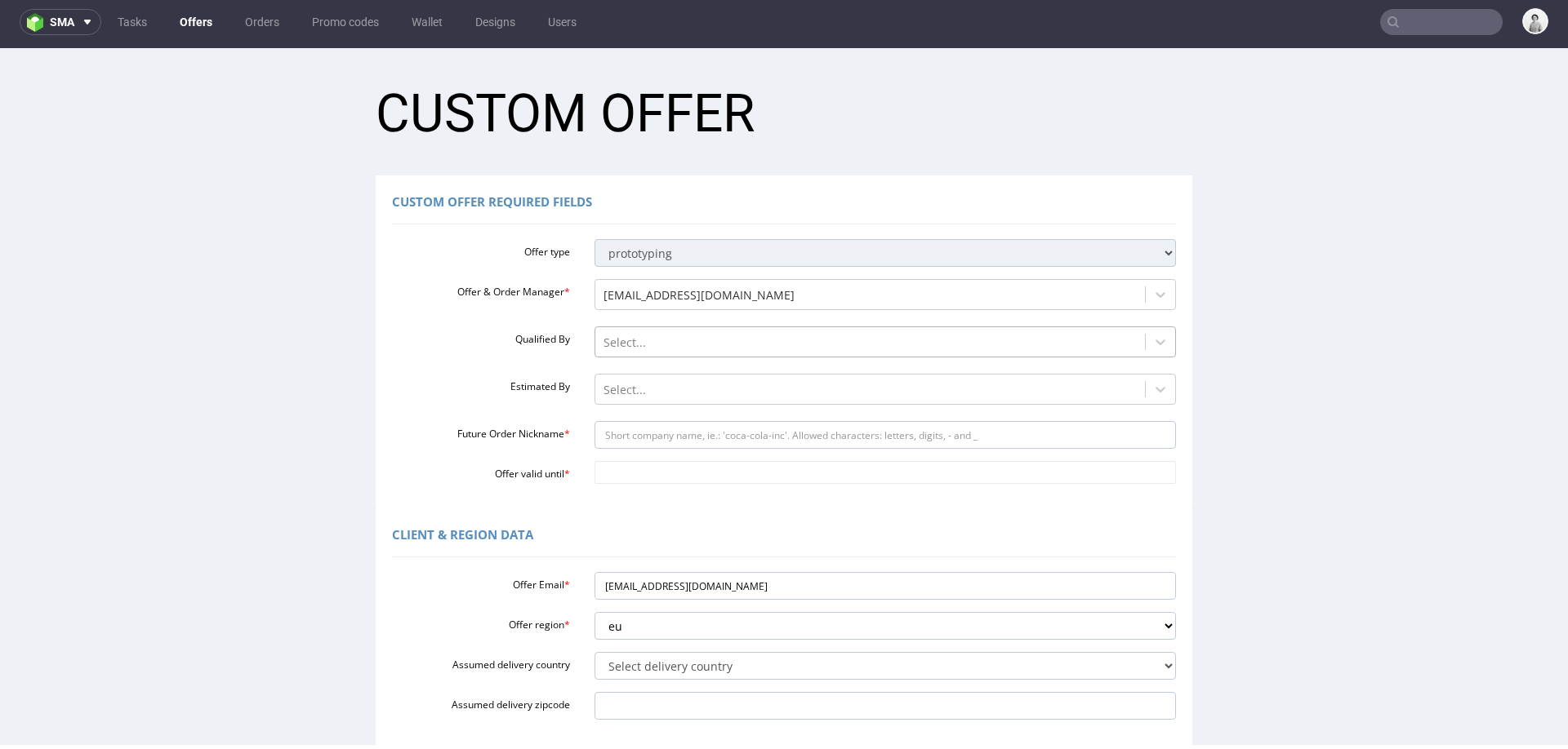
click at [688, 354] on div "Select..." at bounding box center [871, 343] width 550 height 26
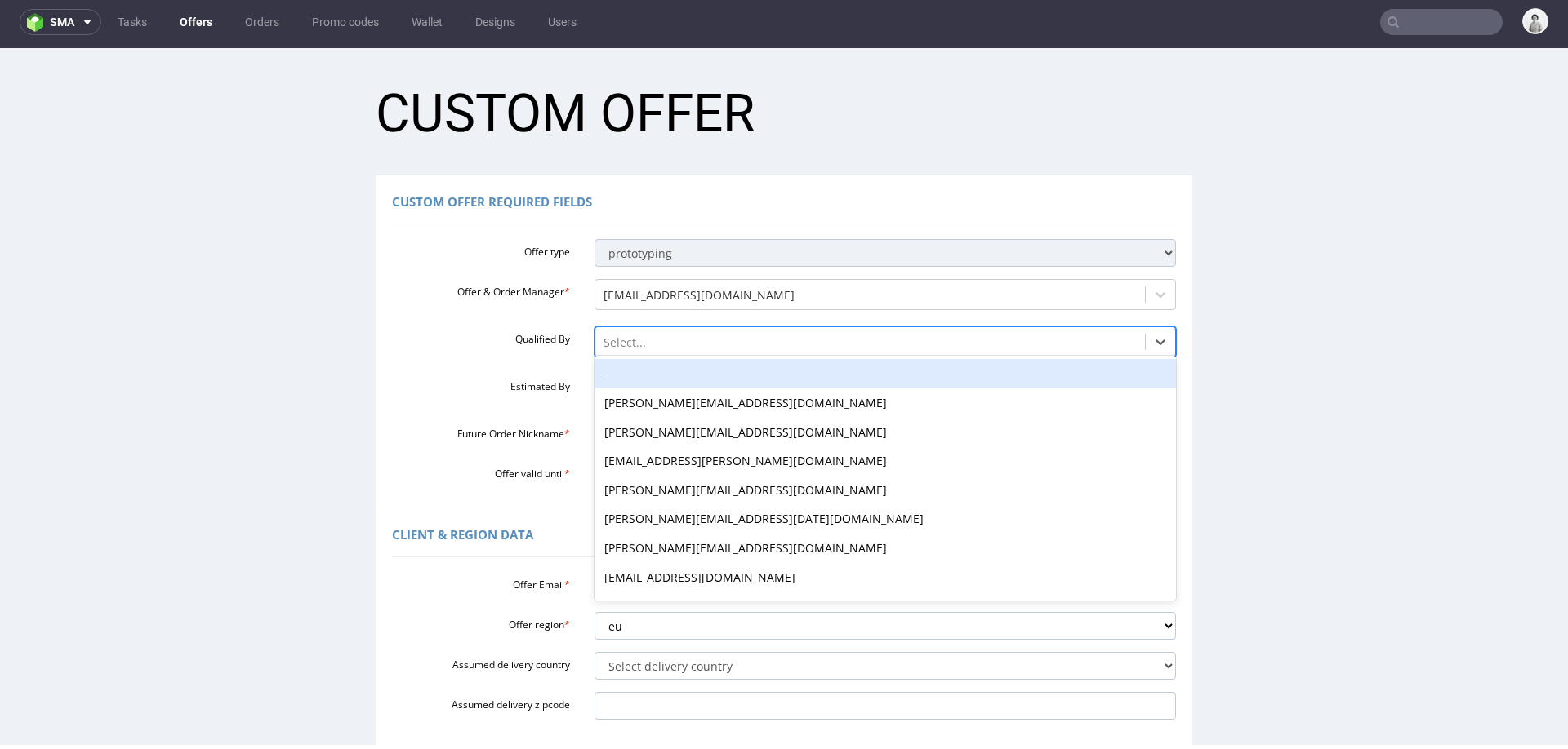
click at [702, 374] on div "-" at bounding box center [885, 374] width 583 height 30
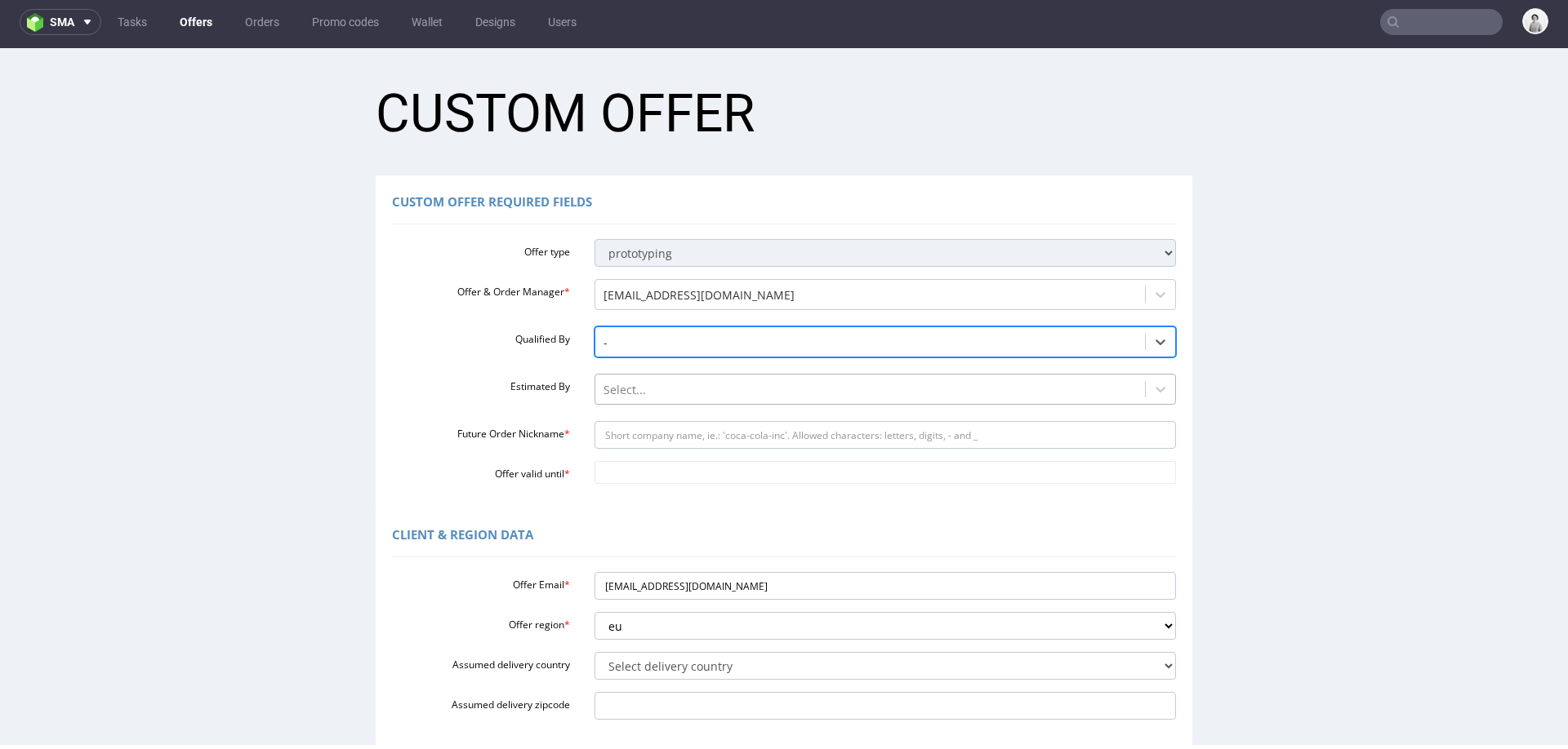
click at [701, 385] on div at bounding box center [871, 390] width 534 height 19
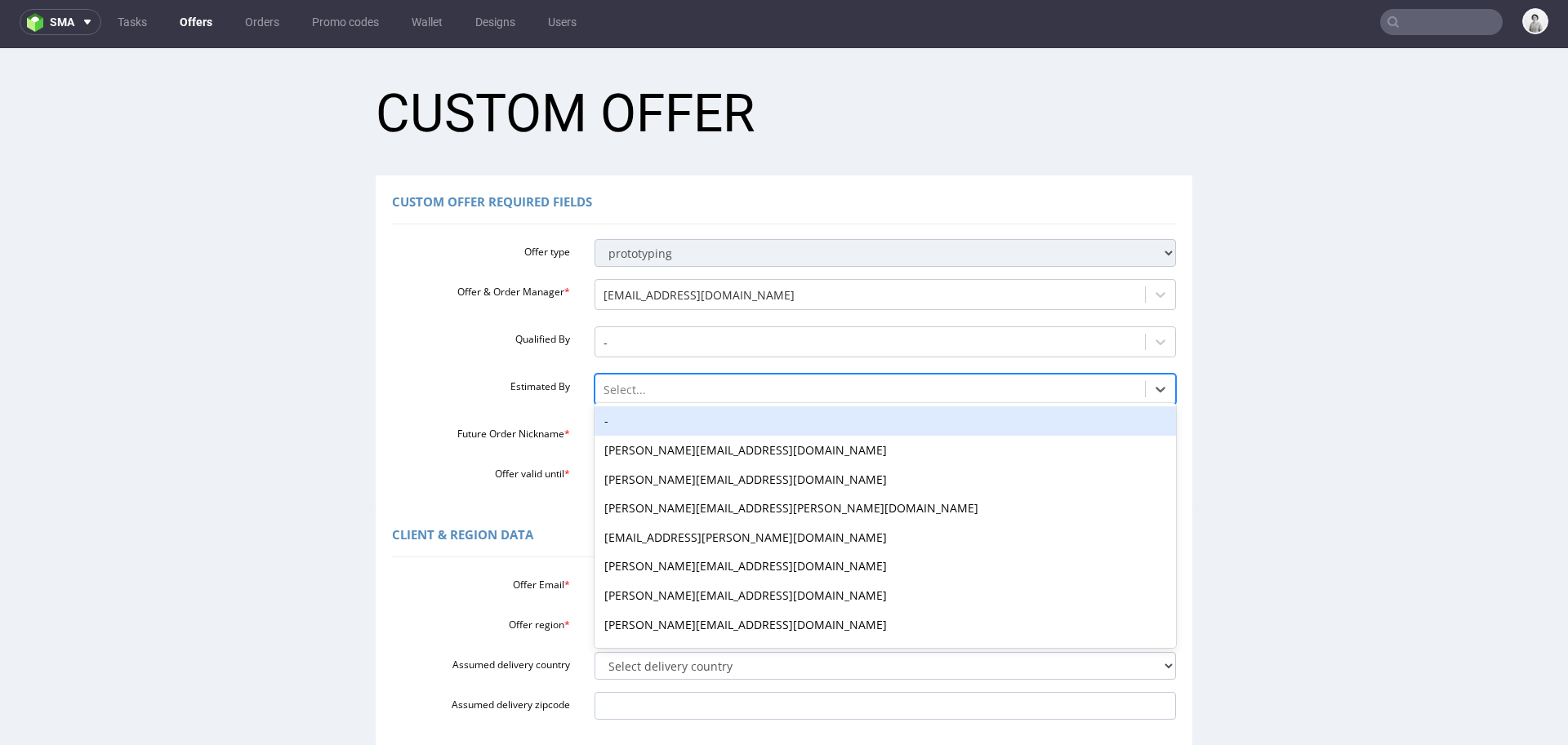
click at [694, 416] on div "-" at bounding box center [885, 421] width 583 height 30
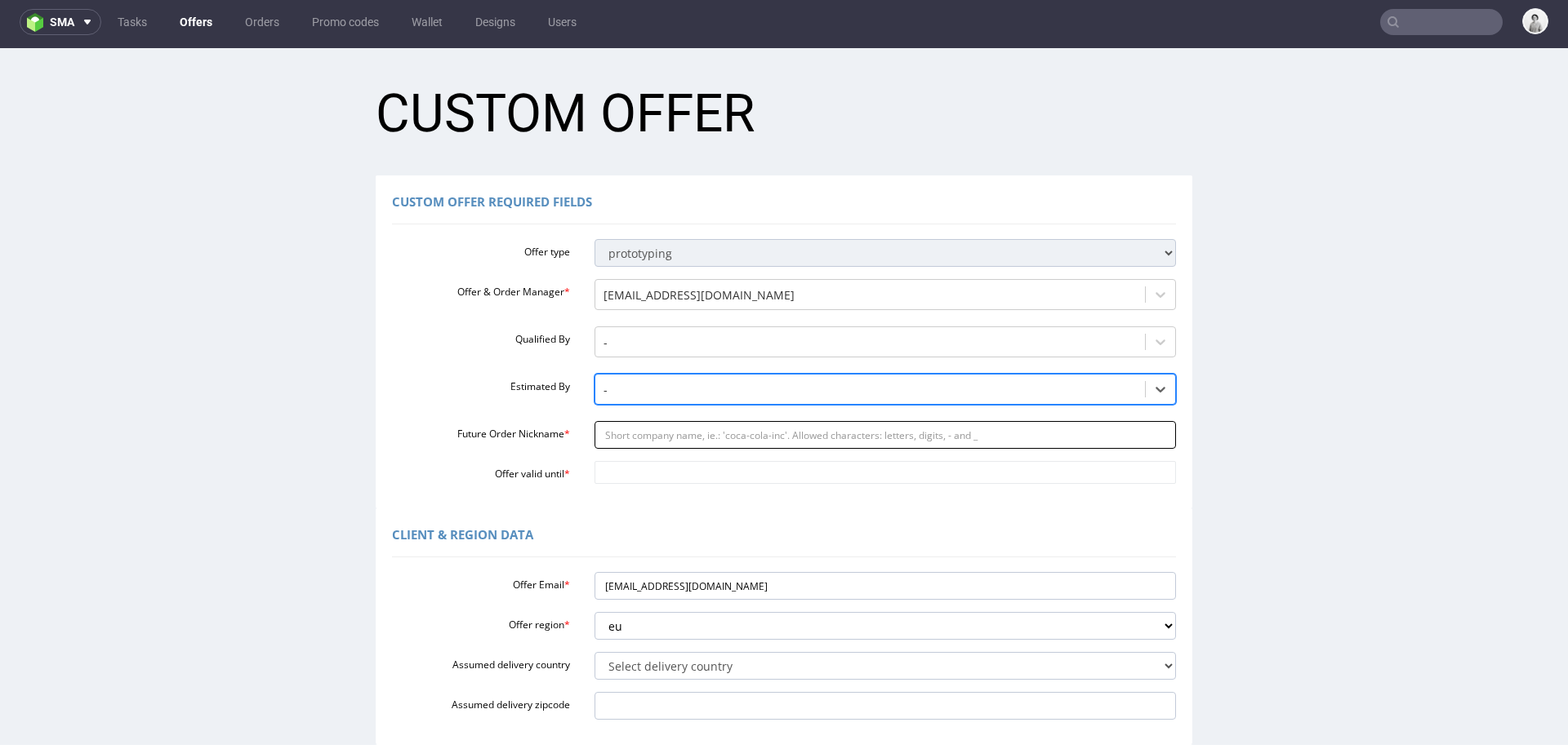
click at [827, 436] on input "Future Order Nickname *" at bounding box center [885, 435] width 583 height 28
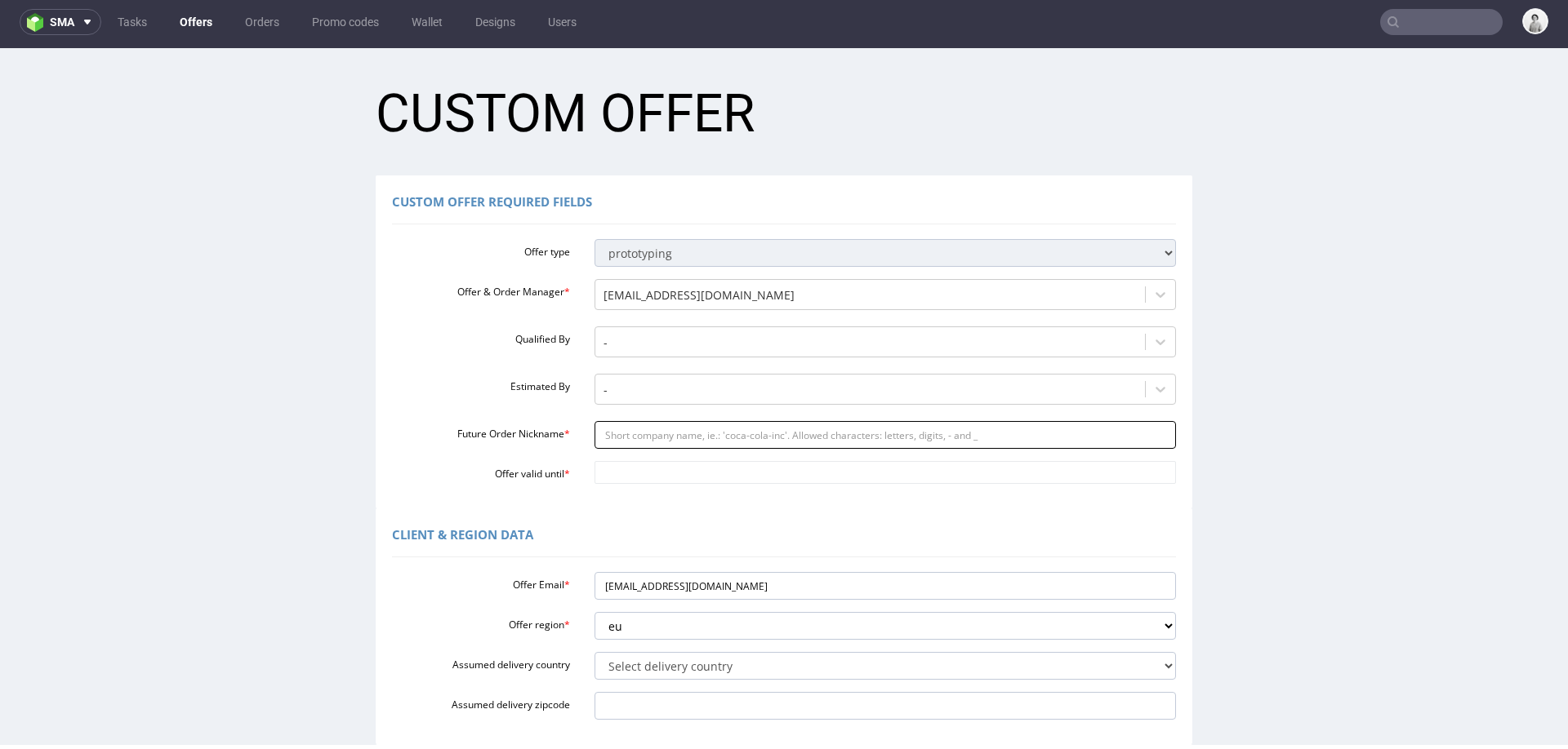
paste input "ursgraberelmorech"
type input "ursgraberelmorech"
click at [701, 530] on div "Client & Region data" at bounding box center [784, 538] width 784 height 39
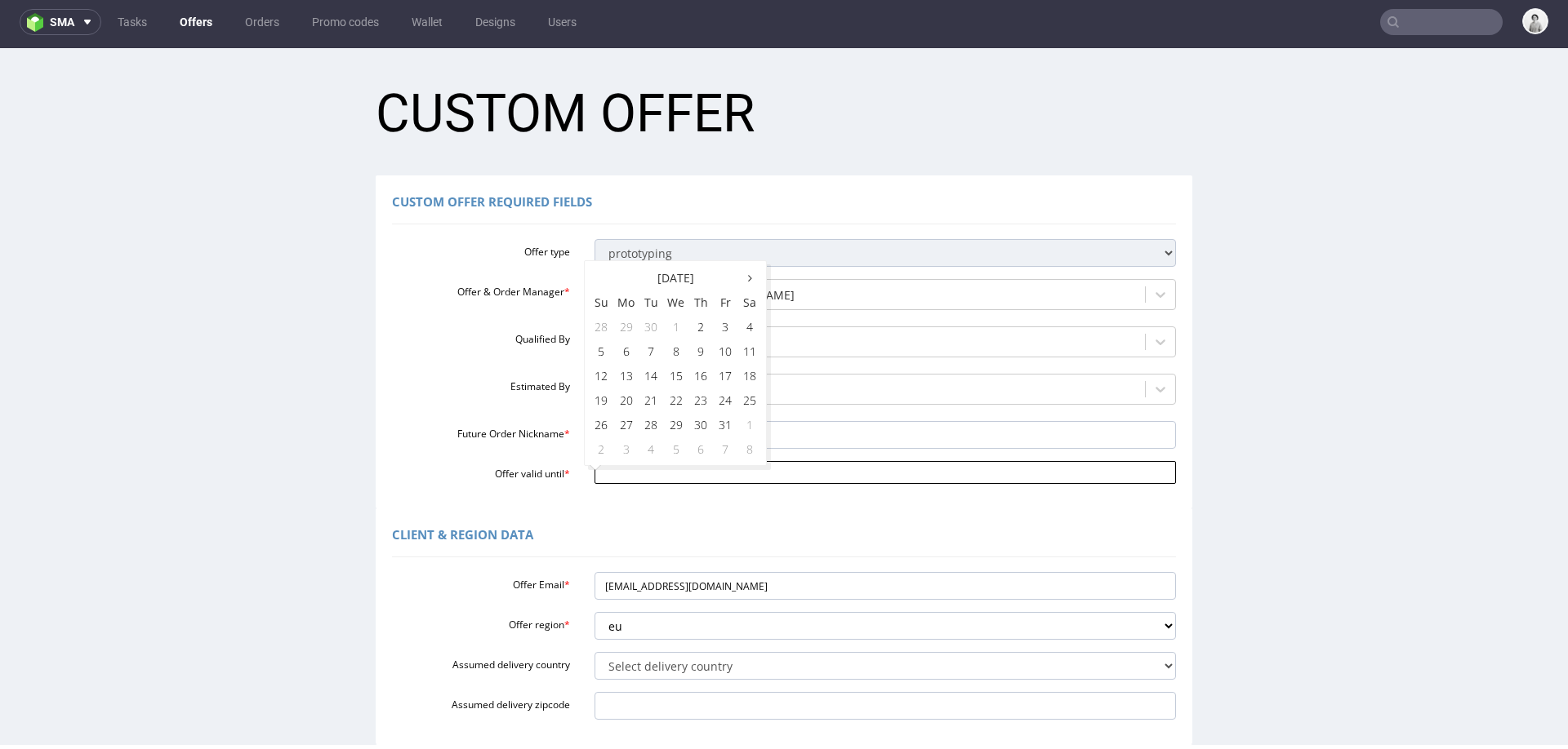
click at [716, 471] on input "Offer valid until *" at bounding box center [885, 472] width 583 height 23
click at [699, 450] on td "6" at bounding box center [700, 449] width 24 height 24
click at [696, 481] on input "2025-11-06" at bounding box center [885, 472] width 583 height 23
click at [701, 376] on td "13" at bounding box center [700, 375] width 24 height 24
click at [676, 487] on div "Custom Offer Required Fields Offer type standard prototyping sampling Offer & O…" at bounding box center [784, 343] width 817 height 333
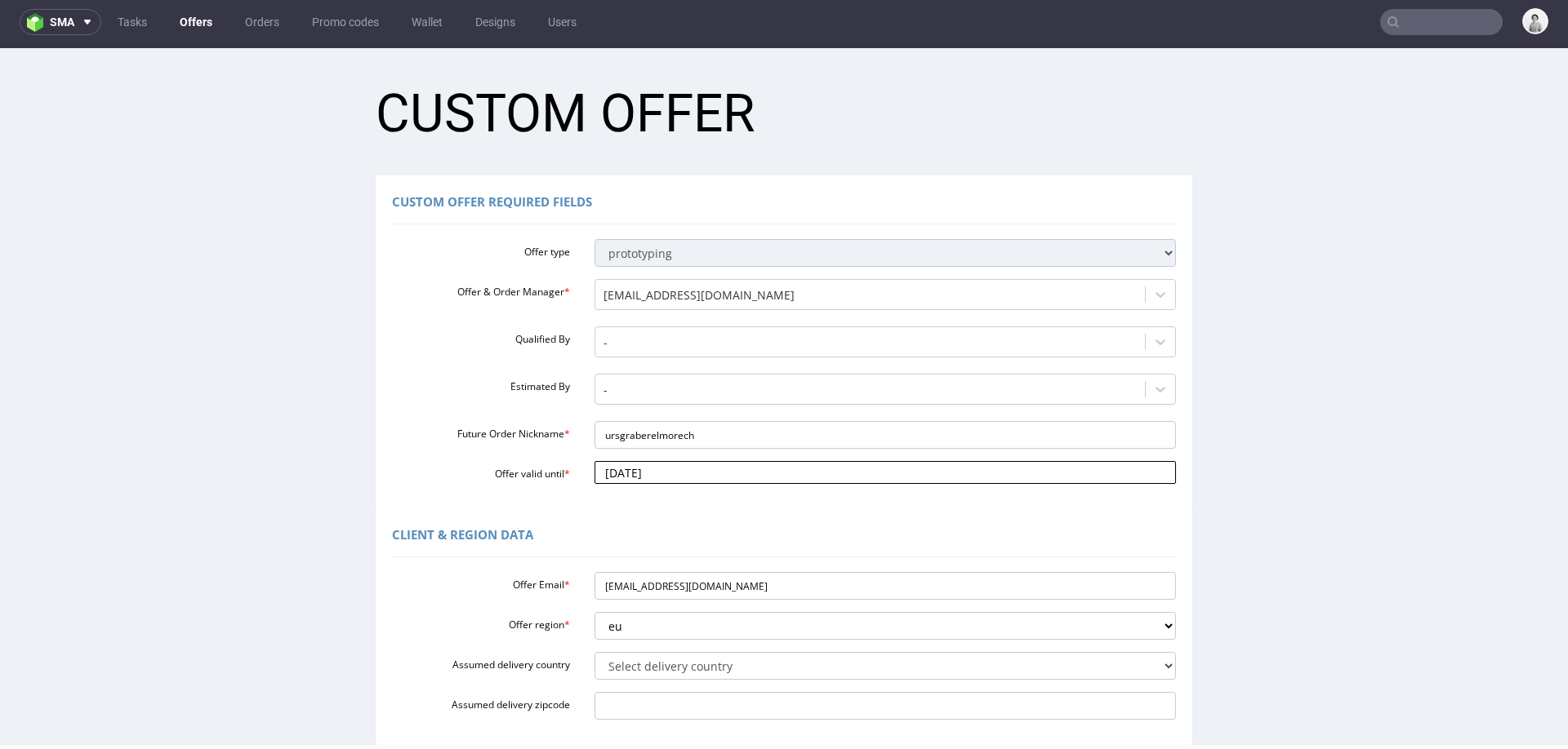
click at [670, 471] on input "2025-11-13" at bounding box center [885, 472] width 583 height 23
click at [599, 282] on icon at bounding box center [601, 279] width 4 height 11
click at [697, 376] on td "16" at bounding box center [700, 375] width 24 height 24
type input "2025-10-16"
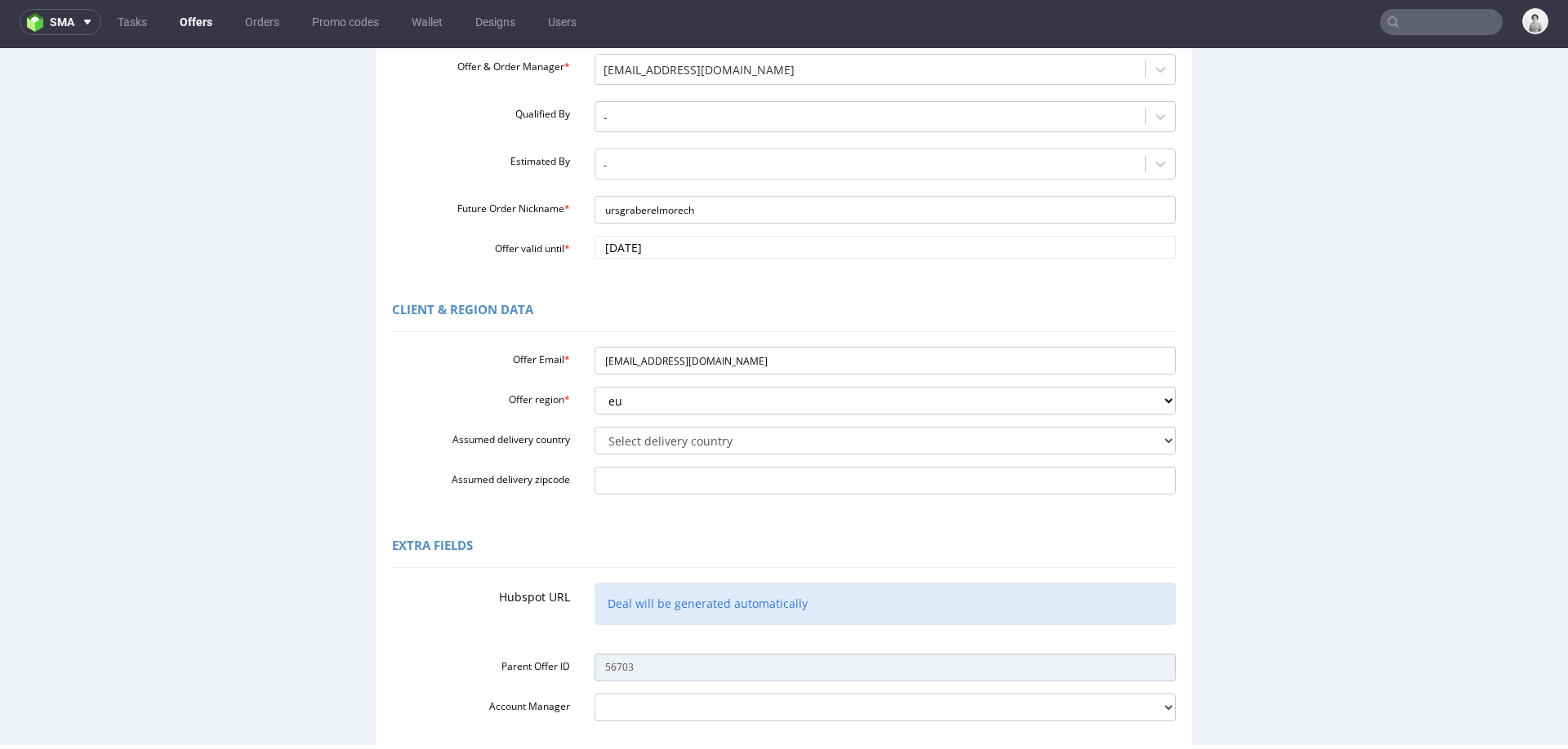
scroll to position [226, 0]
click at [692, 438] on select "Select delivery country Andorra Afghanistan Anguilla Albania Armenia Antarctica…" at bounding box center [885, 440] width 583 height 28
select select "166"
click at [595, 426] on select "Select delivery country Andorra Afghanistan Anguilla Albania Armenia Antarctica…" at bounding box center [885, 440] width 583 height 28
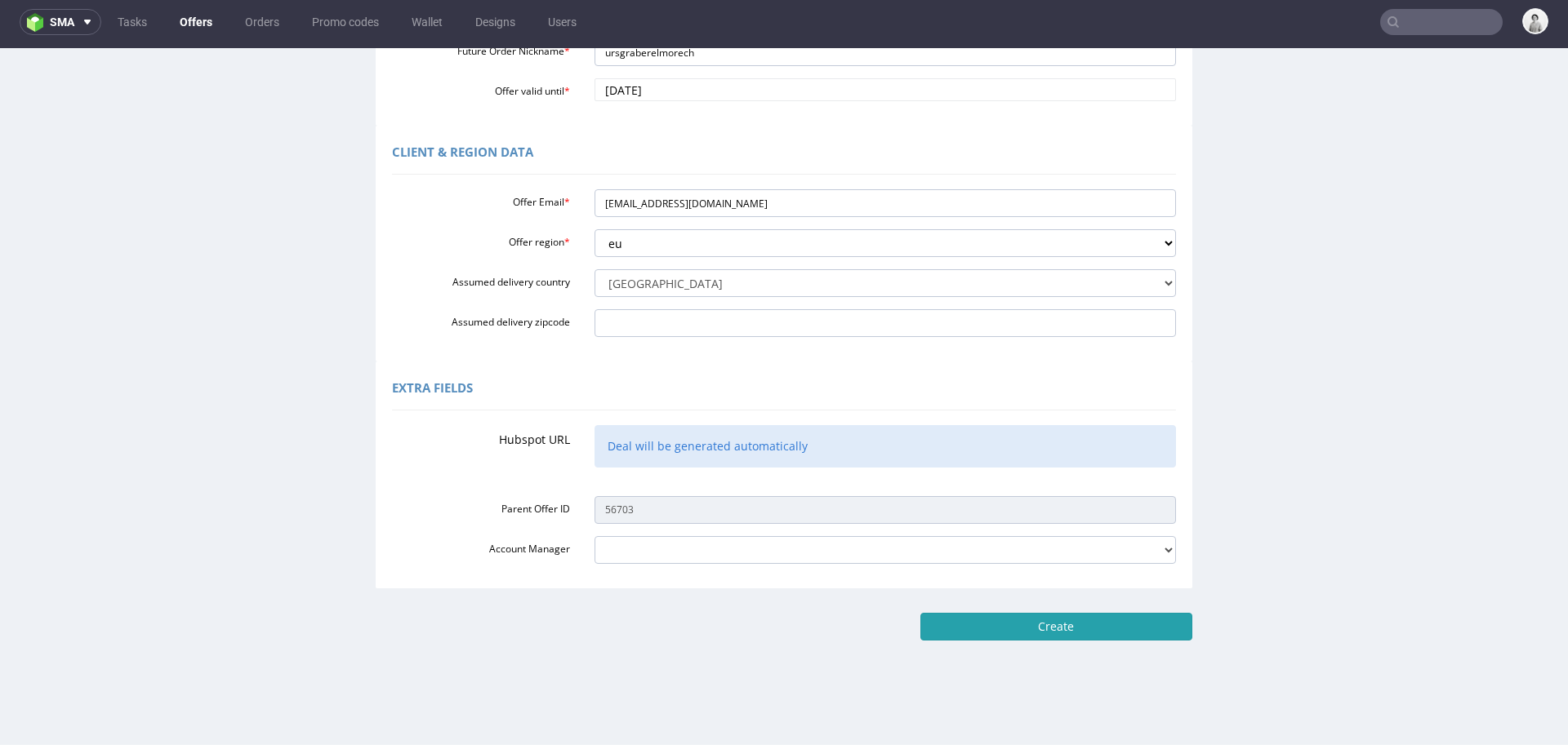
click at [1164, 634] on input "Create" at bounding box center [1057, 627] width 272 height 28
type input "Please wait..."
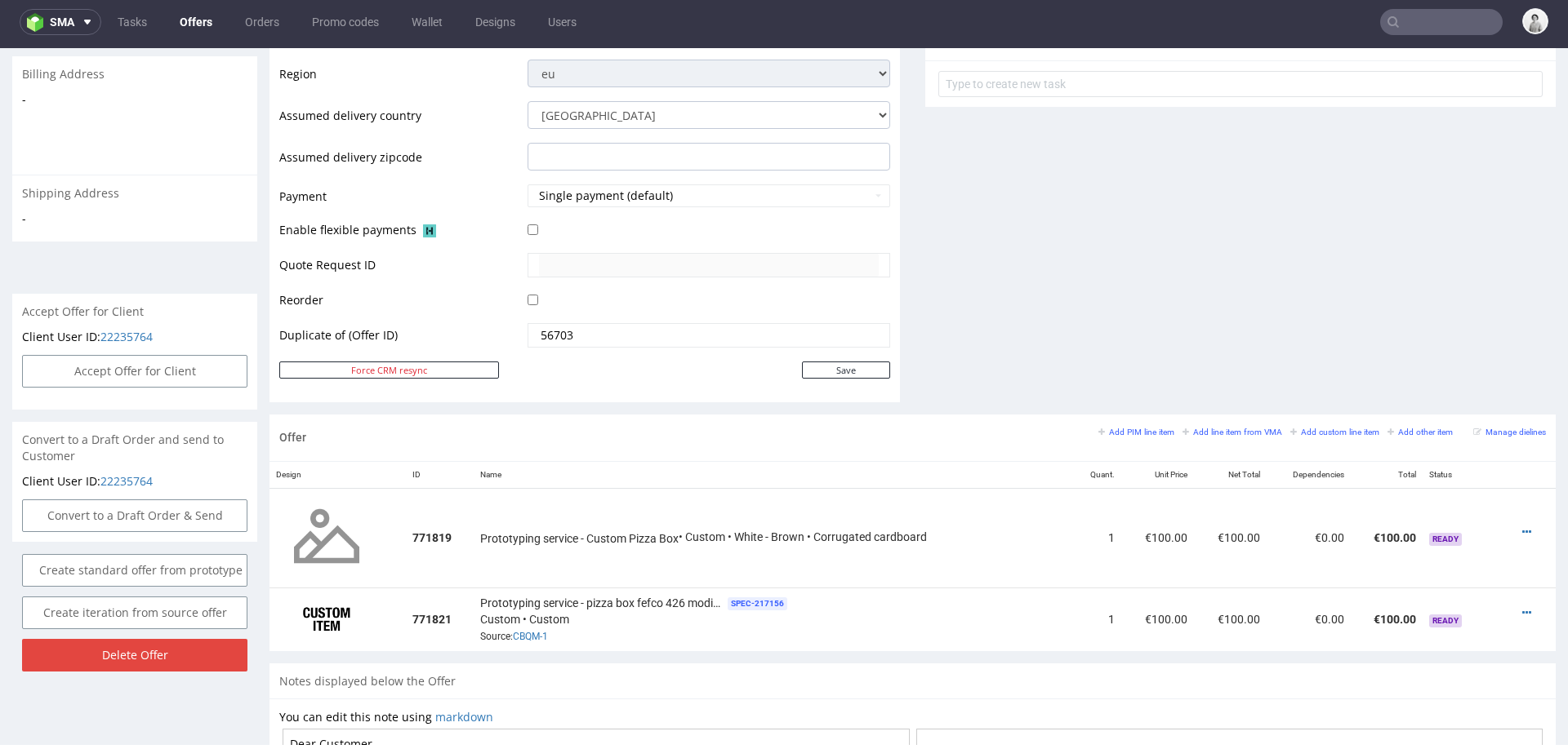
scroll to position [698, 0]
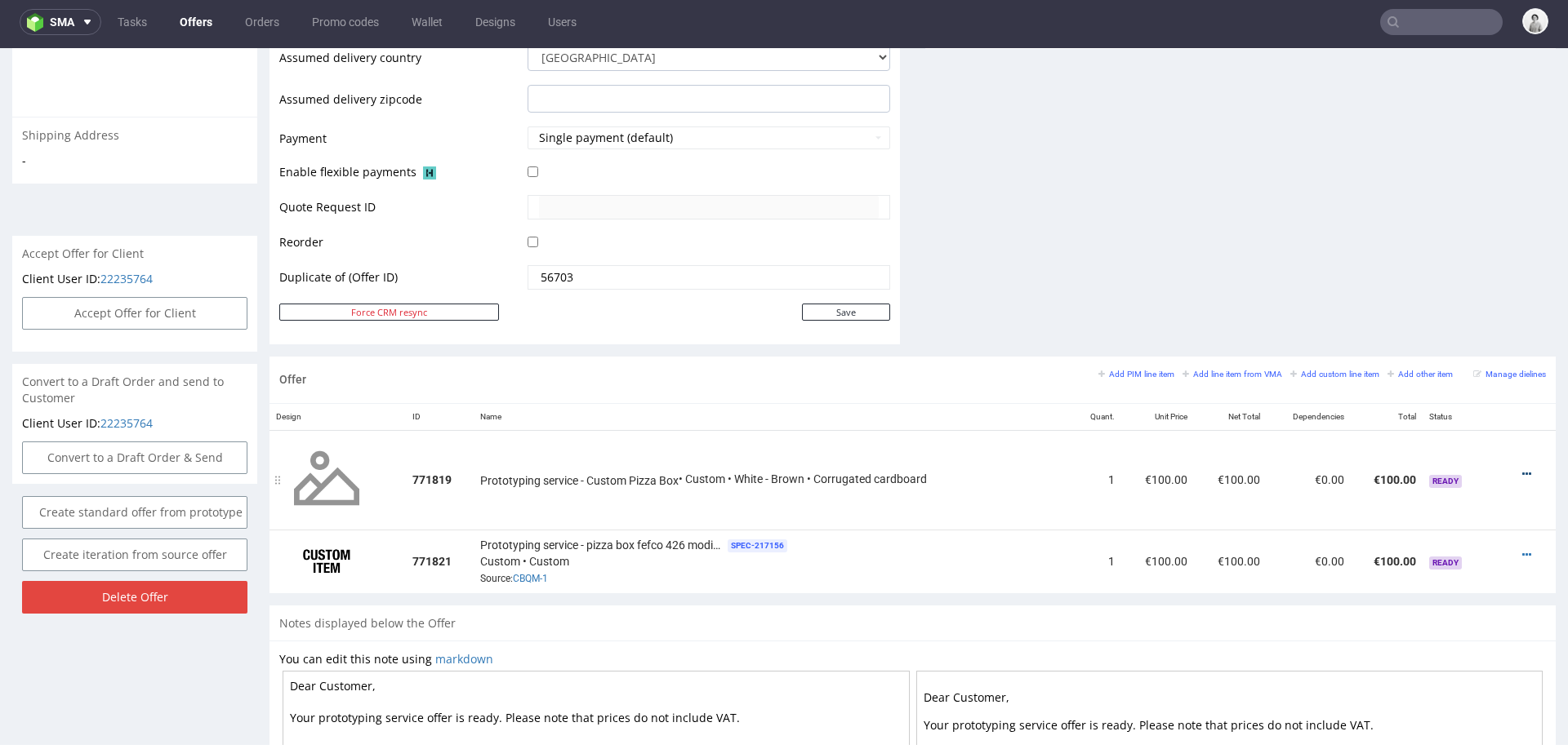
click at [1523, 468] on icon at bounding box center [1527, 474] width 9 height 11
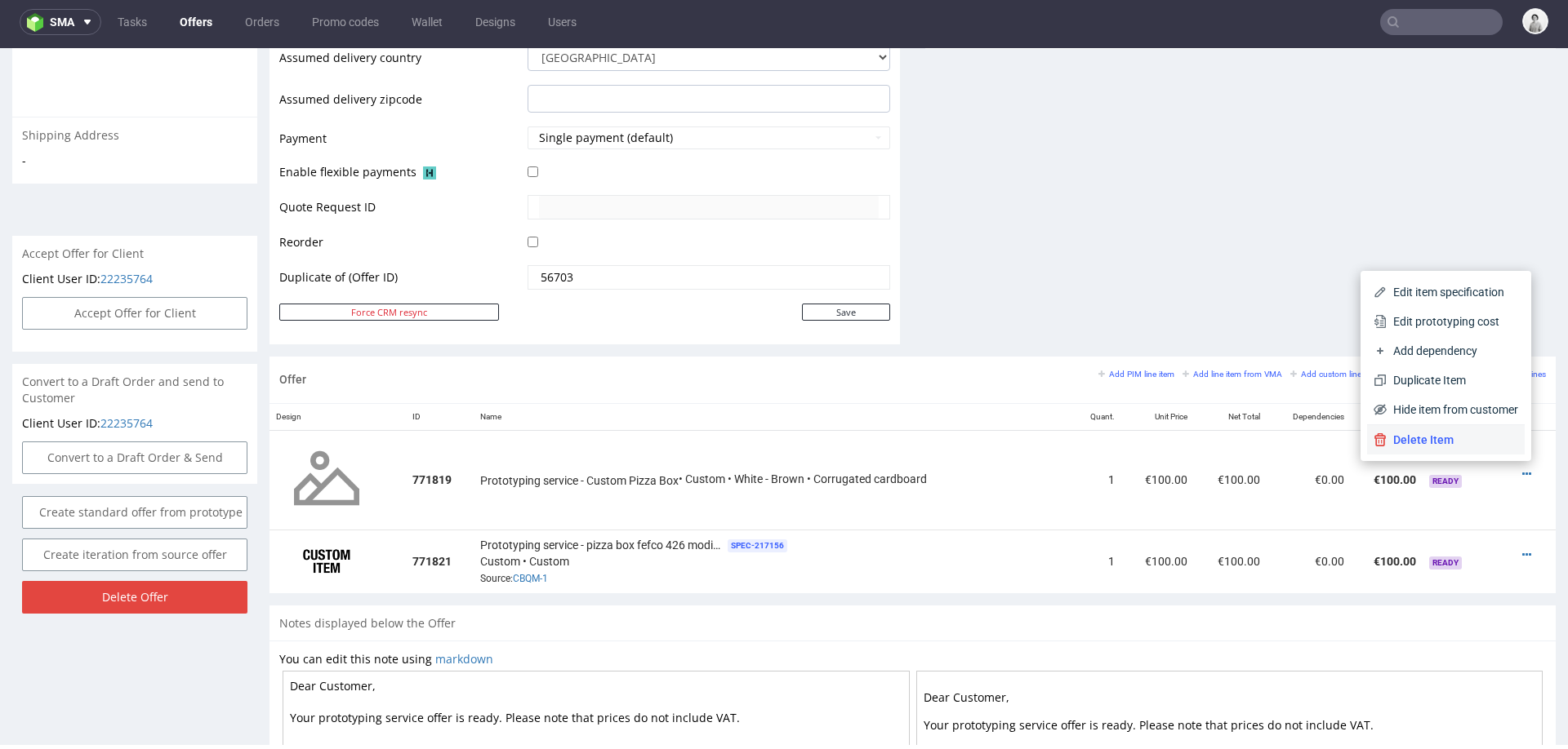
click at [1464, 438] on span "Delete Item" at bounding box center [1452, 440] width 132 height 17
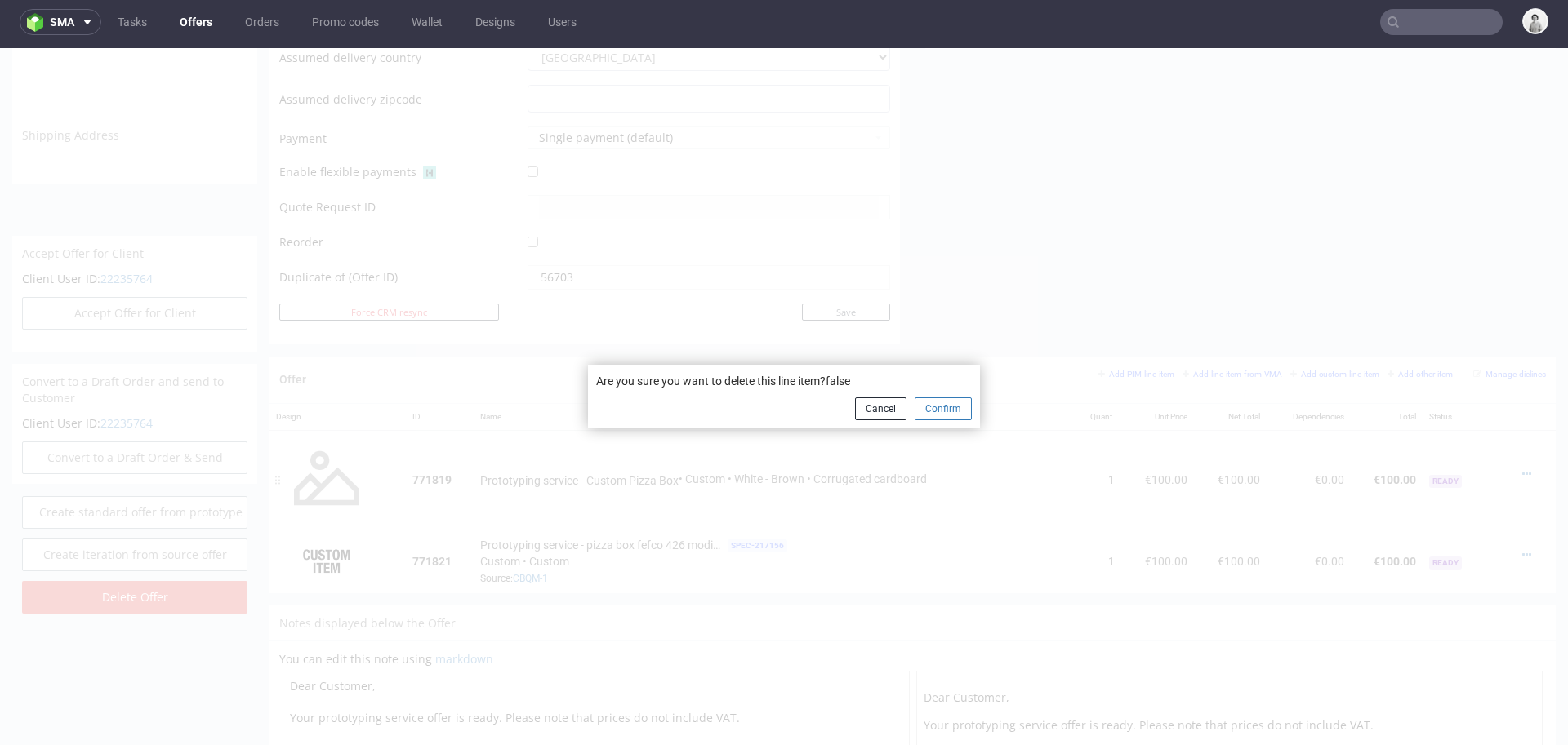
click at [943, 407] on button "Confirm" at bounding box center [944, 408] width 57 height 23
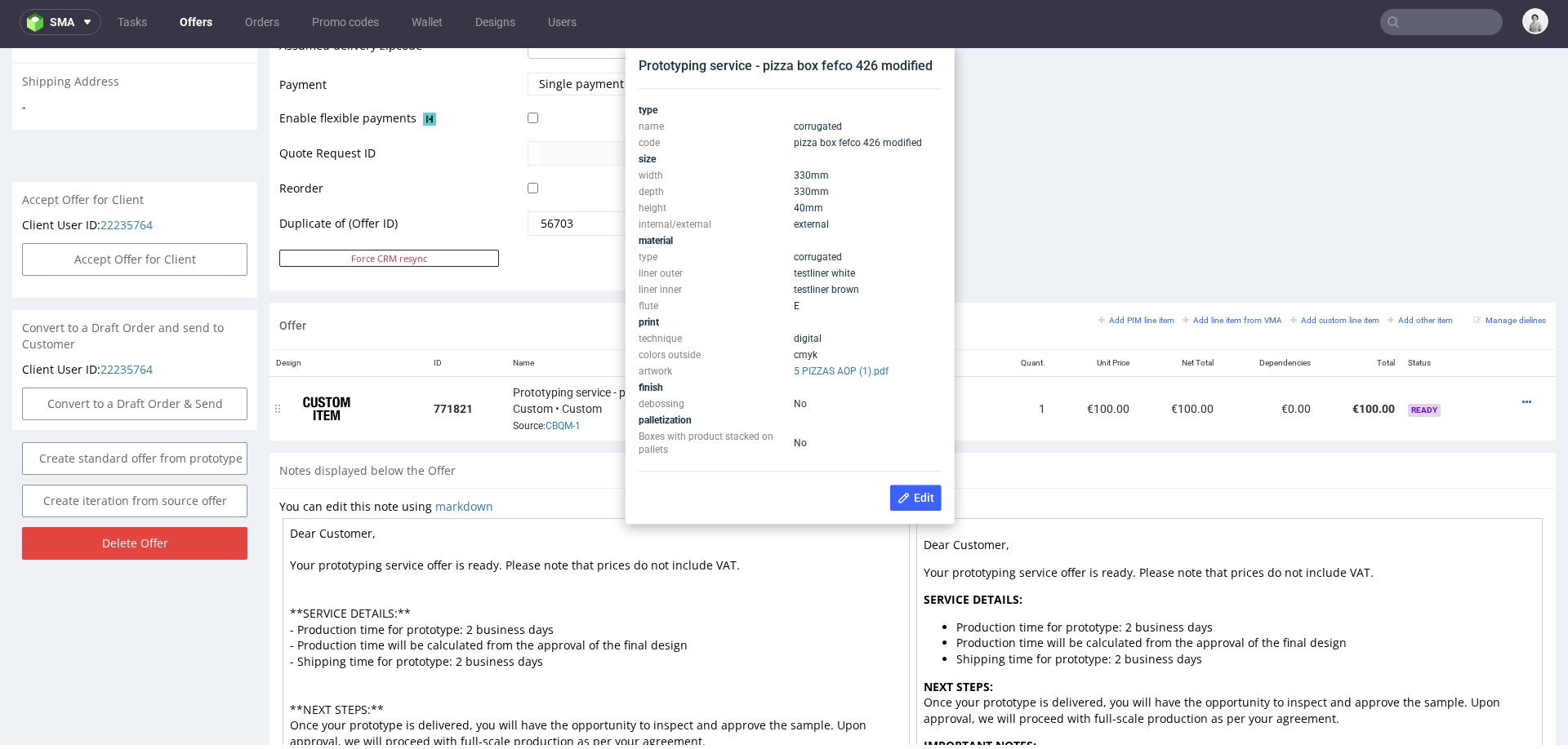
scroll to position [744, 0]
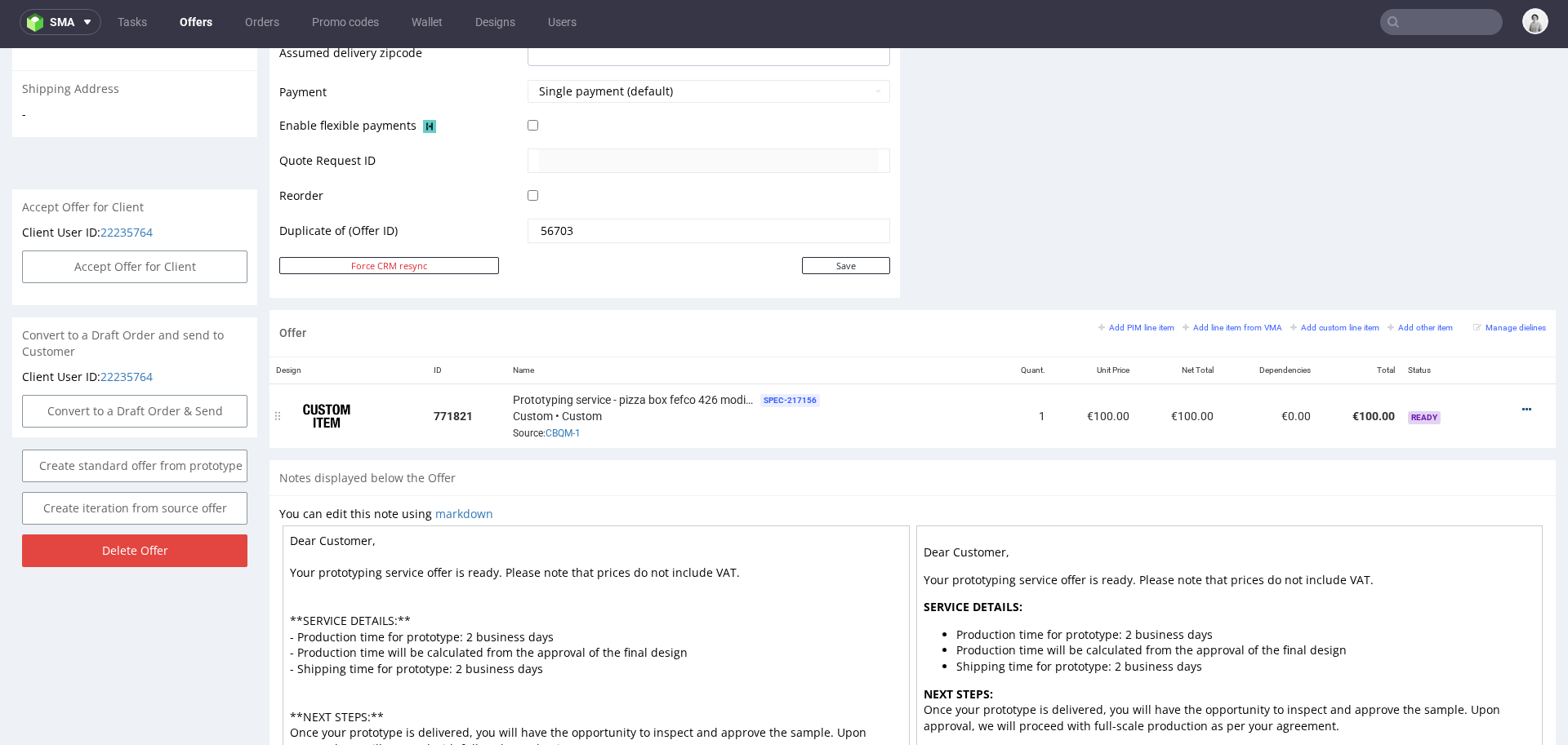
click at [1523, 404] on icon at bounding box center [1527, 409] width 9 height 11
click at [1413, 266] on li "Edit prototyping cost" at bounding box center [1446, 257] width 157 height 30
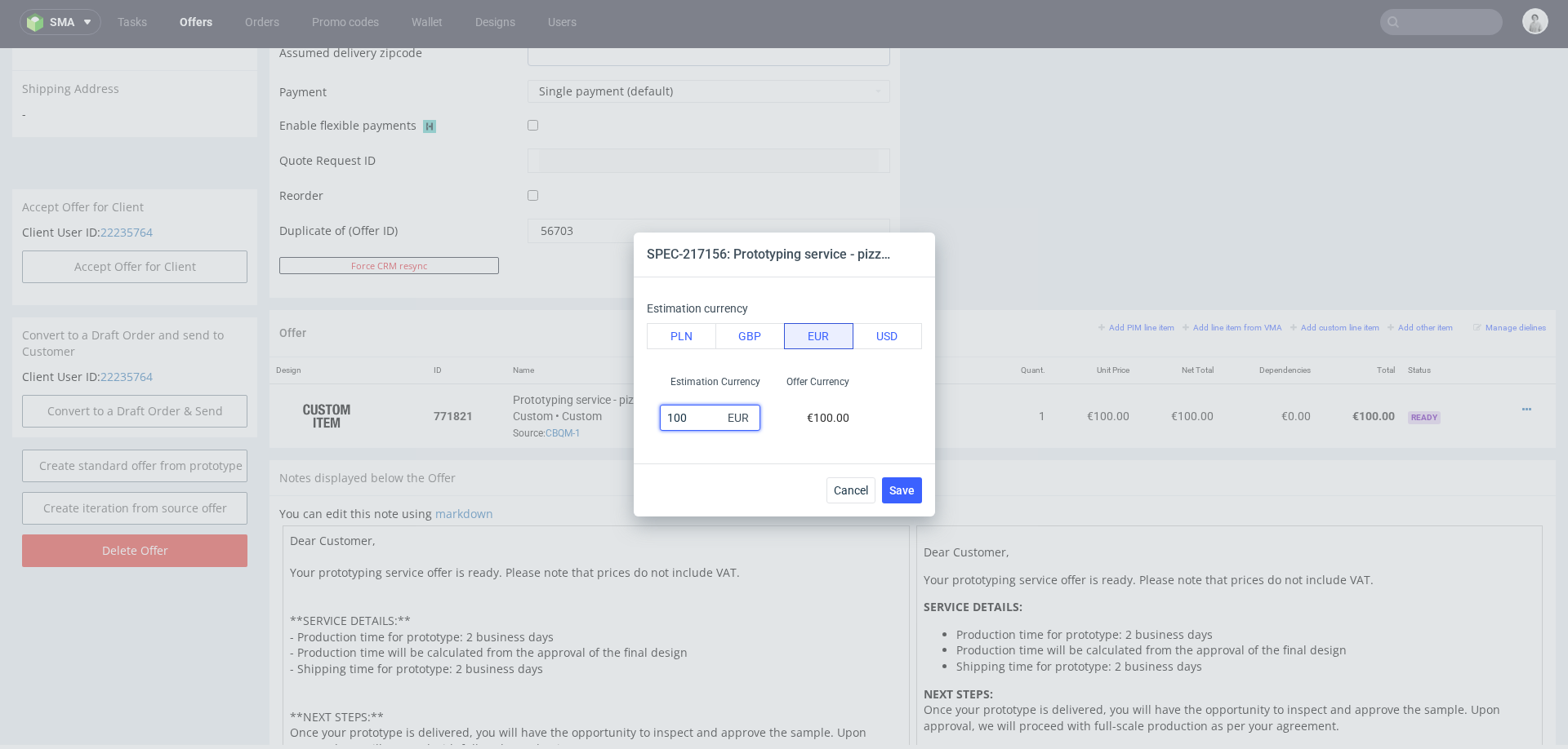
click at [699, 423] on input "100" at bounding box center [709, 418] width 100 height 26
type input "250"
click at [643, 480] on div "Cancel Save" at bounding box center [784, 490] width 301 height 53
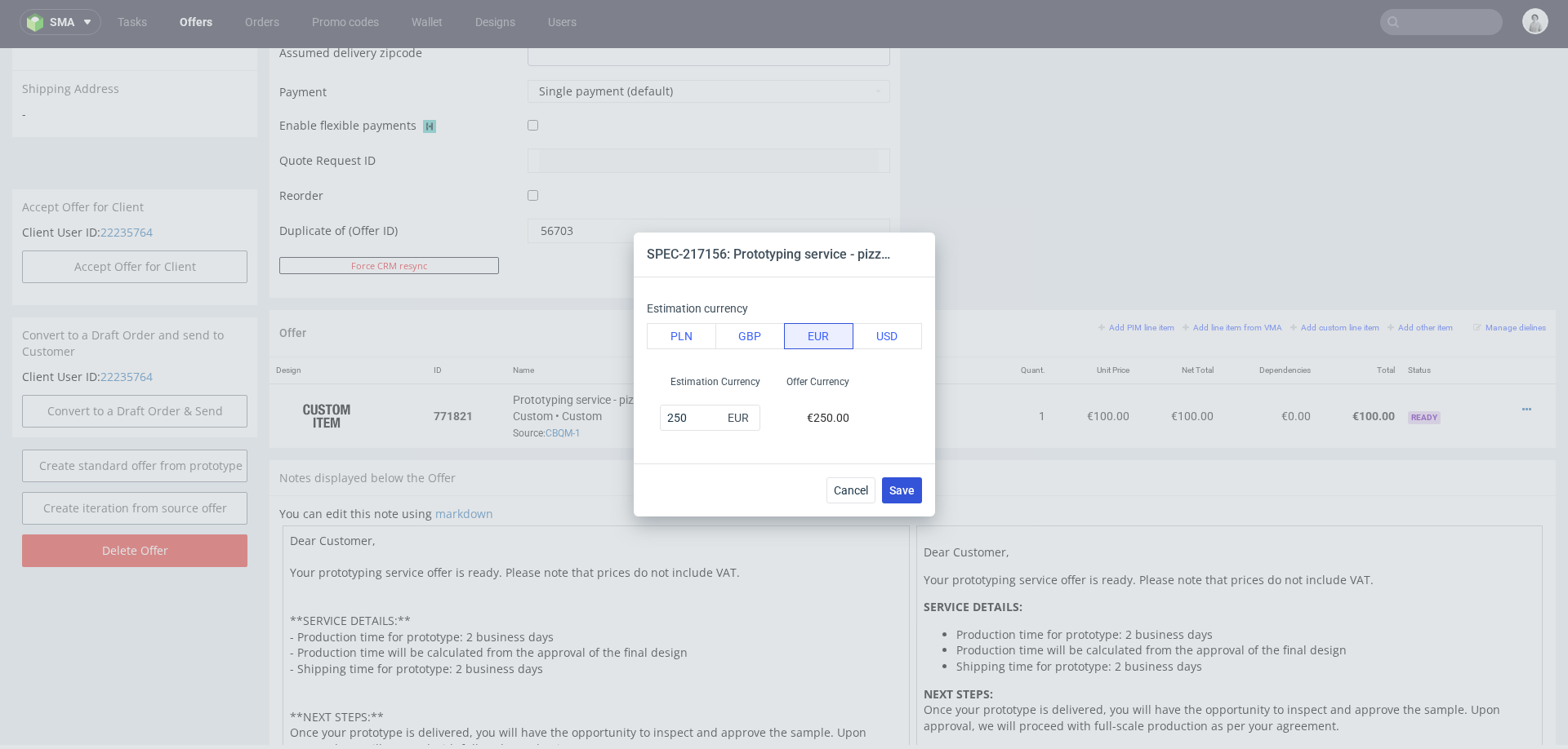
click at [907, 501] on button "Save" at bounding box center [901, 491] width 40 height 26
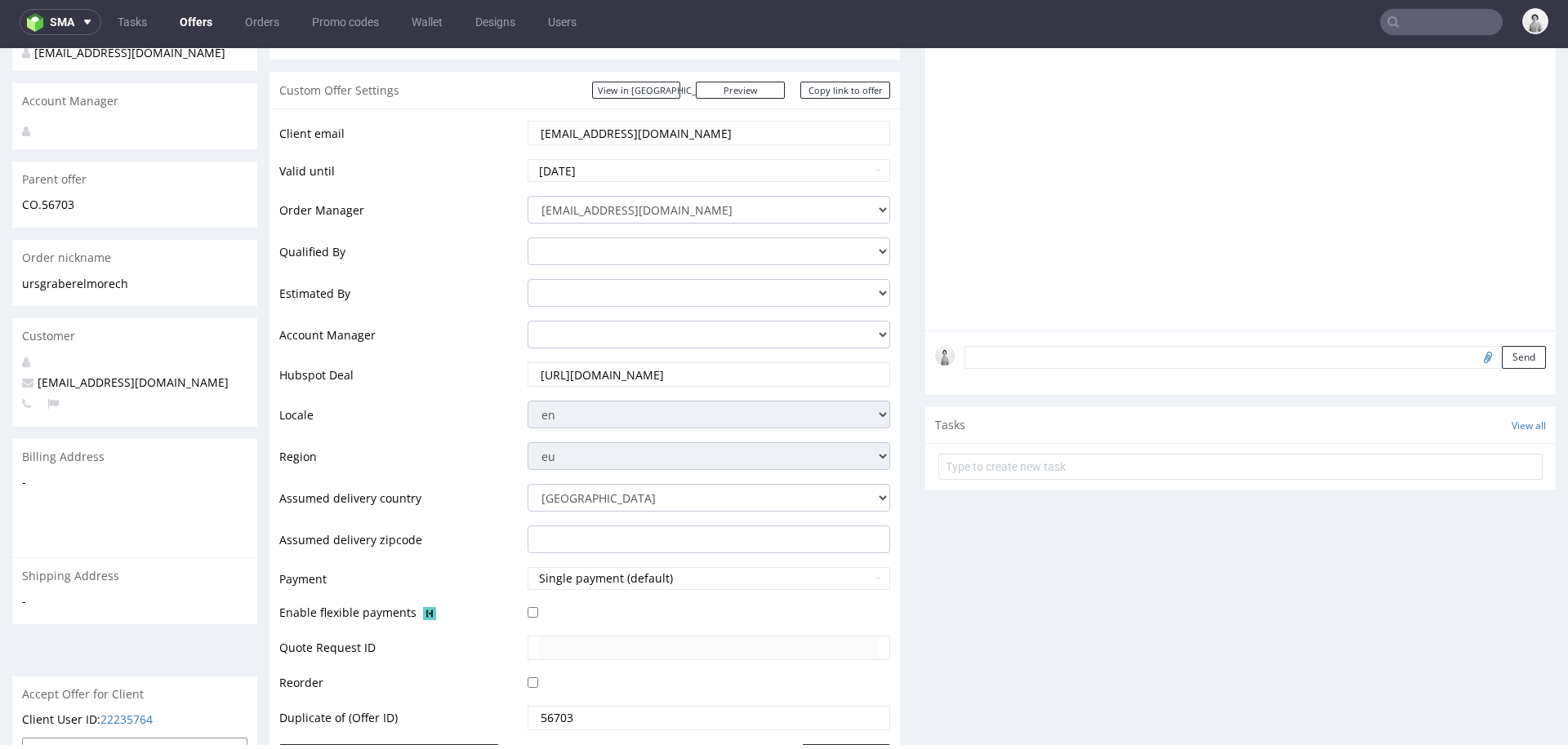
scroll to position [256, 0]
click at [621, 144] on input "urs.graber@elmore.ch" at bounding box center [709, 134] width 340 height 23
click at [1424, 21] on input "text" at bounding box center [1441, 22] width 122 height 26
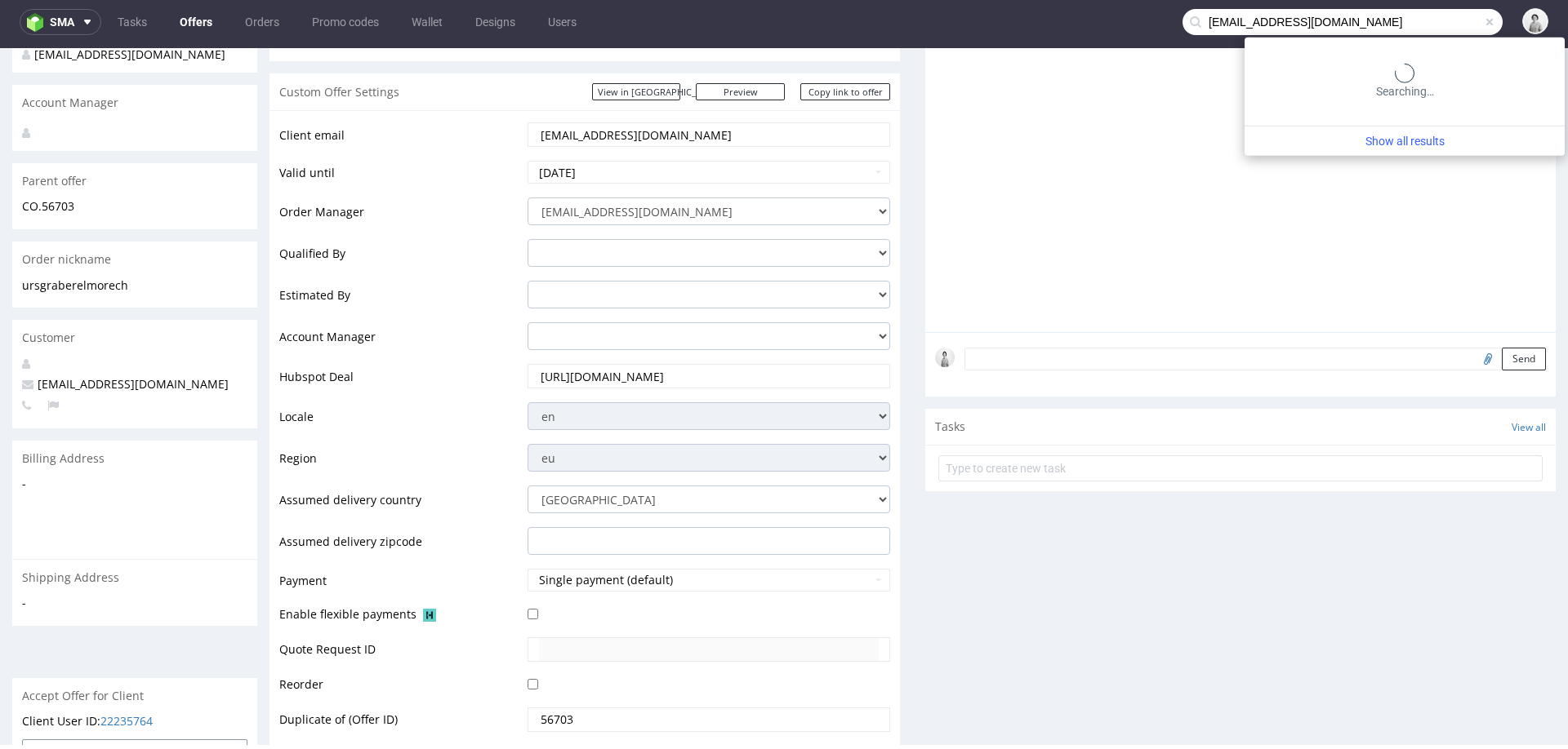
type input "urs.graber@elmore.ch"
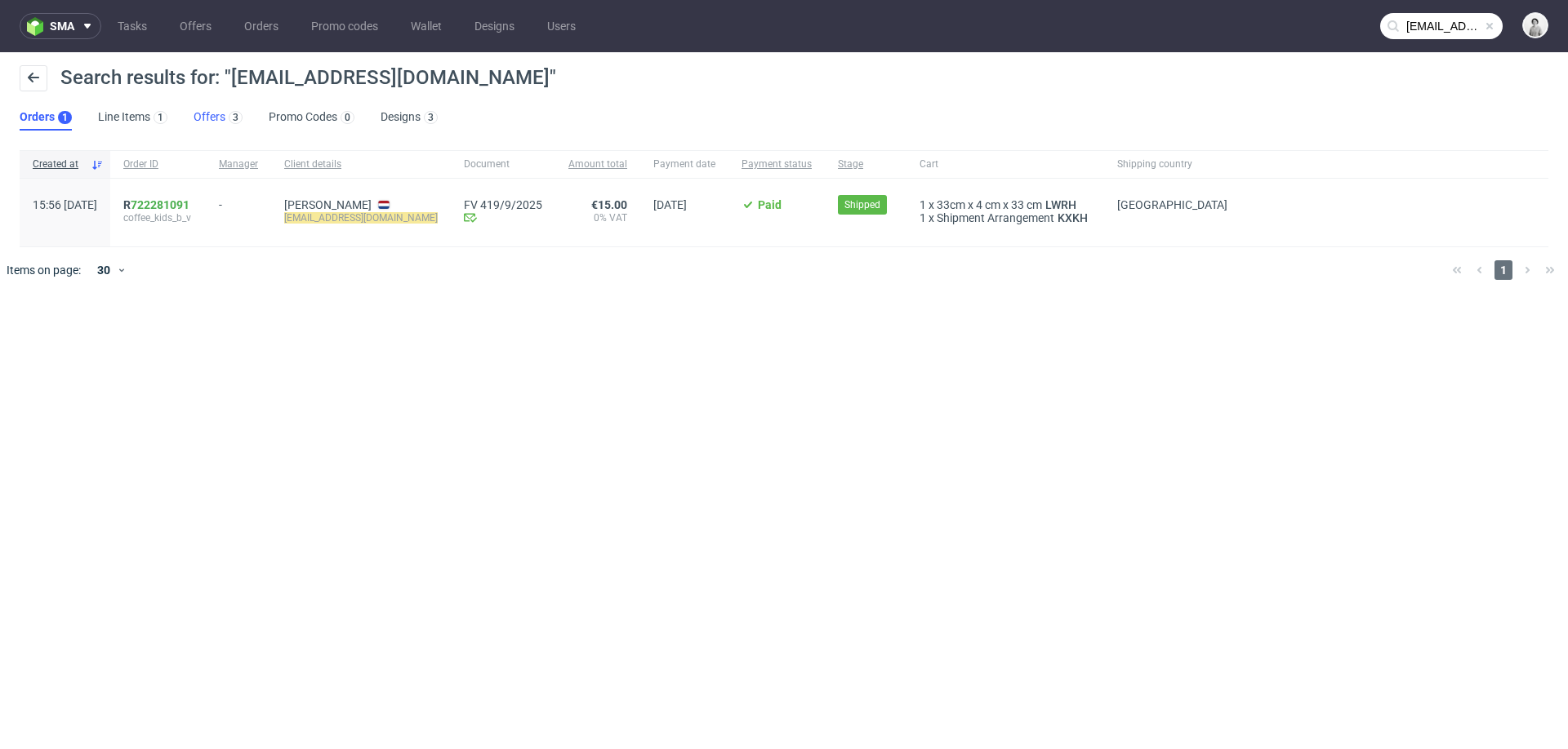
click at [207, 118] on link "Offers 3" at bounding box center [218, 118] width 49 height 26
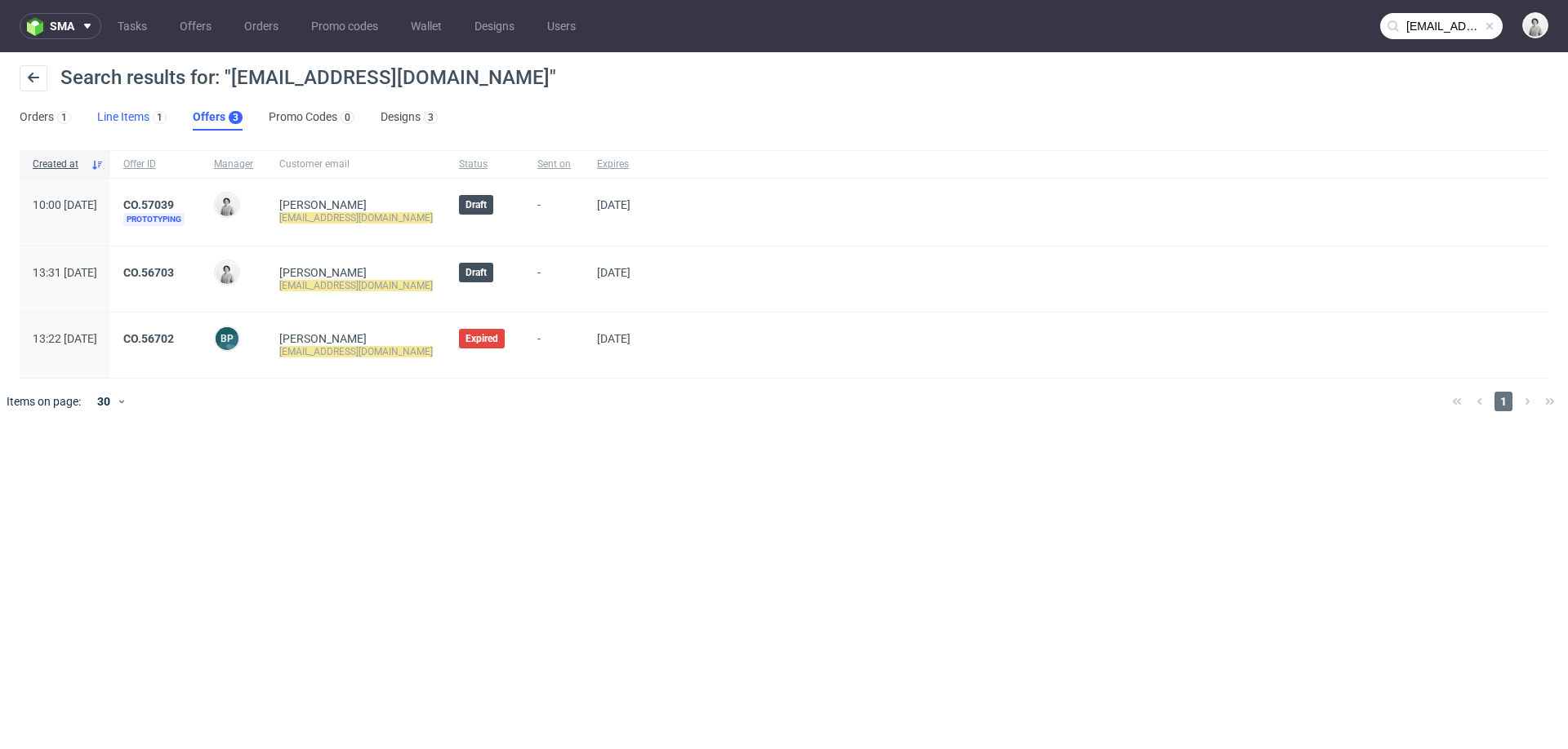
click at [119, 113] on link "Line Items 1" at bounding box center [132, 118] width 69 height 26
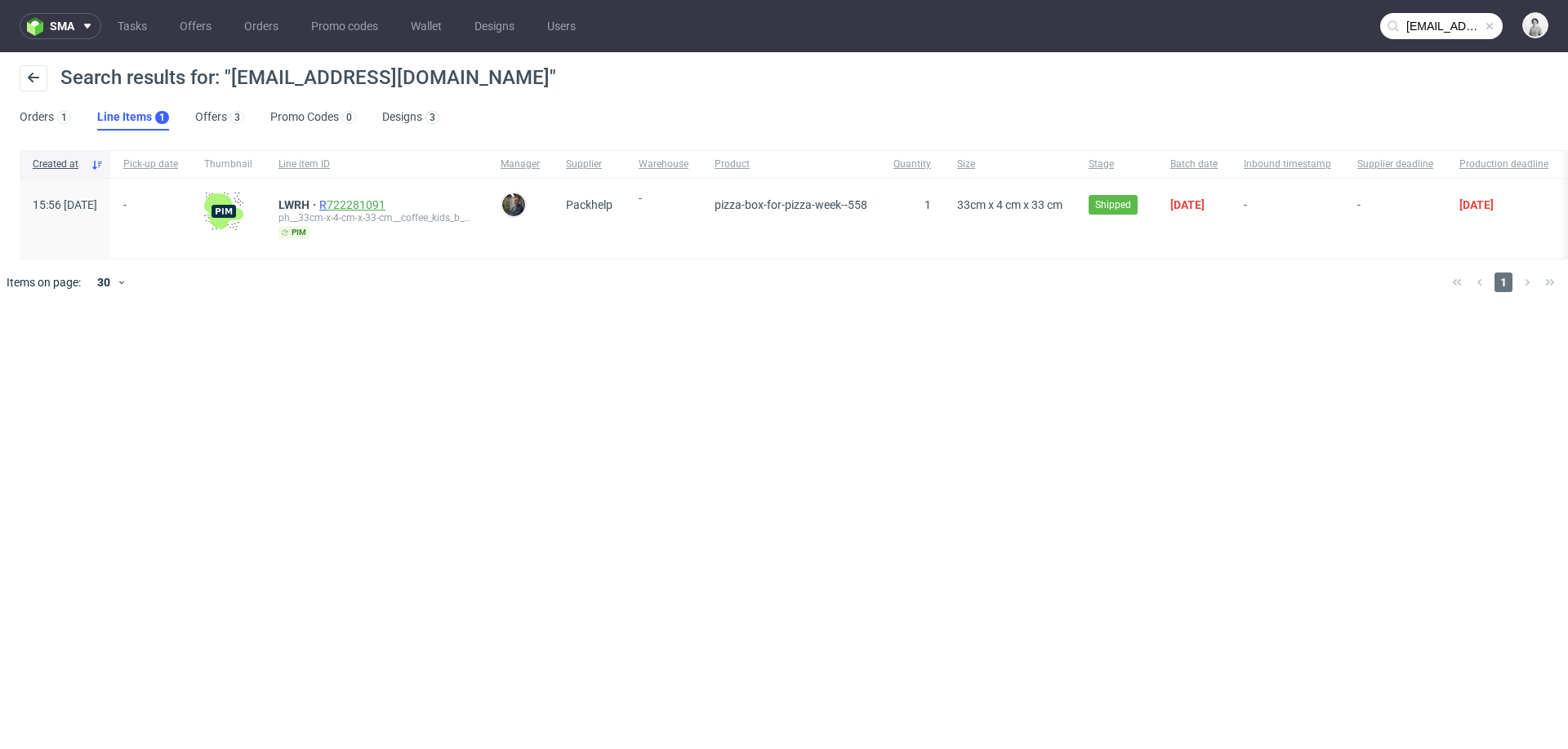
click at [385, 205] on link "722281091" at bounding box center [356, 205] width 58 height 13
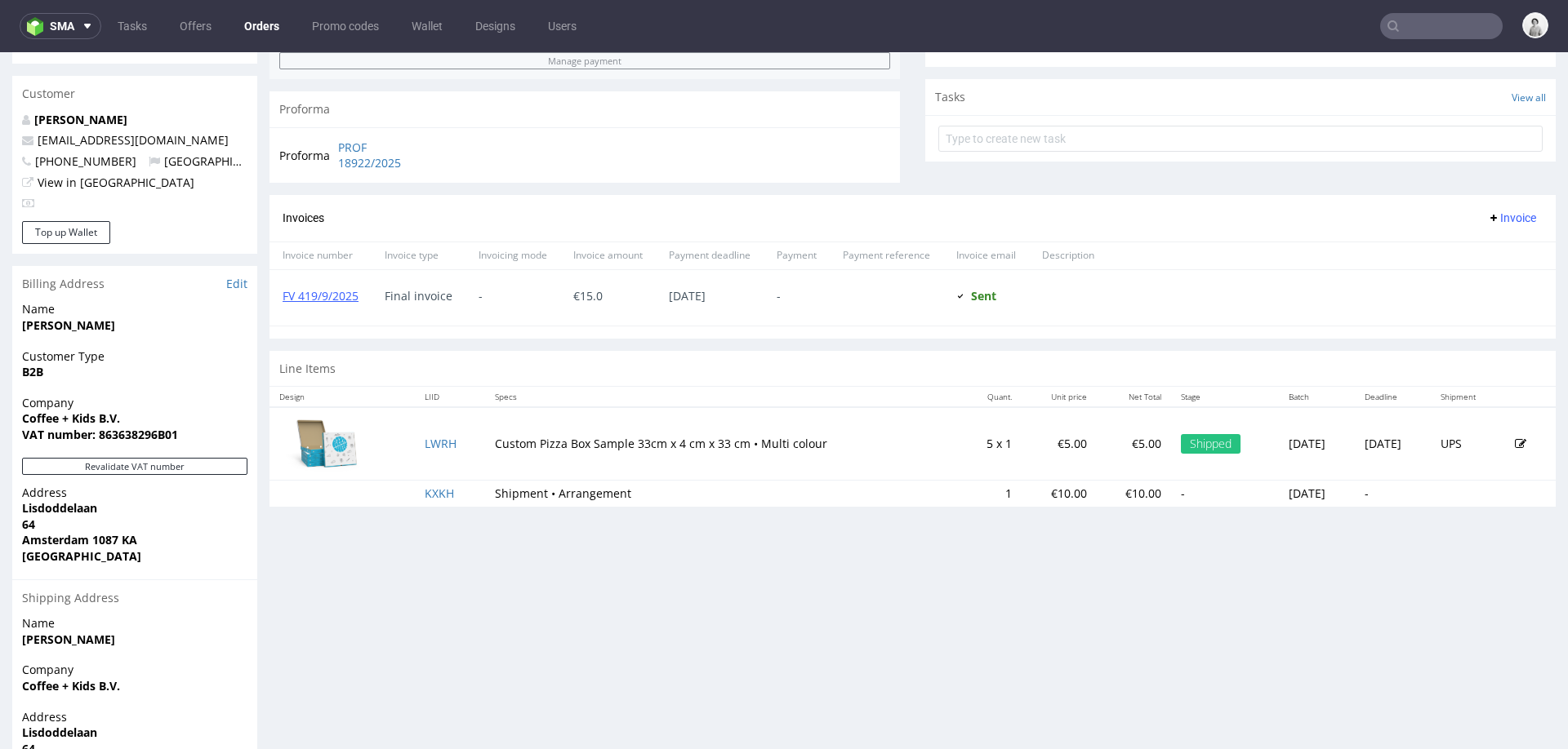
scroll to position [664, 0]
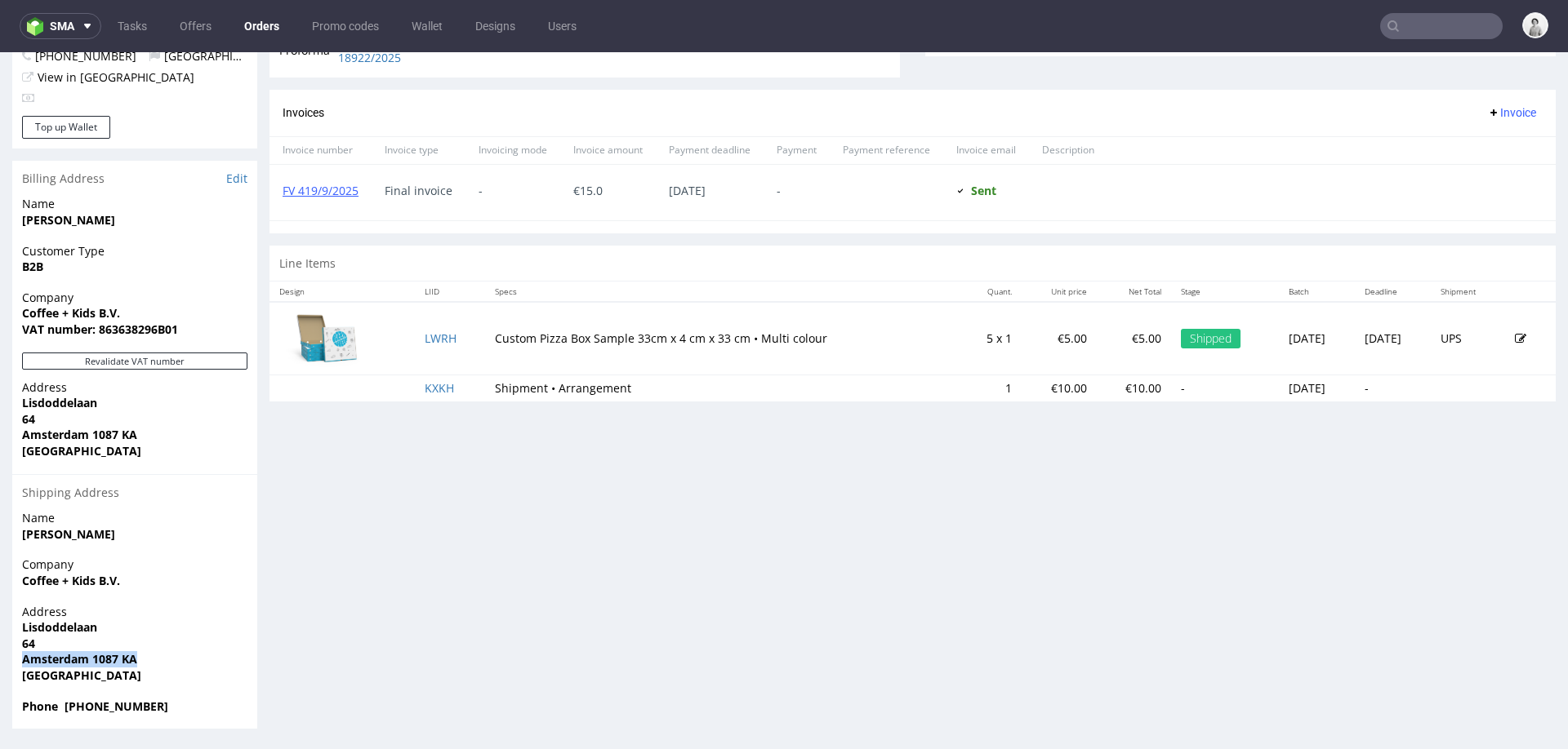
drag, startPoint x: 141, startPoint y: 661, endPoint x: 24, endPoint y: 659, distance: 117.0
click at [24, 659] on span "Amsterdam 1087 KA" at bounding box center [134, 660] width 225 height 17
copy strong "Amsterdam 1087 KA"
type input "[EMAIL_ADDRESS][PERSON_NAME][PERSON_NAME][DOMAIN_NAME]"
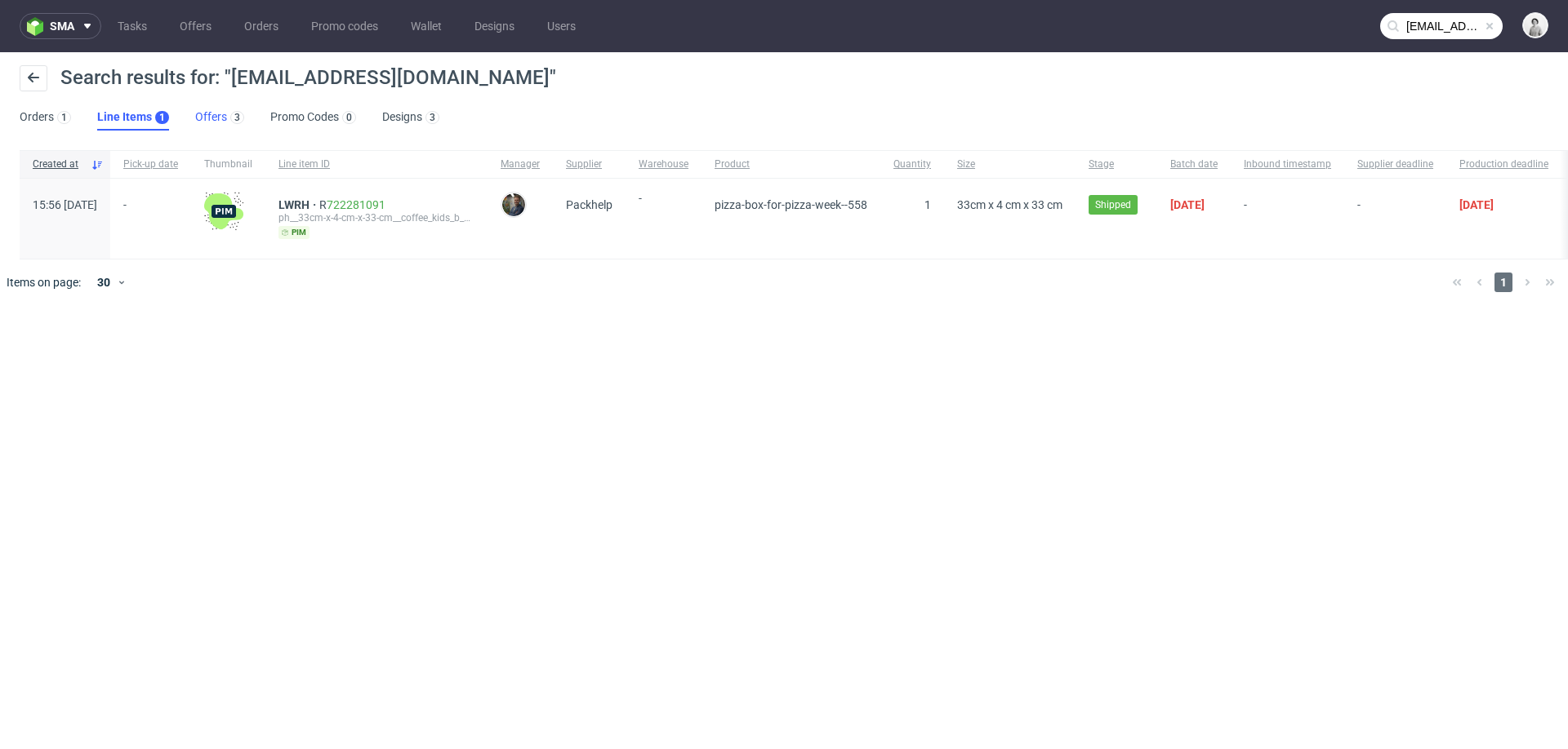
click at [207, 120] on link "Offers 3" at bounding box center [220, 118] width 49 height 26
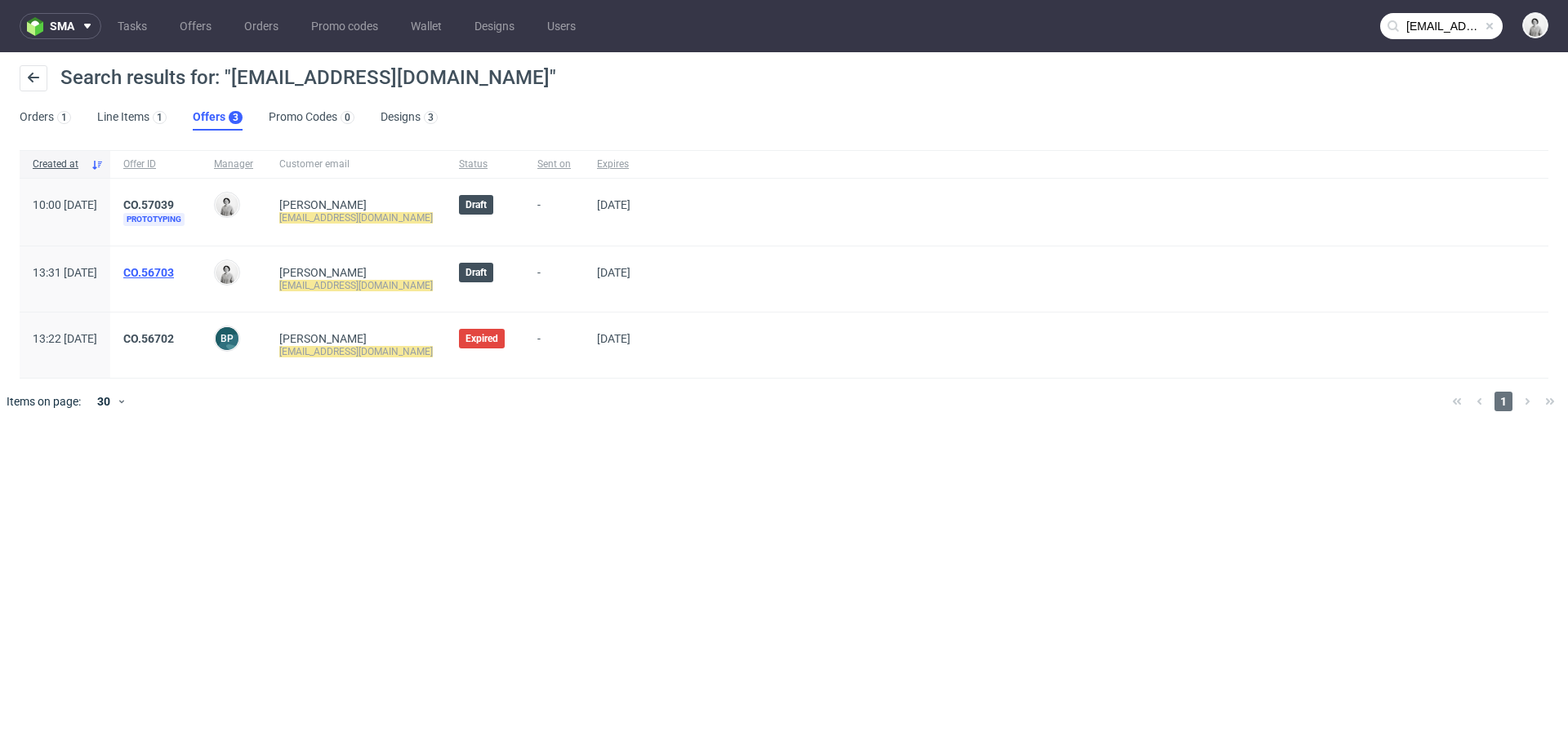
click at [174, 269] on link "CO.56703" at bounding box center [148, 272] width 51 height 13
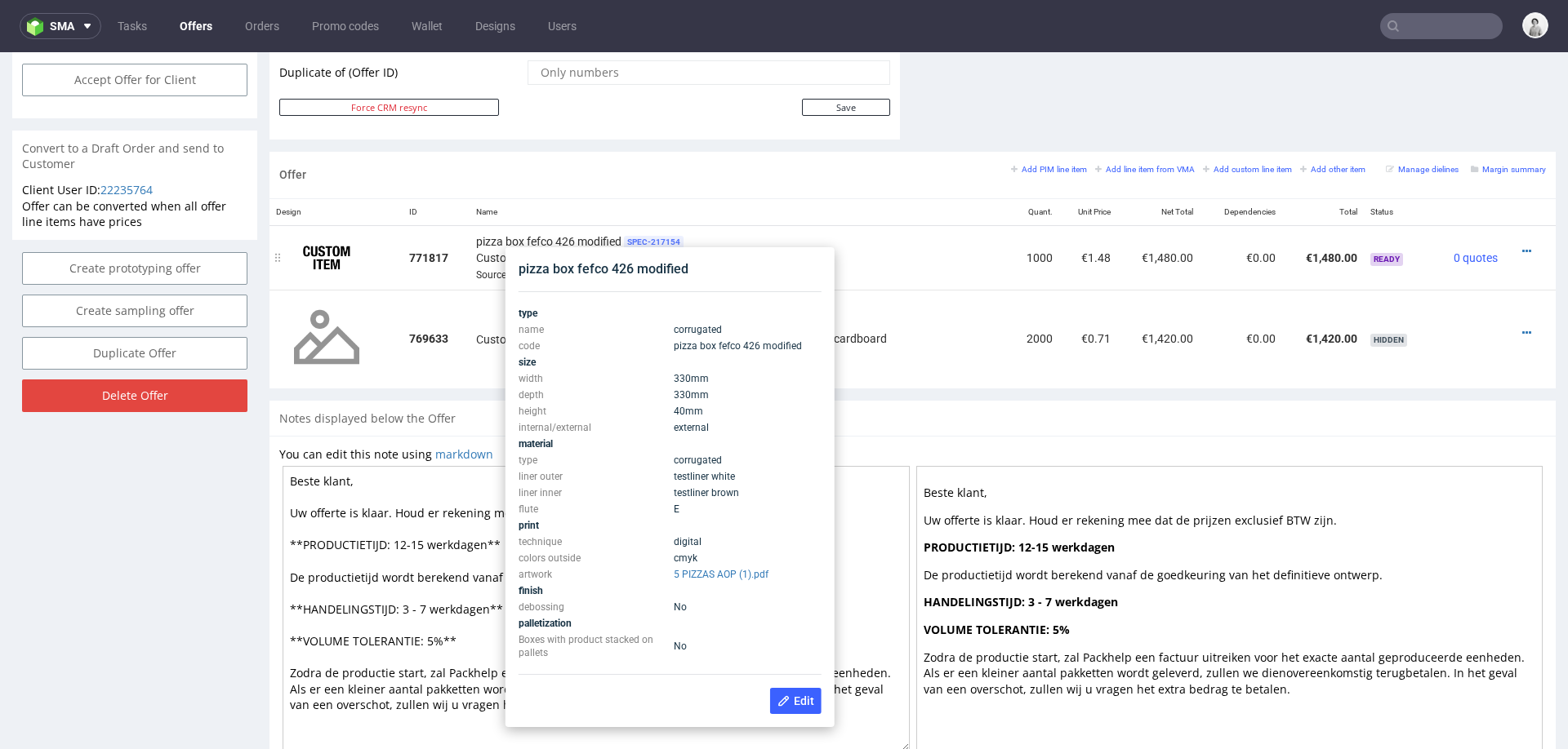
scroll to position [832, 0]
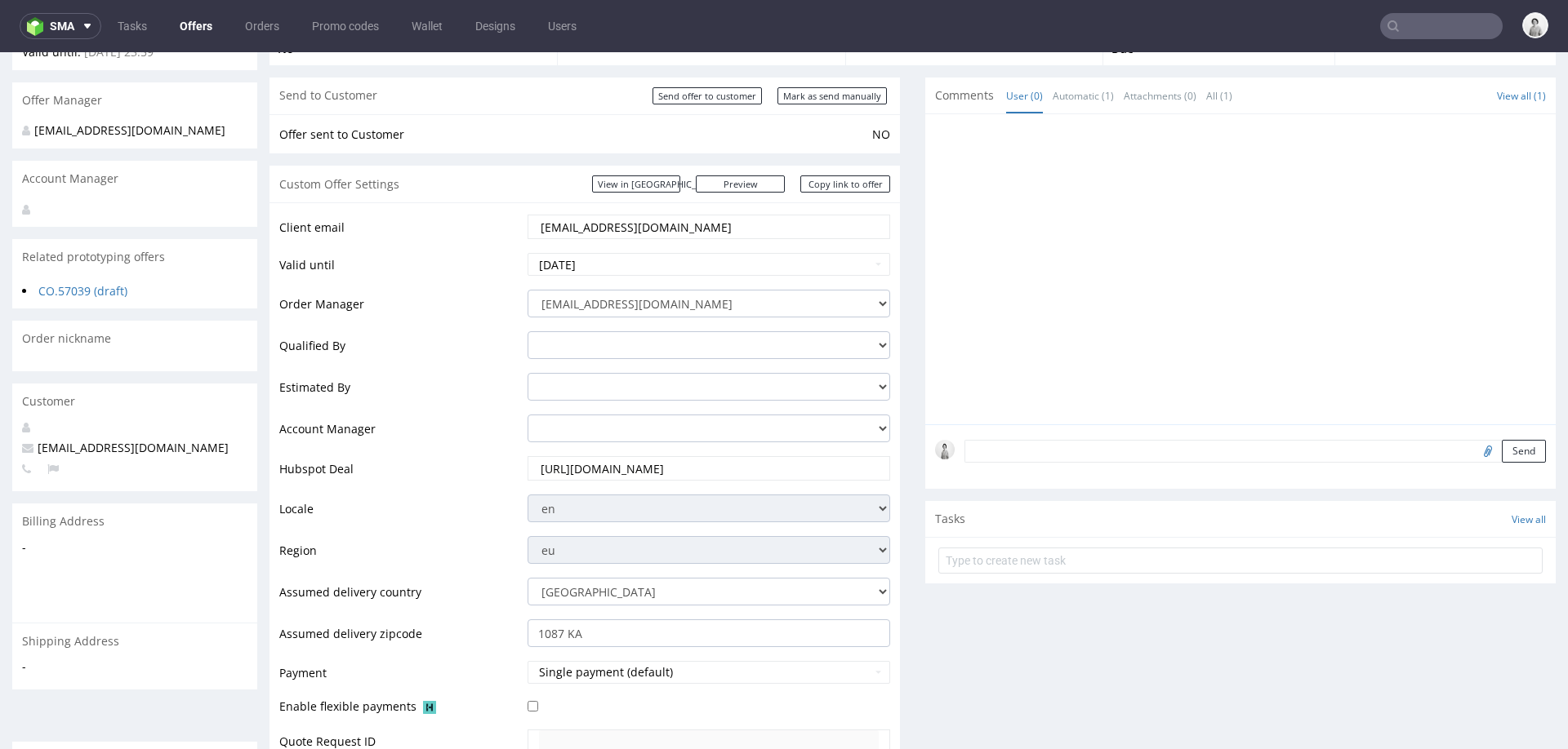
scroll to position [115, 0]
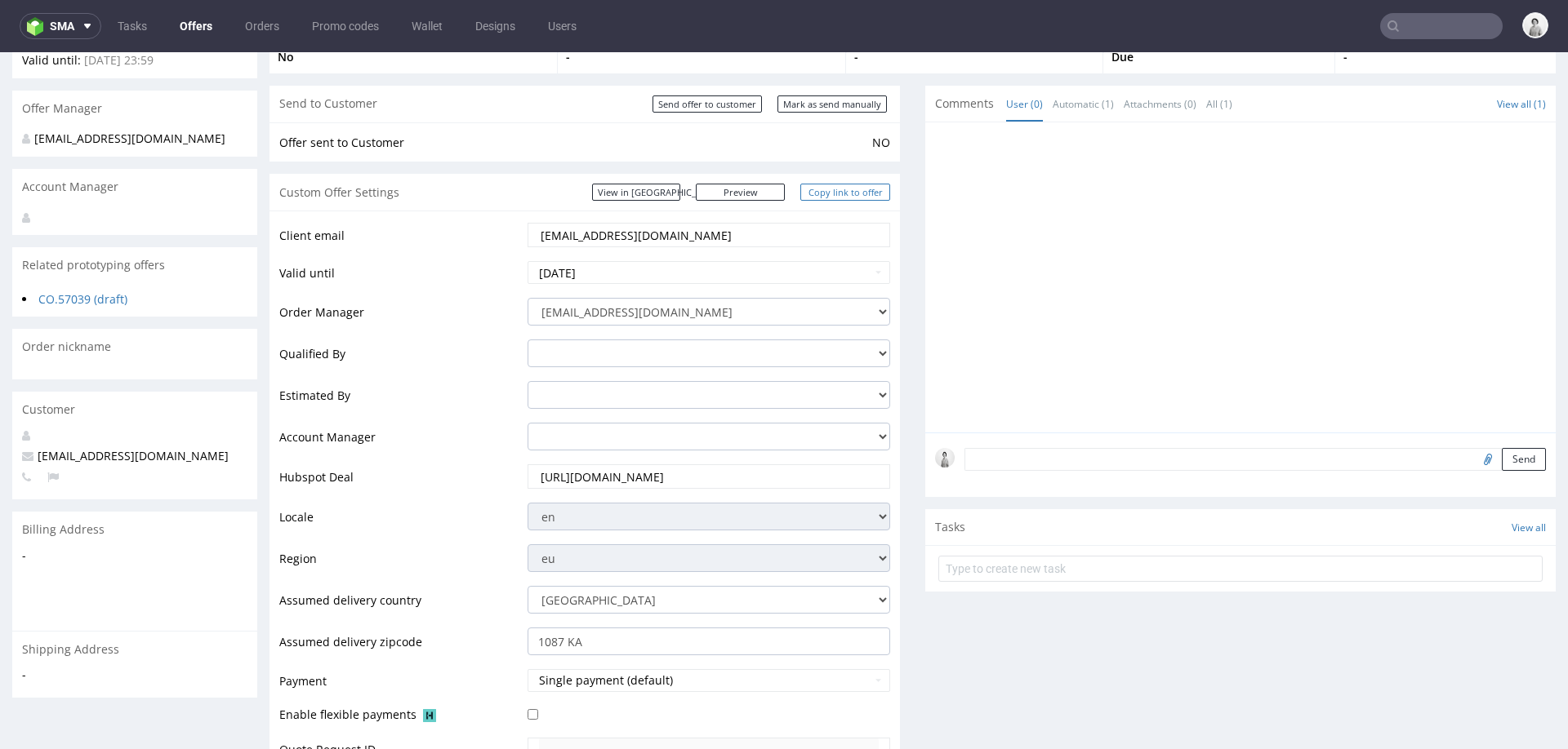
click at [849, 188] on link "Copy link to offer" at bounding box center [845, 192] width 90 height 18
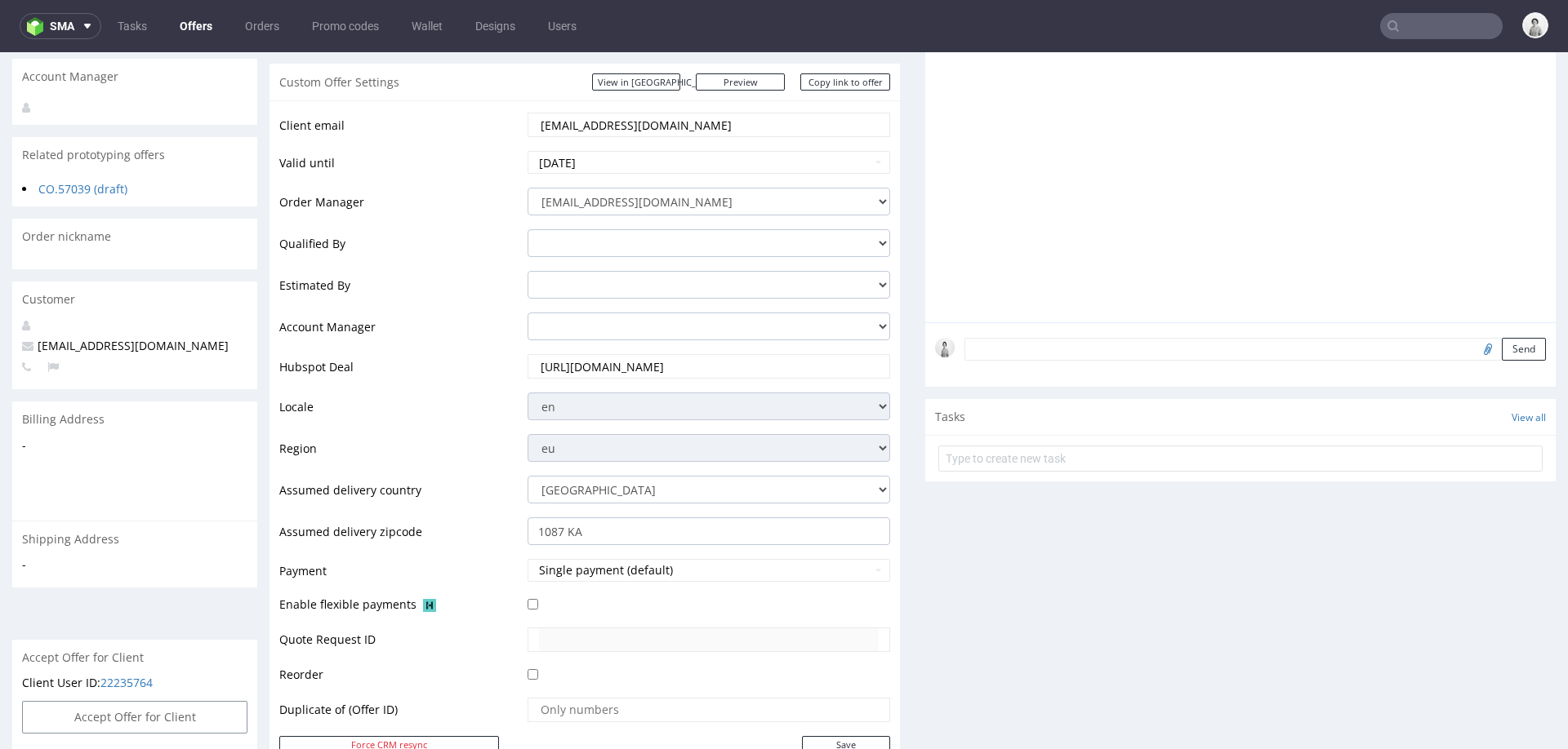
scroll to position [223, 0]
click at [69, 188] on link "CO.57039 (draft)" at bounding box center [82, 191] width 89 height 16
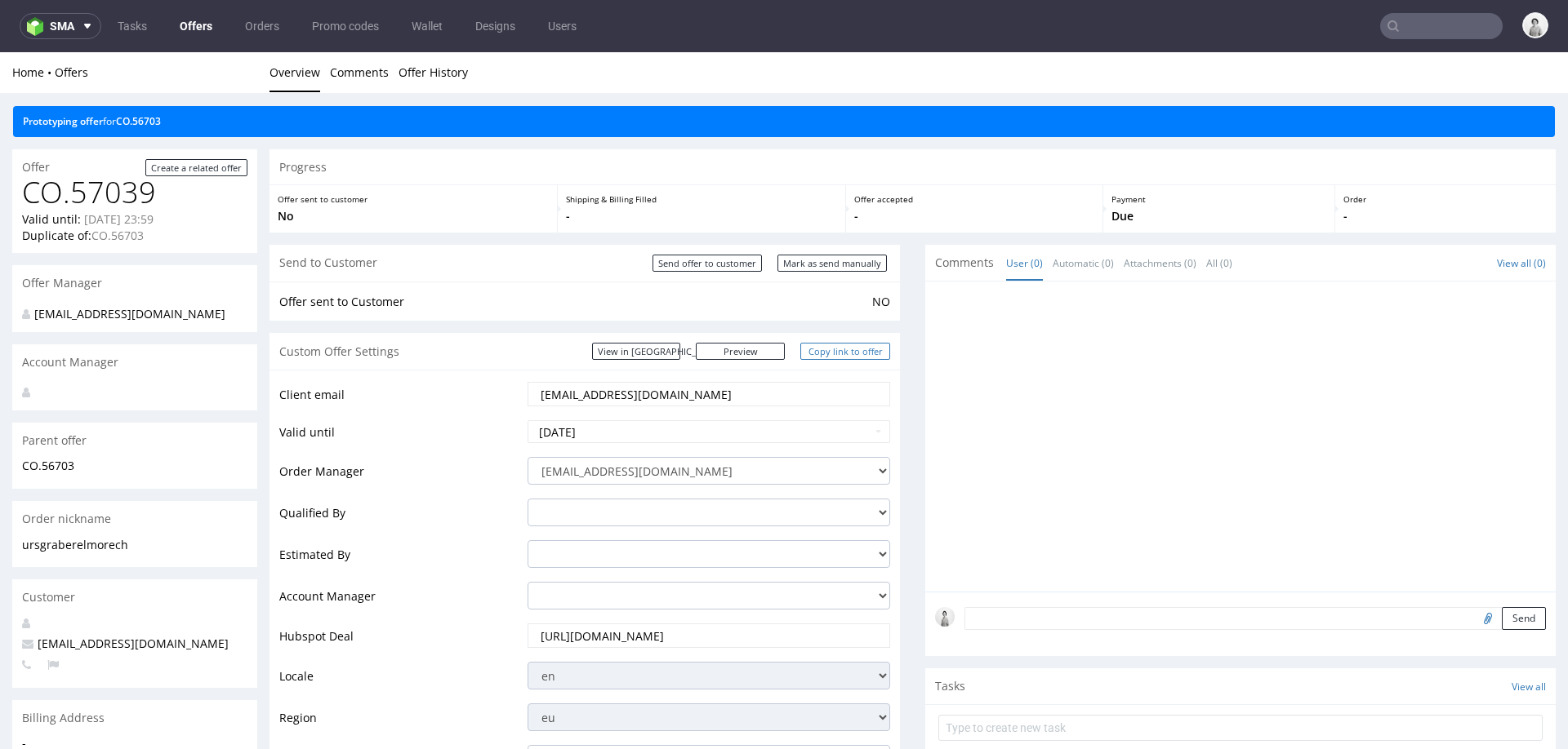
click at [821, 356] on link "Copy link to offer" at bounding box center [845, 351] width 90 height 18
click at [822, 268] on input "Mark as send manually" at bounding box center [832, 263] width 109 height 18
type input "In progress..."
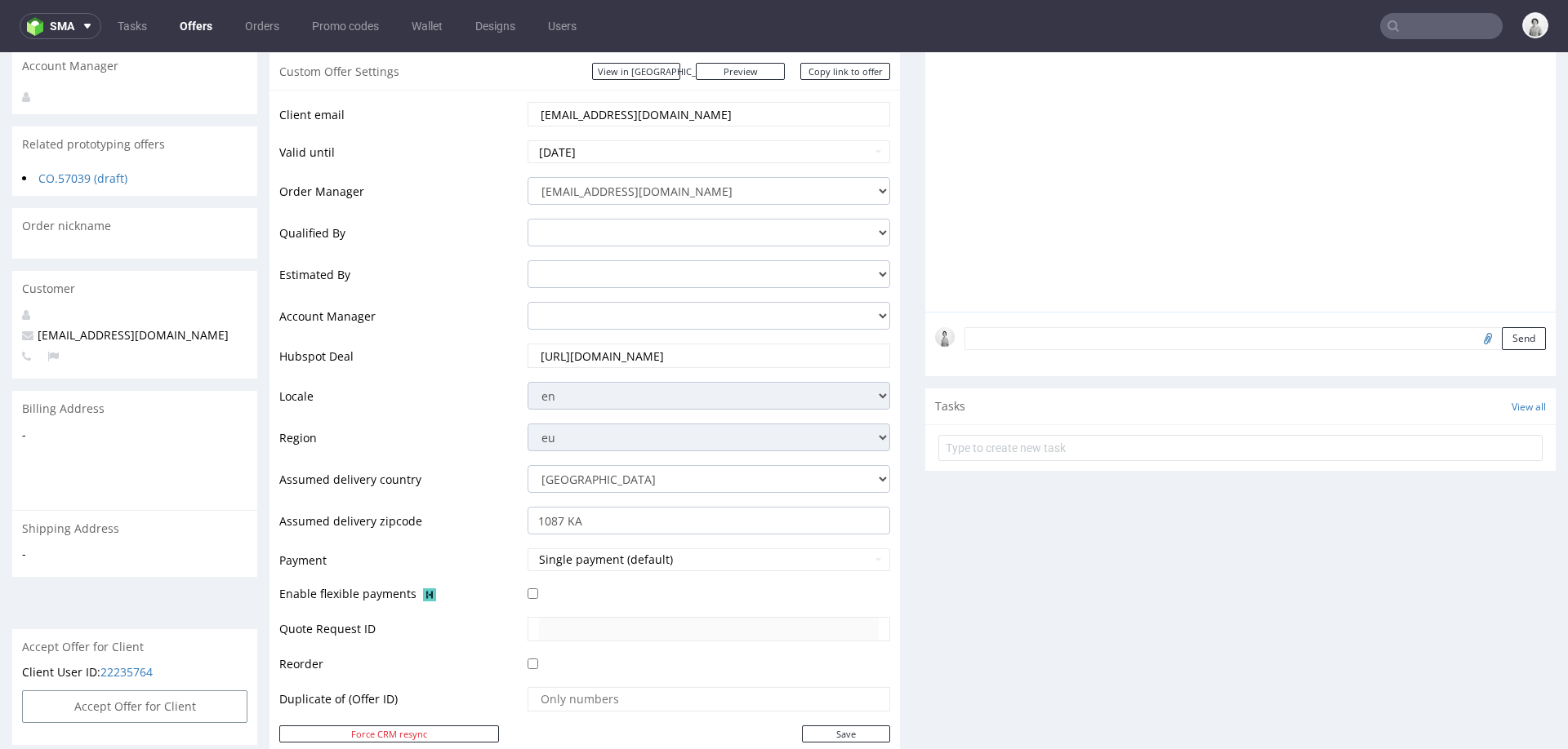
scroll to position [55, 0]
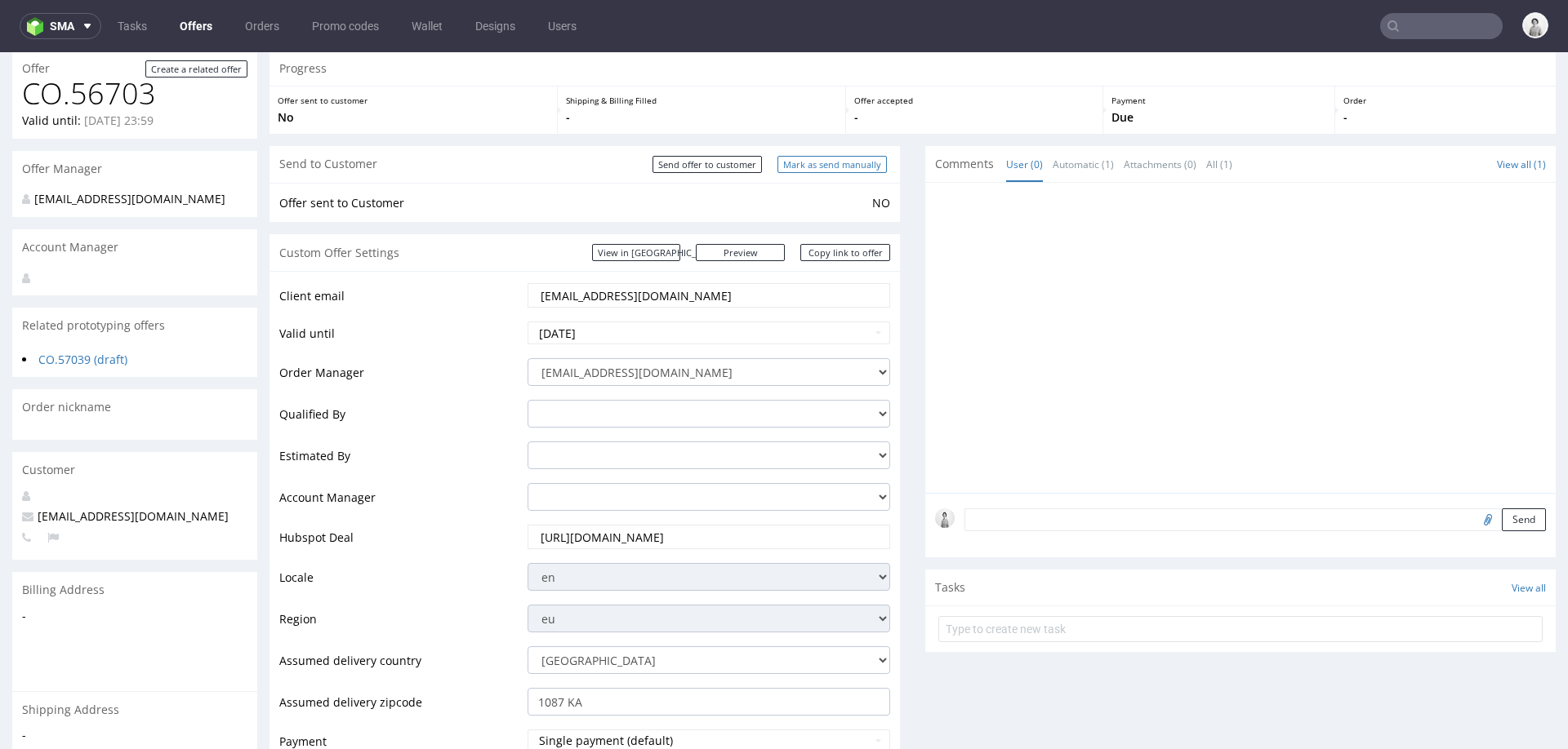
click at [853, 166] on input "Mark as send manually" at bounding box center [832, 164] width 109 height 18
type input "In progress..."
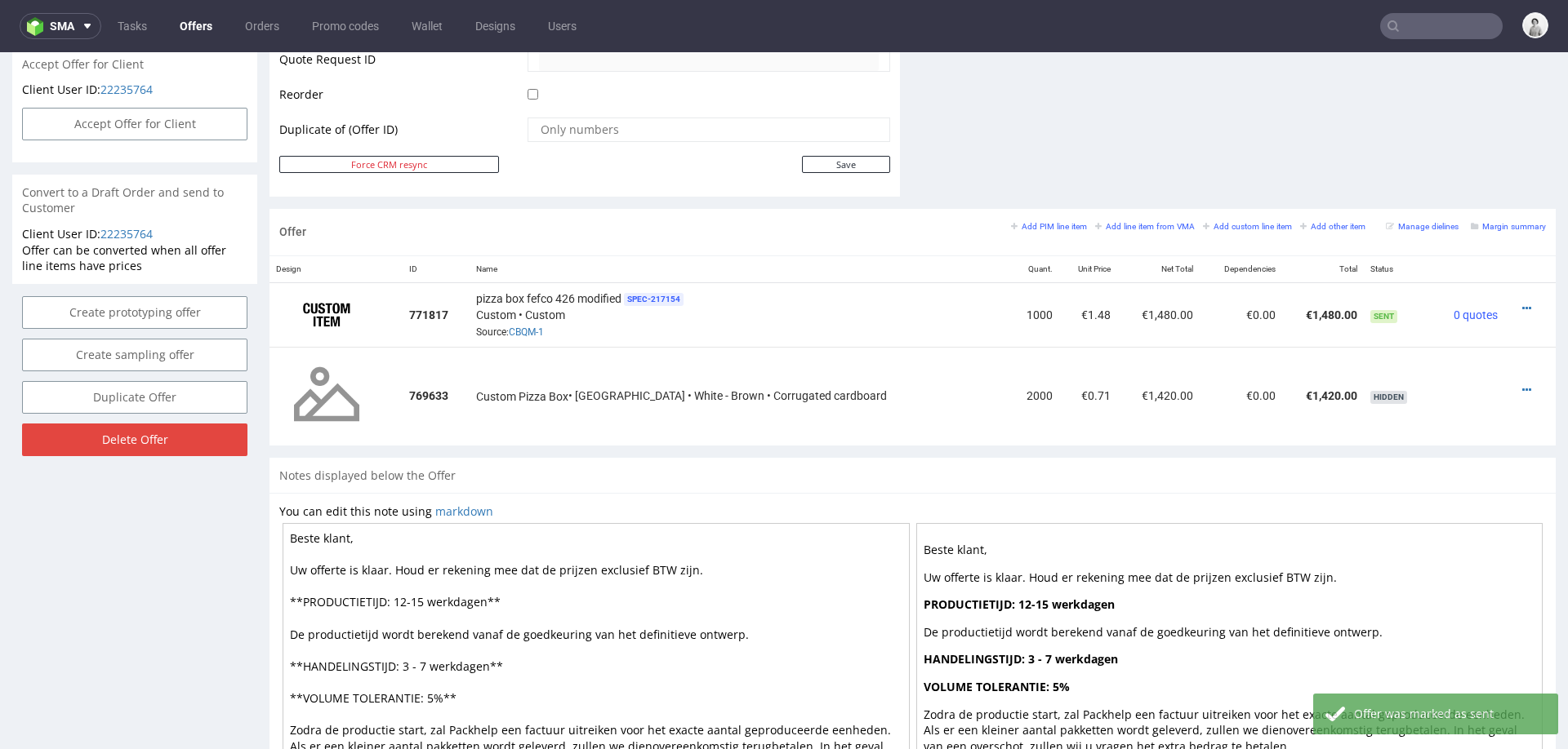
scroll to position [790, 0]
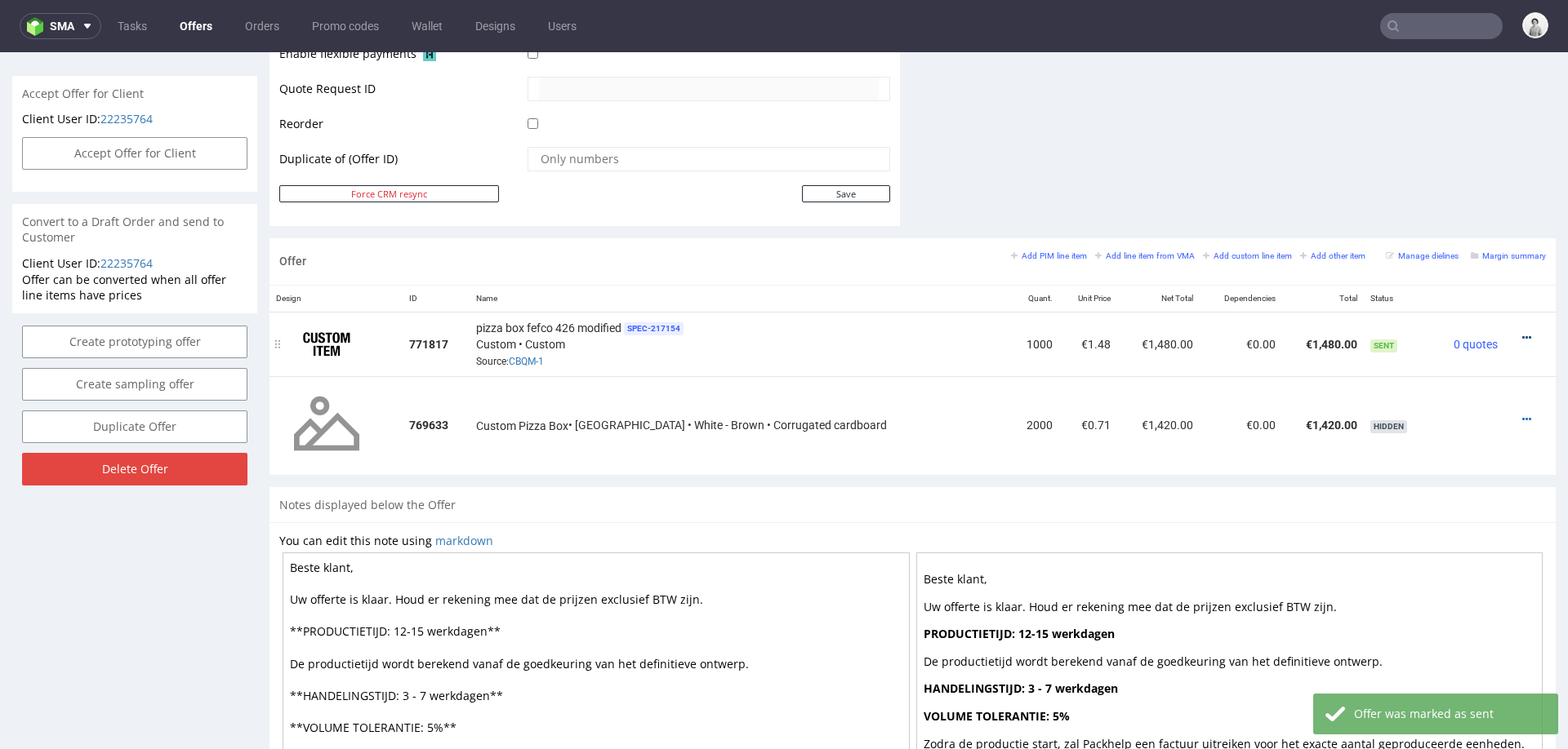
click at [1523, 332] on icon at bounding box center [1527, 338] width 9 height 11
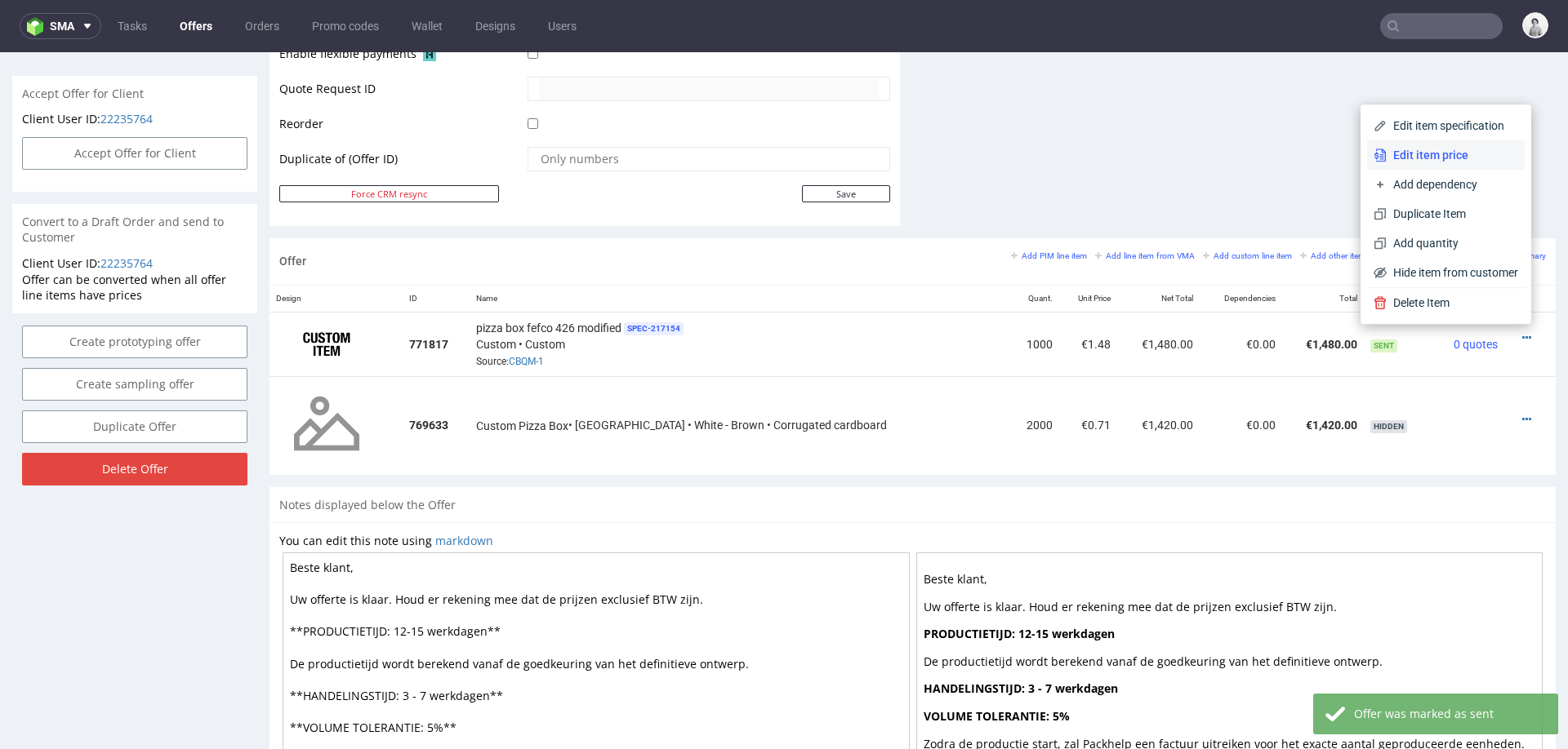
click at [1437, 165] on li "Edit item price" at bounding box center [1446, 156] width 157 height 30
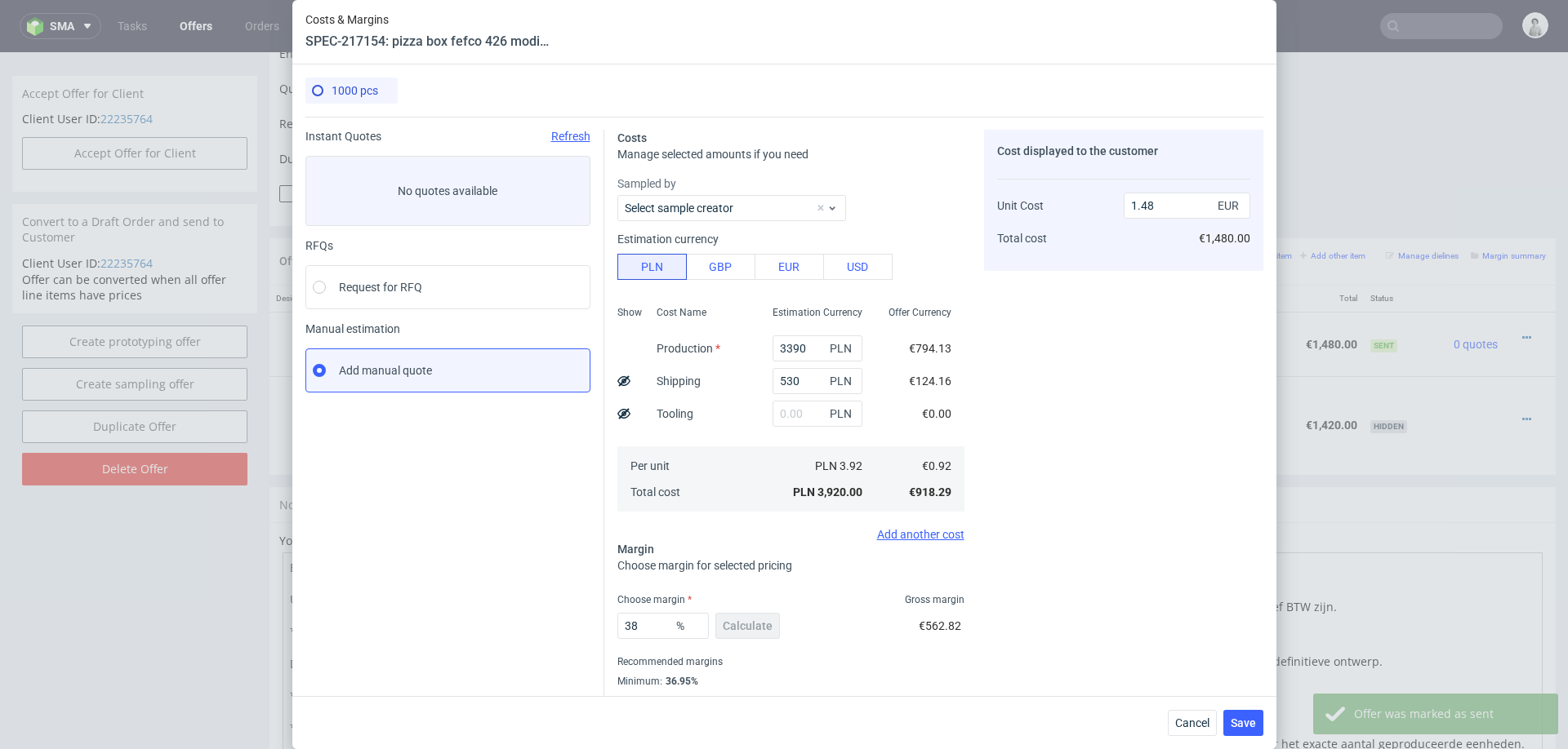
scroll to position [44, 0]
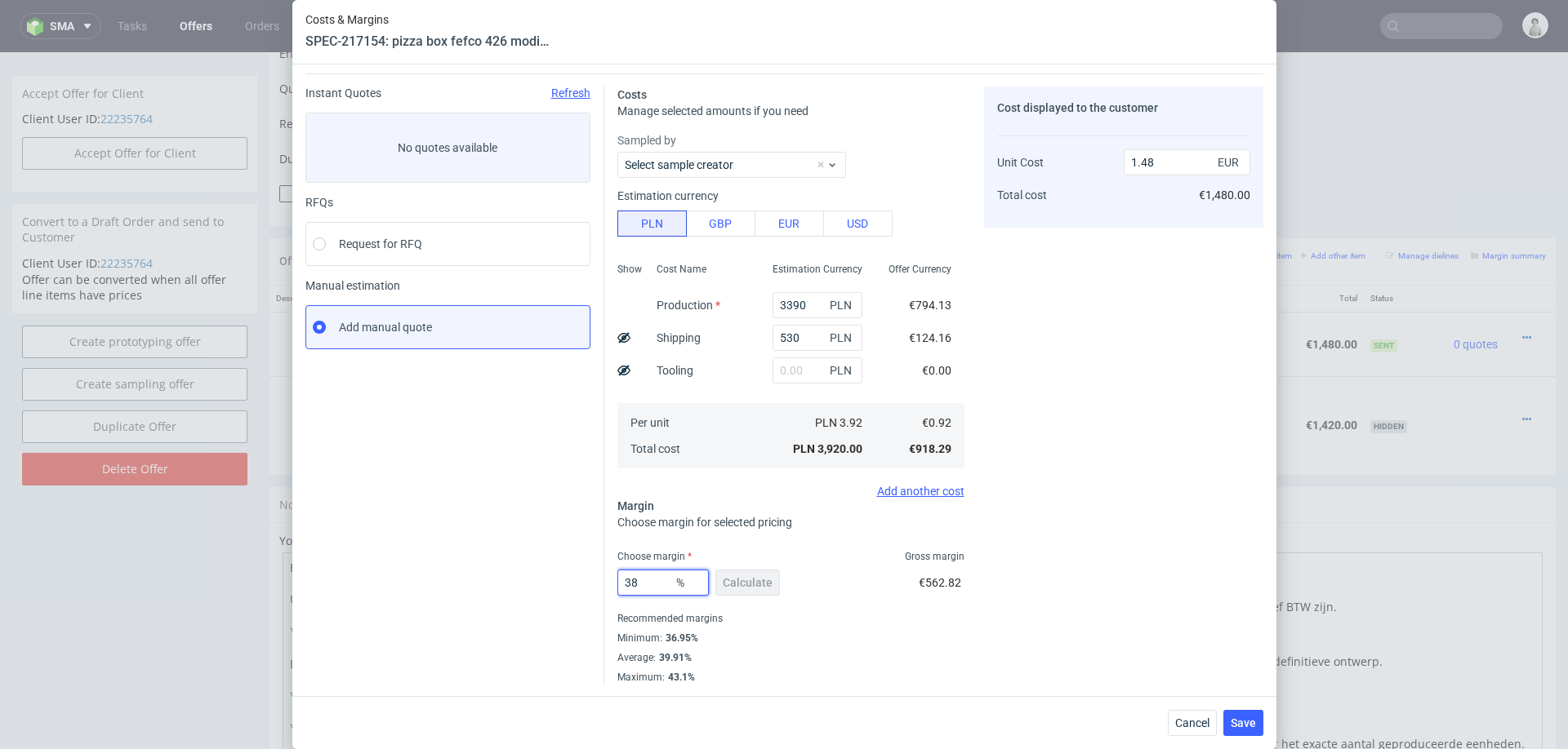
click at [647, 579] on input "38" at bounding box center [663, 582] width 92 height 26
type input "39"
type input "1.5"
type input "39"
click at [1104, 608] on div "Cost displayed to the customer Unit Cost Total cost 1.5 EUR €1,500.00" at bounding box center [1124, 384] width 280 height 597
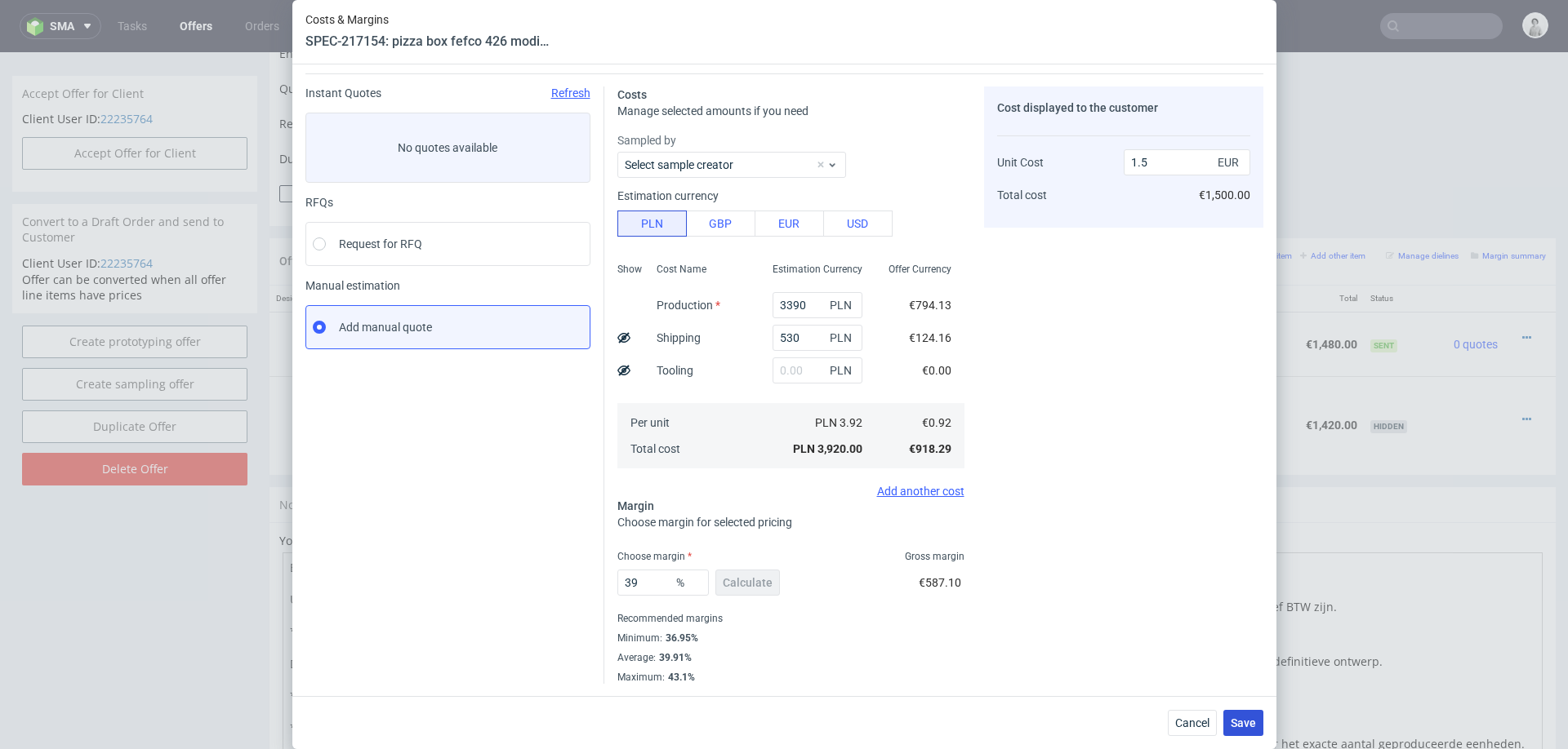
click at [1232, 718] on span "Save" at bounding box center [1243, 723] width 25 height 11
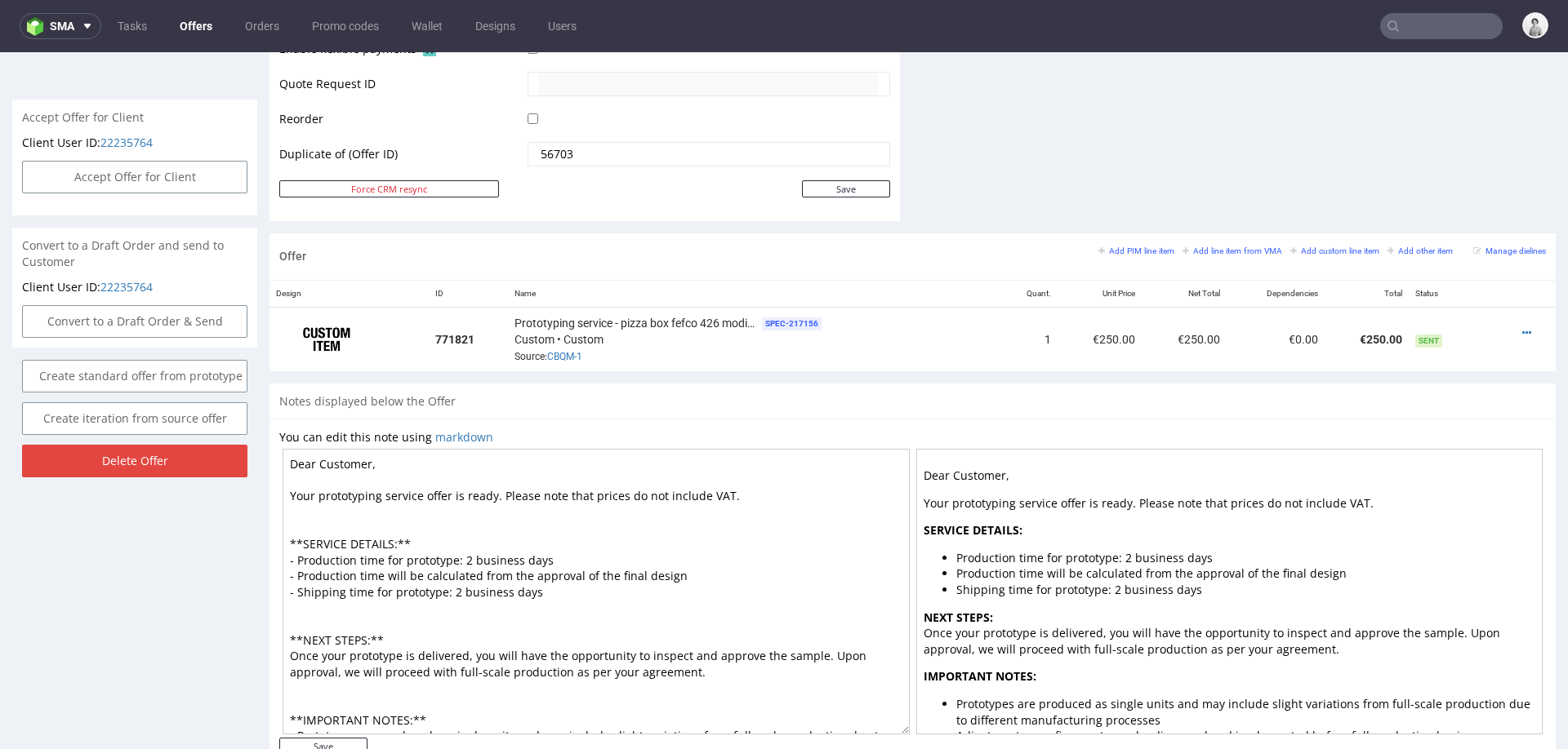
scroll to position [818, 0]
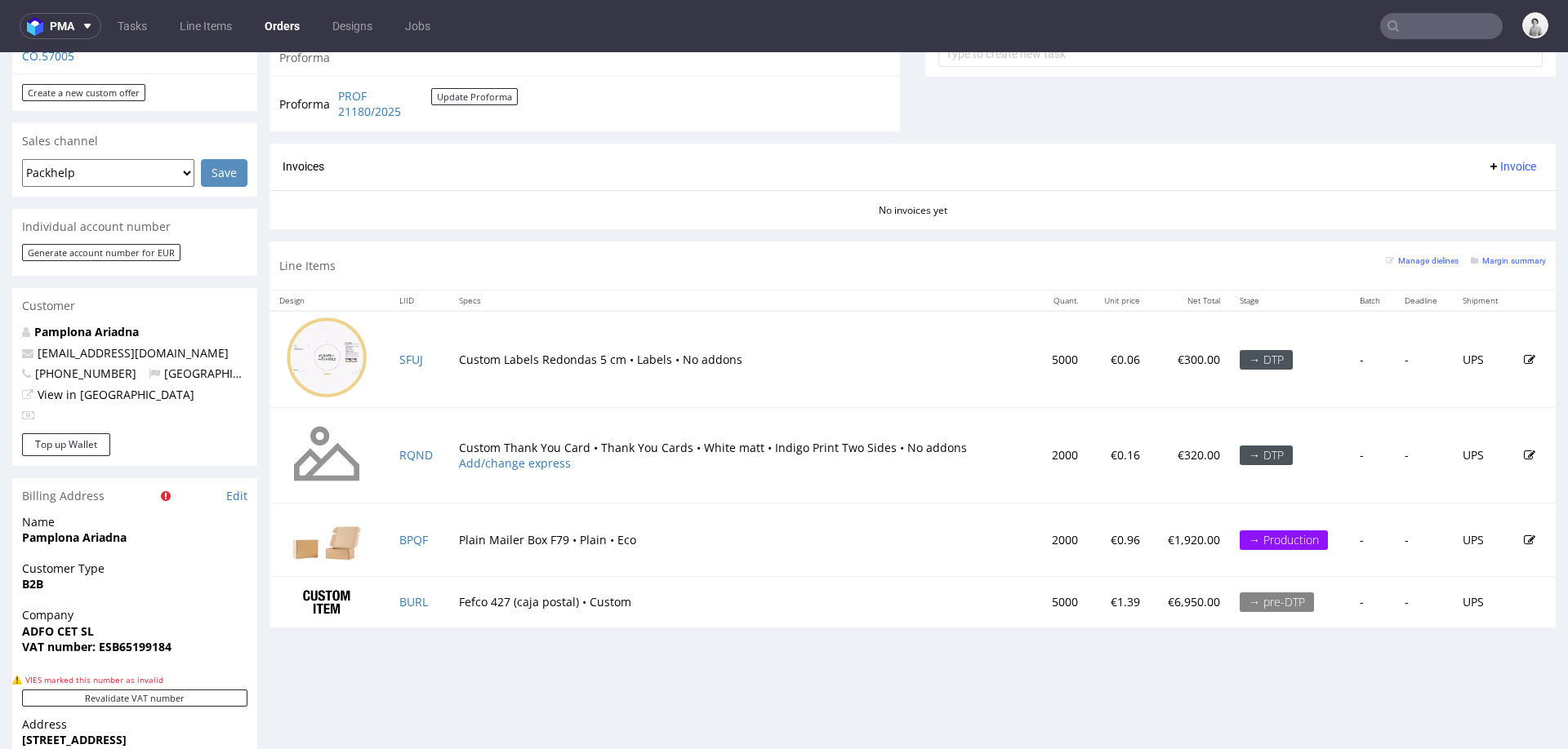
scroll to position [699, 0]
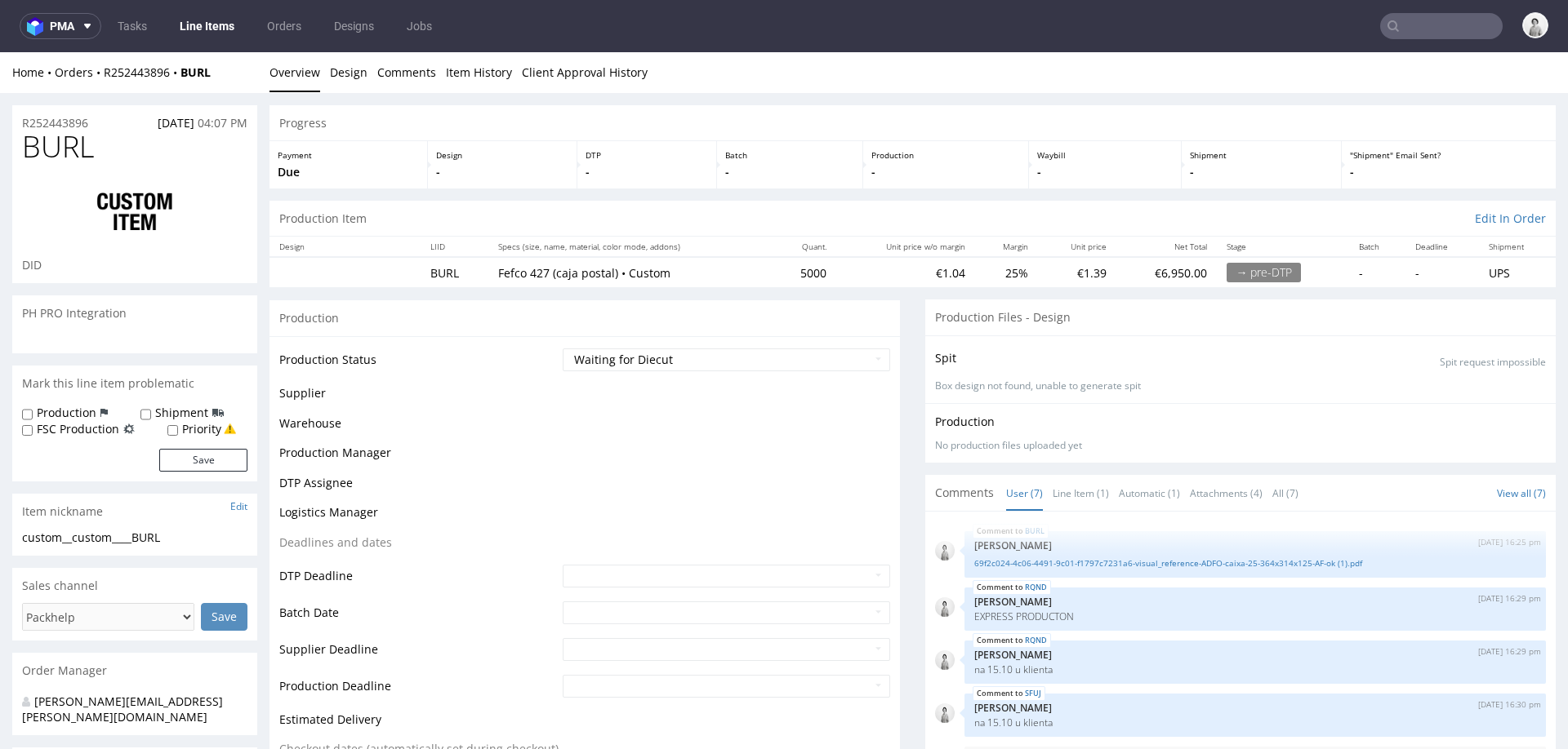
scroll to position [130, 0]
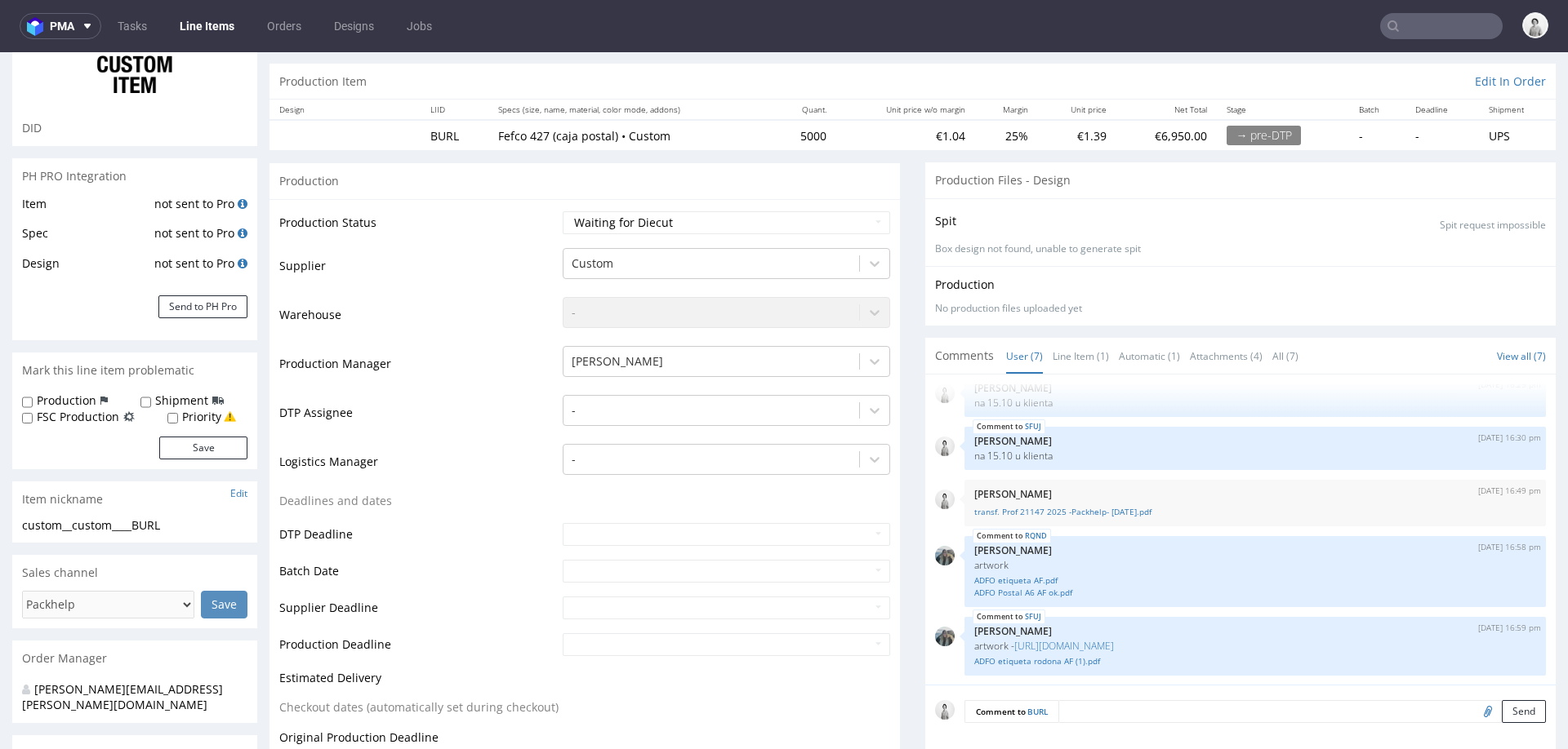
select select "in_progress"
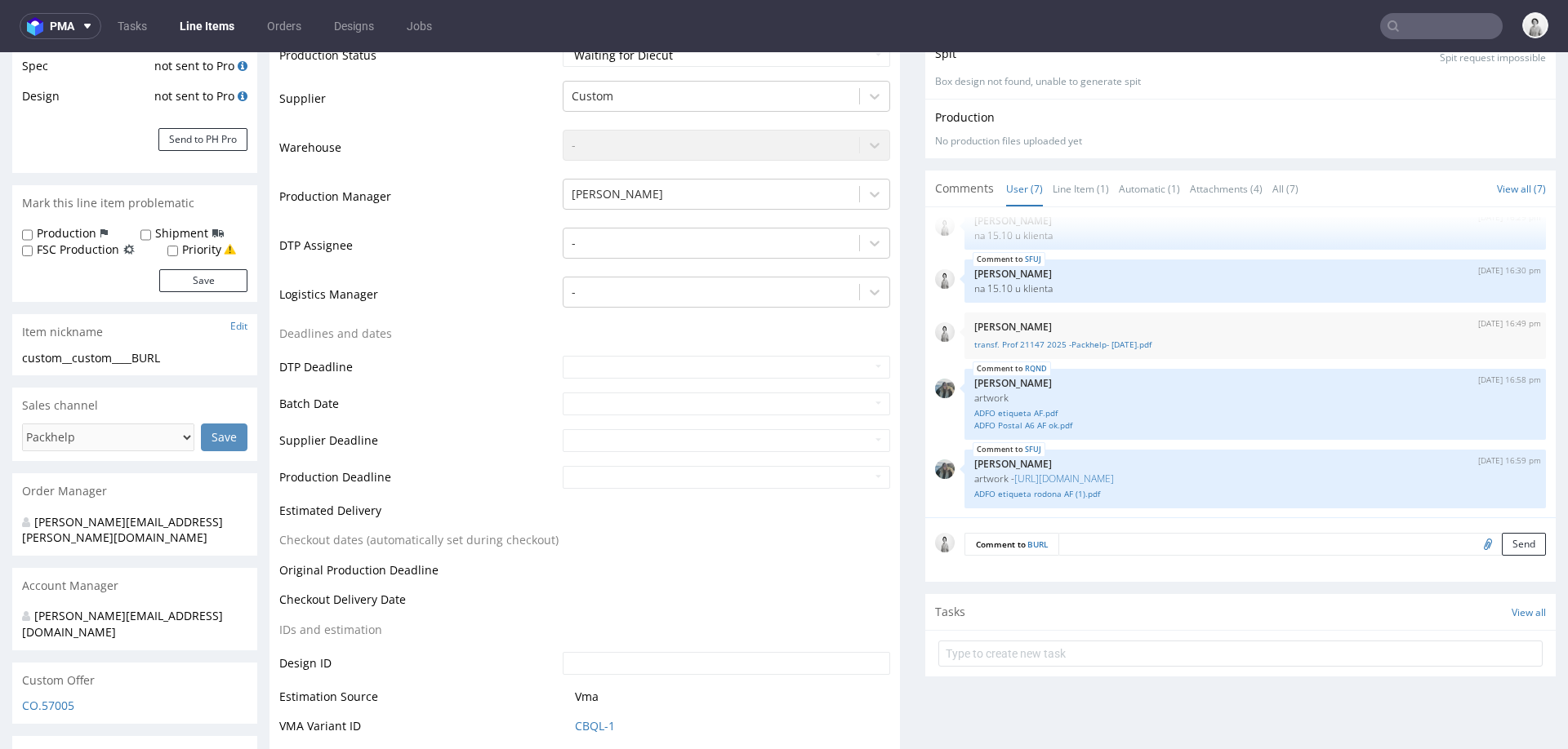
scroll to position [331, 0]
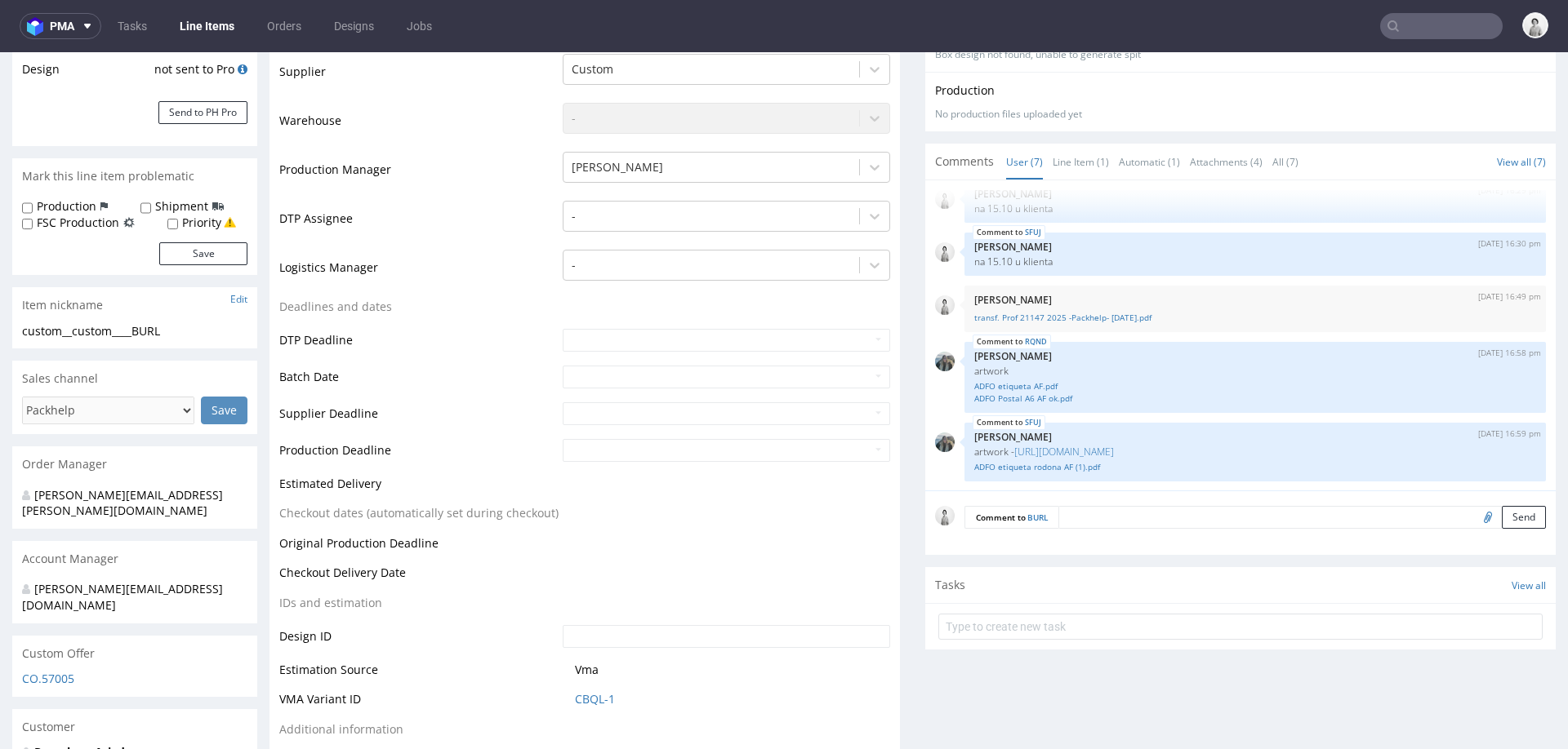
click at [1085, 510] on form "Comment to [PERSON_NAME] Send" at bounding box center [1255, 518] width 582 height 24
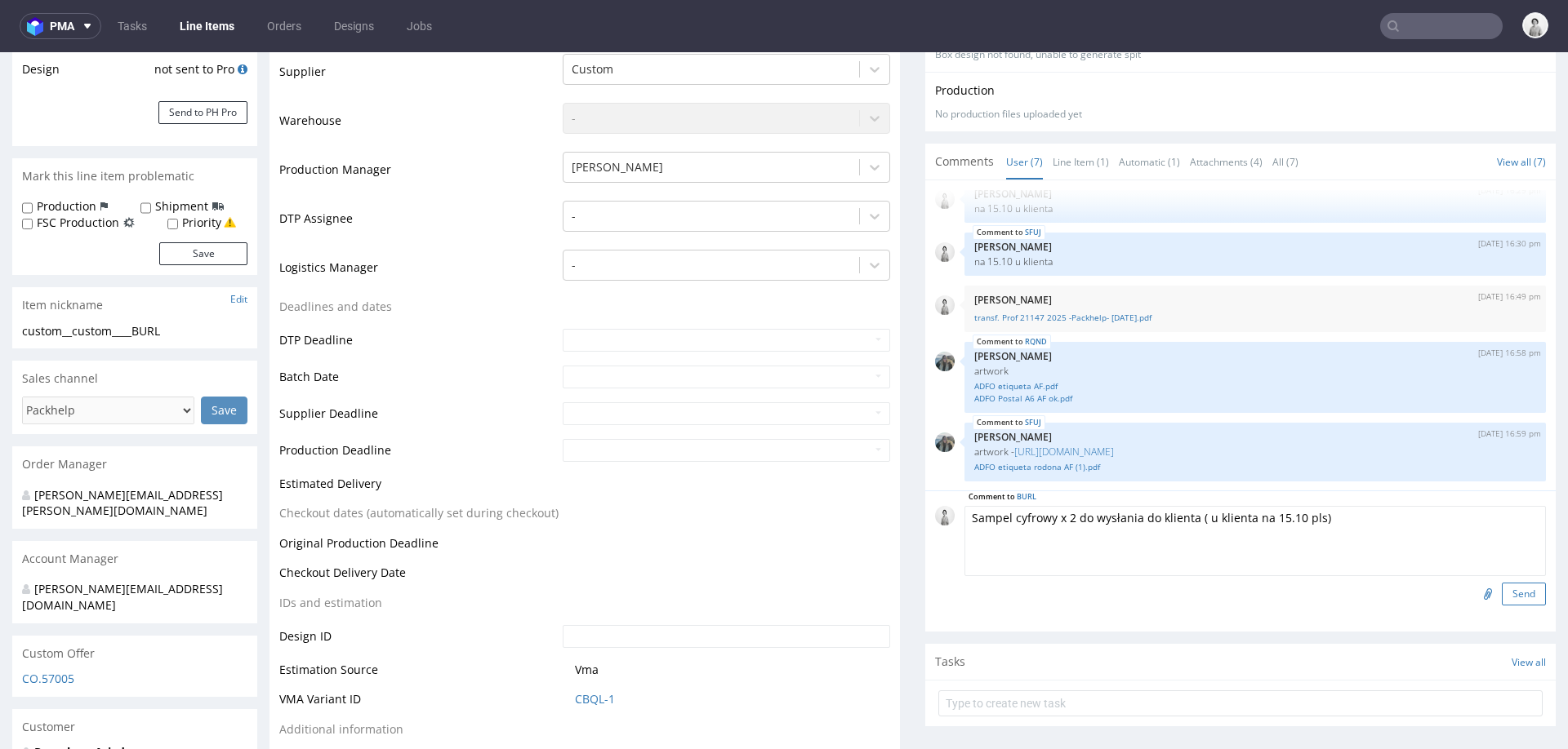
type textarea "Sampel cyfrowy x 2 do wysłania do klienta ( u klienta na 15.10 pls)"
click at [1505, 588] on button "Send" at bounding box center [1524, 594] width 44 height 23
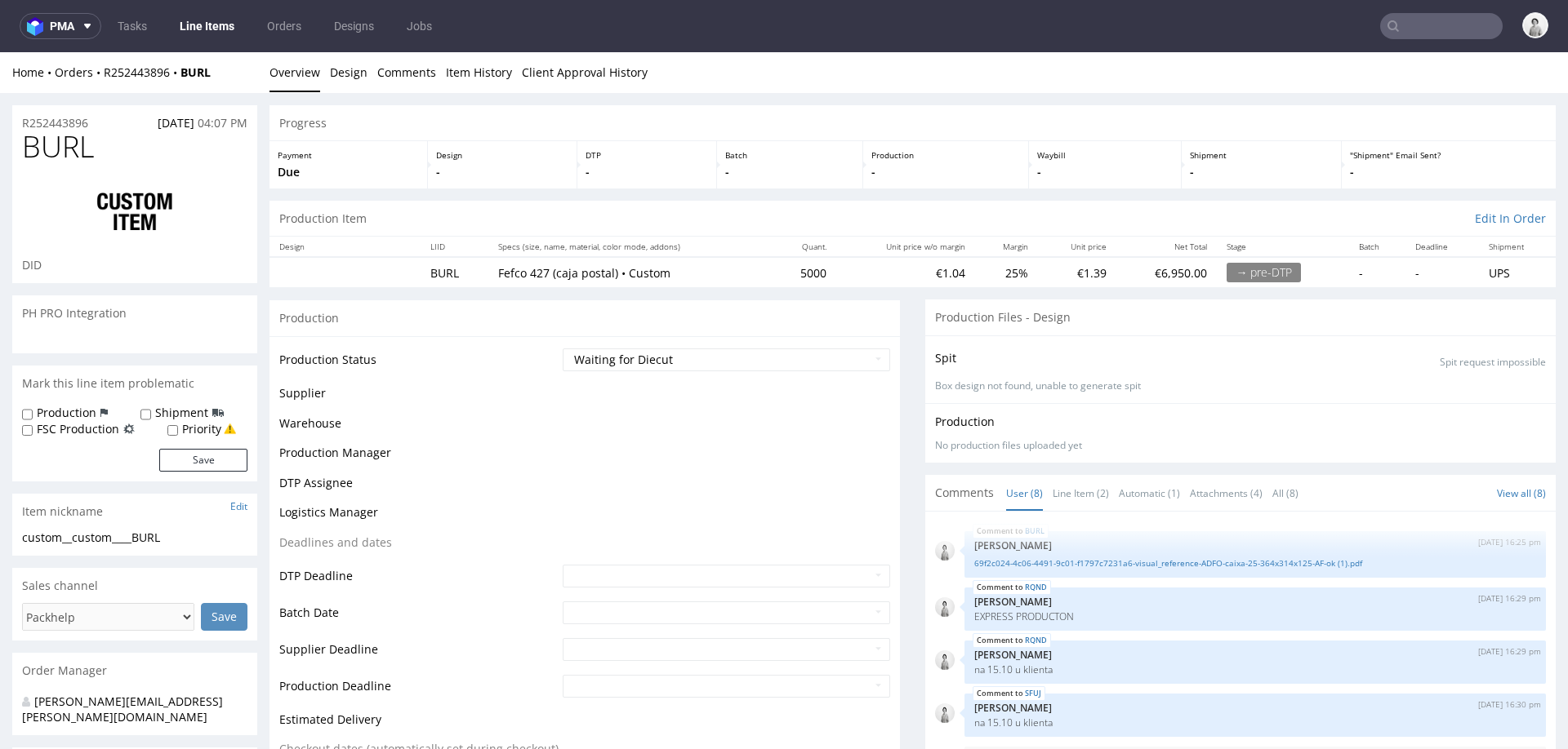
scroll to position [183, 0]
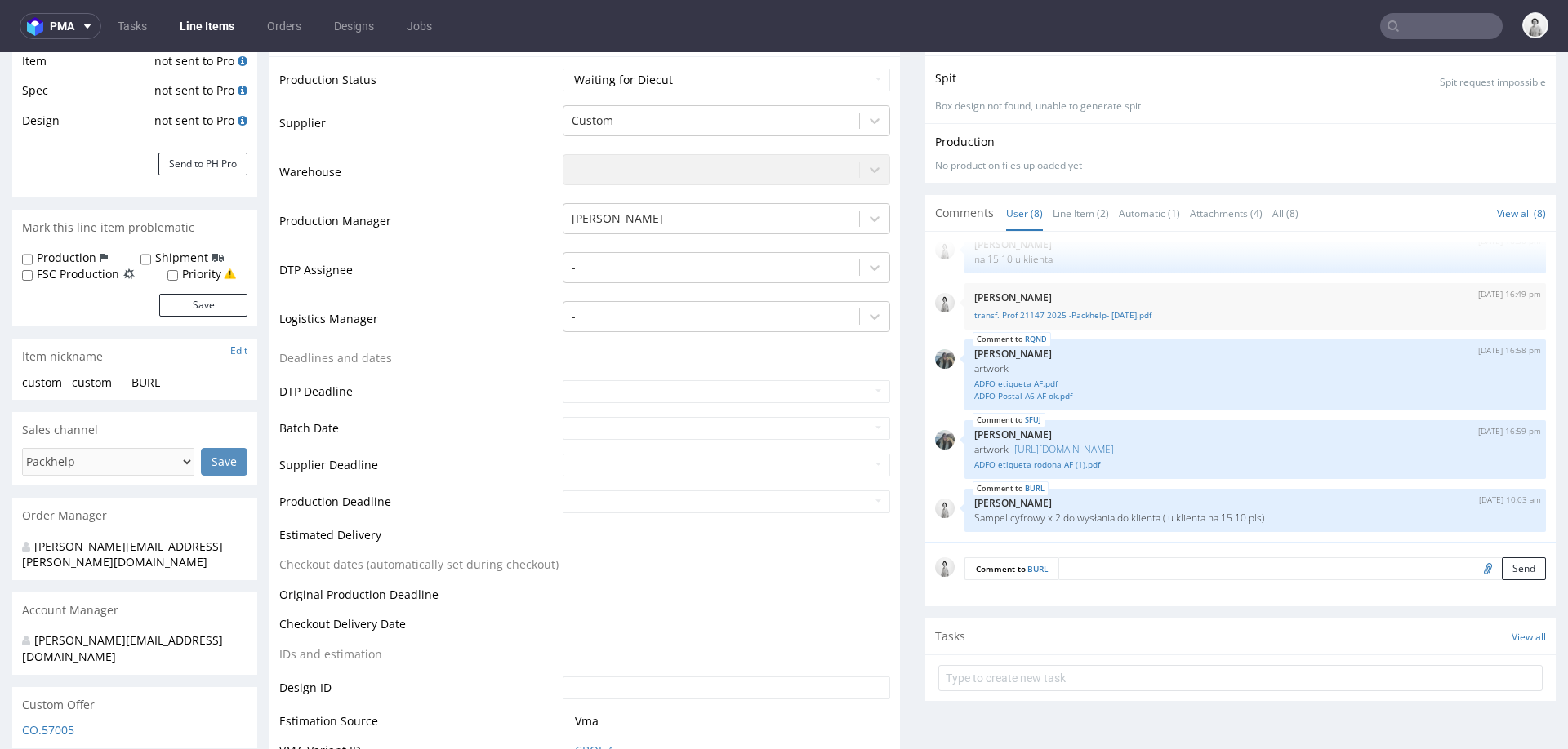
select select "in_progress"
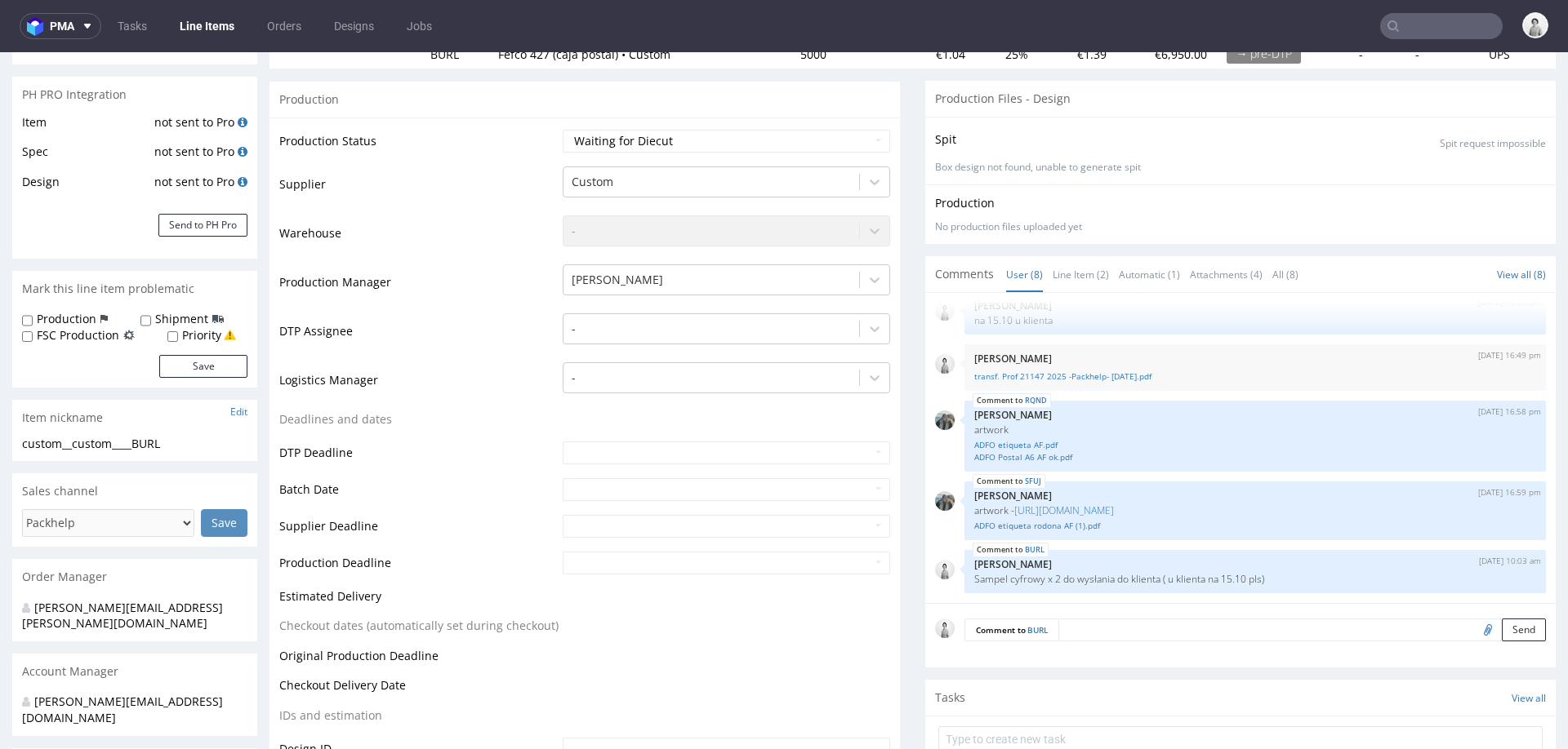
scroll to position [191, 0]
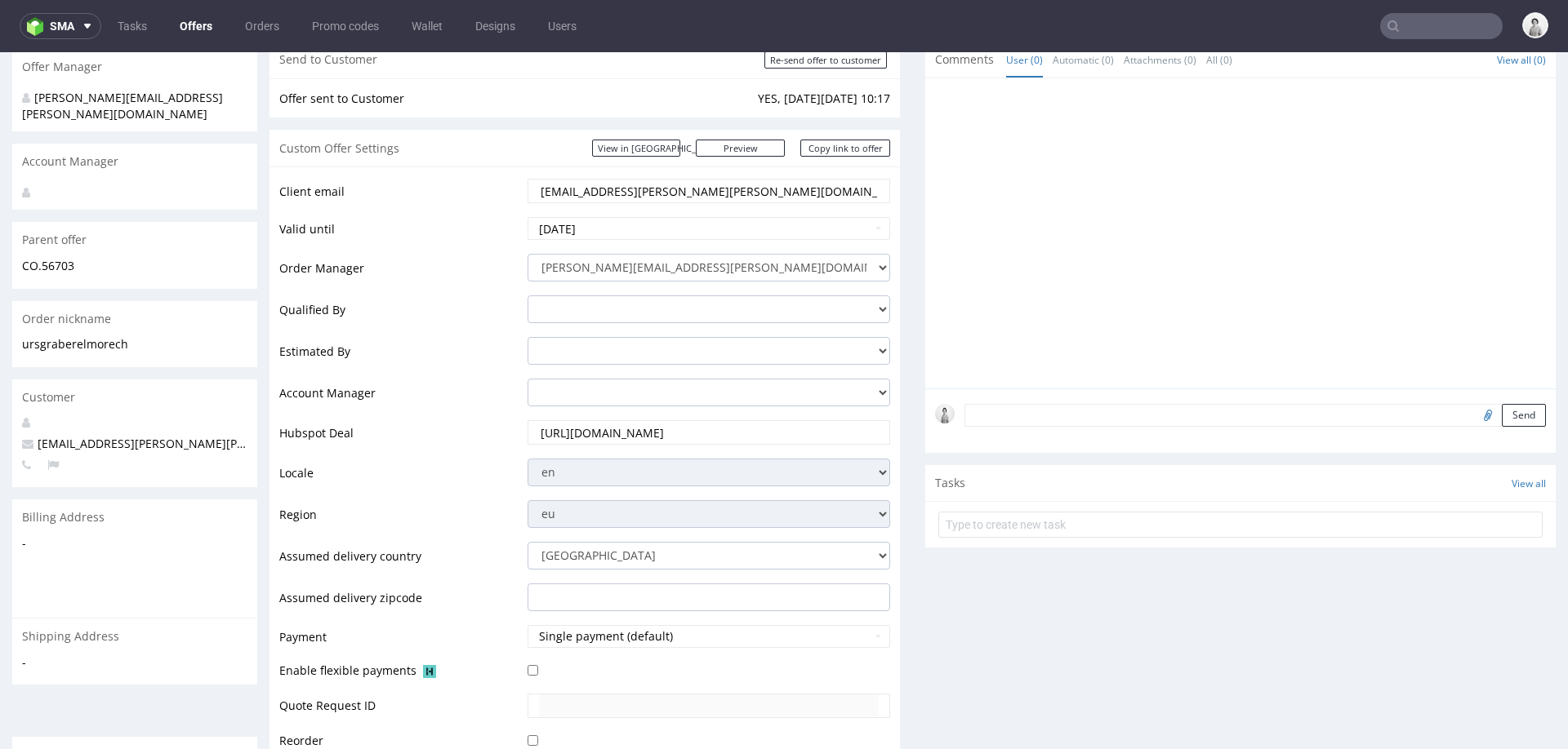
scroll to position [194, 0]
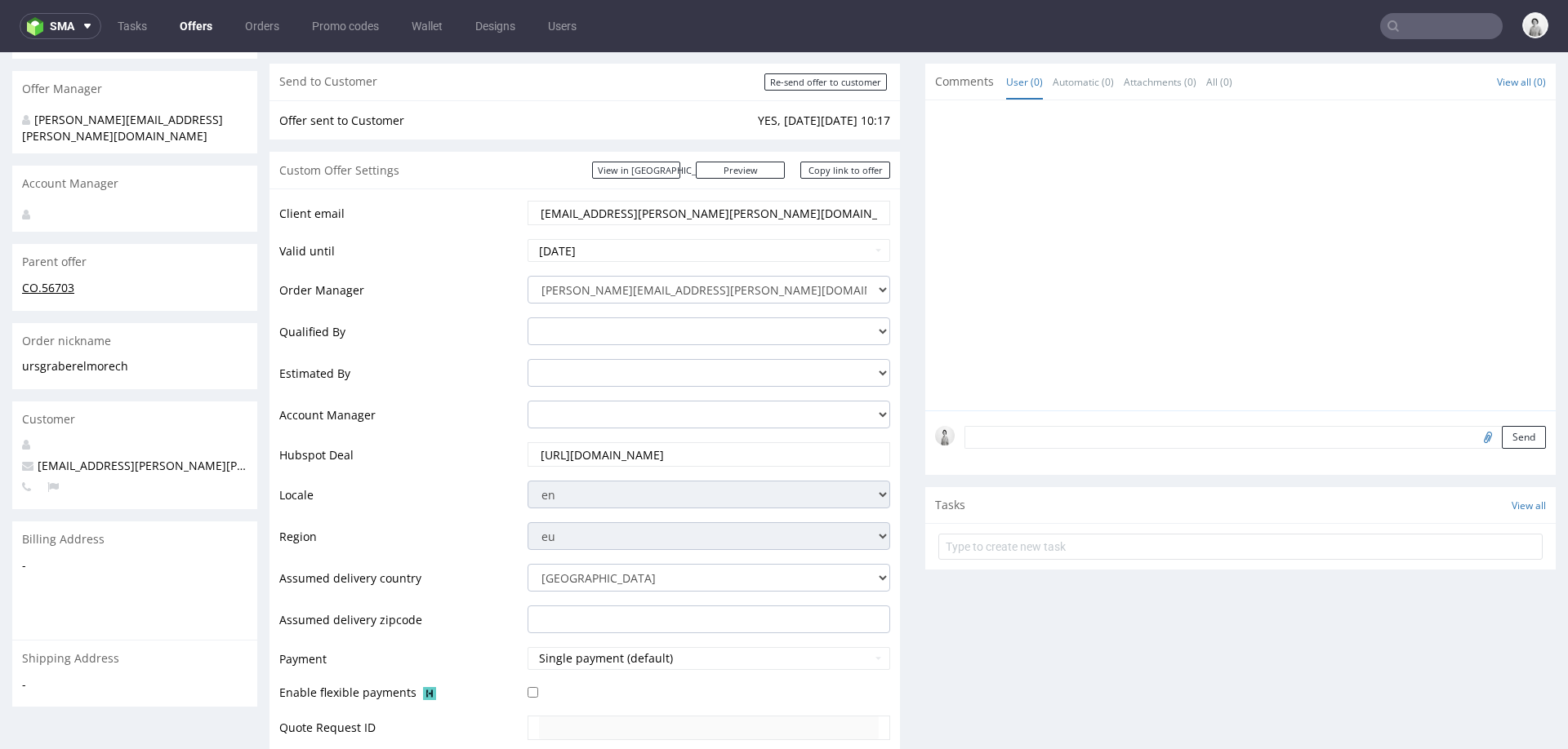
click at [56, 280] on link "CO.56703" at bounding box center [48, 287] width 52 height 16
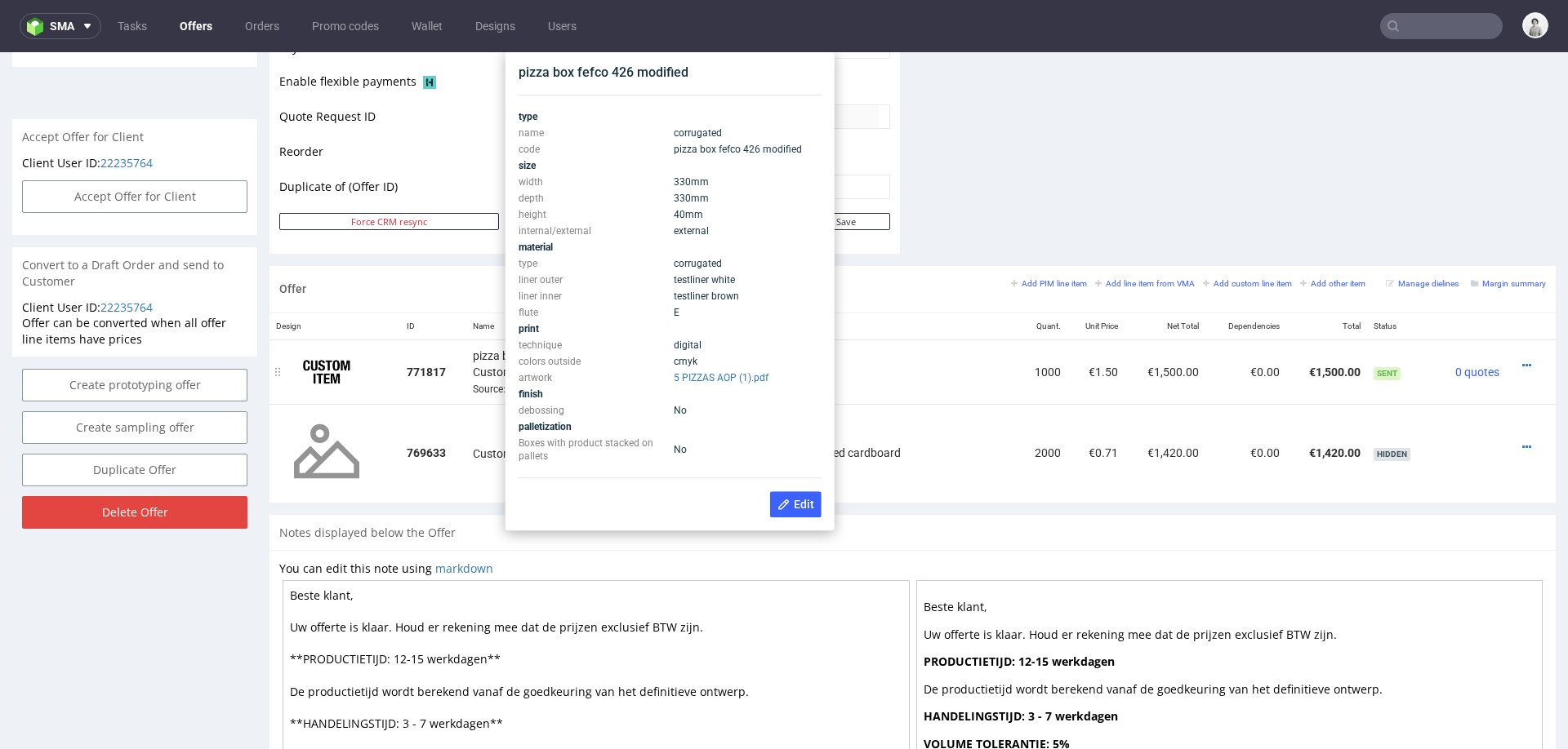
scroll to position [757, 0]
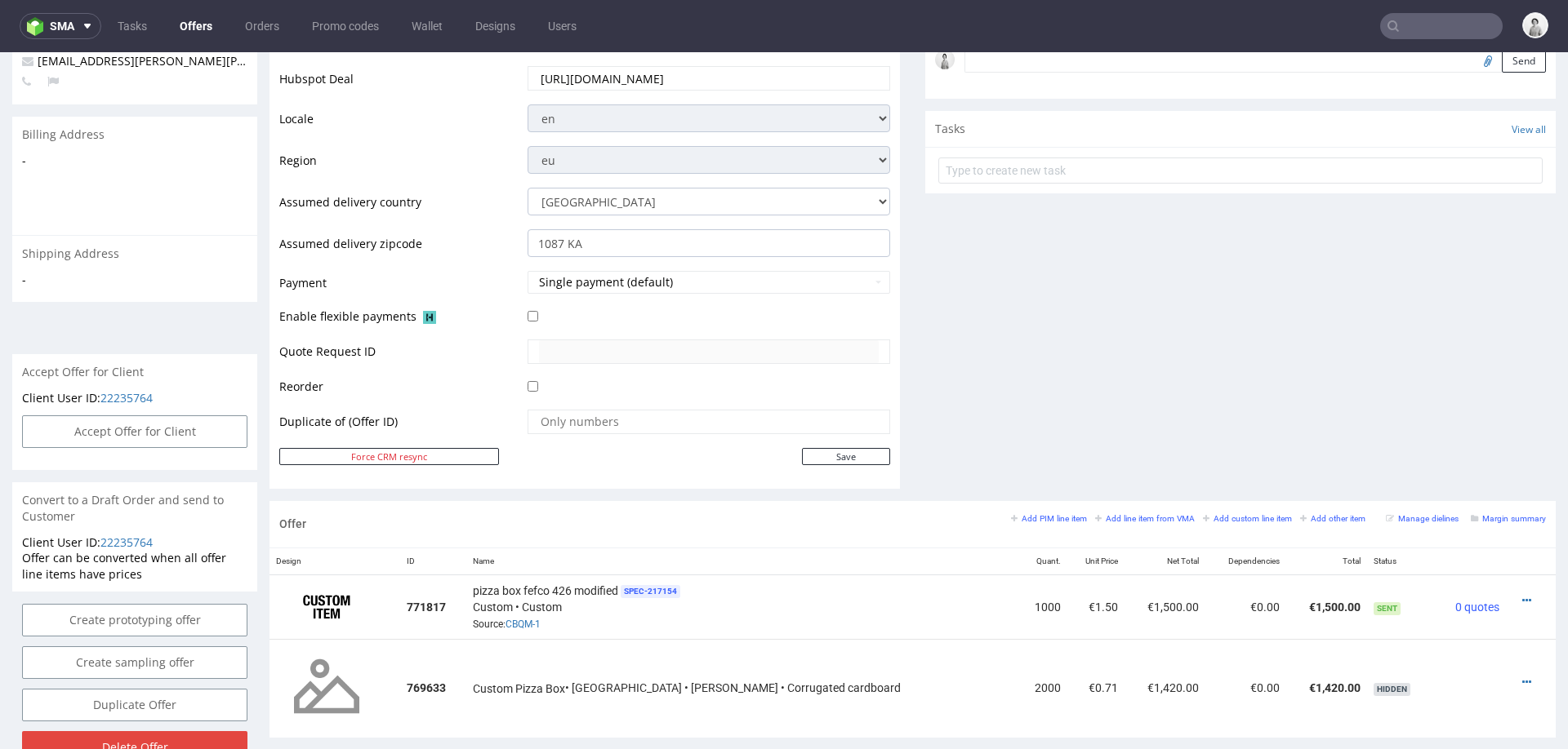
scroll to position [632, 0]
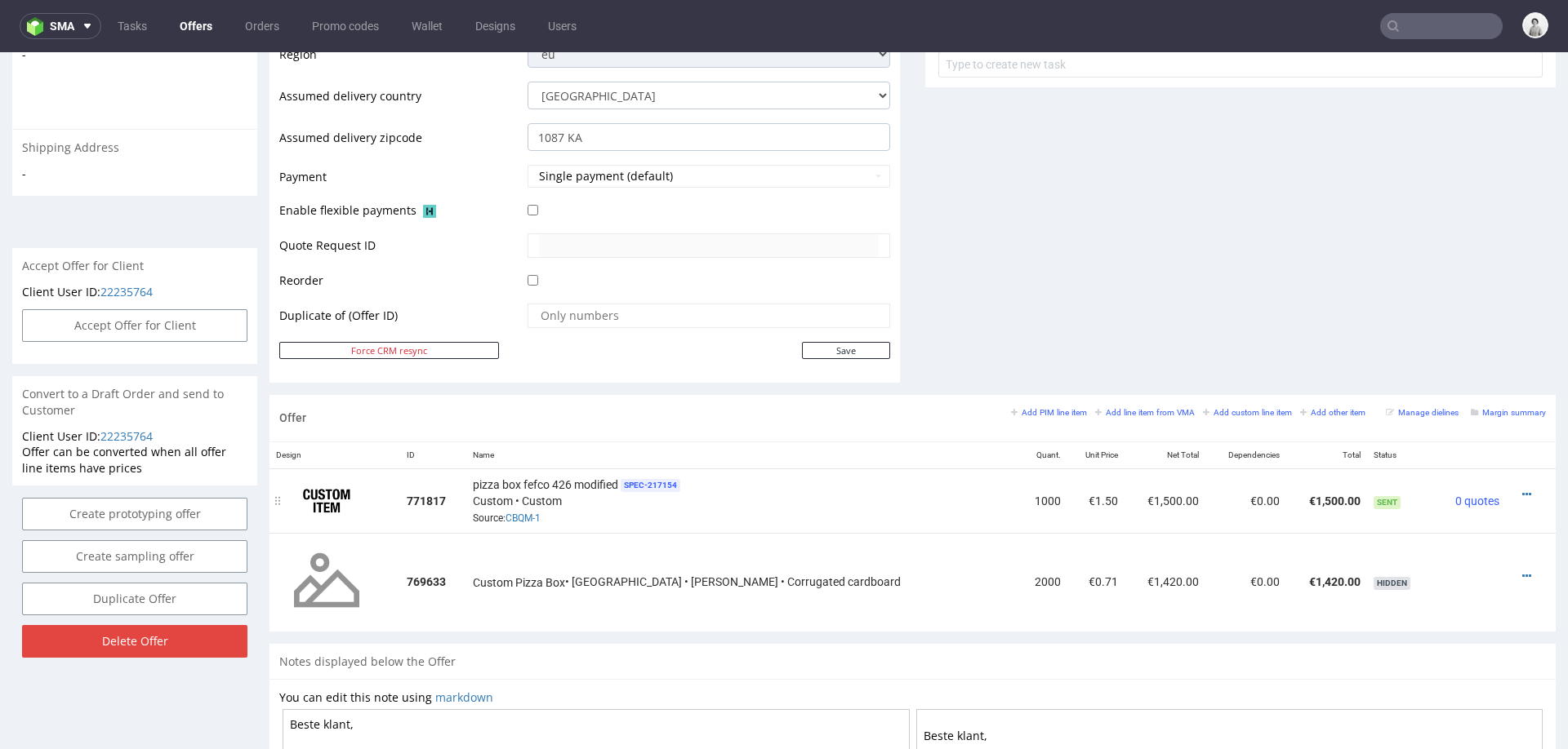
click at [1512, 487] on div at bounding box center [1525, 495] width 27 height 17
click at [1523, 489] on icon at bounding box center [1527, 494] width 9 height 11
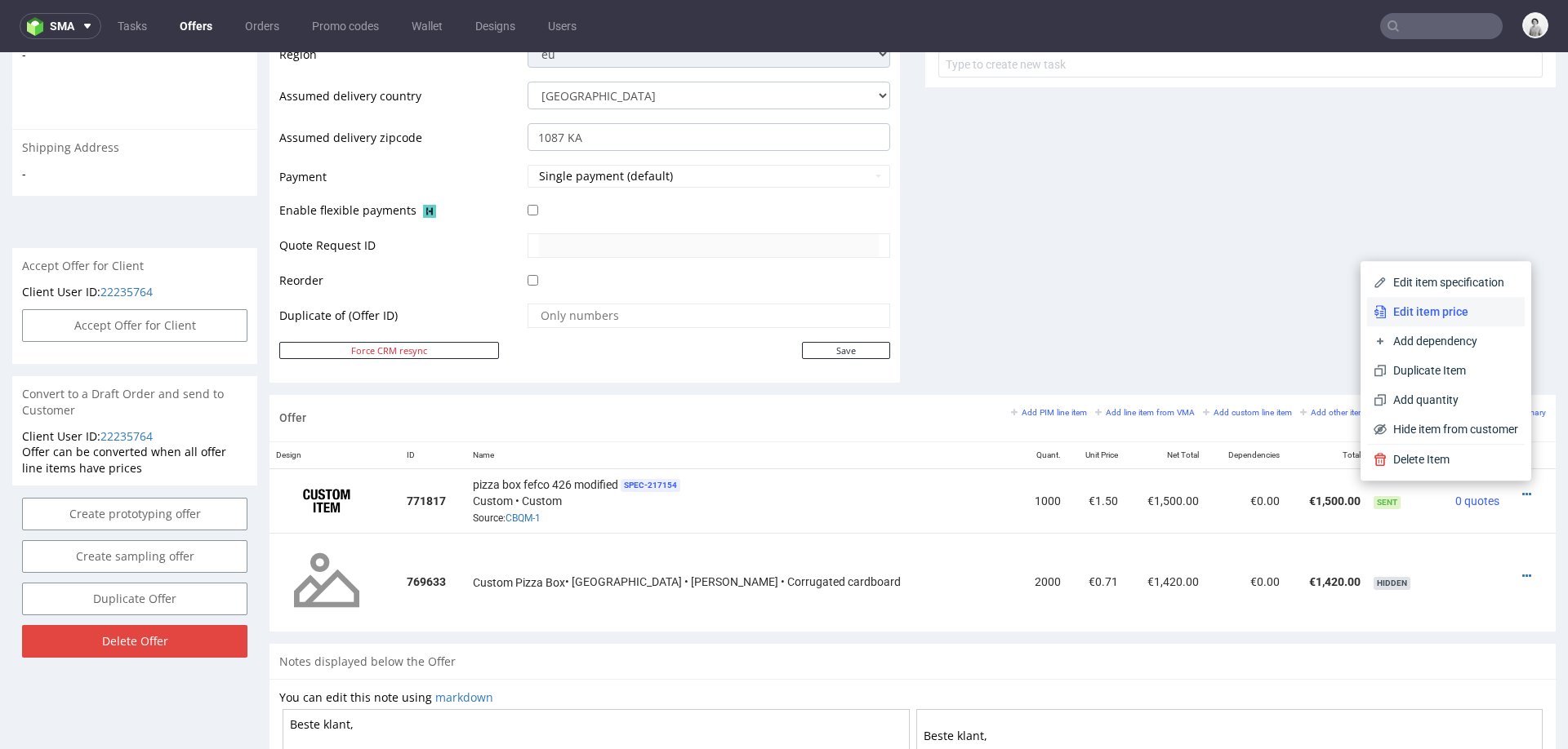
click at [1451, 310] on span "Edit item price" at bounding box center [1452, 312] width 132 height 17
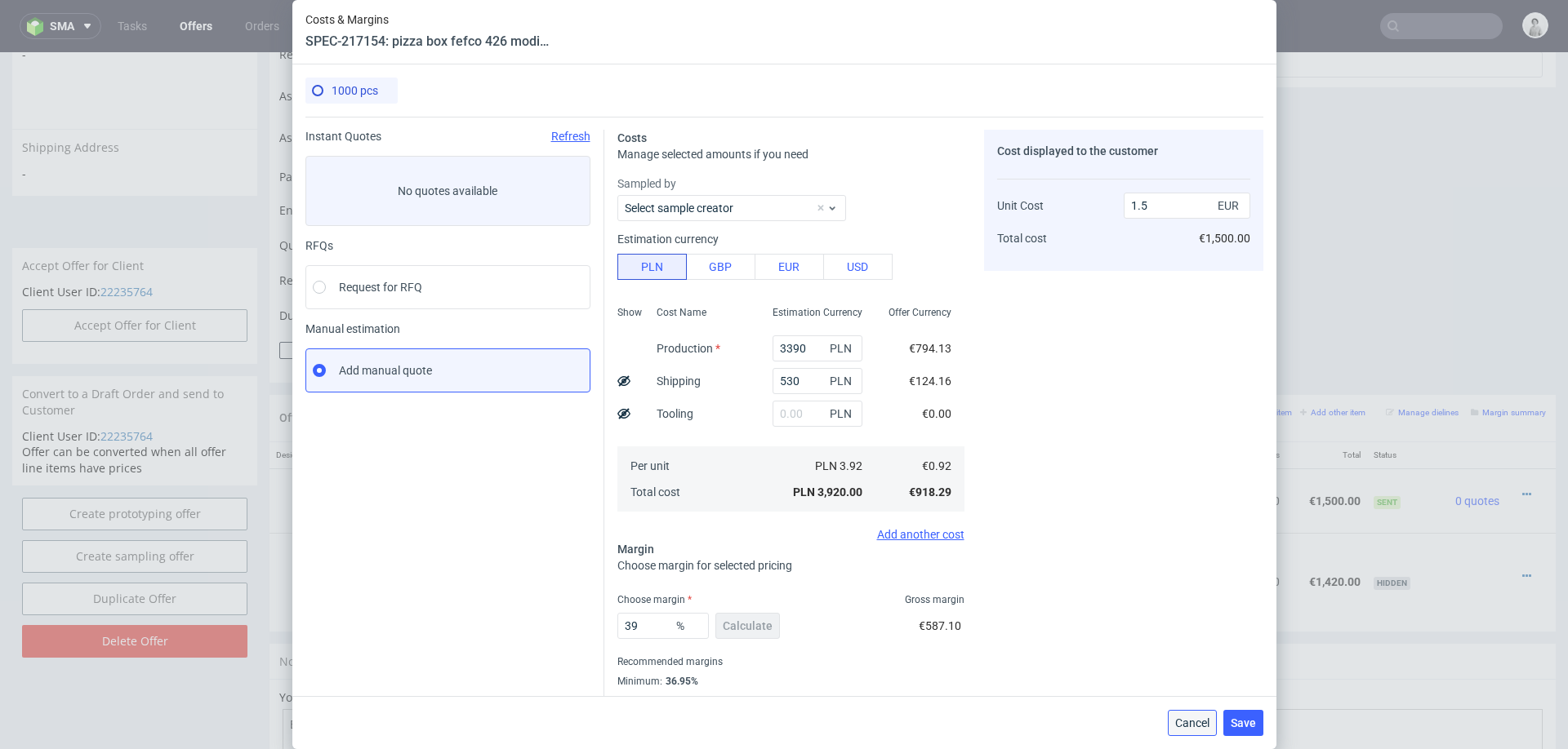
click at [1187, 718] on span "Cancel" at bounding box center [1192, 723] width 34 height 11
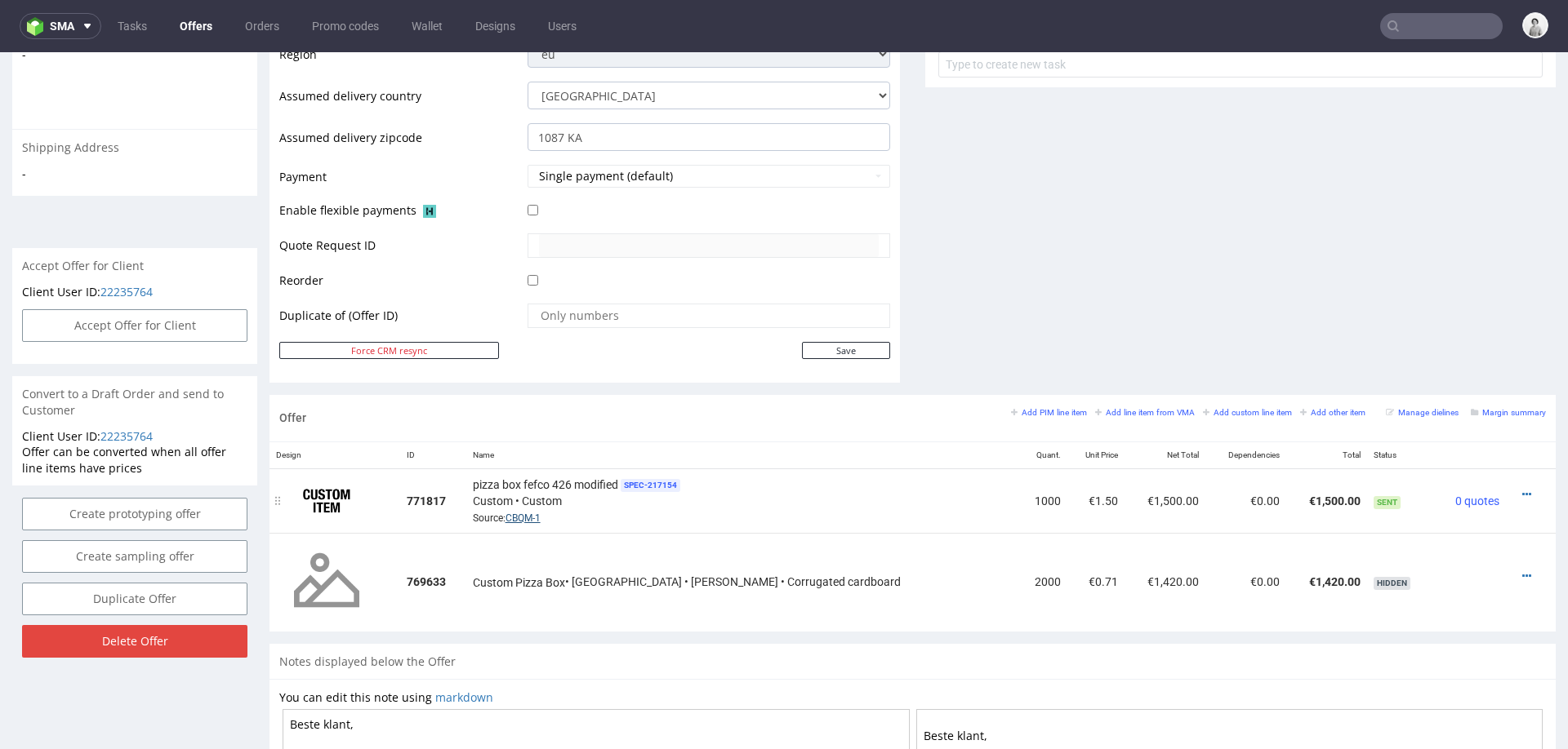
click at [530, 513] on link "CBQM-1" at bounding box center [523, 518] width 35 height 11
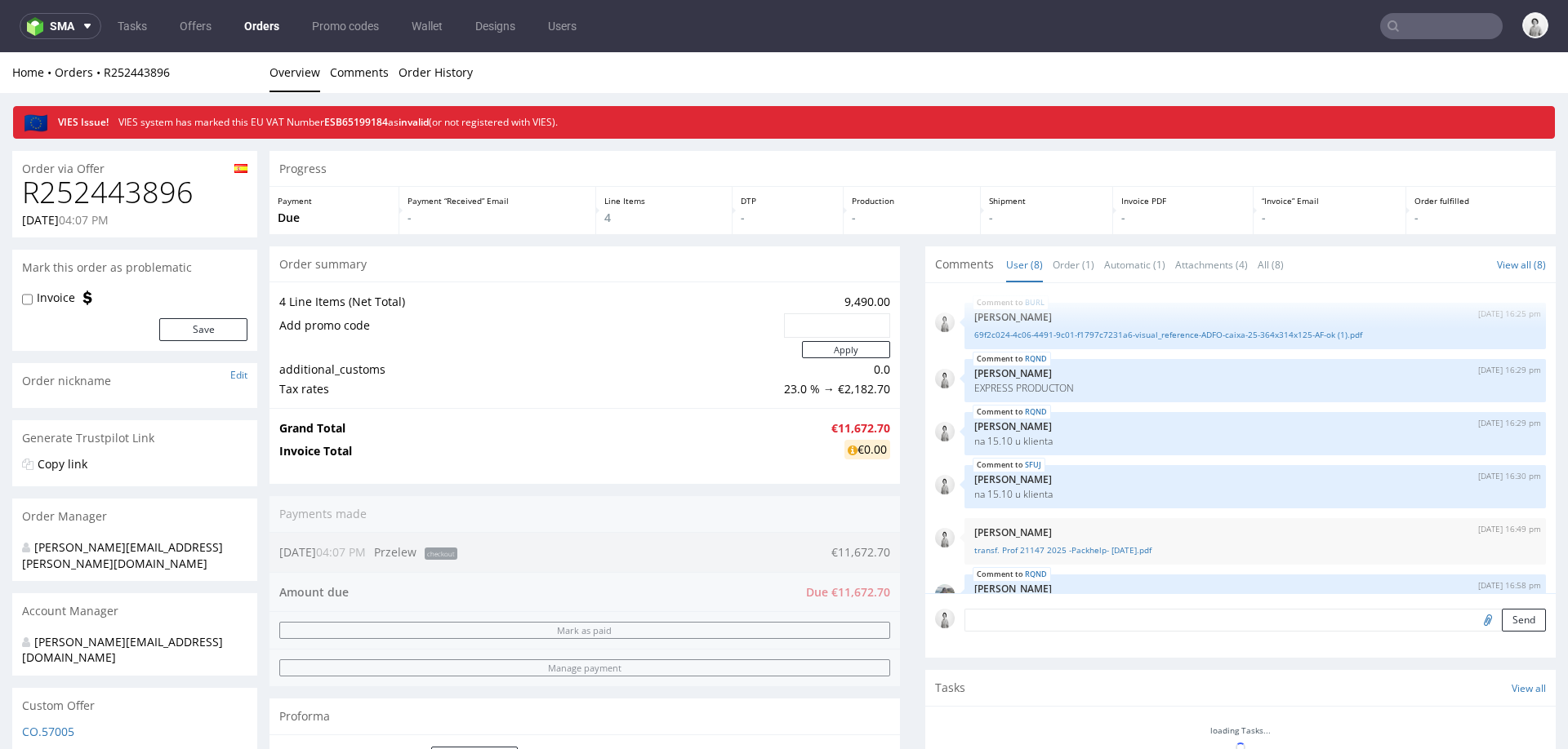
scroll to position [183, 0]
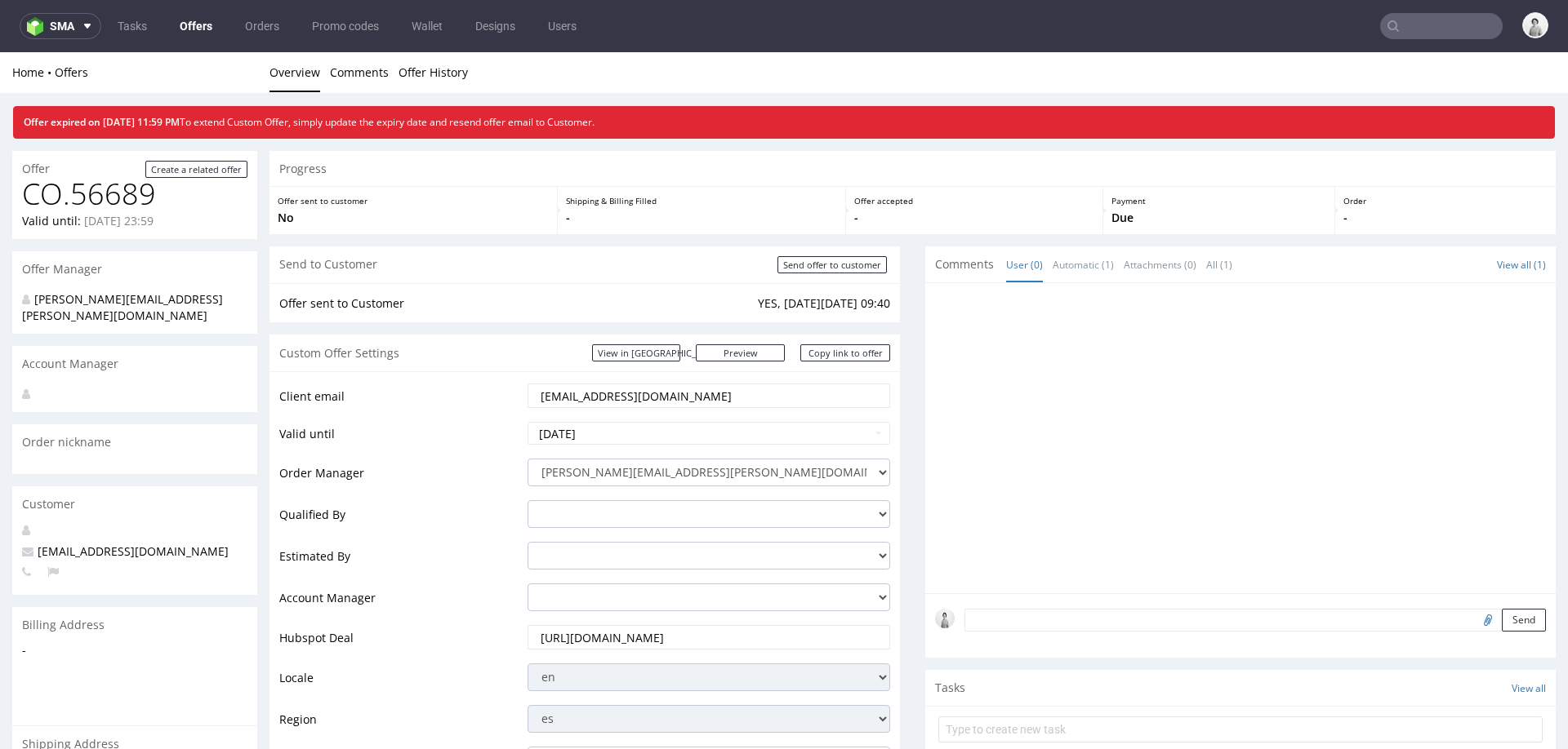
scroll to position [718, 0]
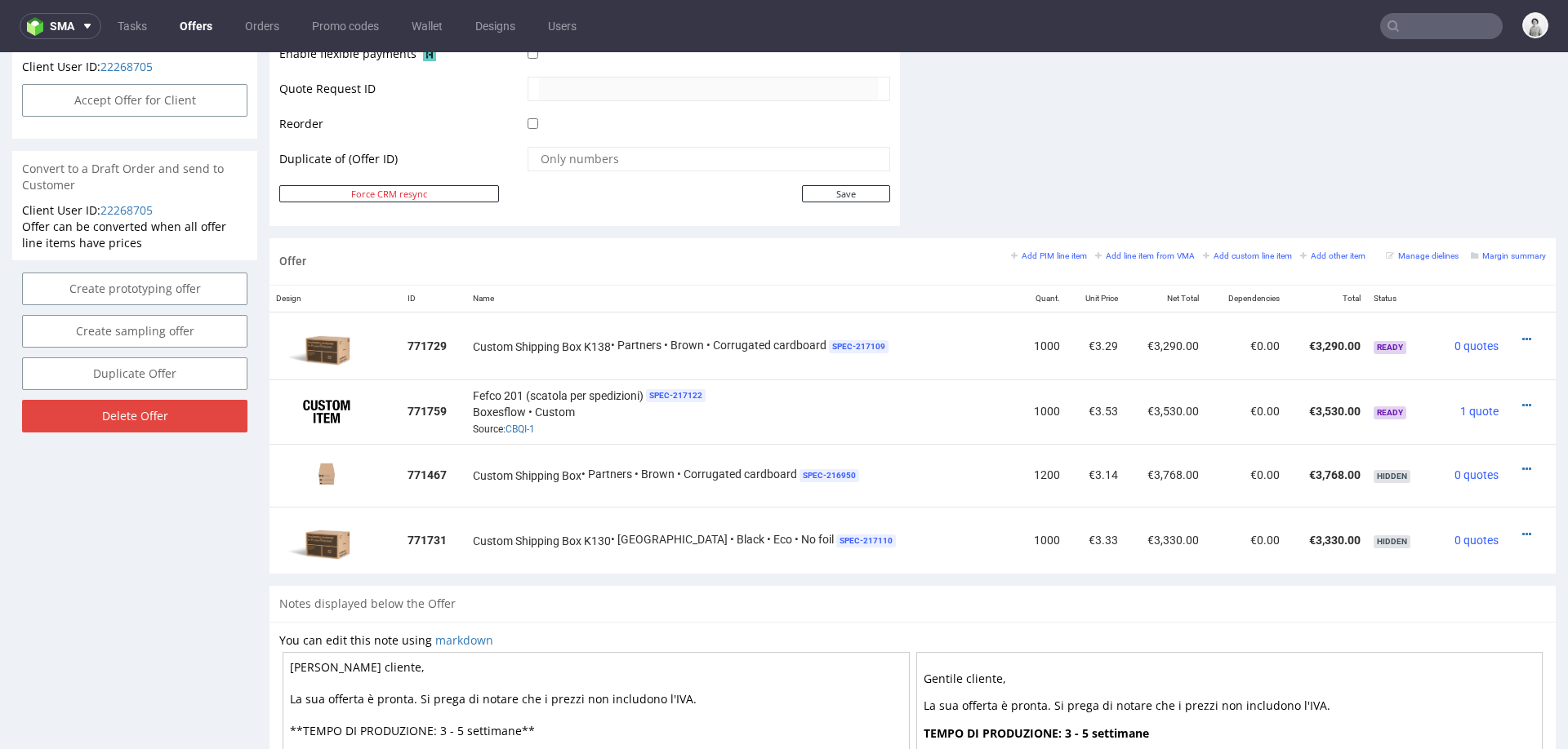
scroll to position [5, 0]
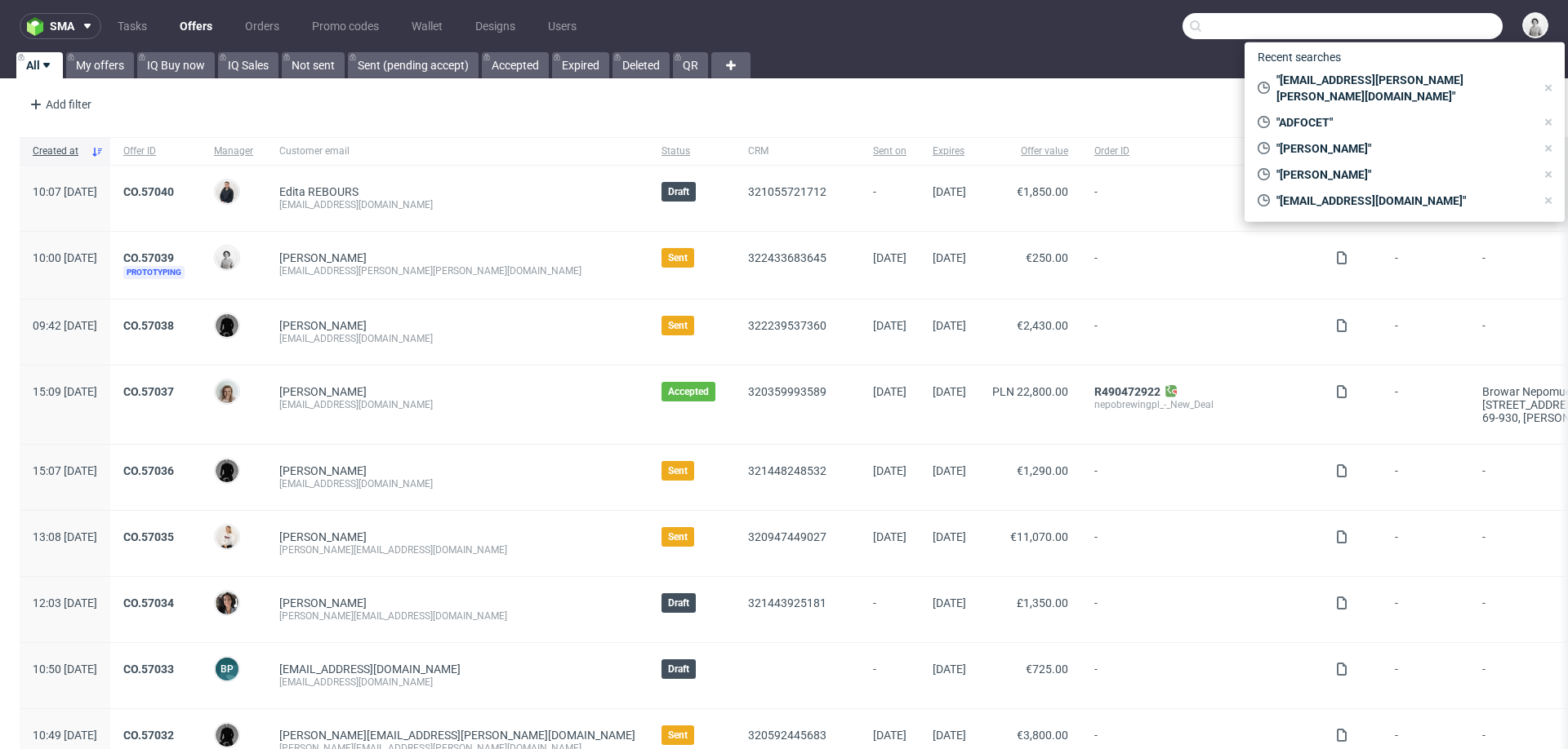
click at [1440, 28] on input "text" at bounding box center [1343, 26] width 320 height 26
paste input "[PERSON_NAME][EMAIL_ADDRESS][DOMAIN_NAME]"
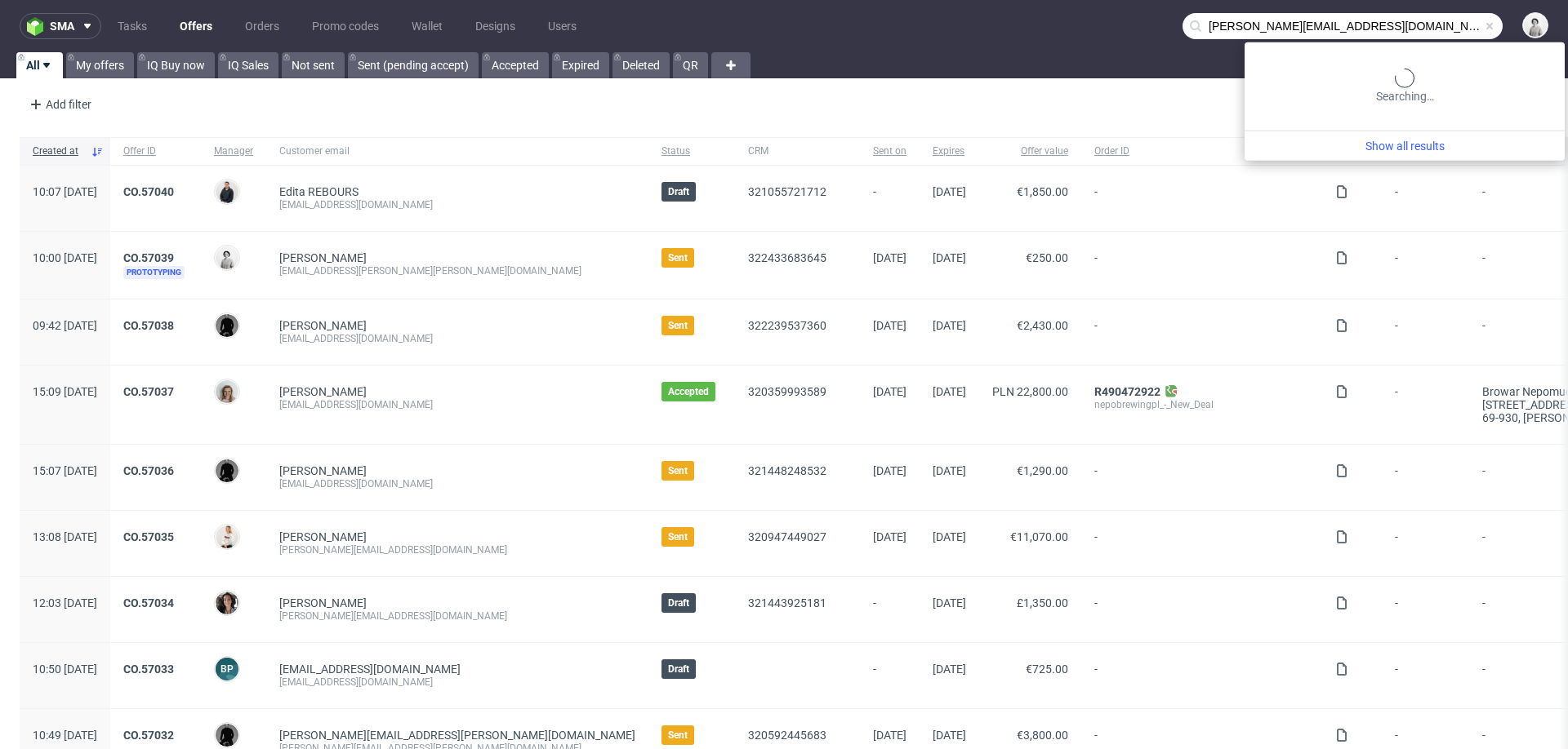
type input "[PERSON_NAME][EMAIL_ADDRESS][DOMAIN_NAME]"
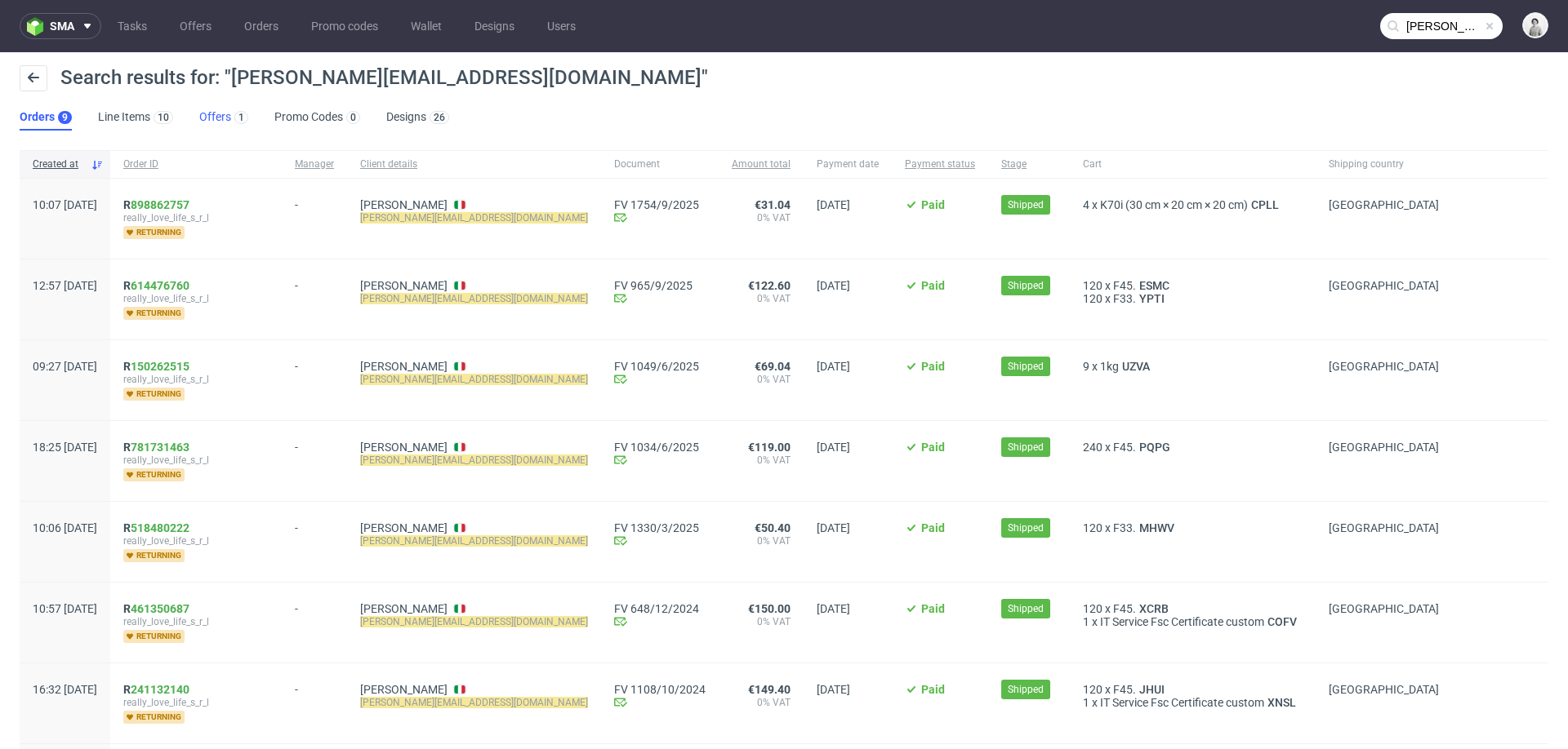
click at [218, 112] on link "Offers 1" at bounding box center [223, 118] width 49 height 26
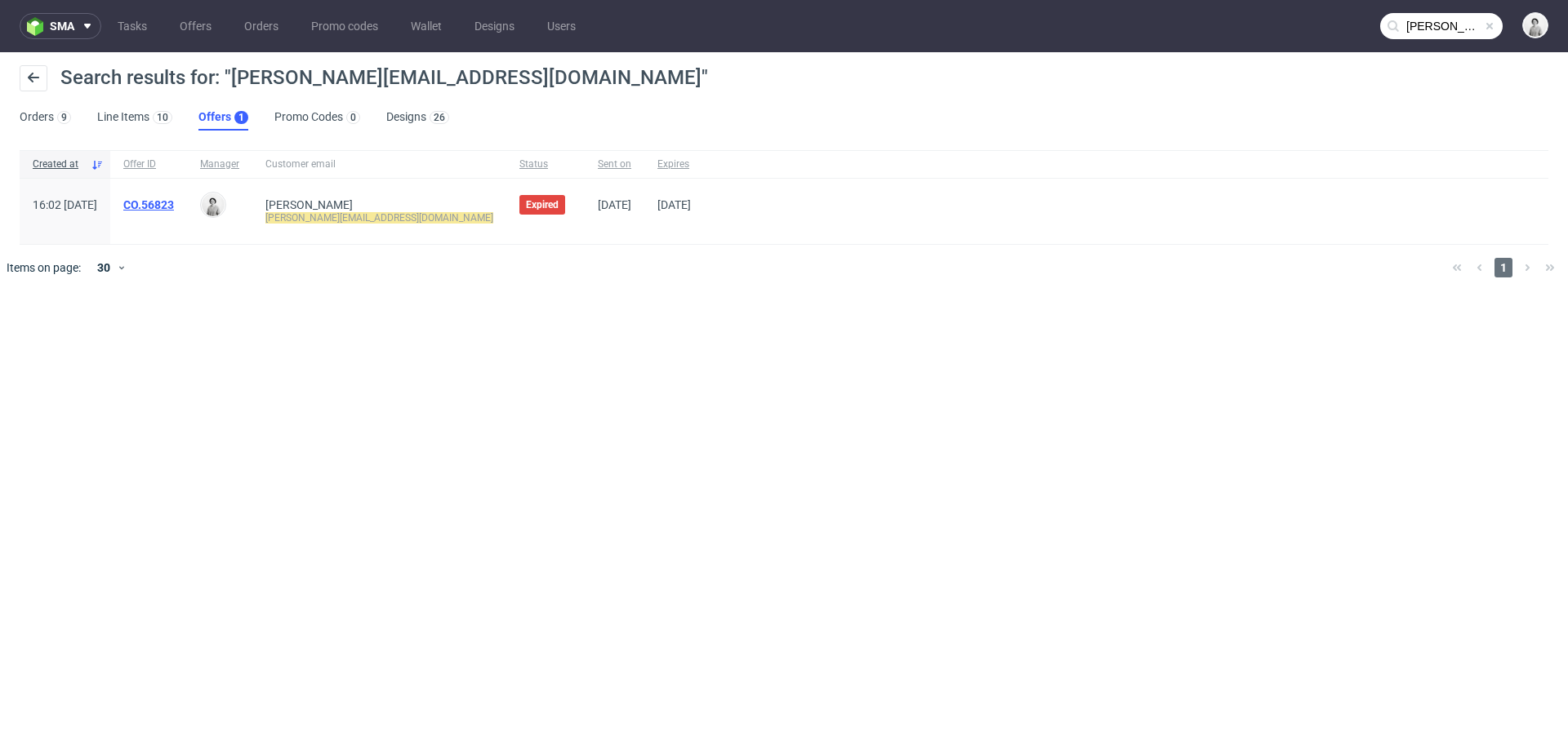
click at [174, 201] on link "CO.56823" at bounding box center [148, 205] width 51 height 13
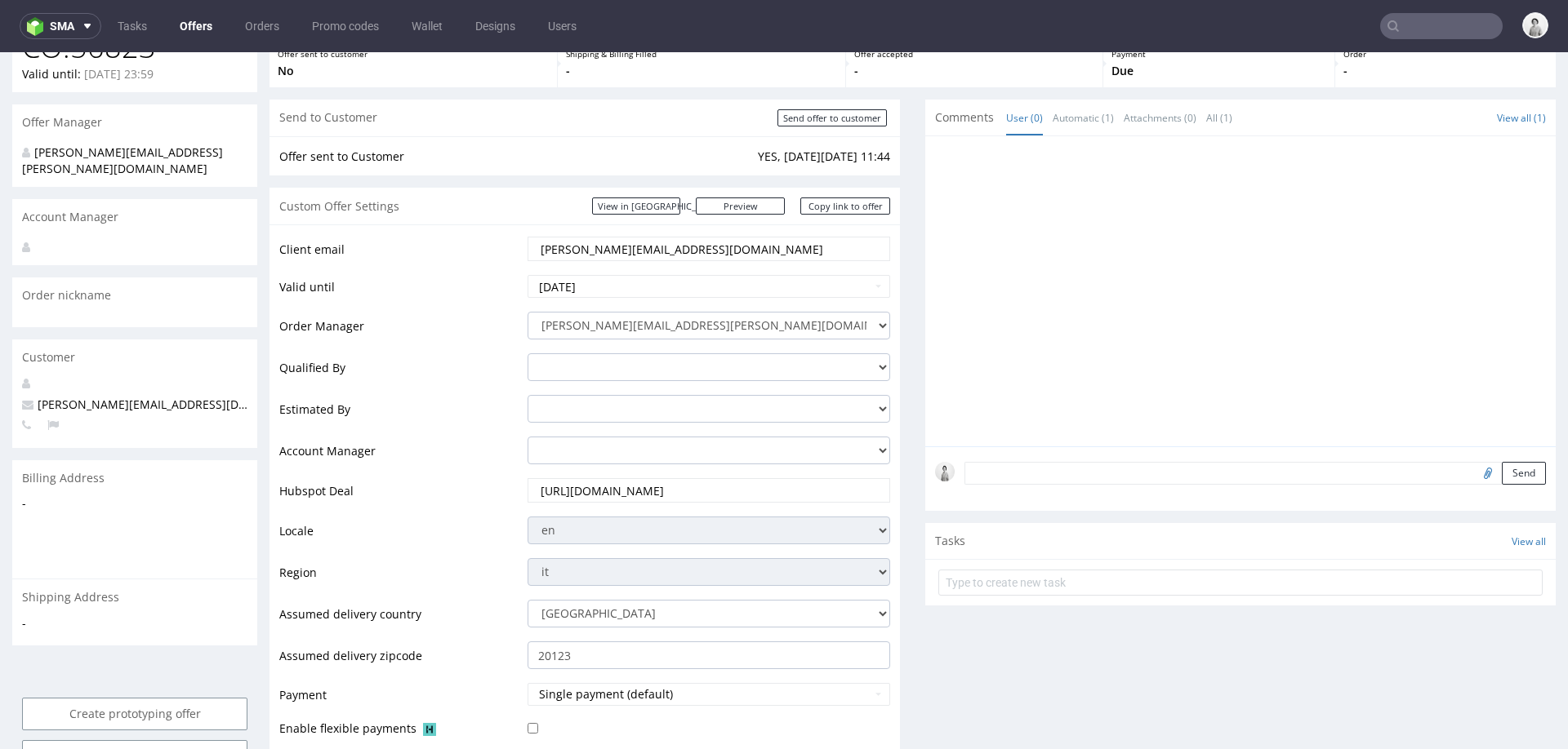
scroll to position [145, 0]
click at [689, 288] on input "[DATE]" at bounding box center [709, 288] width 362 height 23
click at [659, 266] on td "10" at bounding box center [665, 264] width 24 height 24
type input "[DATE]"
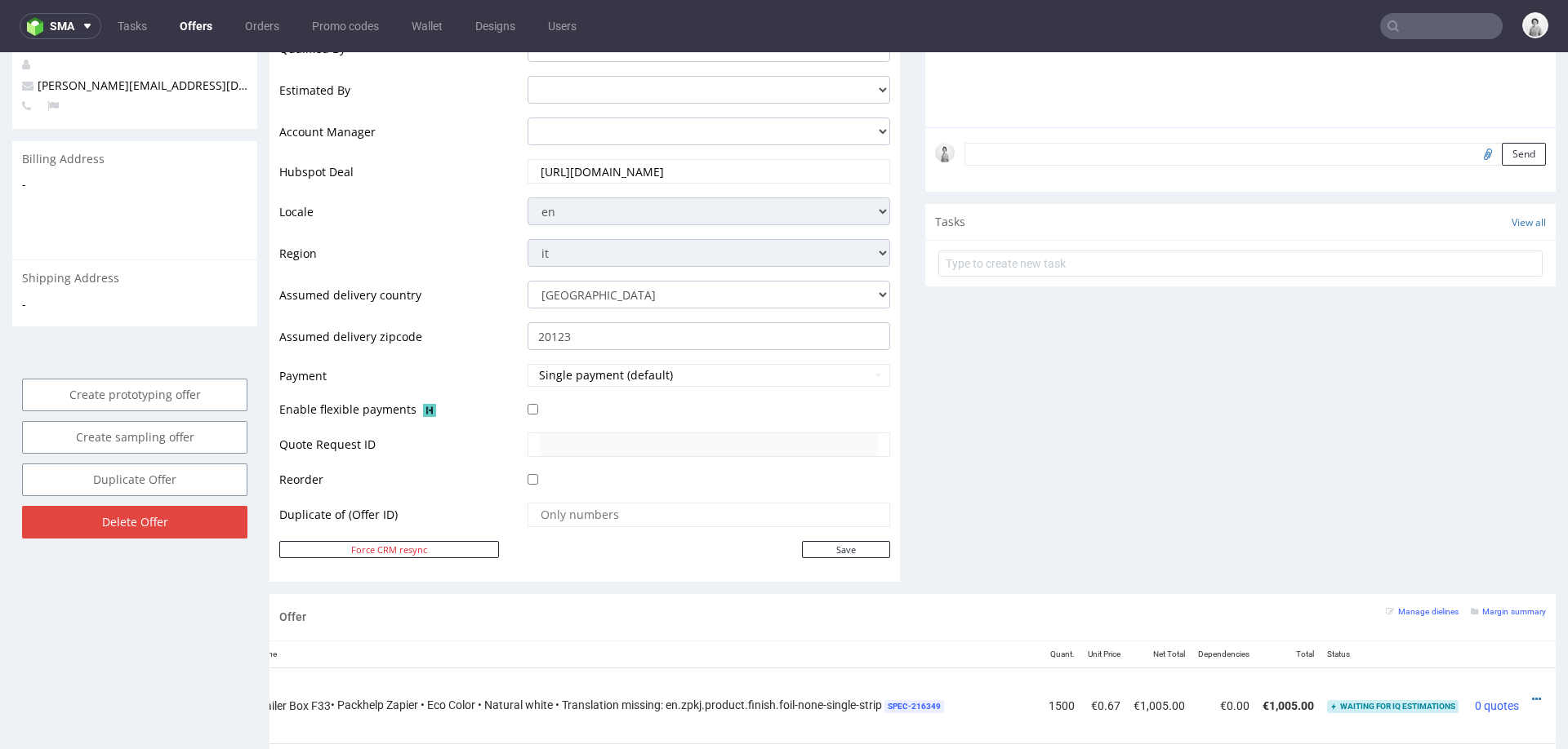
scroll to position [483, 0]
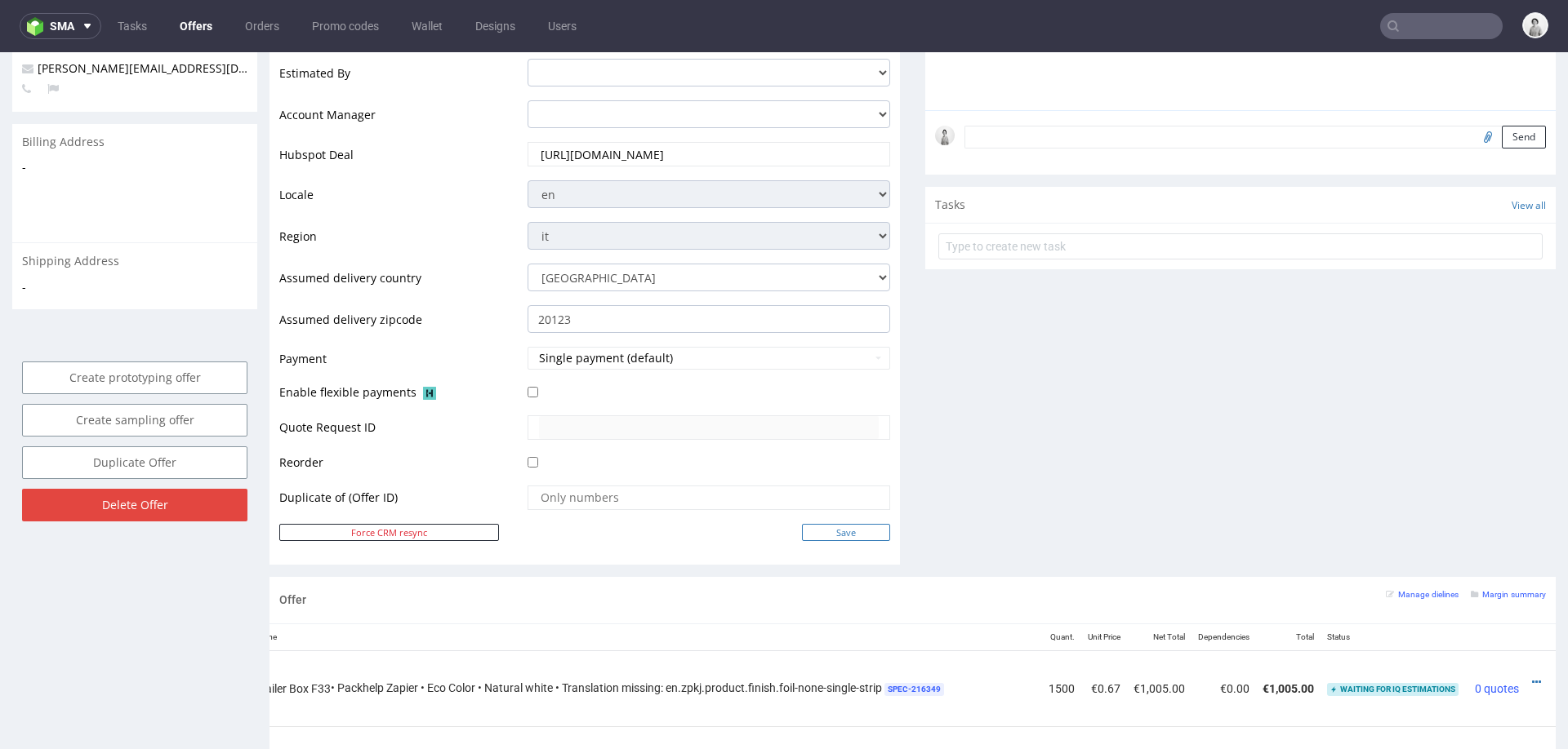
click at [818, 528] on input "Save" at bounding box center [846, 532] width 88 height 18
type input "In progress..."
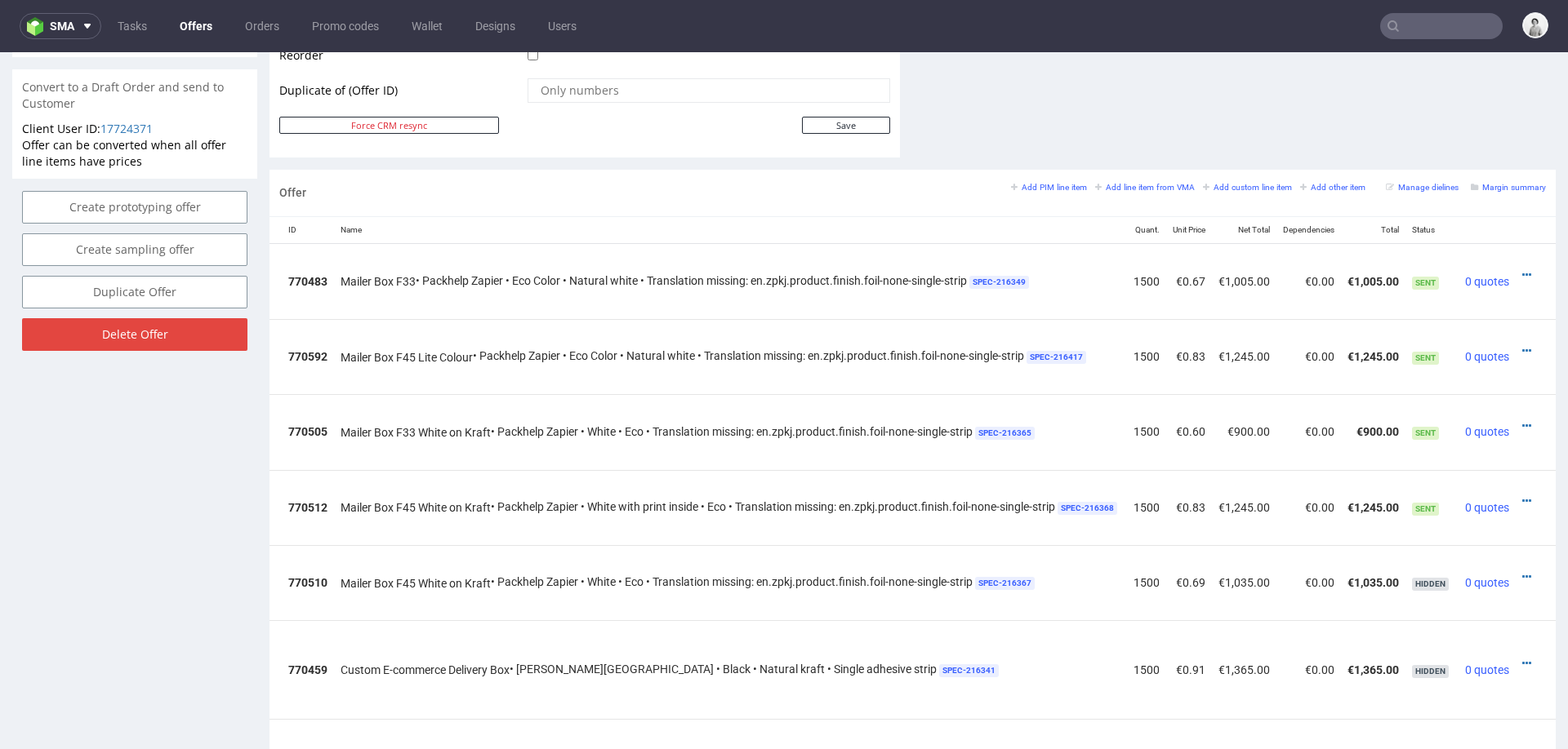
scroll to position [0, 119]
click at [1523, 345] on icon at bounding box center [1527, 351] width 9 height 11
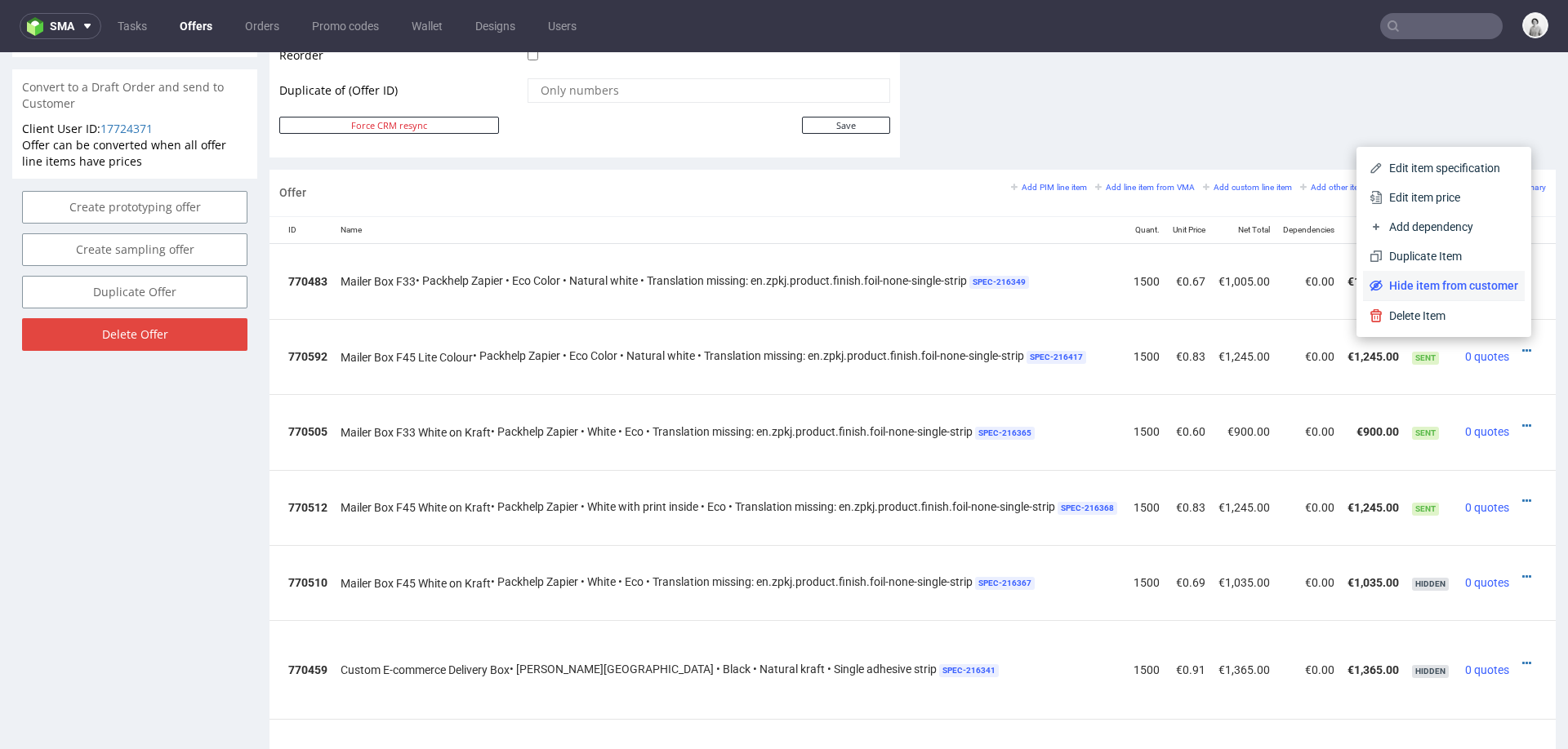
click at [1463, 281] on span "Hide item from customer" at bounding box center [1450, 286] width 135 height 17
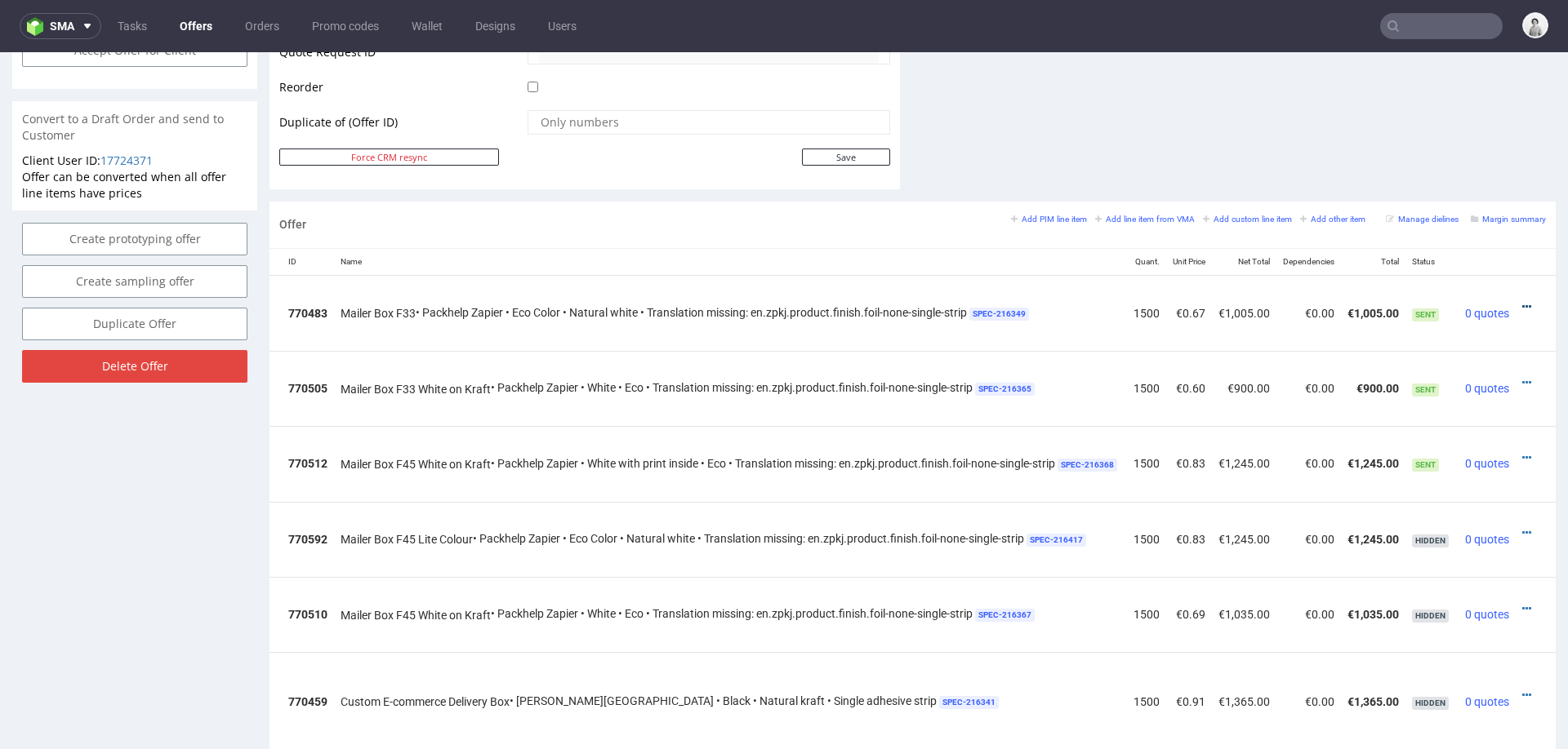
click at [1523, 301] on icon at bounding box center [1527, 306] width 9 height 11
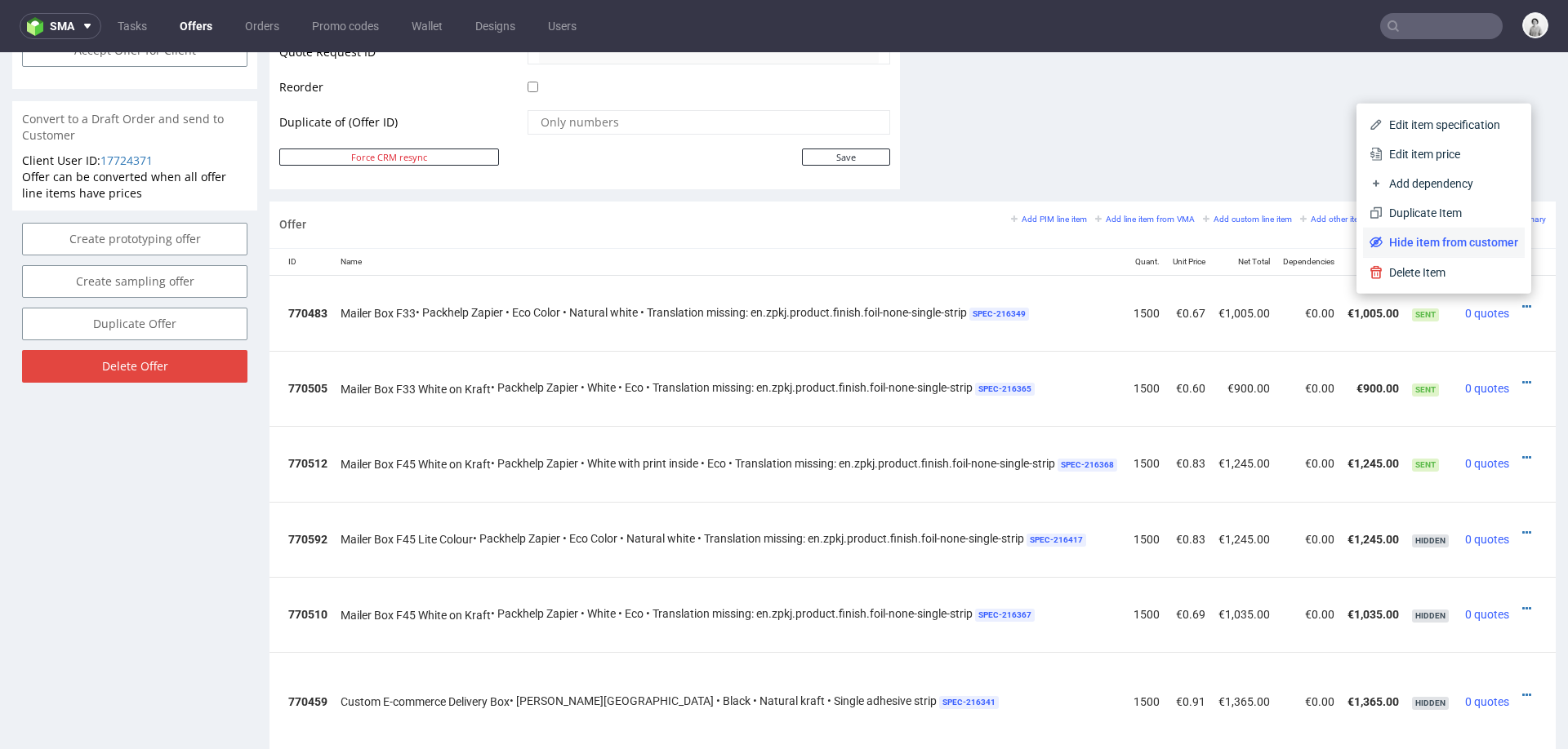
click at [1473, 239] on span "Hide item from customer" at bounding box center [1450, 243] width 135 height 17
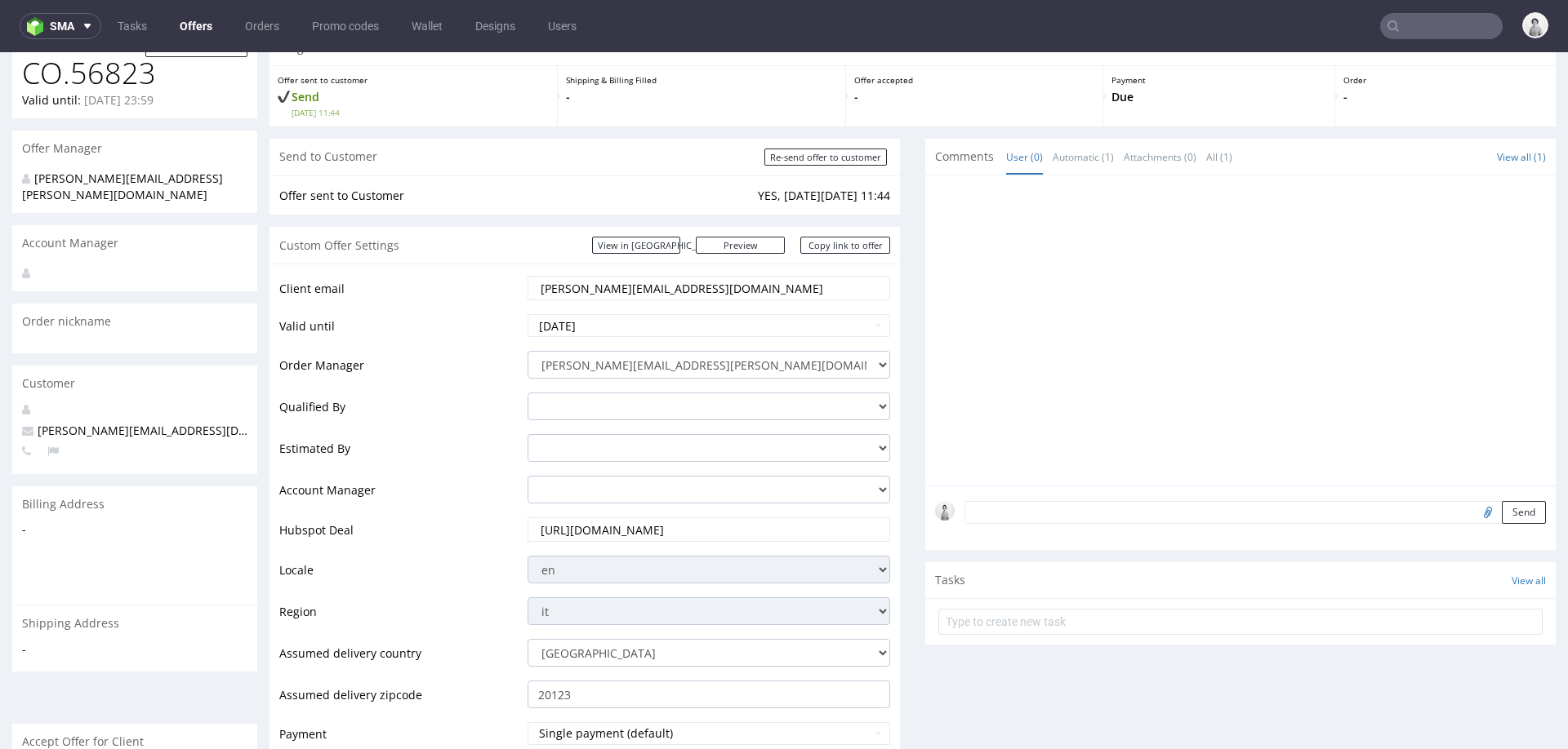
scroll to position [0, 0]
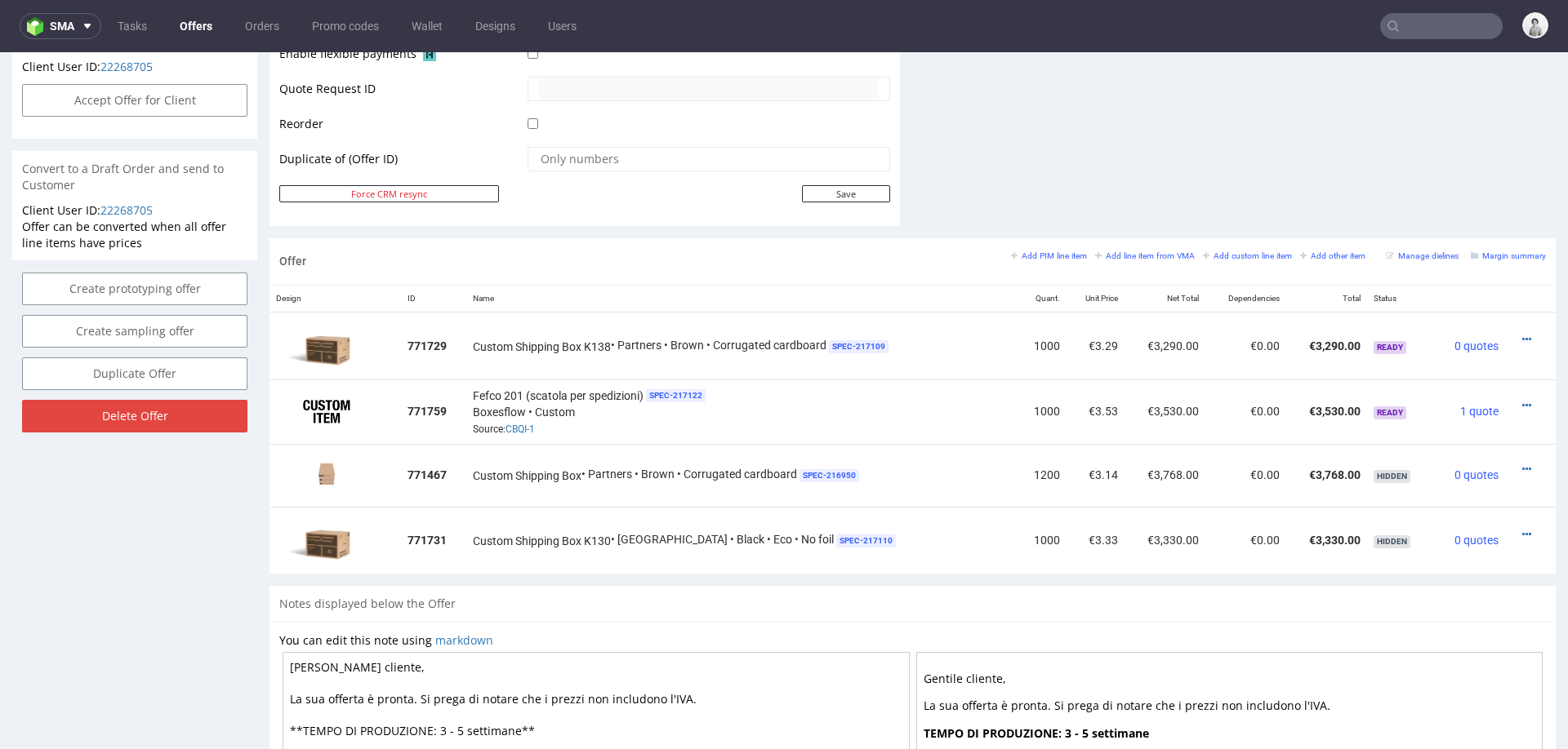
scroll to position [5, 0]
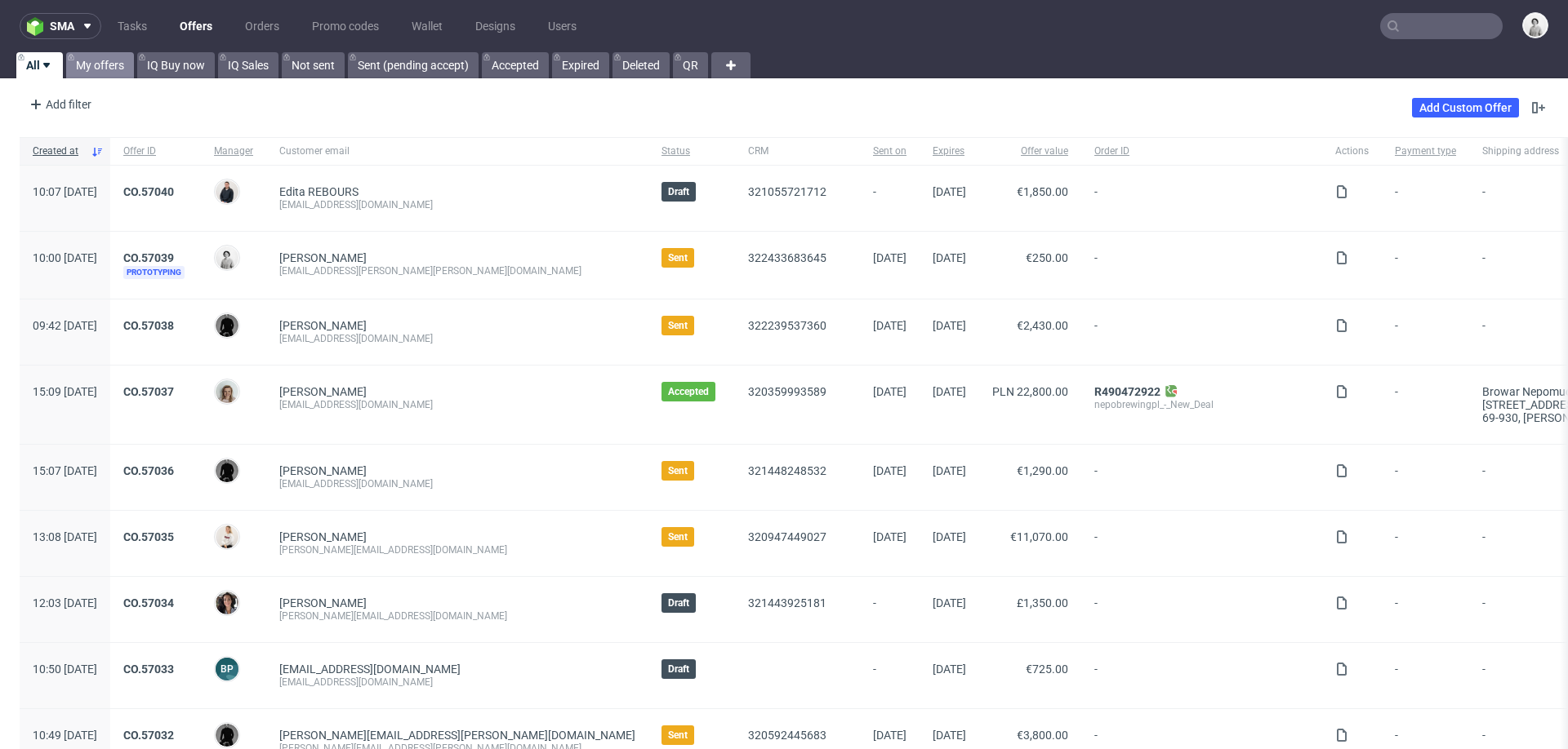
click at [94, 64] on link "My offers" at bounding box center [99, 65] width 68 height 26
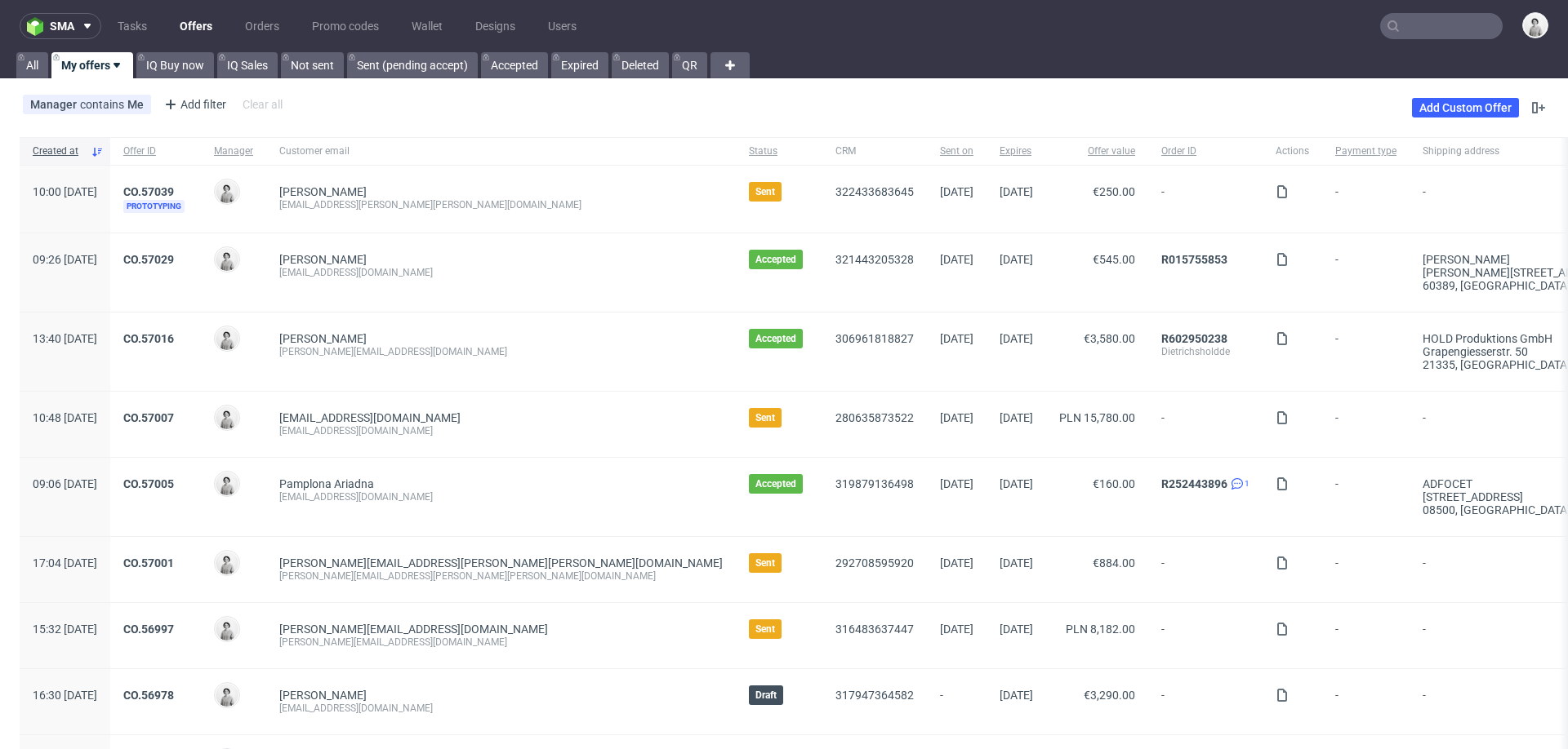
scroll to position [94, 0]
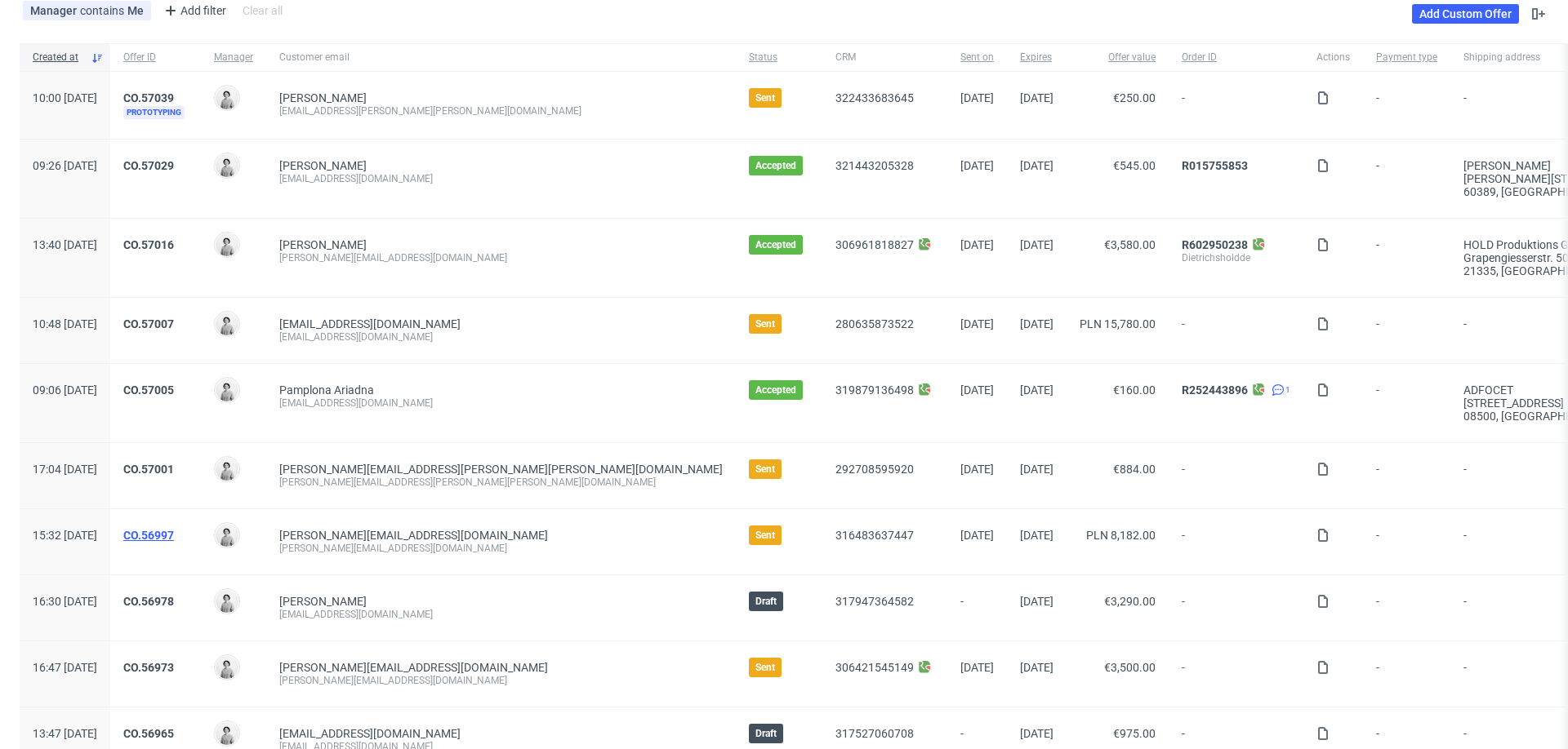
click at [174, 529] on link "CO.56997" at bounding box center [148, 535] width 51 height 13
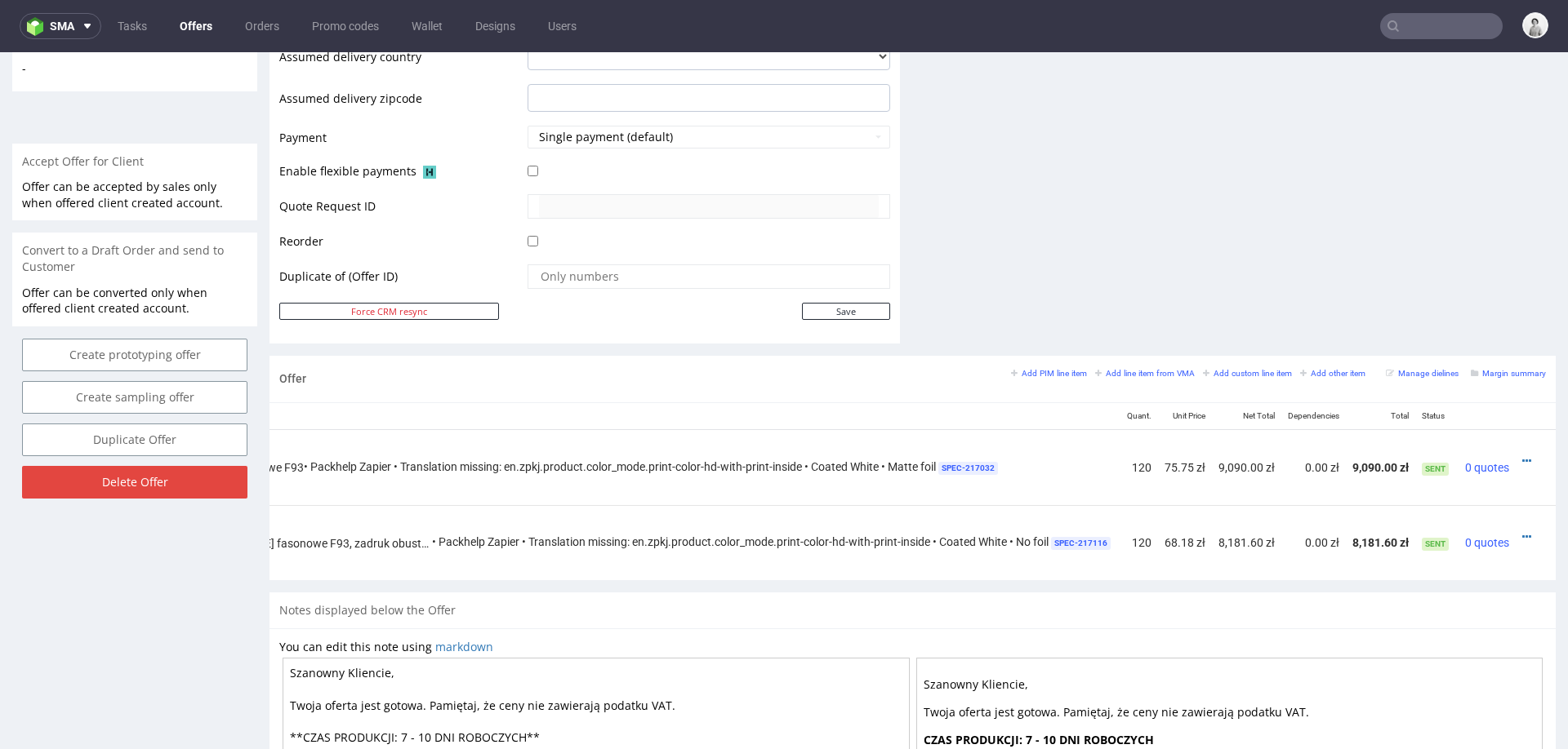
scroll to position [0, 270]
click at [1523, 456] on icon at bounding box center [1527, 461] width 9 height 11
click at [1458, 312] on span "Edit item price" at bounding box center [1452, 308] width 132 height 17
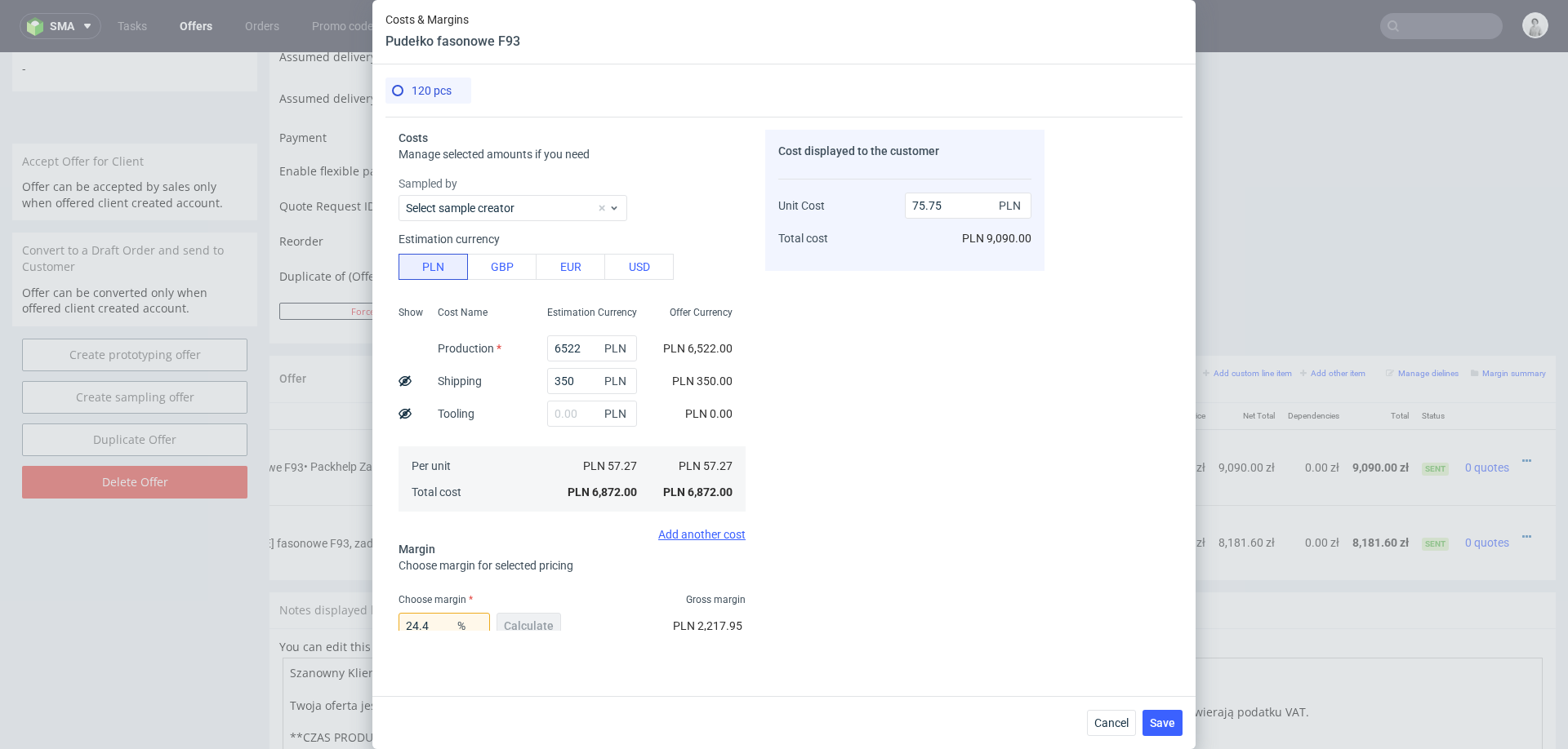
scroll to position [131, 0]
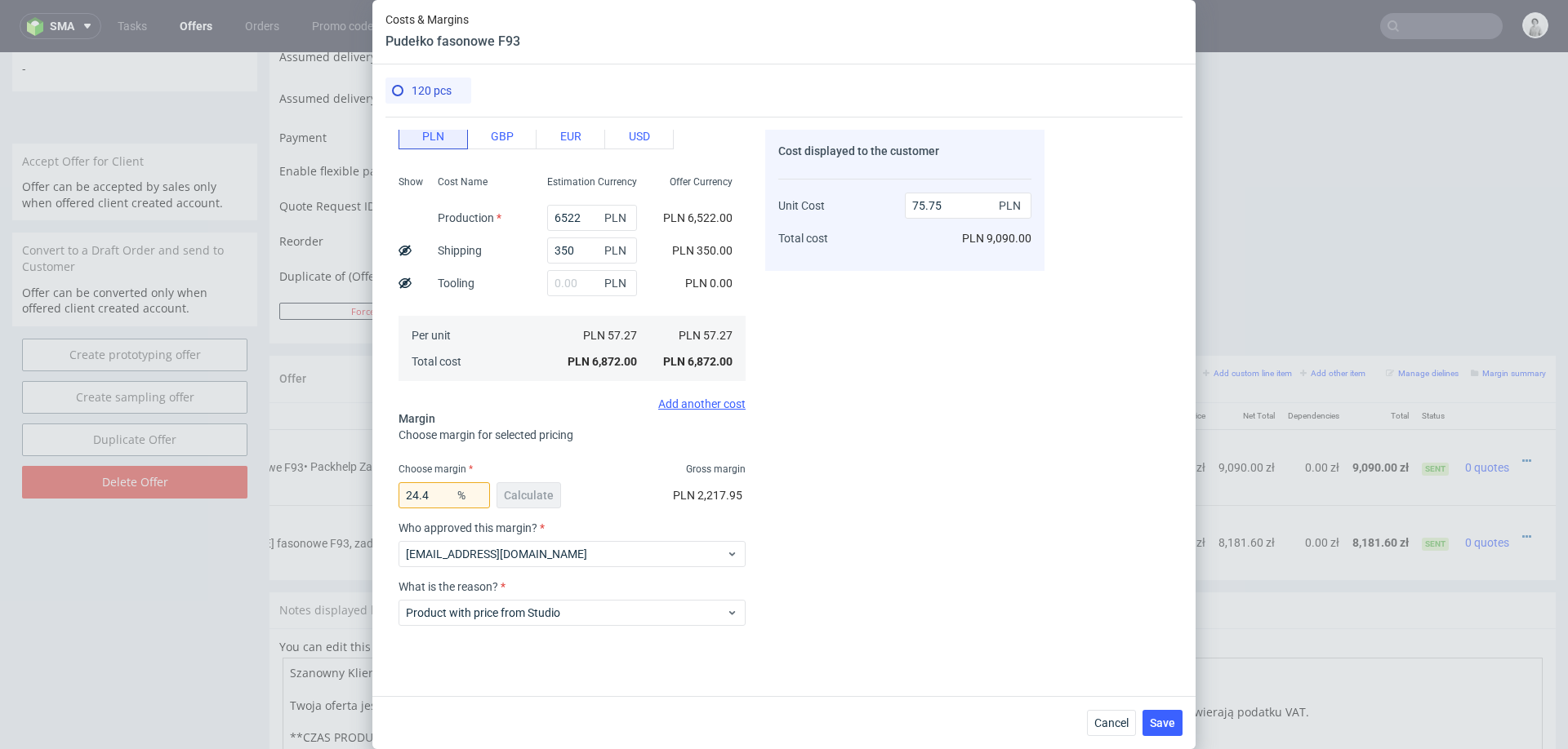
click at [455, 498] on span "%" at bounding box center [470, 495] width 32 height 23
click at [440, 493] on input "24.4" at bounding box center [444, 495] width 92 height 26
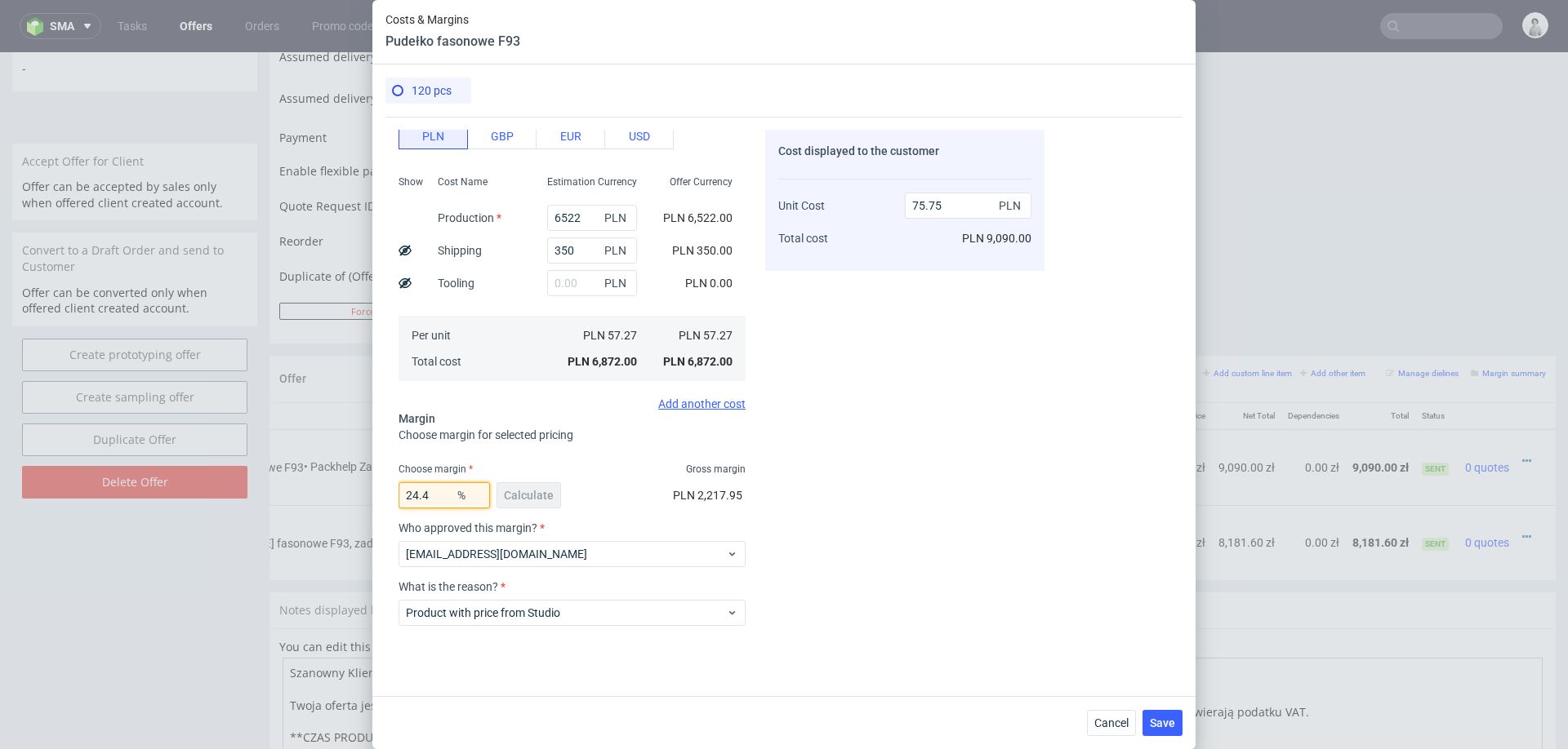
click at [440, 493] on input "24.4" at bounding box center [444, 495] width 92 height 26
type input "20"
type input "71.59"
type input "20"
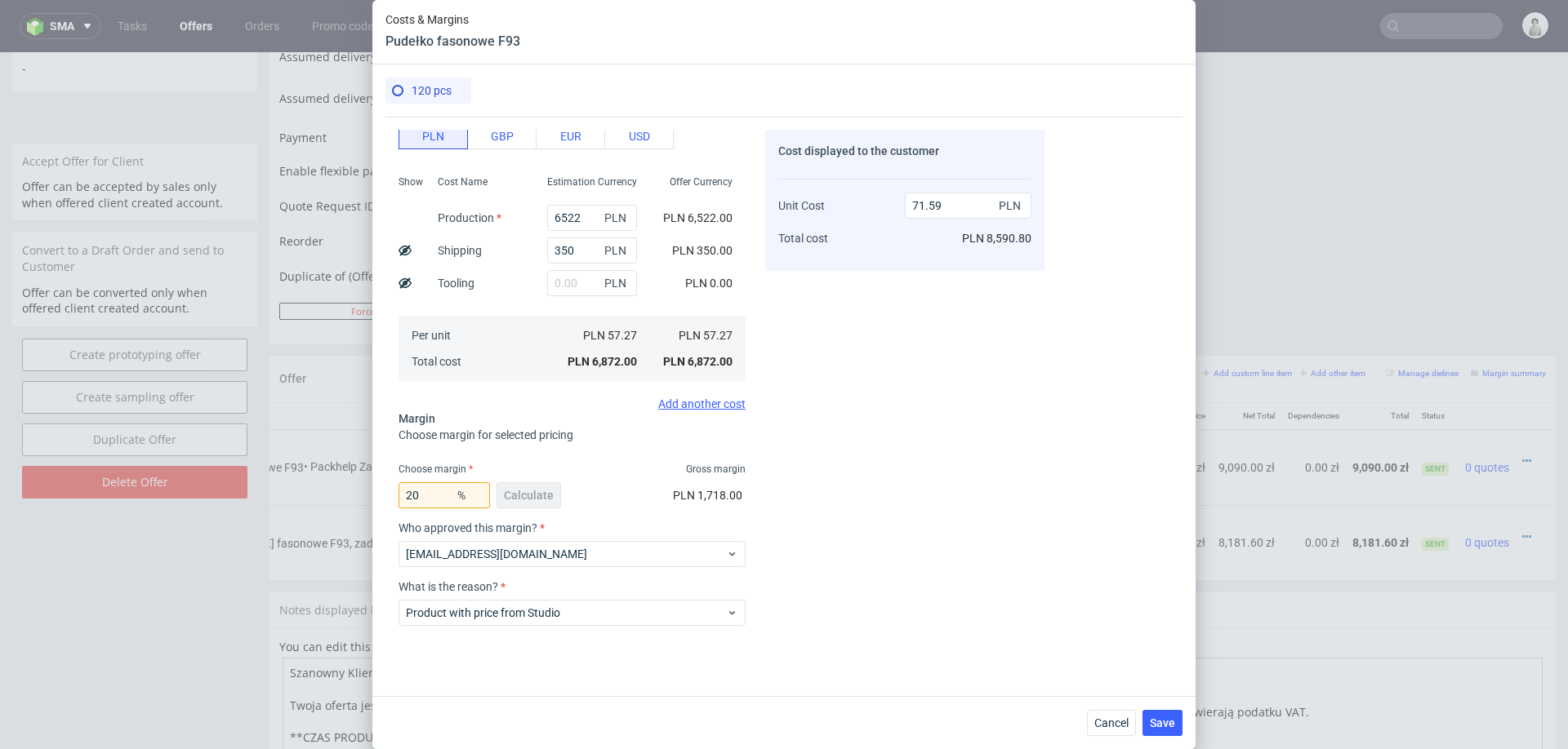
click at [856, 501] on div "Cost displayed to the customer Unit Cost Total cost 71.59 PLN PLN 8,590.80" at bounding box center [905, 380] width 280 height 501
click at [1101, 721] on span "Cancel" at bounding box center [1111, 723] width 34 height 11
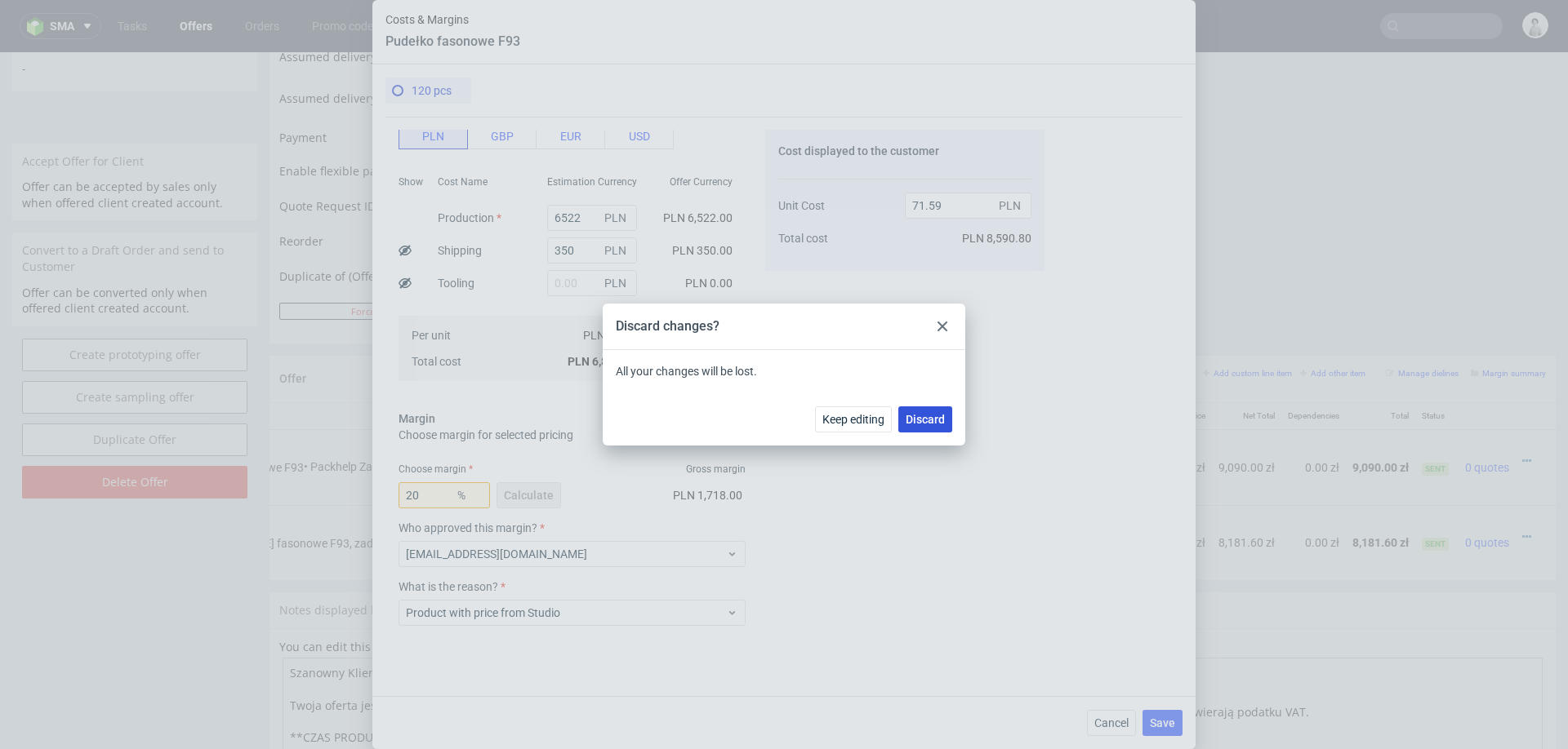
click at [916, 418] on span "Discard" at bounding box center [925, 419] width 39 height 11
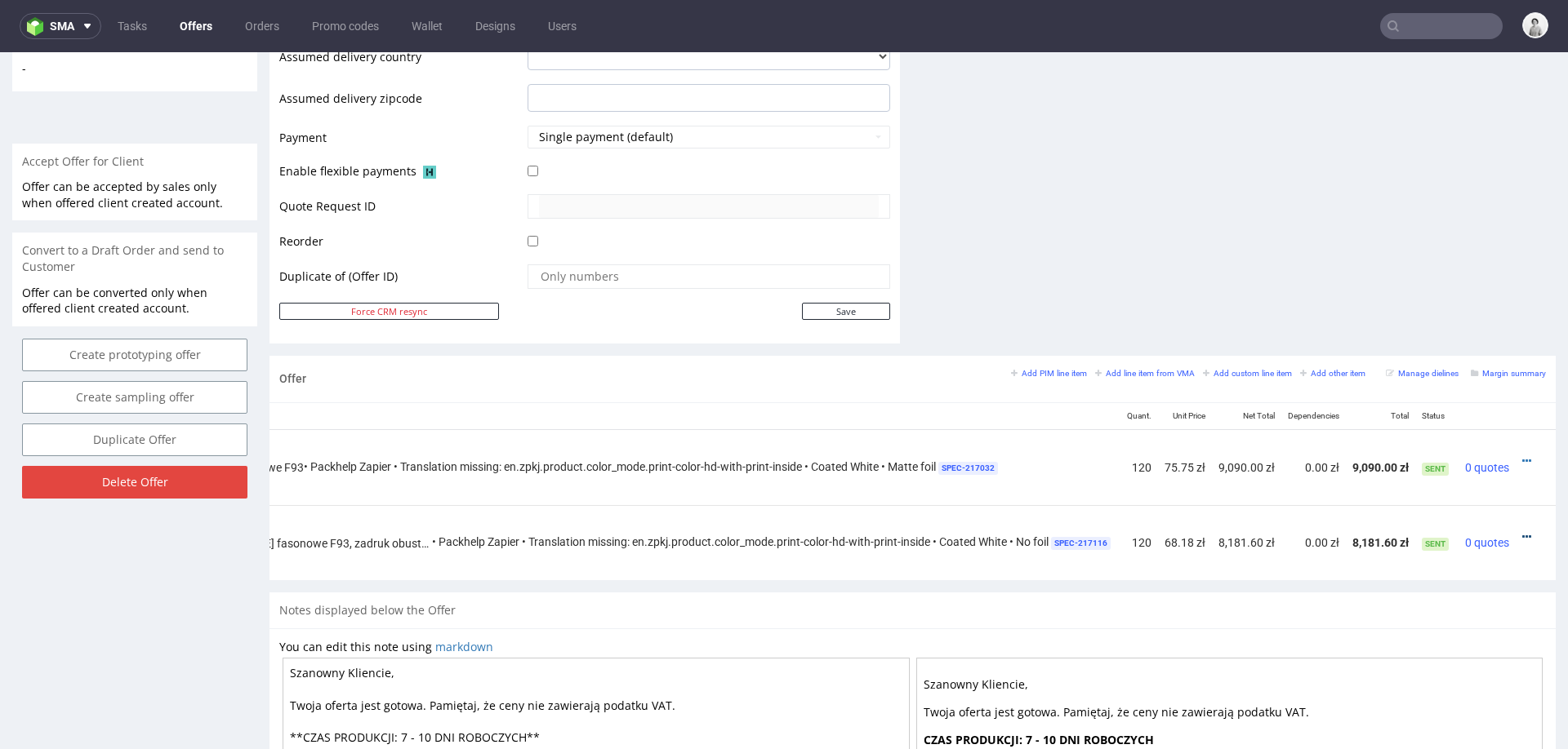
click at [1523, 531] on icon at bounding box center [1527, 537] width 9 height 11
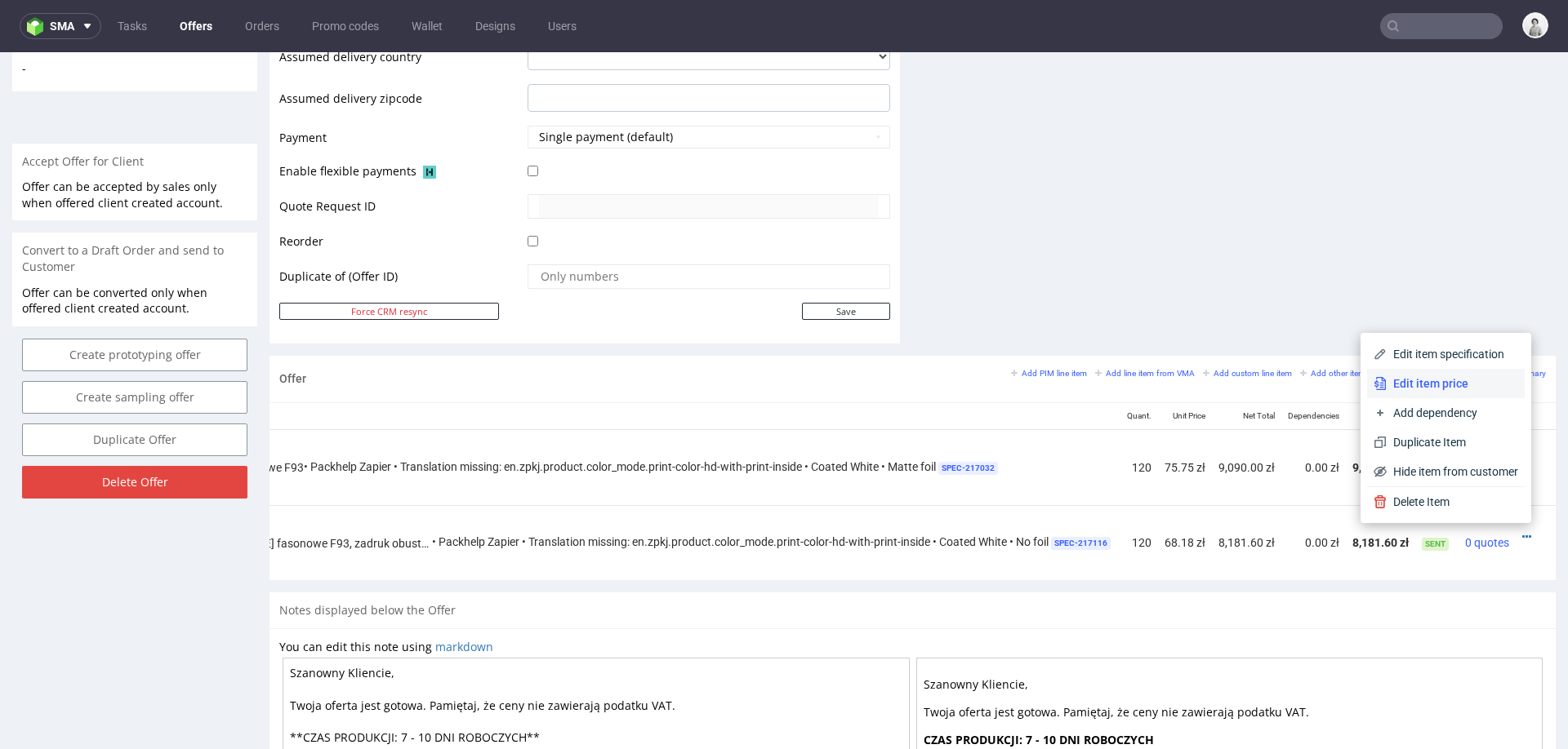
click at [1436, 388] on span "Edit item price" at bounding box center [1452, 384] width 132 height 17
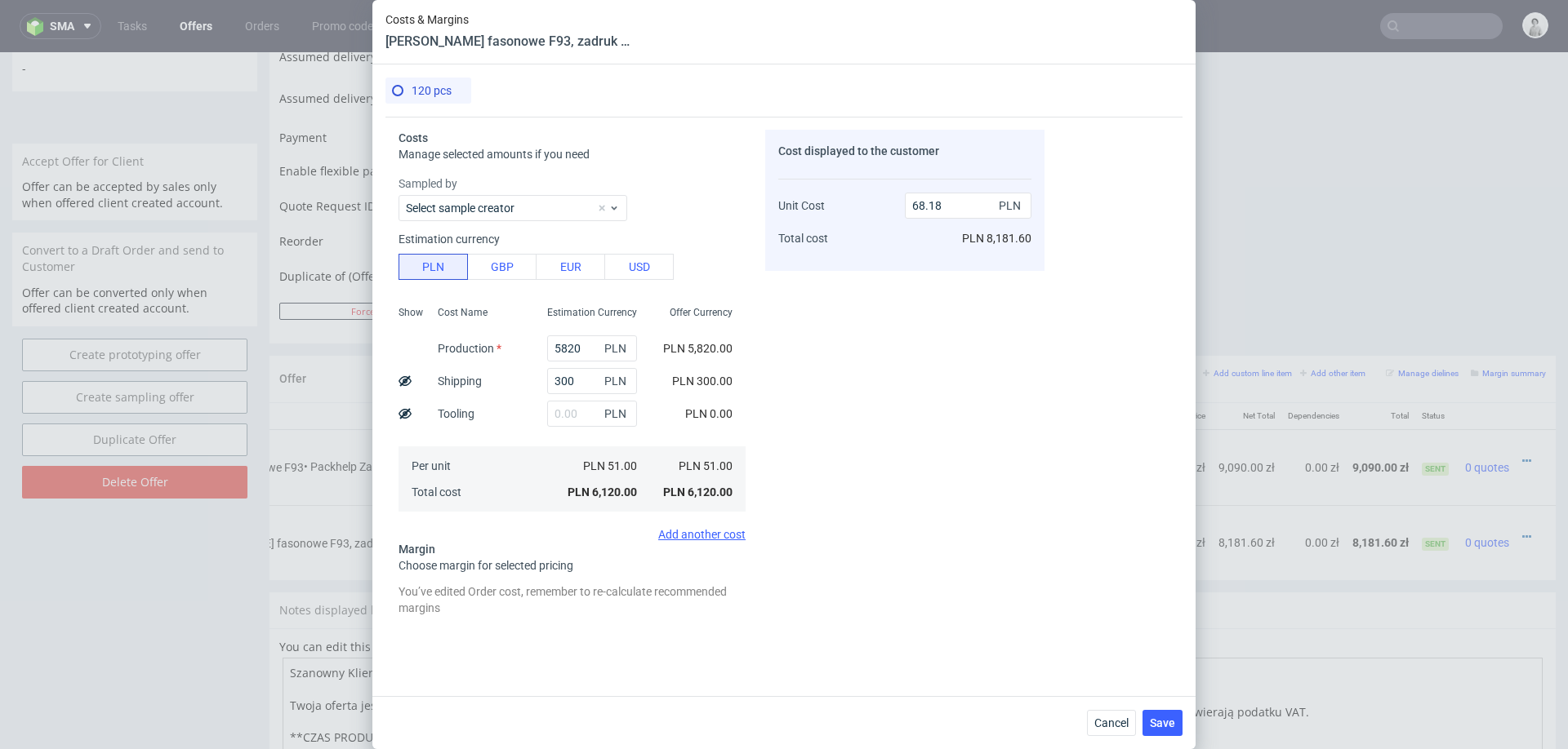
scroll to position [184, 0]
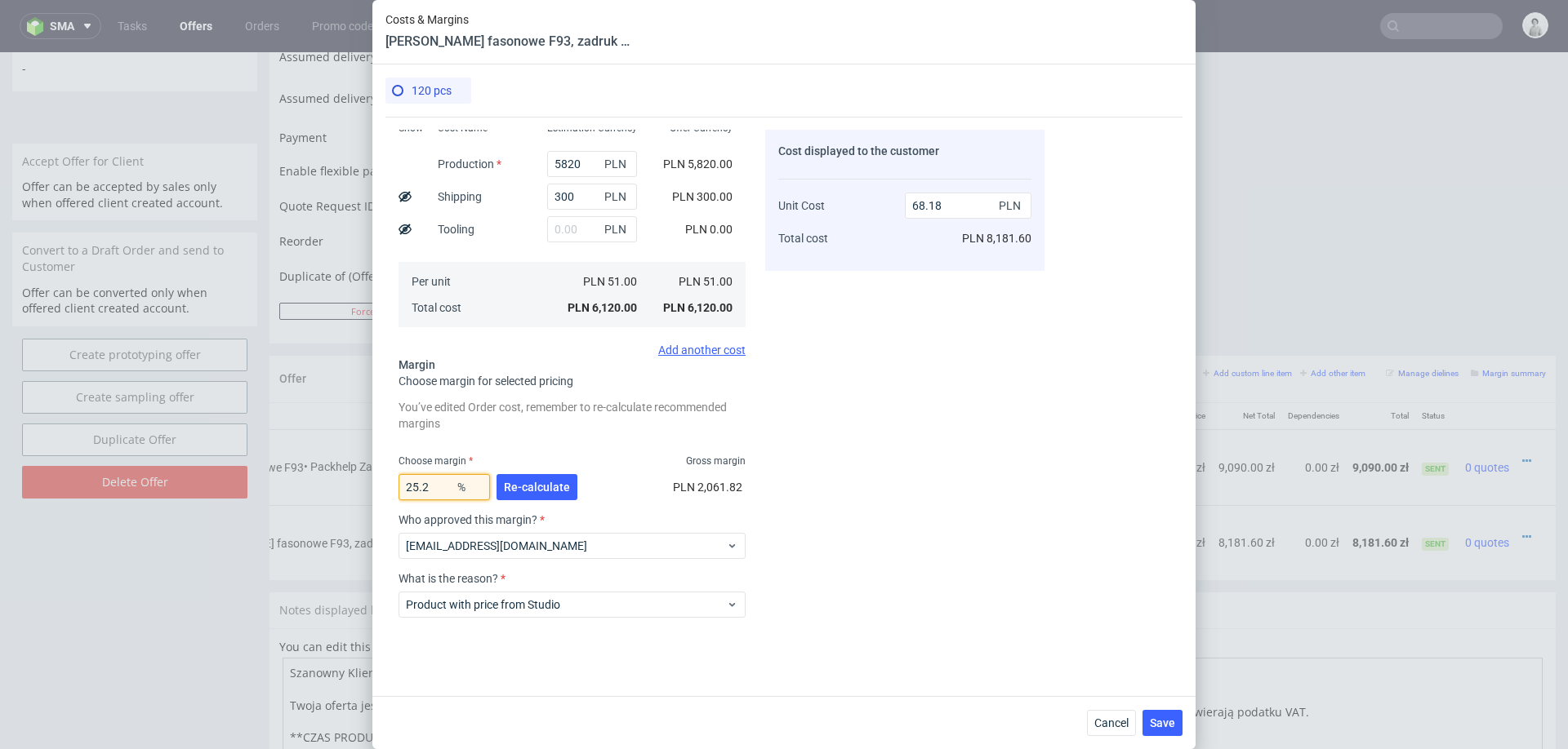
click at [432, 481] on input "25.2" at bounding box center [444, 487] width 92 height 26
type input "20"
type input "63.75"
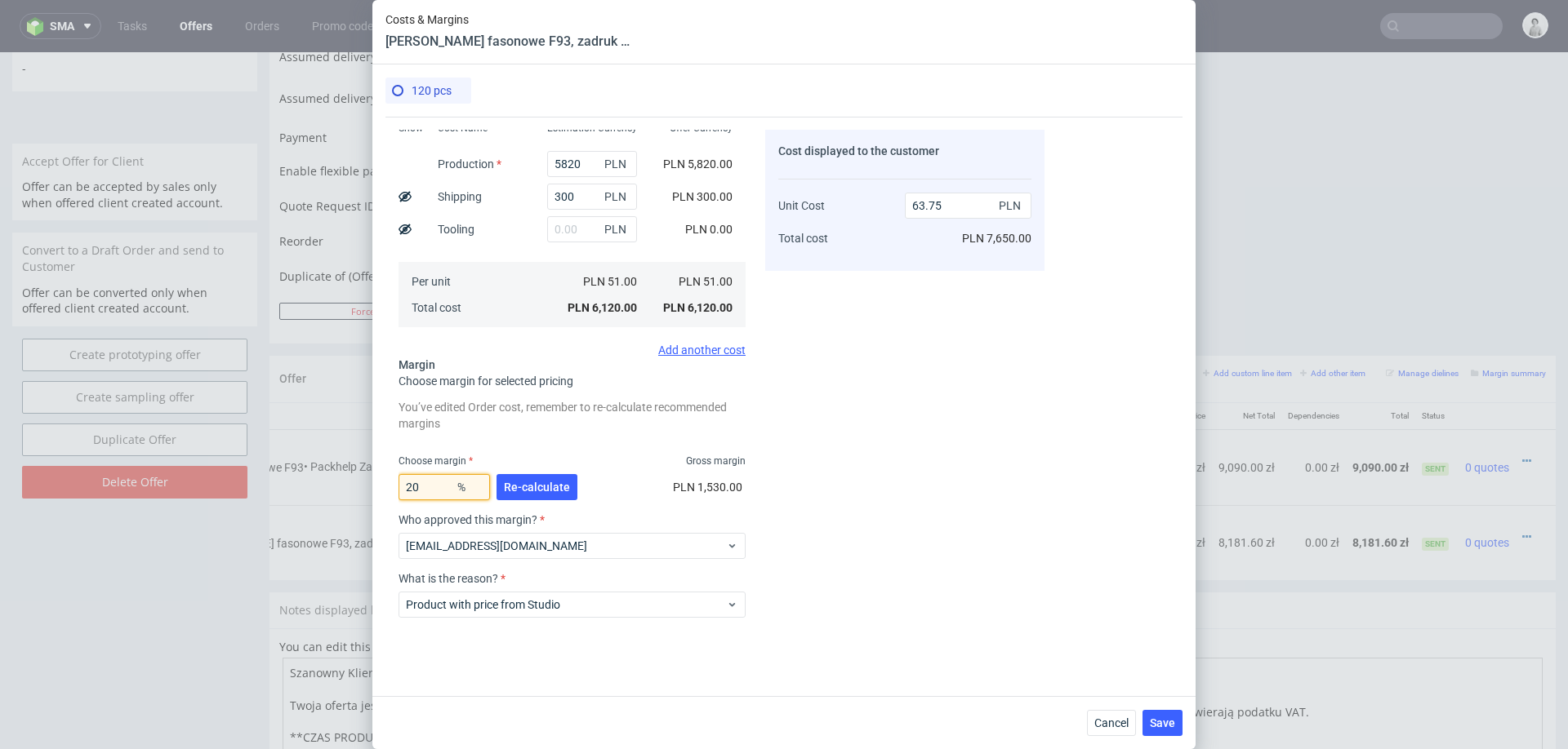
type input "20"
click at [746, 517] on div "Costs Manage selected amounts if you need Sampled by Select sample creator Esti…" at bounding box center [715, 374] width 659 height 515
click at [1104, 723] on span "Cancel" at bounding box center [1111, 723] width 34 height 11
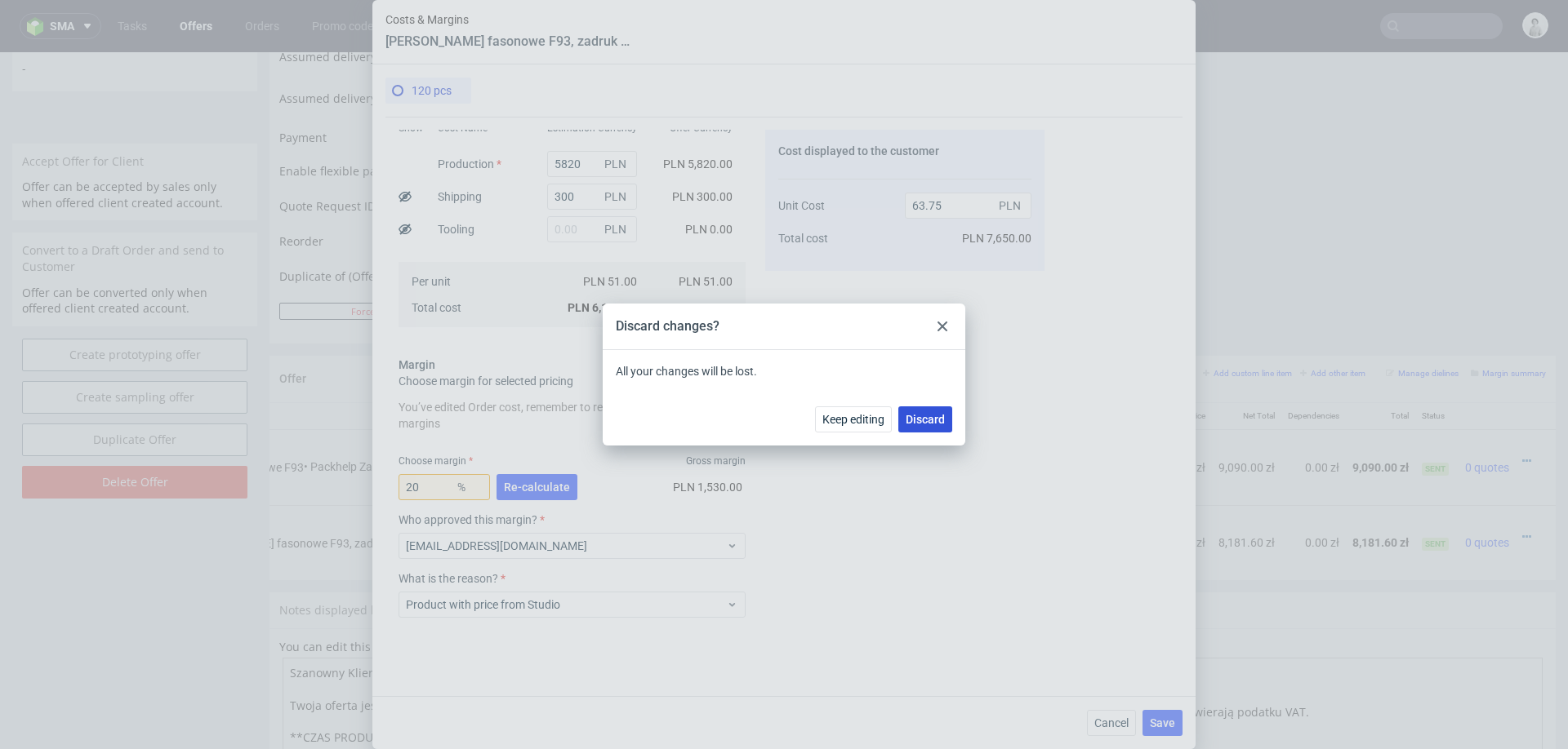
click at [922, 420] on span "Discard" at bounding box center [925, 419] width 39 height 11
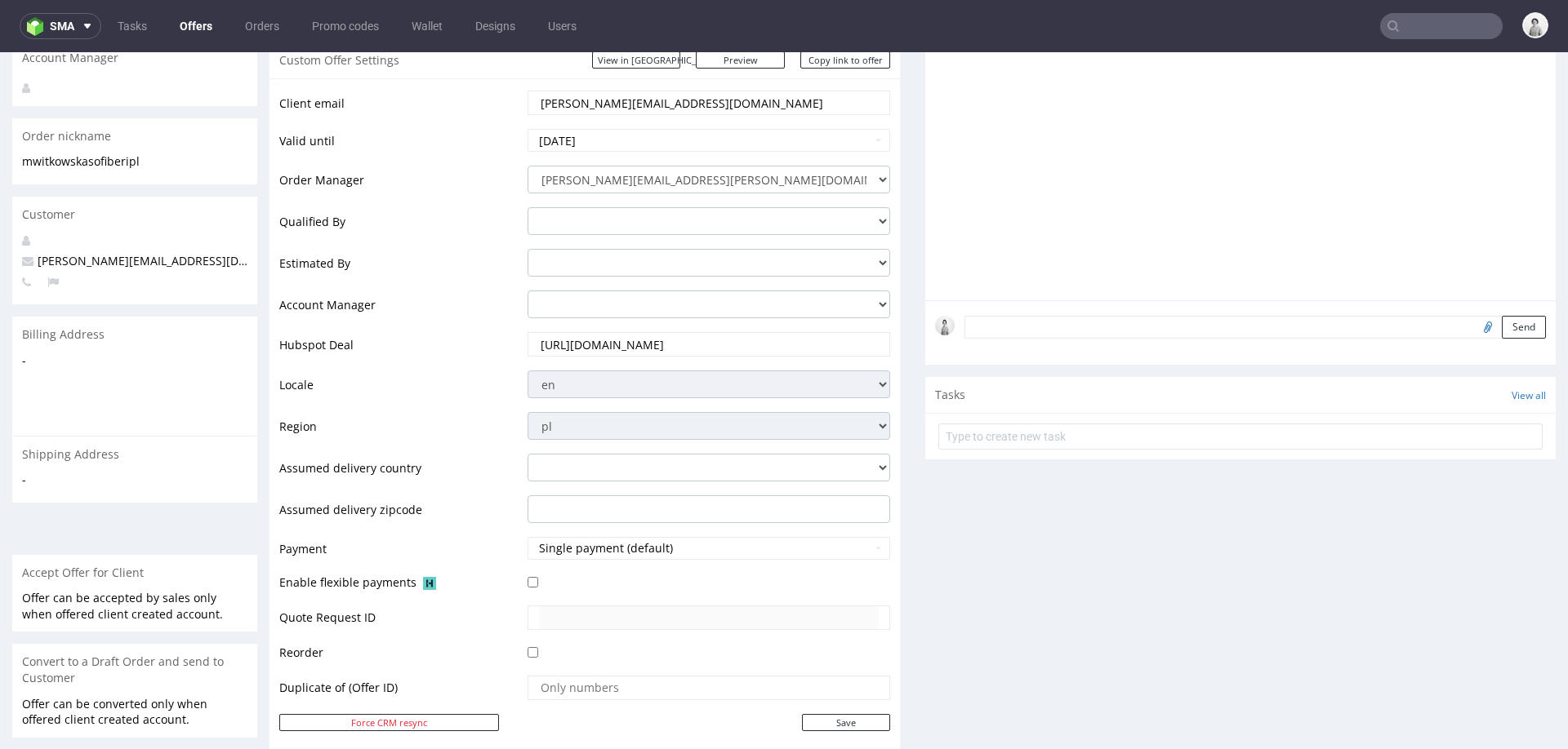
scroll to position [66, 0]
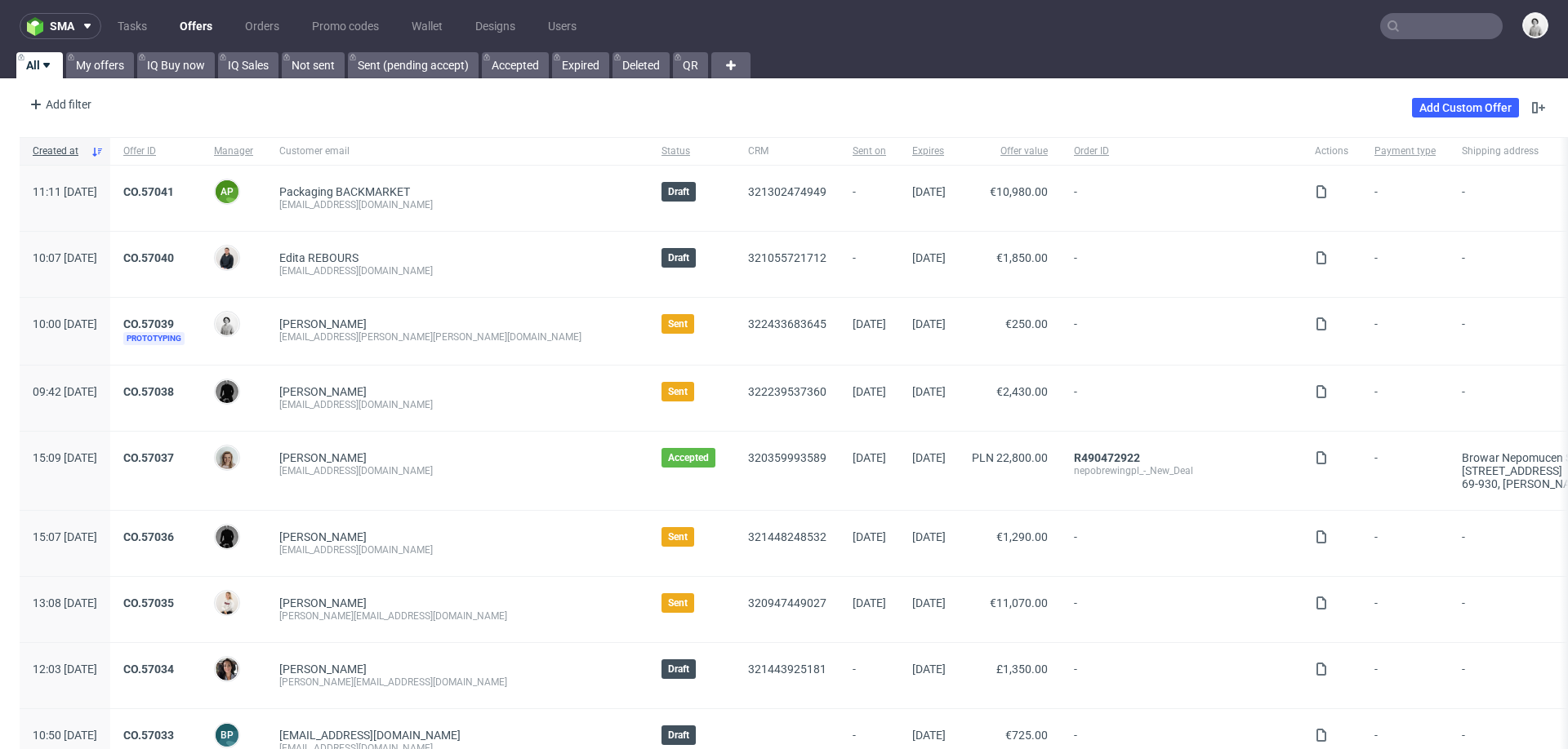
click at [1412, 28] on input "text" at bounding box center [1441, 26] width 122 height 26
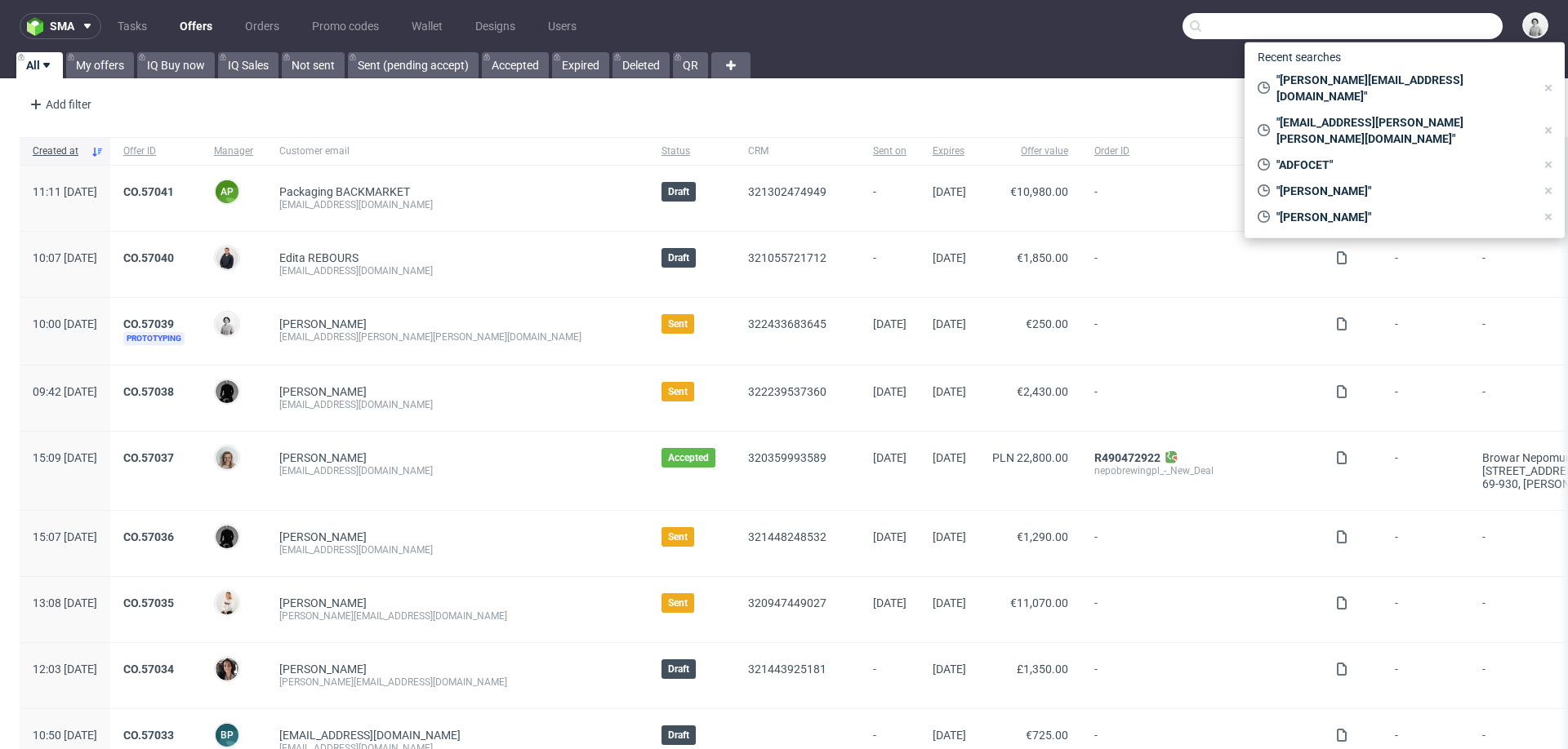
paste input "[EMAIL_ADDRESS][DOMAIN_NAME]"
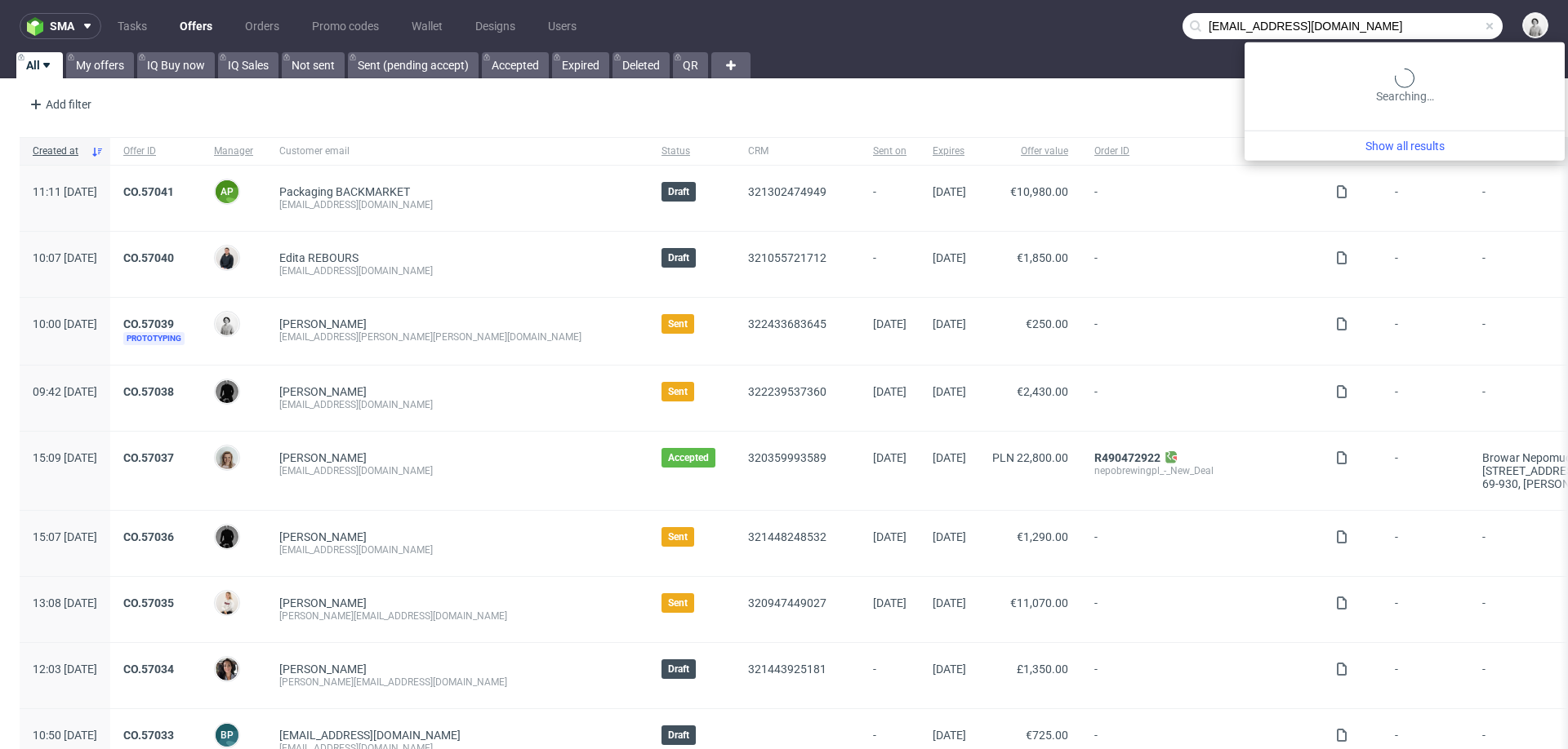
type input "[EMAIL_ADDRESS][DOMAIN_NAME]"
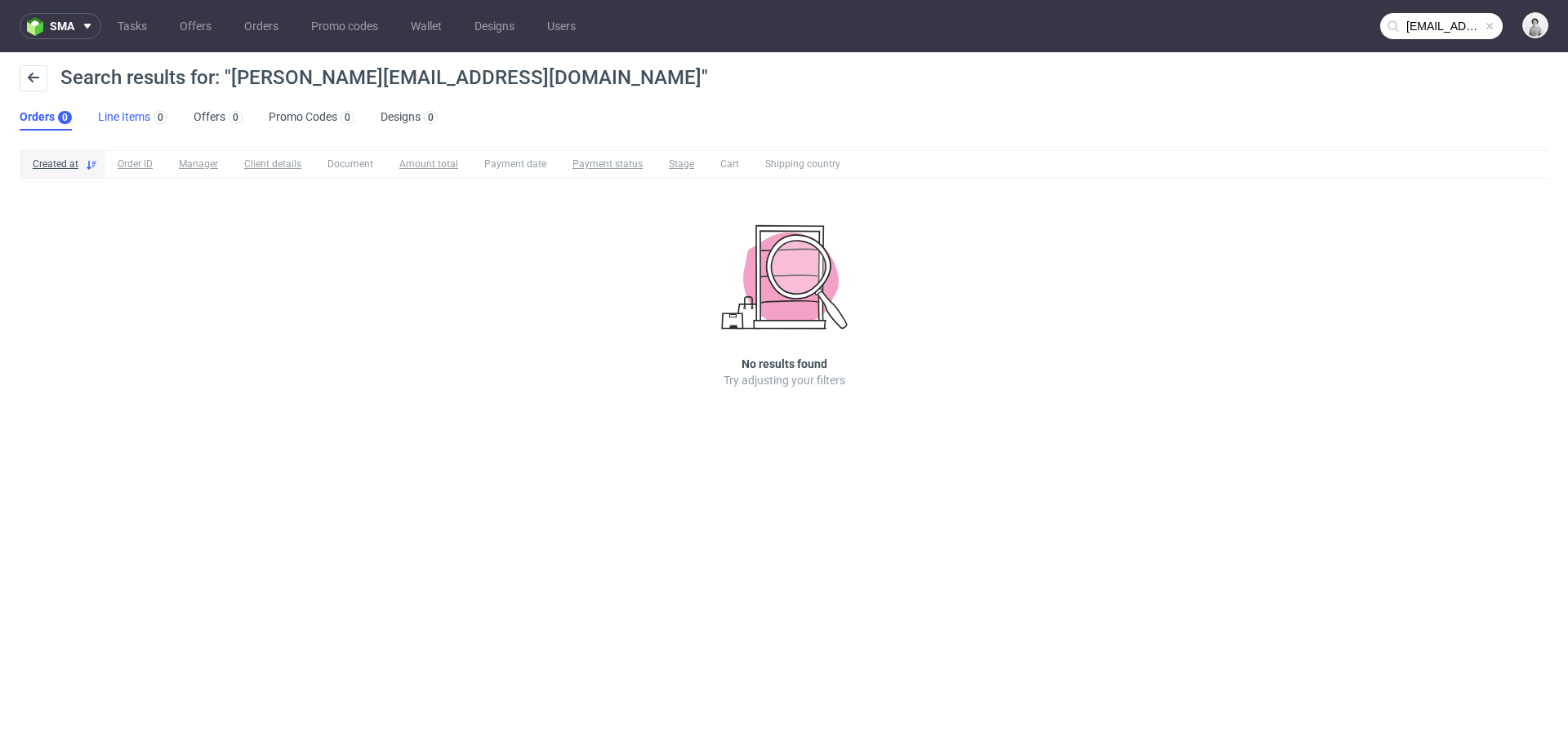
click at [148, 121] on link "Line Items 0" at bounding box center [132, 118] width 69 height 26
click at [66, 122] on div "0" at bounding box center [64, 118] width 14 height 13
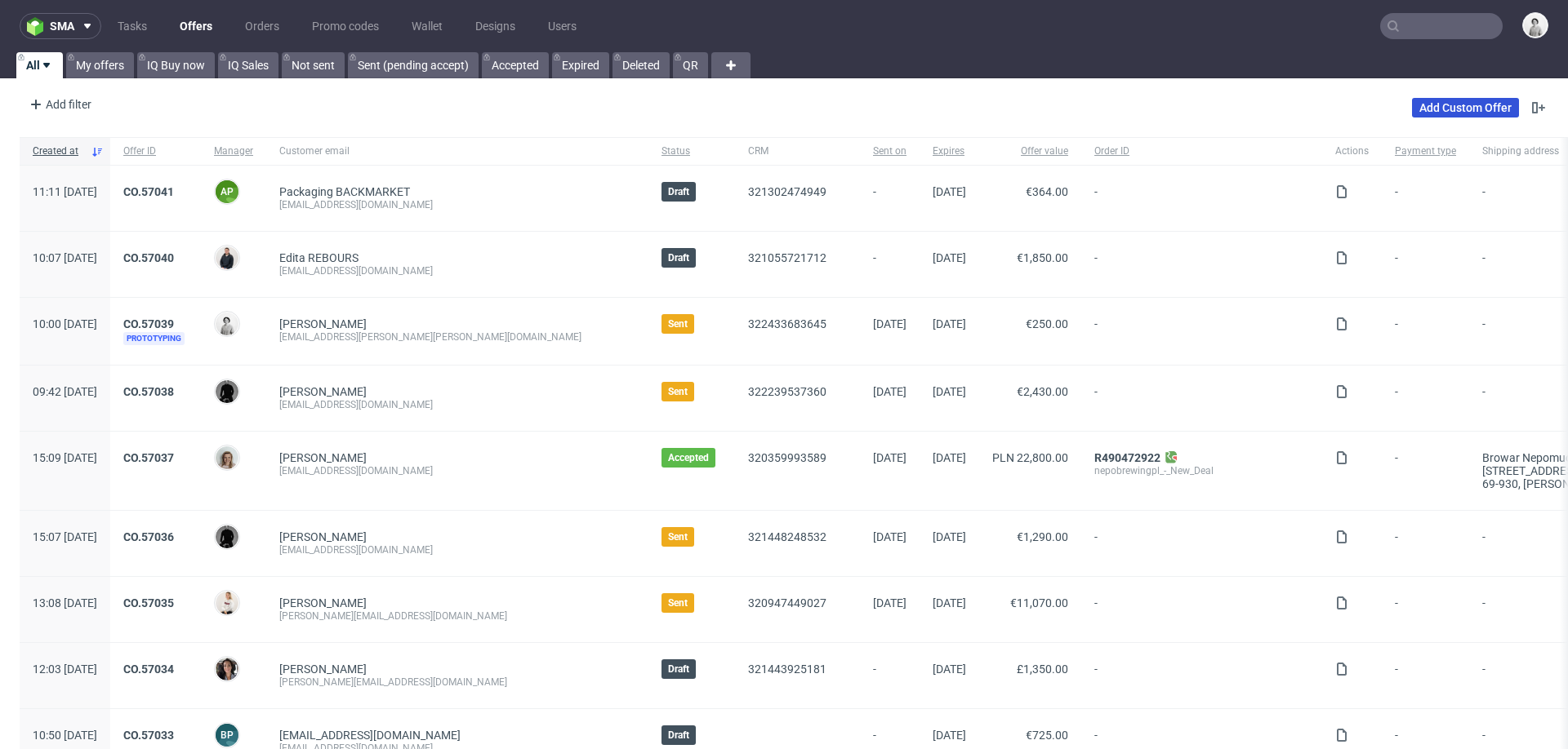
click at [1435, 108] on link "Add Custom Offer" at bounding box center [1466, 107] width 107 height 19
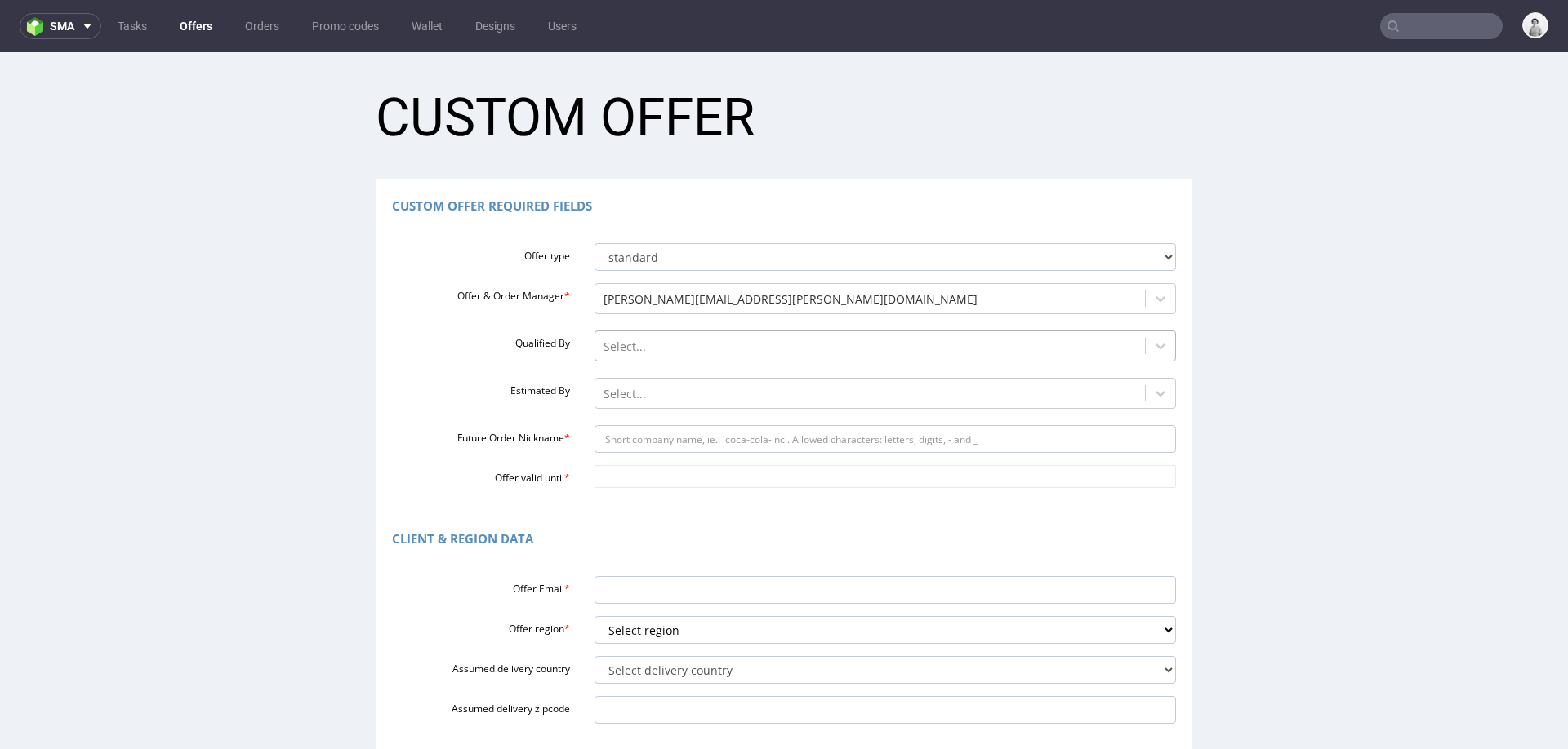
click at [684, 345] on div at bounding box center [871, 346] width 534 height 19
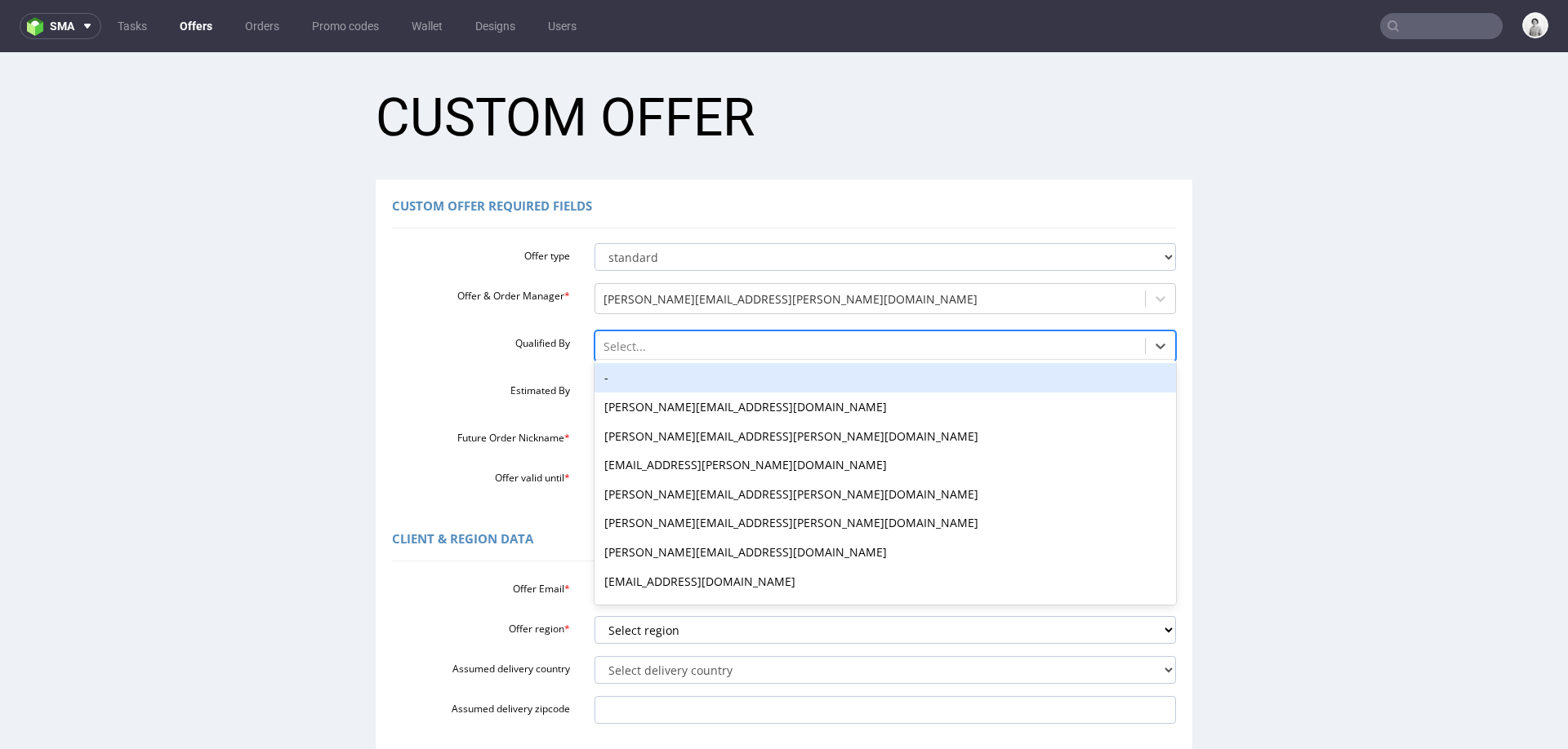
click at [667, 371] on div "-" at bounding box center [885, 378] width 583 height 30
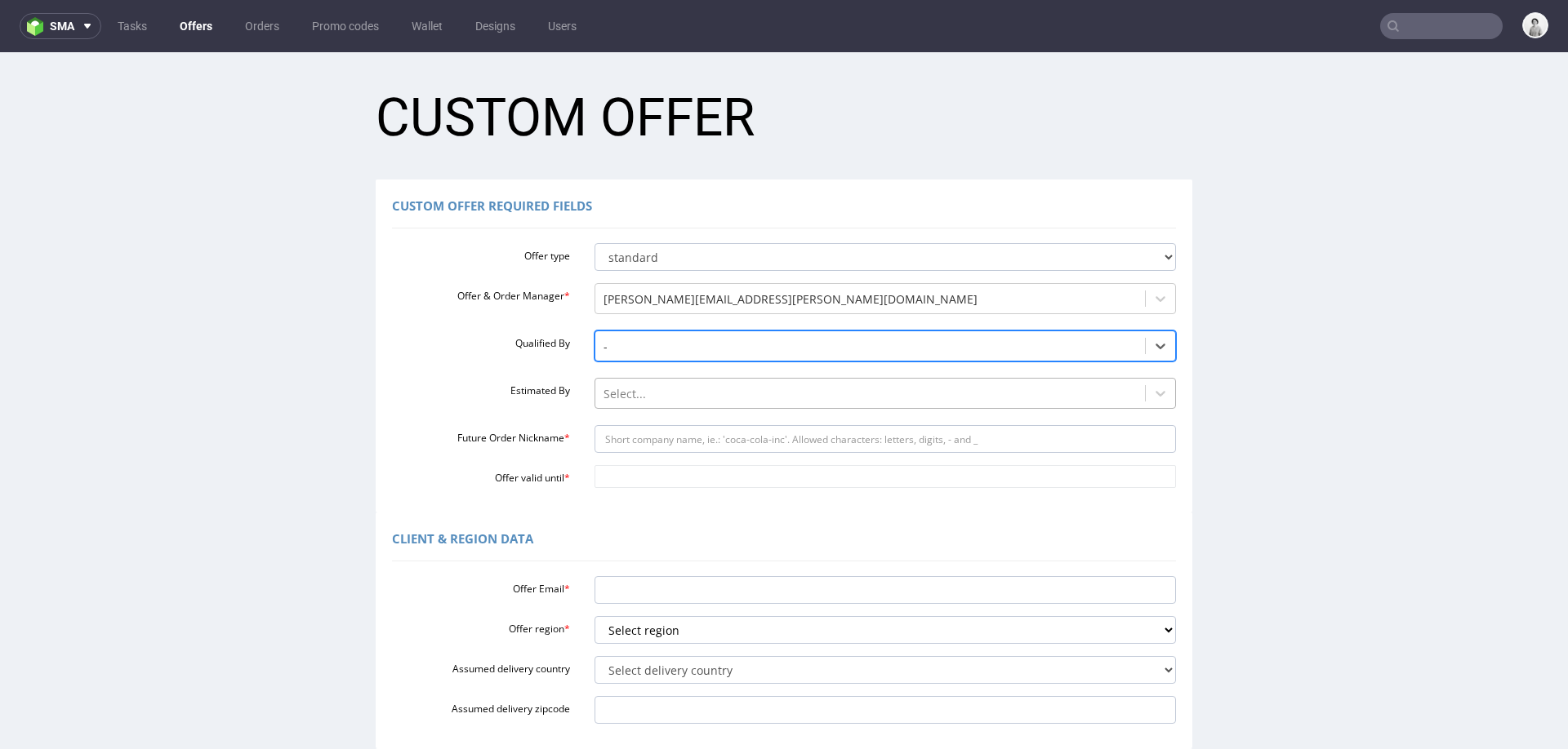
click at [656, 393] on div at bounding box center [871, 393] width 534 height 19
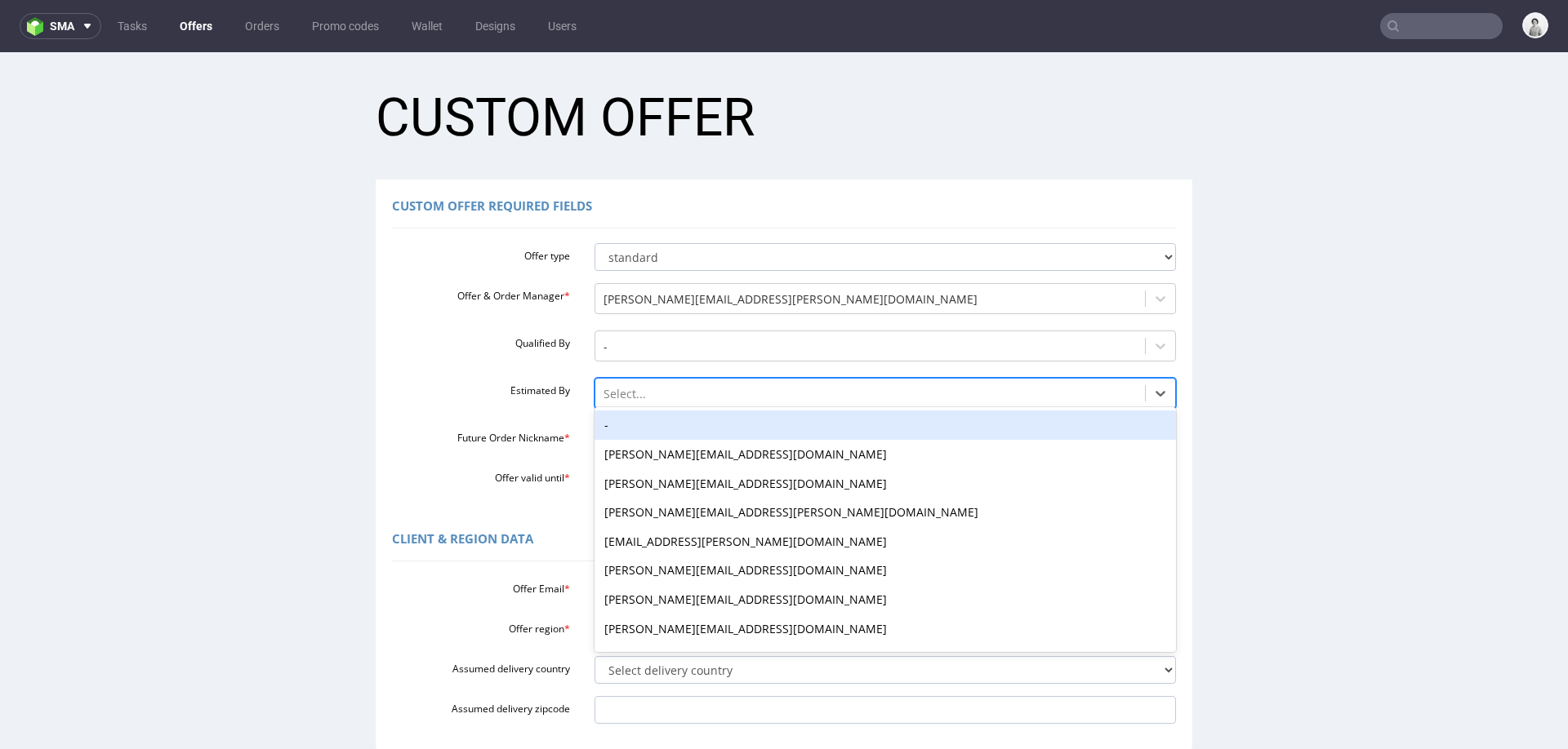
click at [646, 424] on div "-" at bounding box center [885, 426] width 583 height 30
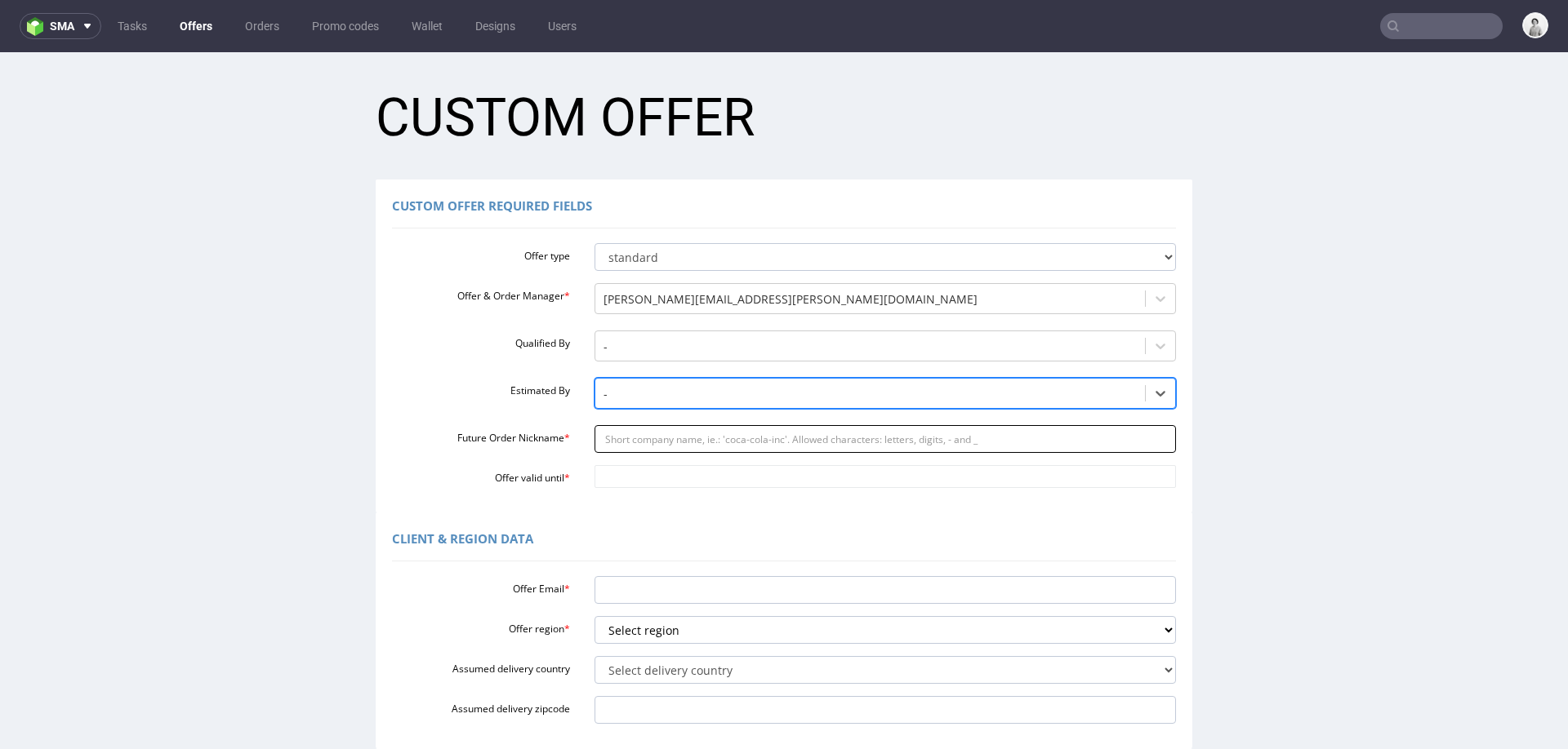
click at [640, 439] on input "Future Order Nickname *" at bounding box center [885, 439] width 583 height 28
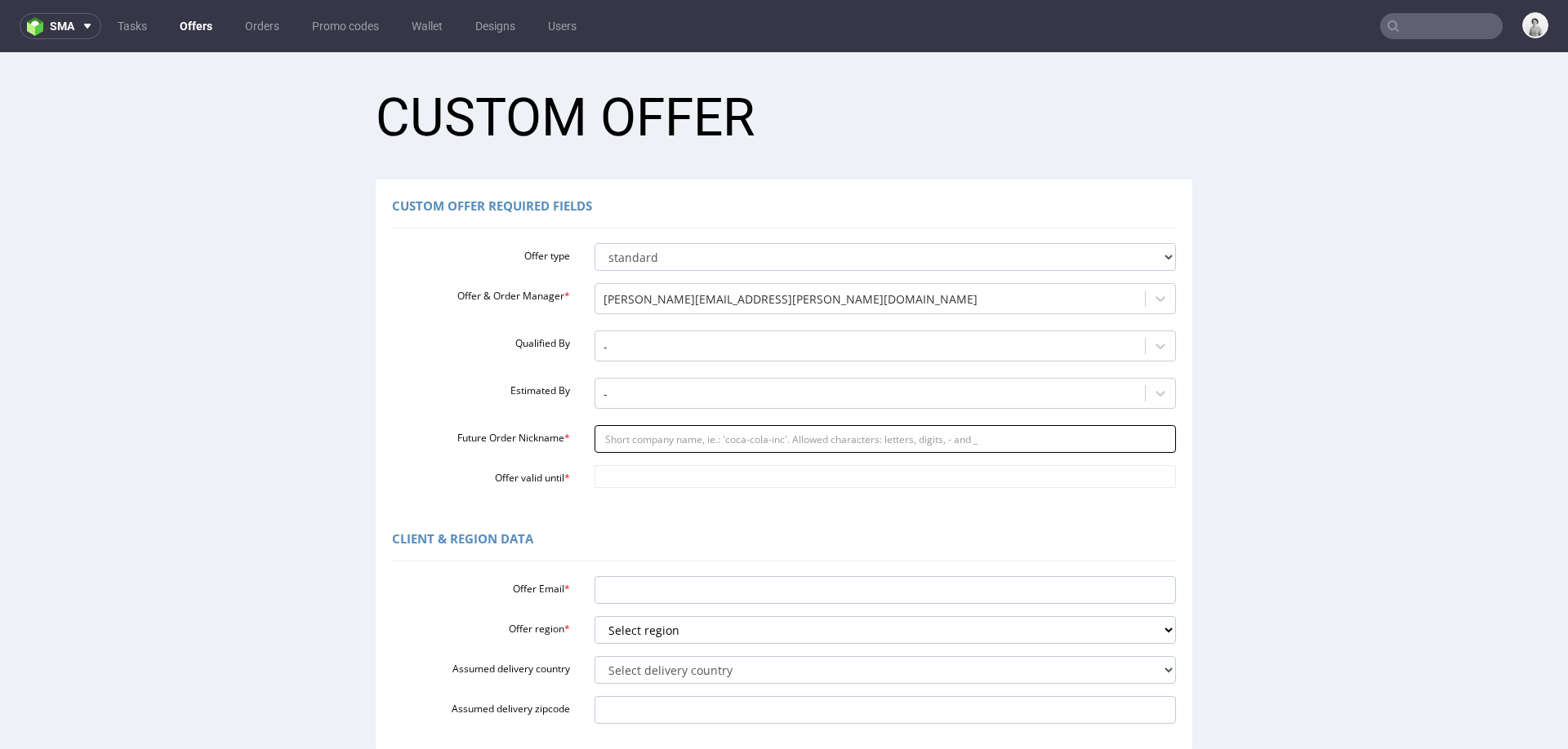
paste input "piahaussmanncreatacom"
type input "piahaussmanncreatacom"
click at [644, 487] on input "Offer valid until *" at bounding box center [885, 477] width 583 height 23
click at [664, 406] on td "22" at bounding box center [675, 404] width 25 height 24
type input "2025-10-22"
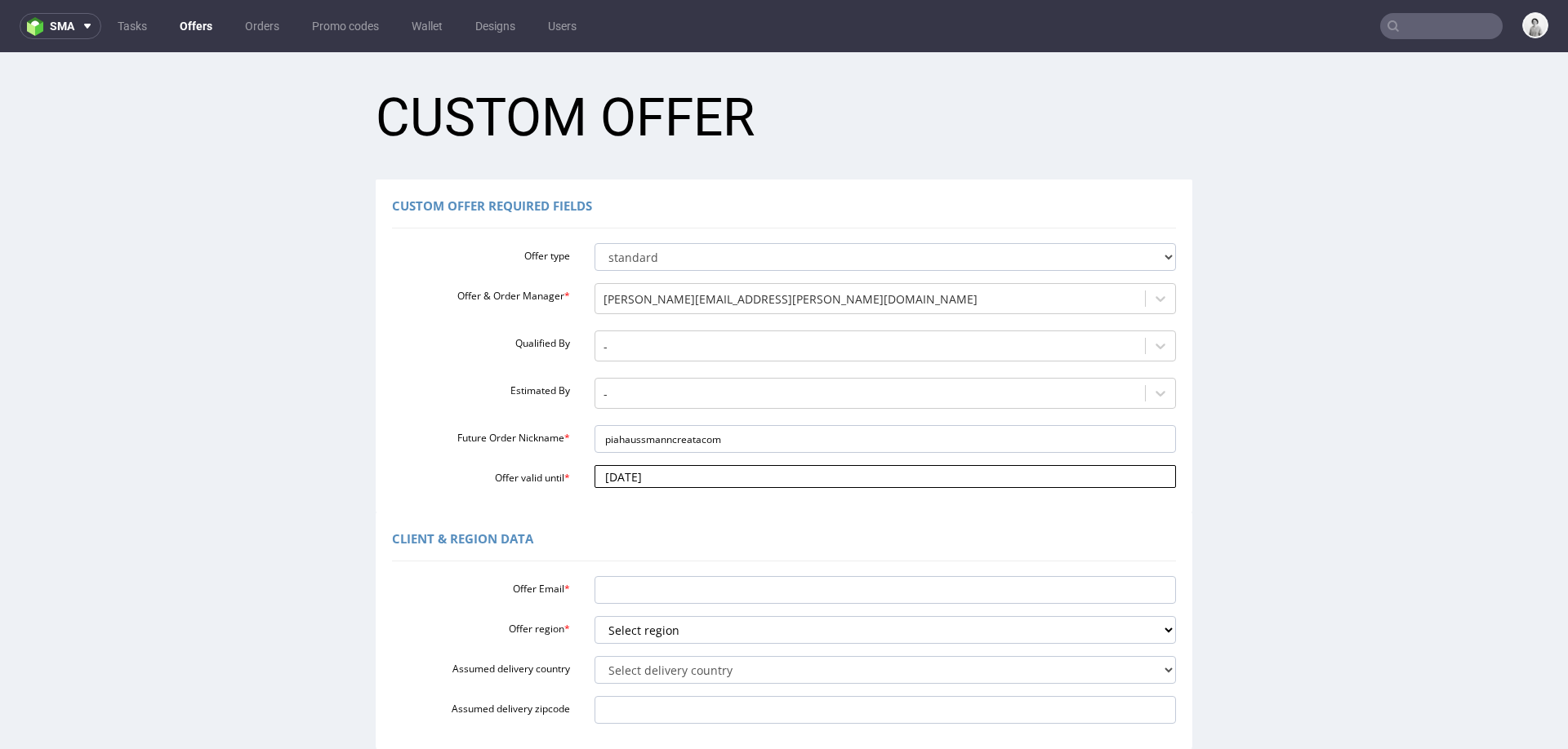
scroll to position [98, 0]
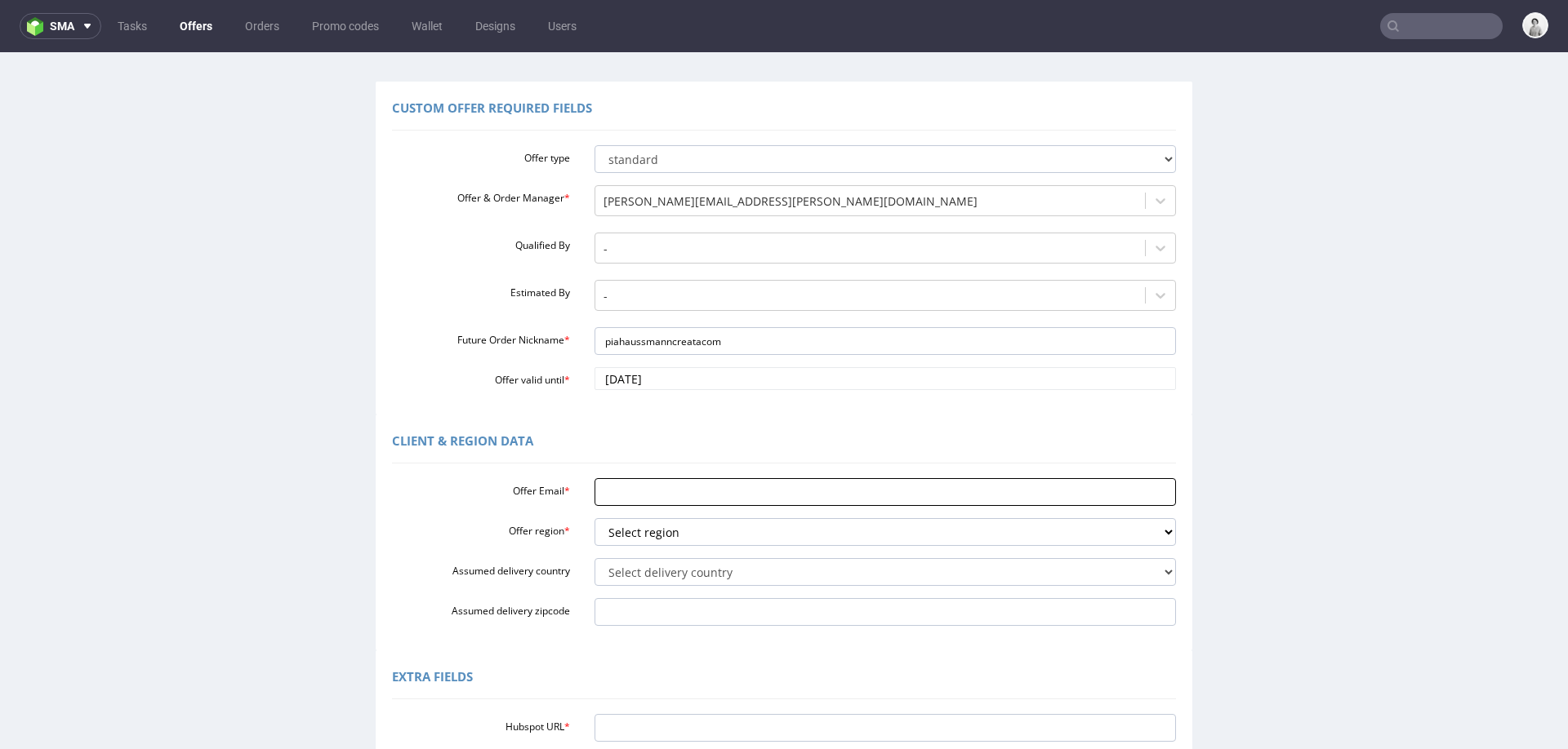
click at [648, 493] on input "Offer Email *" at bounding box center [885, 493] width 583 height 28
paste input "[EMAIL_ADDRESS][DOMAIN_NAME]"
type input "pia.haussmann@creata.com"
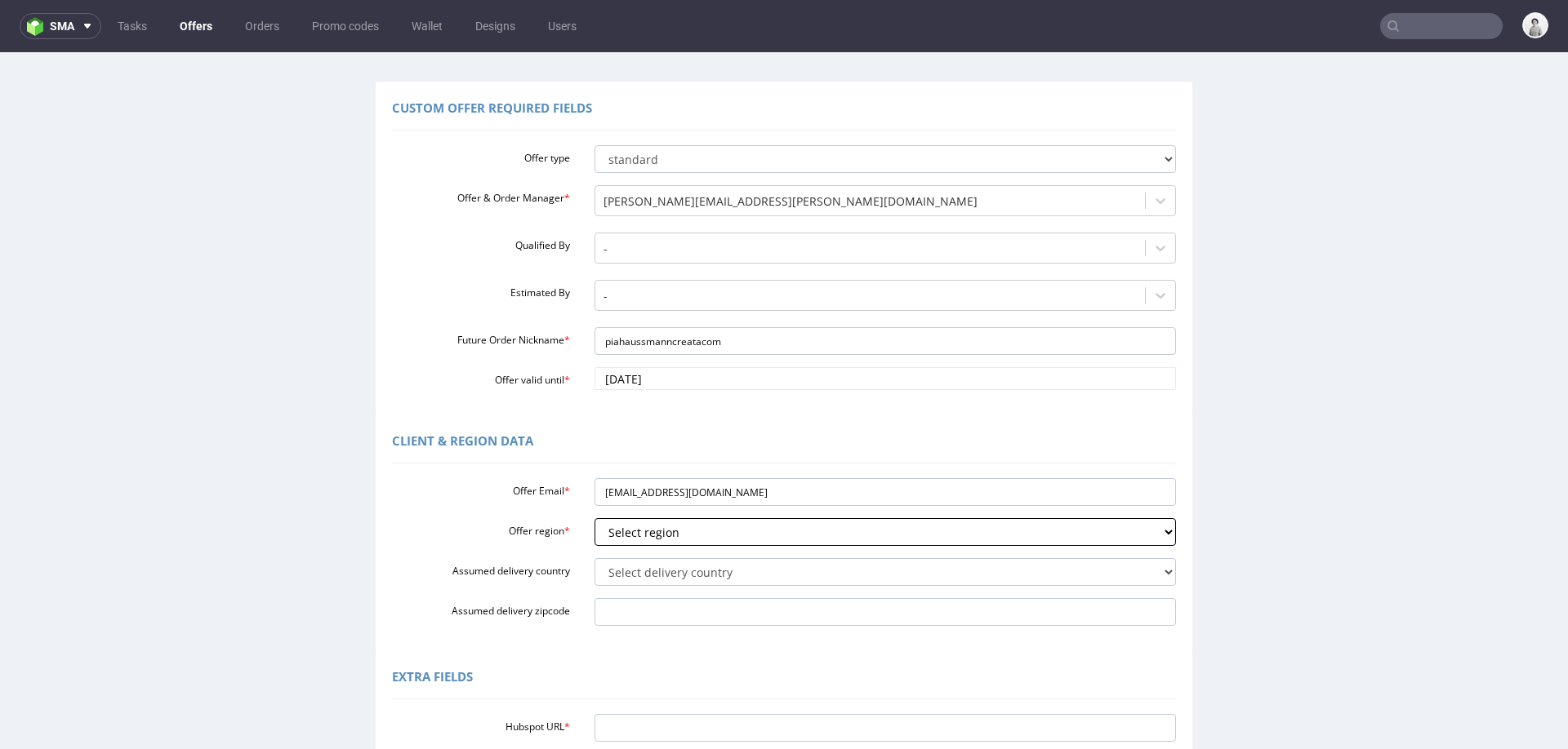
click at [652, 532] on select "Select region eu gb de pl fr it es" at bounding box center [885, 532] width 583 height 28
select select "de"
click at [595, 518] on select "Select region eu gb de pl fr it es" at bounding box center [885, 532] width 583 height 28
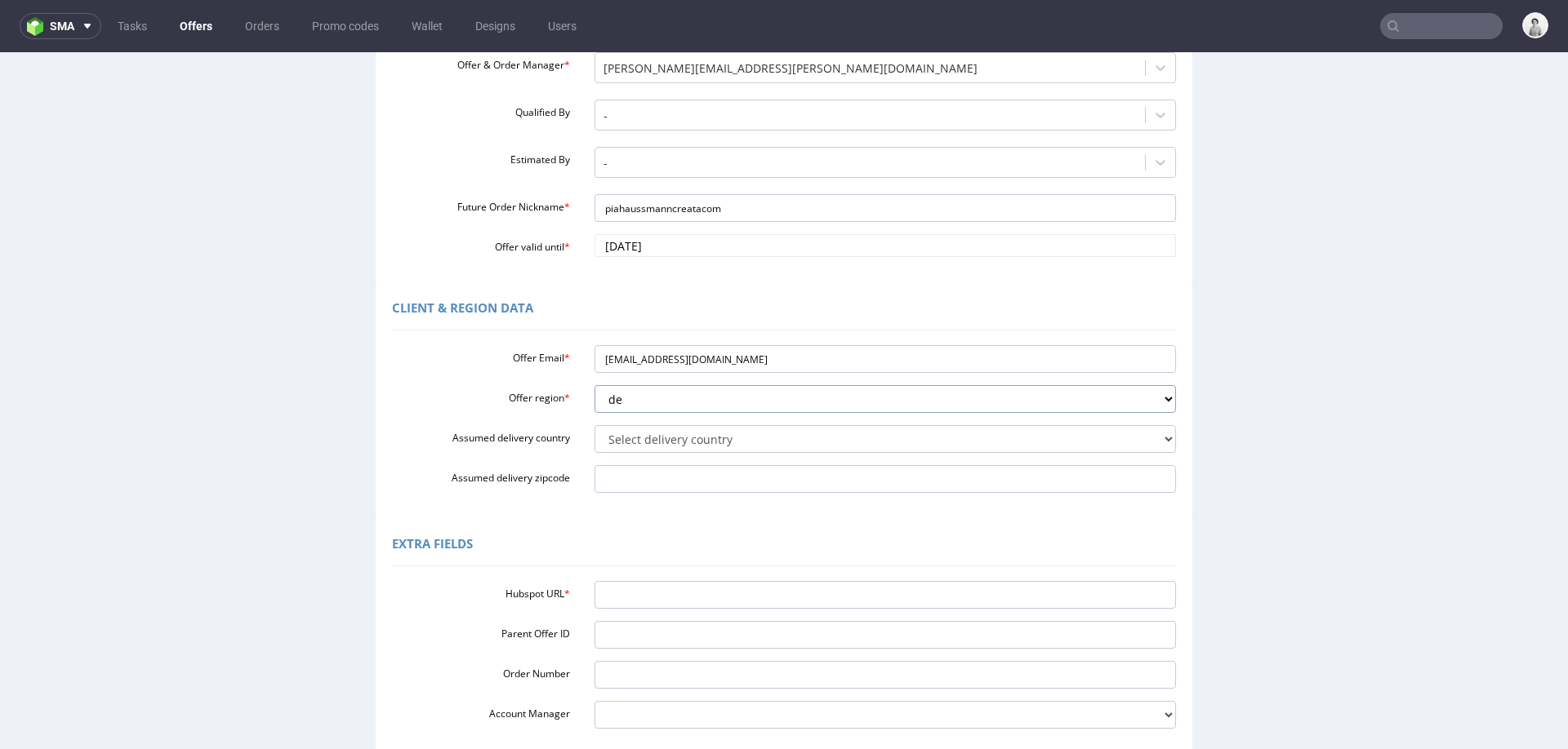
scroll to position [243, 0]
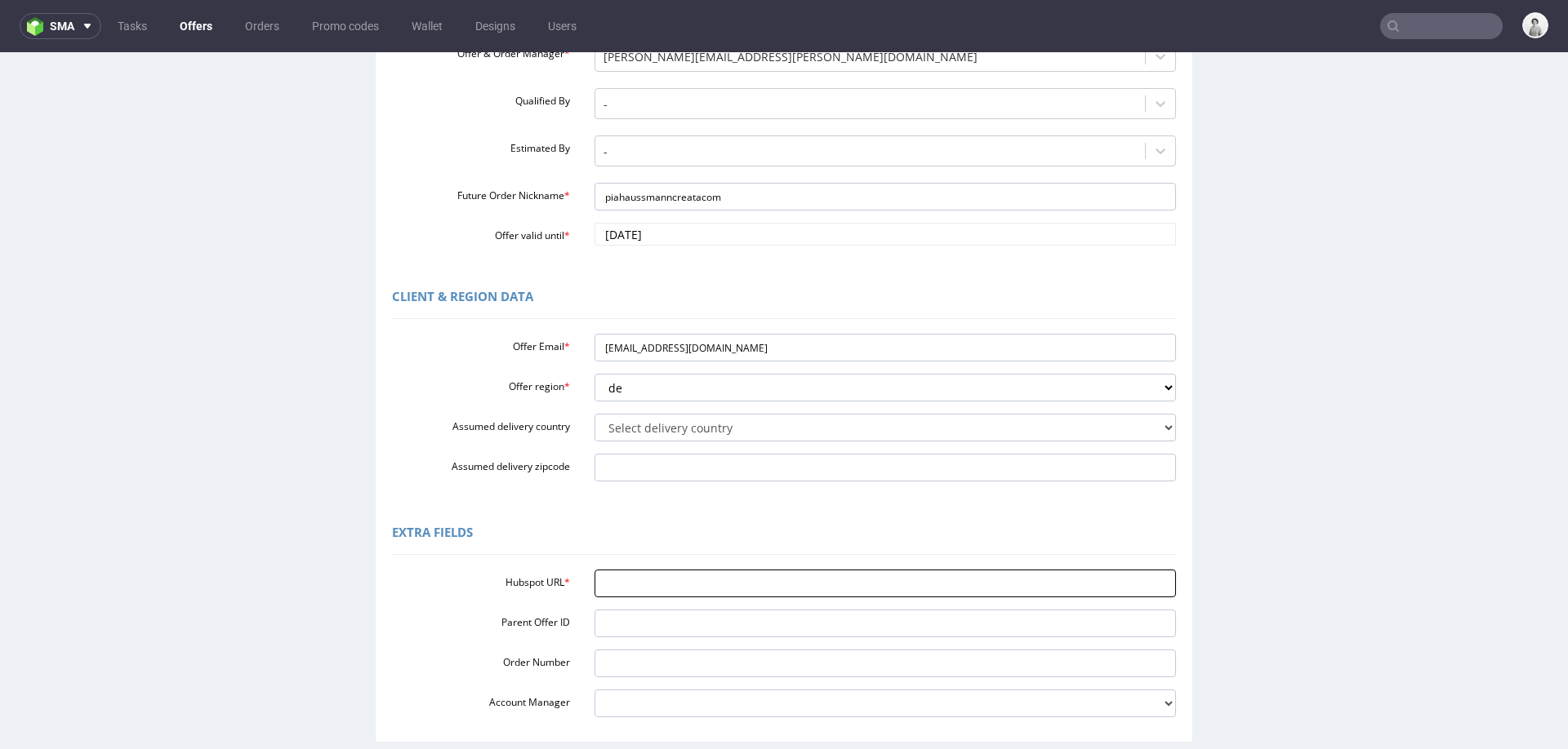
click at [679, 583] on input "Hubspot URL *" at bounding box center [885, 583] width 583 height 28
paste input "https://app-eu1.hubspot.com/contacts/25600958/record/0-3/315251089617/"
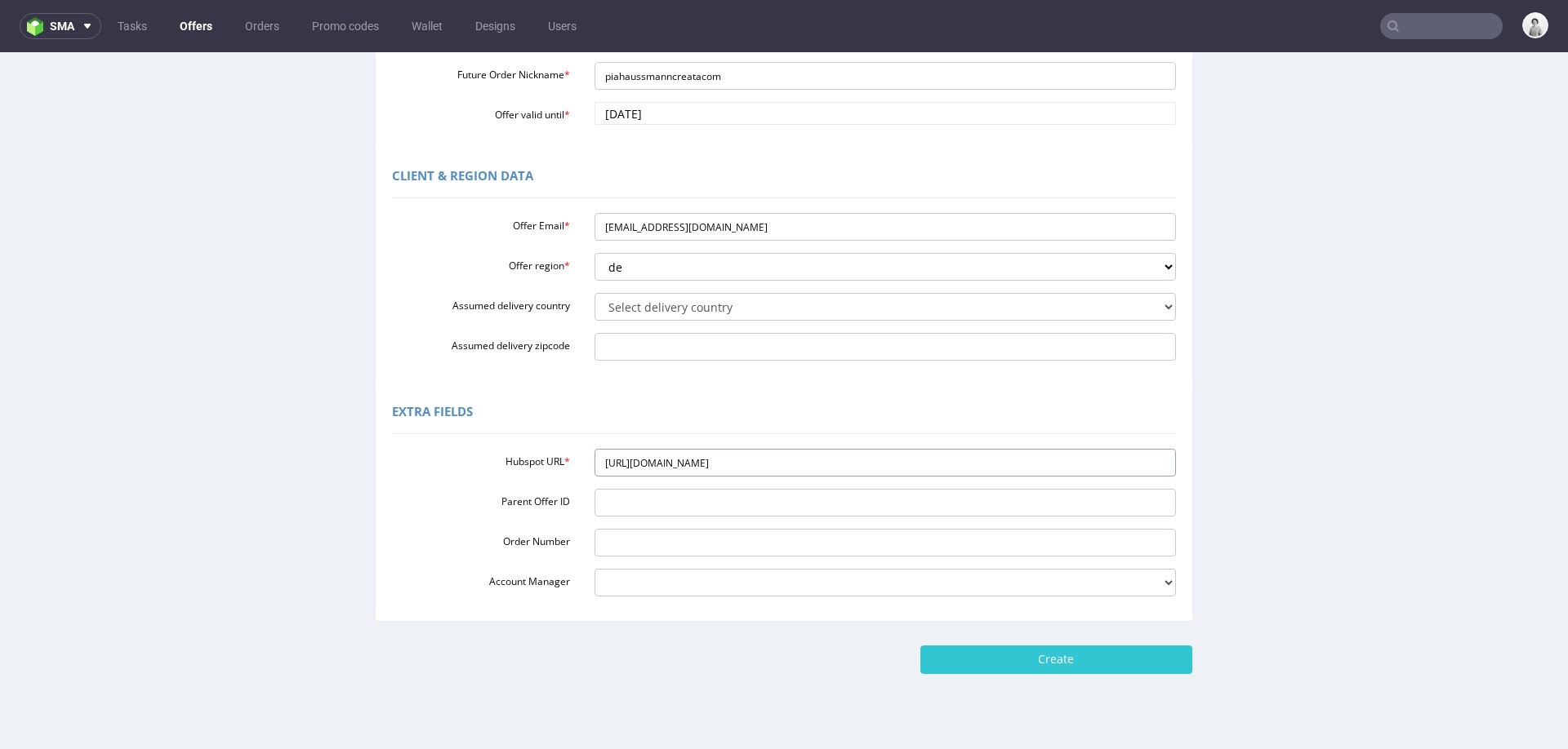
scroll to position [393, 0]
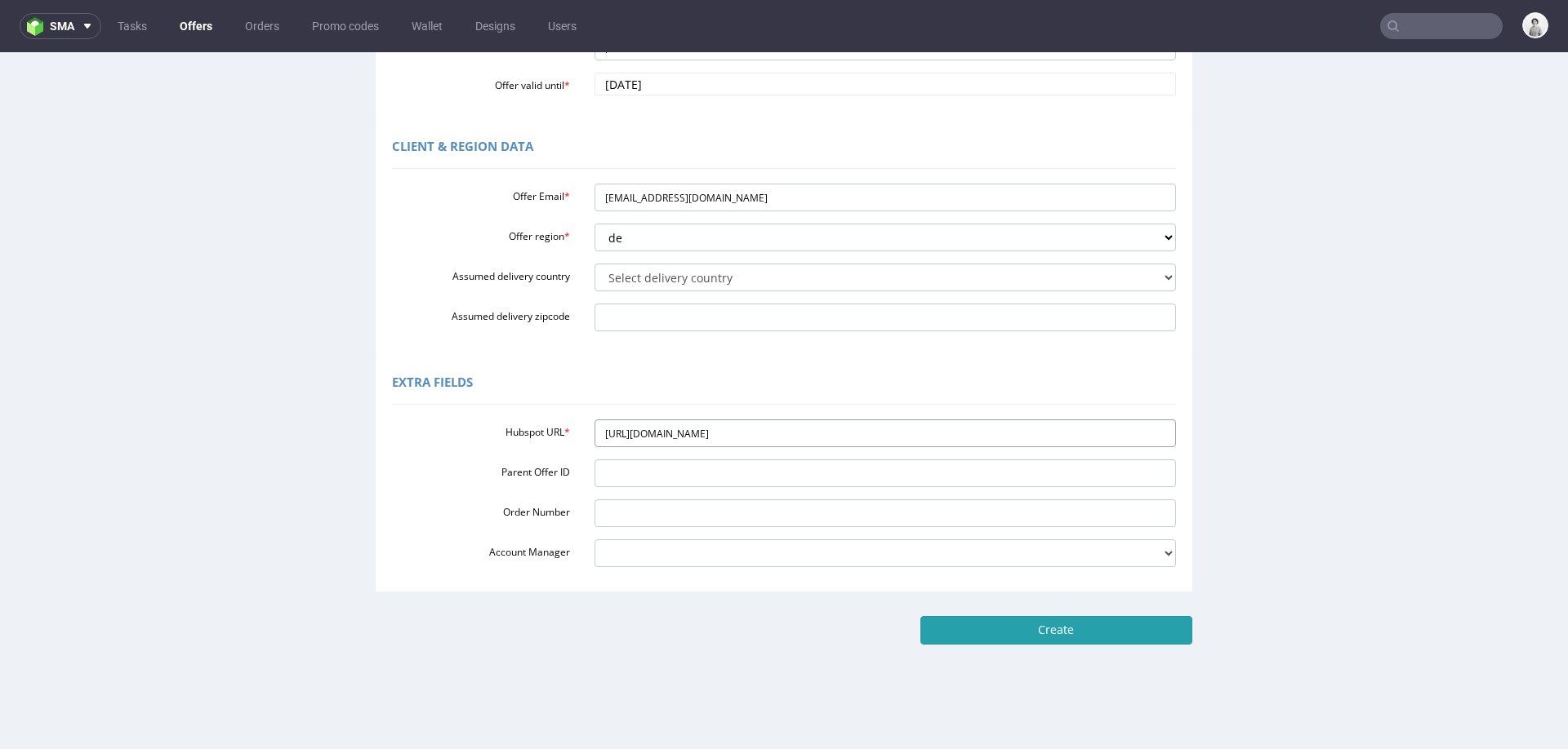
type input "https://app-eu1.hubspot.com/contacts/25600958/record/0-3/315251089617/"
click at [1094, 618] on input "Create" at bounding box center [1057, 630] width 272 height 28
type input "Please wait..."
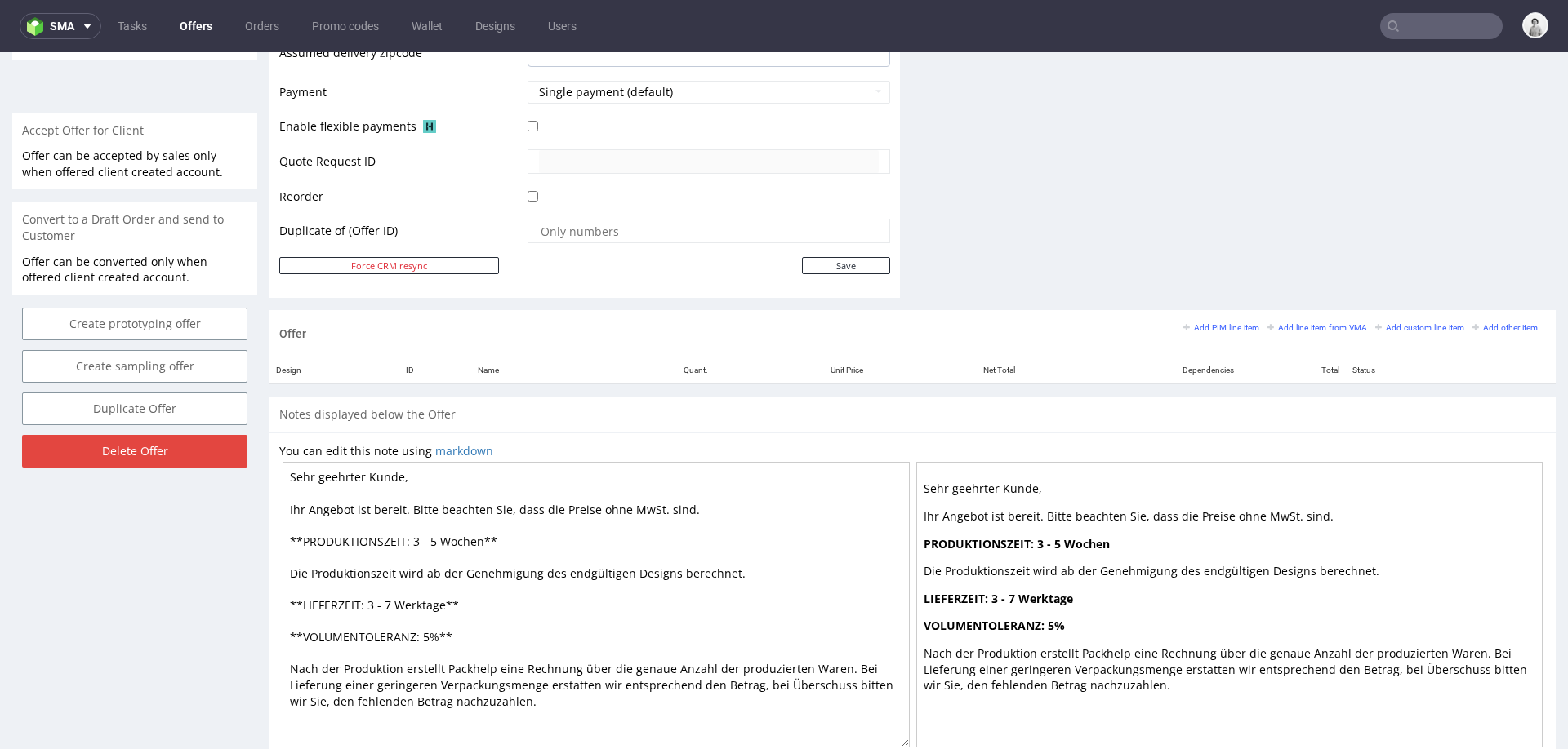
scroll to position [664, 0]
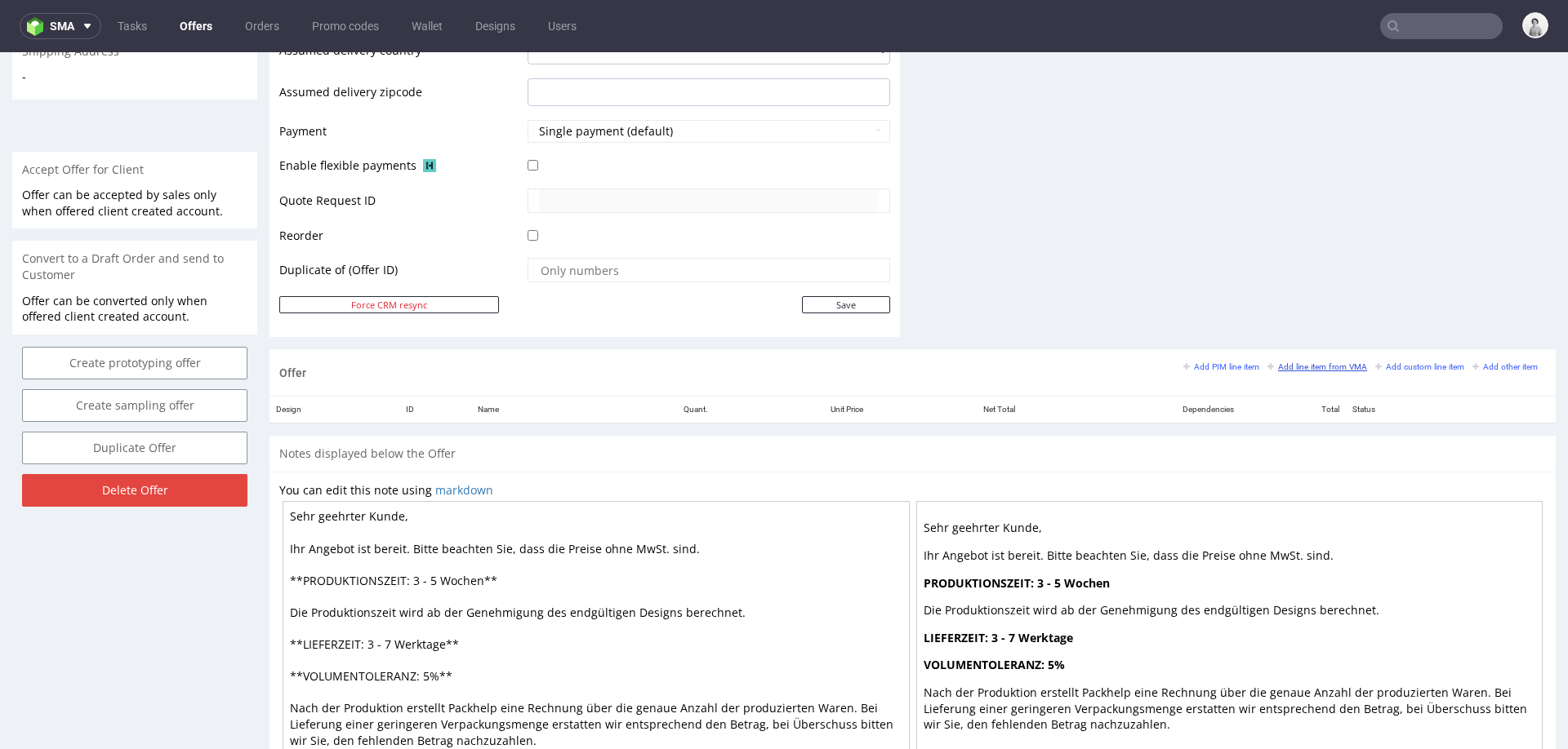
click at [1283, 361] on link "Add line item from VMA" at bounding box center [1317, 367] width 100 height 11
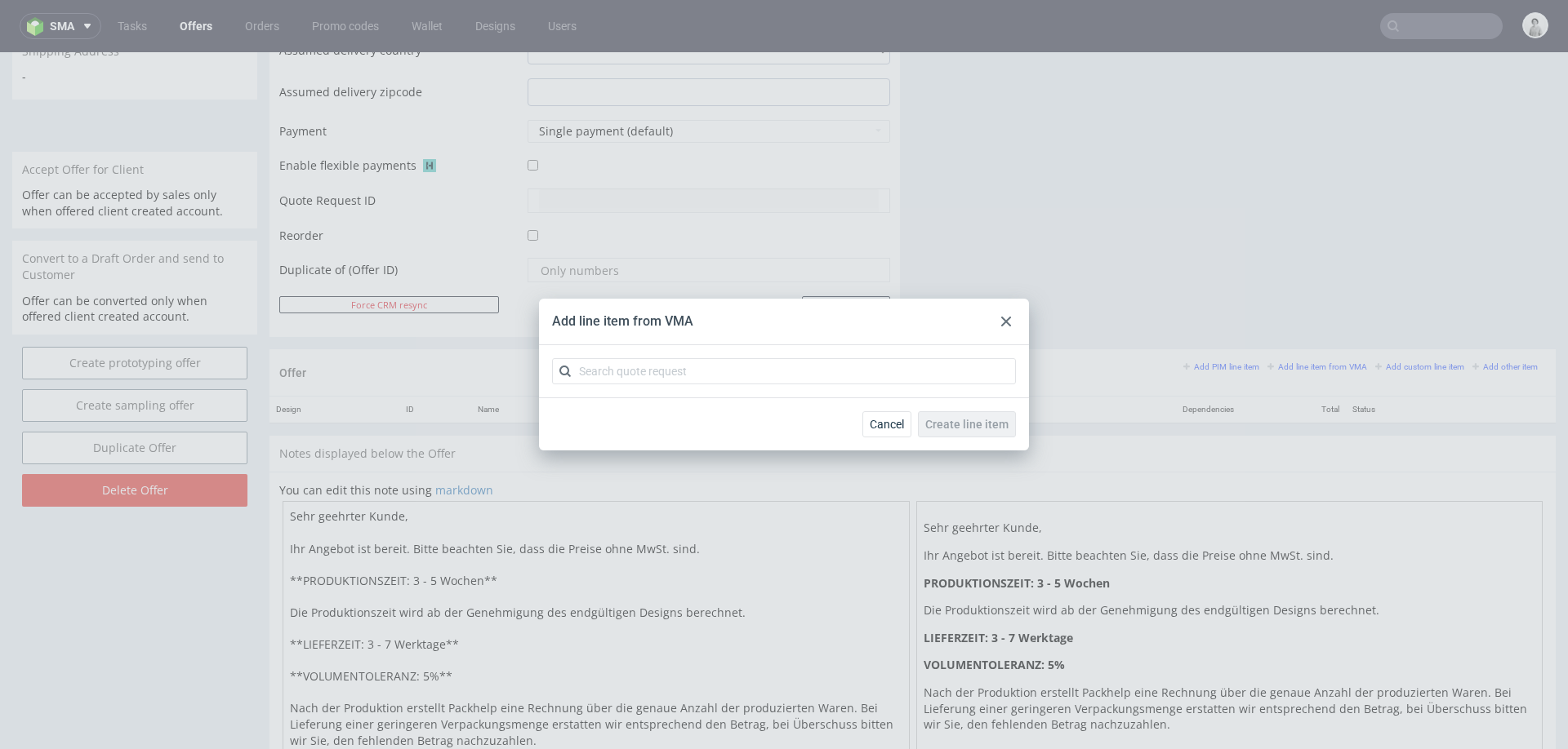
click at [753, 384] on div at bounding box center [784, 371] width 490 height 52
click at [765, 376] on input "text" at bounding box center [784, 371] width 464 height 26
paste input "CBQX"
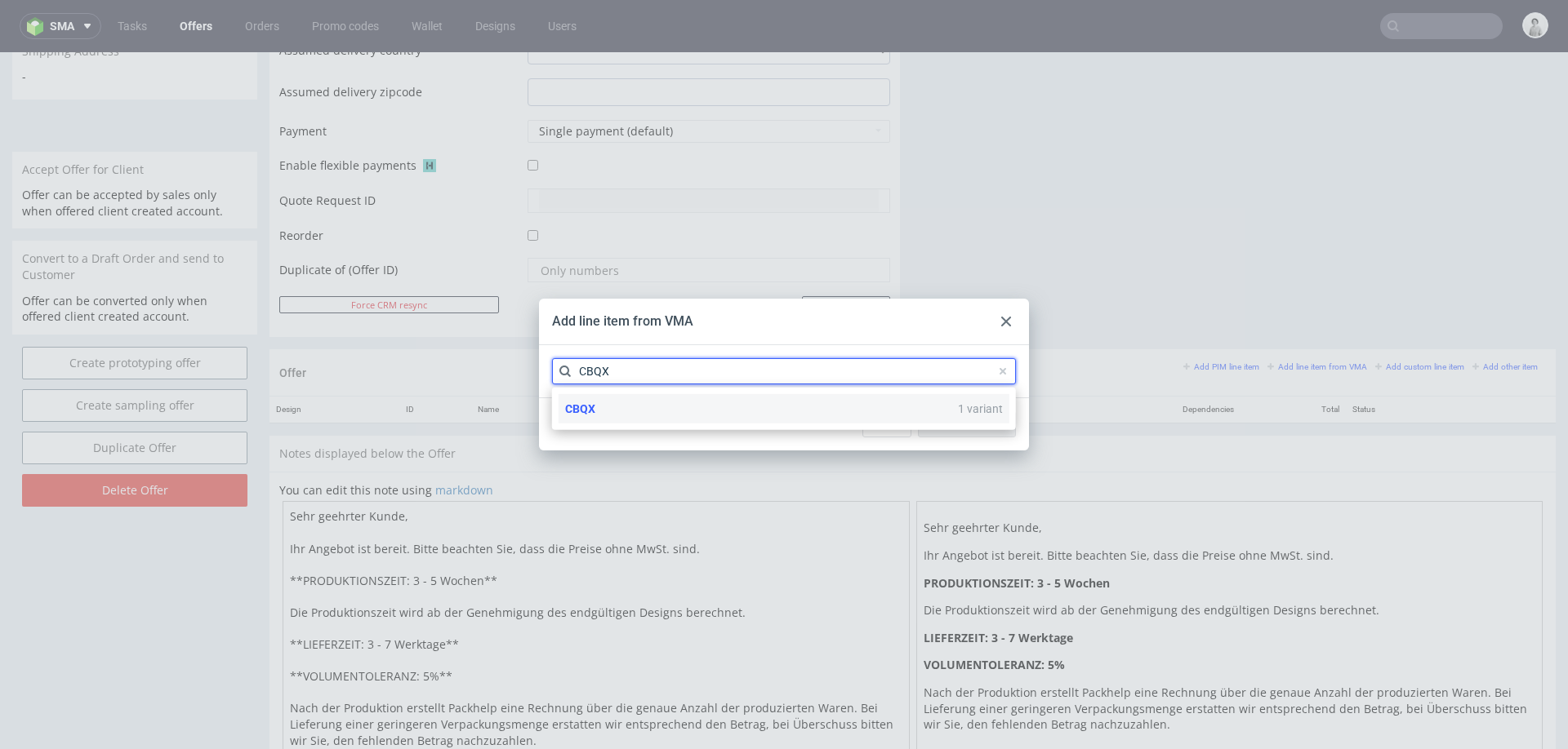
type input "CBQX"
click at [723, 417] on div "CBQX 1 variant" at bounding box center [784, 409] width 451 height 30
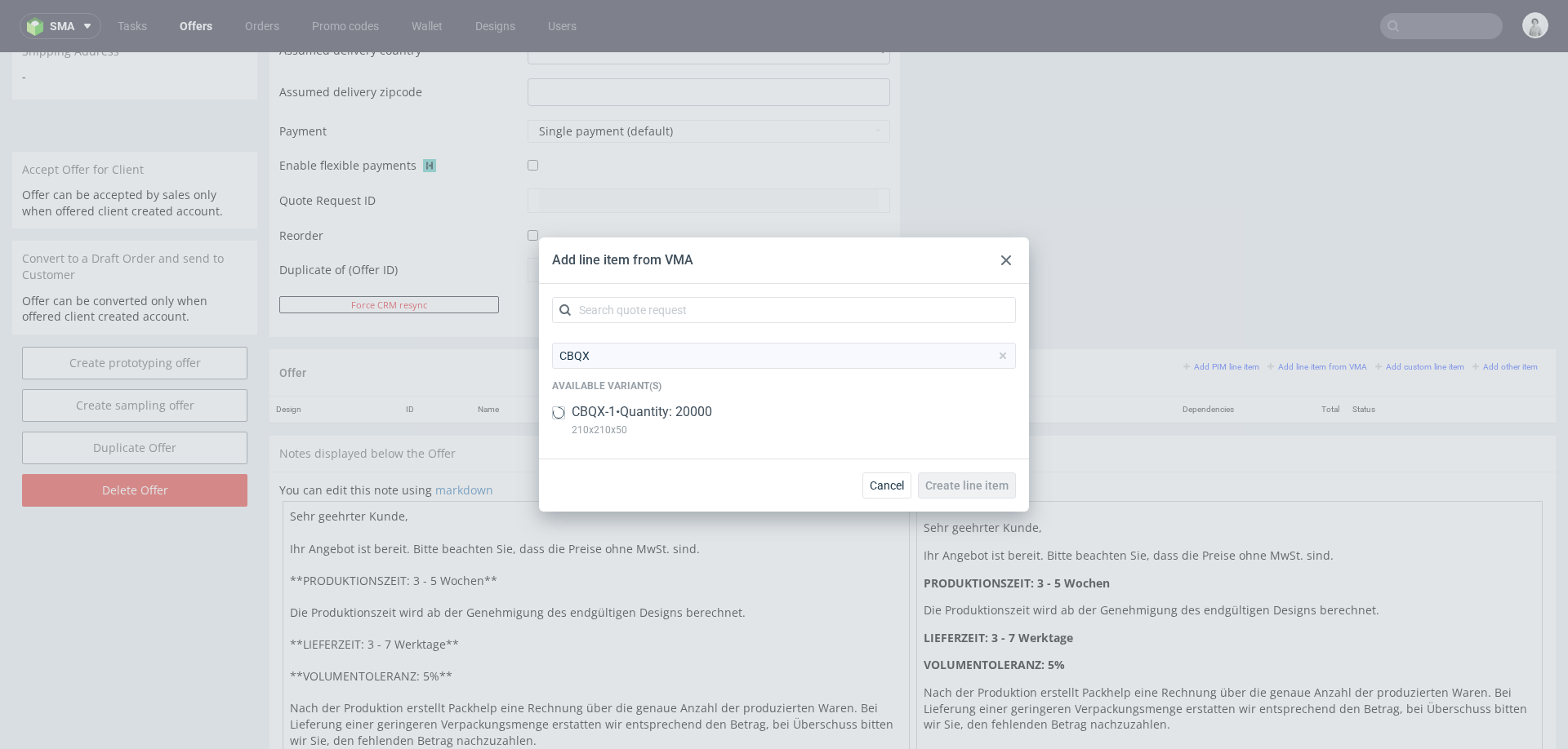
click at [723, 417] on div "CBQX-1 • Quantity: 20000 210x210x50" at bounding box center [784, 425] width 464 height 43
checkbox input "true"
click at [946, 474] on button "Create line item" at bounding box center [967, 486] width 98 height 26
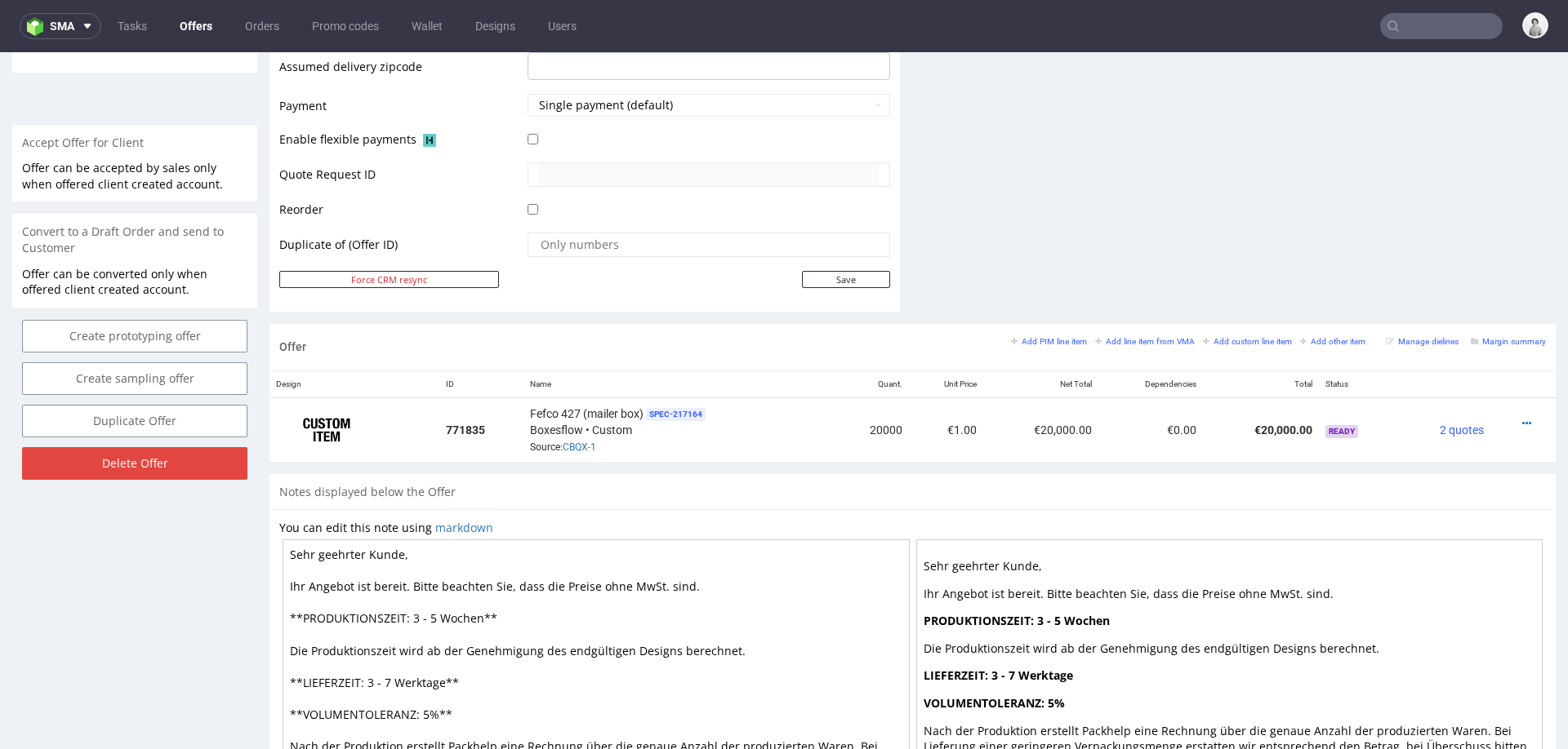
scroll to position [701, 0]
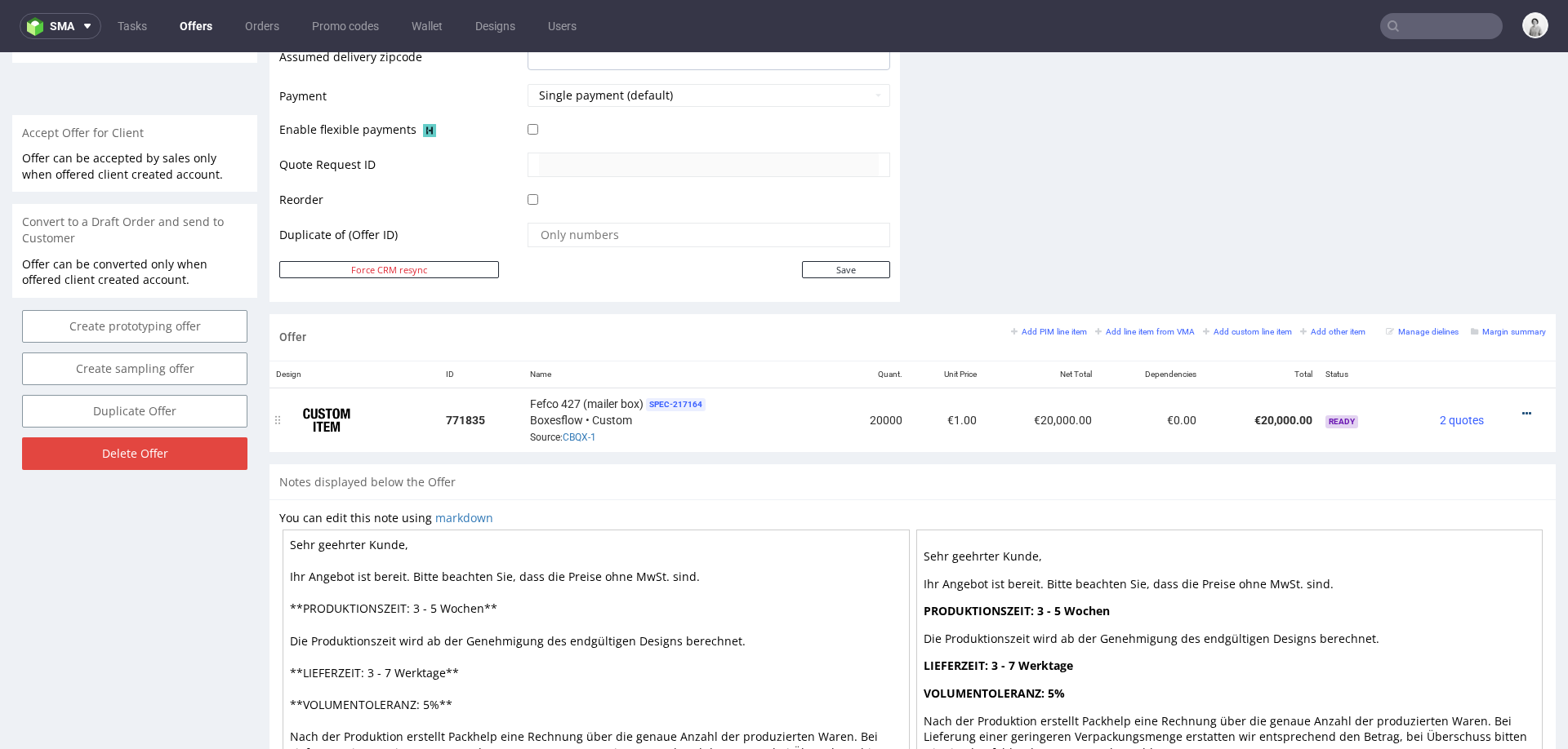
click at [1523, 408] on icon at bounding box center [1527, 414] width 9 height 11
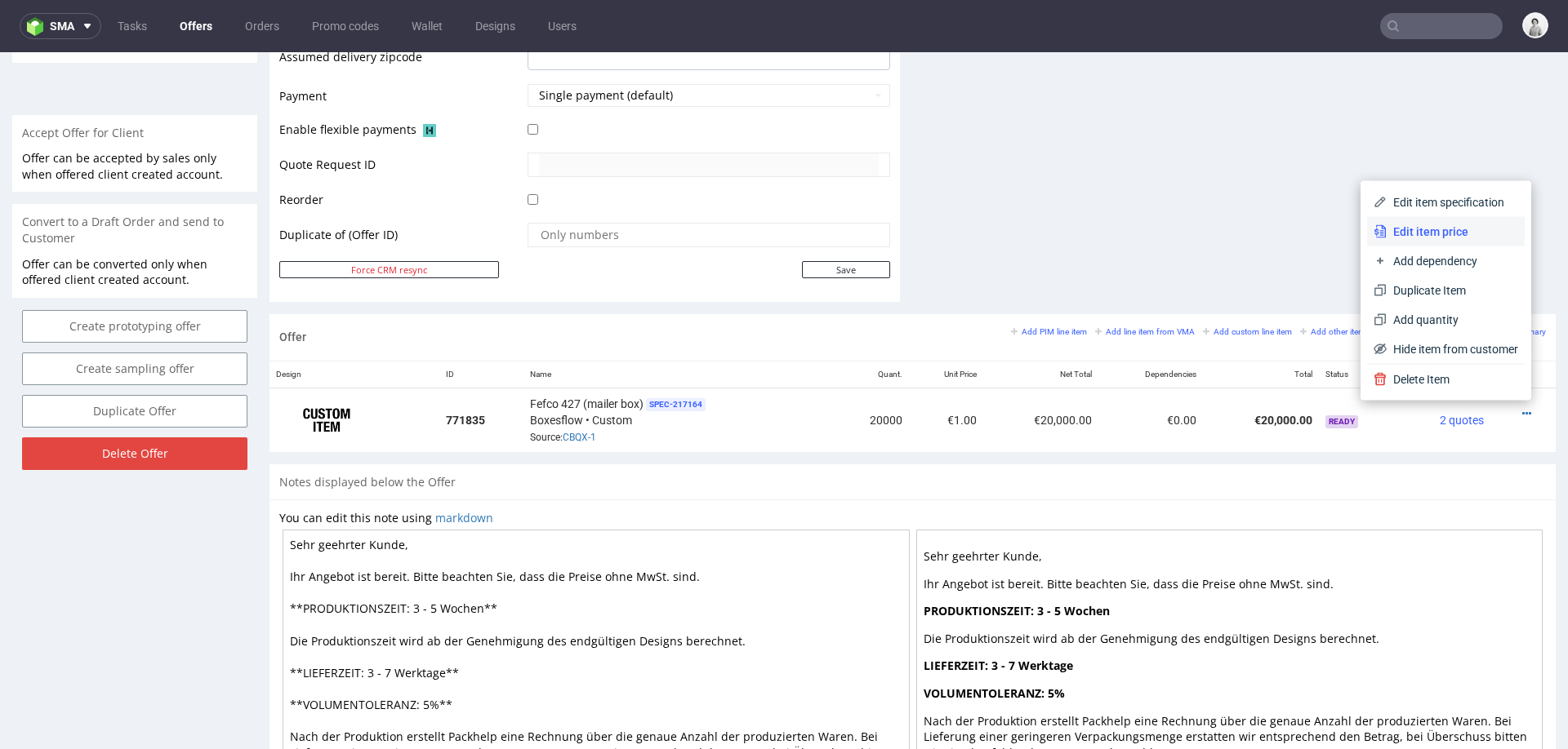
click at [1448, 231] on span "Edit item price" at bounding box center [1452, 232] width 132 height 17
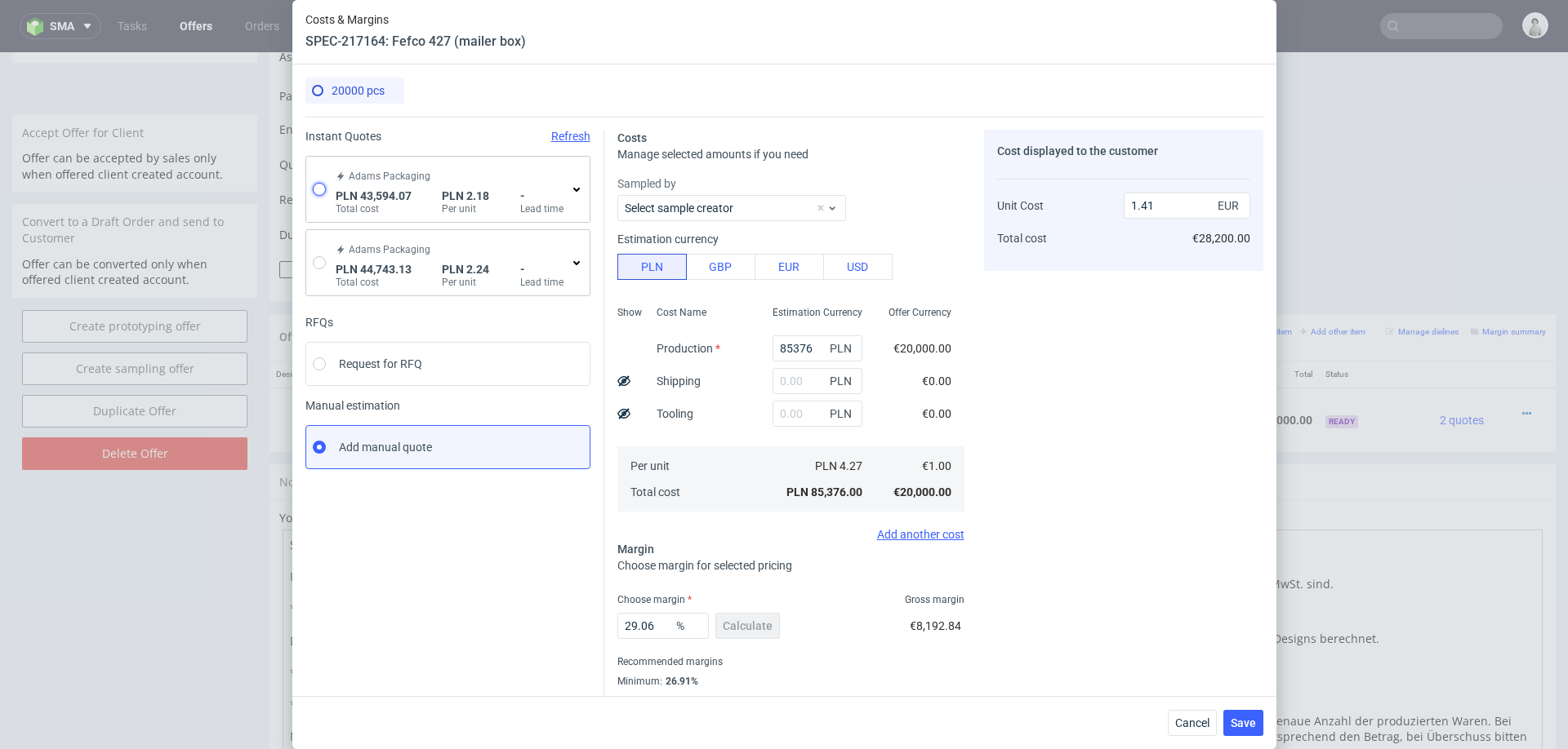
click at [313, 190] on input "radio" at bounding box center [320, 190] width 13 height 13
radio input "true"
radio input "false"
type input "41627.68"
type input "1966.39"
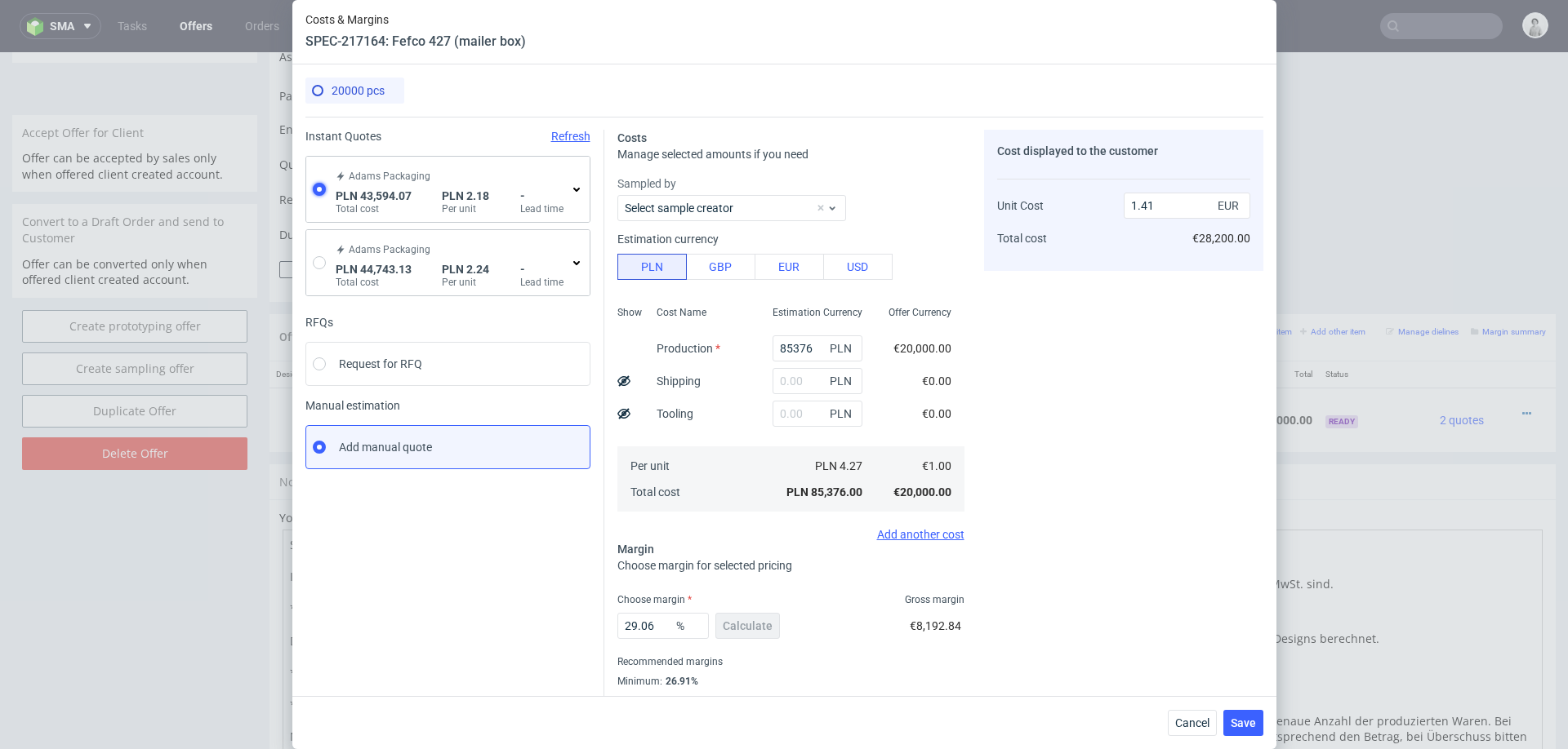
type input "0.51"
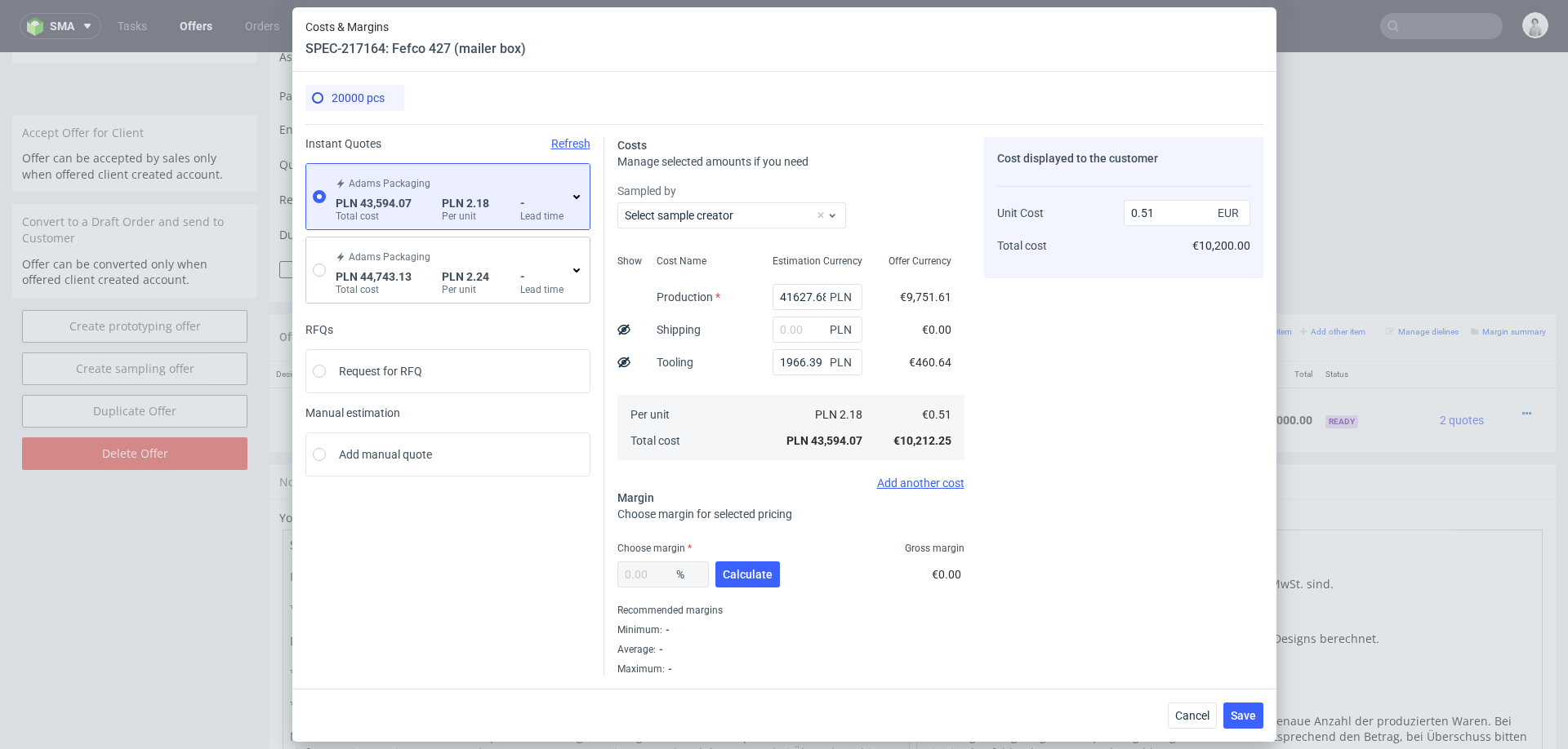
click at [572, 196] on icon at bounding box center [576, 196] width 13 height 13
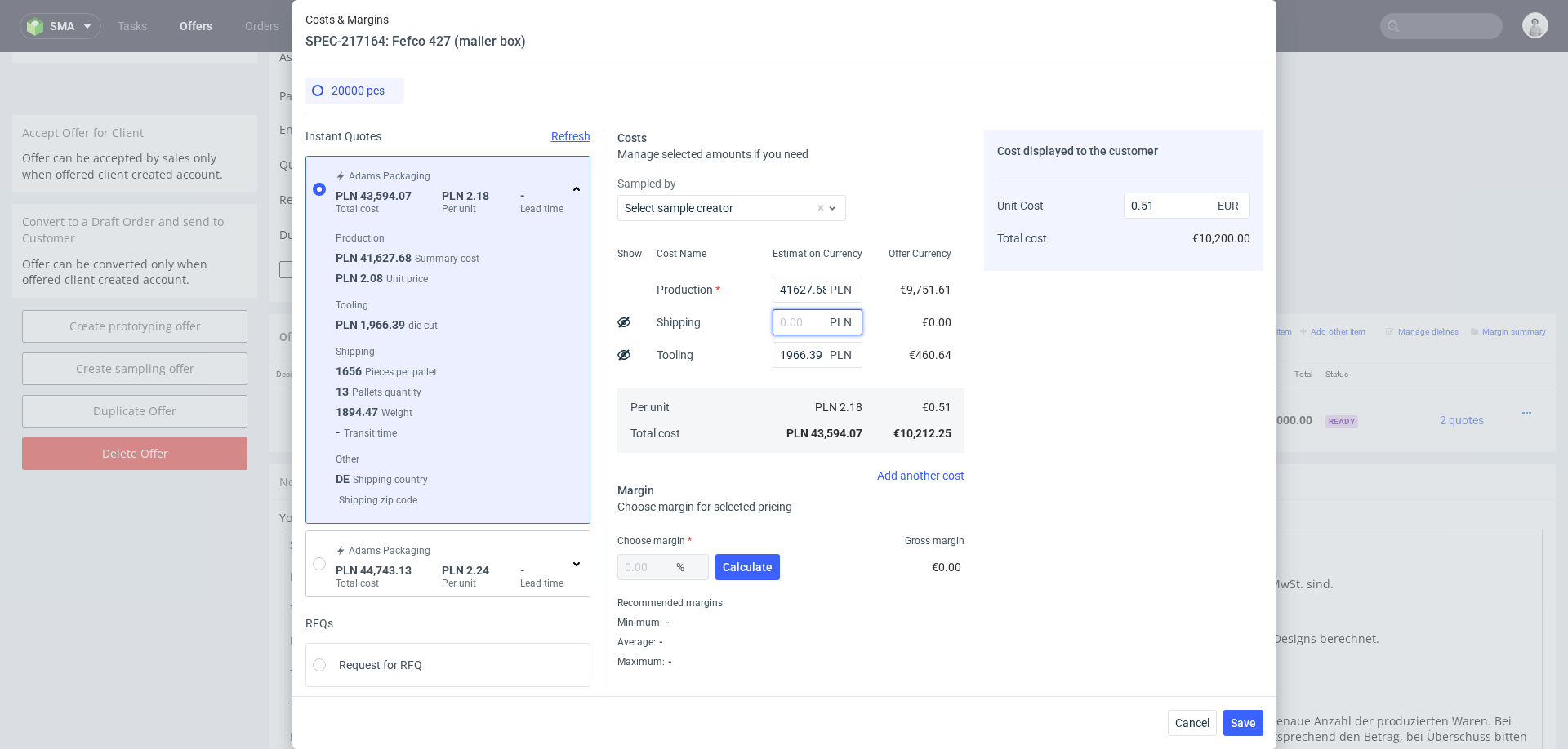
click at [798, 324] on input "text" at bounding box center [817, 322] width 90 height 26
type input "5000"
type input "0.57"
type input "5000"
click at [726, 394] on div "Per unit Total cost" at bounding box center [701, 420] width 116 height 66
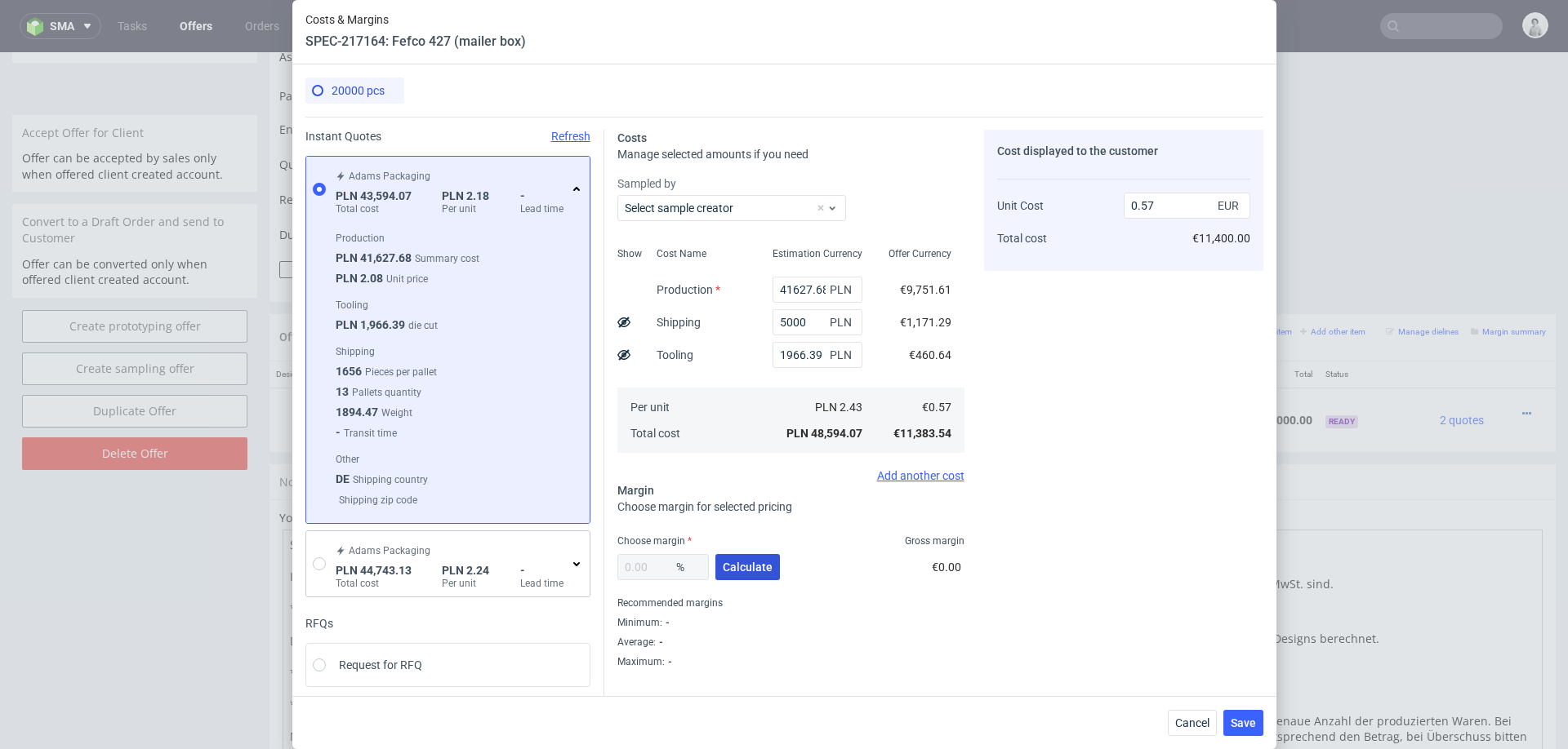
click at [752, 558] on button "Calculate" at bounding box center [747, 568] width 65 height 26
type input "23.15"
type input "0.74"
click at [791, 328] on input "5000" at bounding box center [817, 322] width 90 height 26
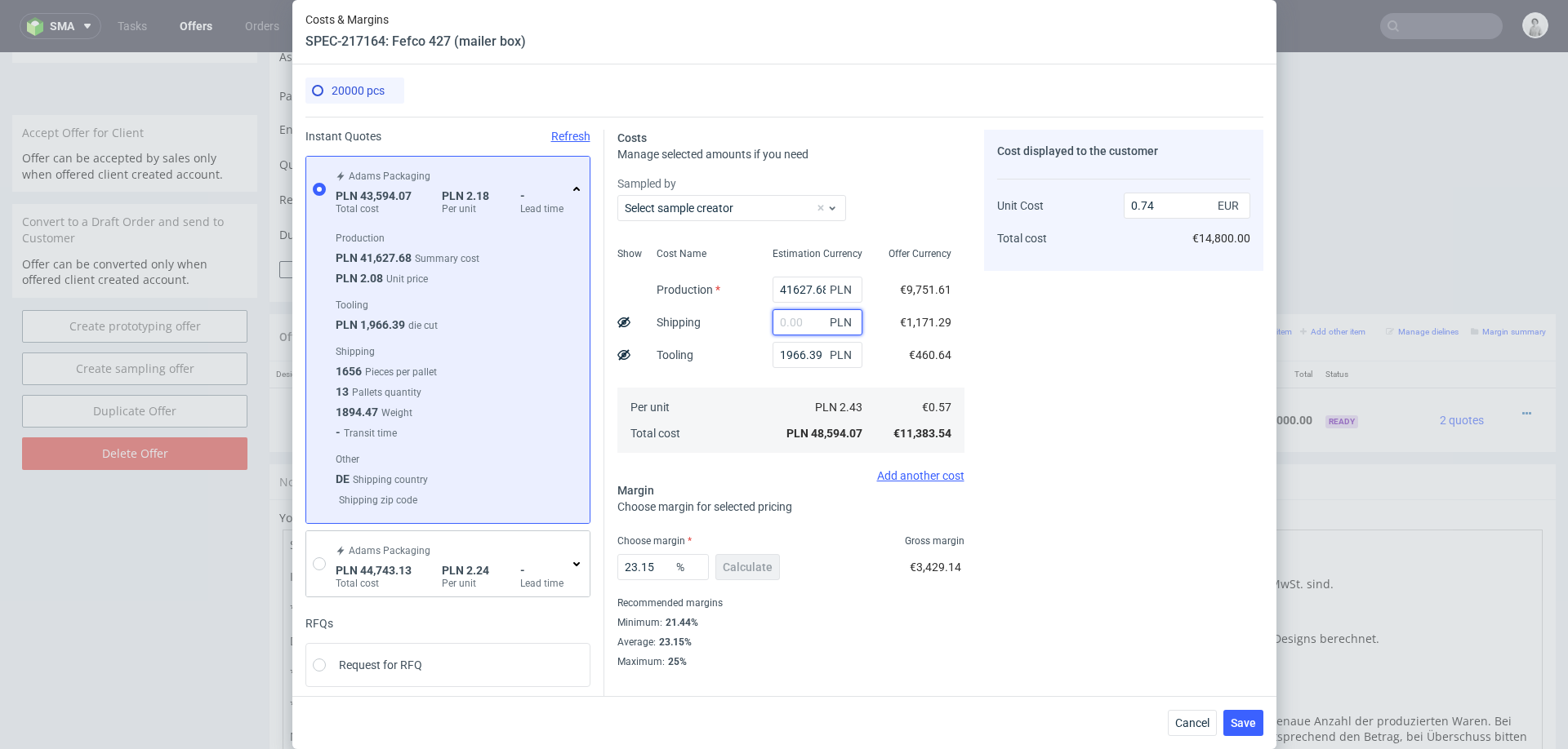
type input "0.66"
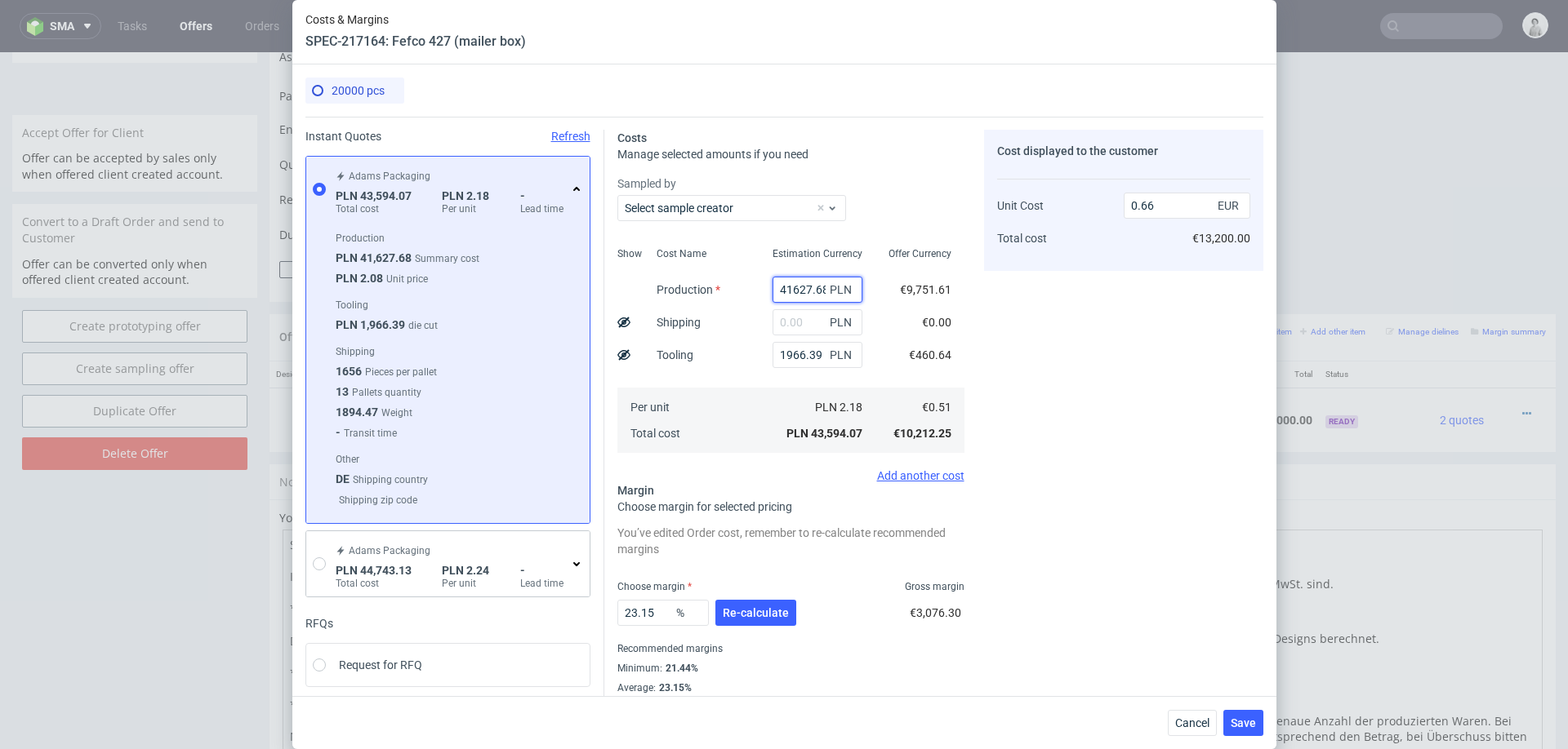
click at [802, 287] on input "41627.68" at bounding box center [817, 290] width 90 height 26
type input "556"
type input "0.04"
type input "55600"
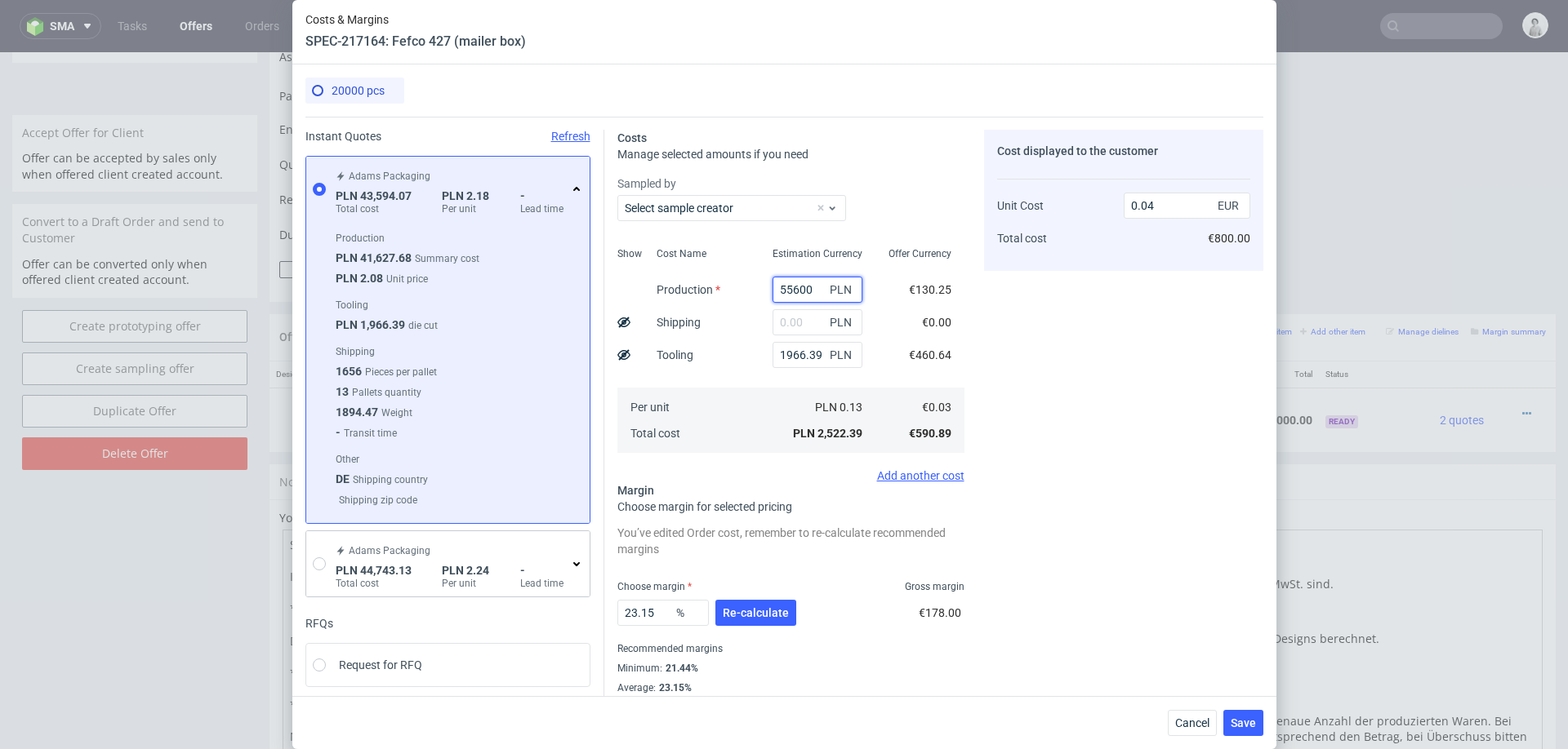
type input "0.87"
type input "55600"
click at [748, 611] on span "Re-calculate" at bounding box center [755, 613] width 66 height 11
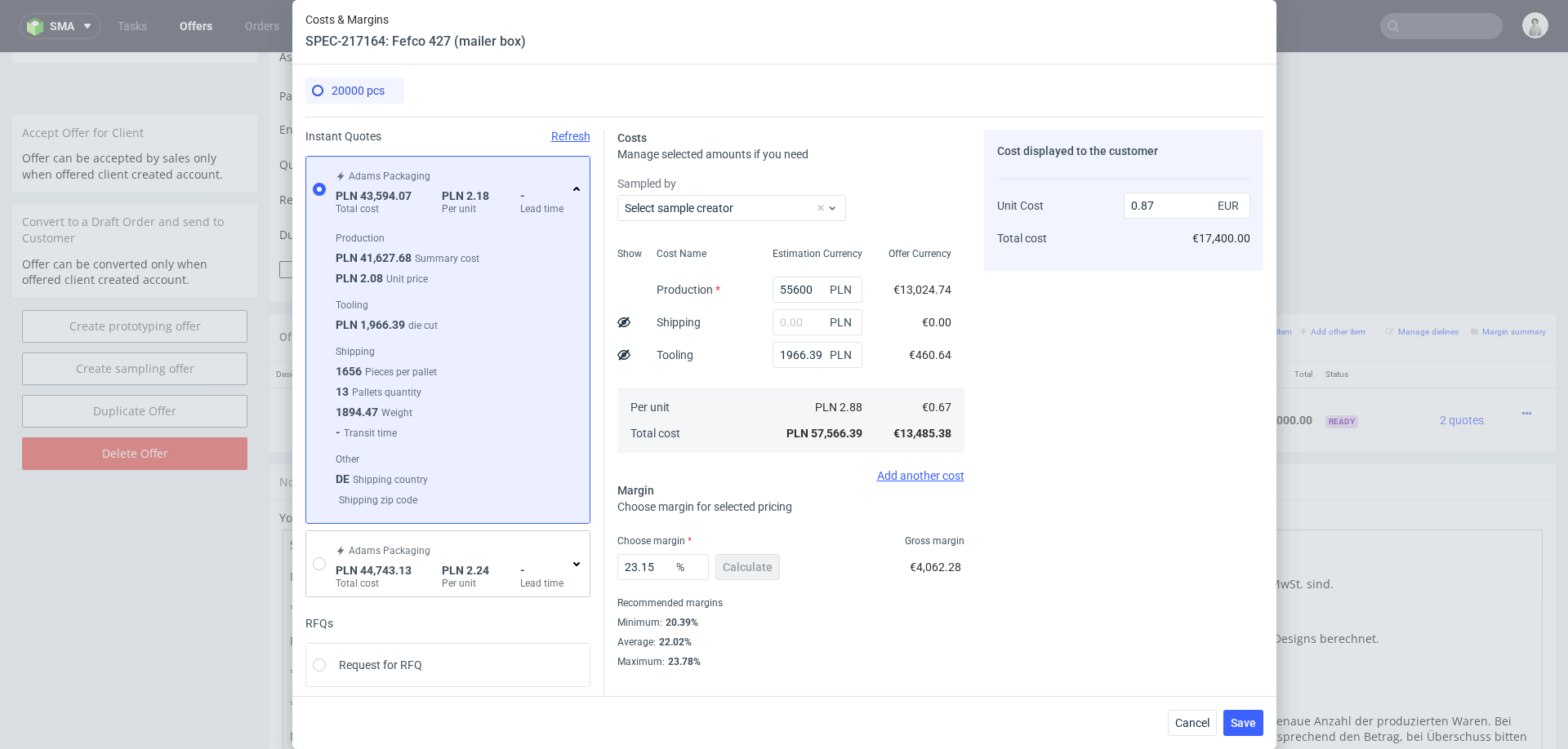
scroll to position [54, 0]
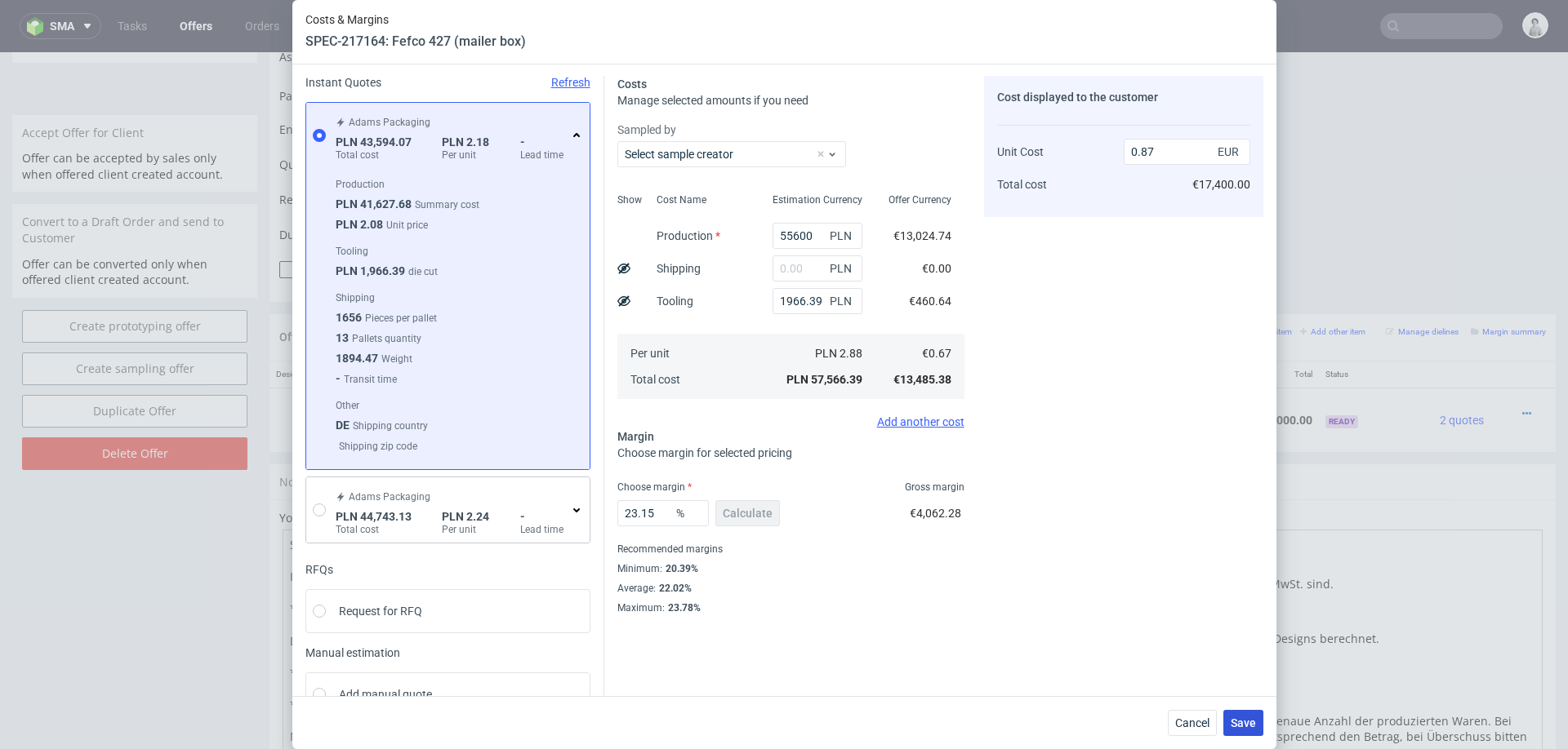
click at [1253, 722] on span "Save" at bounding box center [1243, 723] width 25 height 11
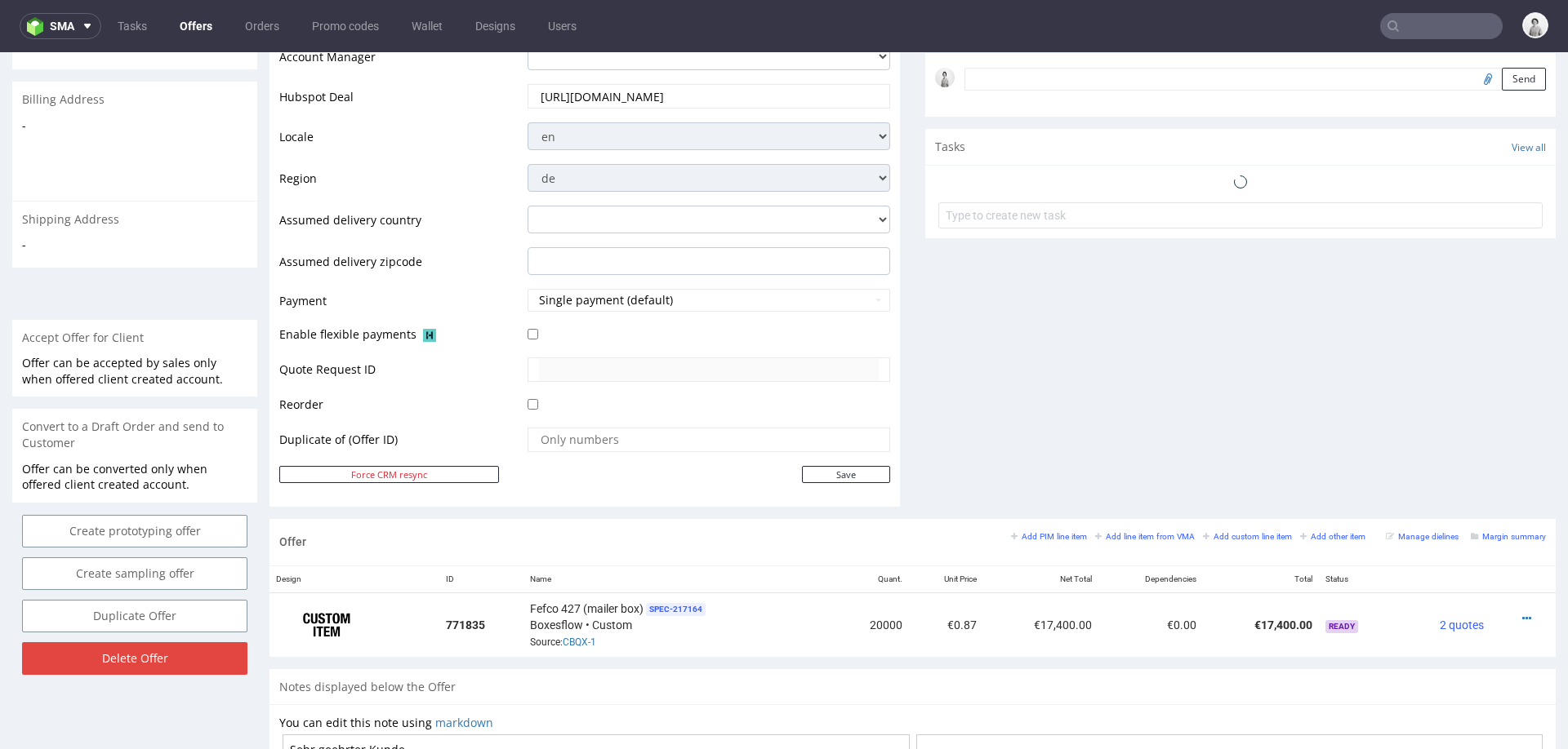
scroll to position [657, 0]
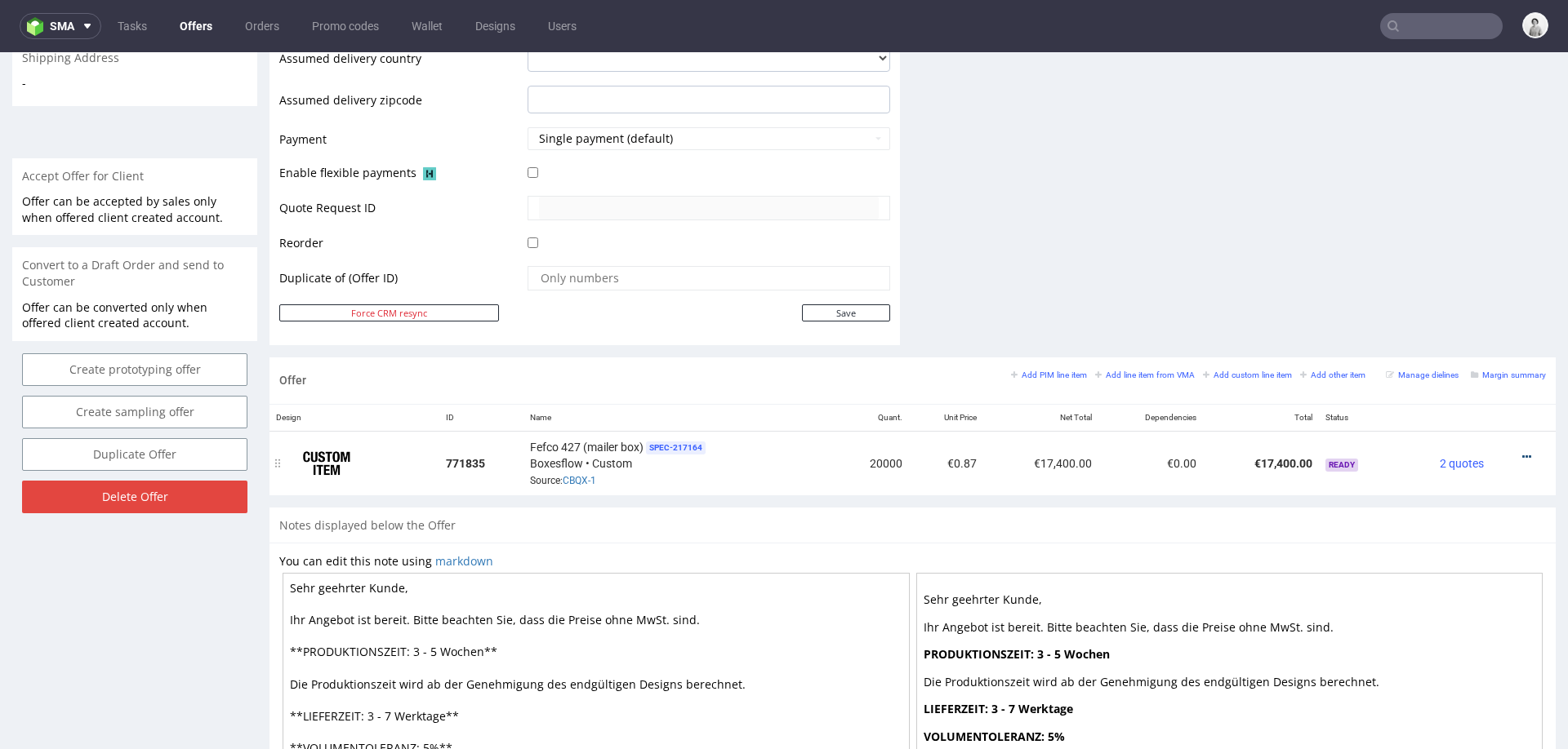
click at [1523, 452] on icon at bounding box center [1527, 457] width 9 height 11
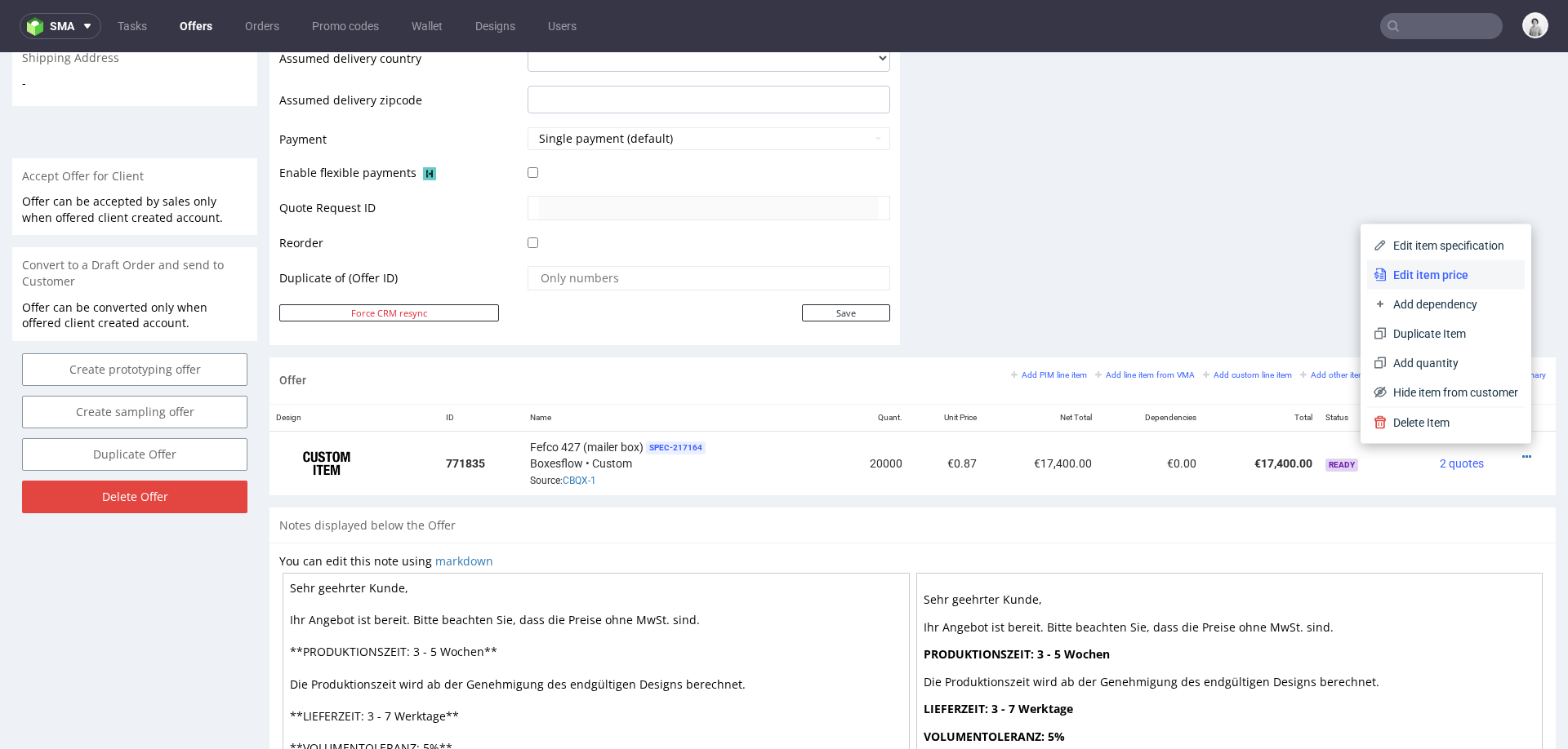
click at [1460, 282] on li "Edit item price" at bounding box center [1446, 275] width 157 height 30
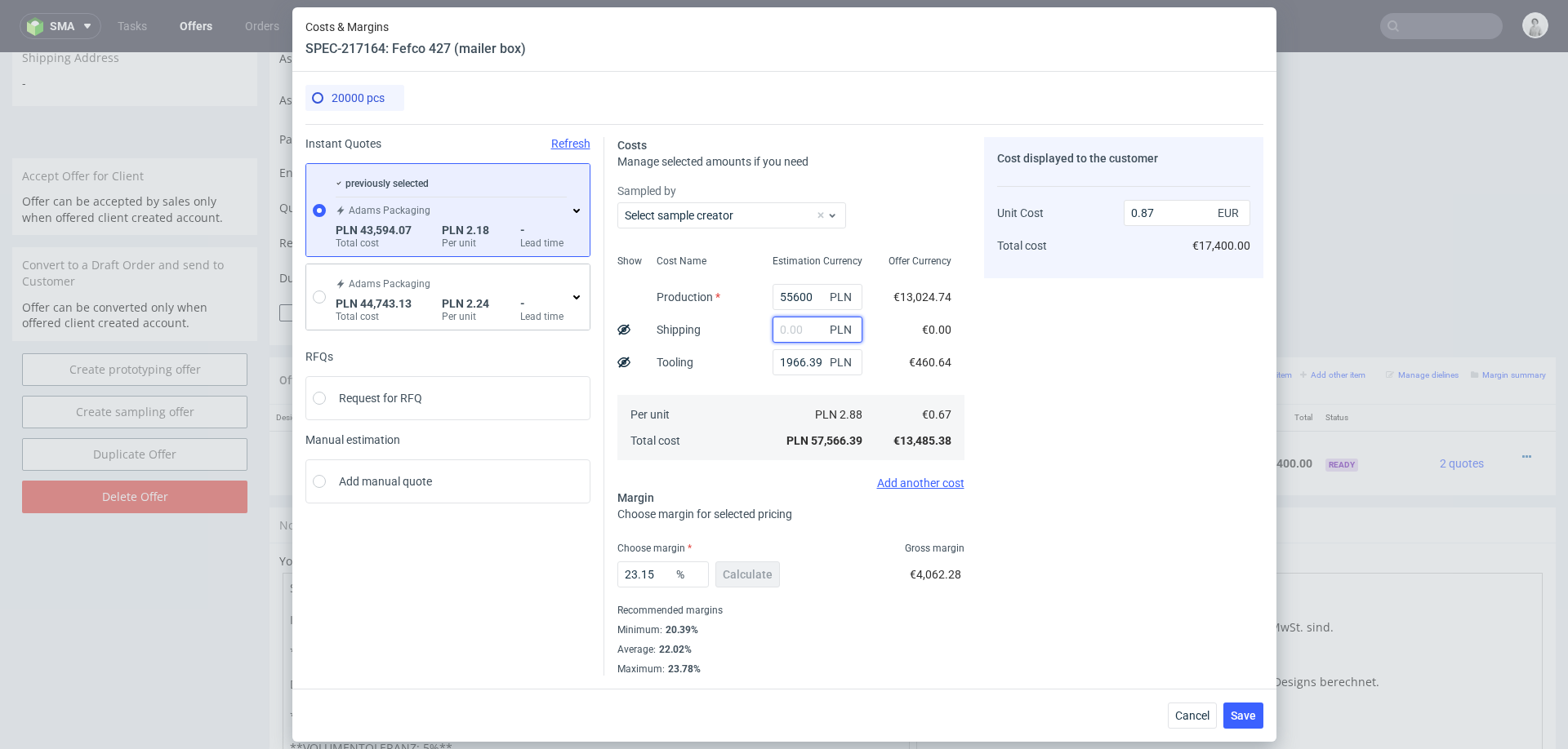
click at [797, 335] on input "text" at bounding box center [817, 330] width 90 height 26
type input "6000"
type input "0.97"
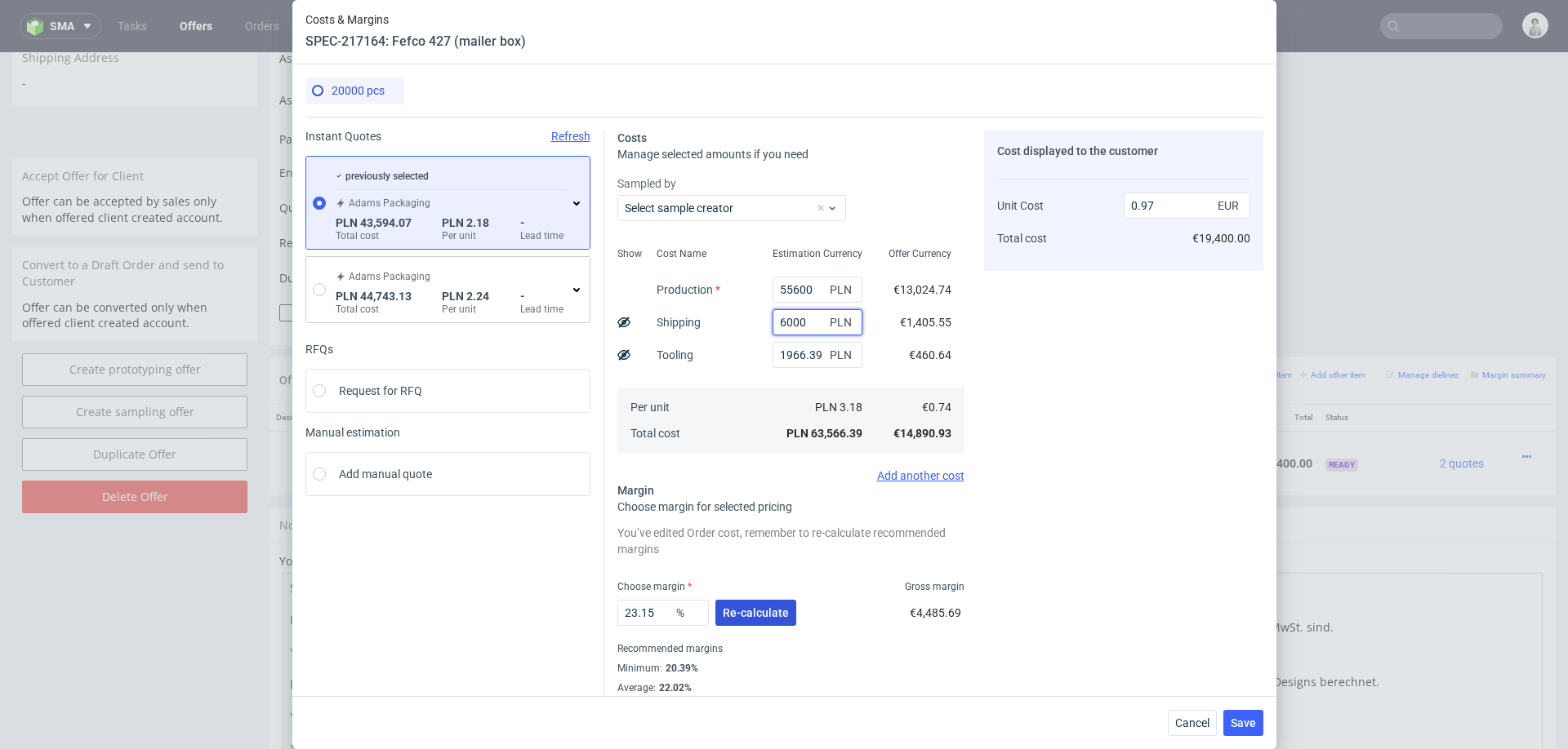
type input "6000"
click at [766, 618] on span "Re-calculate" at bounding box center [755, 613] width 66 height 11
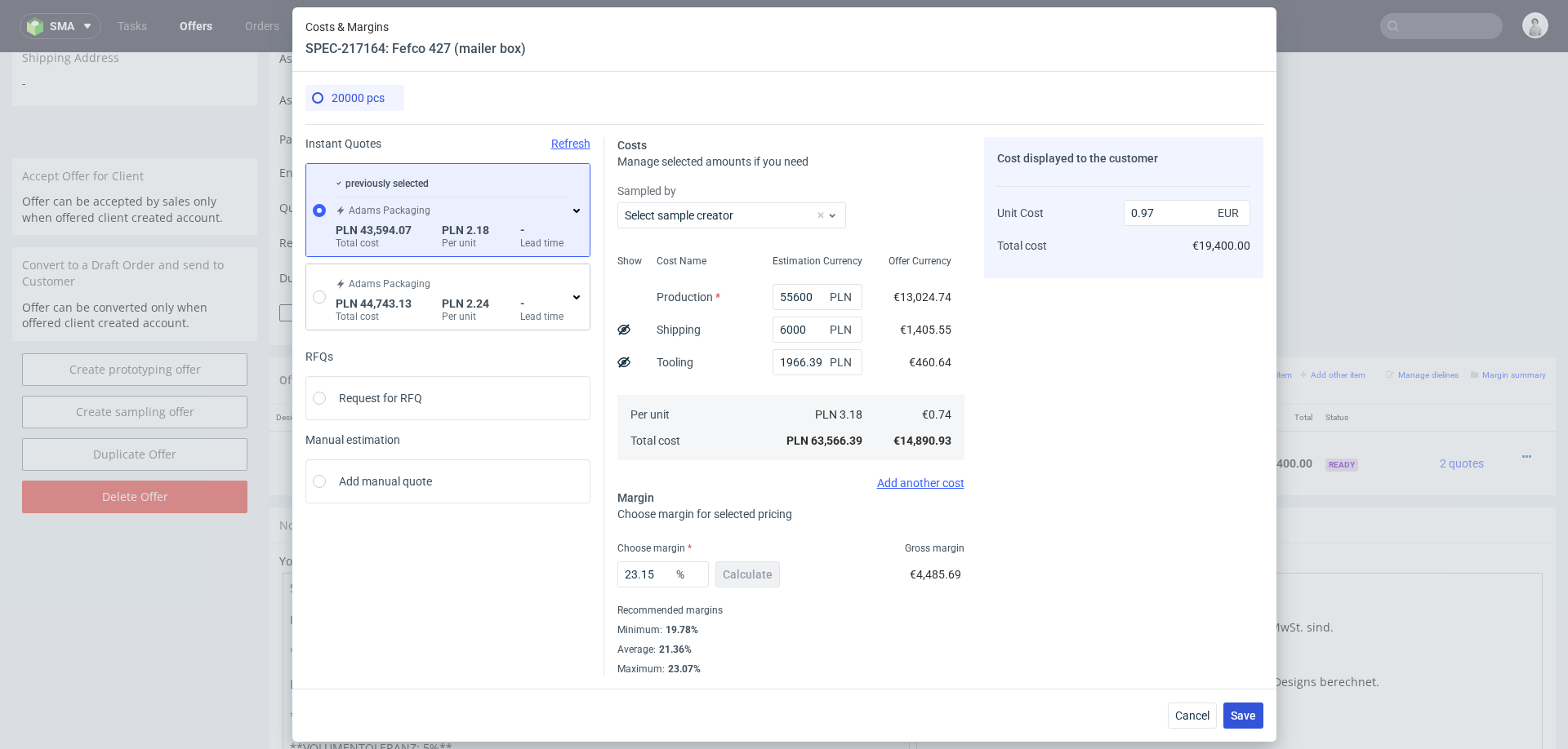
click at [1253, 718] on span "Save" at bounding box center [1243, 716] width 25 height 11
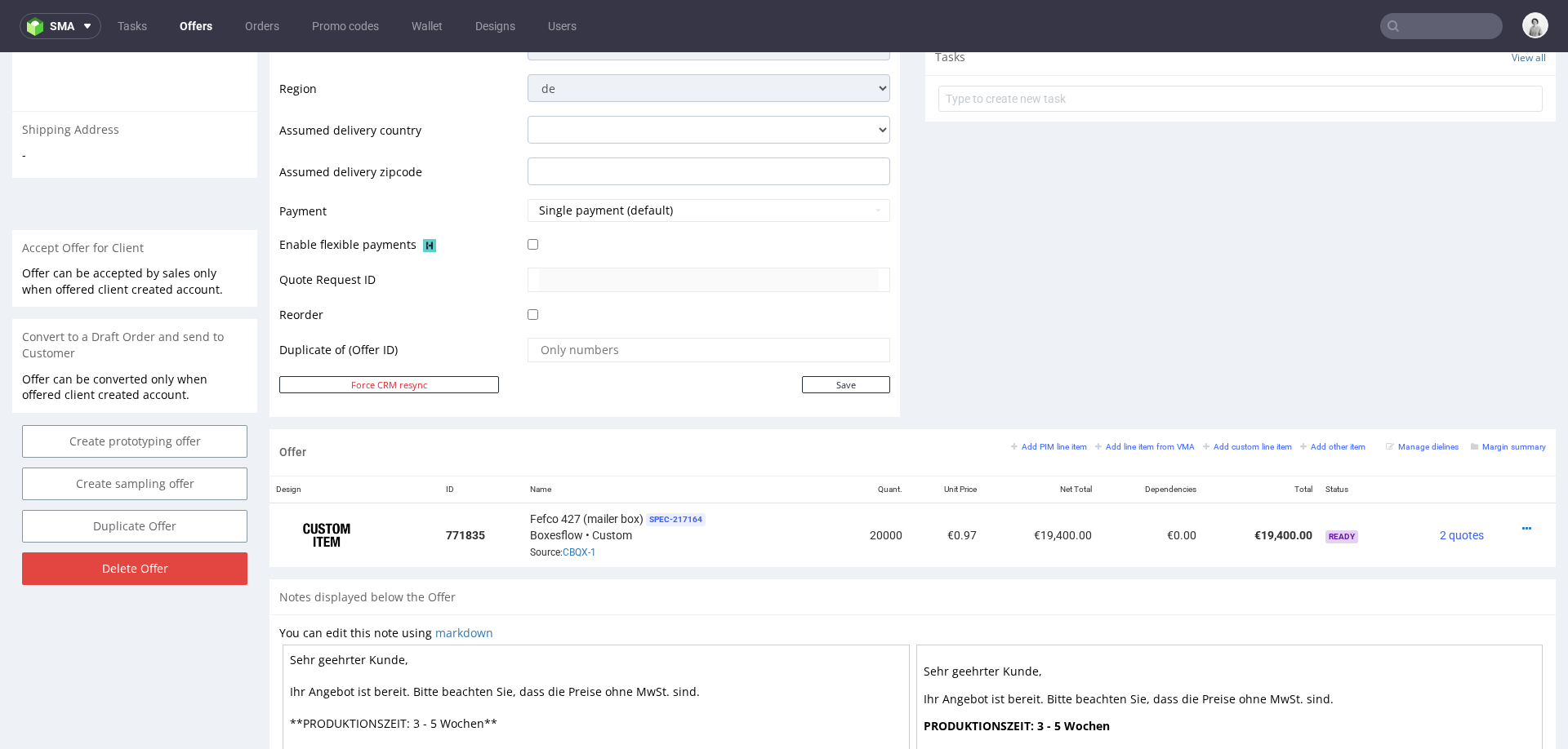
scroll to position [676, 0]
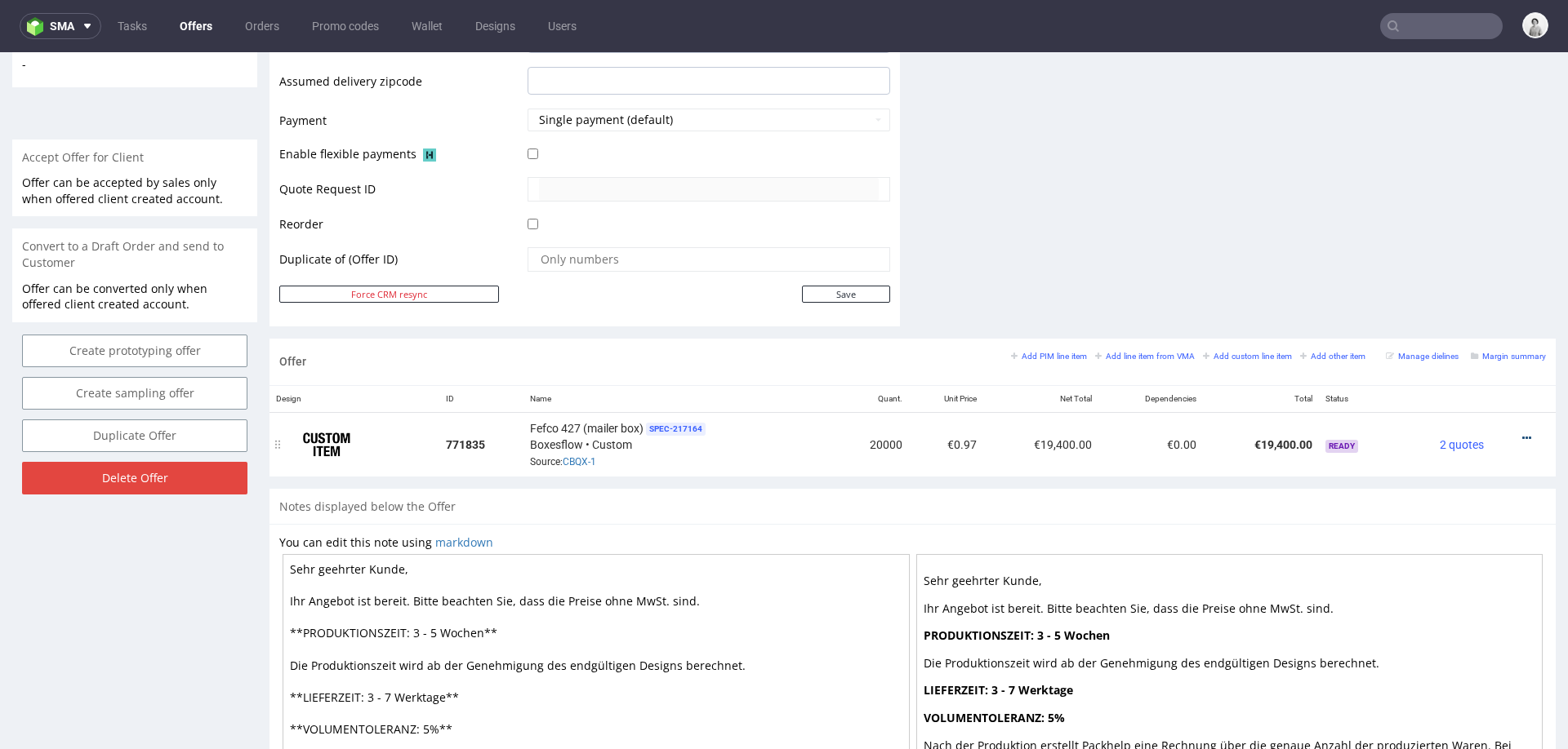
click at [1523, 436] on icon at bounding box center [1527, 438] width 9 height 11
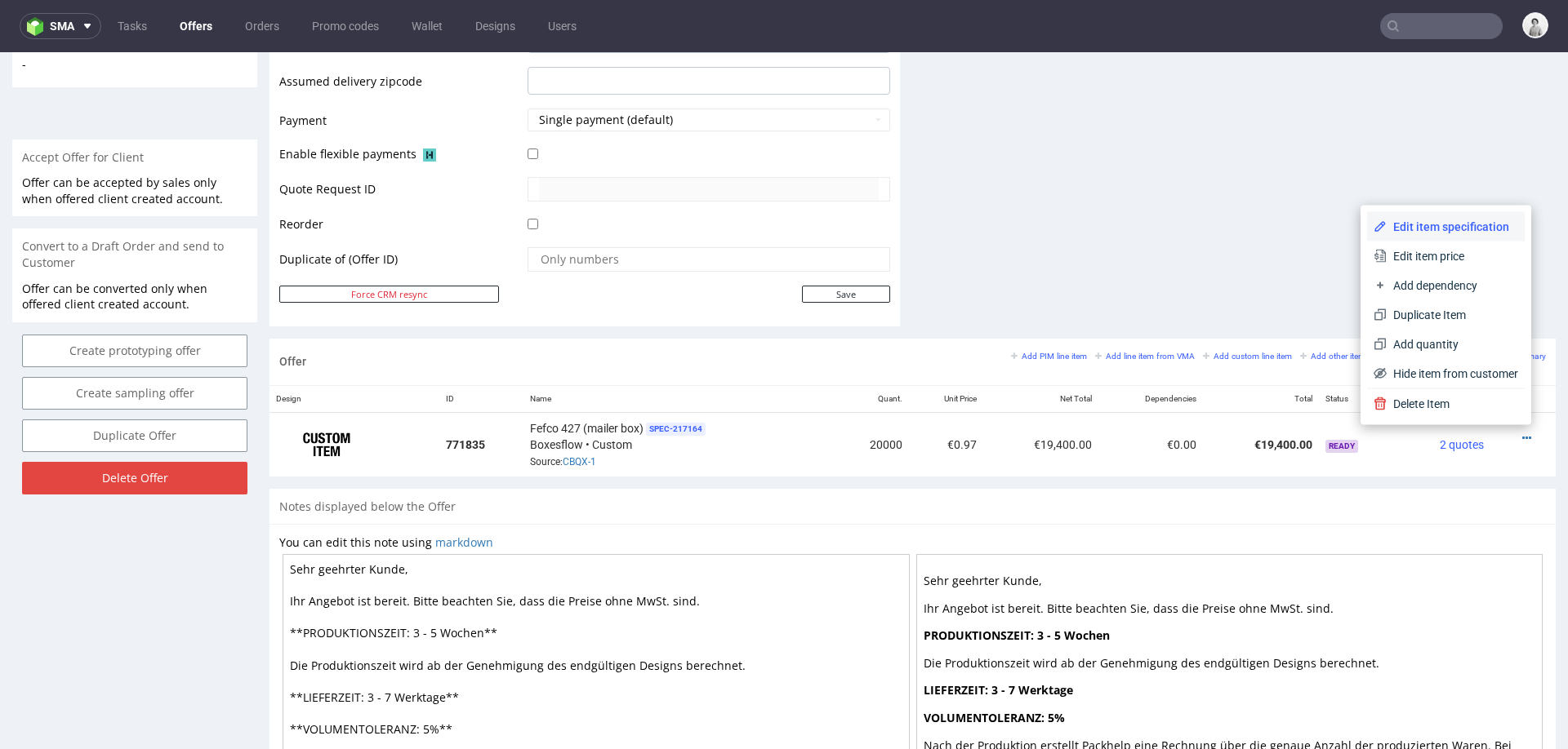
click at [1466, 218] on span "Edit item specification" at bounding box center [1452, 227] width 132 height 17
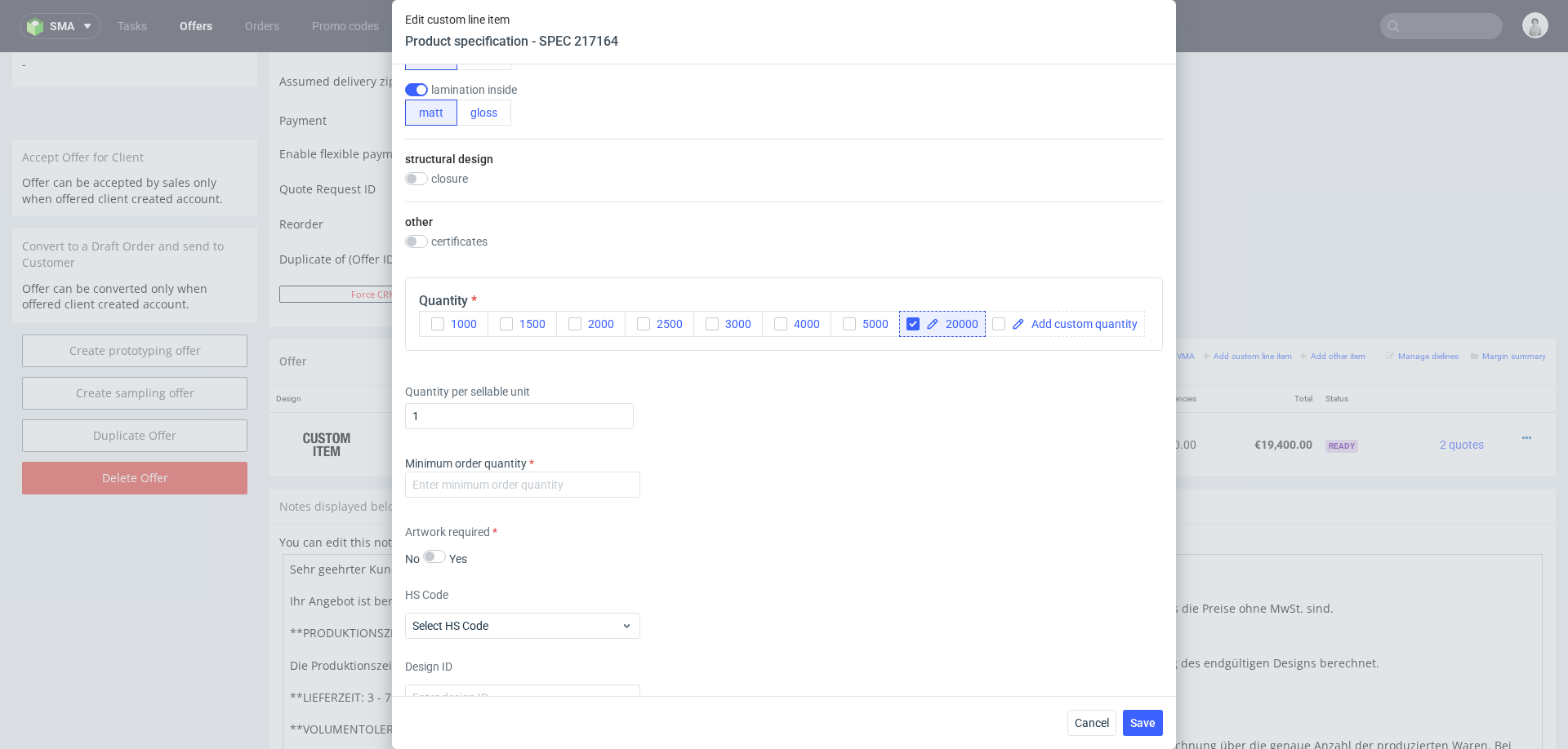
scroll to position [1009, 0]
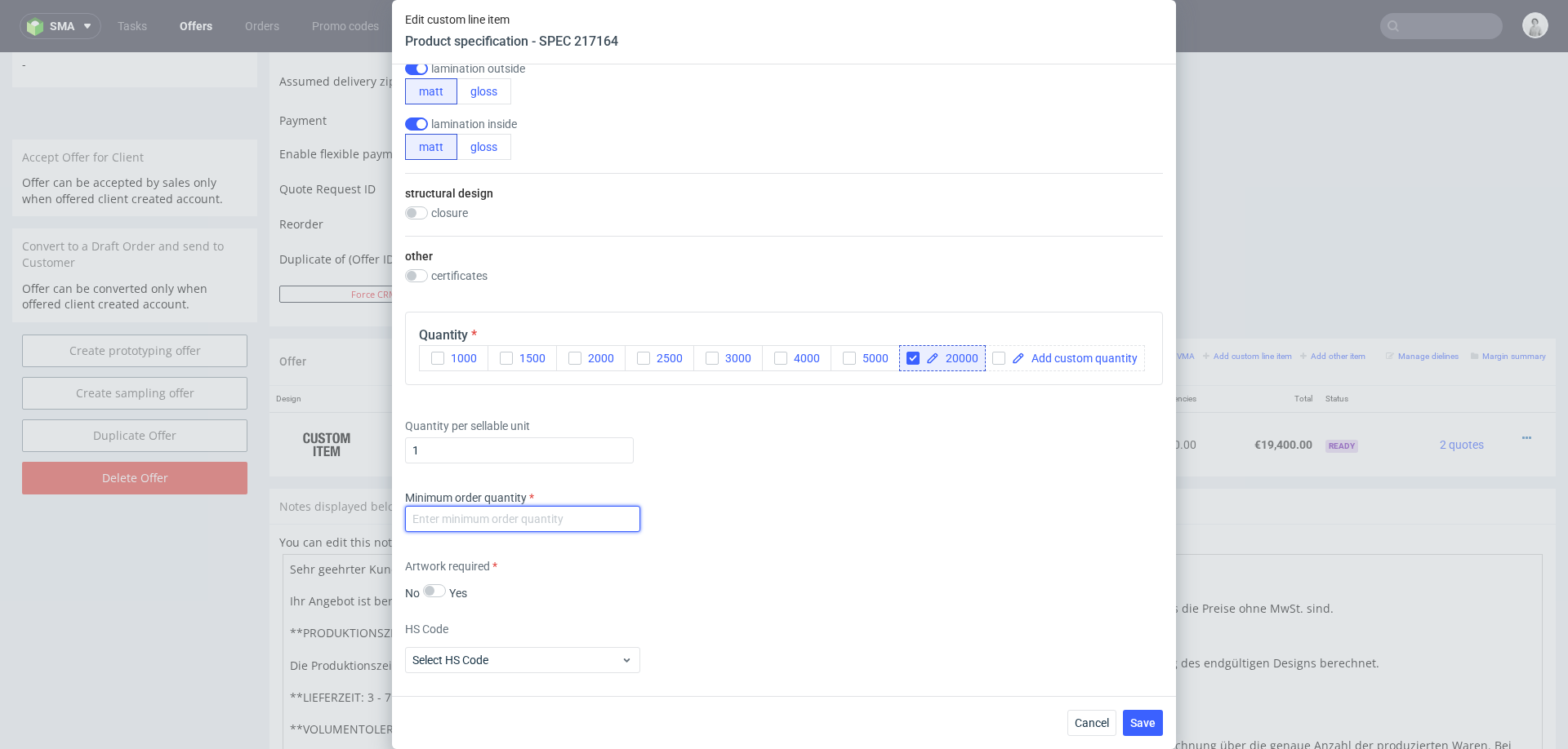
click at [564, 515] on input "number" at bounding box center [522, 519] width 235 height 26
type input "1000"
click at [882, 551] on div "Supplier Custom Custom supplier Boxesflow Technical specification Instant price…" at bounding box center [784, 381] width 784 height 631
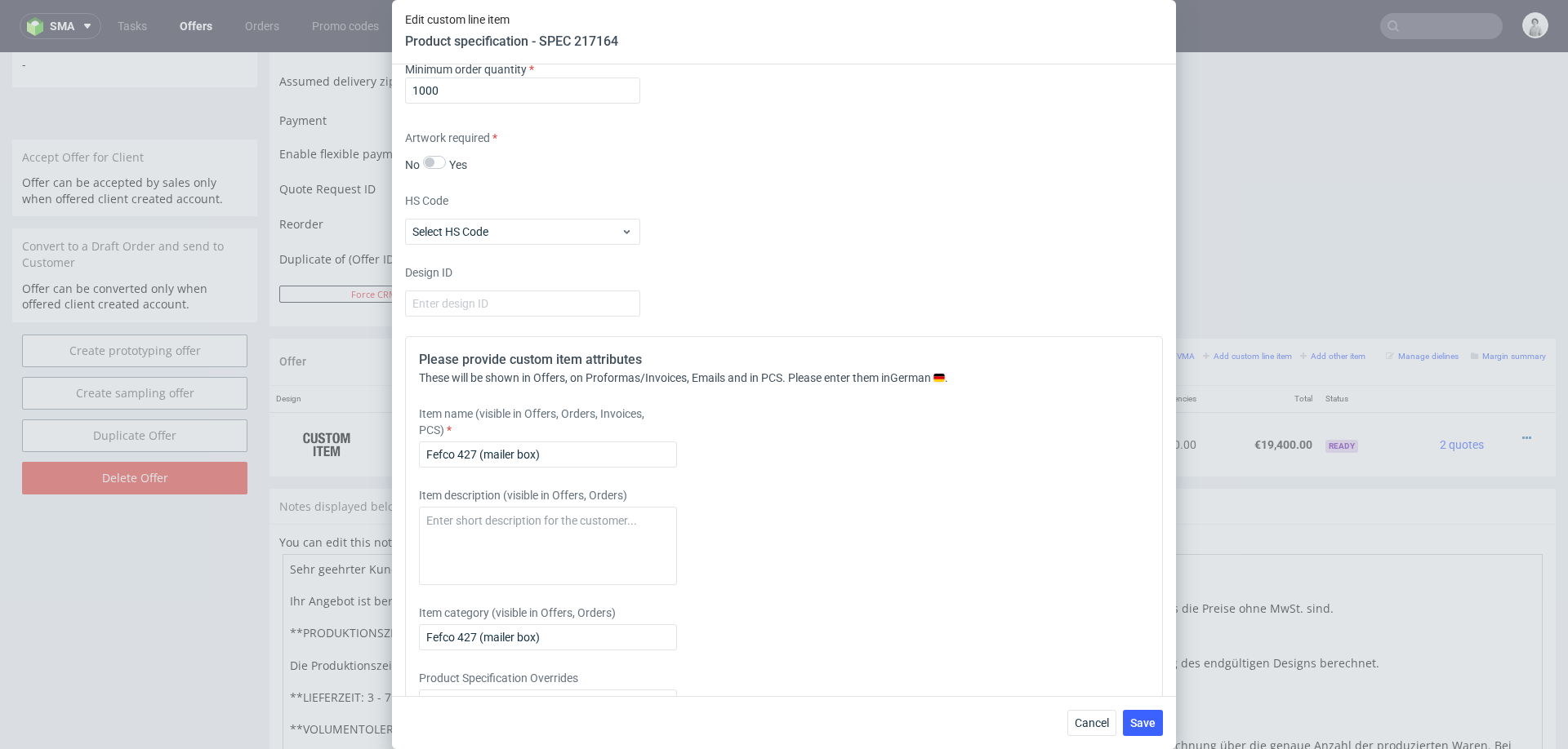
scroll to position [1442, 0]
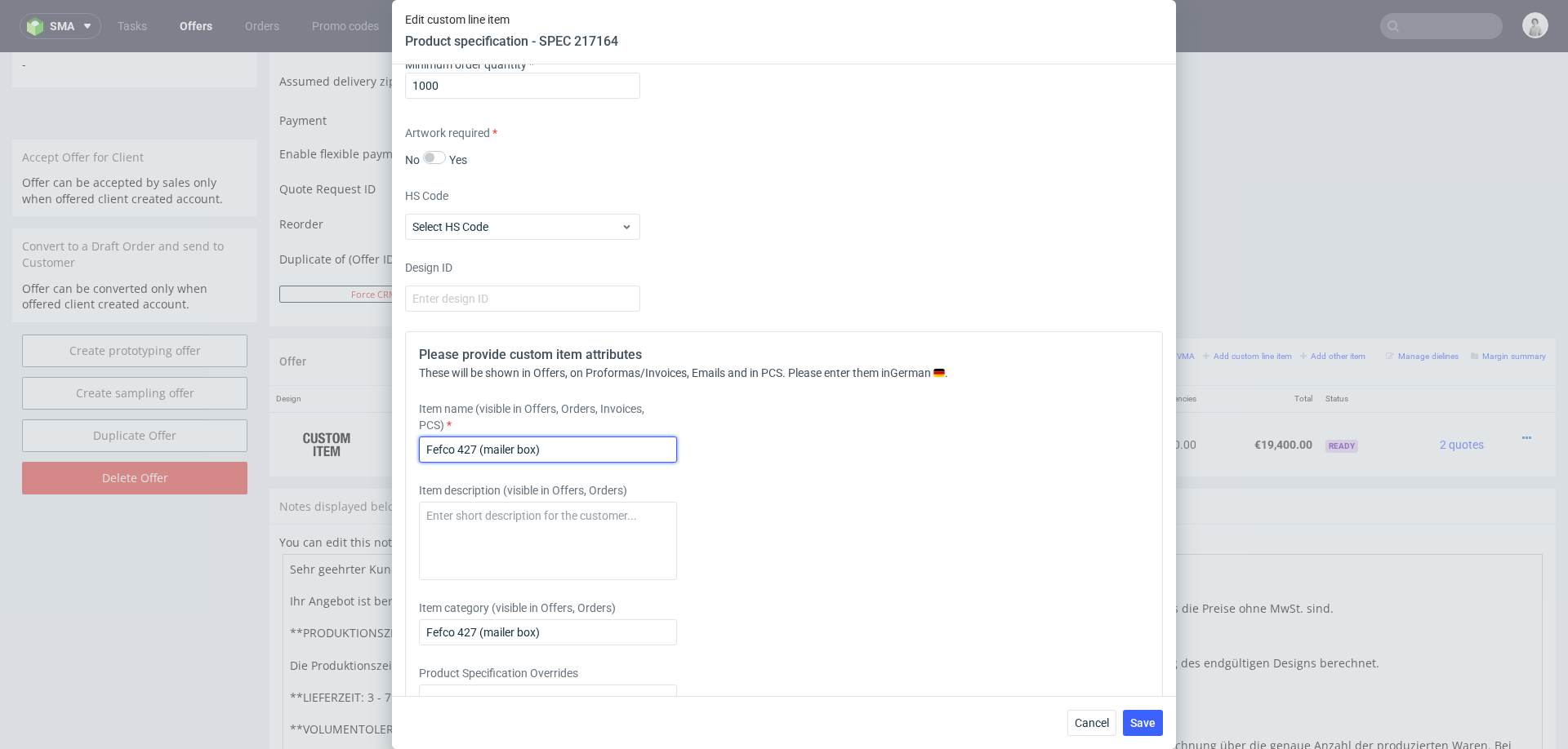
click at [573, 454] on input "Fefco 427 (mailer box)" at bounding box center [547, 450] width 258 height 26
type input "Fefco 427 (mailer box) + Inlay"
click at [1149, 718] on span "Save" at bounding box center [1142, 723] width 25 height 11
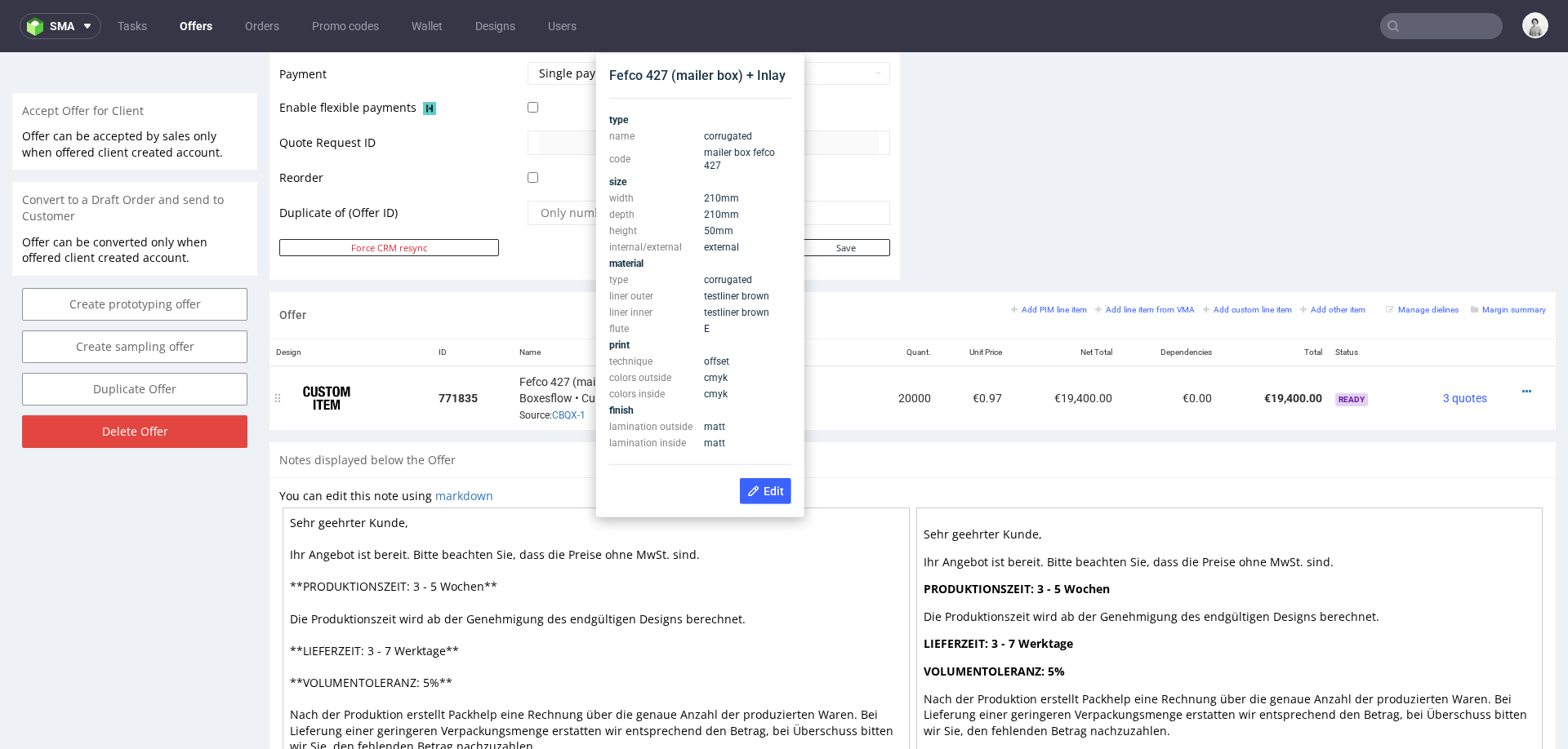
scroll to position [718, 0]
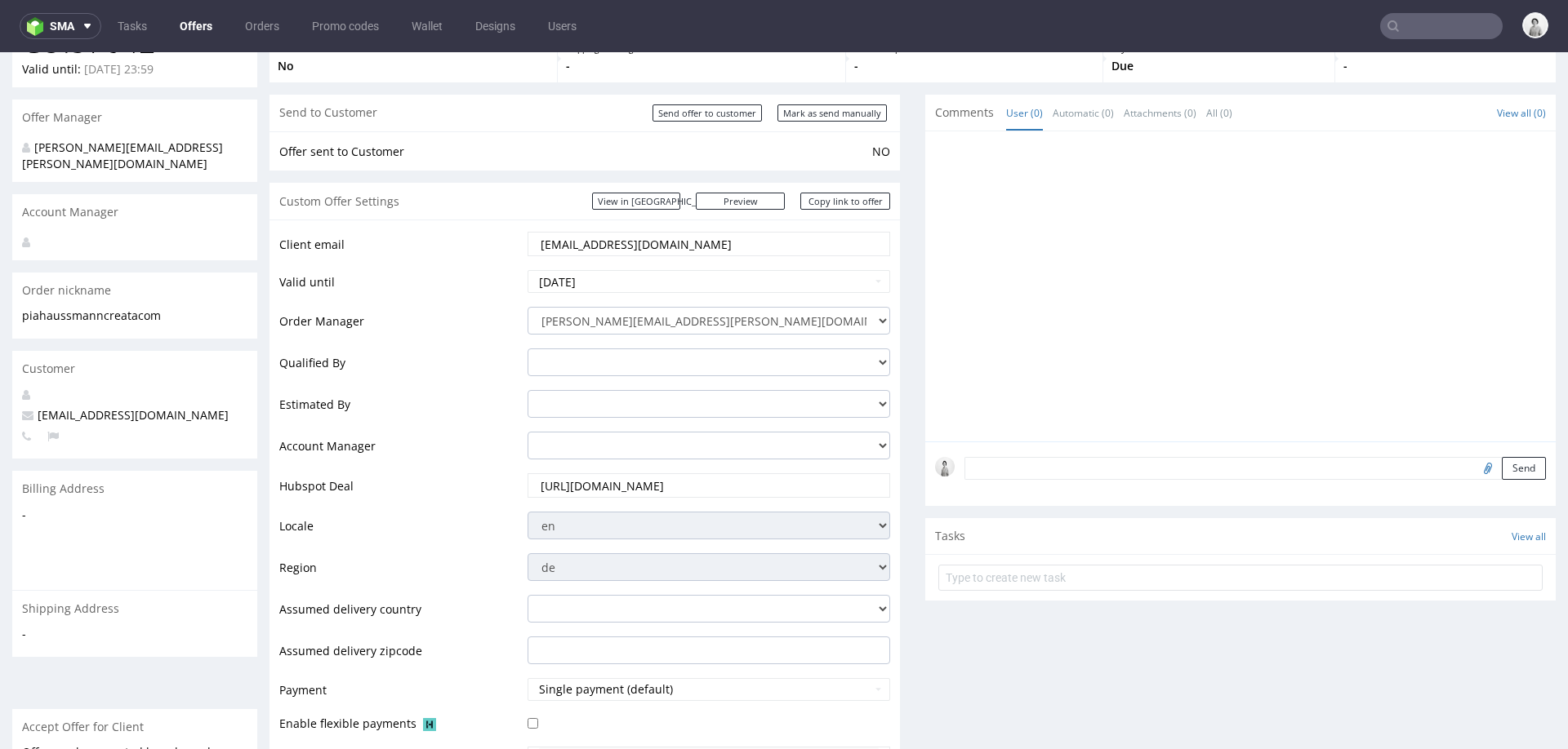
scroll to position [18, 0]
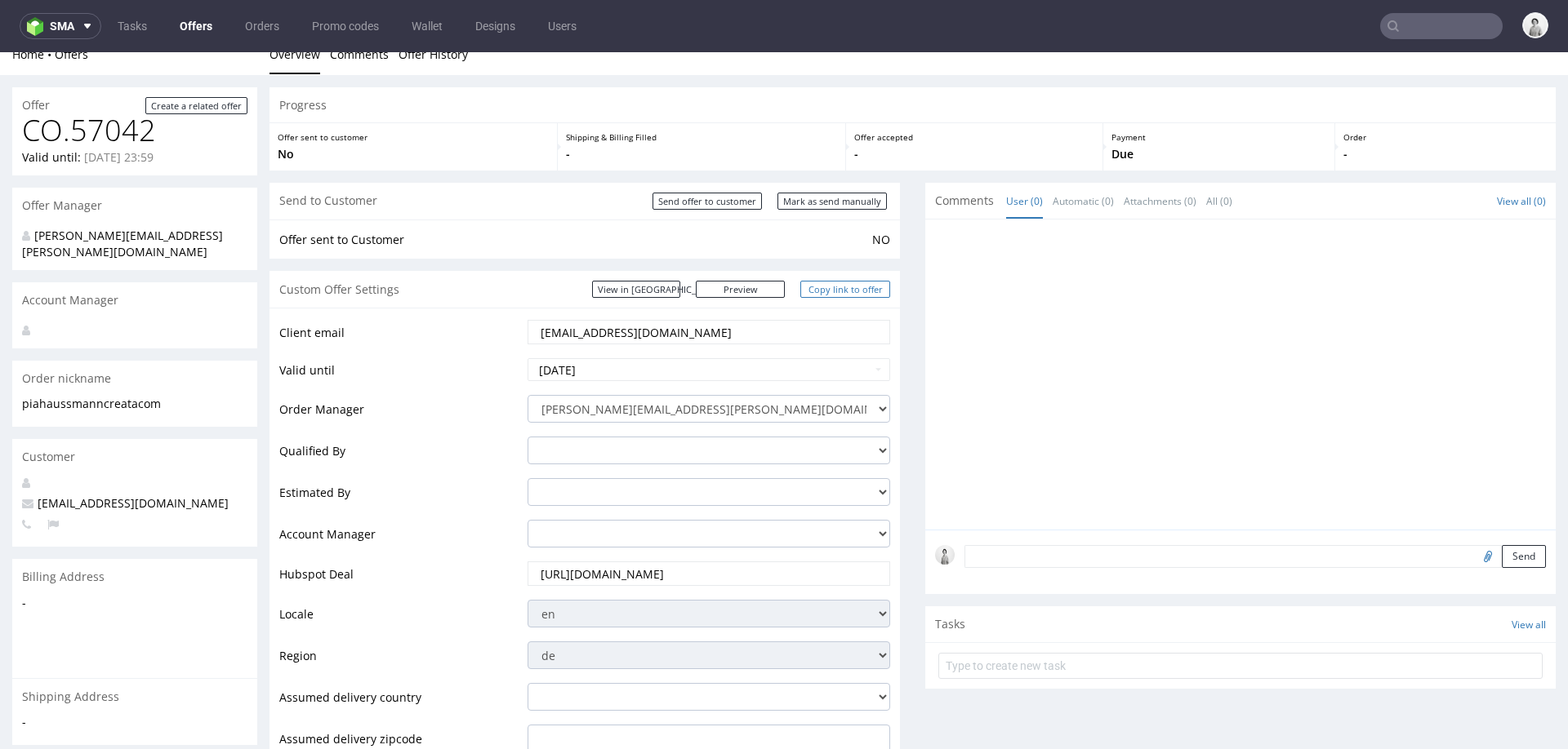
click at [818, 290] on link "Copy link to offer" at bounding box center [845, 289] width 90 height 18
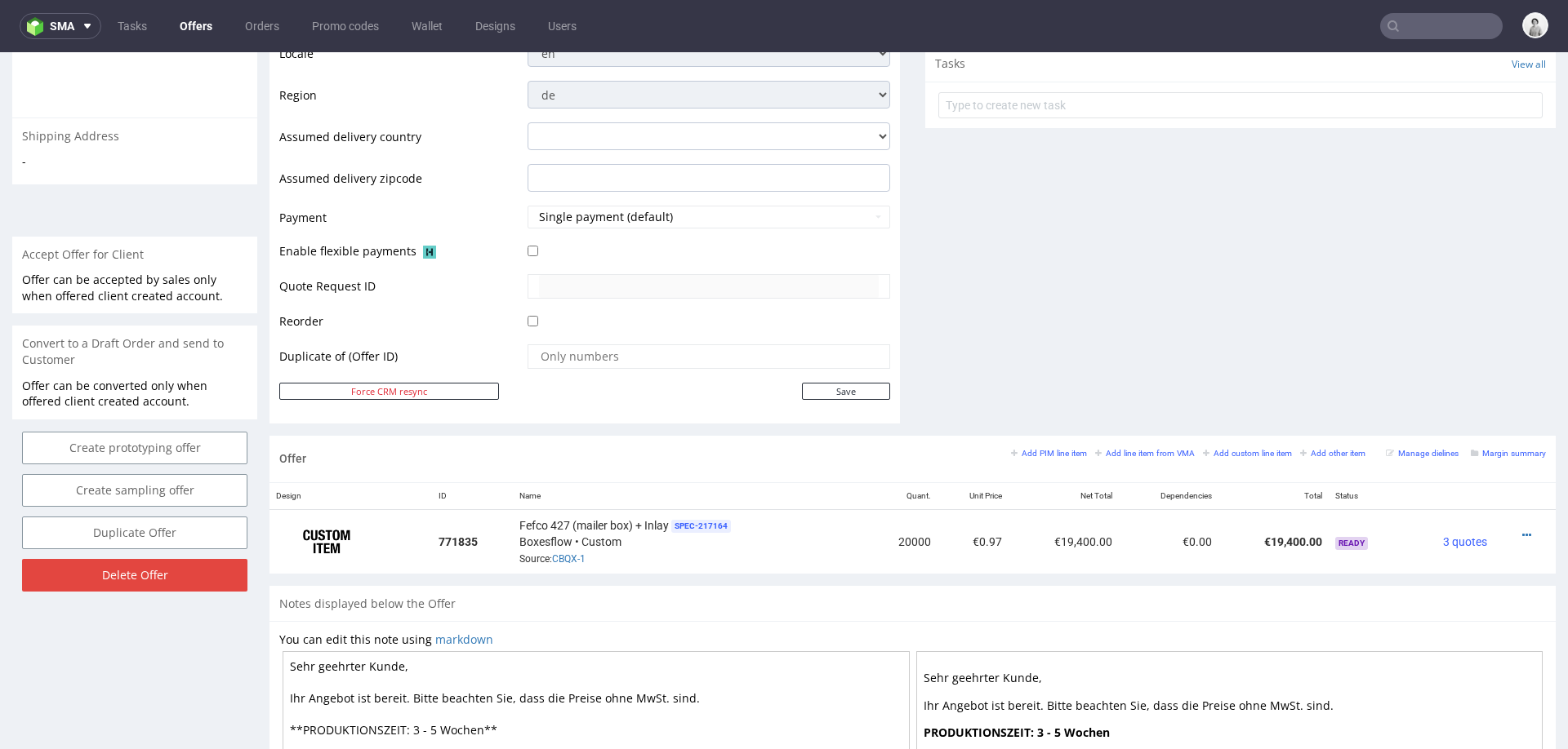
scroll to position [588, 0]
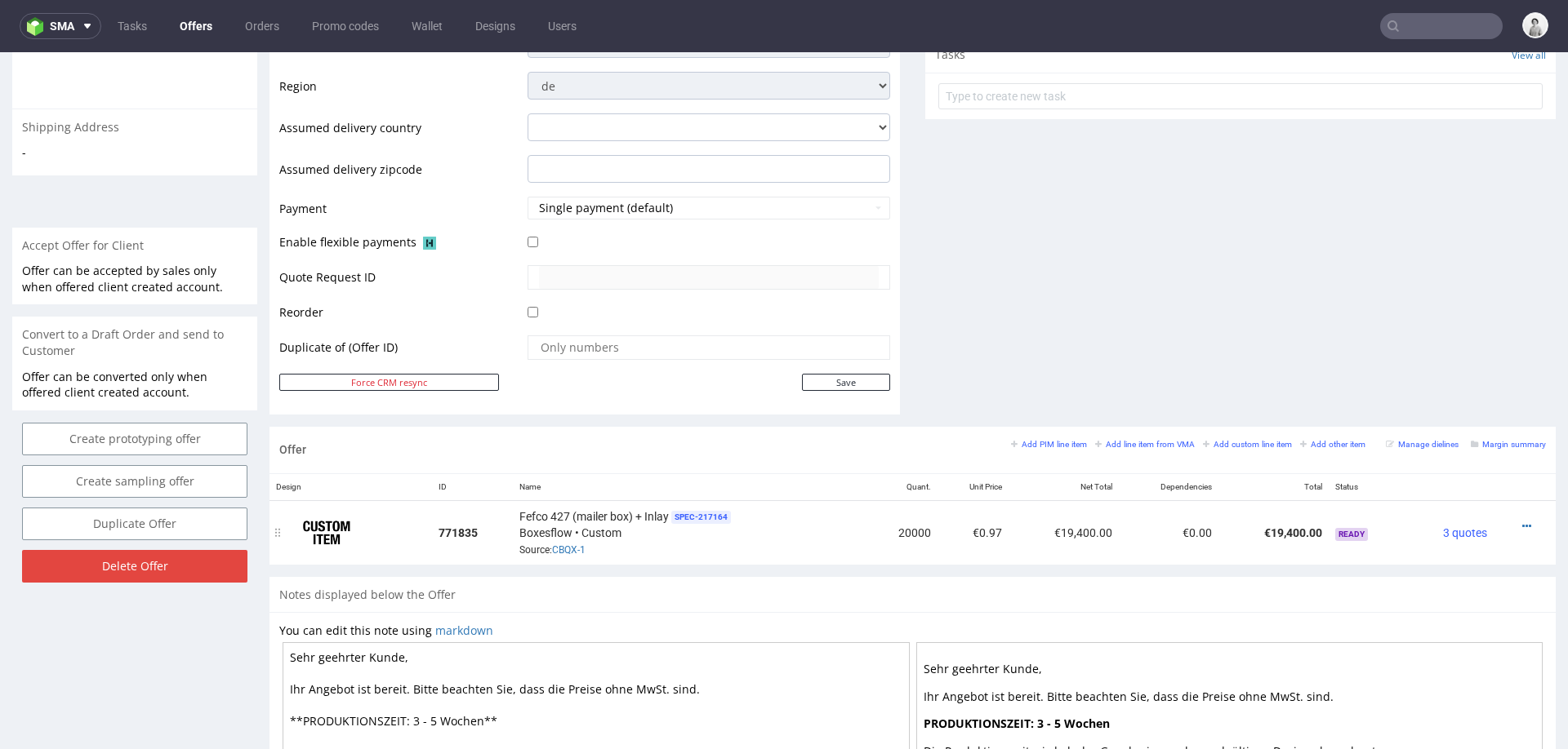
click at [1501, 524] on div at bounding box center [1520, 527] width 39 height 17
click at [1523, 524] on icon at bounding box center [1527, 527] width 9 height 11
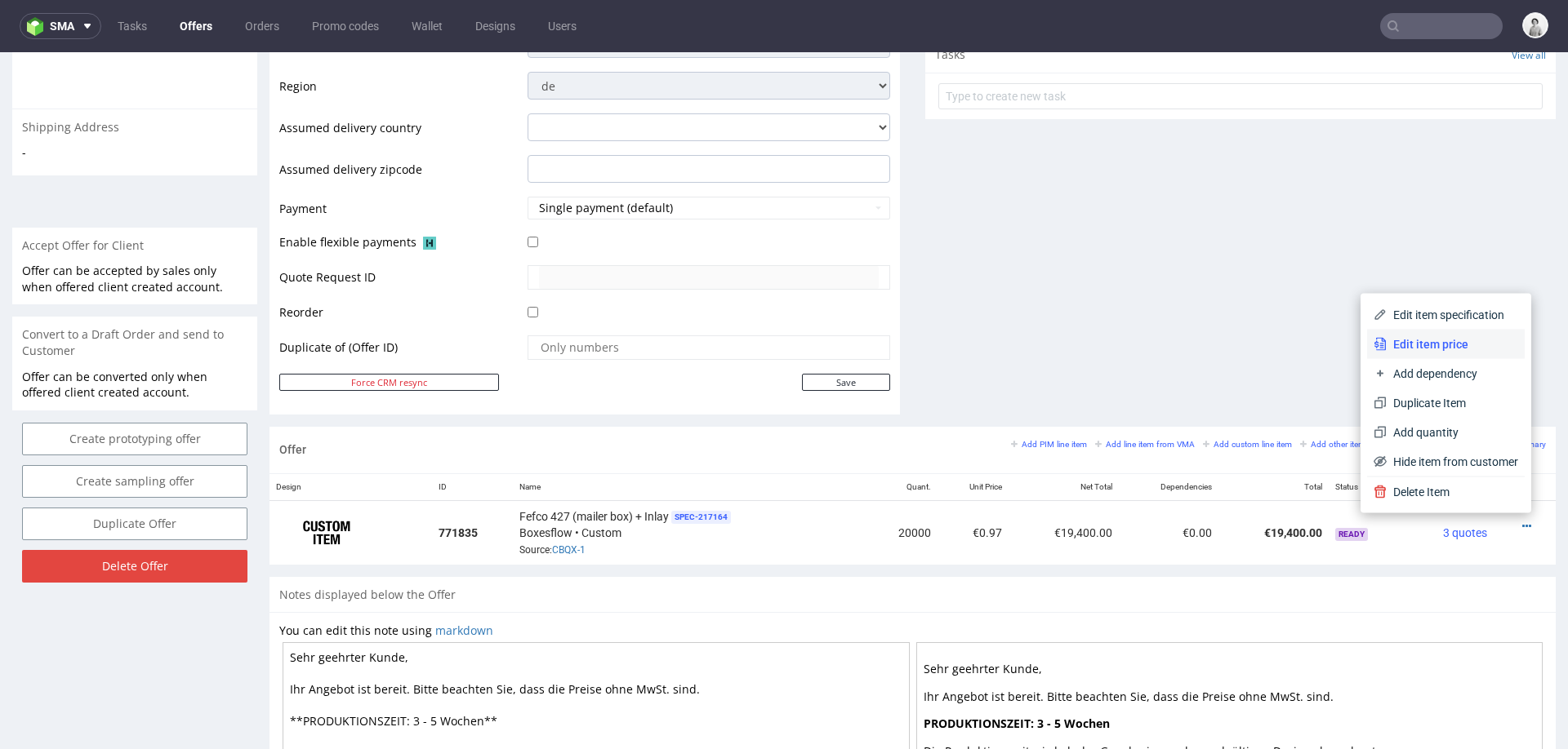
click at [1413, 346] on span "Edit item price" at bounding box center [1452, 344] width 132 height 17
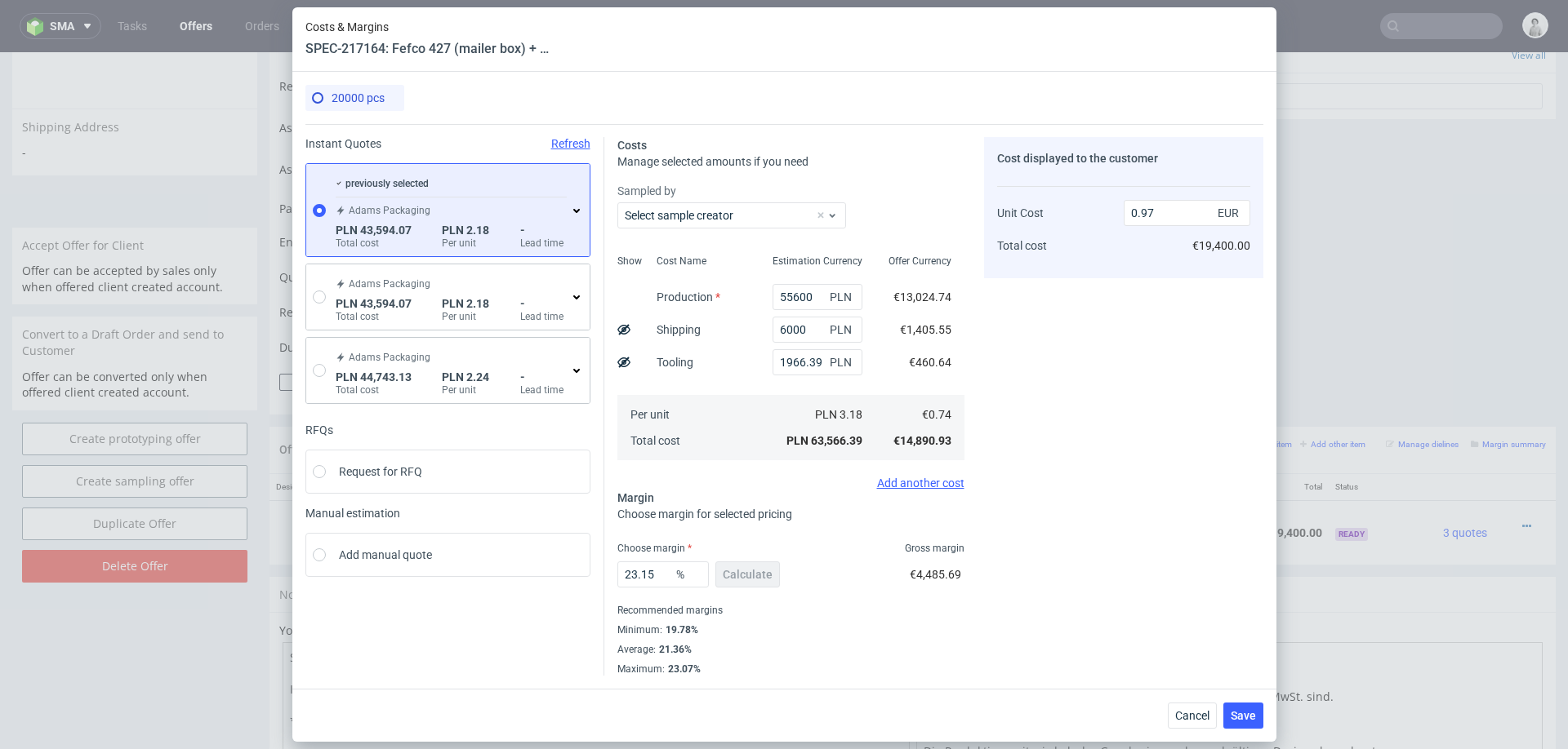
click at [1327, 393] on div "Costs & Margins SPEC-217164: Fefco 427 (mailer box) + Inlay 20000 pcs Instant Q…" at bounding box center [784, 374] width 1568 height 749
click at [1196, 718] on span "Cancel" at bounding box center [1192, 716] width 34 height 11
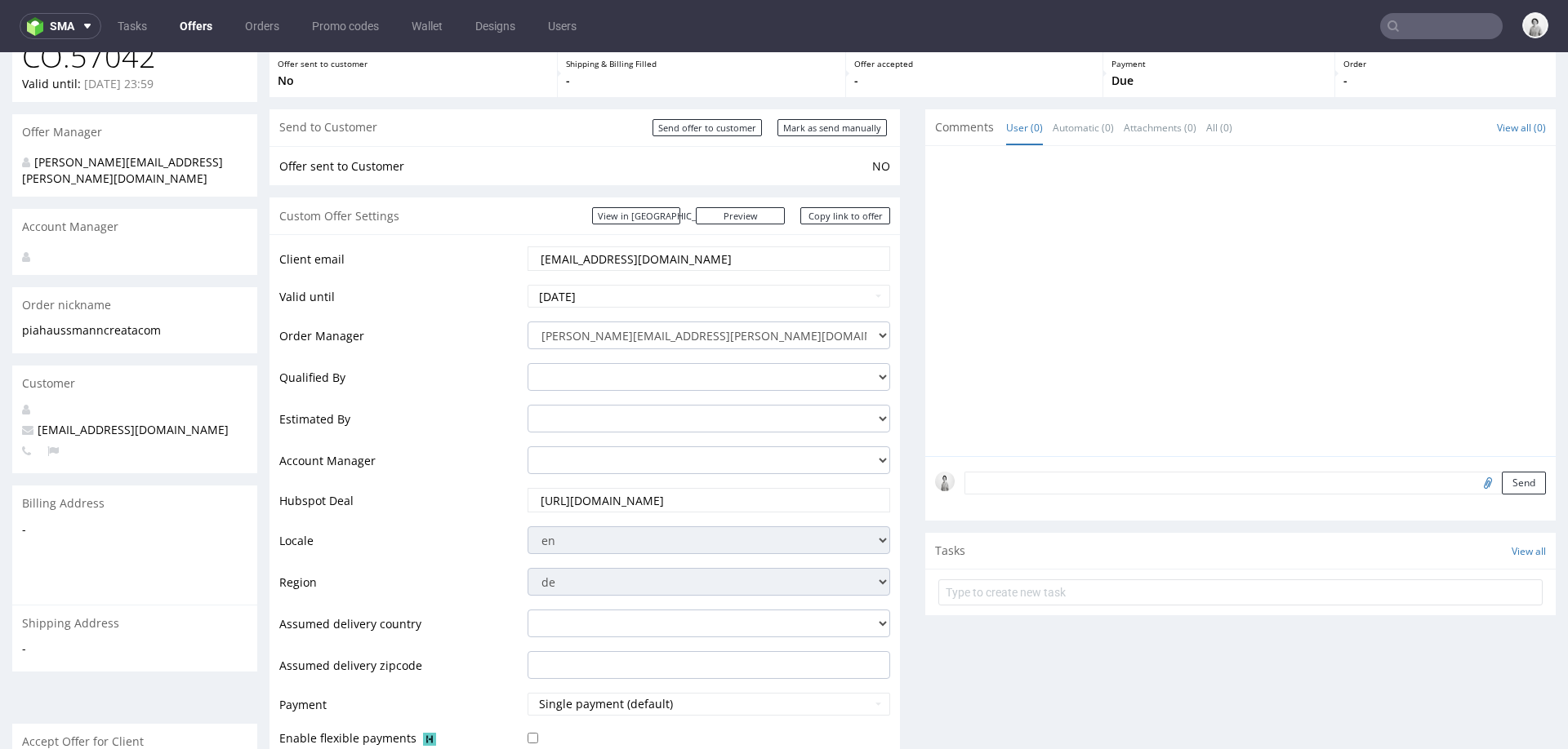
scroll to position [62, 0]
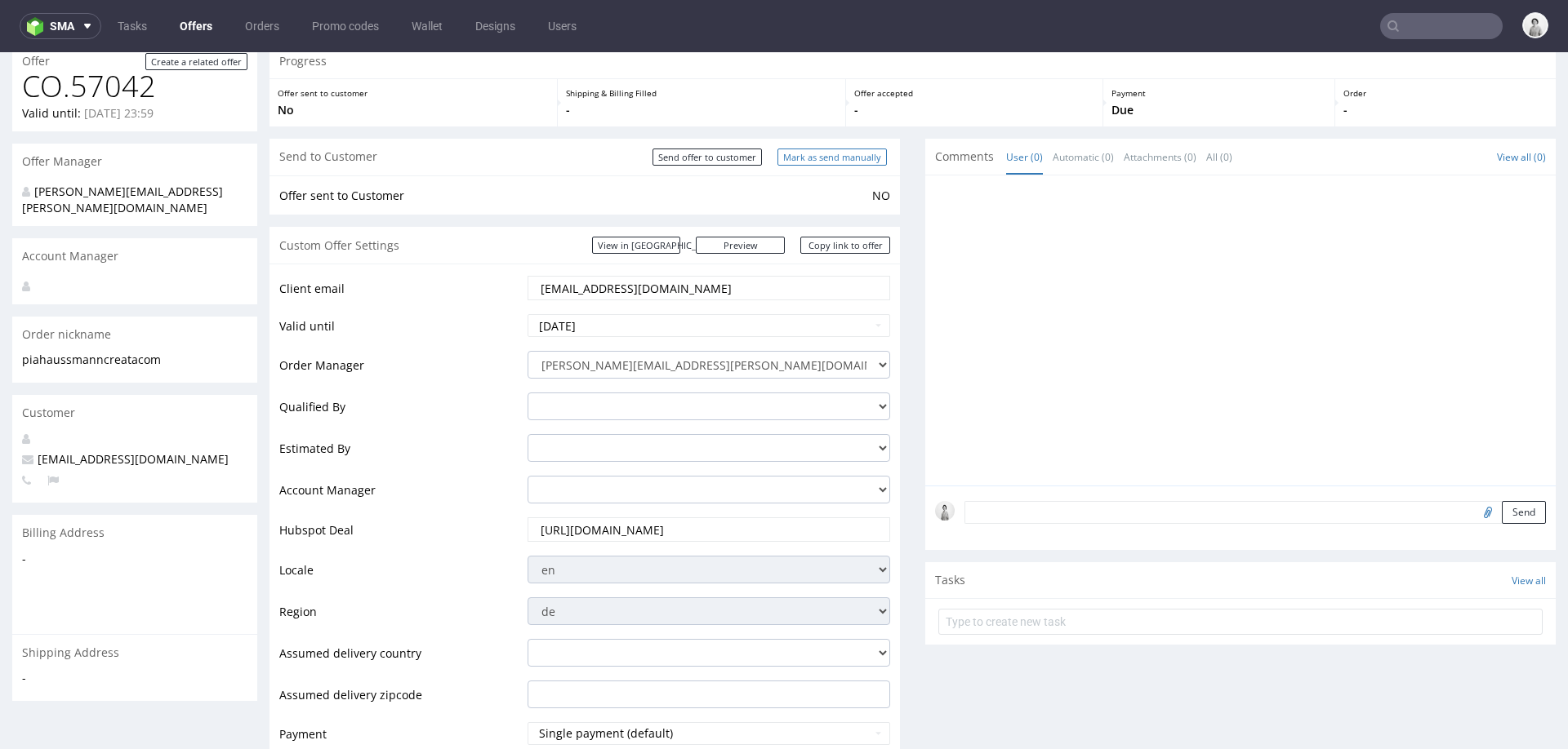
click at [809, 163] on input "Mark as send manually" at bounding box center [832, 156] width 109 height 18
type input "In progress..."
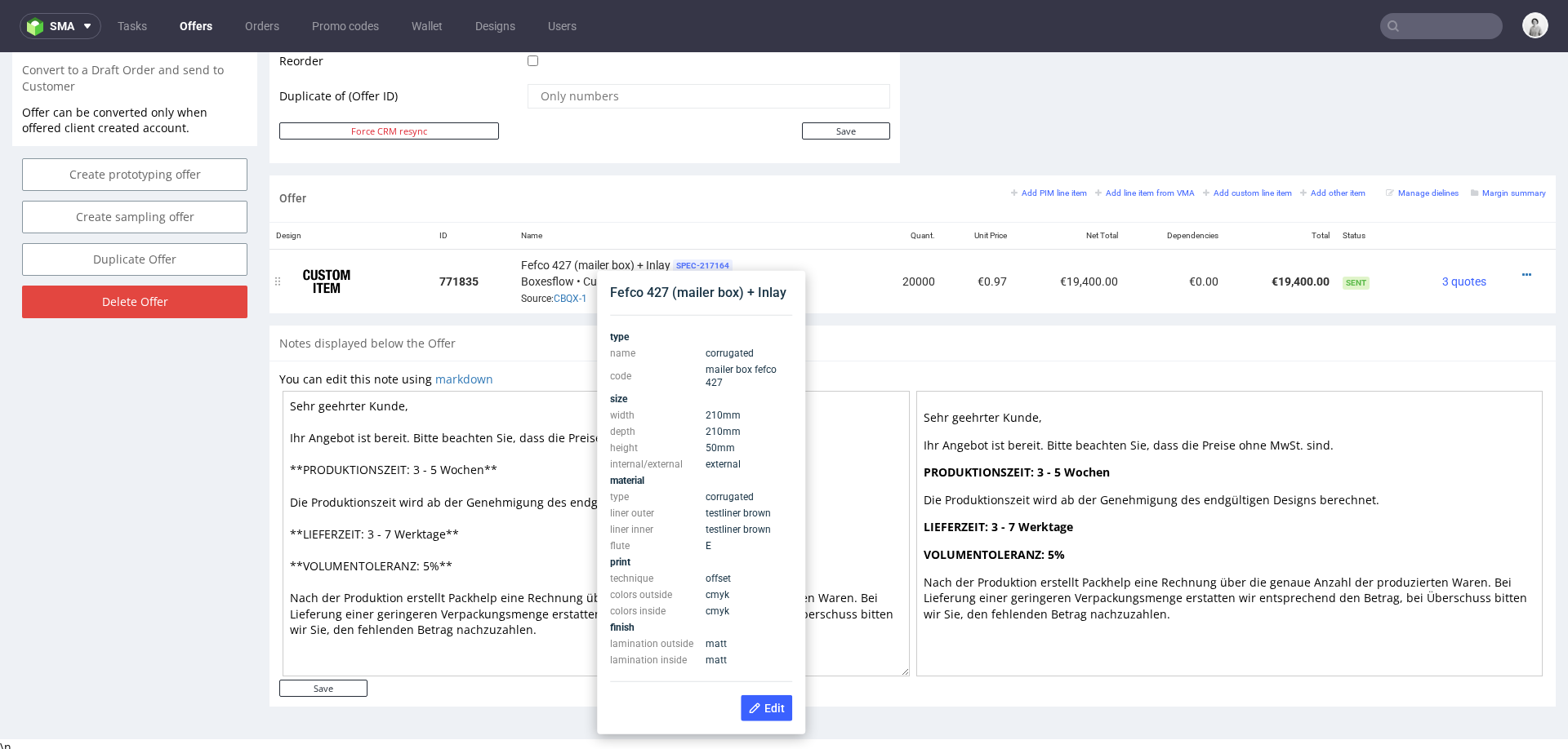
scroll to position [830, 0]
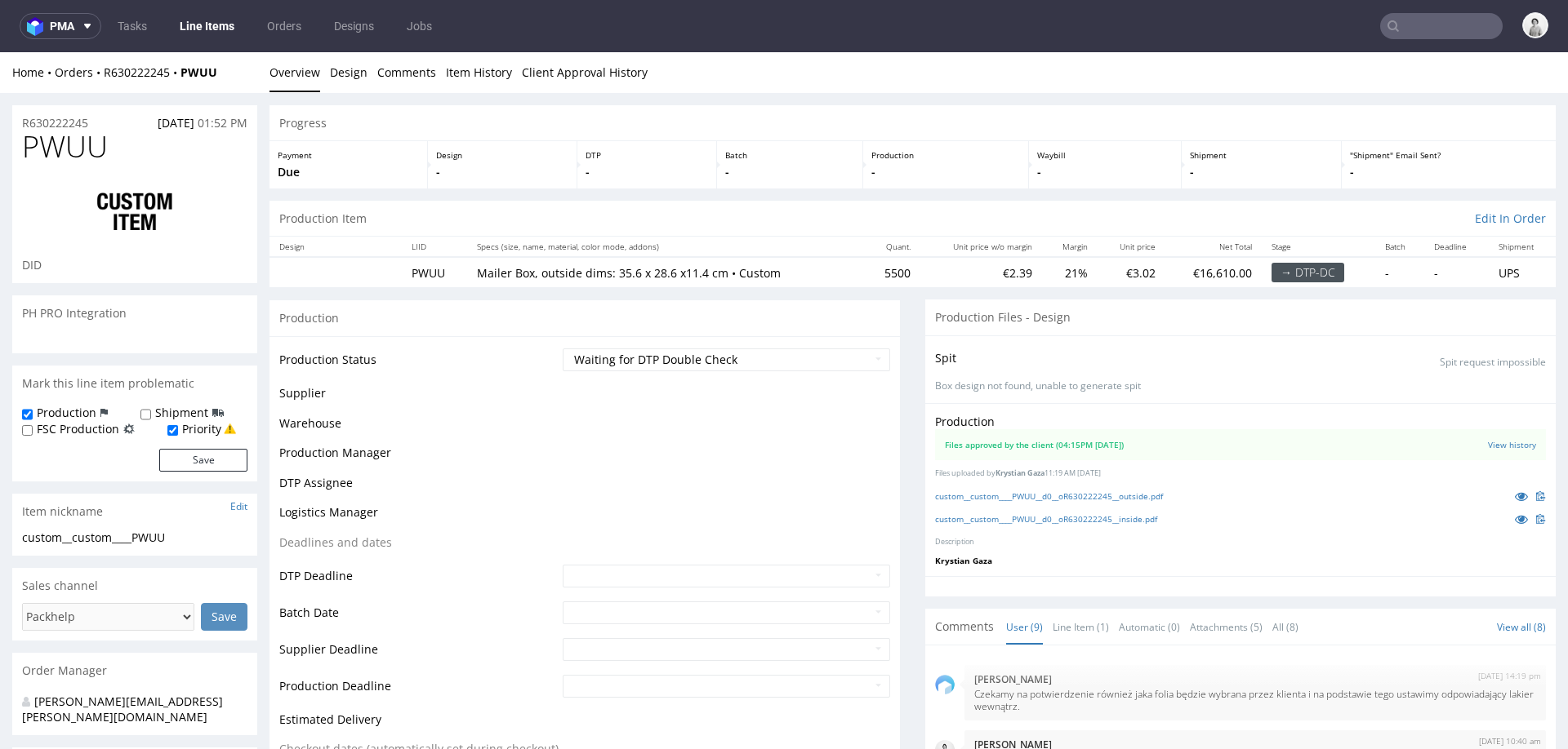
scroll to position [314, 0]
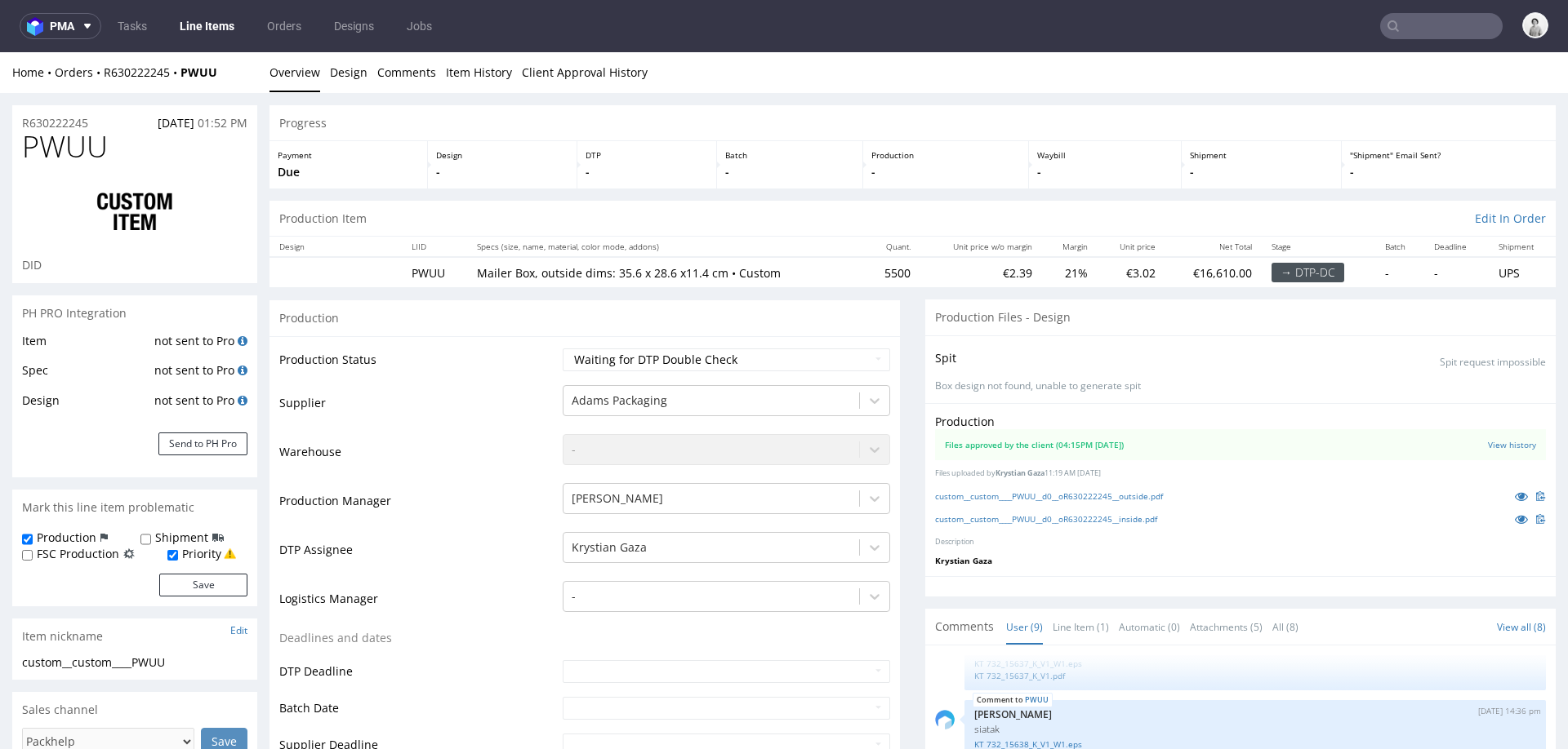
select select "in_progress"
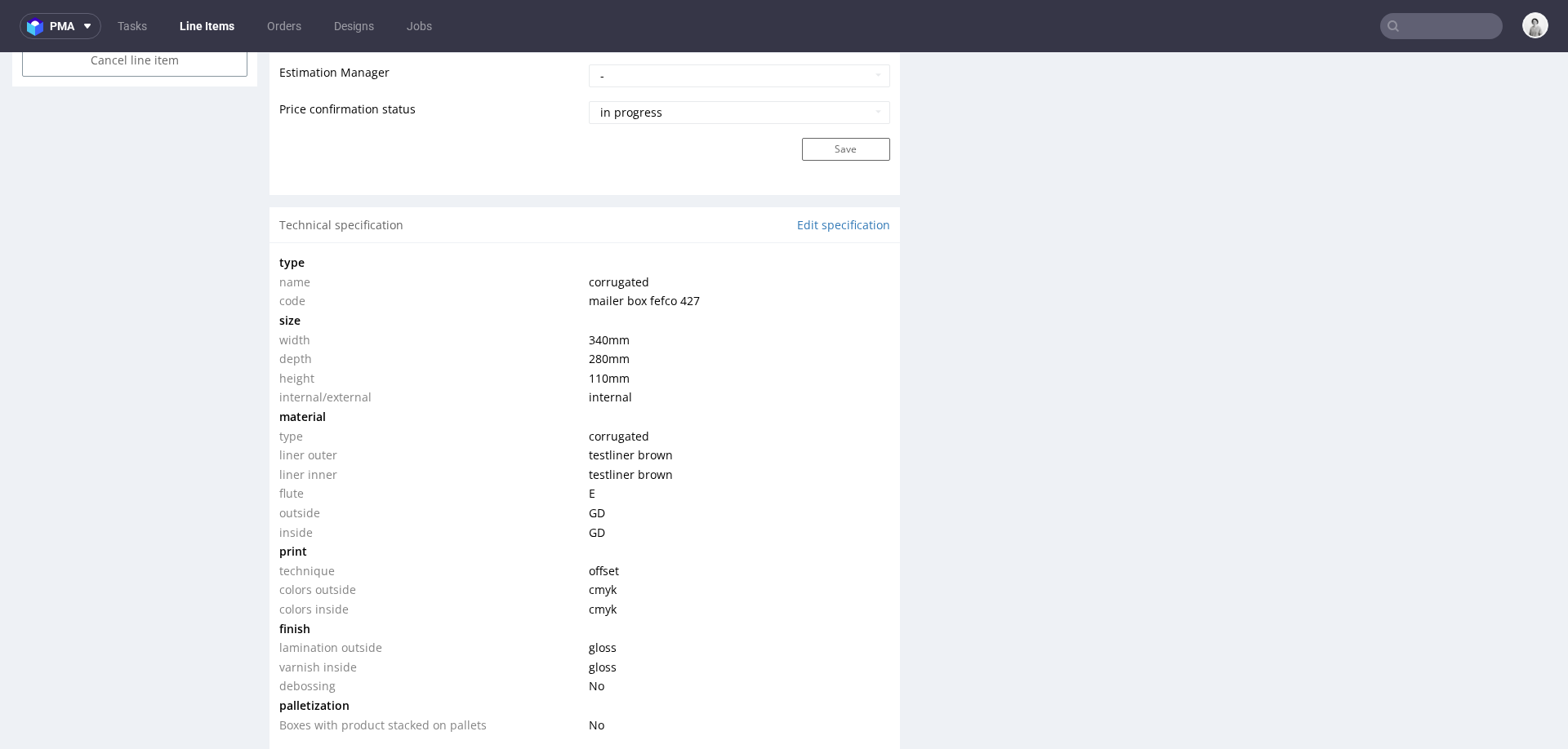
scroll to position [1443, 0]
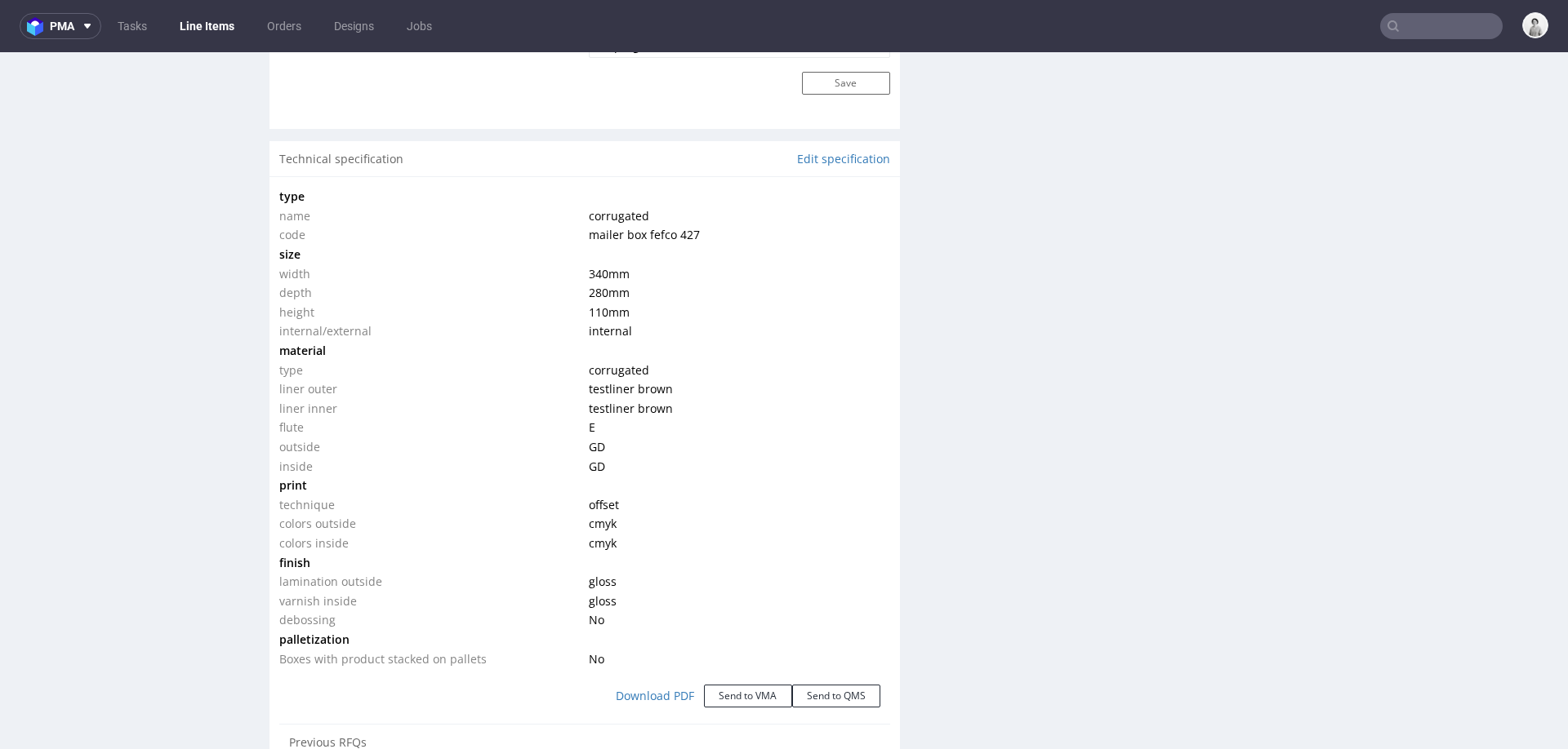
click at [1447, 23] on input "text" at bounding box center [1441, 26] width 122 height 26
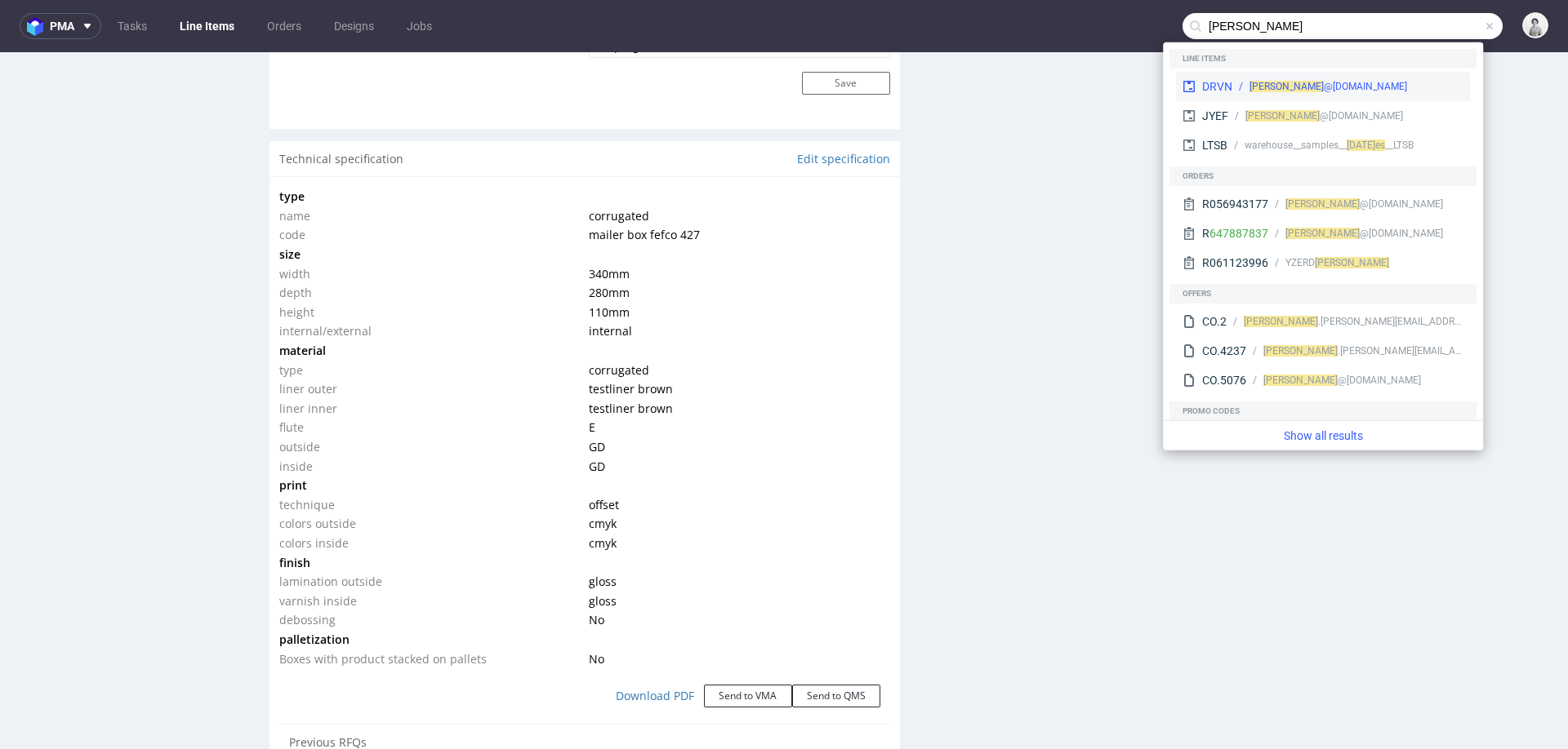
type input "jules"
click at [1357, 80] on div "jules @elvou.com" at bounding box center [1348, 87] width 232 height 15
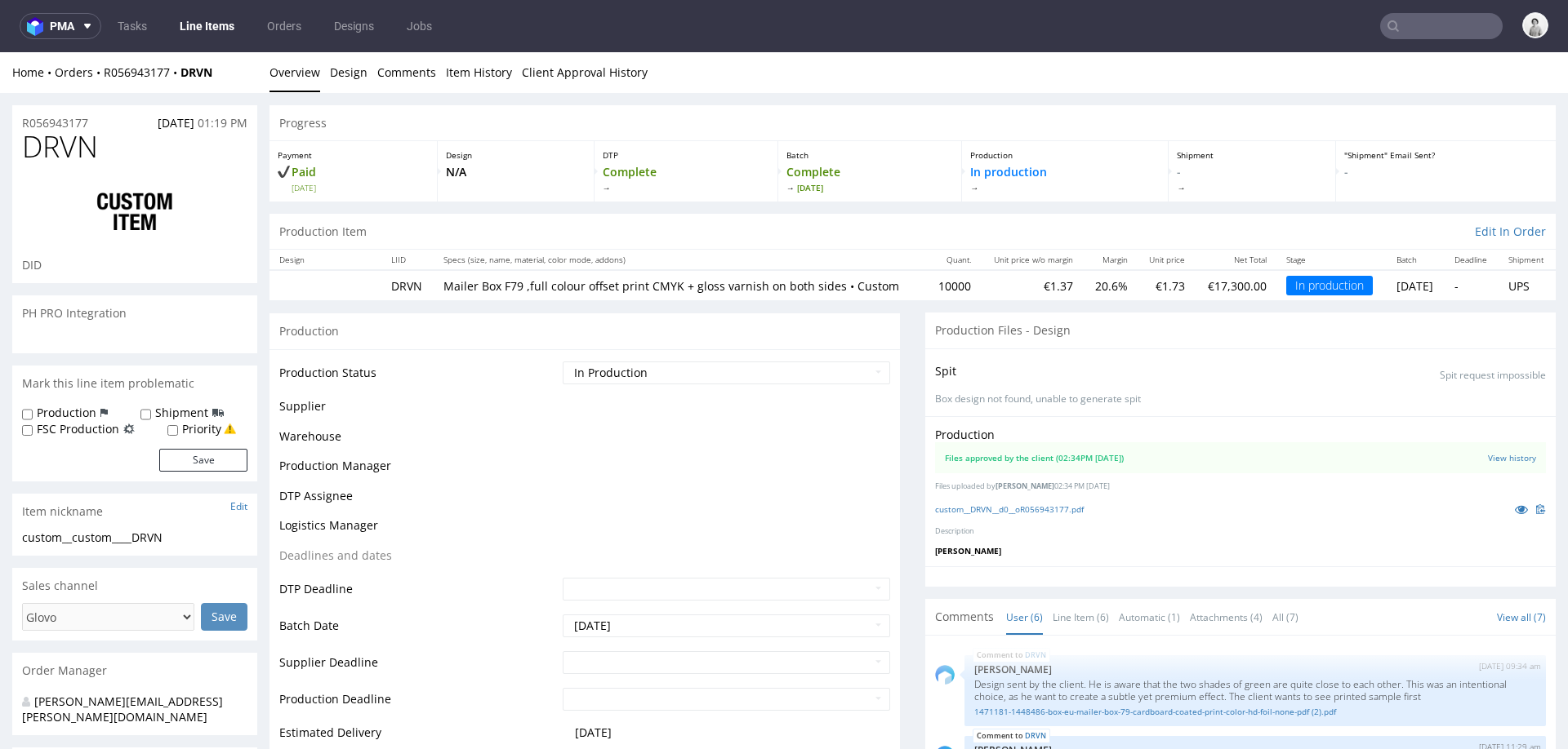
scroll to position [299, 0]
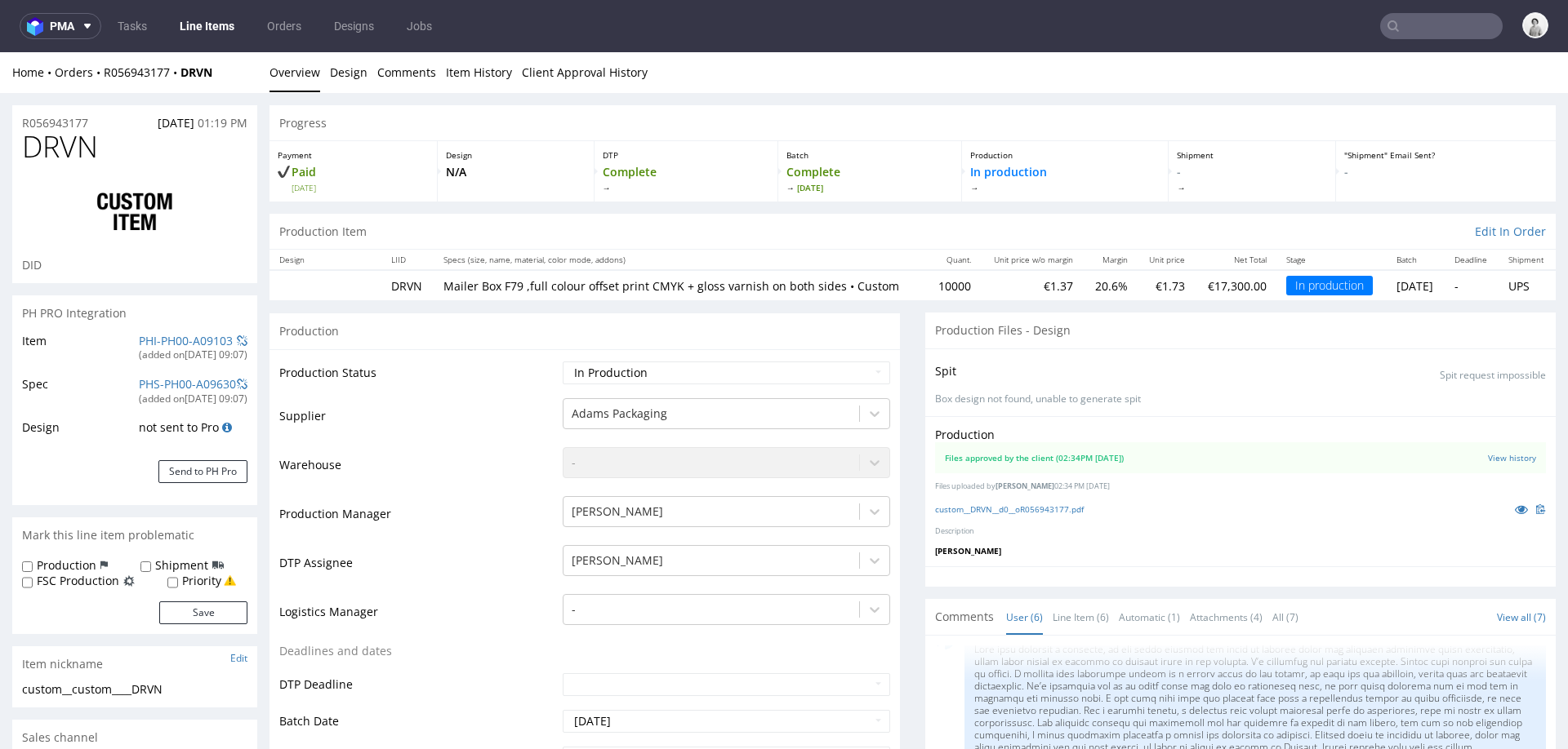
select select "in_progress"
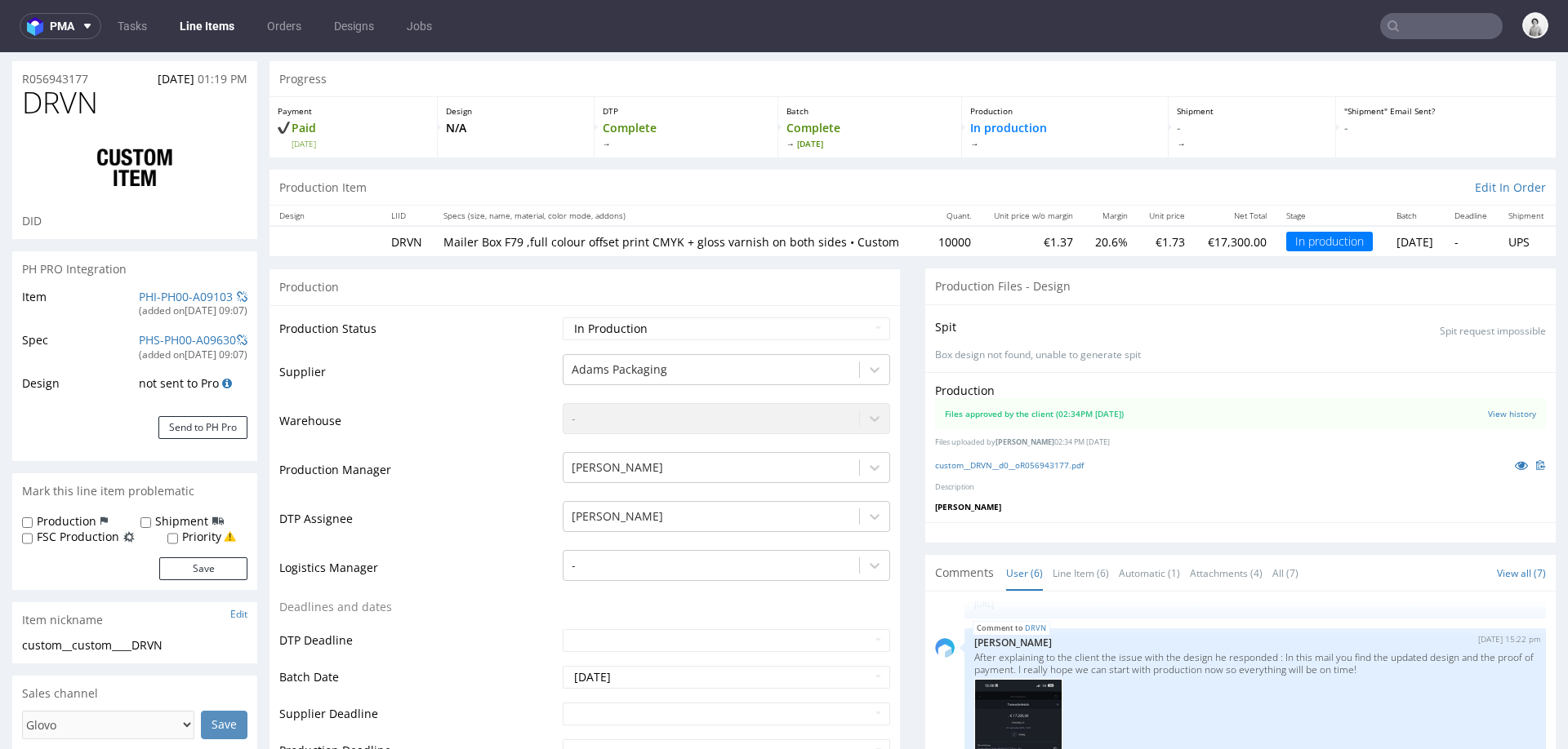
scroll to position [0, 0]
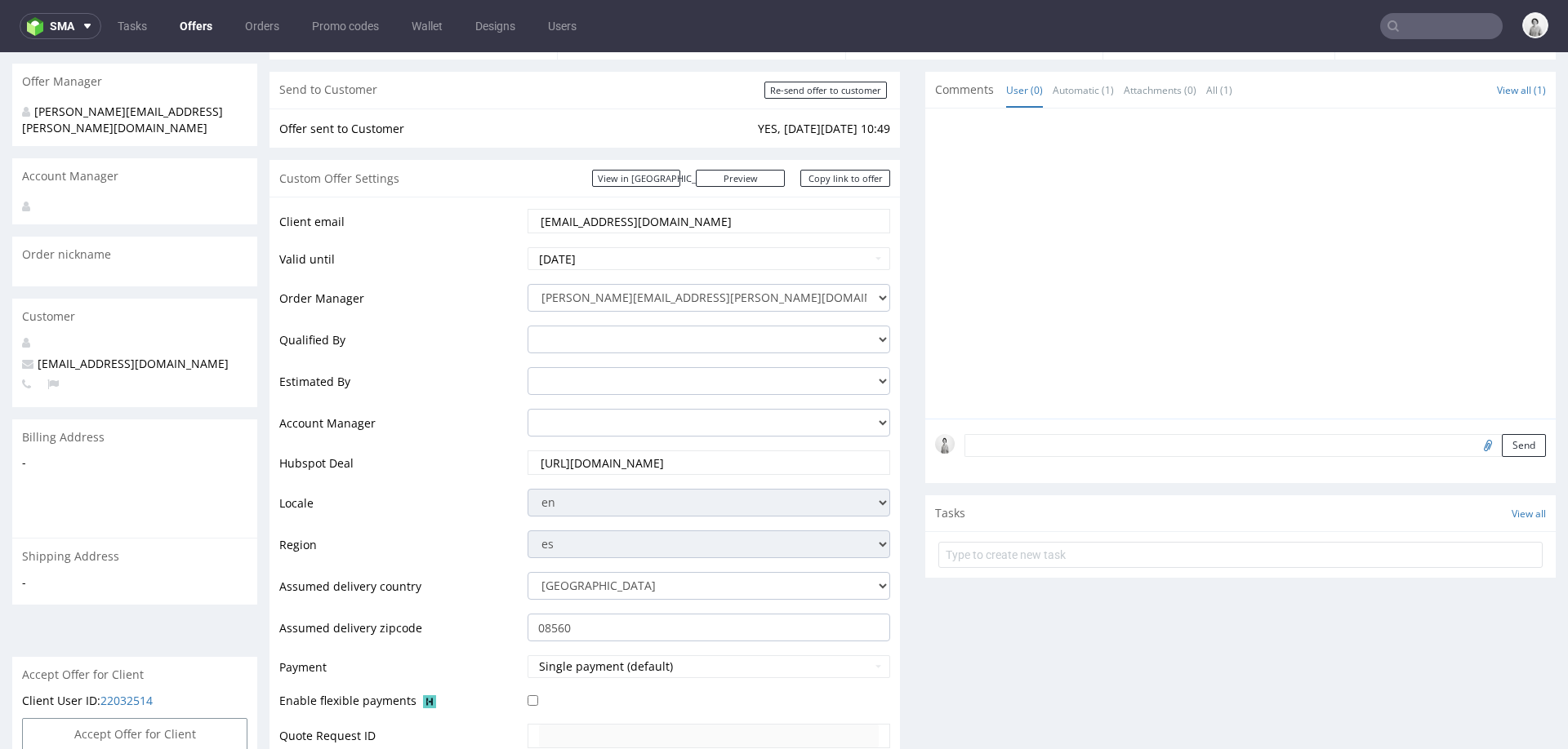
scroll to position [138, 0]
click at [641, 218] on input "[EMAIL_ADDRESS][DOMAIN_NAME]" at bounding box center [709, 225] width 340 height 23
type input "[EMAIL_ADDRESS][DOMAIN_NAME]"
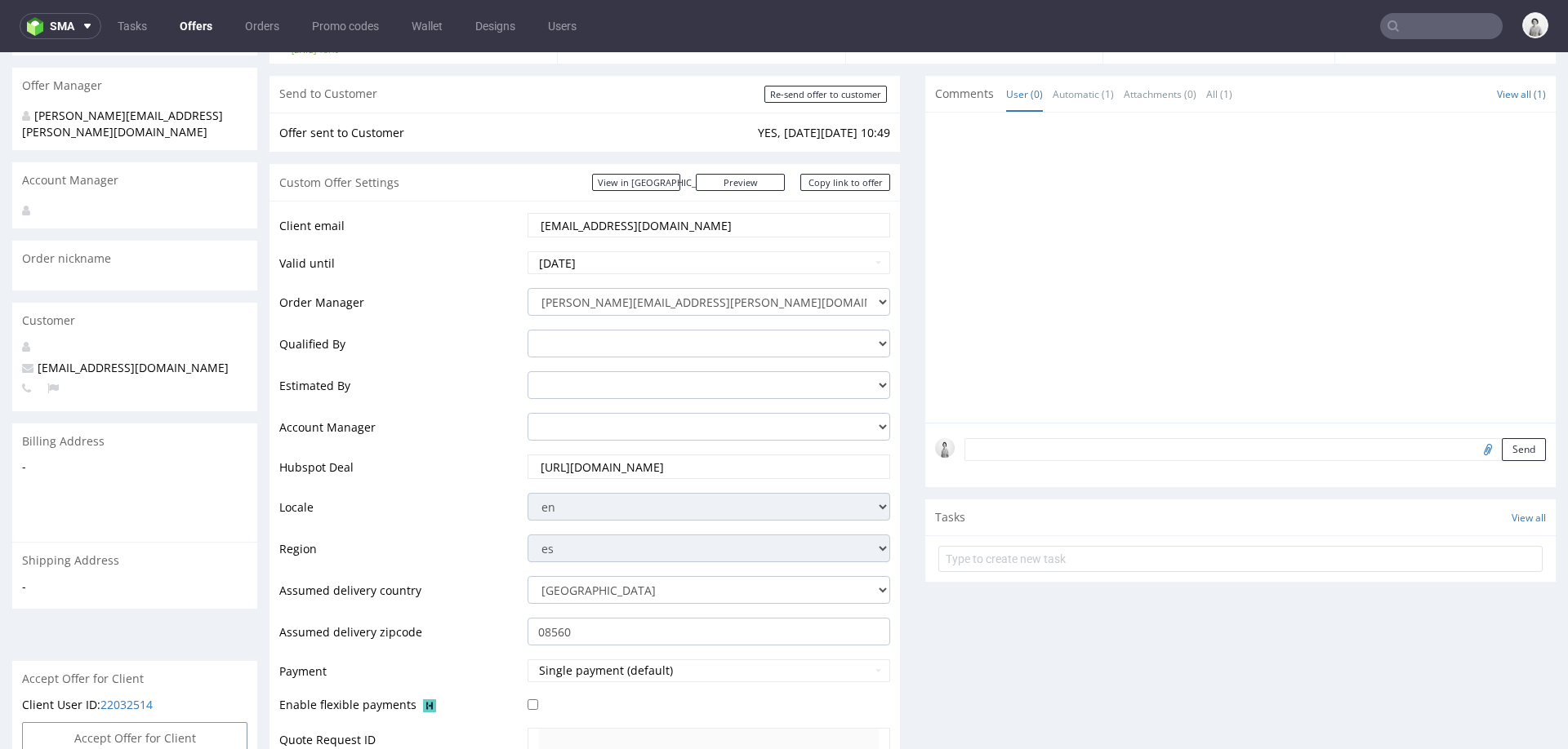
click at [981, 605] on div "Comments User (0) Automatic (1) Attachments (0) All (1) View all (1) 24th Sep 2…" at bounding box center [1240, 482] width 631 height 814
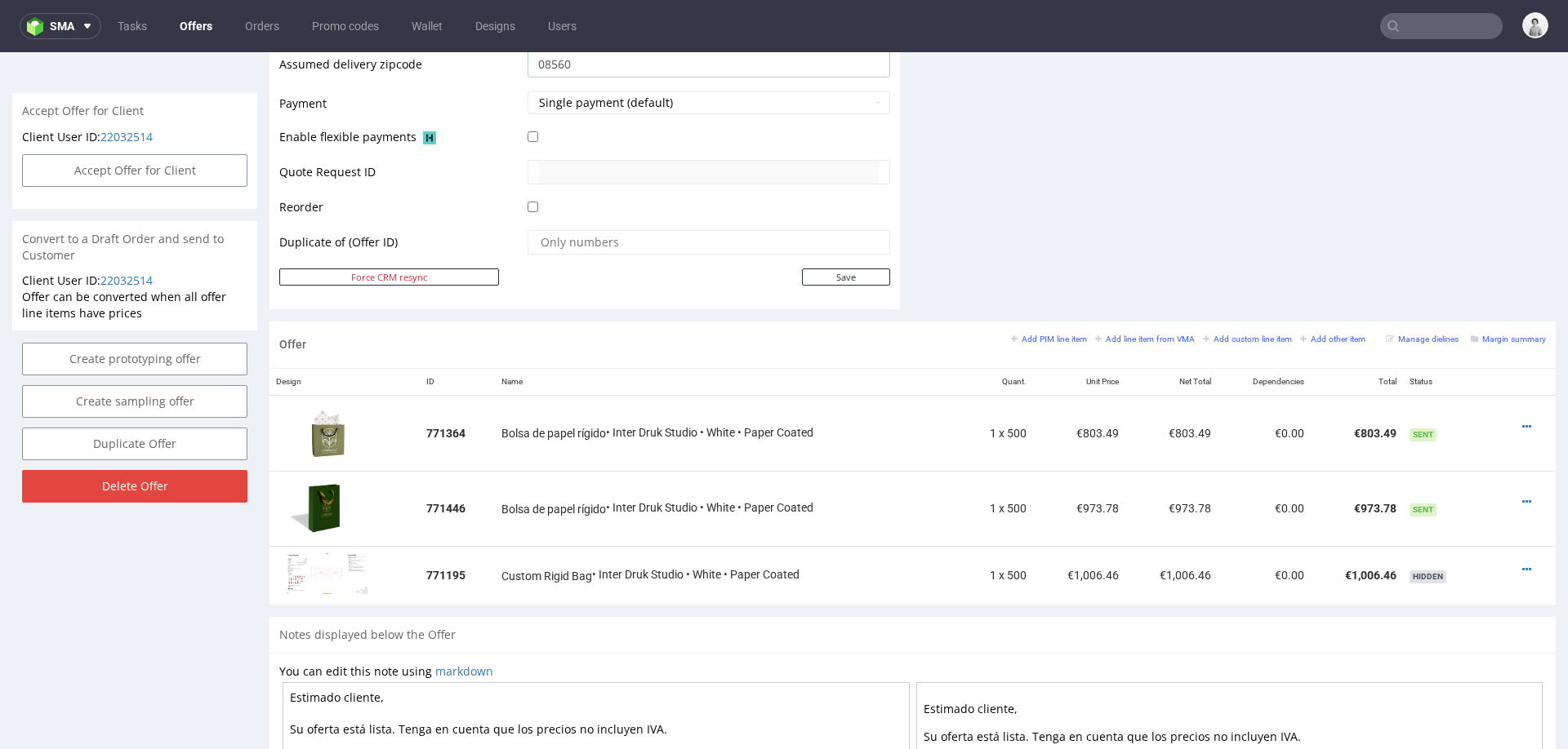
scroll to position [805, 0]
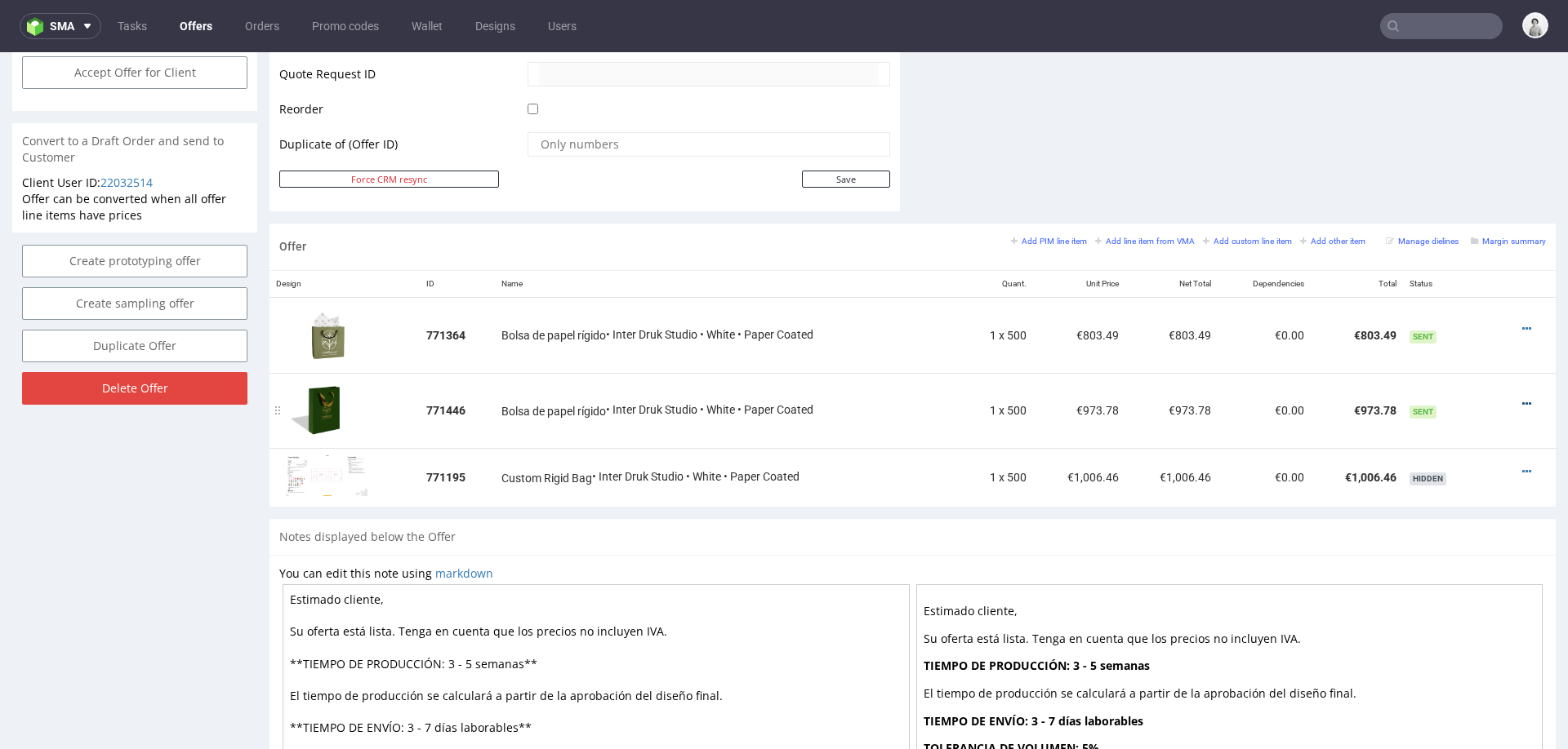
click at [1523, 398] on icon at bounding box center [1527, 404] width 9 height 11
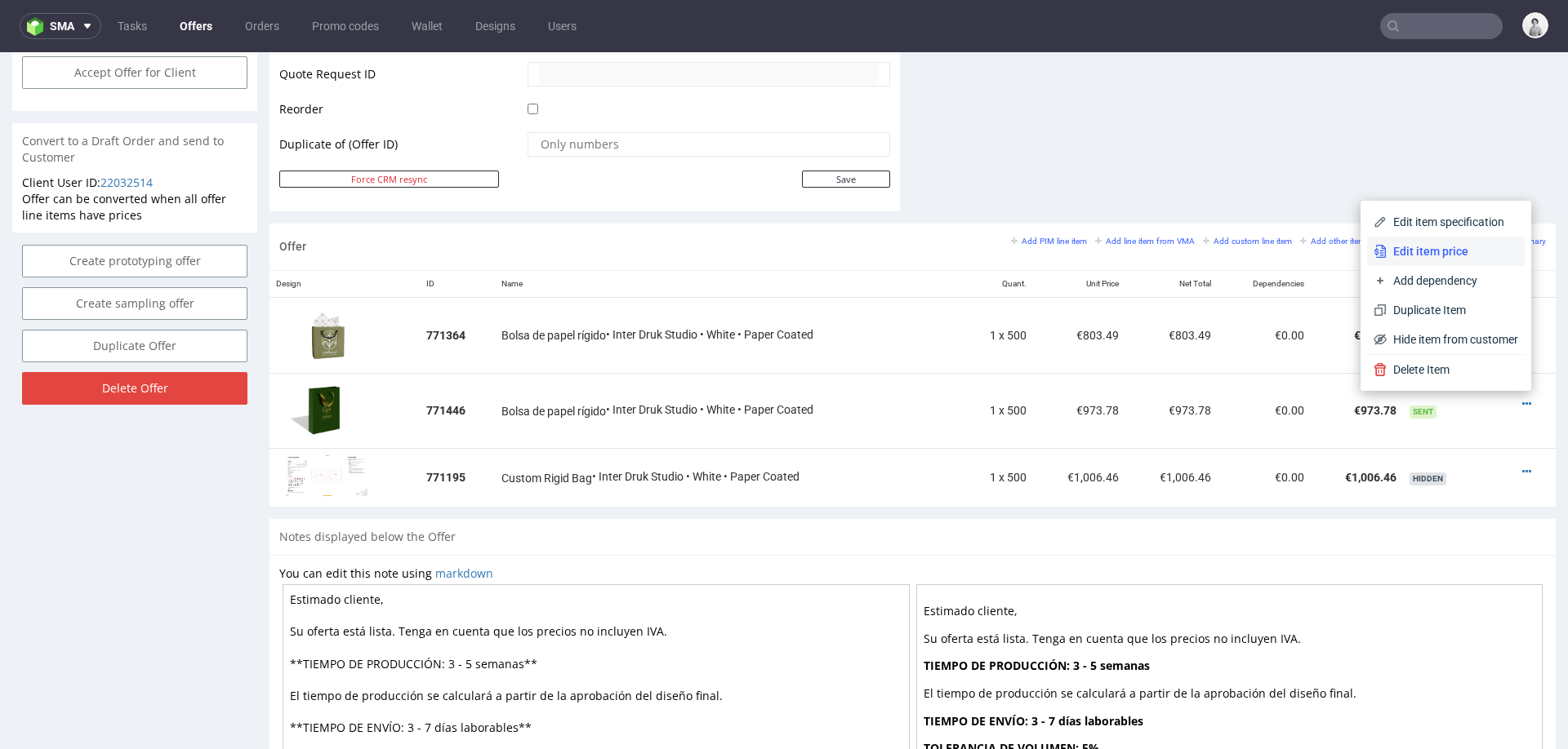
click at [1446, 250] on span "Edit item price" at bounding box center [1452, 252] width 132 height 17
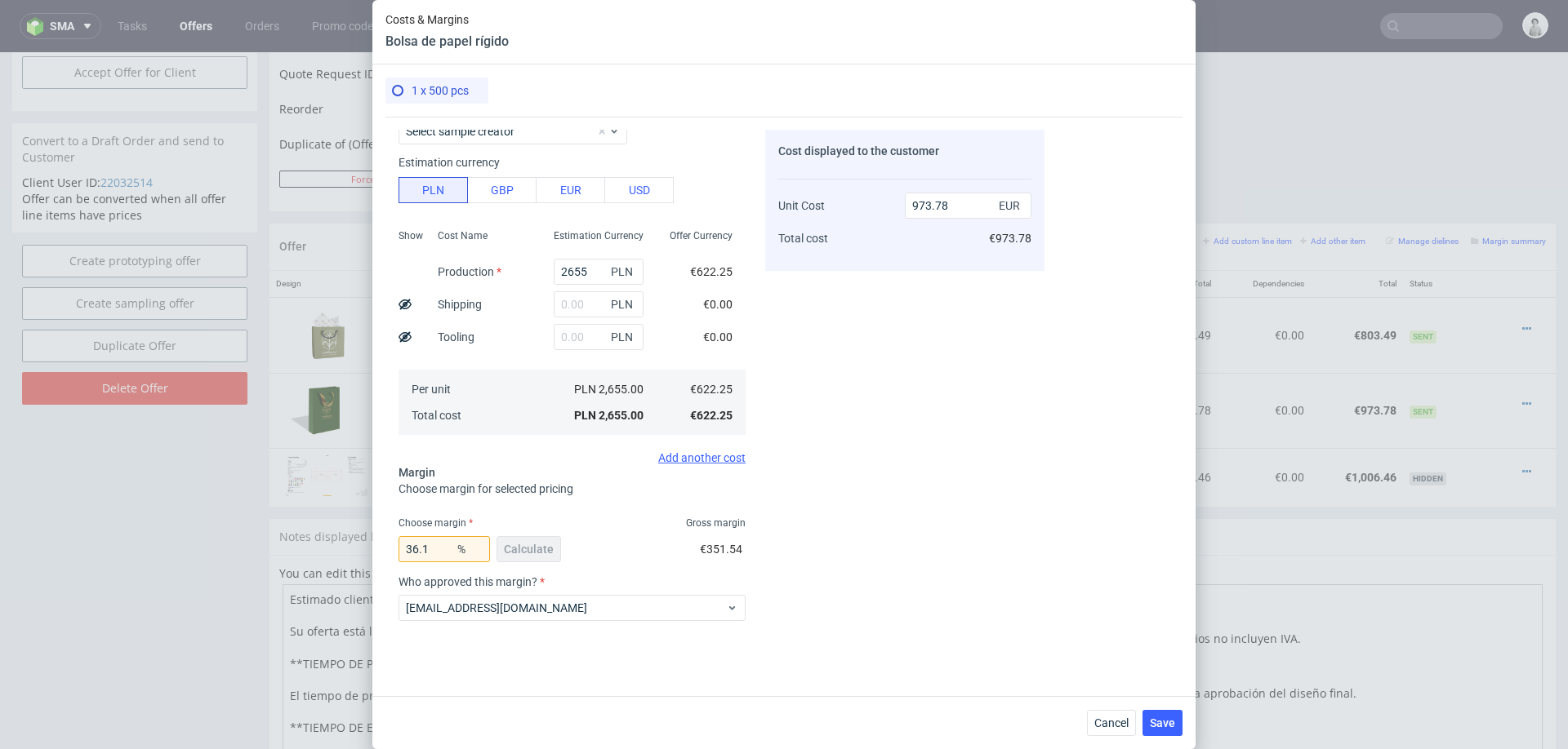
scroll to position [101, 0]
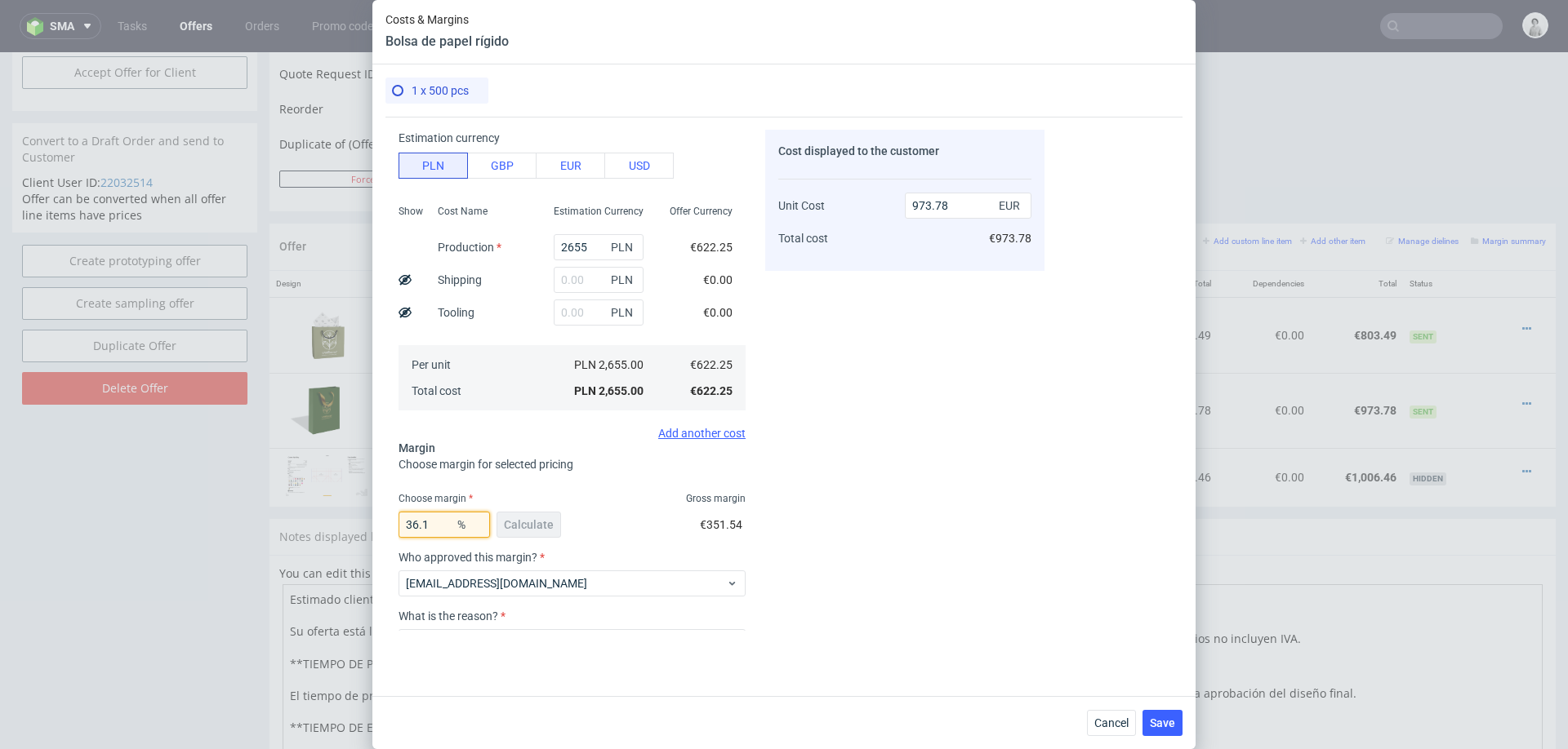
click at [439, 521] on input "36.1" at bounding box center [444, 525] width 92 height 26
type input "30"
type input "888.92"
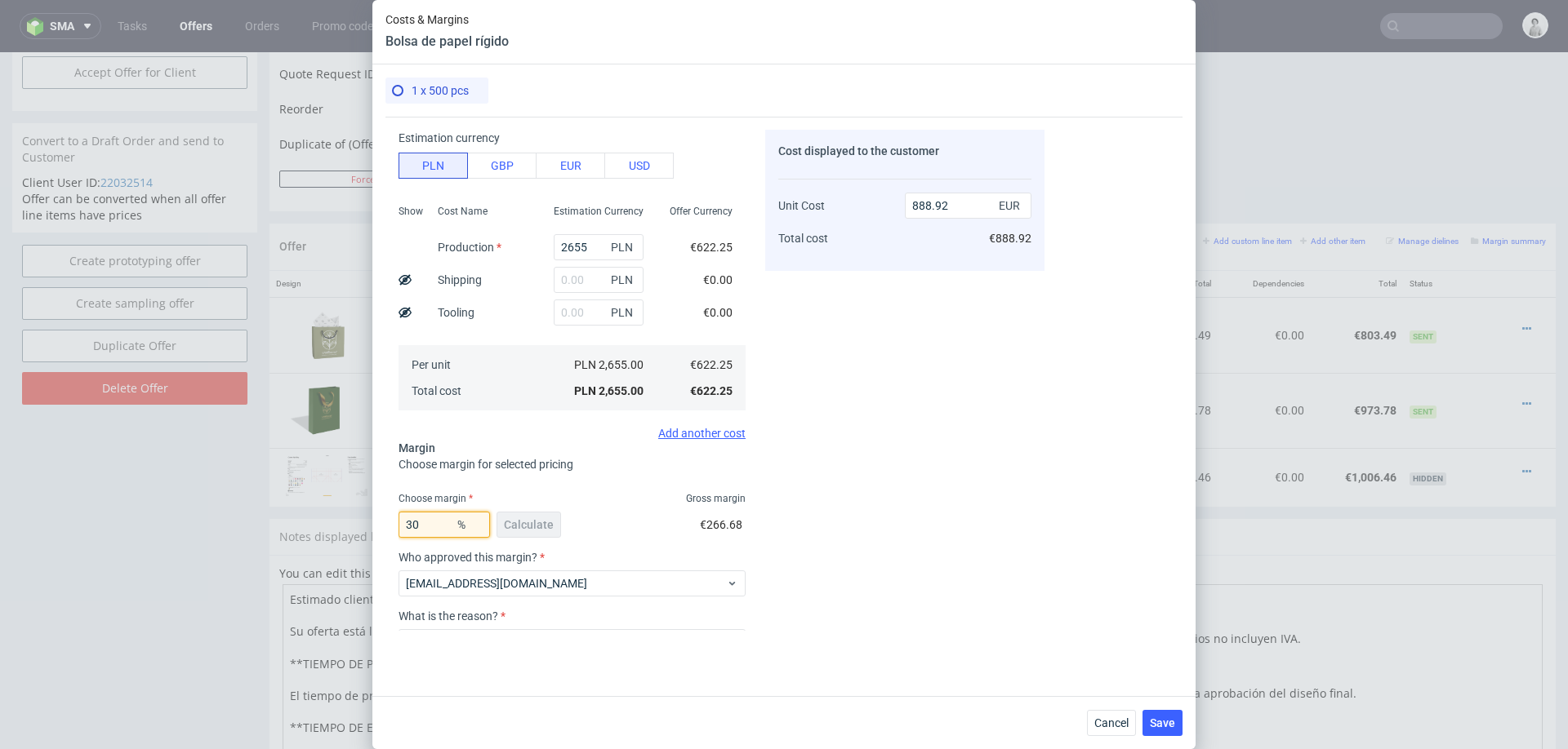
type input "3"
type input "26"
type input "840.87"
type input "27"
type input "852.39"
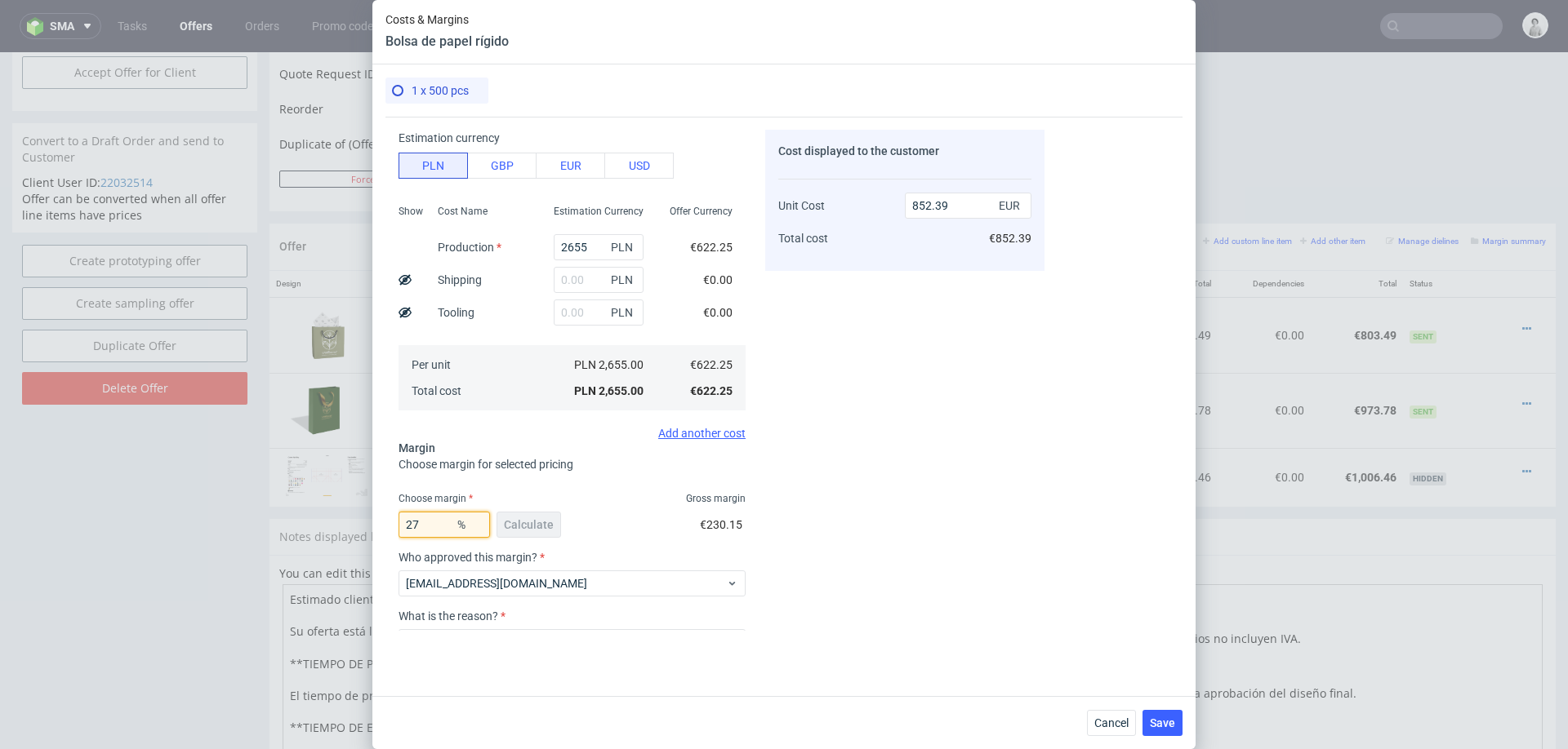
type input "27"
click at [935, 459] on div "Cost displayed to the customer Unit Cost Total cost 852.39 EUR €852.39" at bounding box center [905, 380] width 280 height 501
click at [1156, 713] on button "Save" at bounding box center [1162, 723] width 40 height 26
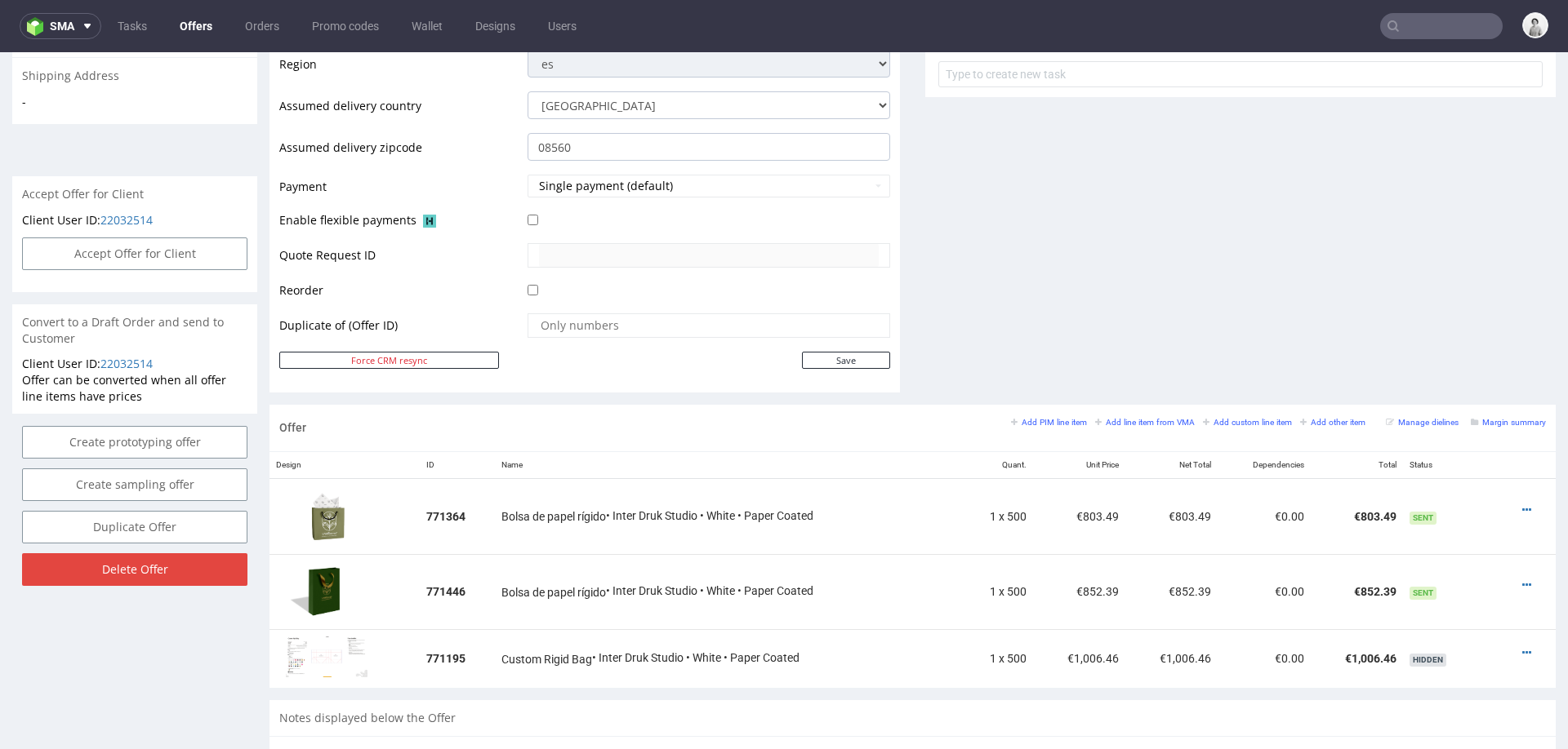
scroll to position [625, 0]
click at [1523, 502] on icon at bounding box center [1527, 507] width 9 height 11
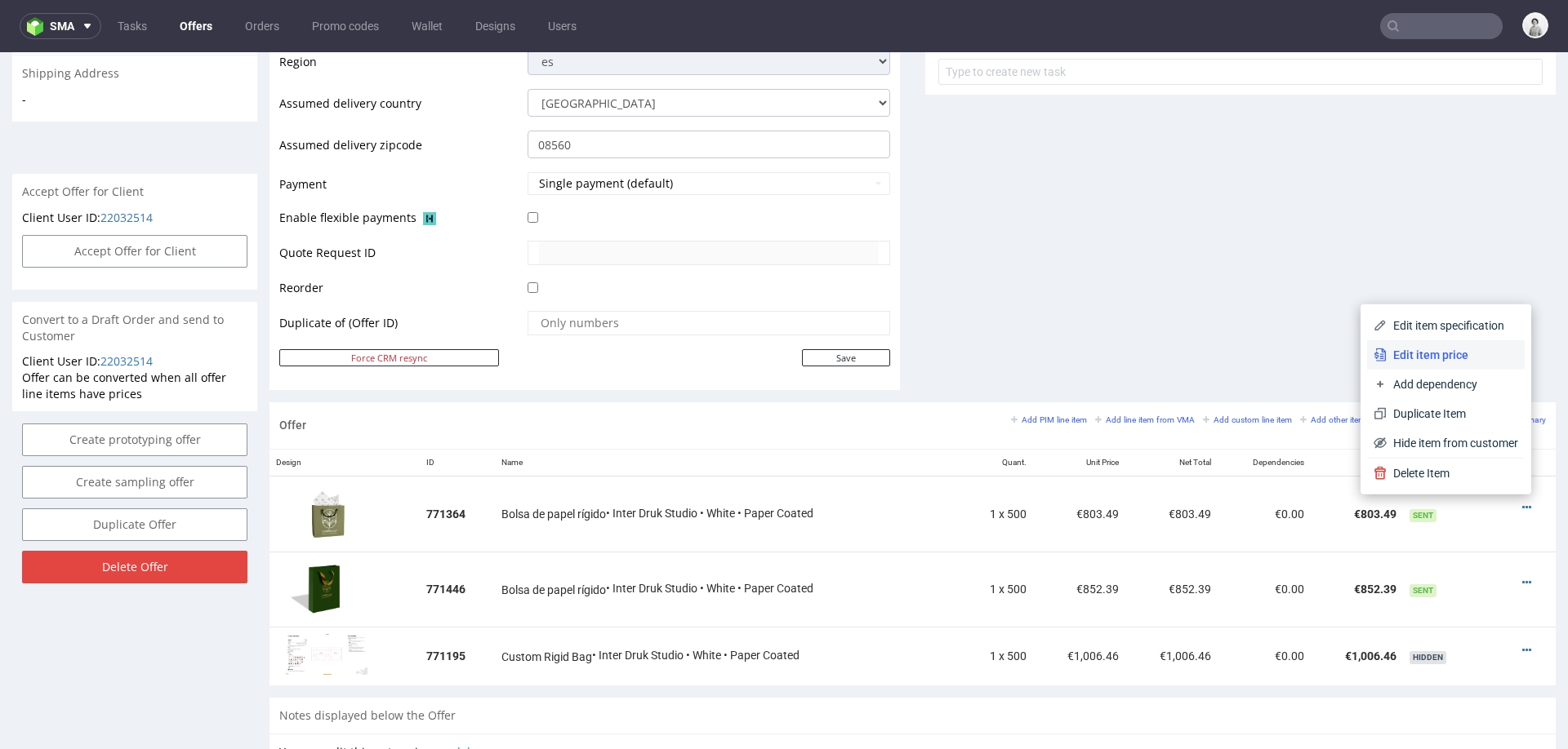
click at [1419, 356] on span "Edit item price" at bounding box center [1452, 356] width 132 height 17
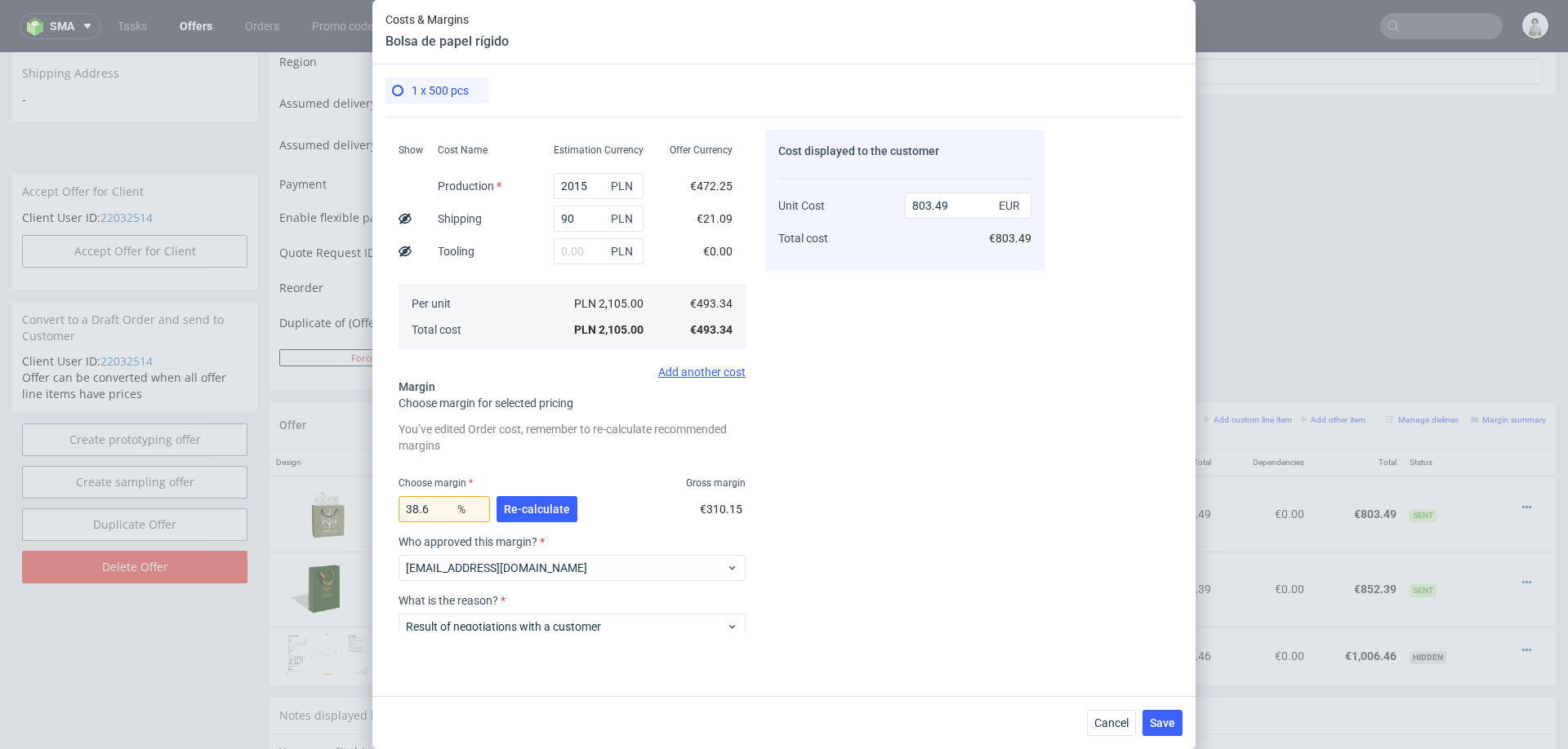
scroll to position [164, 0]
click at [432, 501] on input "38.6" at bounding box center [444, 507] width 92 height 26
type input "36"
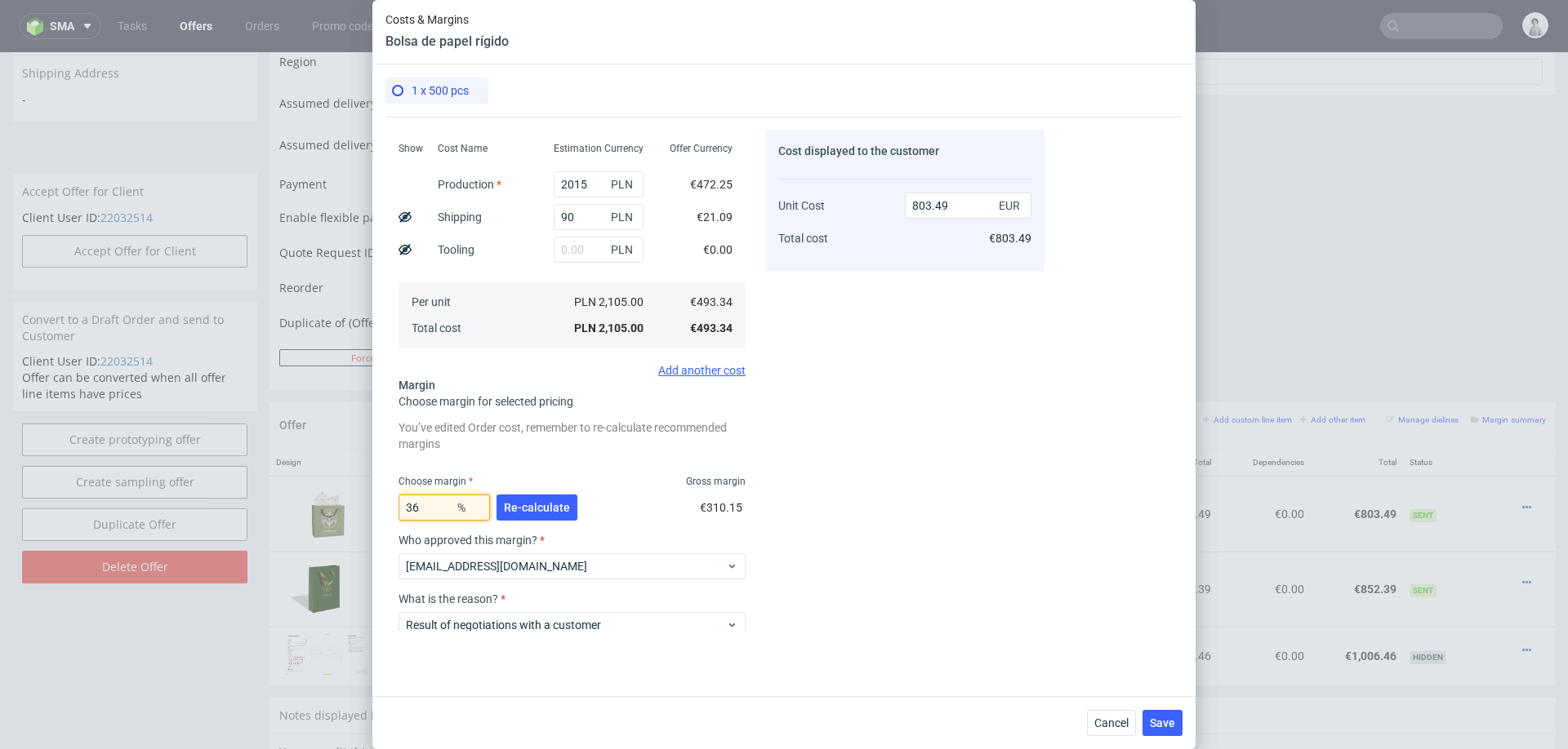
type input "770.85"
type input "30"
type input "704.77"
type input "32"
type input "725.5"
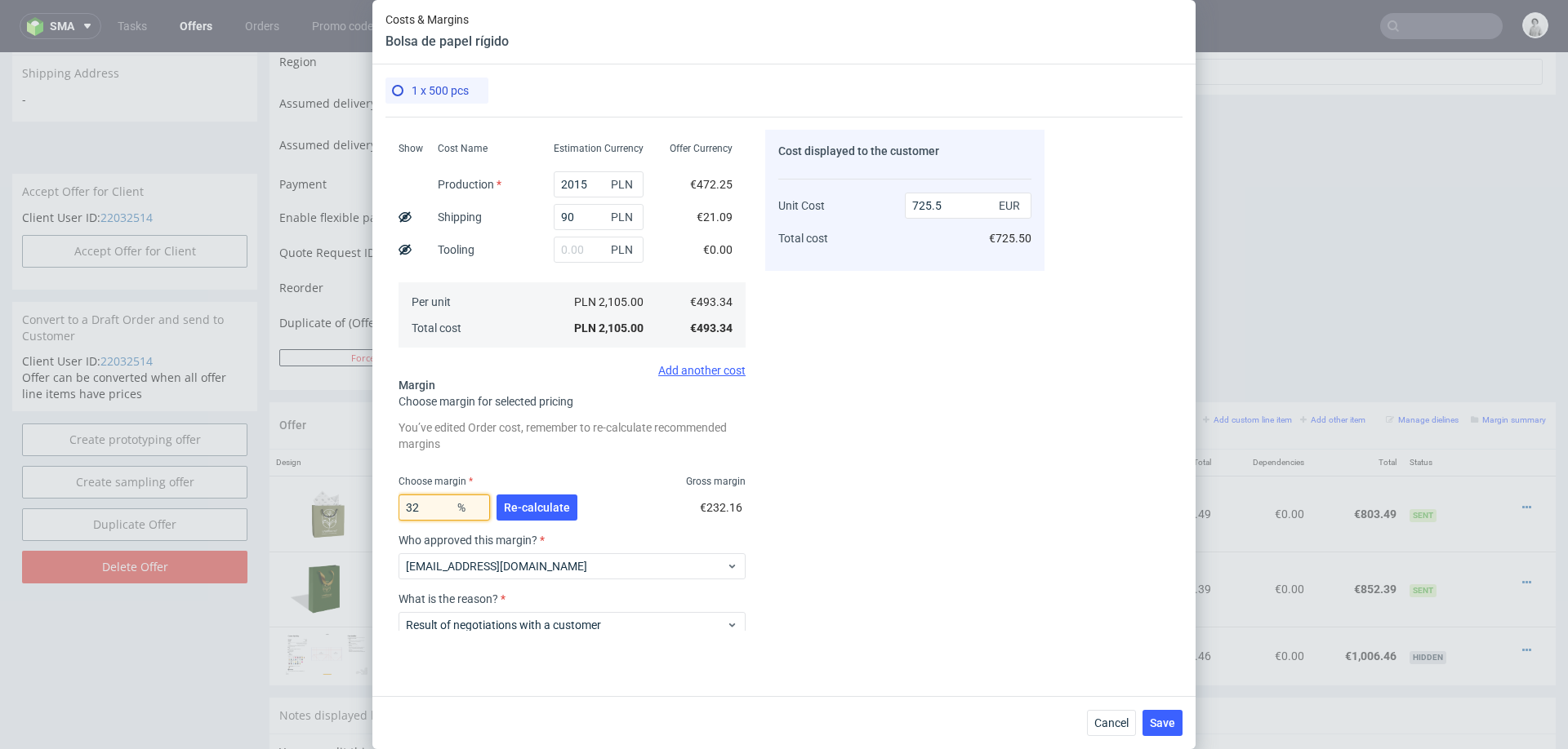
type input "32"
click at [886, 473] on div "Cost displayed to the customer Unit Cost Total cost 725.5 EUR €725.50" at bounding box center [905, 380] width 280 height 501
click at [1151, 715] on button "Save" at bounding box center [1162, 723] width 40 height 26
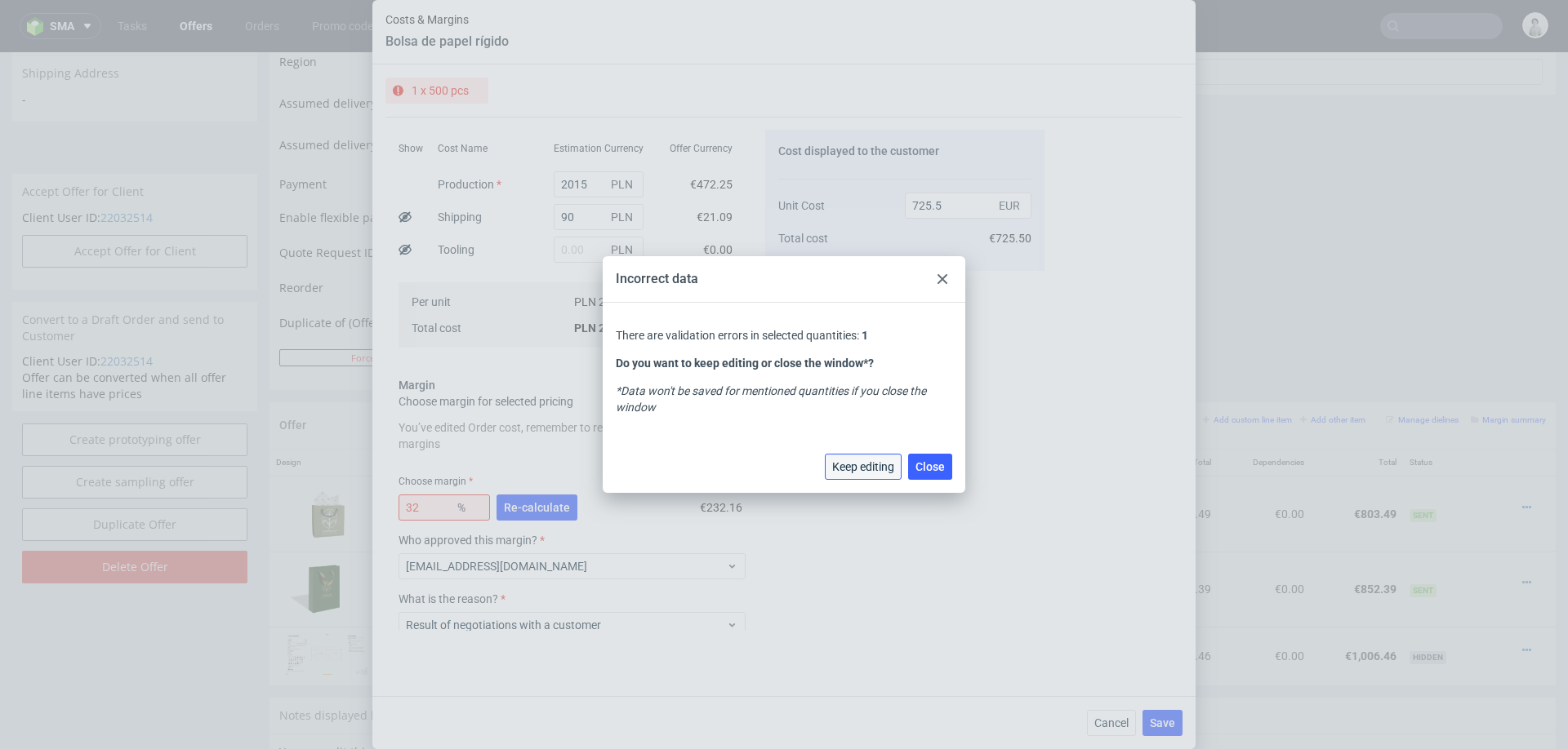
click at [884, 463] on span "Keep editing" at bounding box center [863, 467] width 62 height 11
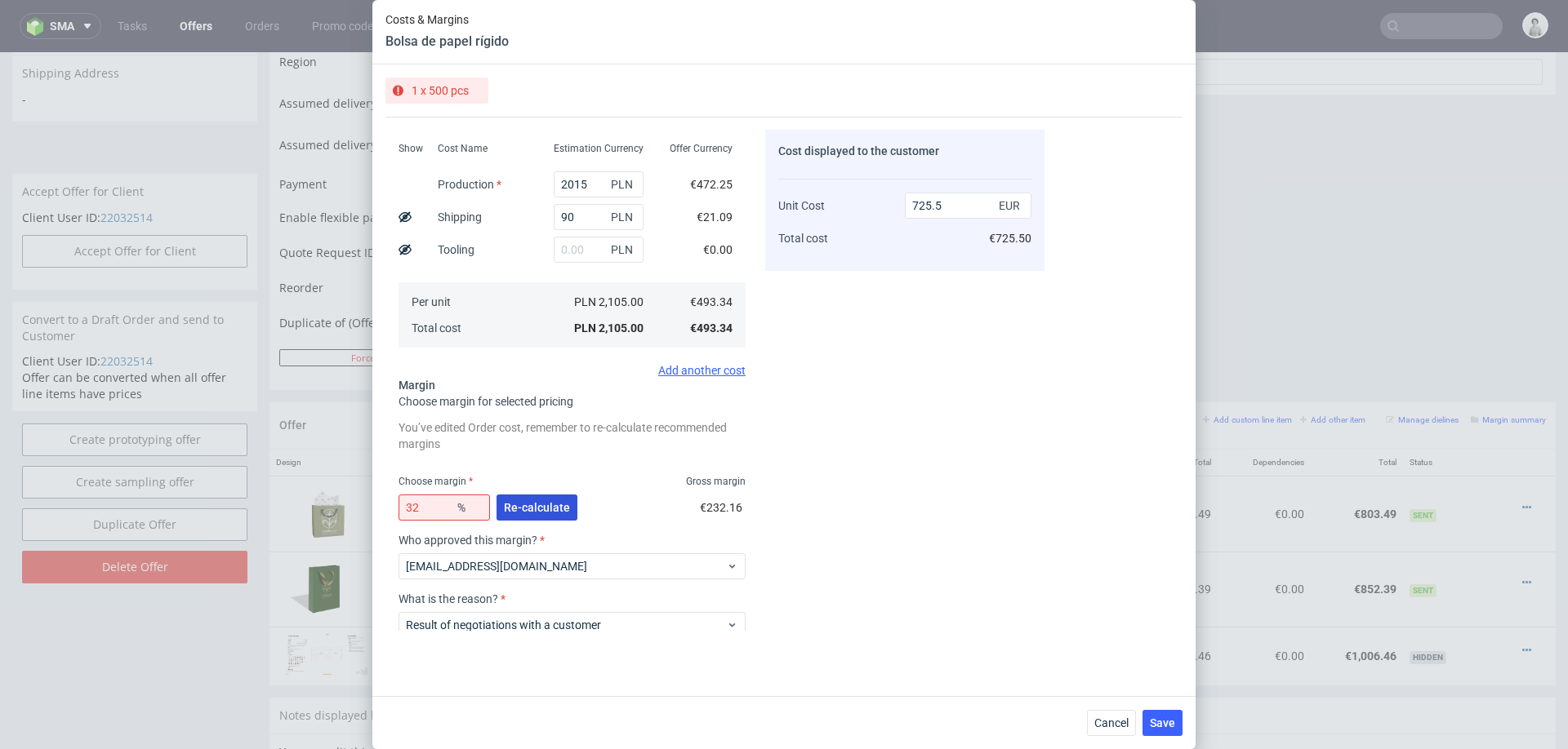
click at [551, 503] on span "Re-calculate" at bounding box center [536, 507] width 66 height 11
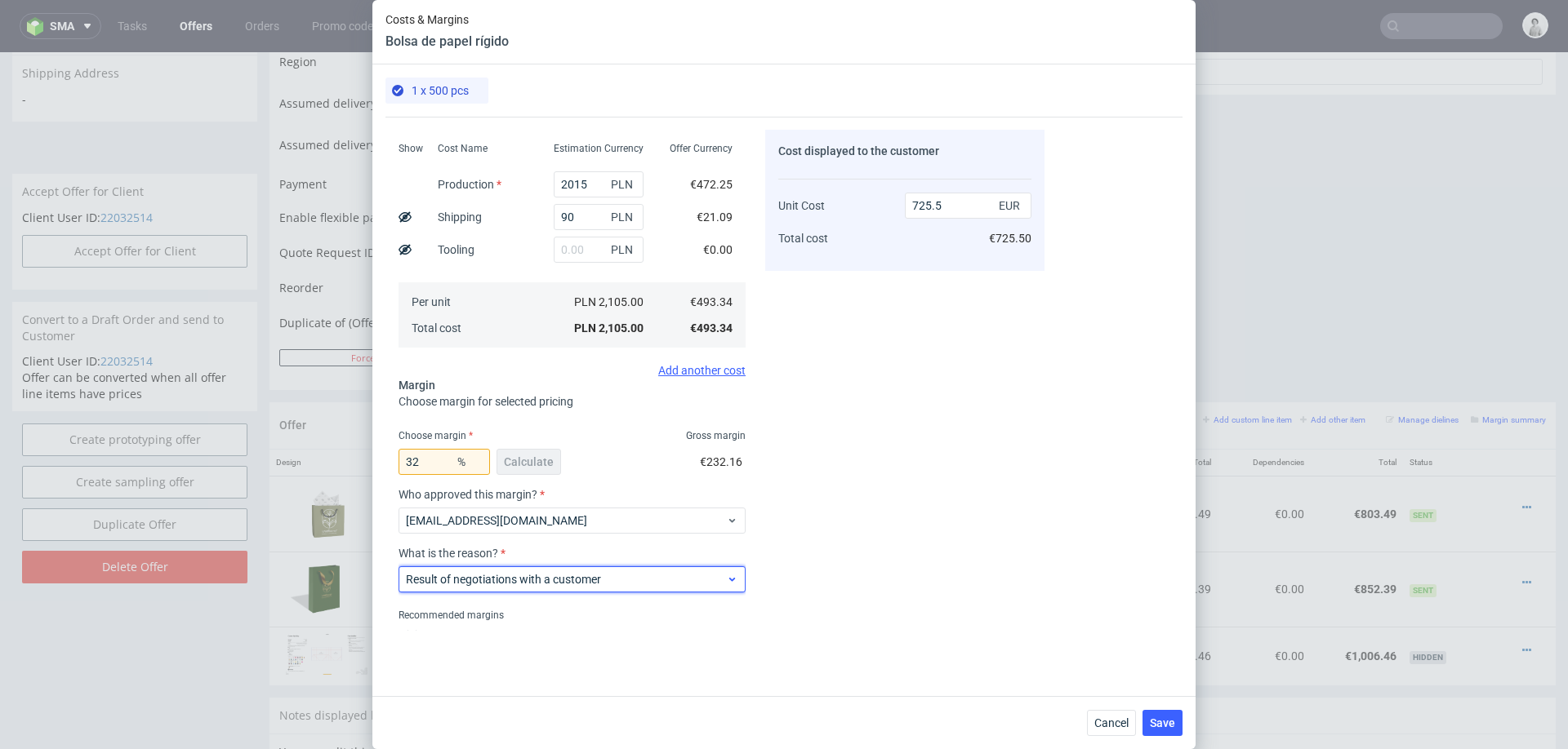
click at [666, 581] on span "Result of negotiations with a customer" at bounding box center [566, 580] width 320 height 17
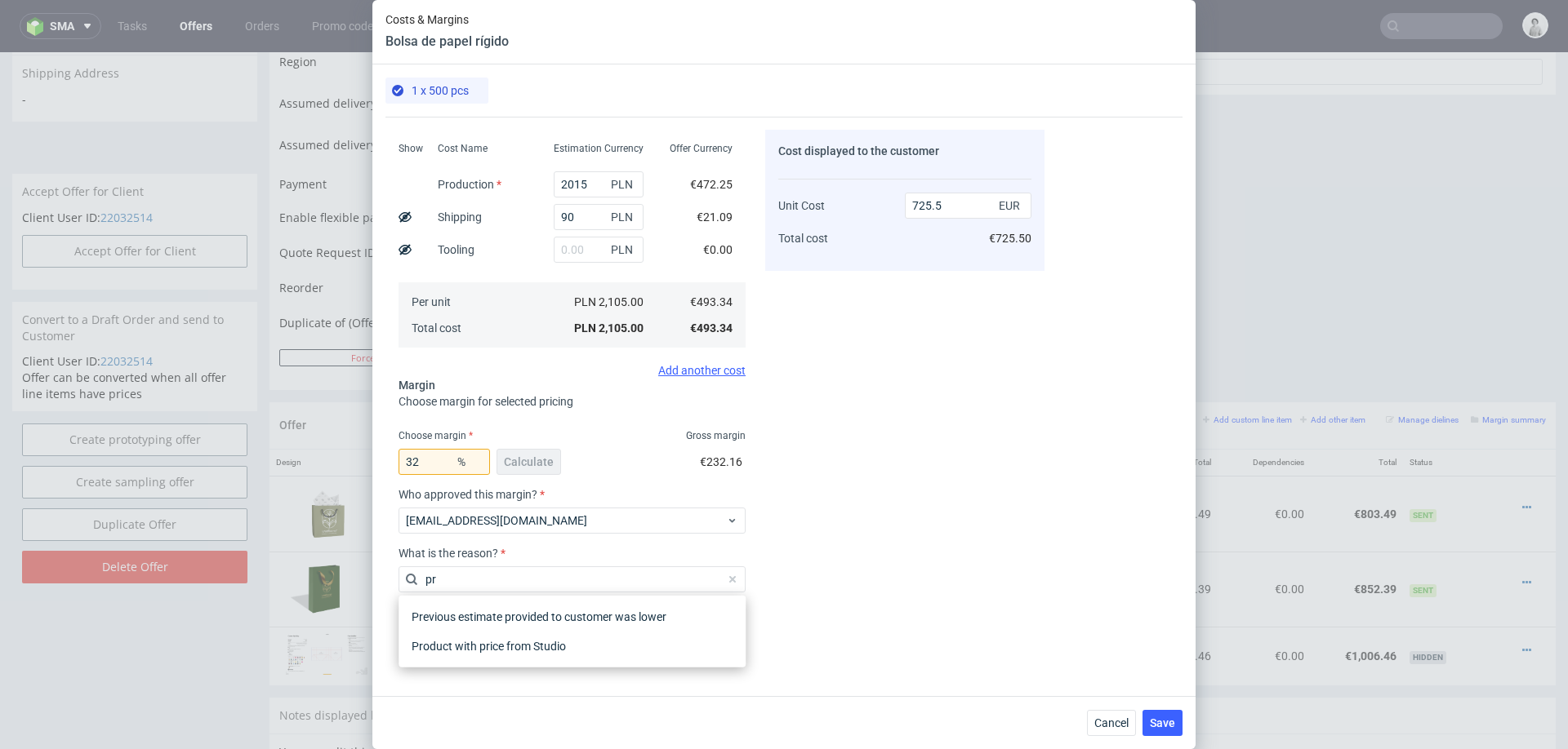
type input "pro"
click at [623, 637] on div "Product with price from Studio" at bounding box center [571, 646] width 334 height 30
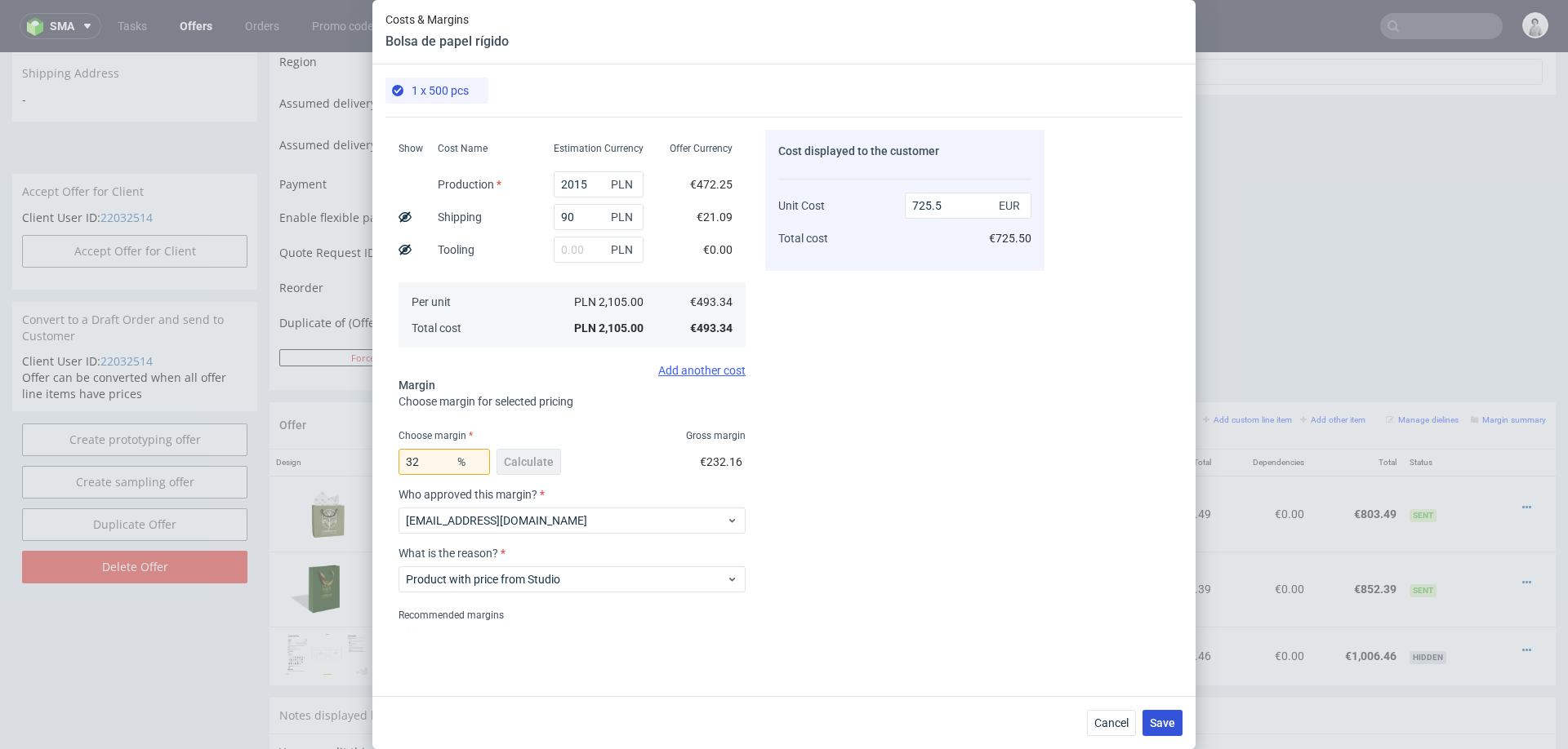
click at [1156, 728] on span "Save" at bounding box center [1162, 723] width 25 height 11
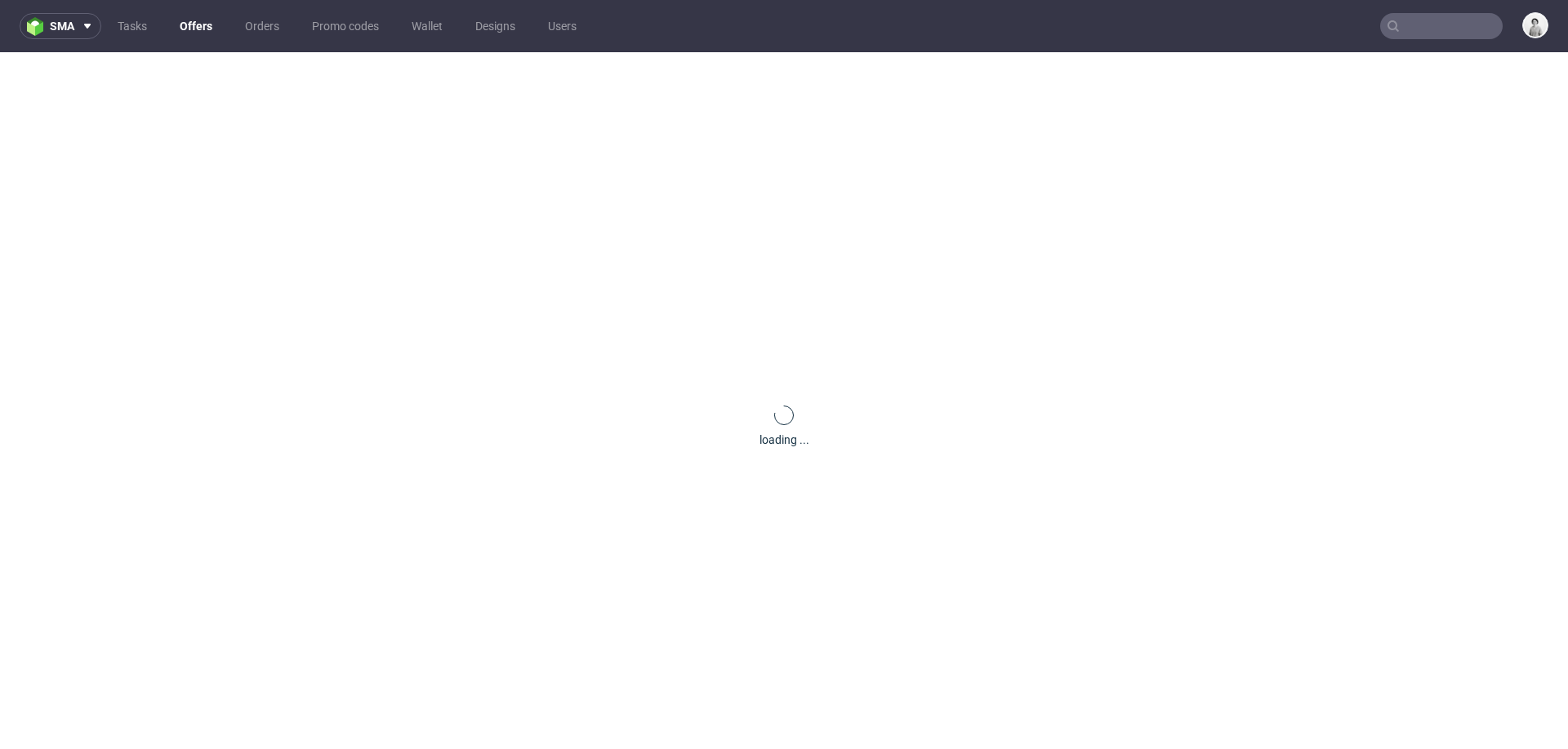
scroll to position [0, 0]
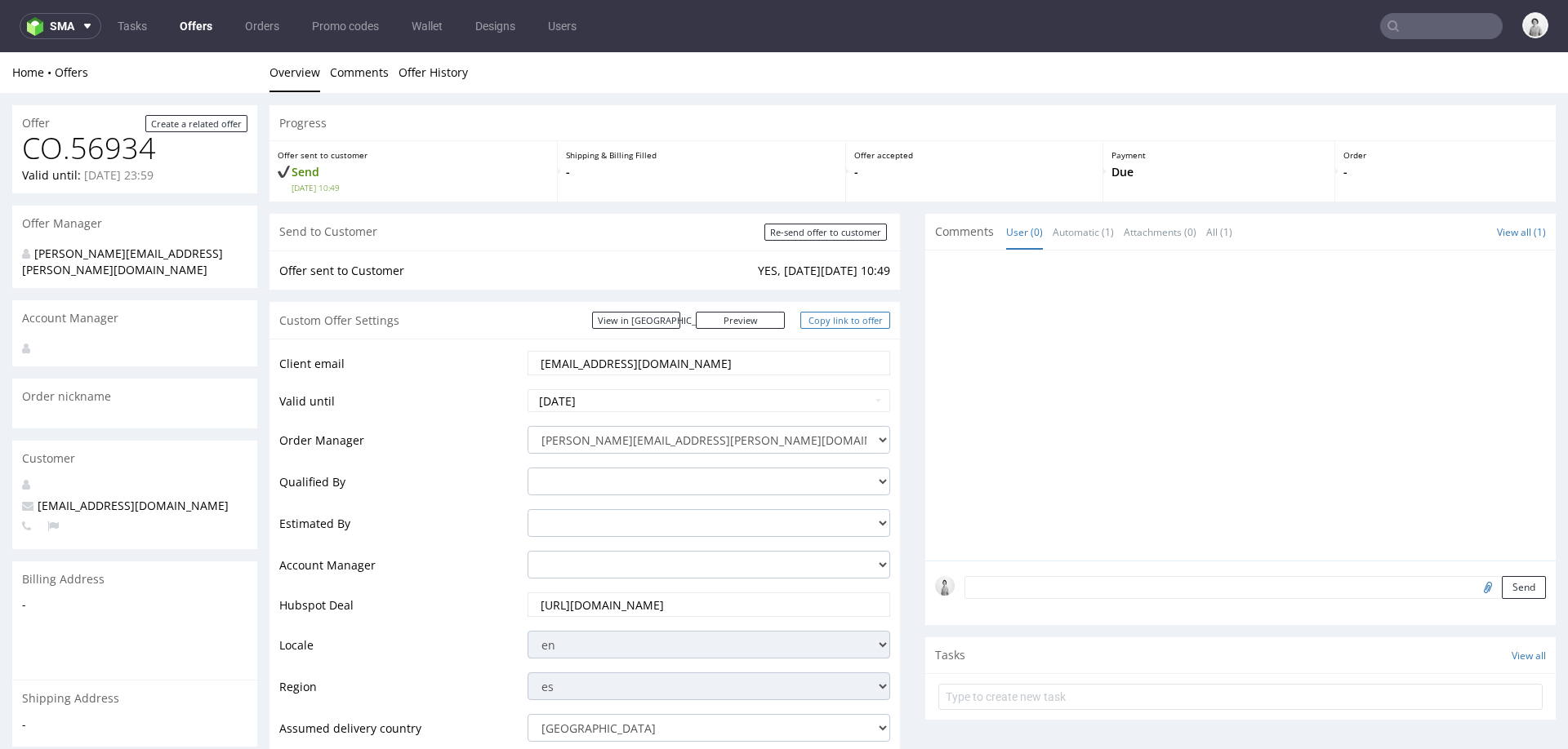
click at [847, 315] on link "Copy link to offer" at bounding box center [845, 320] width 90 height 18
click at [814, 242] on div "Send to Customer Re-send offer to customer" at bounding box center [584, 232] width 631 height 37
click at [815, 239] on input "Re-send offer to customer" at bounding box center [825, 232] width 122 height 18
type input "In progress..."
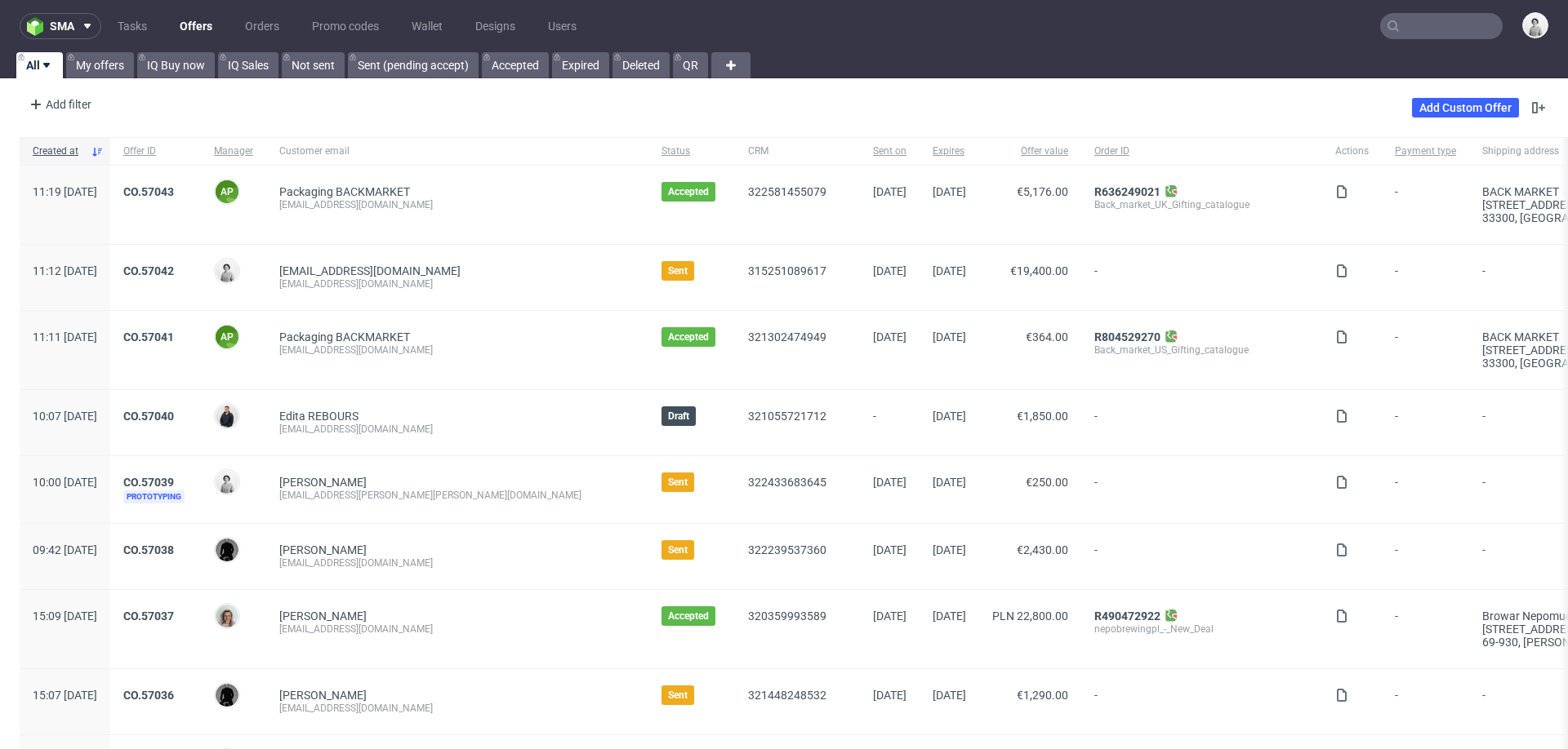
click at [1408, 37] on input "text" at bounding box center [1441, 26] width 122 height 26
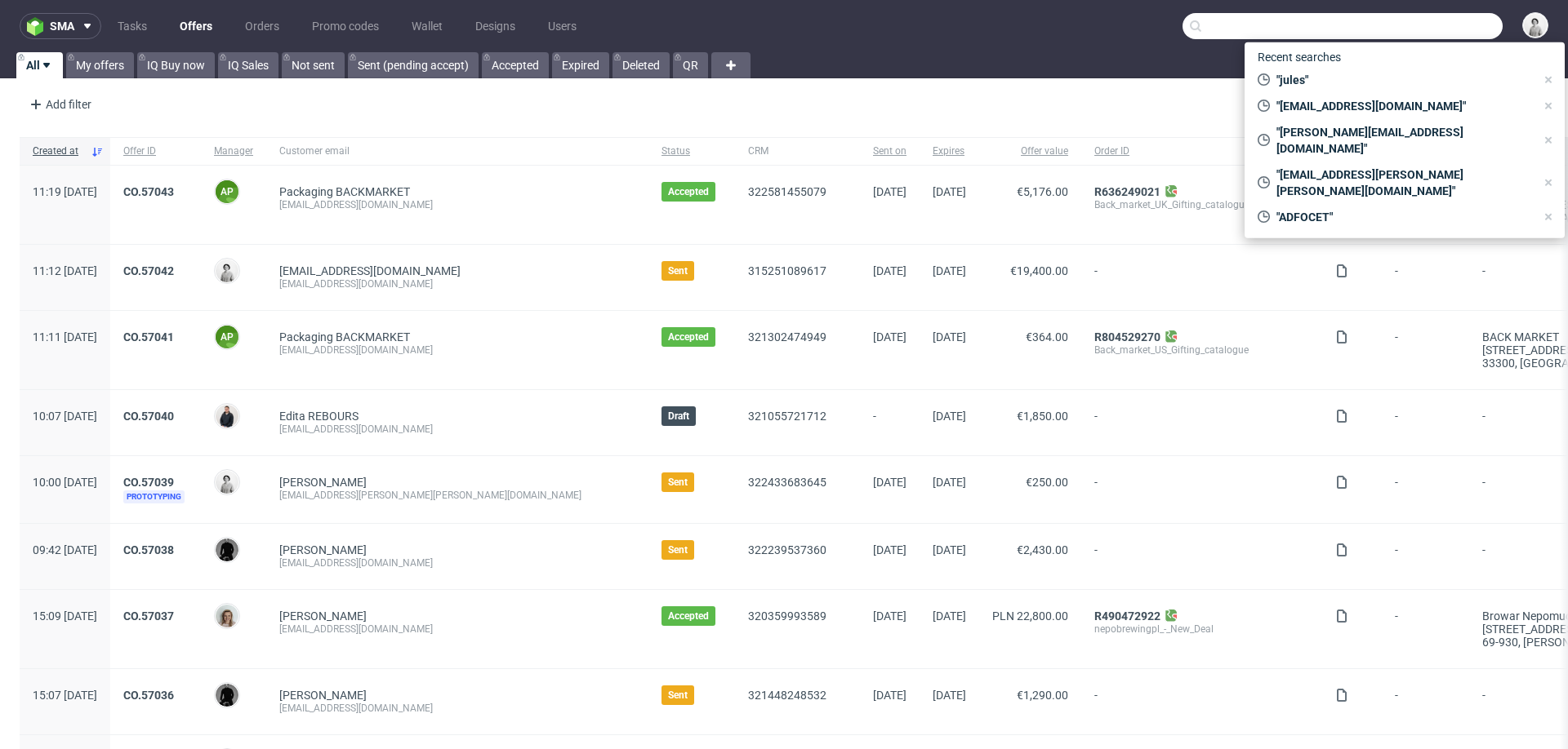
paste input "[EMAIL_ADDRESS][DOMAIN_NAME]"
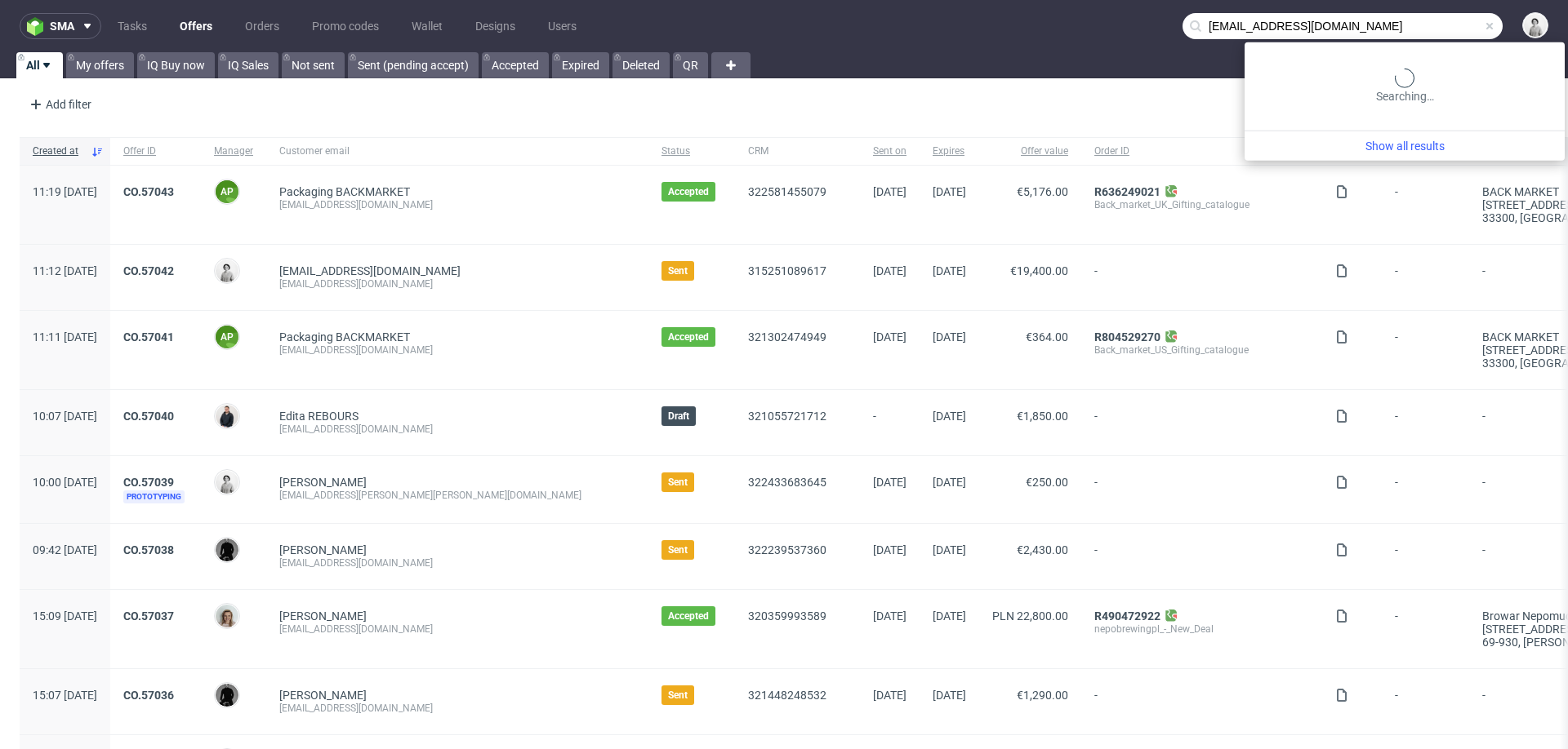
type input "[EMAIL_ADDRESS][DOMAIN_NAME]"
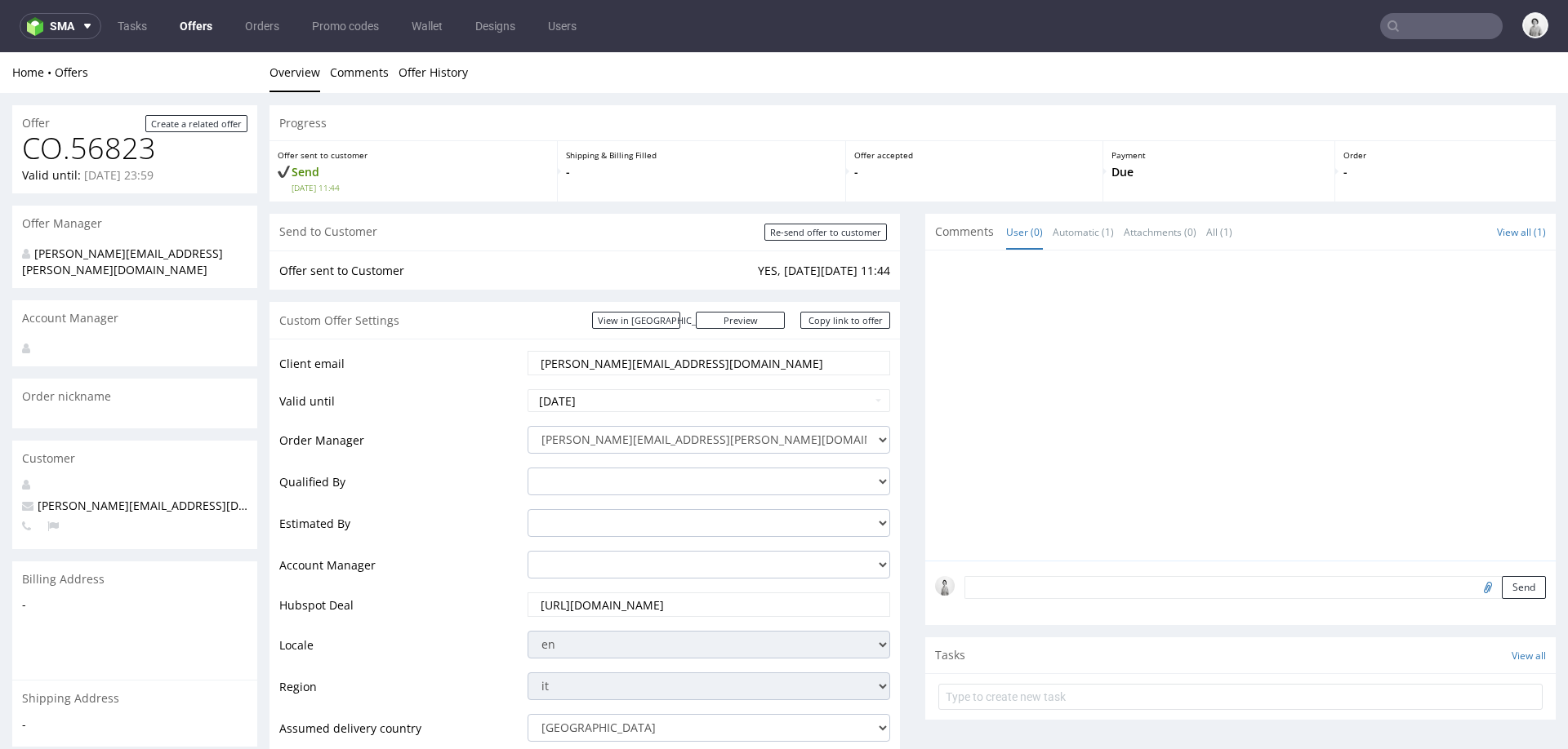
scroll to position [0, 119]
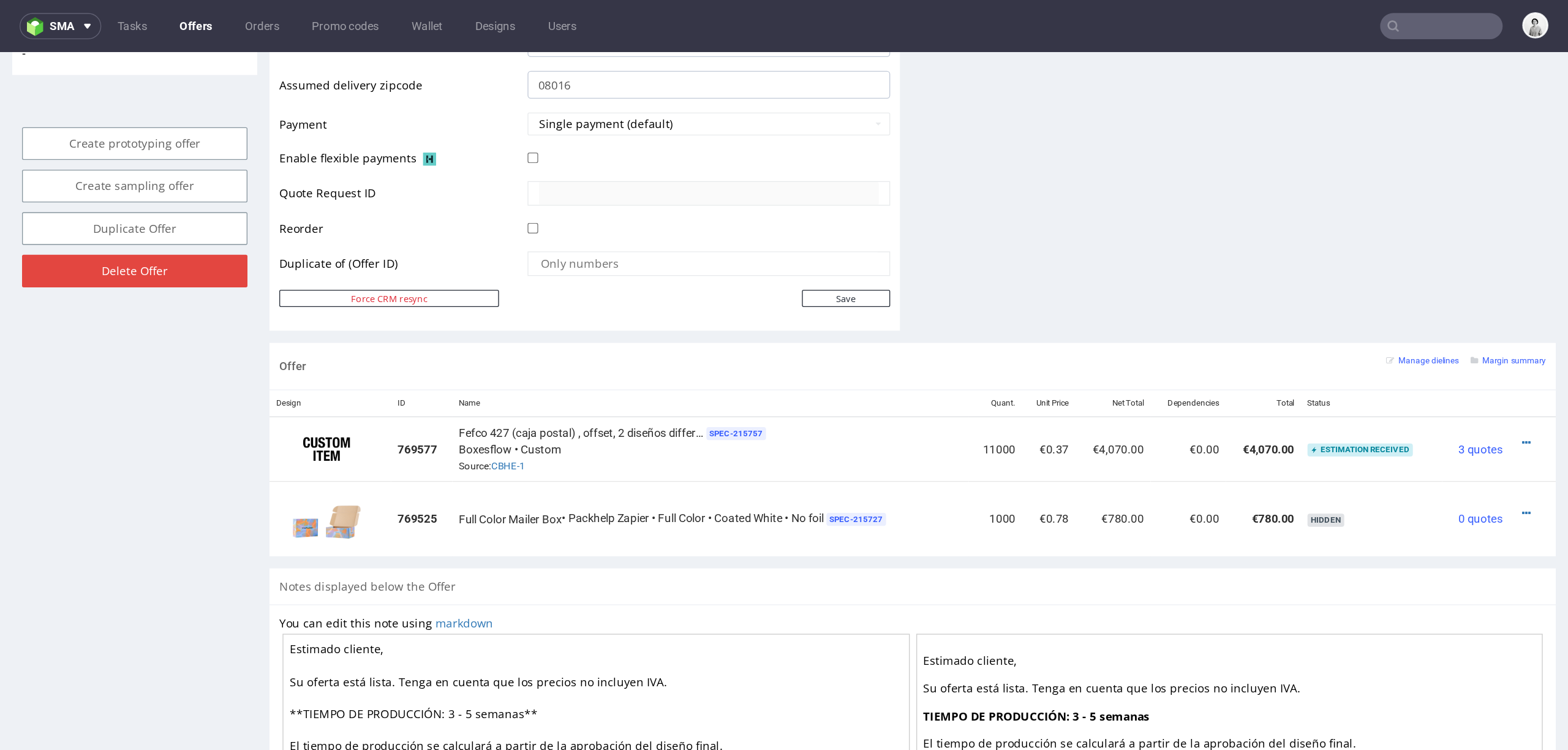
scroll to position [528, 0]
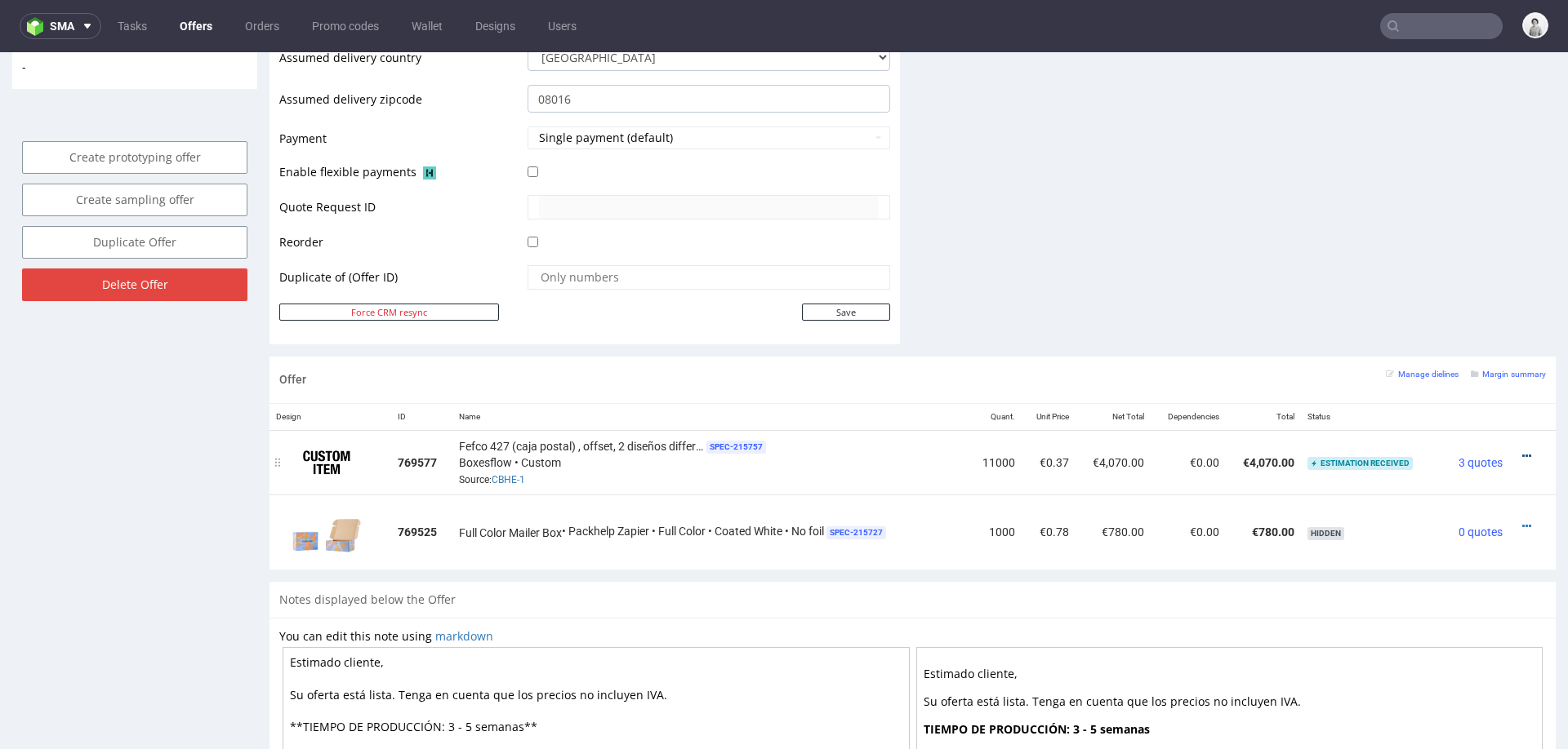
click at [1523, 451] on icon at bounding box center [1527, 456] width 9 height 11
click at [1457, 396] on span "Edit item specification" at bounding box center [1457, 392] width 122 height 17
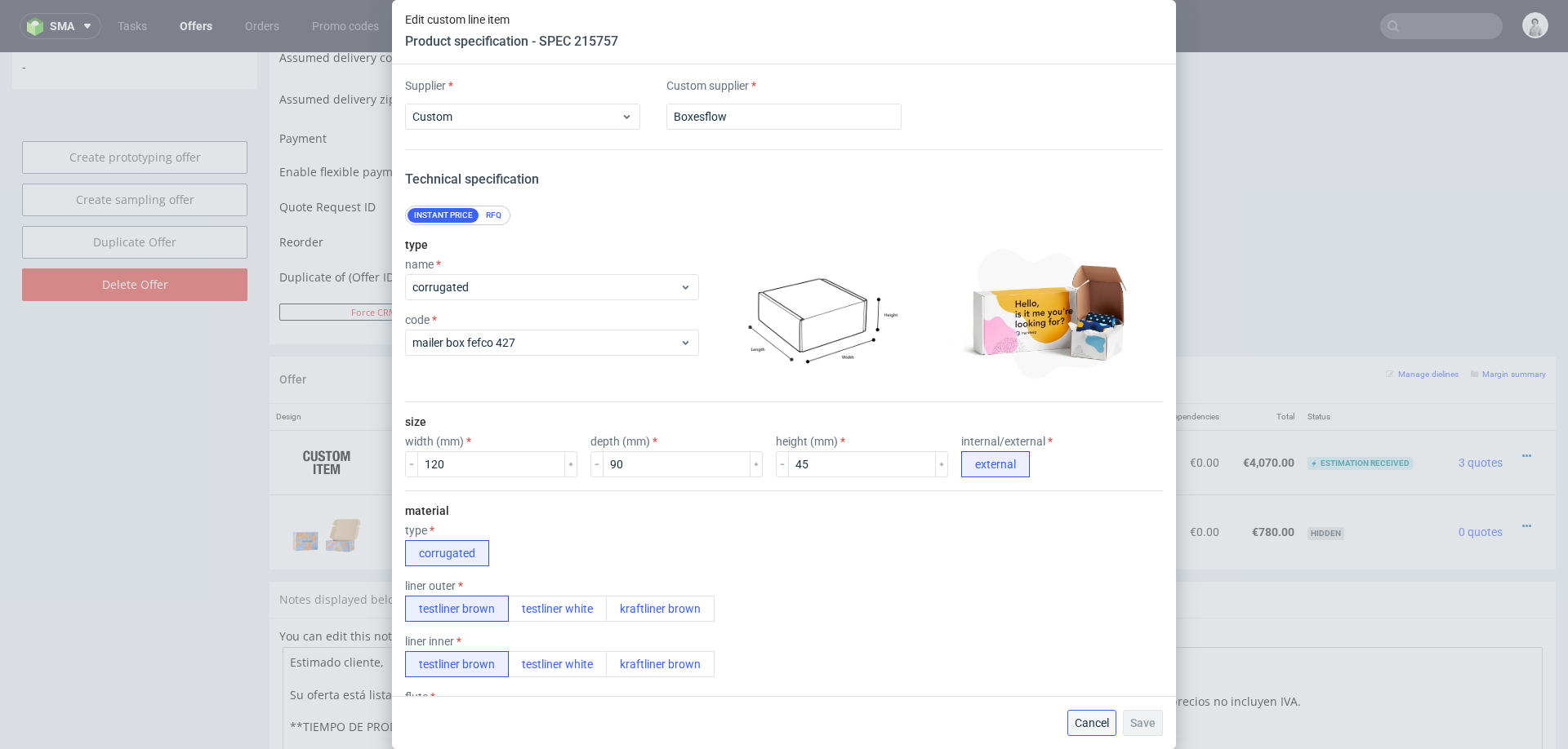
click at [1076, 718] on span "Cancel" at bounding box center [1091, 723] width 34 height 11
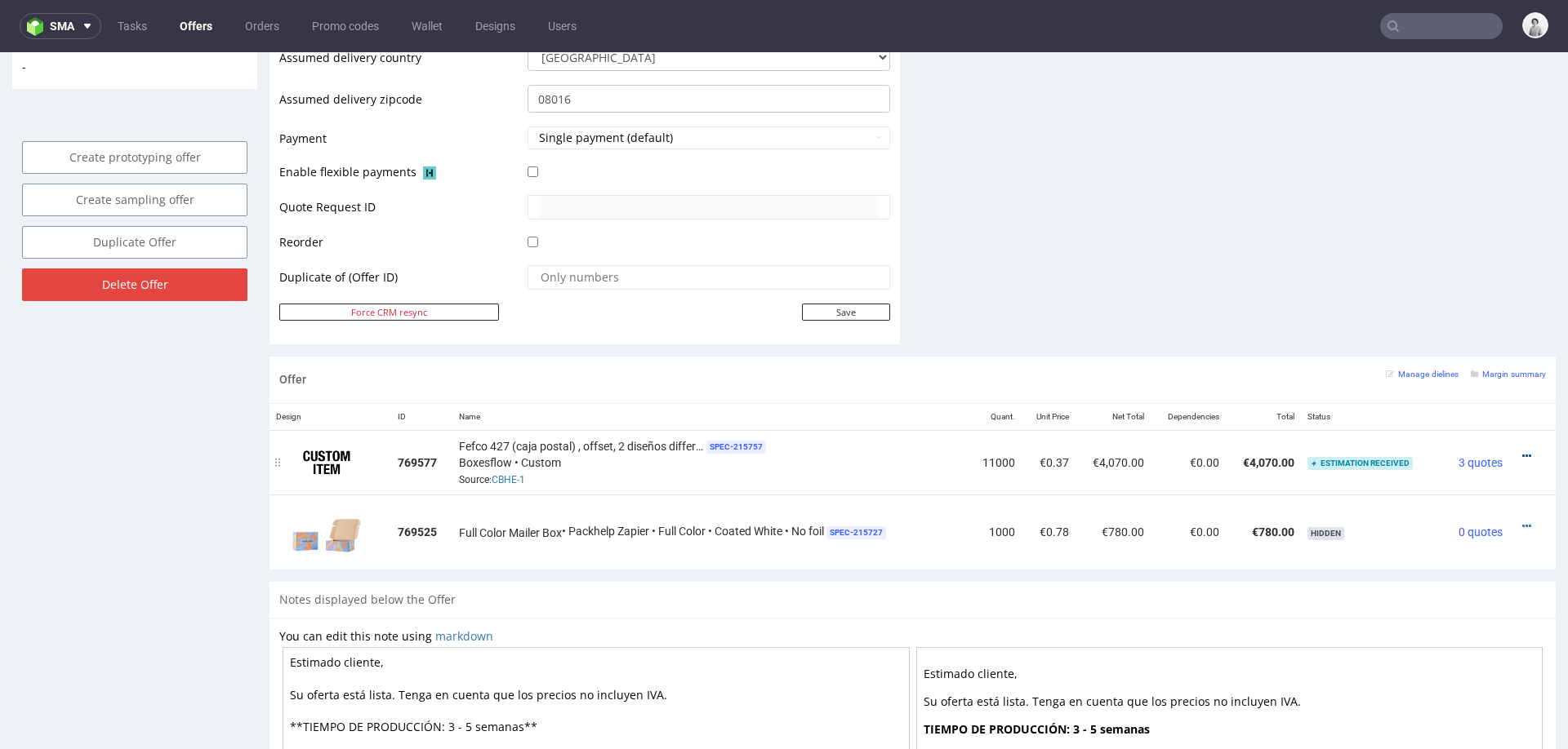
click at [1523, 451] on icon at bounding box center [1527, 456] width 9 height 11
click at [1428, 414] on span "View cost details" at bounding box center [1457, 421] width 122 height 17
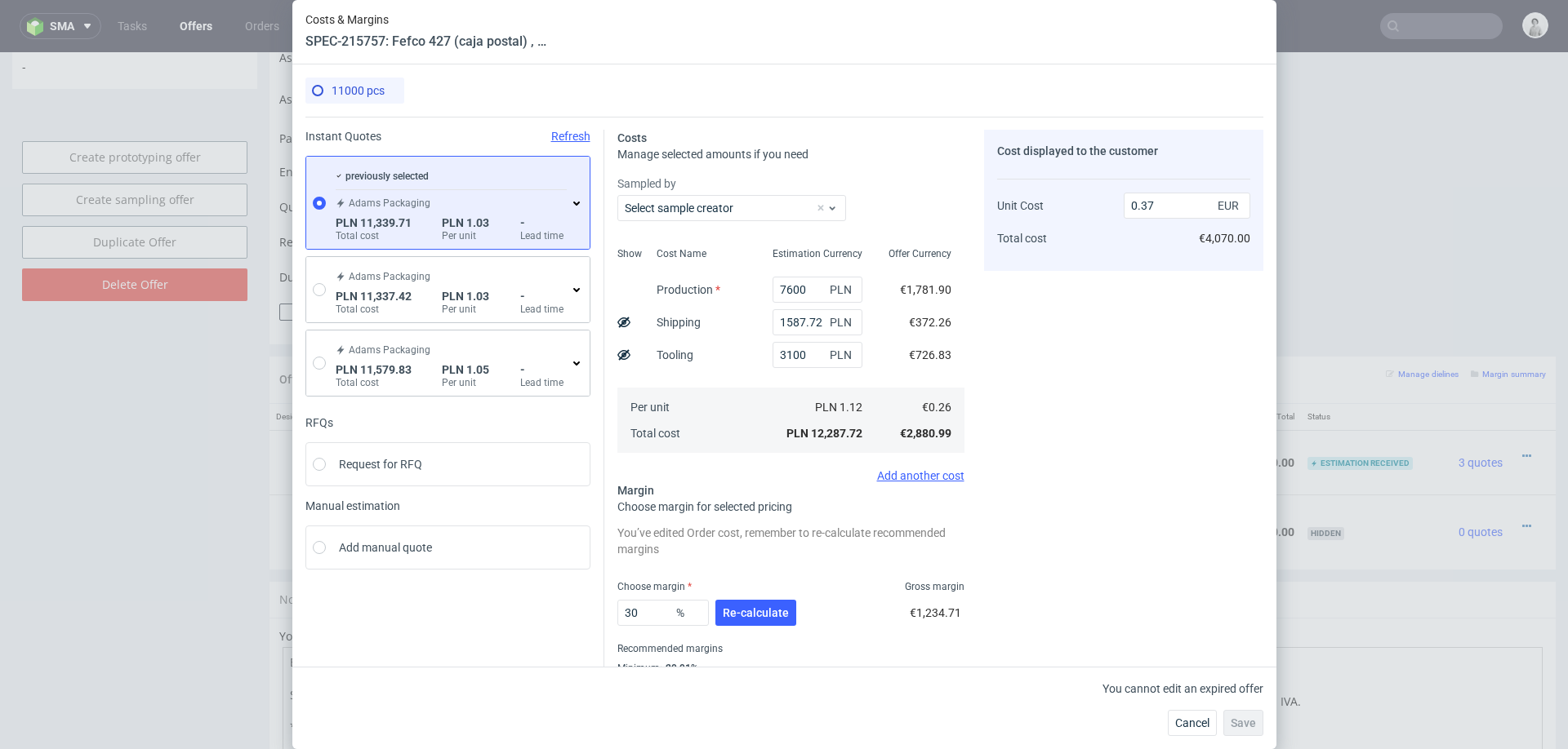
click at [577, 199] on icon at bounding box center [576, 204] width 13 height 13
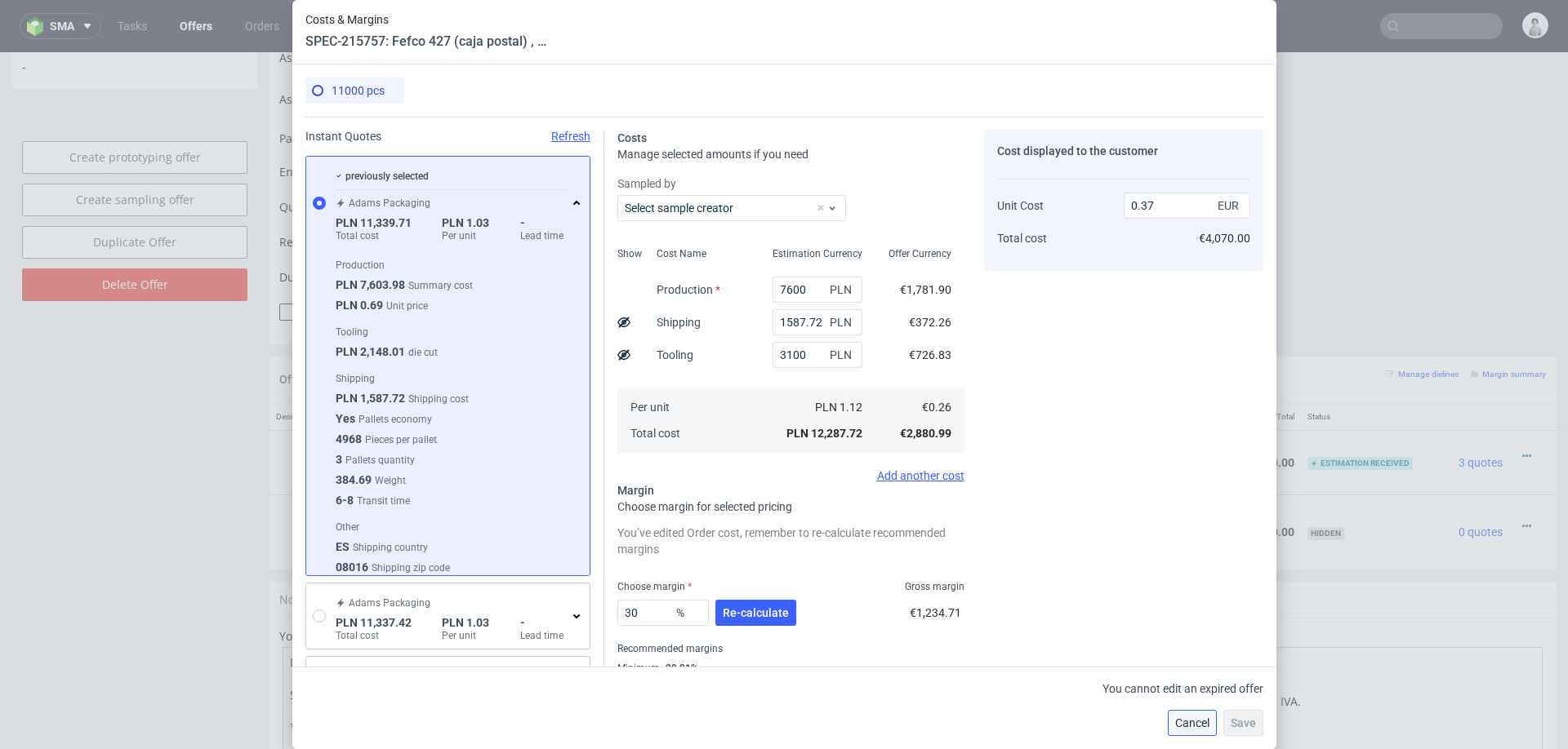
click at [1192, 718] on span "Cancel" at bounding box center [1192, 723] width 34 height 11
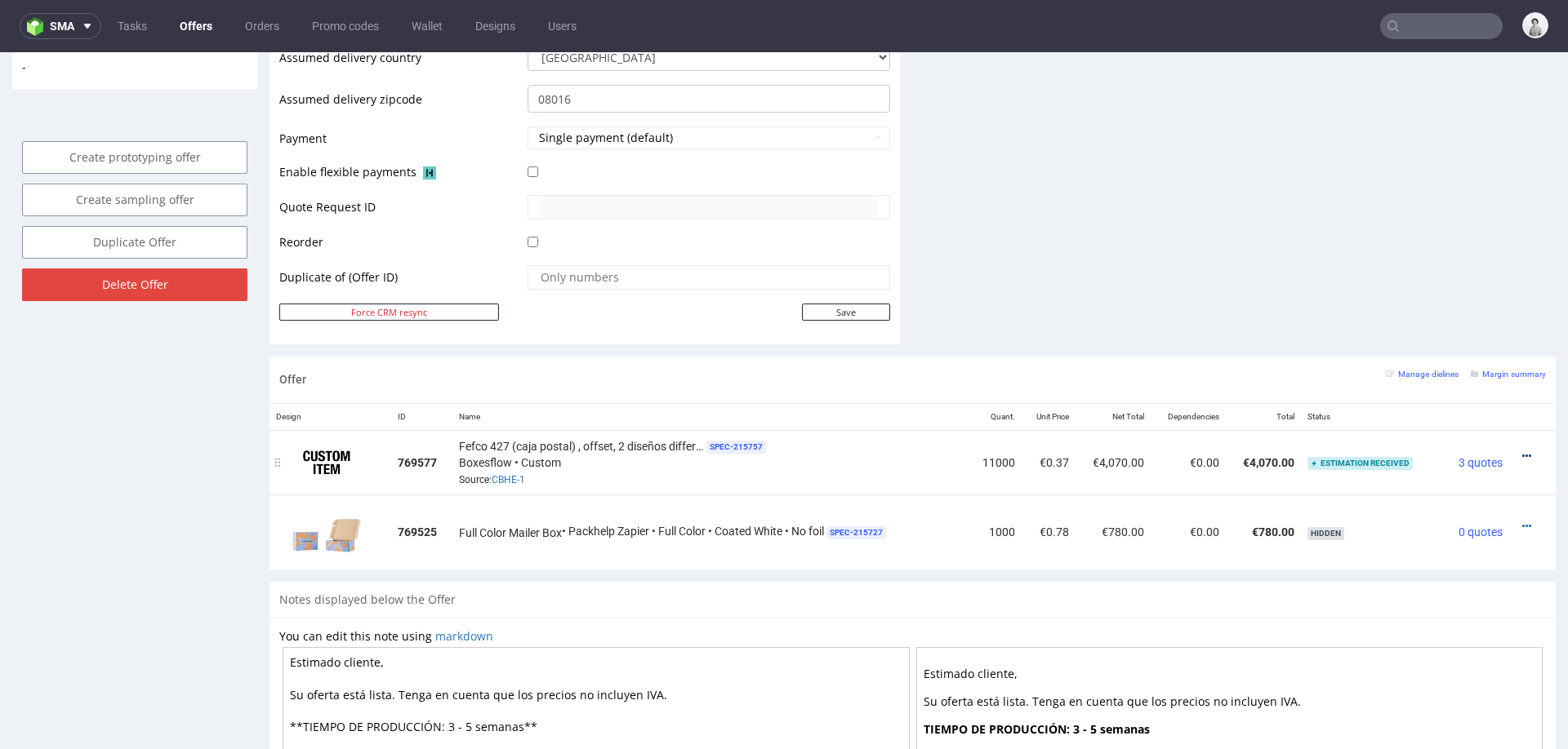
click at [1523, 454] on icon at bounding box center [1527, 456] width 9 height 11
click at [1438, 382] on li "Edit item specification" at bounding box center [1450, 392] width 148 height 30
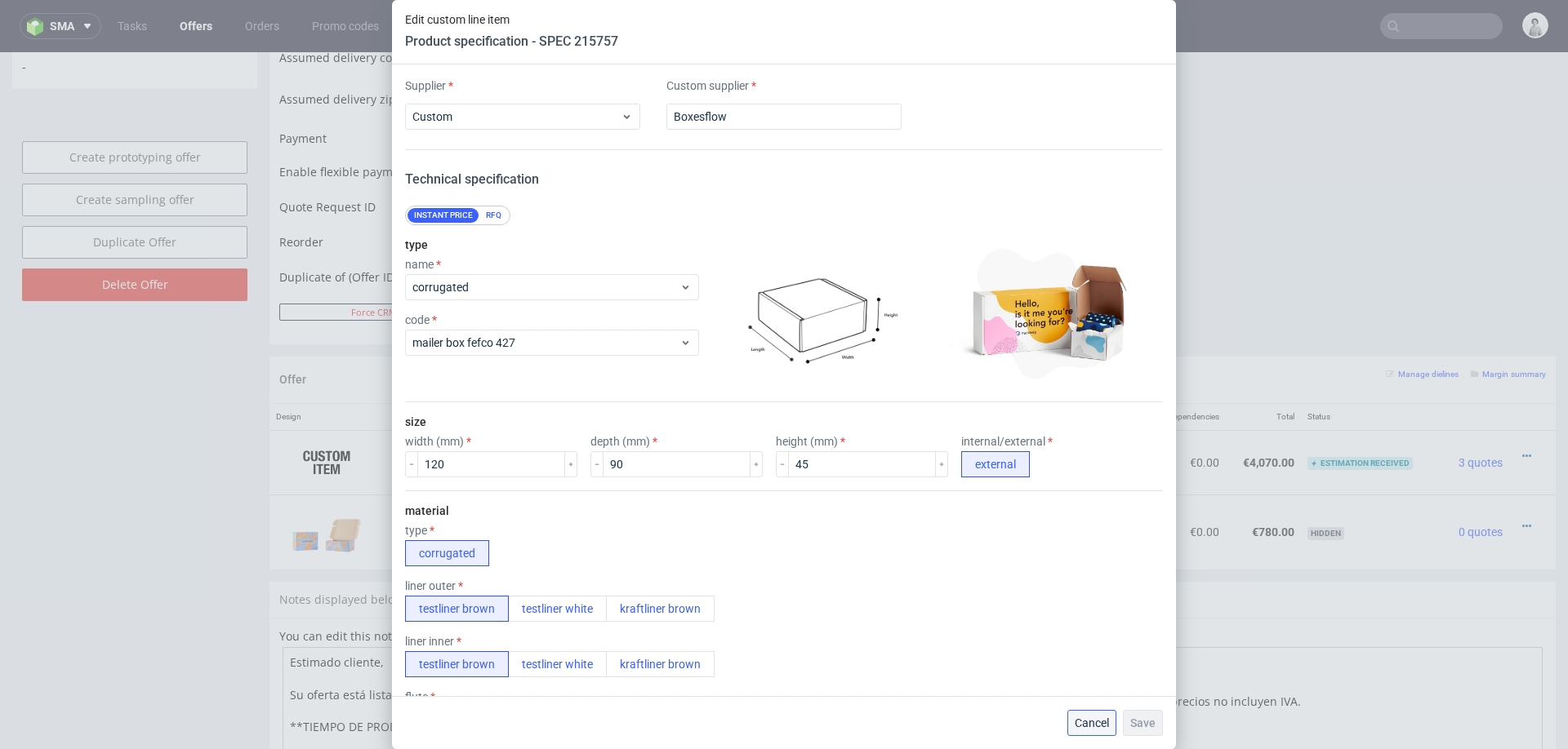
click at [1100, 720] on span "Cancel" at bounding box center [1091, 723] width 34 height 11
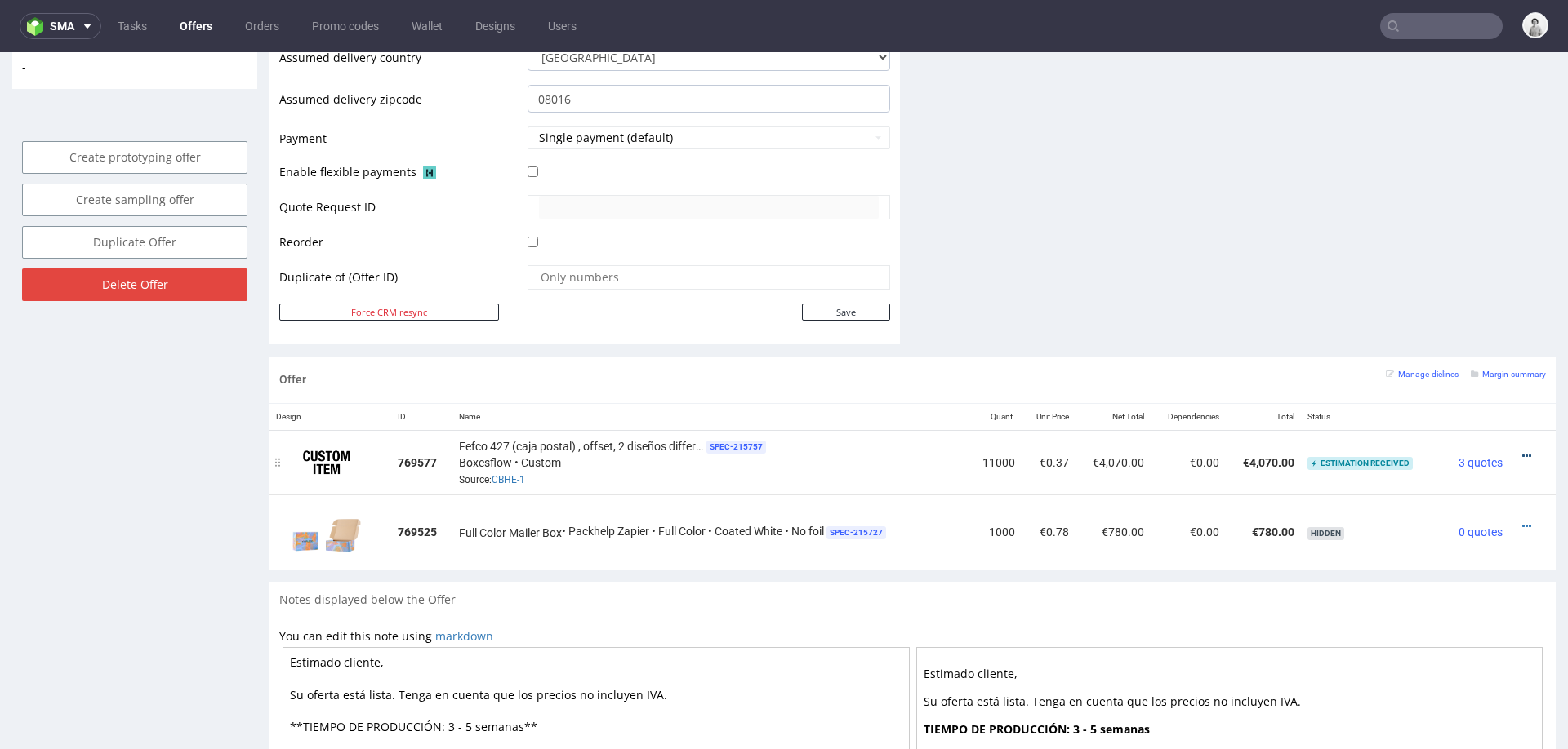
click at [1523, 451] on icon at bounding box center [1527, 456] width 9 height 11
click at [1445, 409] on li "View cost details" at bounding box center [1450, 421] width 148 height 30
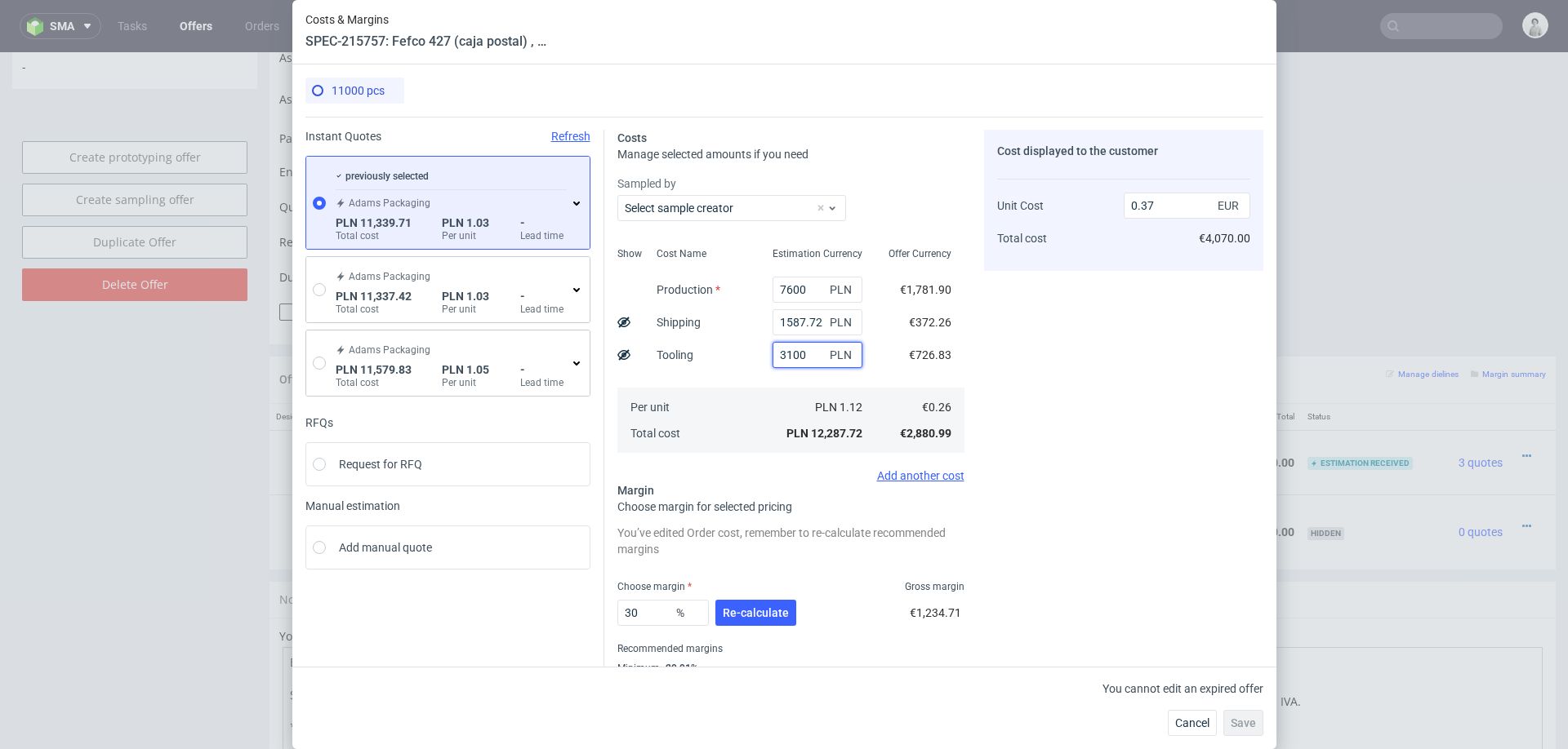
click at [793, 355] on input "3100" at bounding box center [817, 355] width 90 height 26
type input "2000"
type input "0.33"
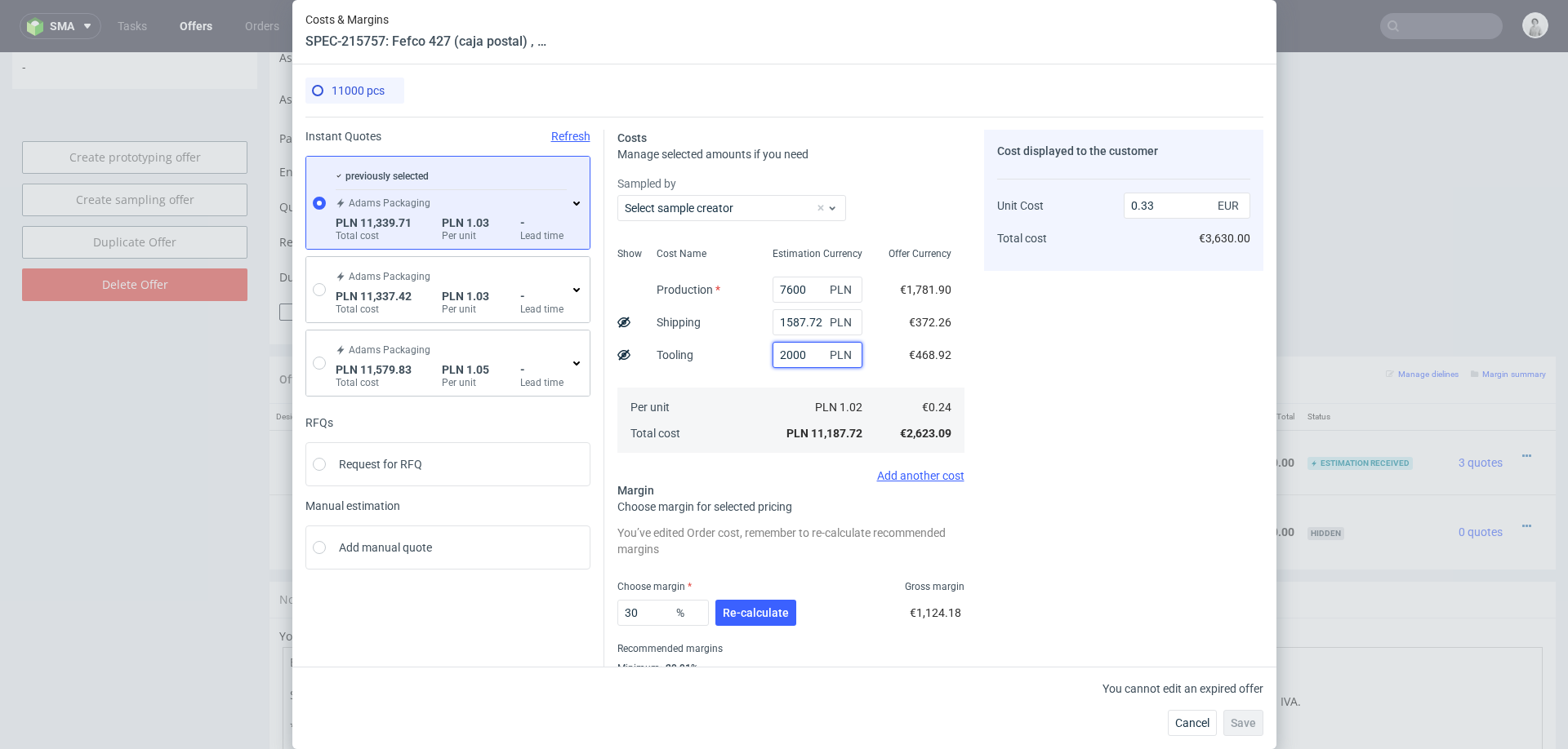
type input "3100"
type input "0.37"
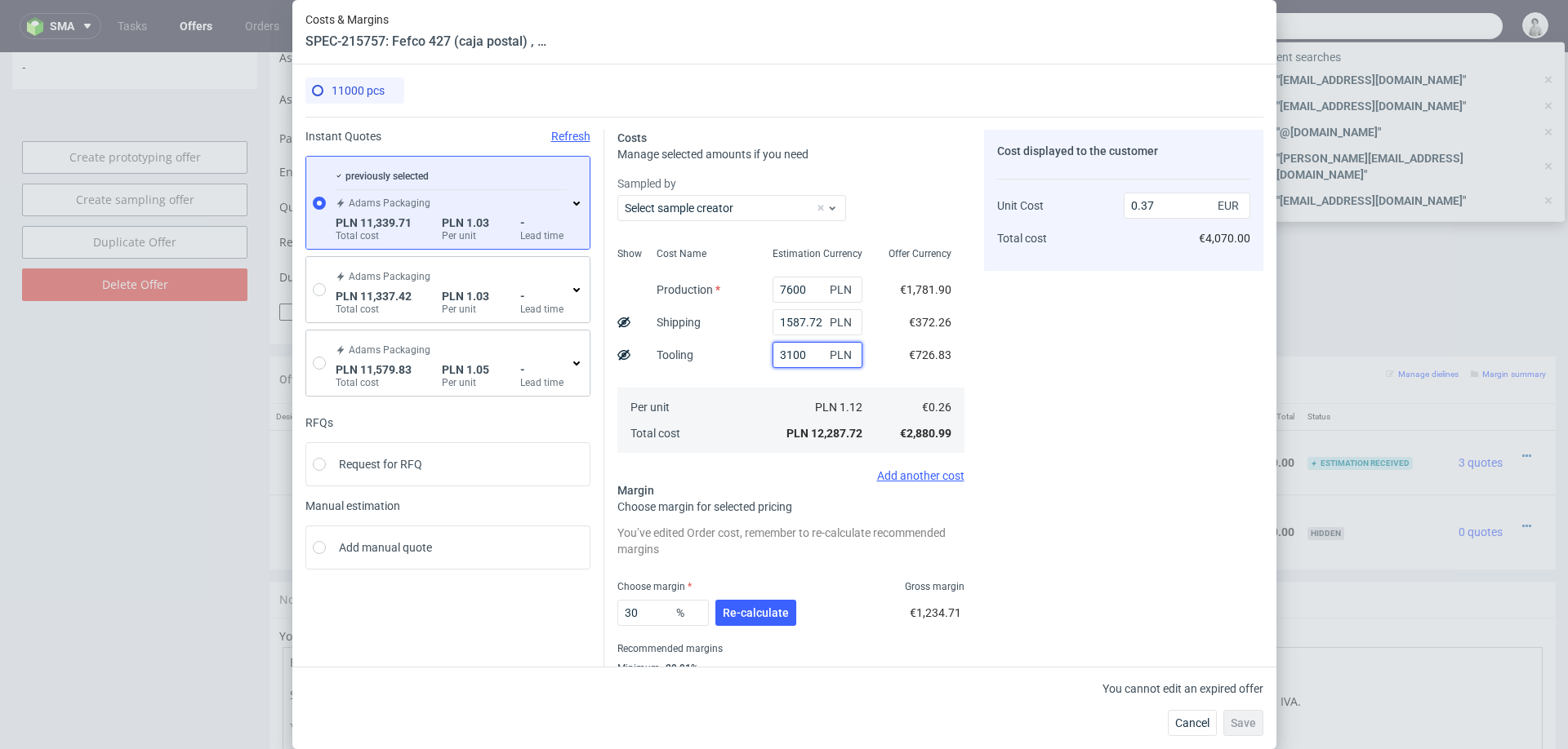
click at [782, 361] on input "3100" at bounding box center [817, 355] width 90 height 26
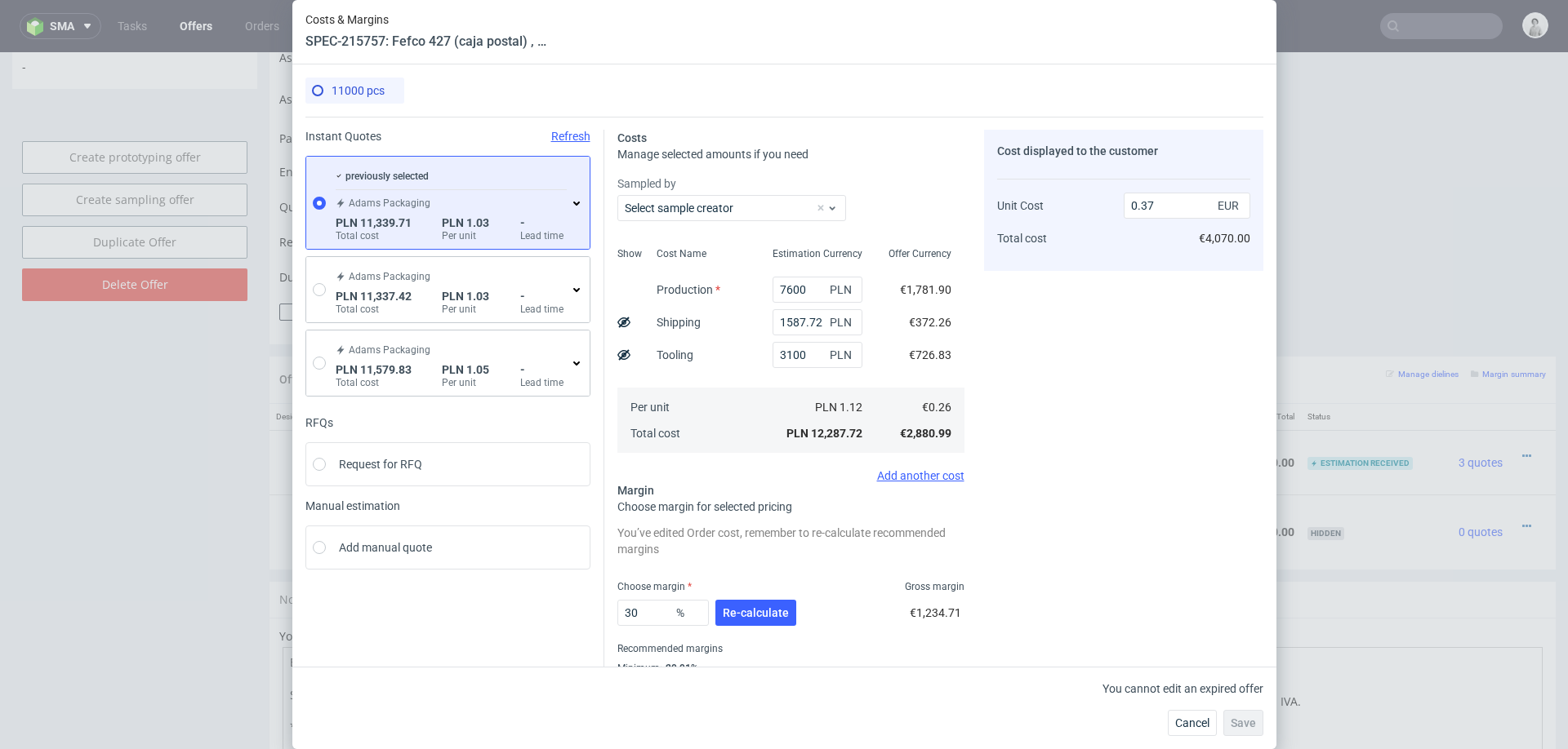
click at [579, 197] on icon at bounding box center [576, 204] width 13 height 13
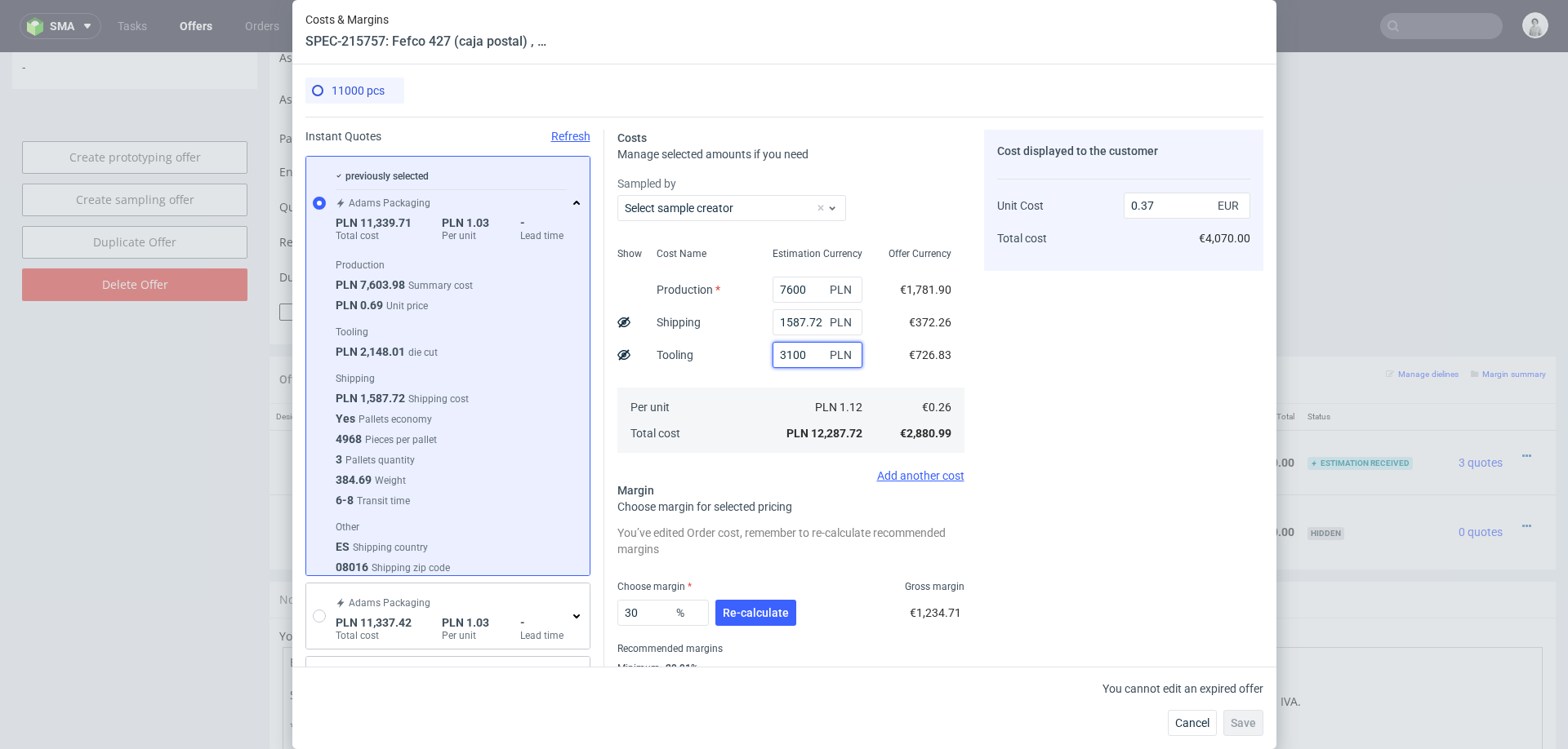
click at [787, 361] on input "3100" at bounding box center [817, 355] width 90 height 26
type input "4000"
type input "0.4"
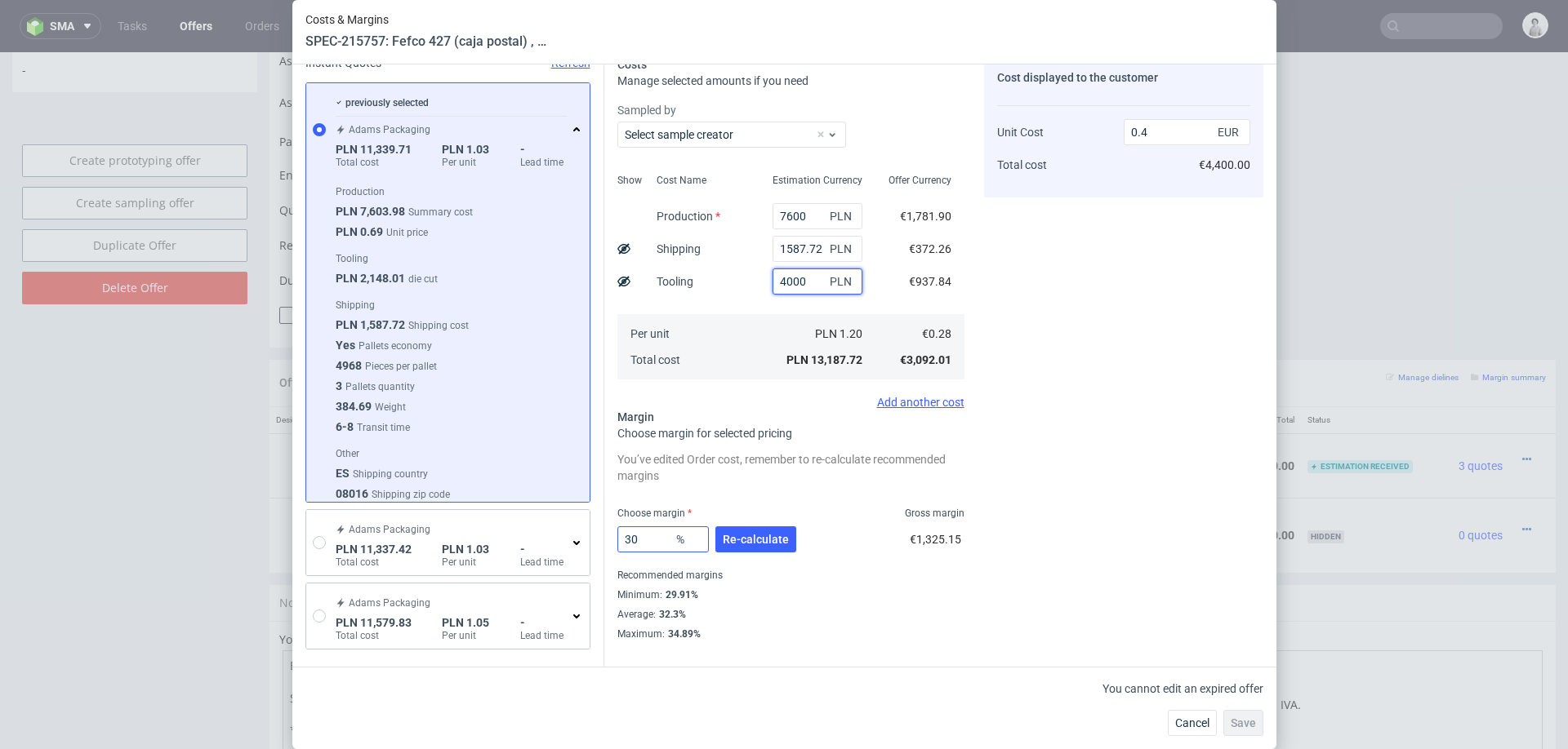
type input "4000"
click at [653, 543] on input "30" at bounding box center [663, 540] width 92 height 26
type input "20"
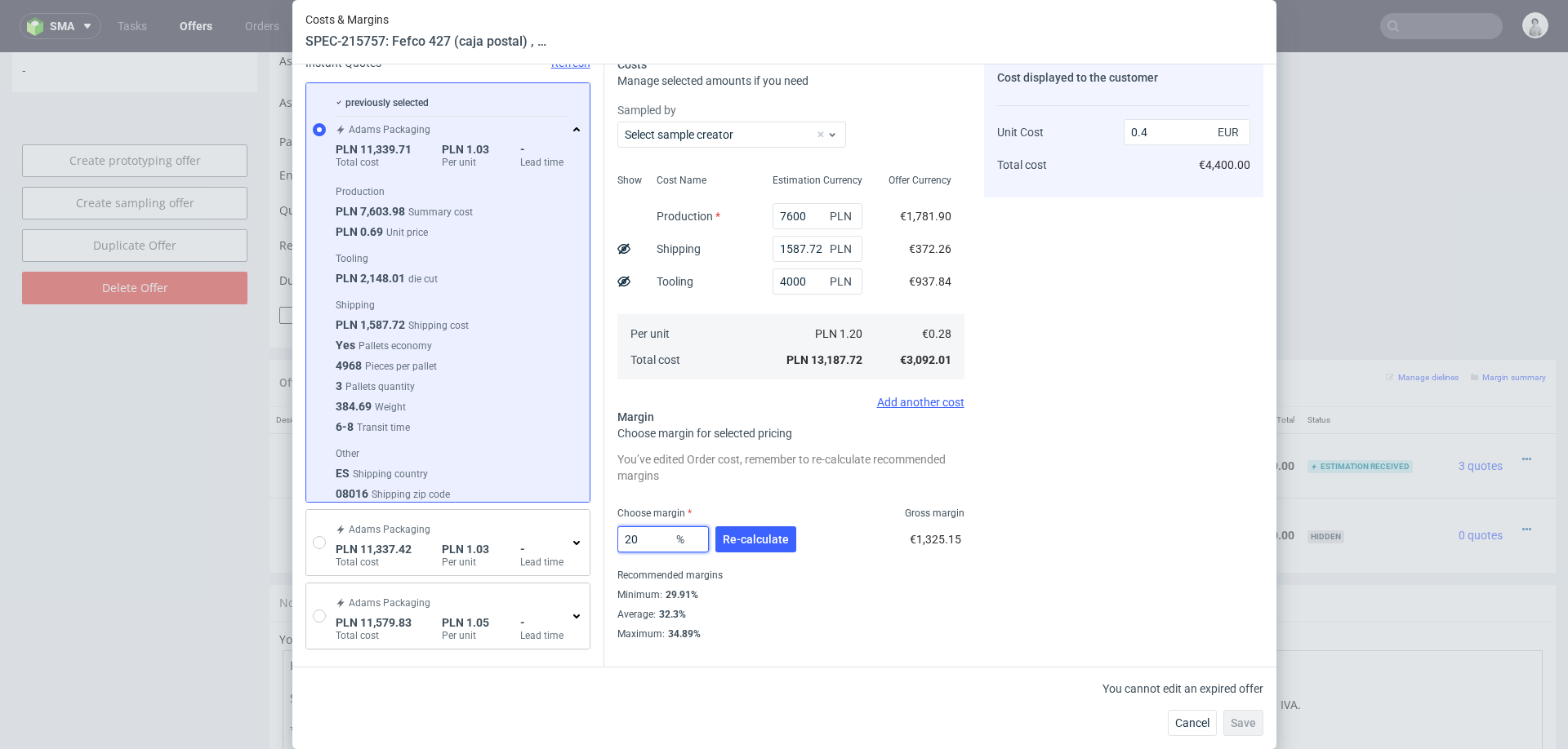
type input "0.35"
type input "20"
click at [1088, 593] on div "Cost displayed to the customer Unit Cost Total cost 0.35 EUR €3,850.00" at bounding box center [1124, 407] width 280 height 702
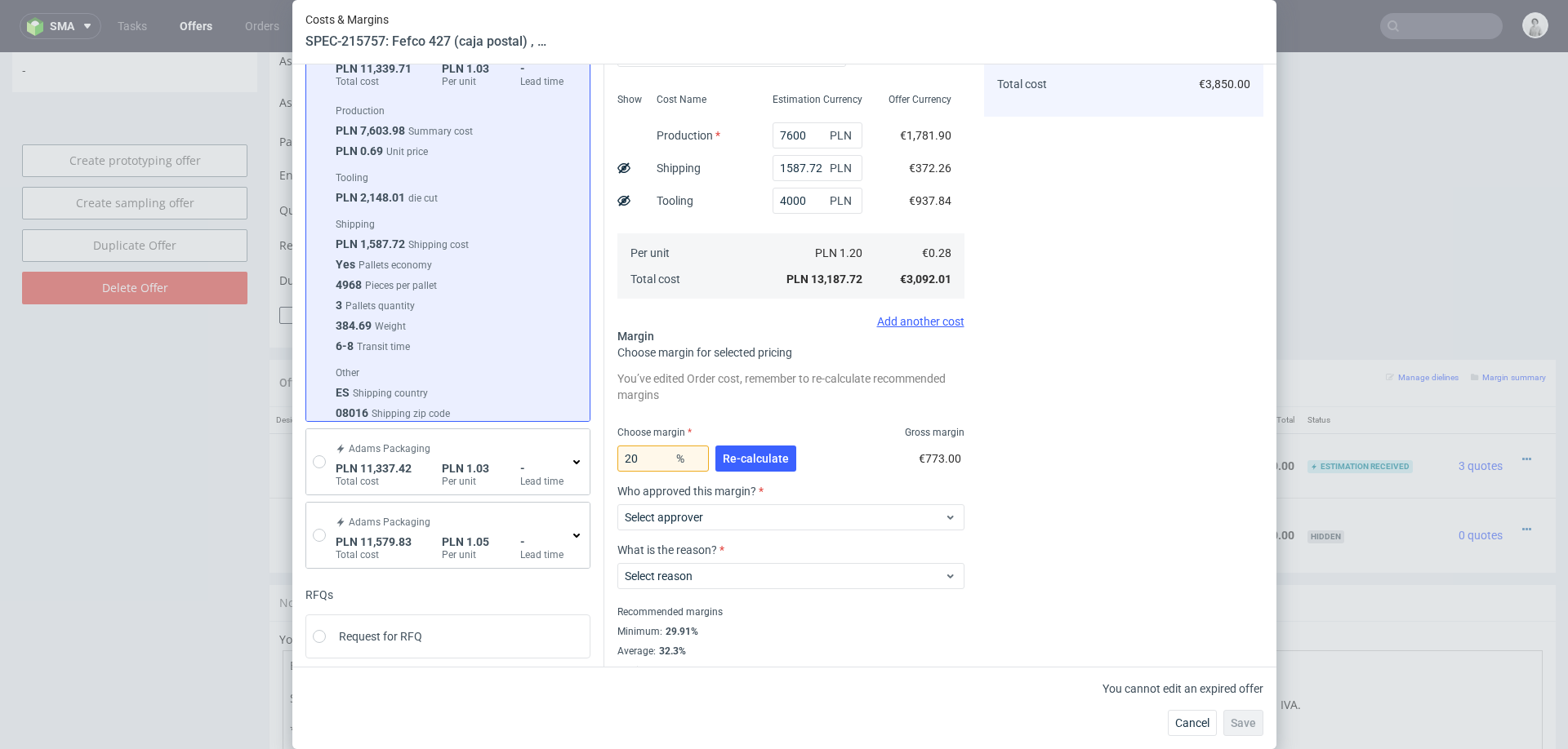
scroll to position [115, 0]
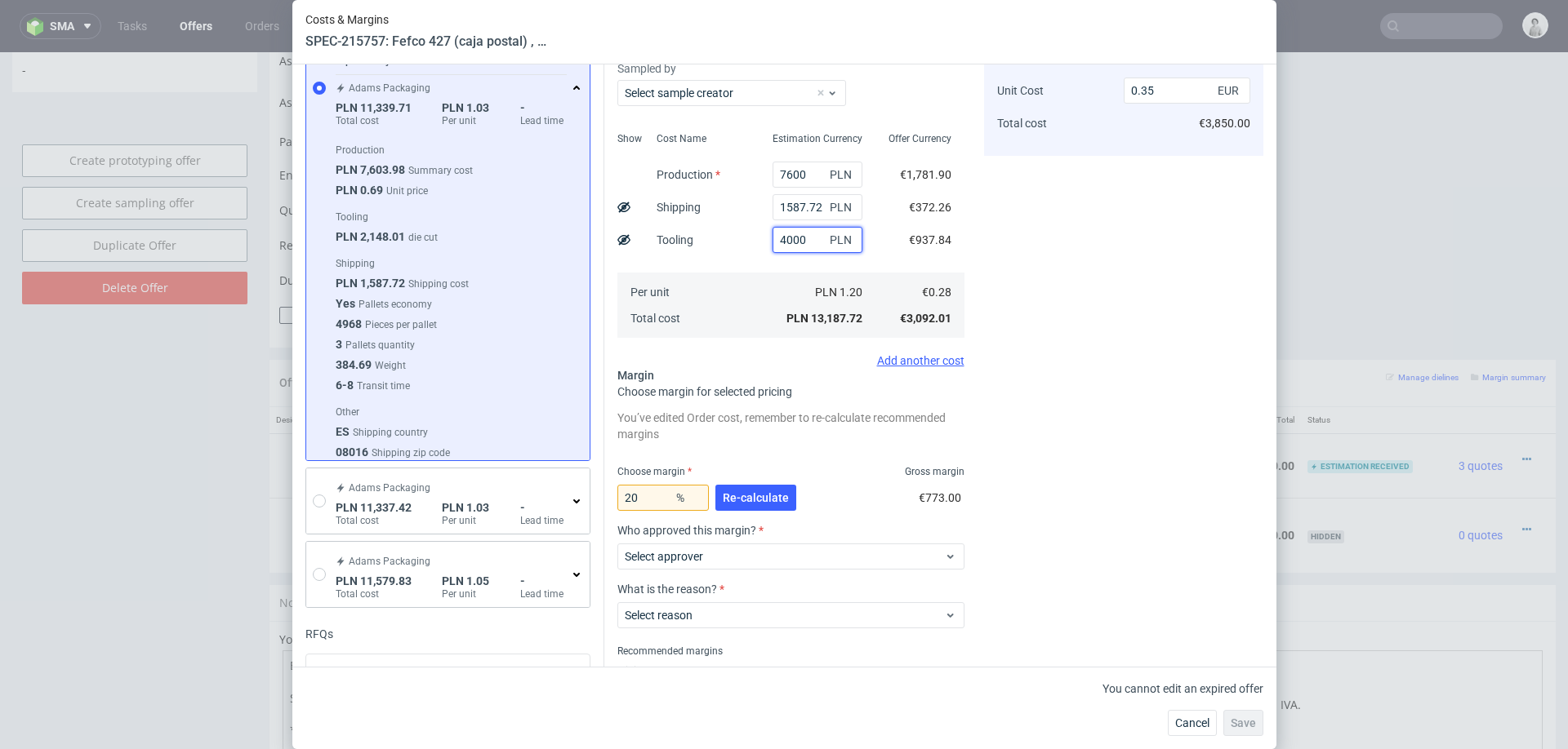
click at [802, 244] on input "4000" at bounding box center [817, 240] width 90 height 26
type input "3800"
type input "0.34"
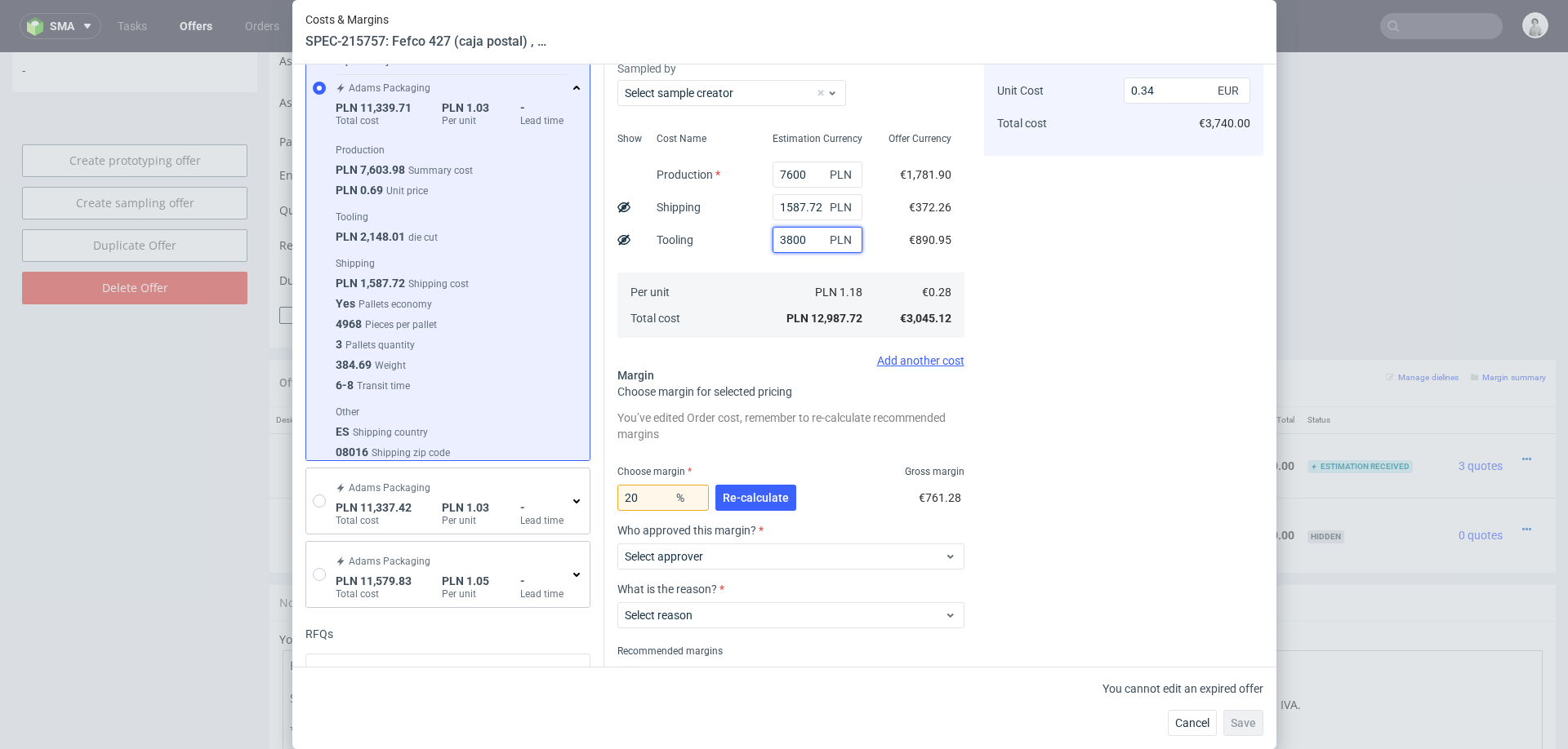
type input "3800"
click at [661, 493] on input "20" at bounding box center [663, 498] width 92 height 26
type input "23"
type input "0.35"
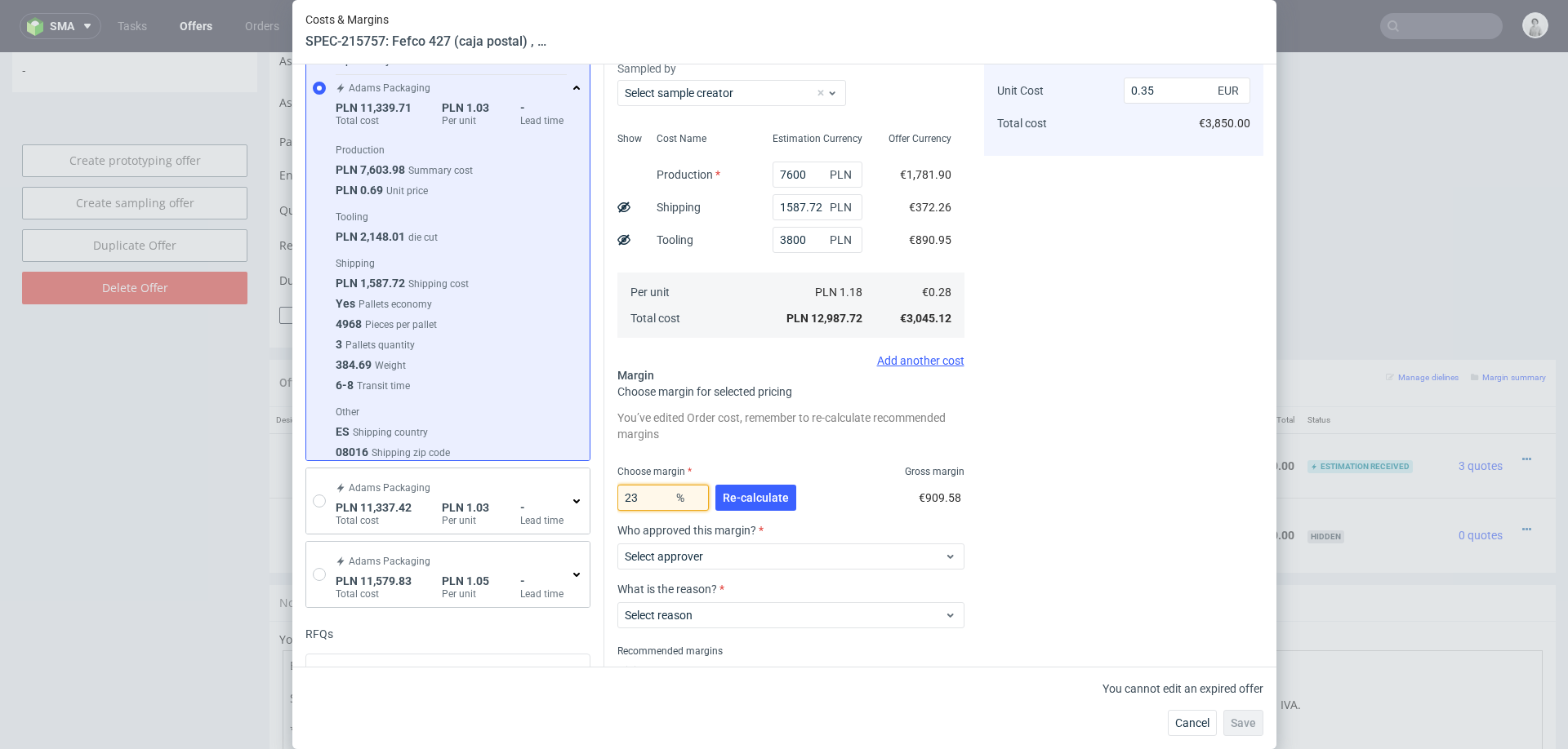
type input "23"
click at [1039, 436] on div "Cost displayed to the customer Unit Cost Total cost 0.35 EUR €3,850.00" at bounding box center [1124, 366] width 280 height 702
click at [788, 242] on input "3800" at bounding box center [817, 240] width 90 height 26
type input "3700"
click at [656, 504] on input "23" at bounding box center [663, 498] width 92 height 26
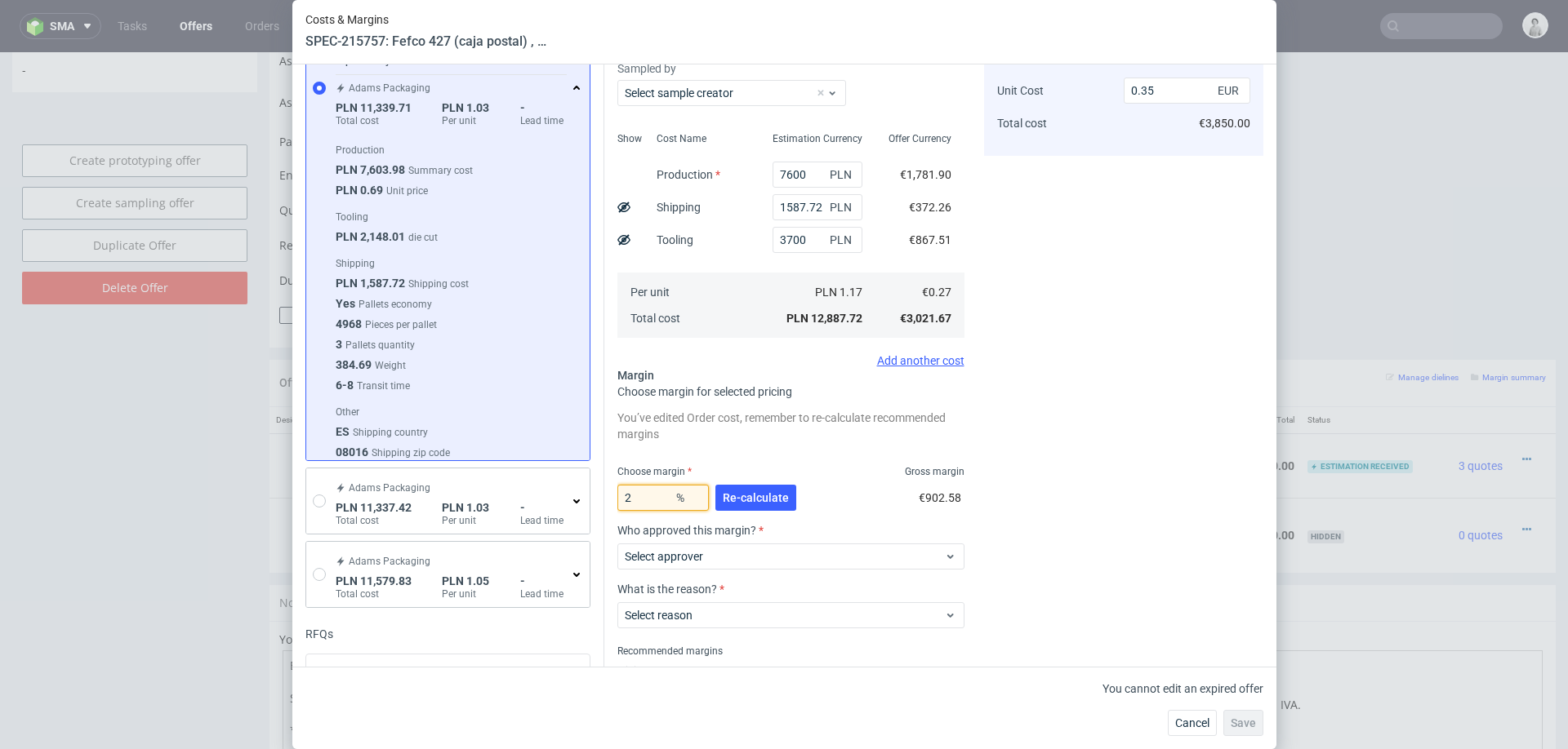
type input "24"
type input "0.36"
type input "23"
type input "0.35"
click at [734, 498] on span "Re-calculate" at bounding box center [755, 498] width 66 height 11
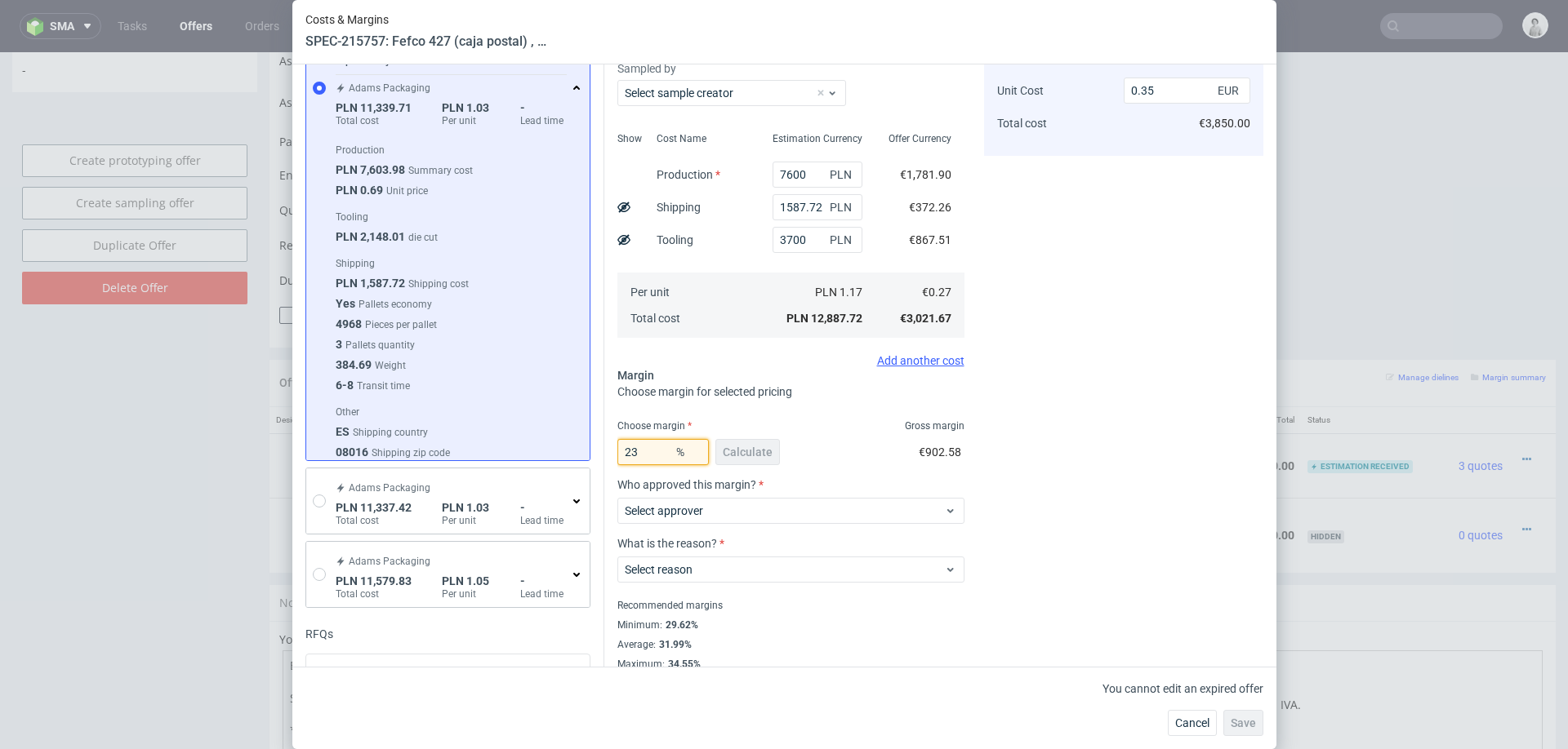
click at [658, 446] on input "23" at bounding box center [663, 452] width 92 height 26
type input "24"
type input "0.36"
type input "23"
type input "0.35"
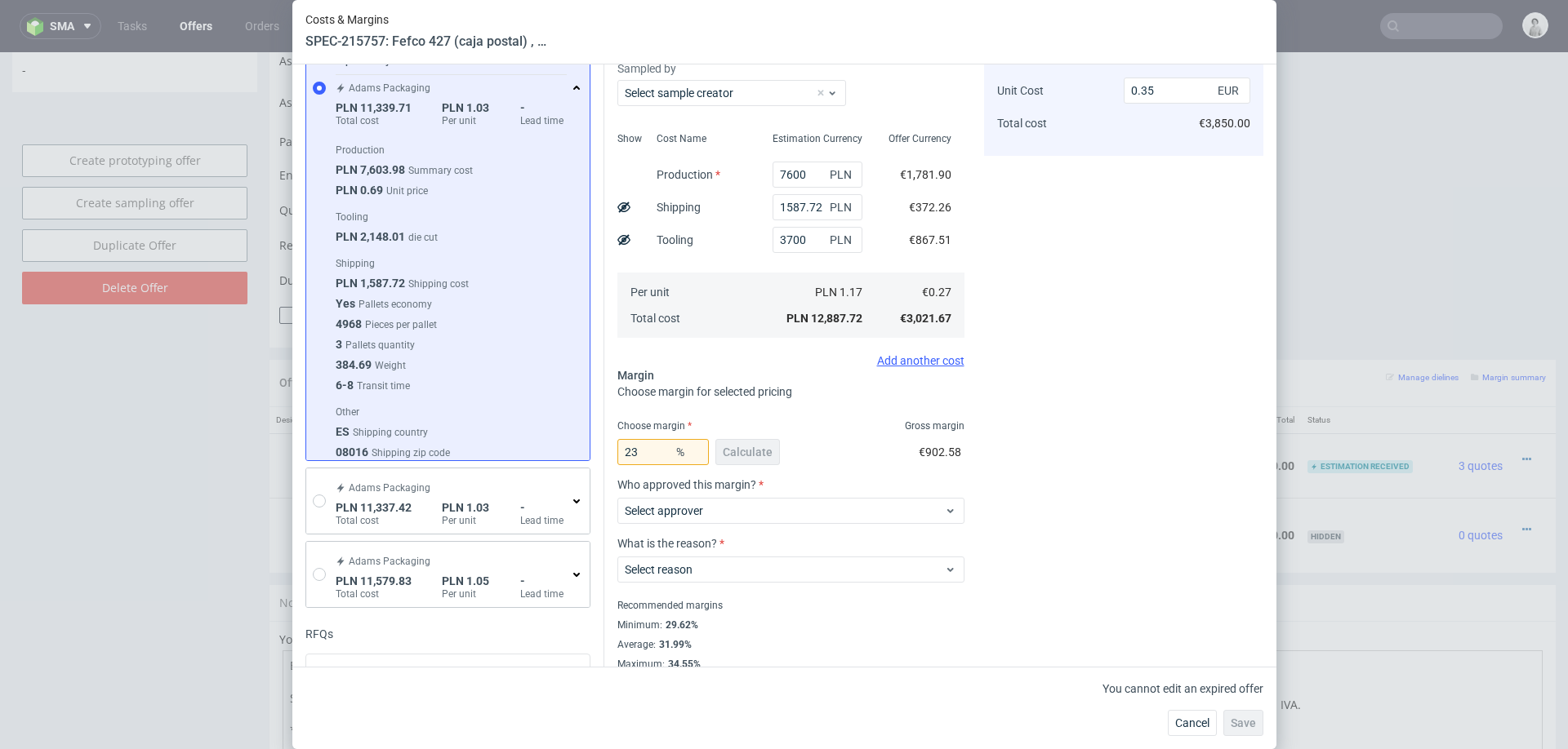
click at [954, 393] on div "Choose margin for selected pricing" at bounding box center [791, 392] width 347 height 17
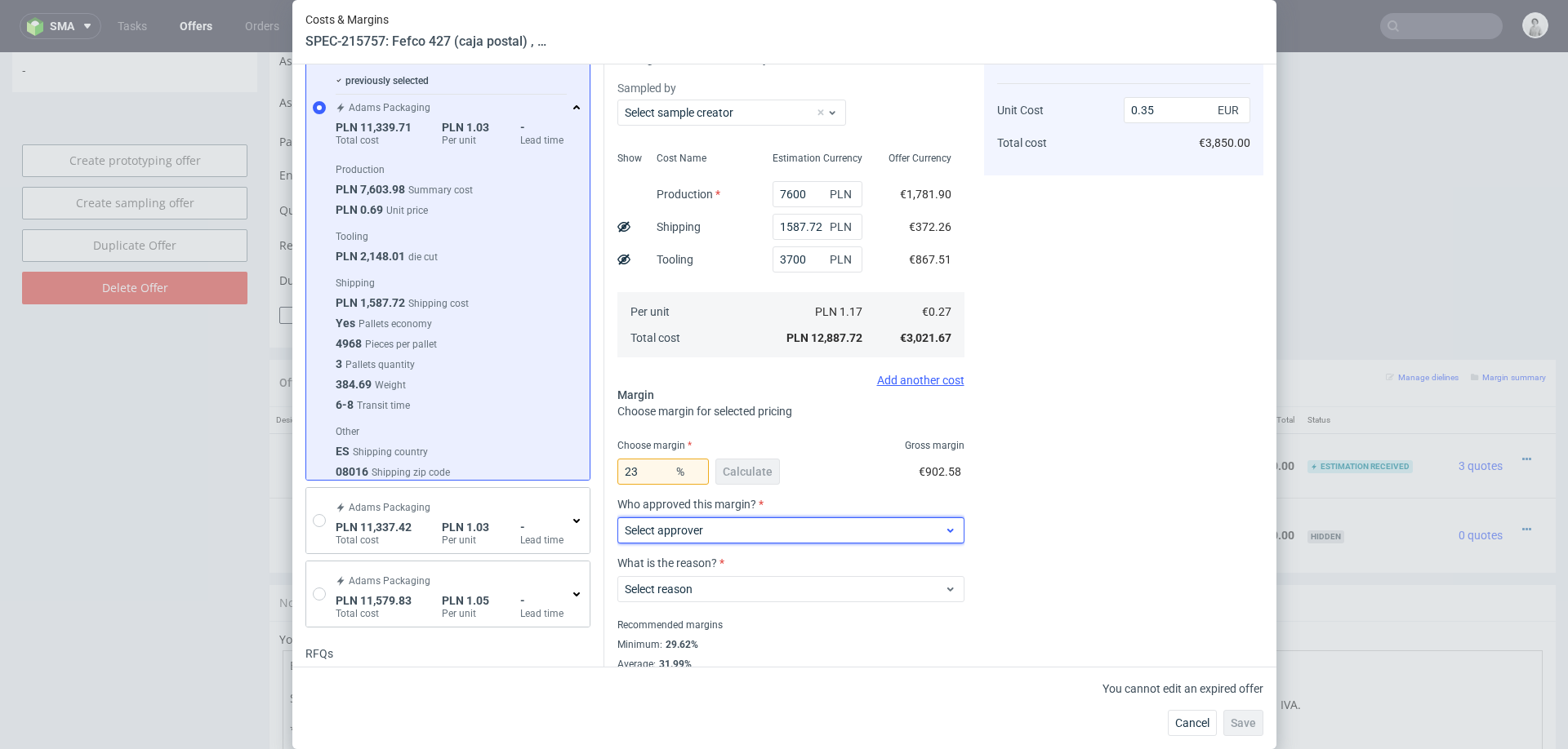
click at [838, 524] on span "Select approver" at bounding box center [785, 531] width 320 height 17
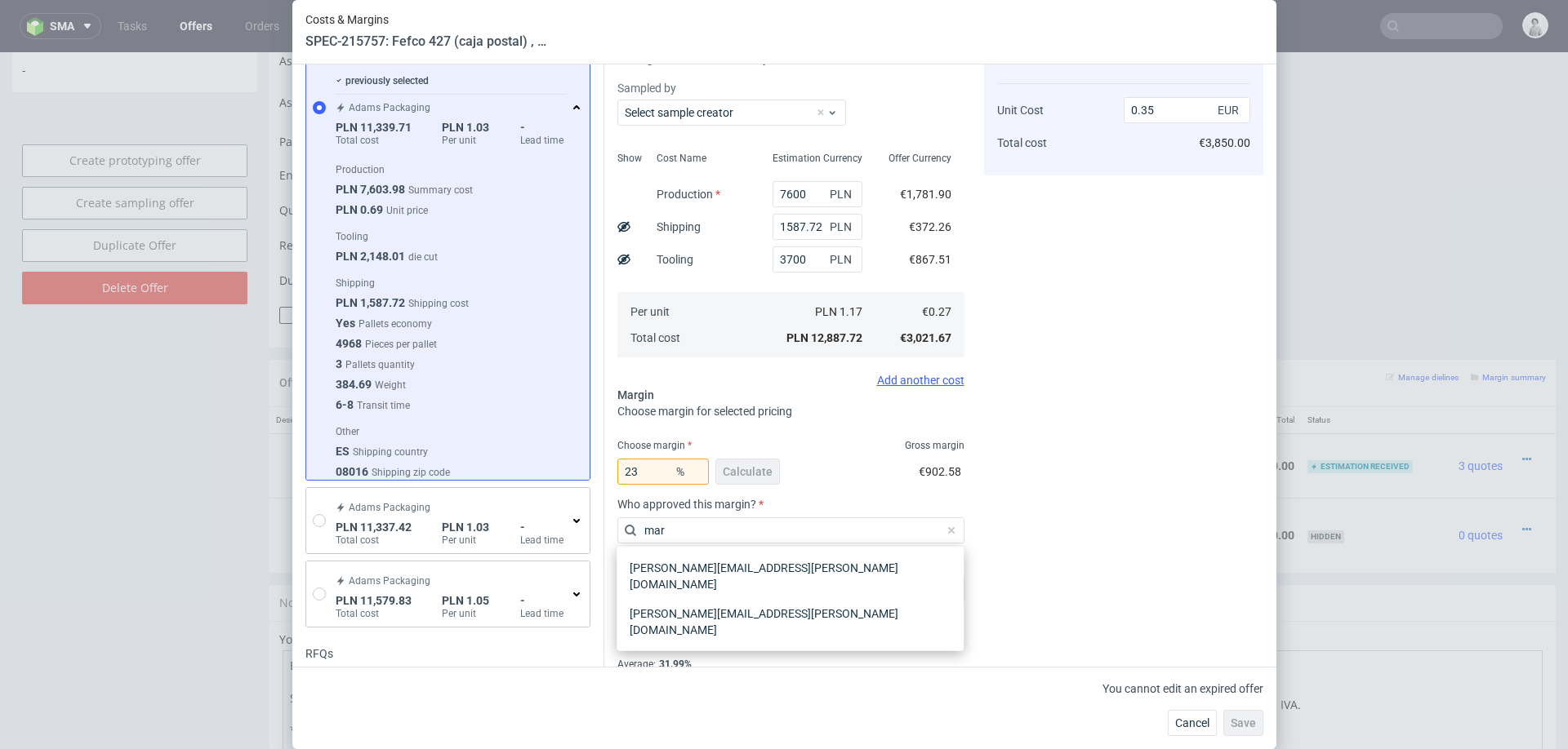
type input "mart"
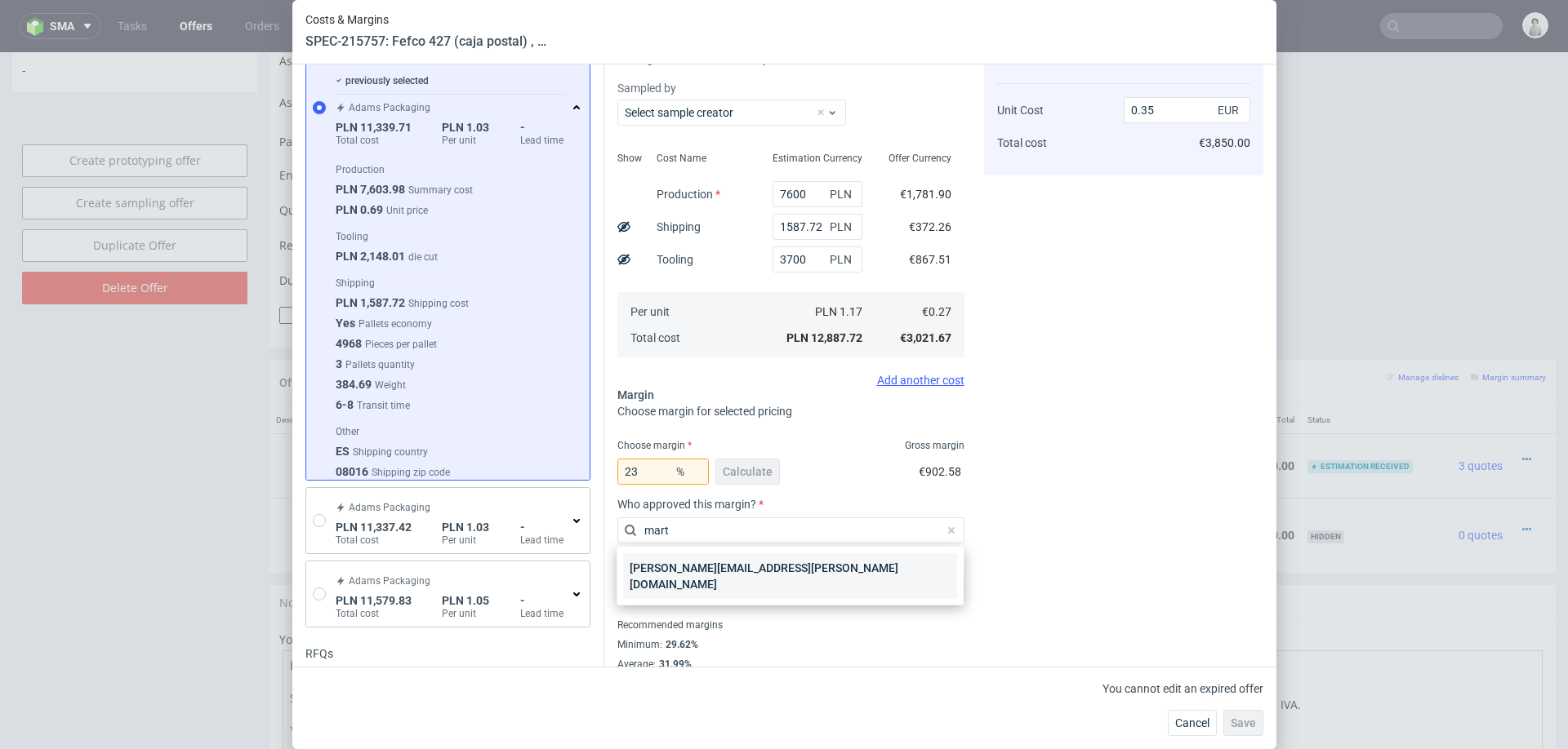
click at [816, 568] on div "[PERSON_NAME][EMAIL_ADDRESS][PERSON_NAME][DOMAIN_NAME]" at bounding box center [790, 576] width 334 height 45
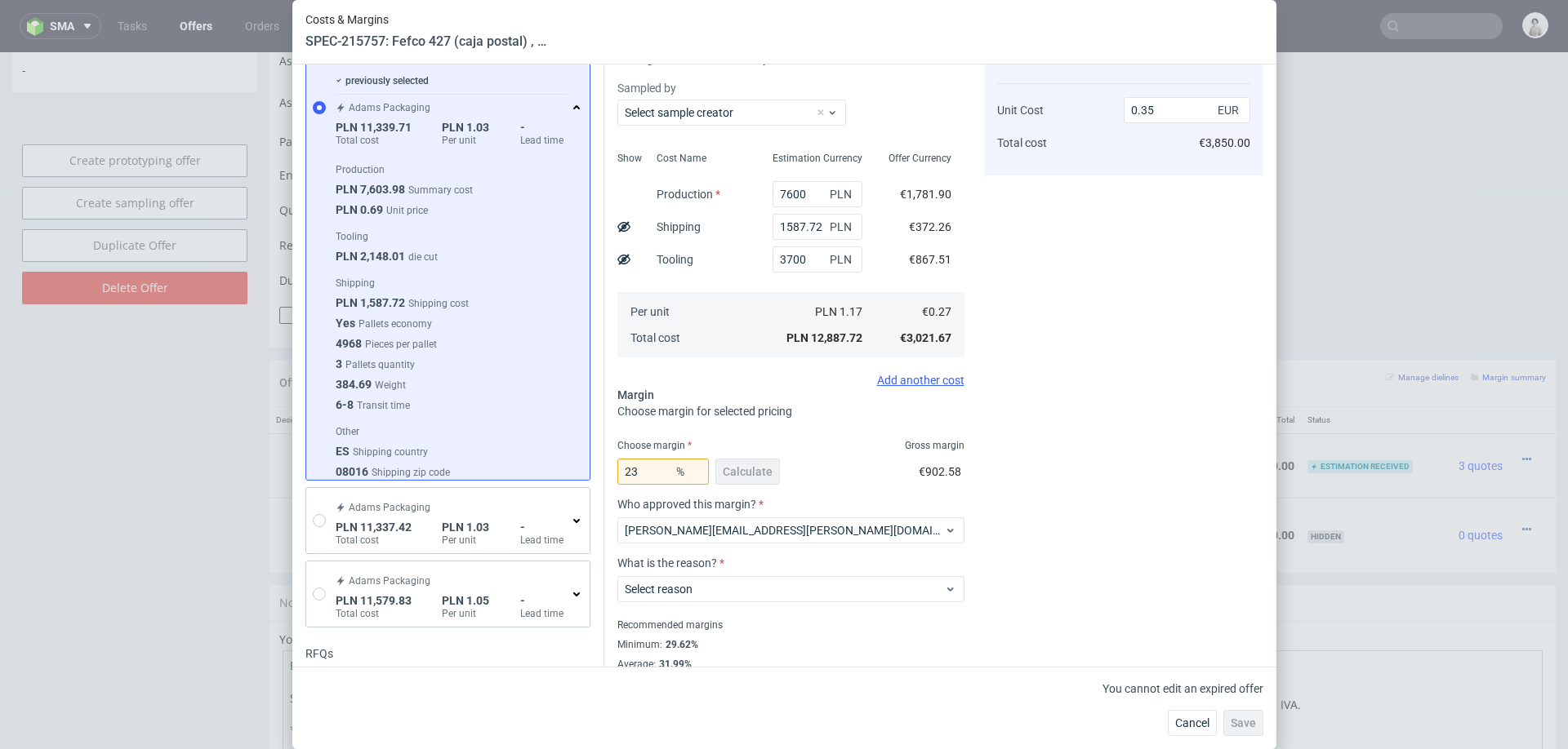
scroll to position [153, 0]
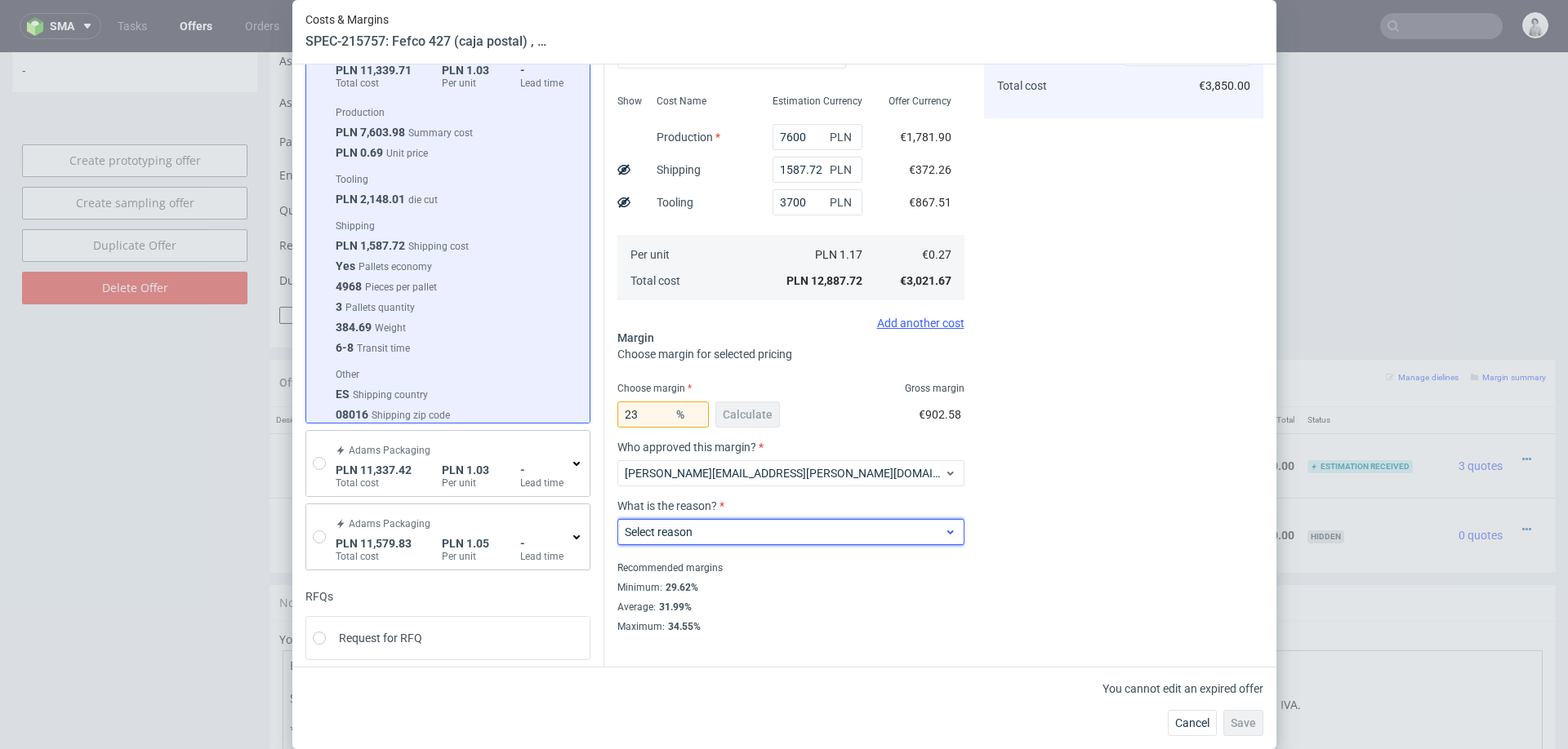
click at [761, 527] on span "Select reason" at bounding box center [785, 532] width 320 height 17
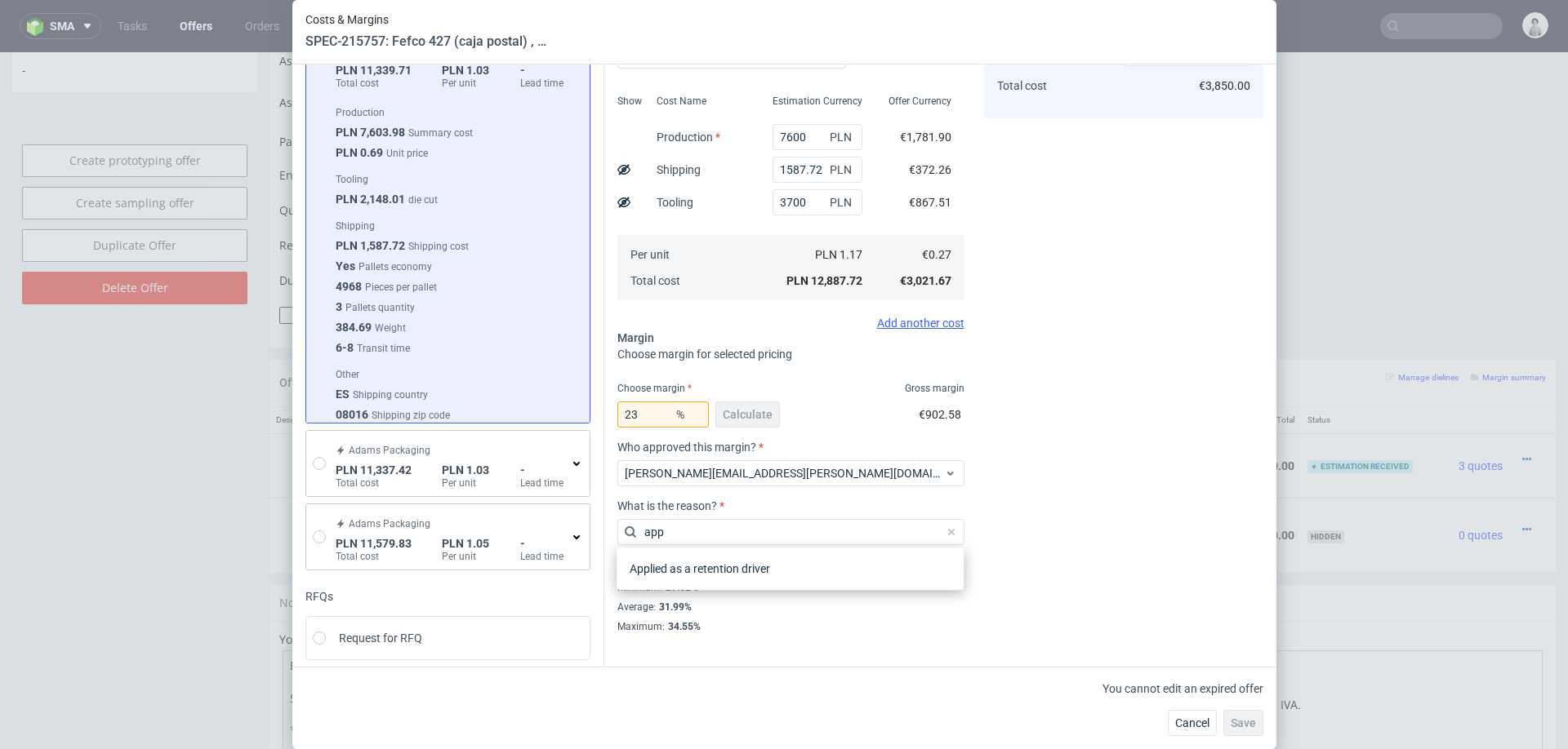
type input "appl"
click at [777, 580] on div "Applied as a retention driver" at bounding box center [790, 569] width 334 height 30
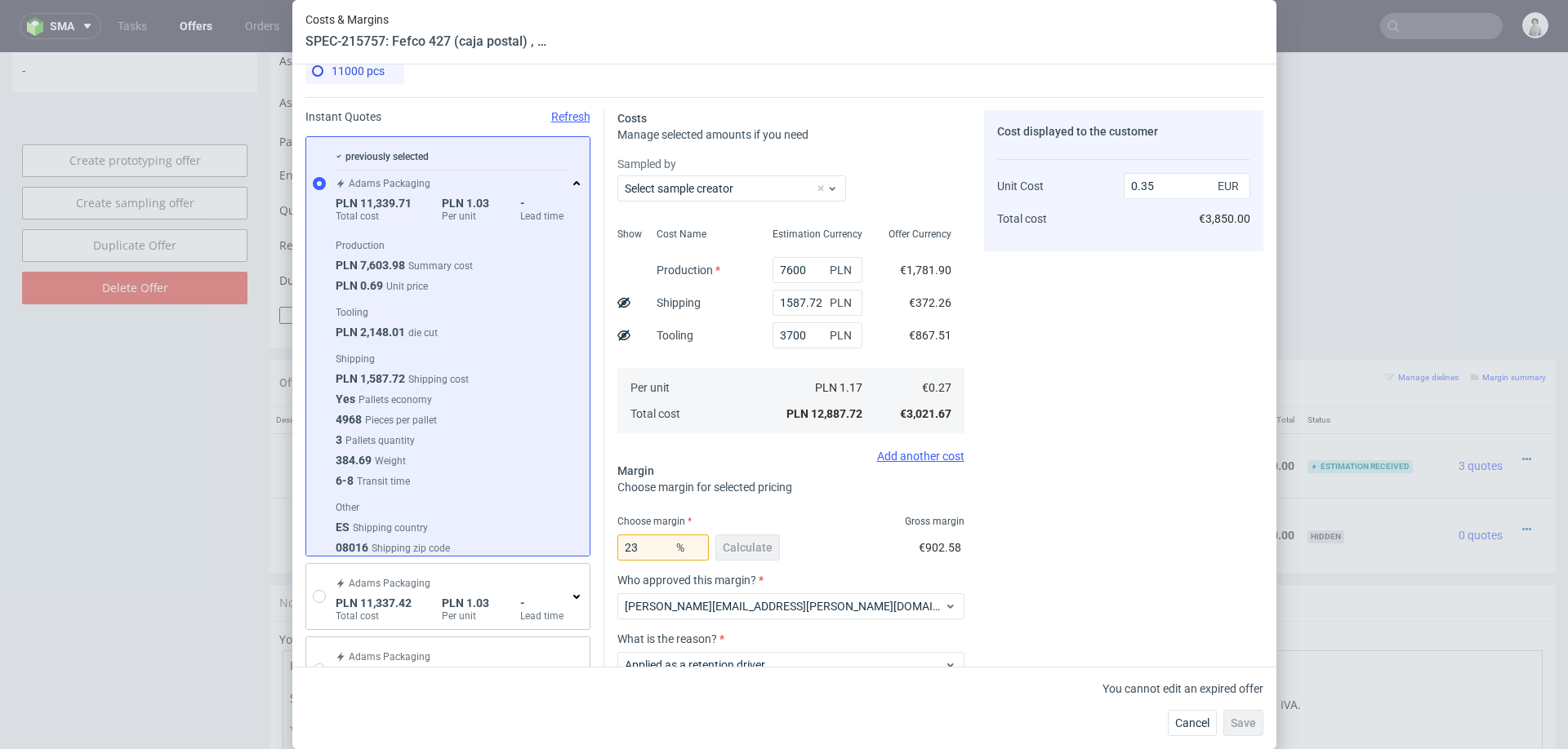
scroll to position [0, 0]
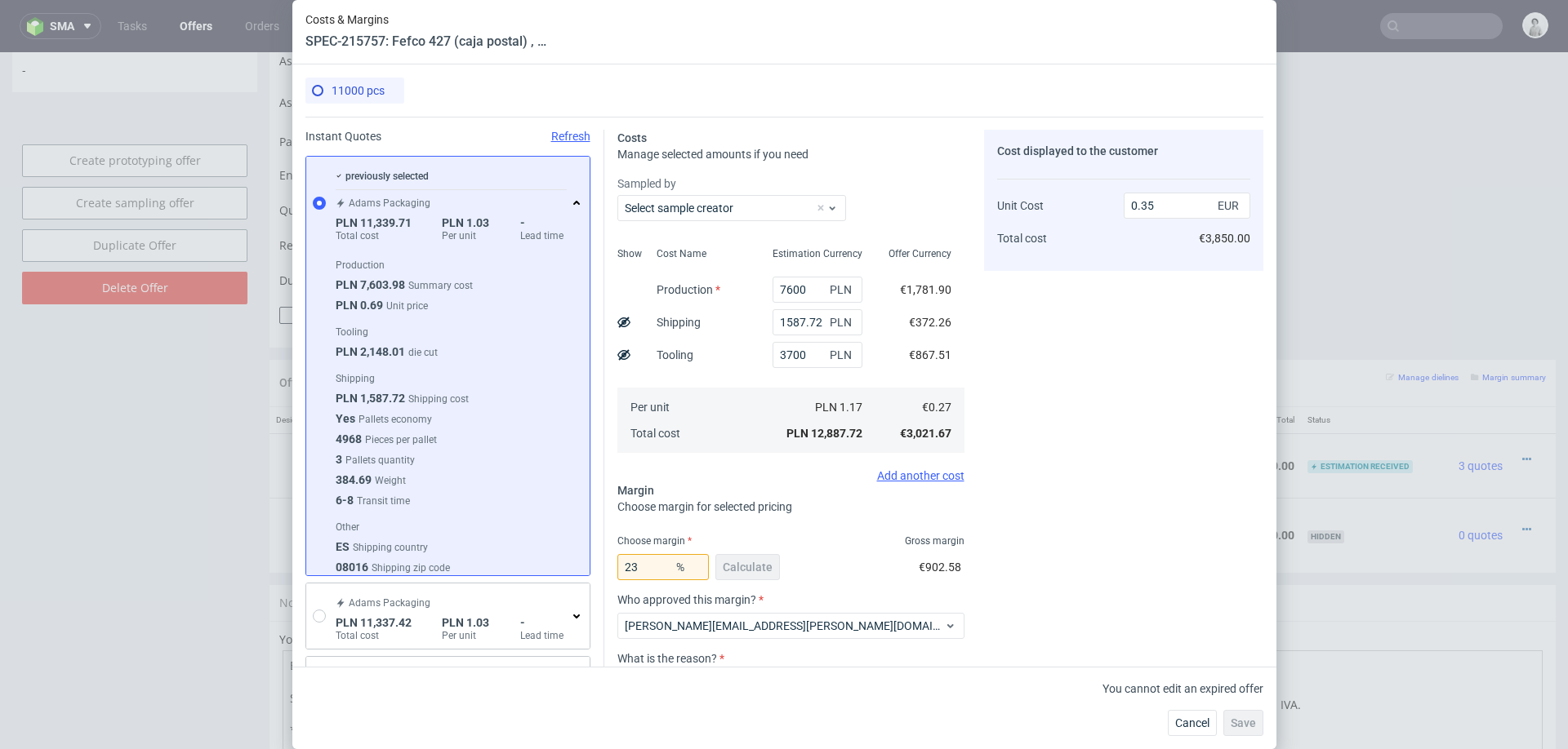
click at [1245, 725] on div "Save" at bounding box center [1243, 723] width 40 height 26
click at [1198, 720] on span "Cancel" at bounding box center [1192, 723] width 34 height 11
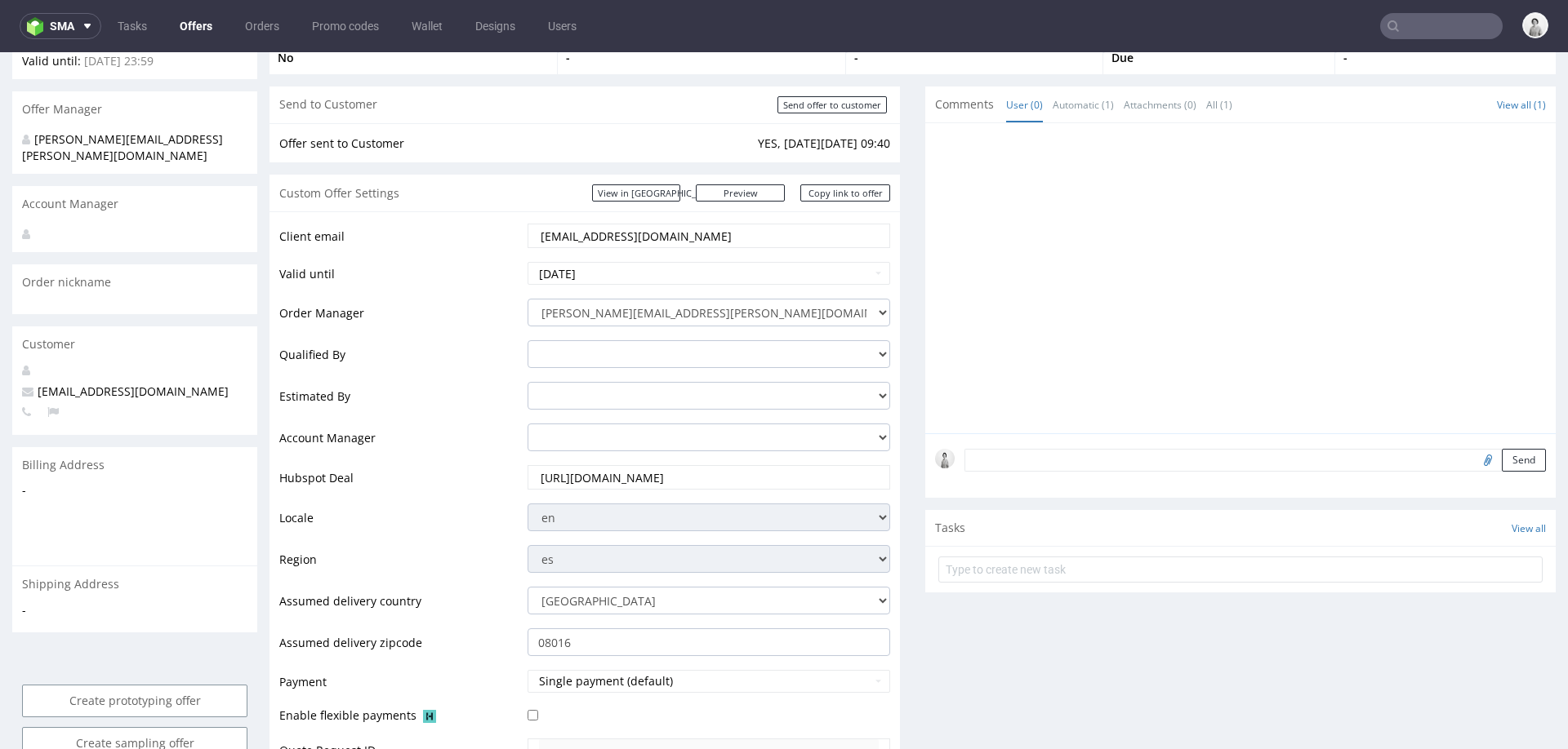
scroll to position [148, 0]
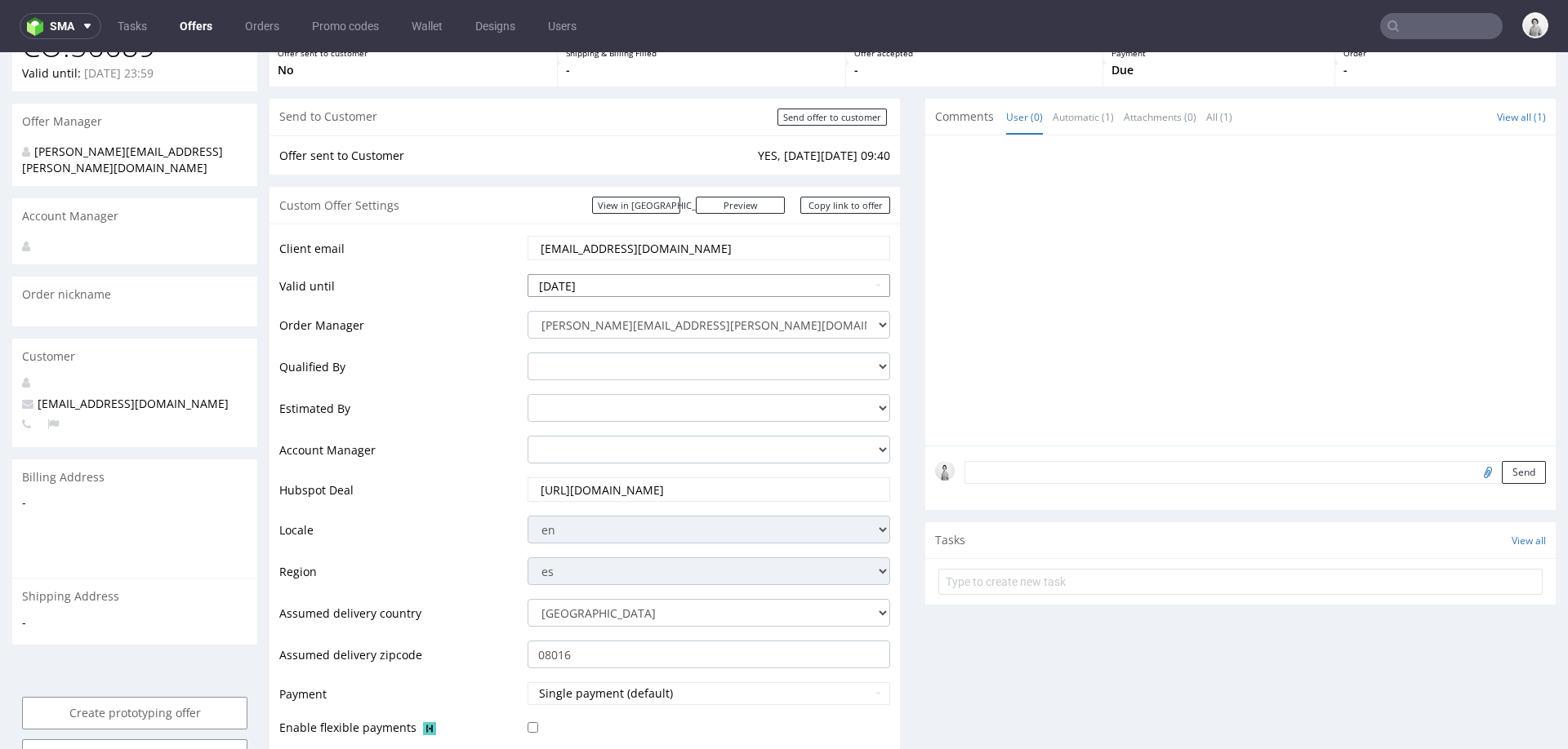
click at [630, 290] on input "[DATE]" at bounding box center [709, 285] width 362 height 23
click at [653, 263] on td "10" at bounding box center [665, 261] width 24 height 24
type input "[DATE]"
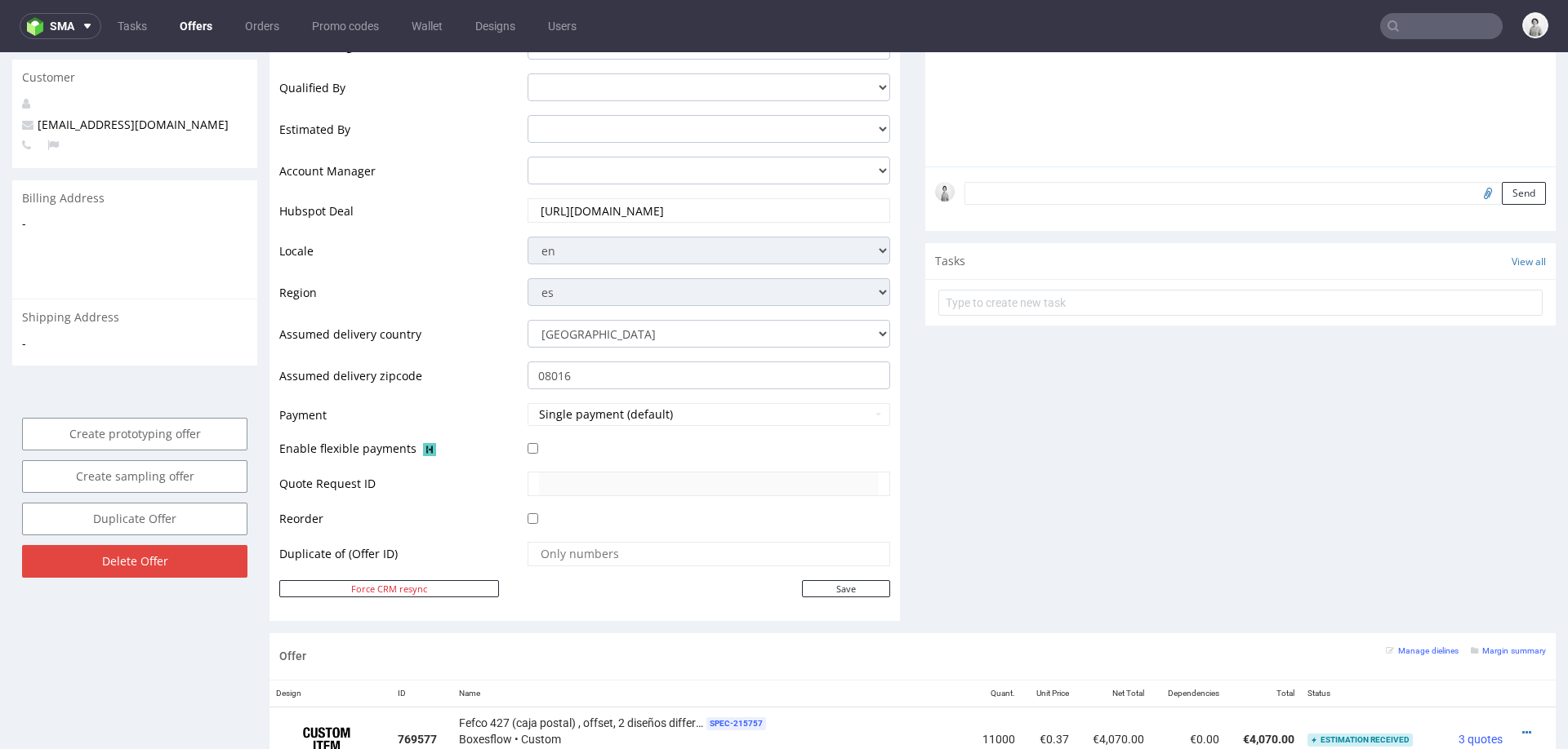
scroll to position [623, 0]
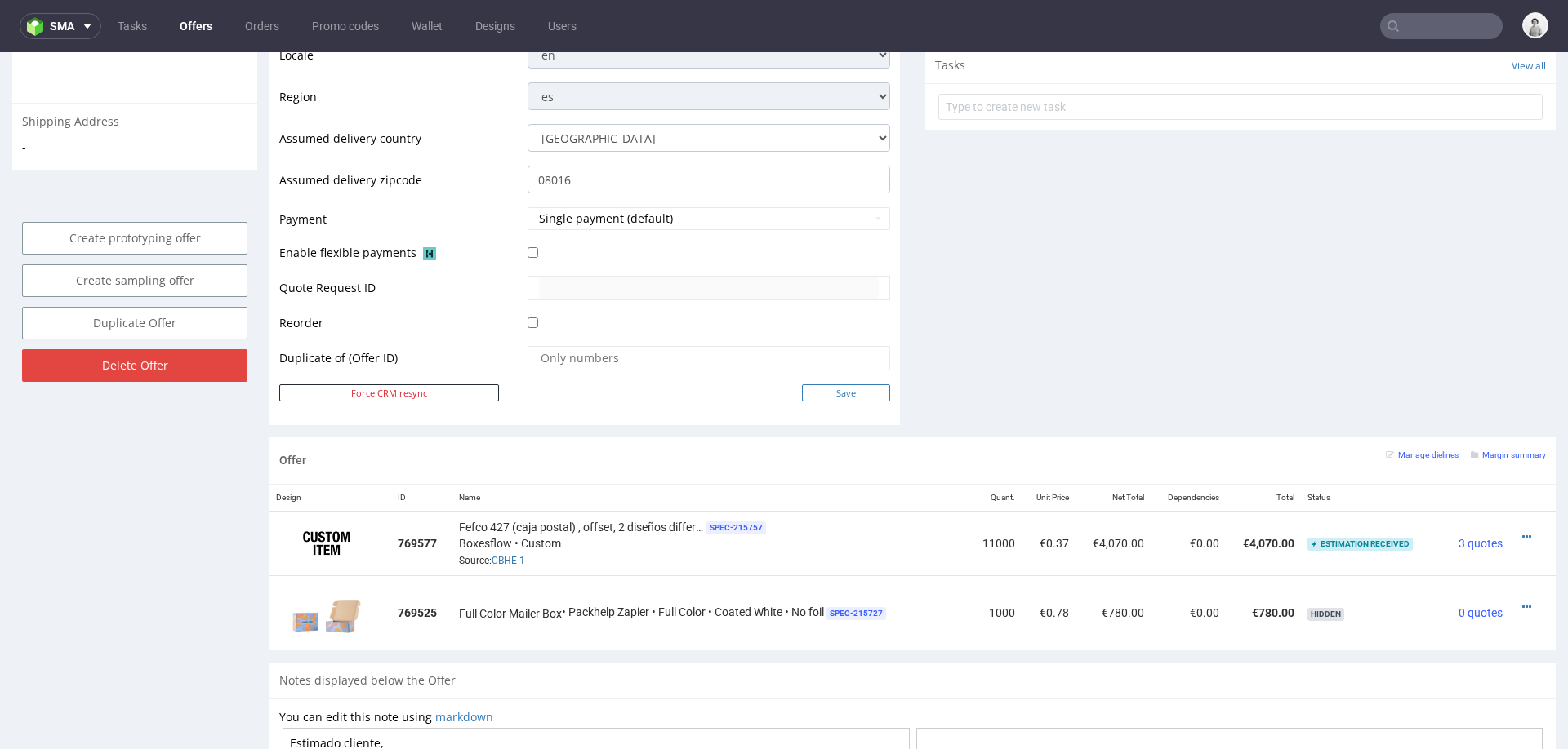
click at [854, 389] on input "Save" at bounding box center [846, 393] width 88 height 18
type input "In progress..."
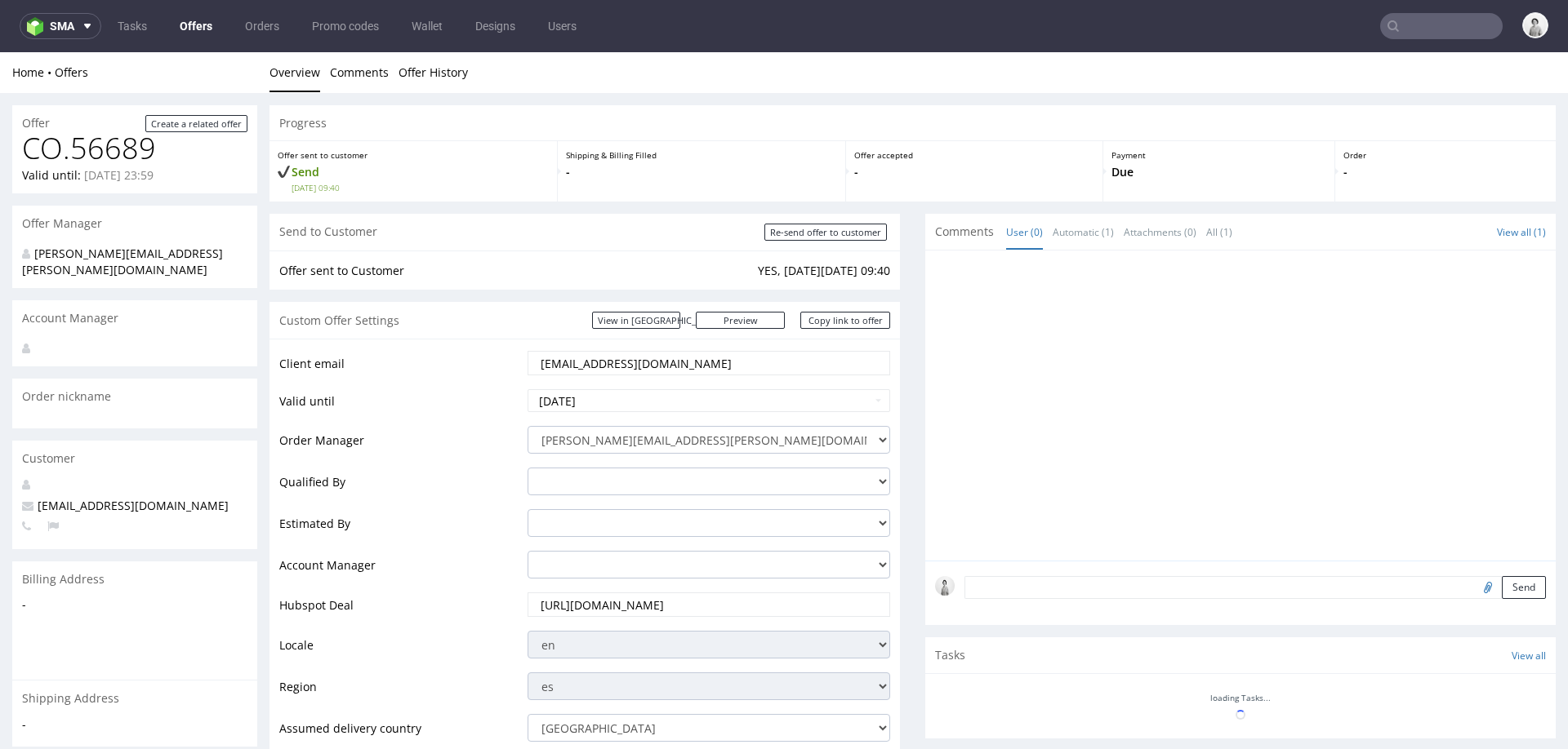
scroll to position [0, 0]
